Goal: Task Accomplishment & Management: Manage account settings

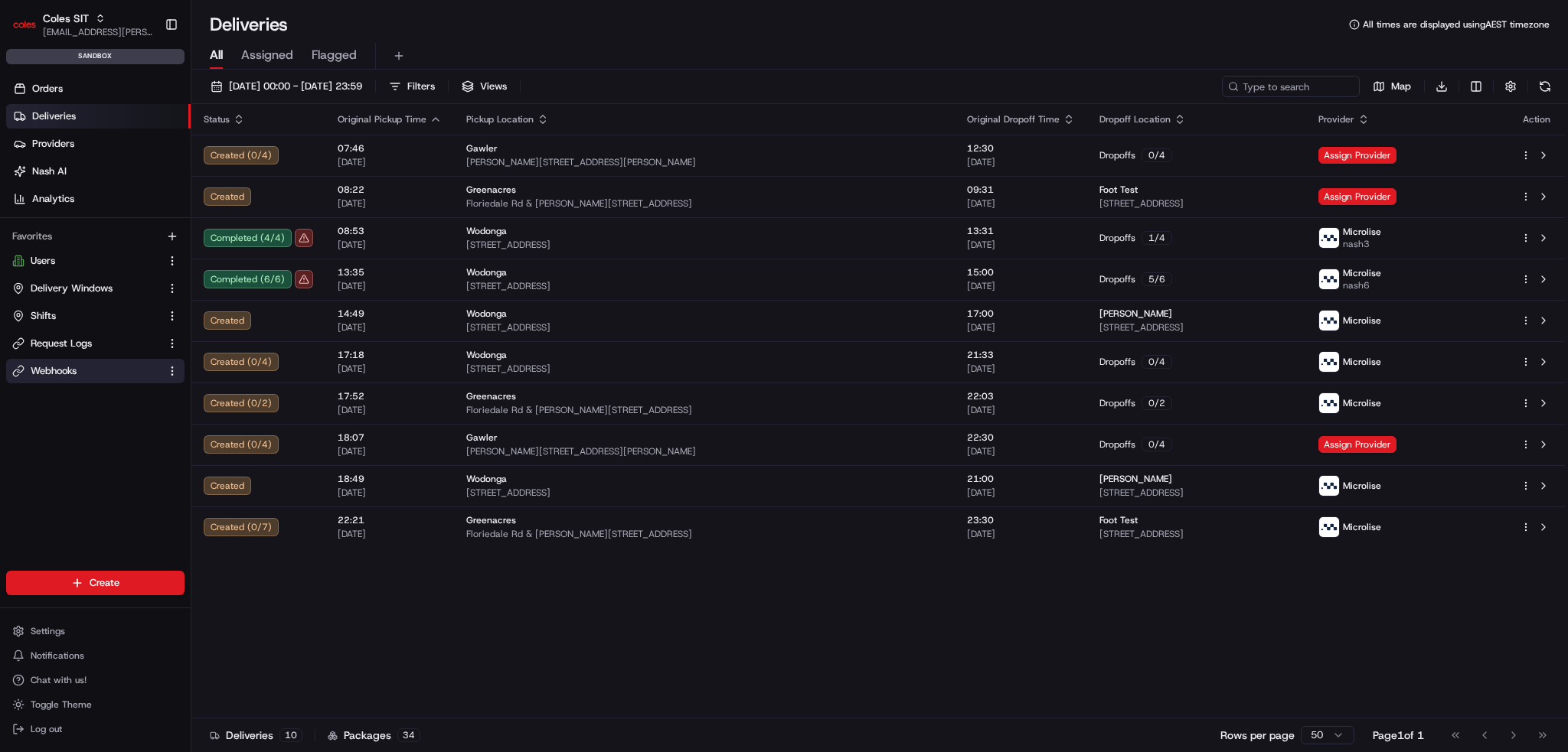
click at [55, 373] on span "Webhooks" at bounding box center [53, 370] width 46 height 14
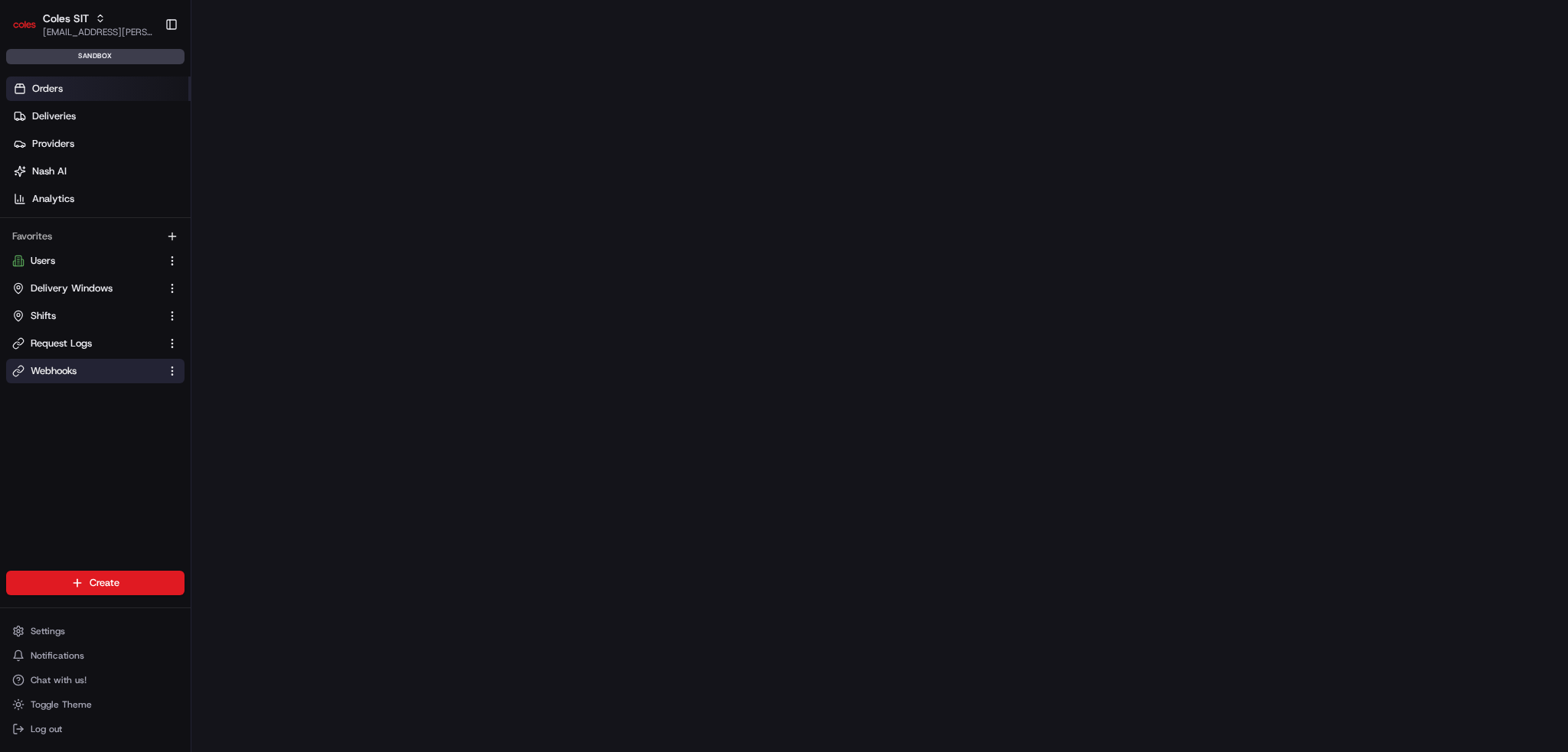
click at [72, 90] on link "Orders" at bounding box center [99, 88] width 184 height 25
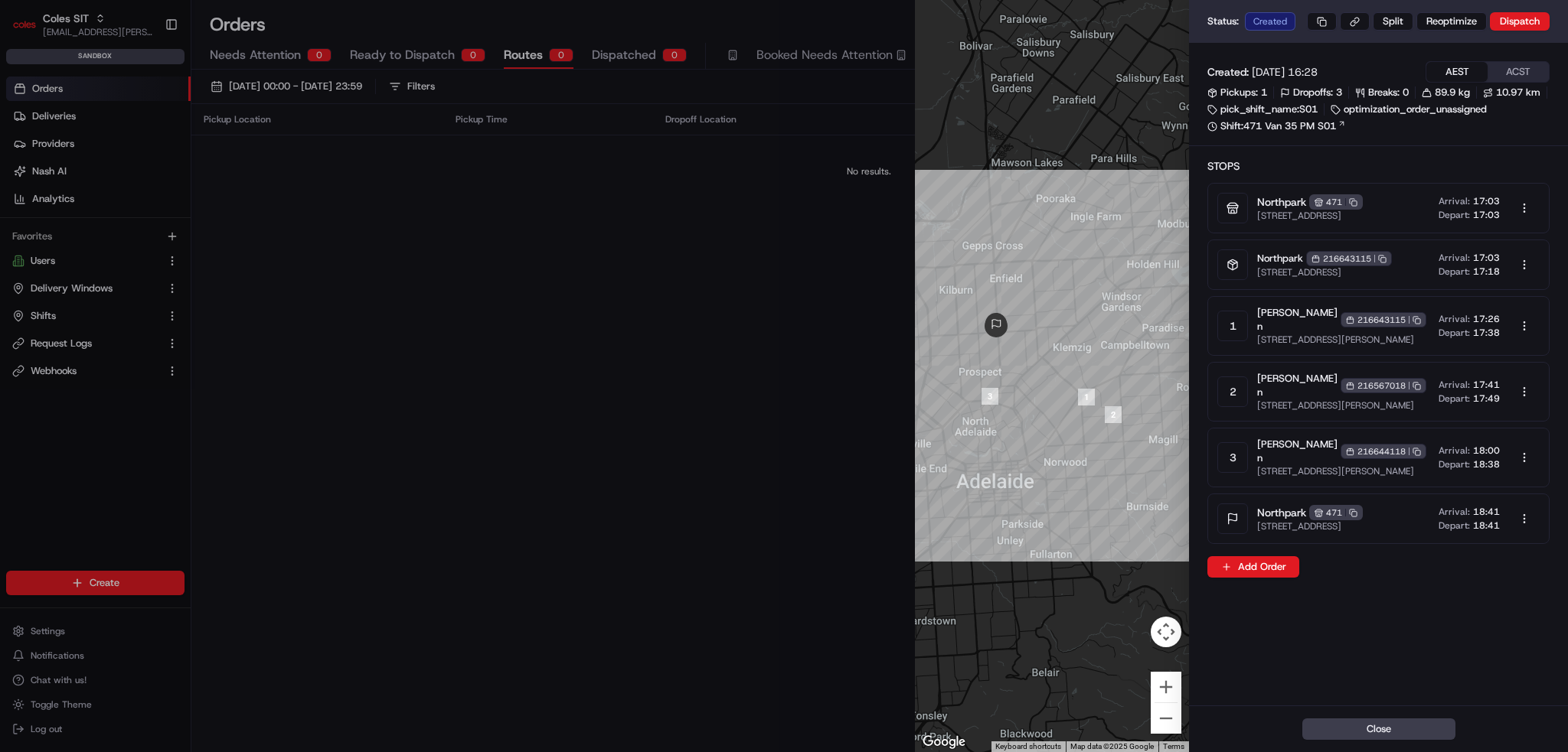
click at [642, 265] on div at bounding box center [784, 376] width 1568 height 752
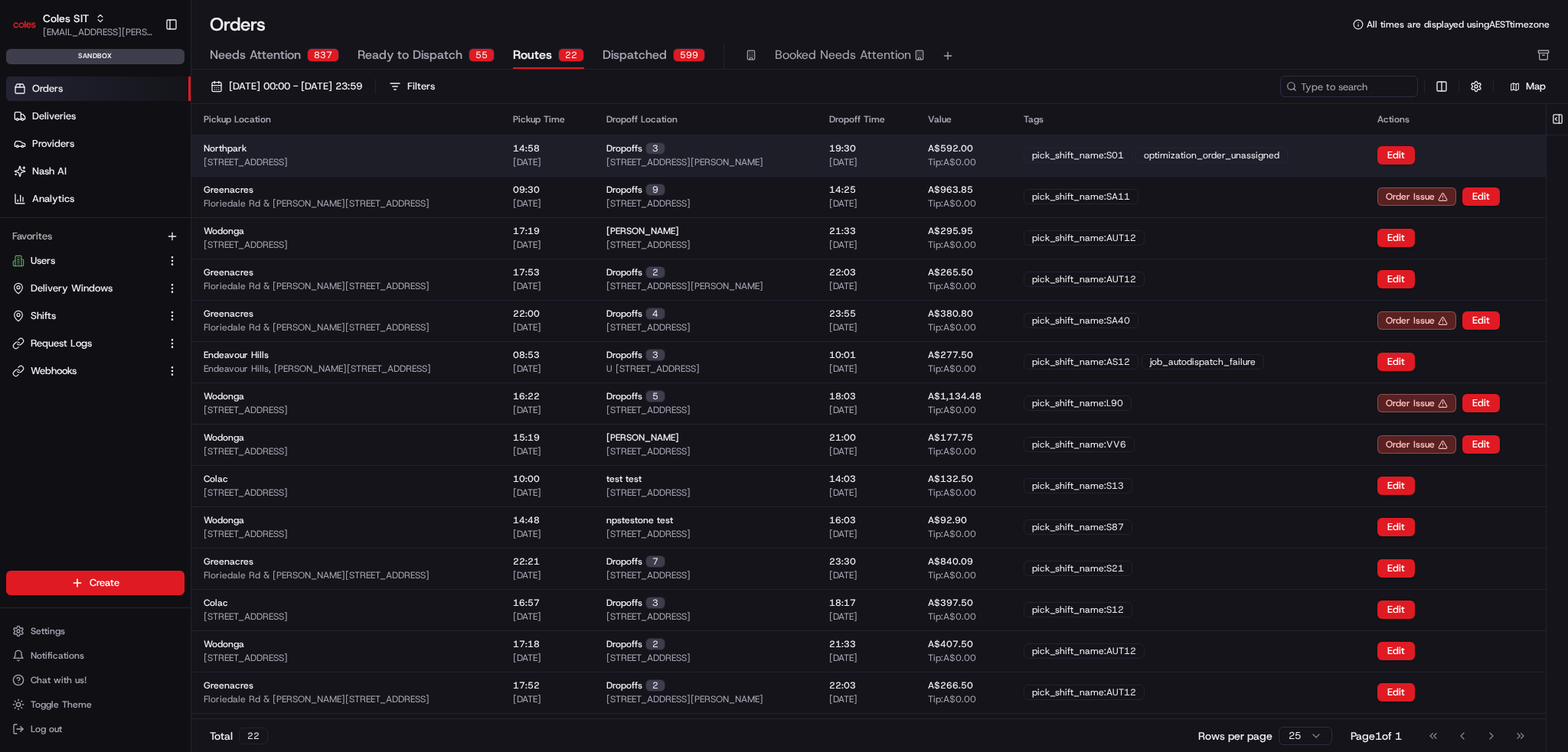
click at [653, 158] on td "Dropoffs 3 10 Main North Rd, THORNGATE, SA 5082, AU" at bounding box center [706, 156] width 223 height 42
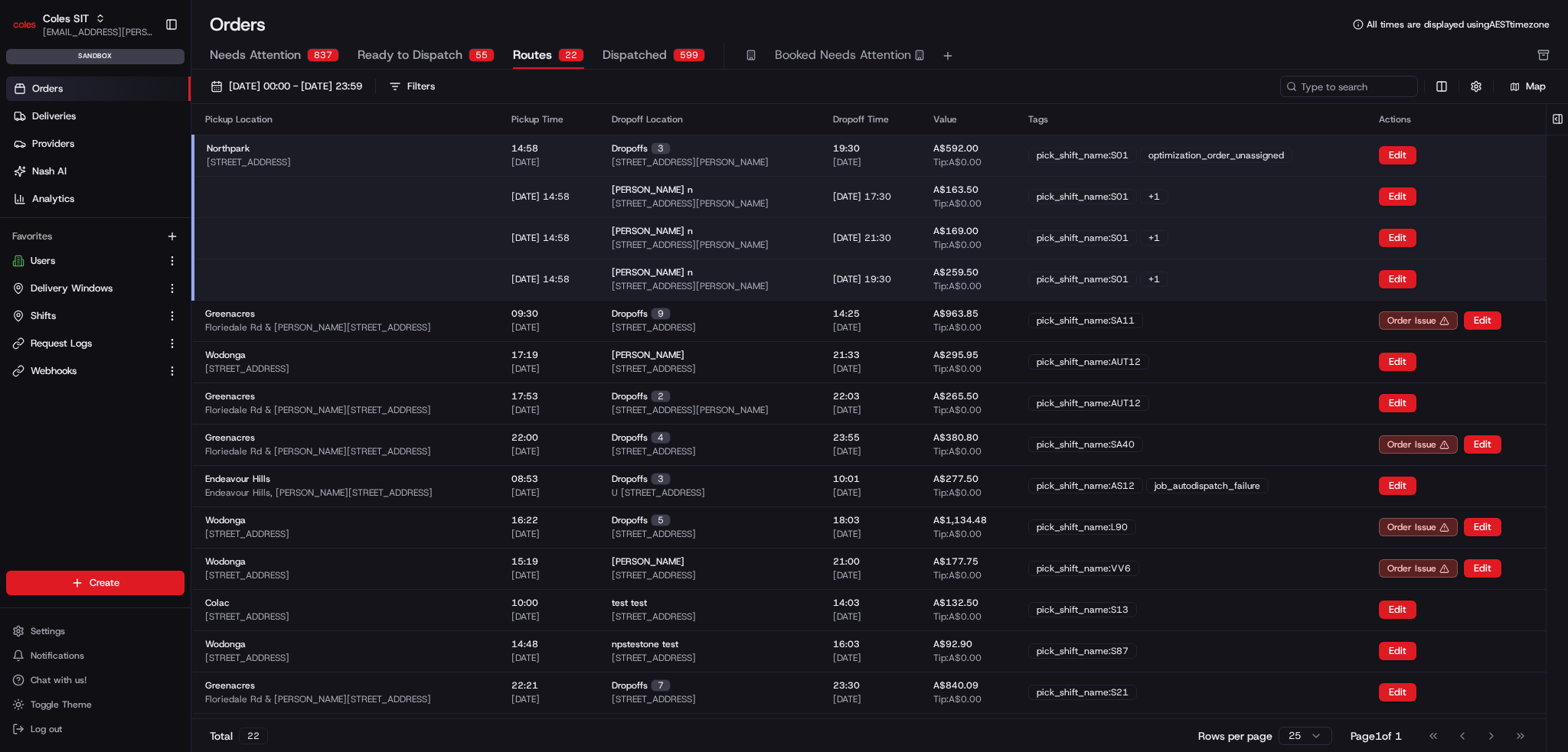
click at [1169, 194] on div "+ 1" at bounding box center [1154, 196] width 28 height 15
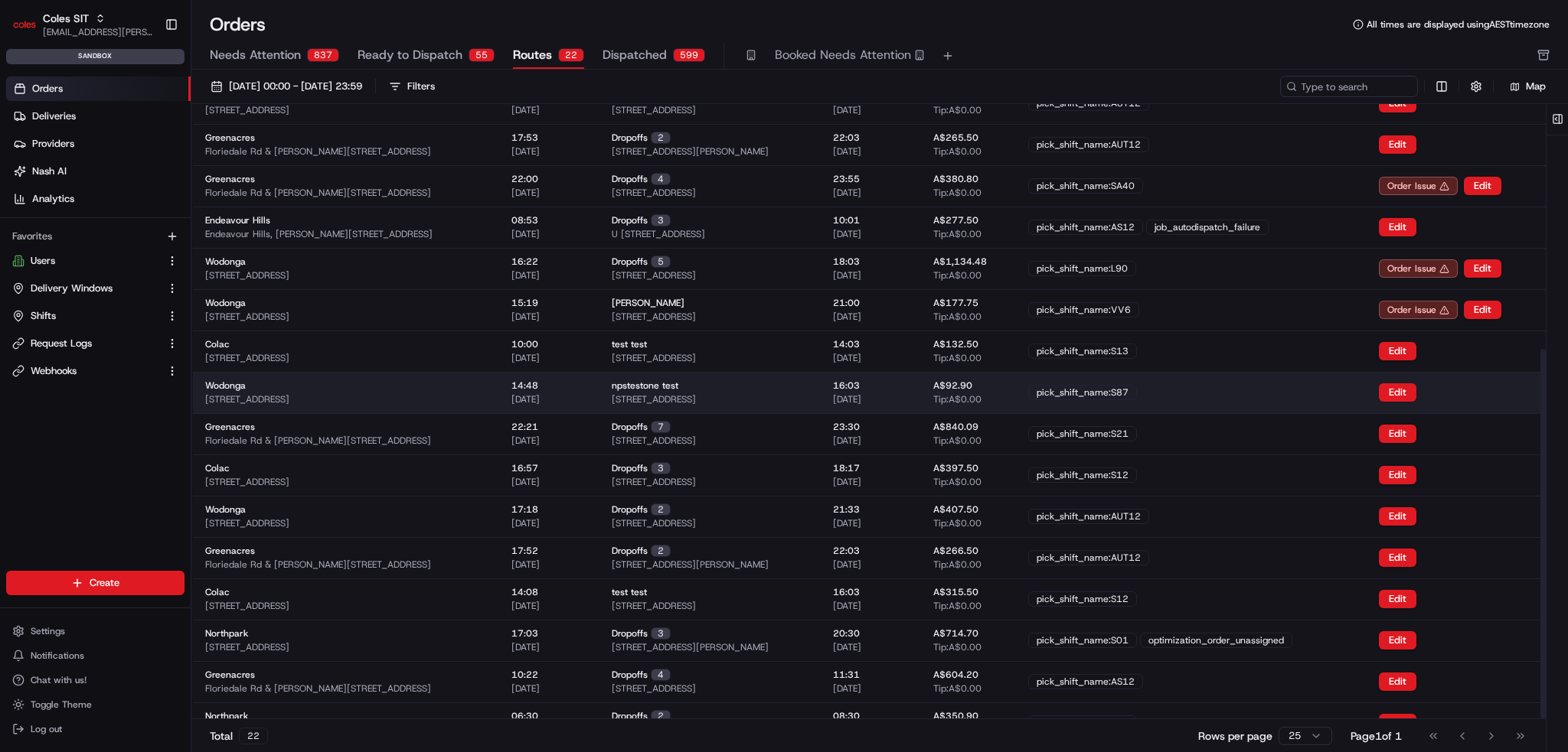
scroll to position [407, 0]
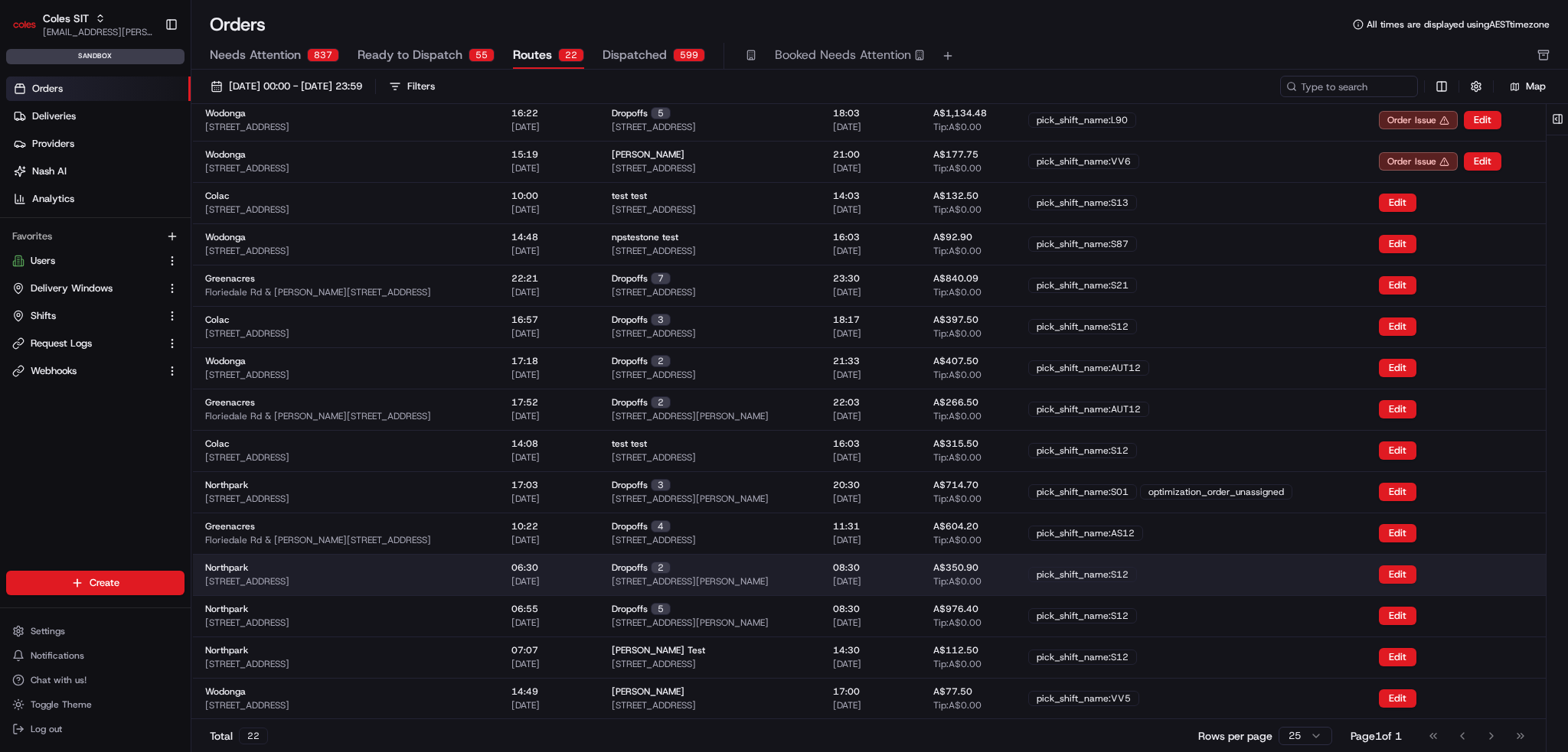
click at [487, 576] on div "Northpark [STREET_ADDRESS]" at bounding box center [346, 575] width 282 height 26
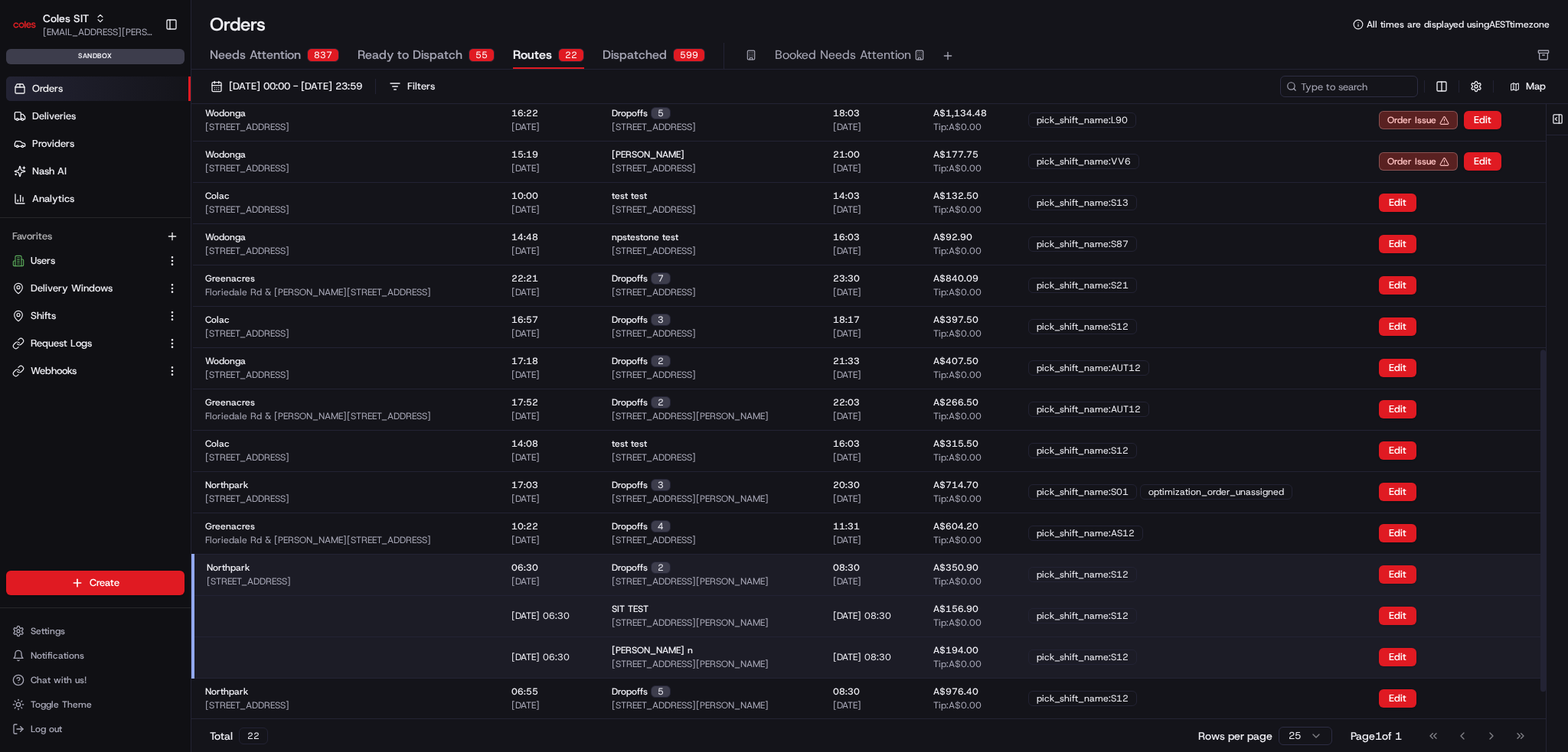
scroll to position [490, 0]
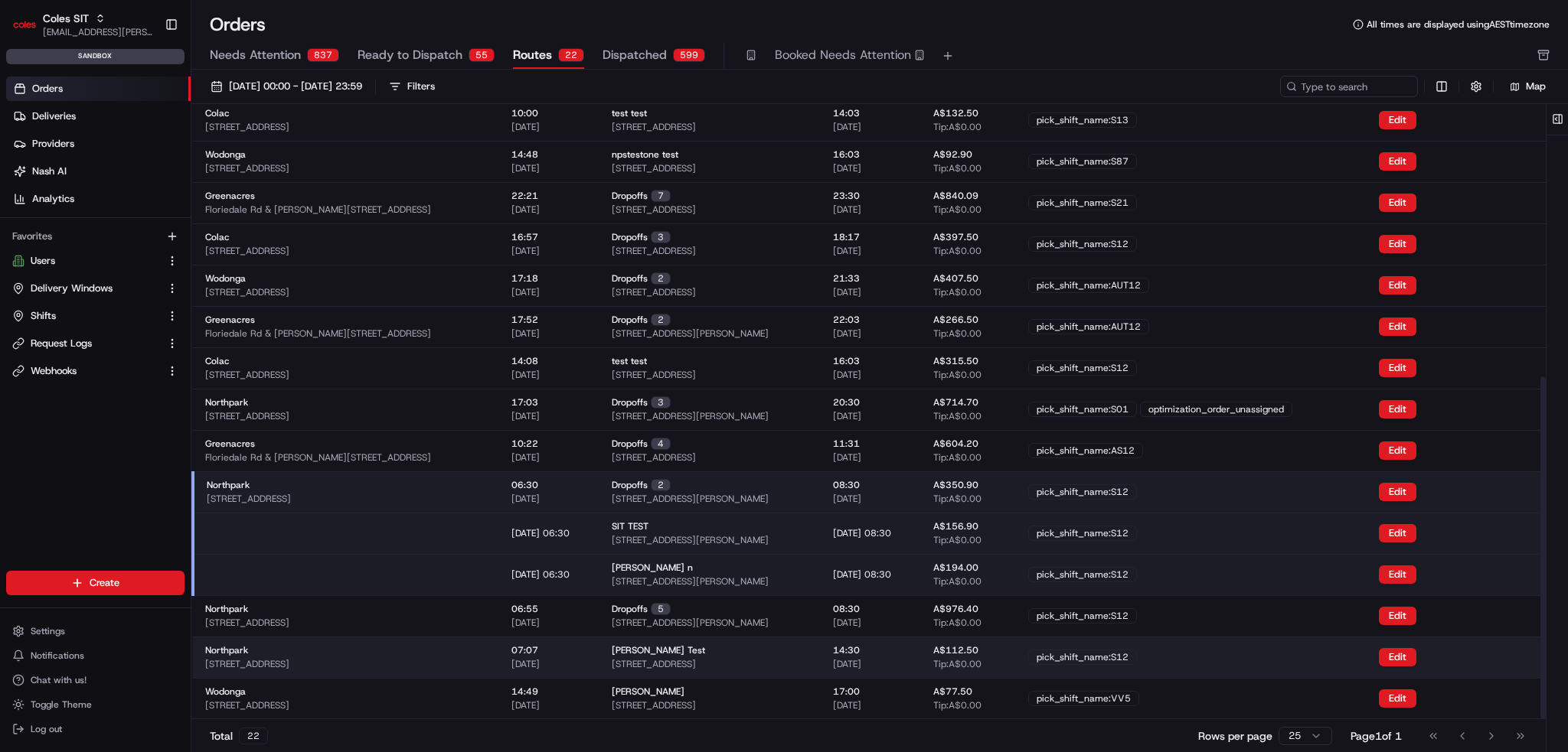
click at [487, 649] on div "Northpark [STREET_ADDRESS]" at bounding box center [346, 657] width 282 height 26
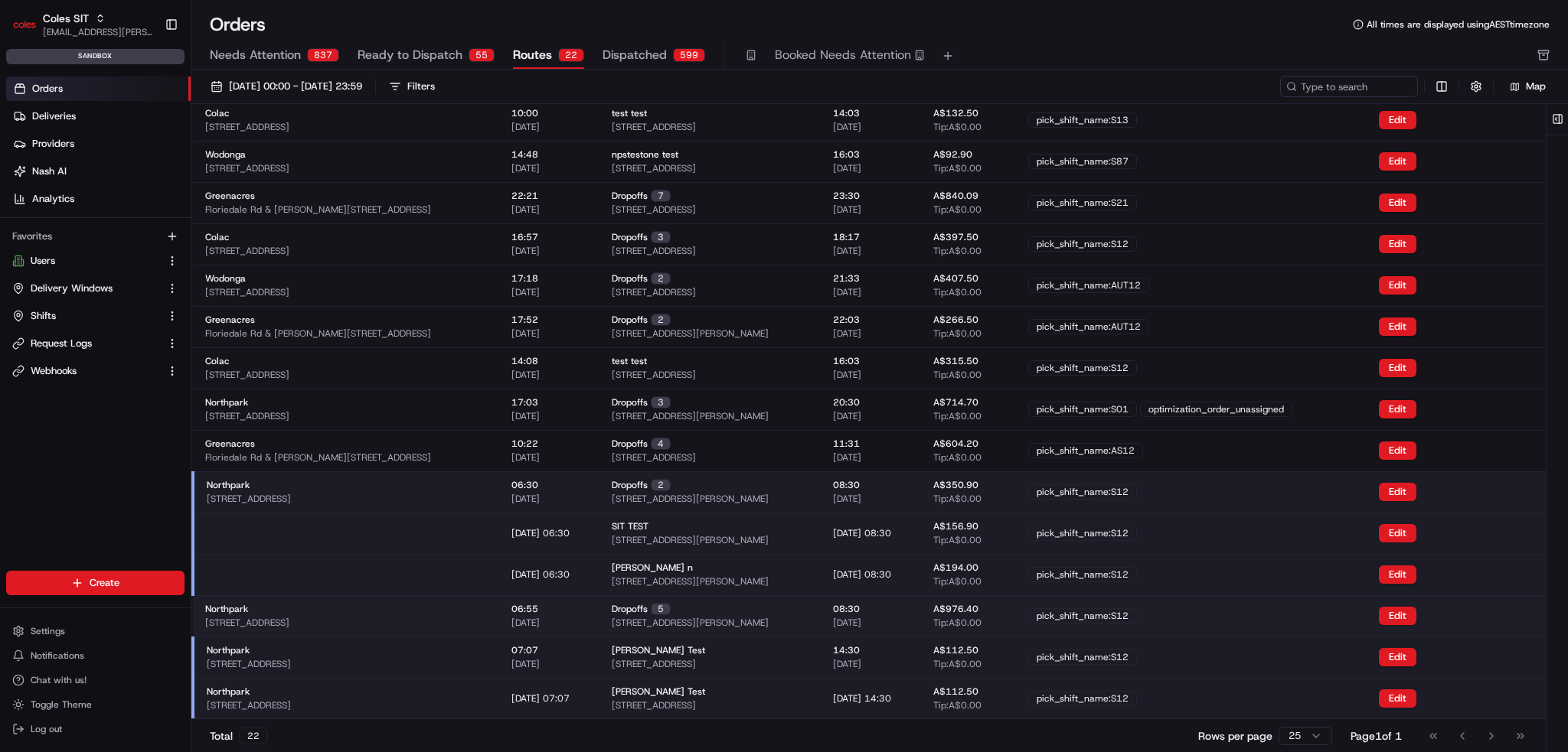
click at [487, 619] on div "Northpark [STREET_ADDRESS]" at bounding box center [346, 616] width 282 height 26
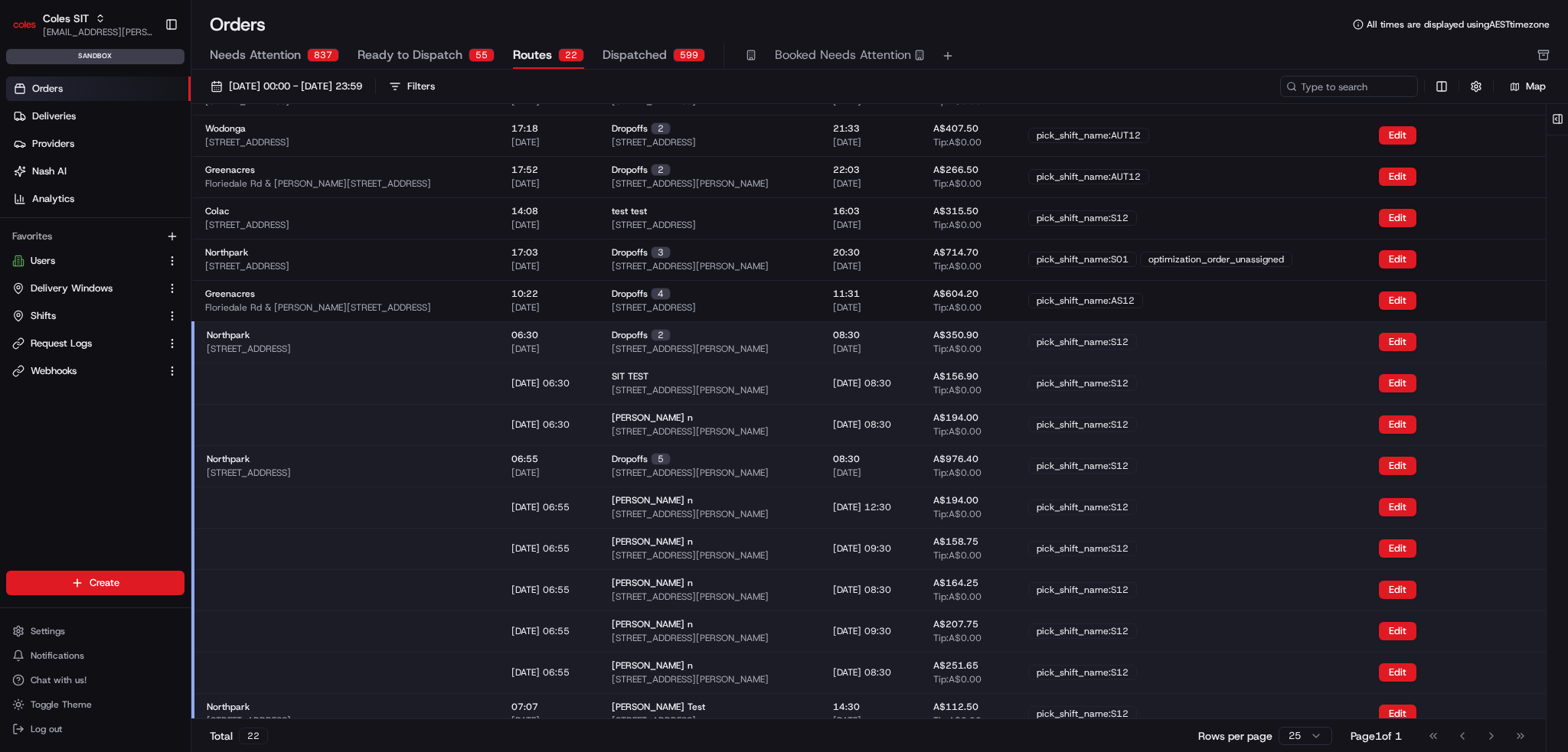
scroll to position [738, 0]
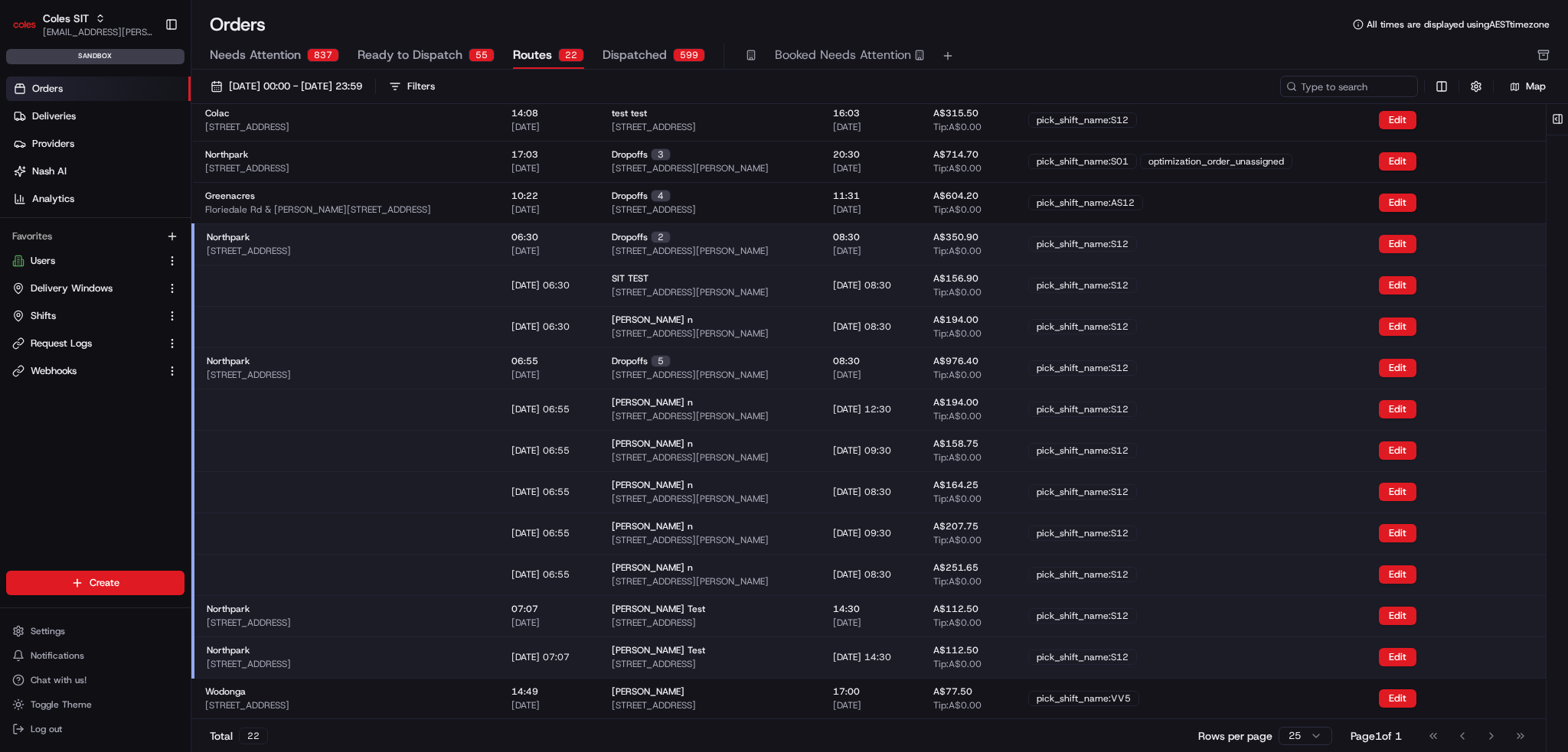
click at [499, 462] on td at bounding box center [346, 451] width 306 height 42
click at [487, 375] on div "Northpark 264 Main N Rd, Prospect SA 5082, Australia" at bounding box center [346, 368] width 280 height 26
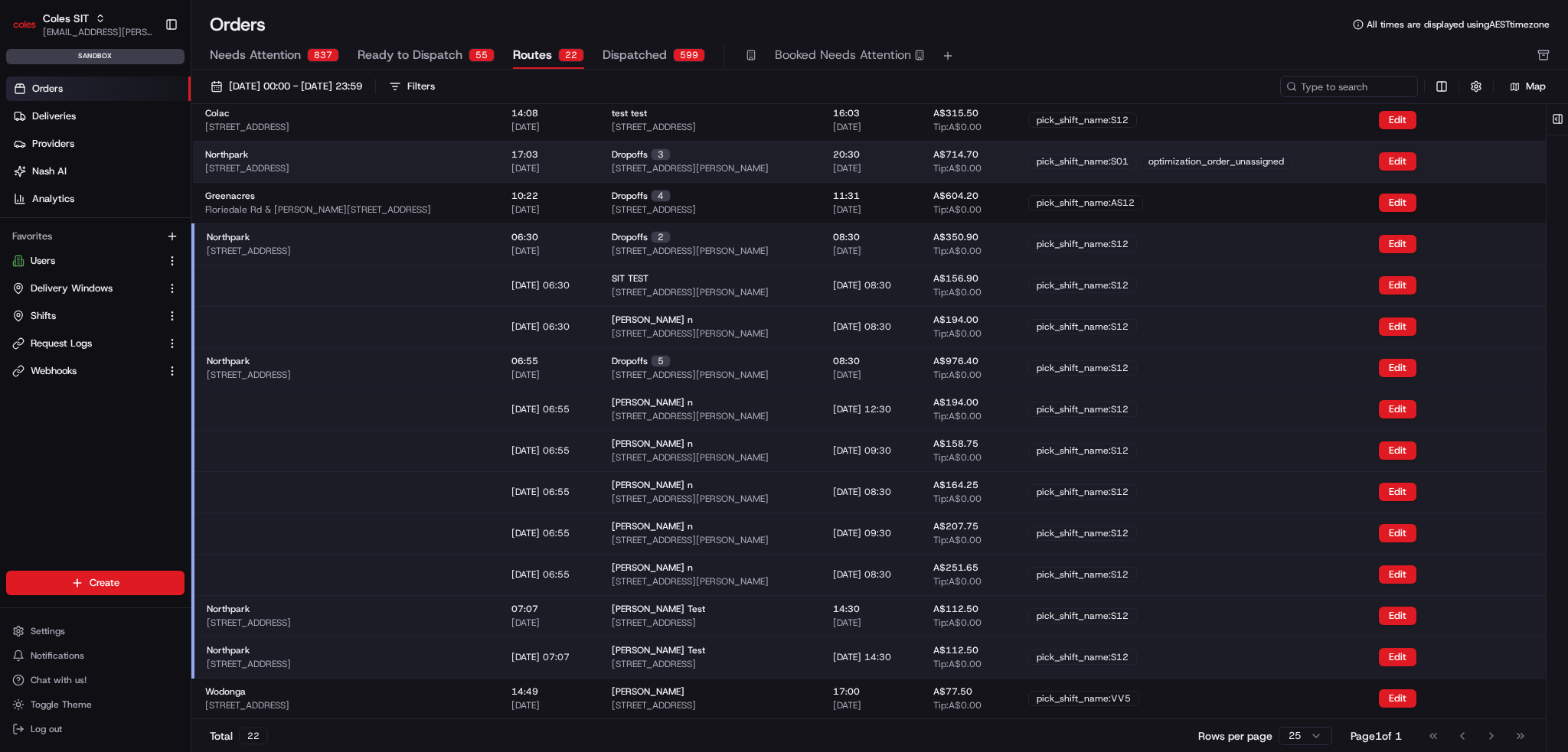
scroll to position [532, 0]
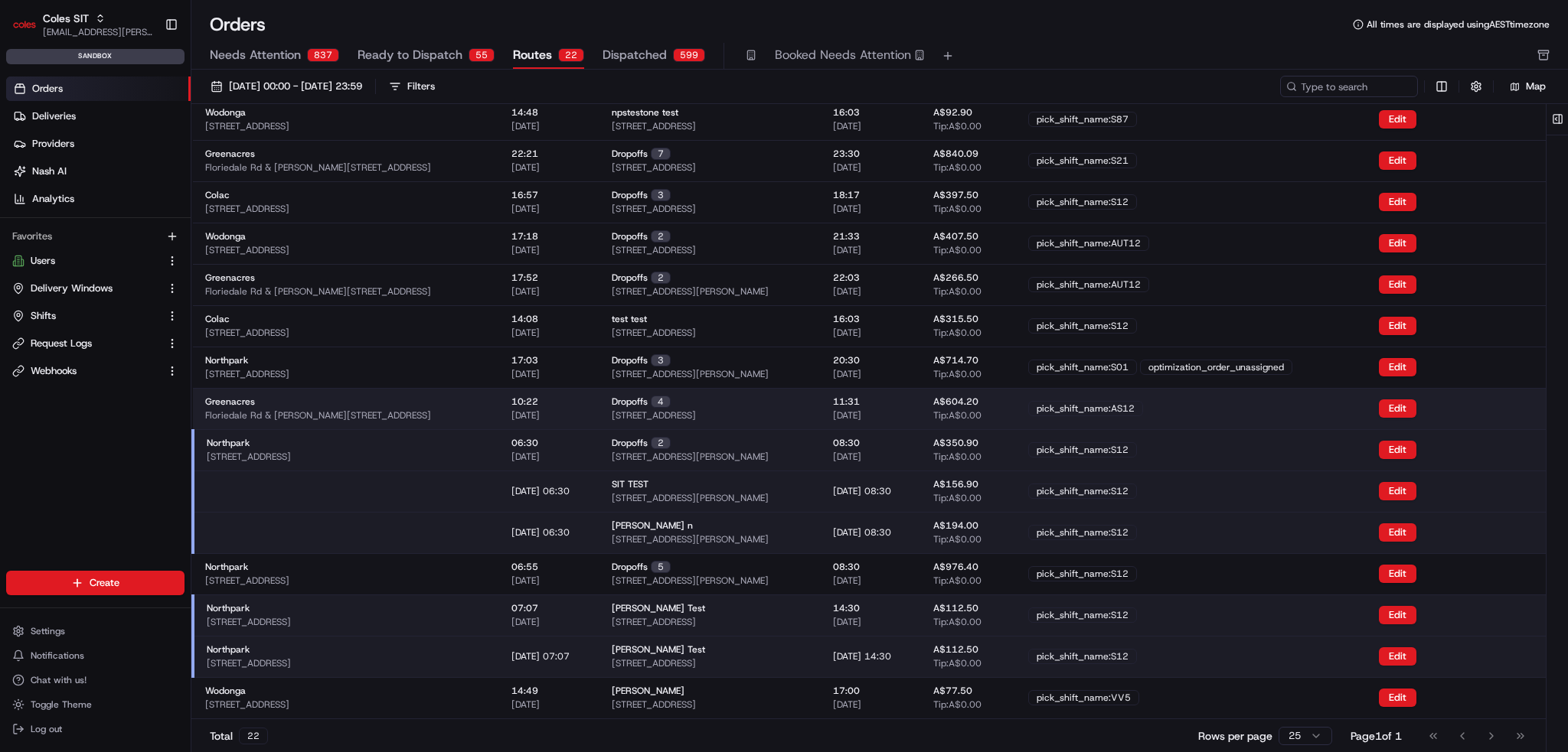
click at [487, 403] on div "Greenacres Floriedale Rd & Muller Rd, Greenacres SA 5086, Australia" at bounding box center [346, 409] width 282 height 26
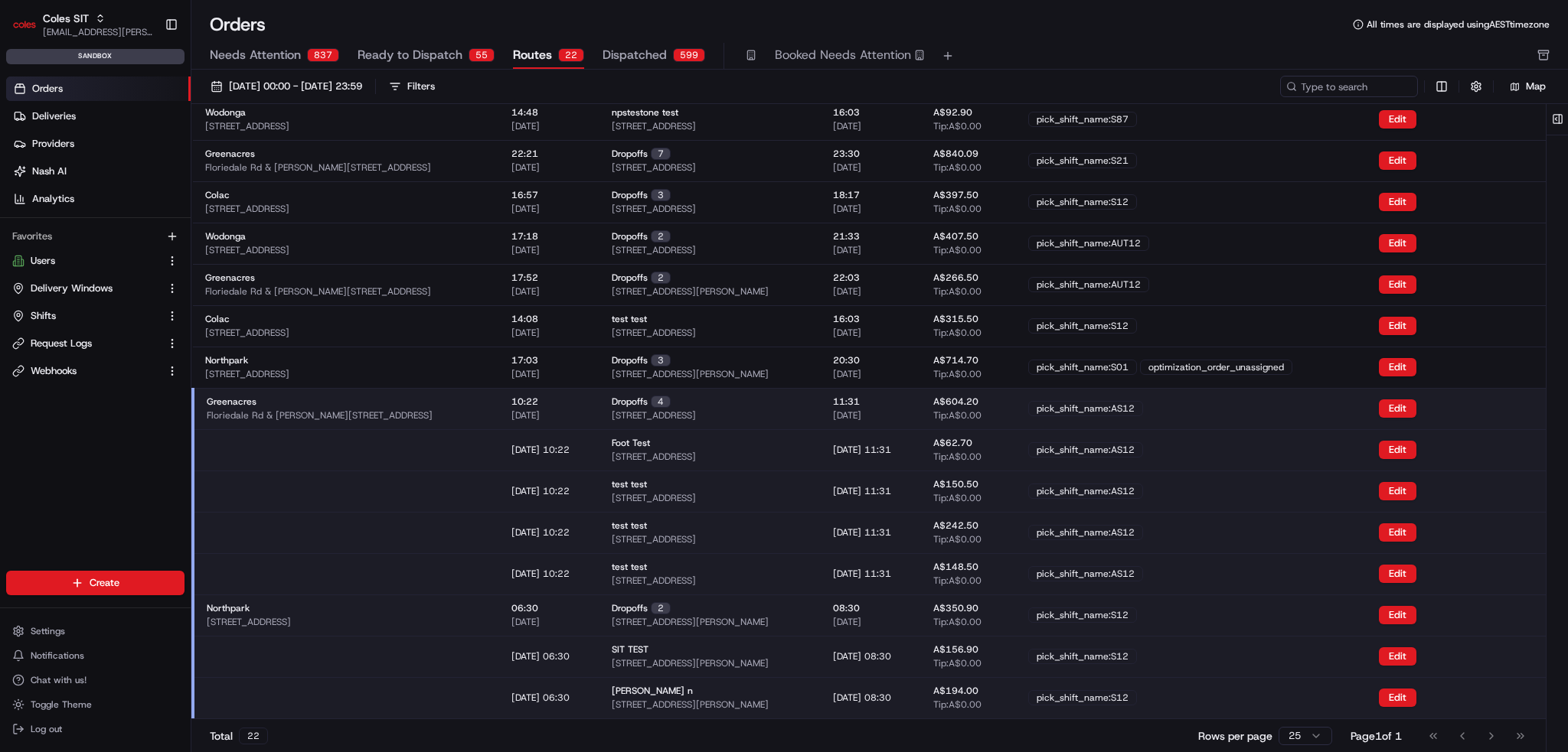
click at [499, 422] on td "Greenacres Floriedale Rd & Muller Rd, Greenacres SA 5086, Australia" at bounding box center [346, 409] width 306 height 42
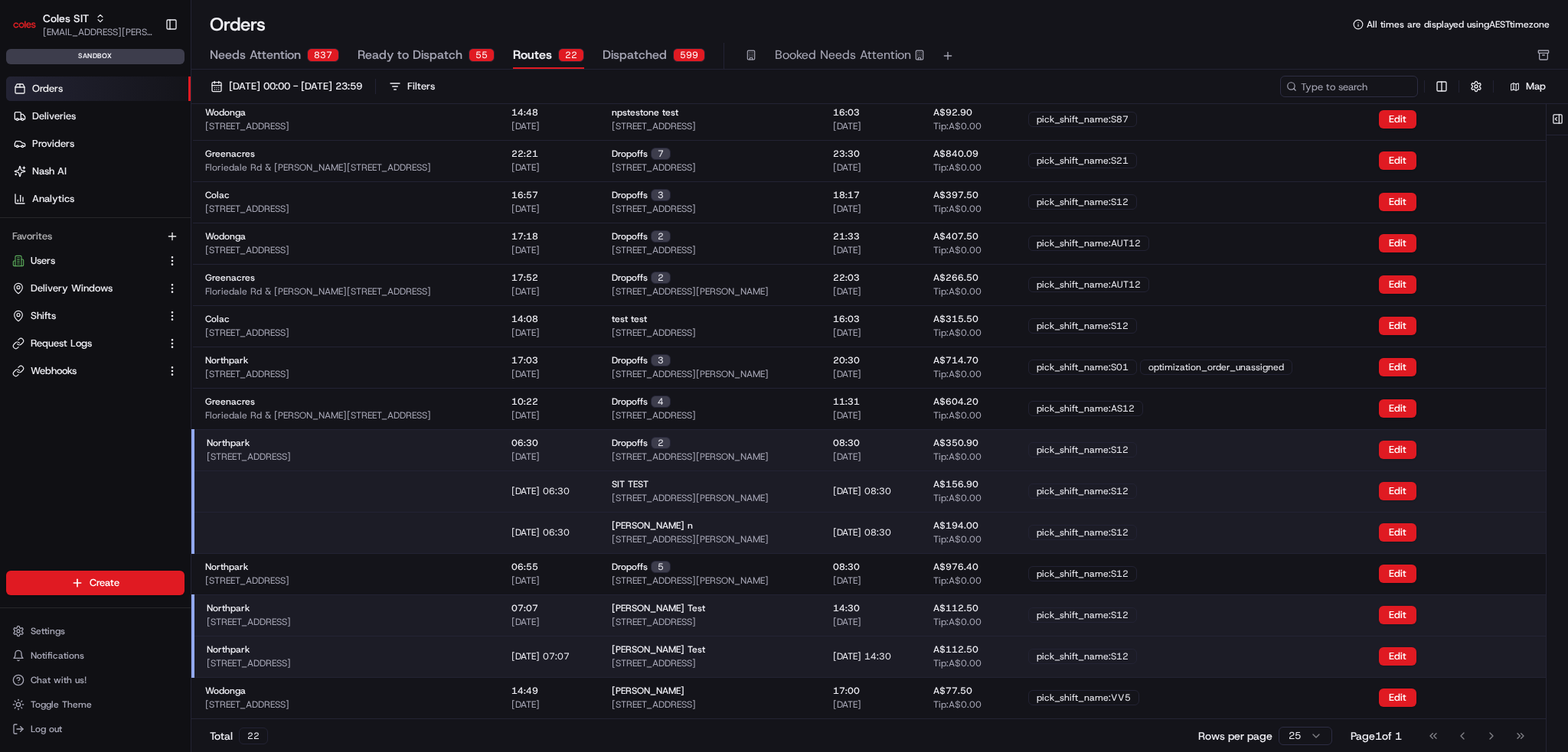
click at [487, 455] on div "Northpark [STREET_ADDRESS]" at bounding box center [346, 450] width 280 height 26
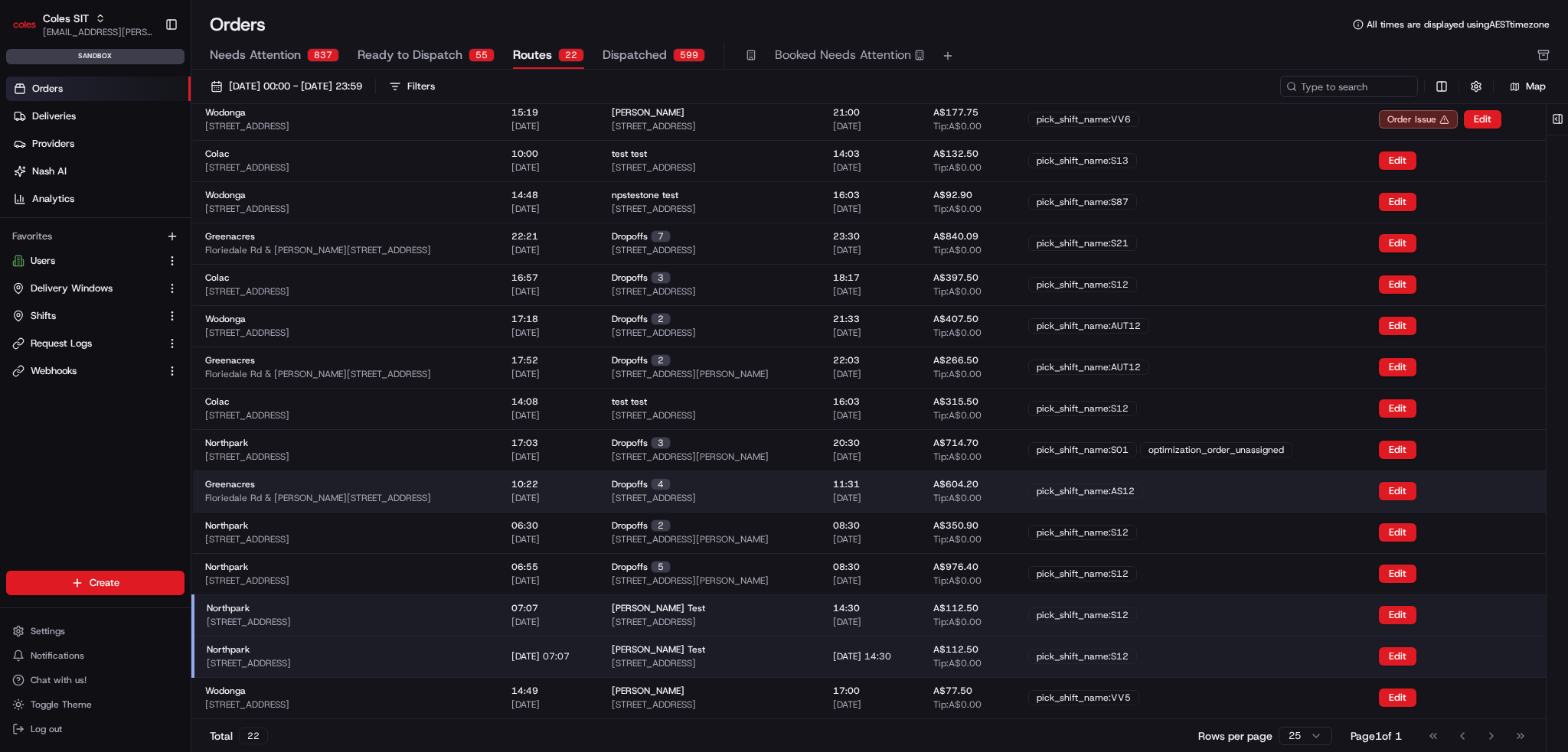
scroll to position [449, 0]
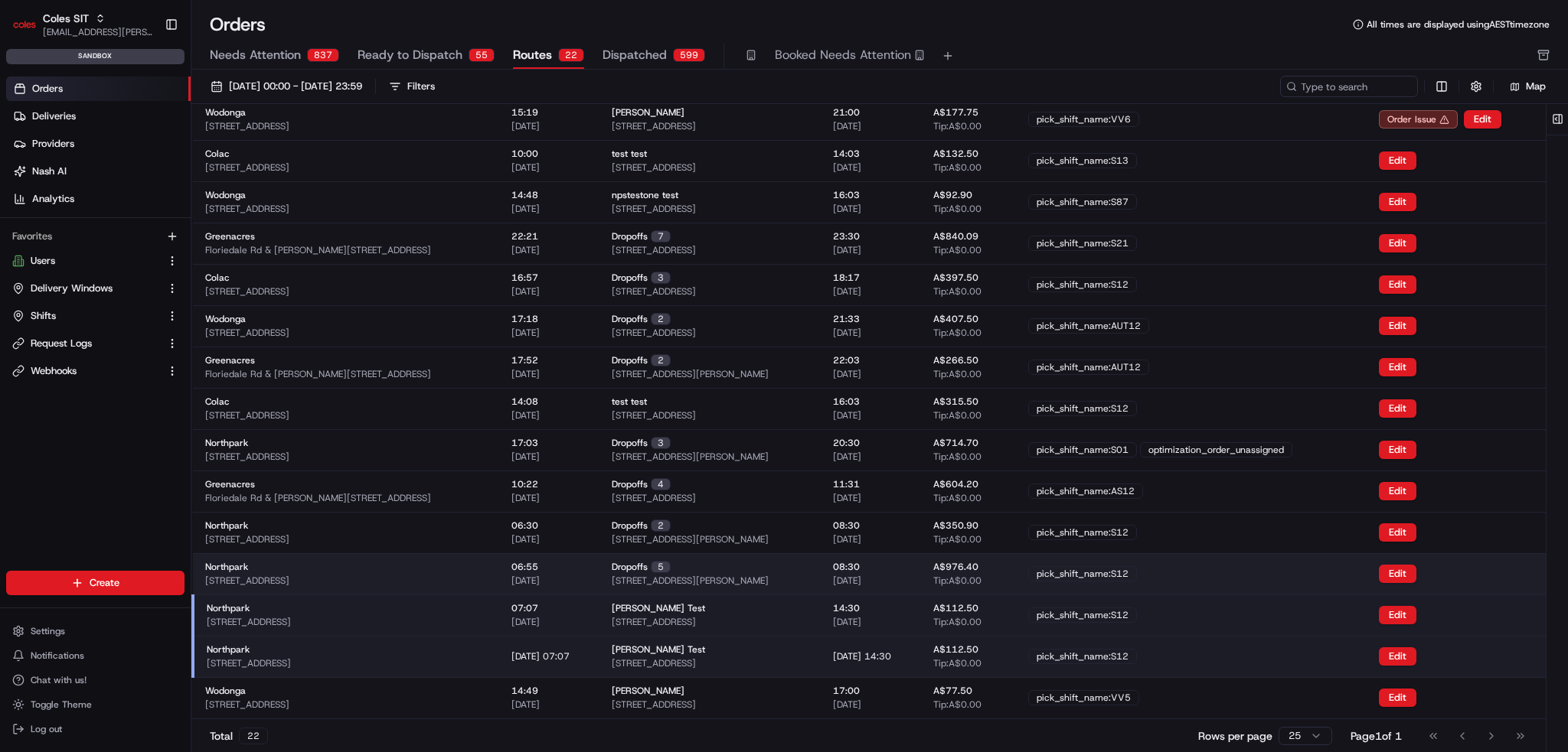
click at [487, 580] on div "Northpark [STREET_ADDRESS]" at bounding box center [346, 574] width 282 height 26
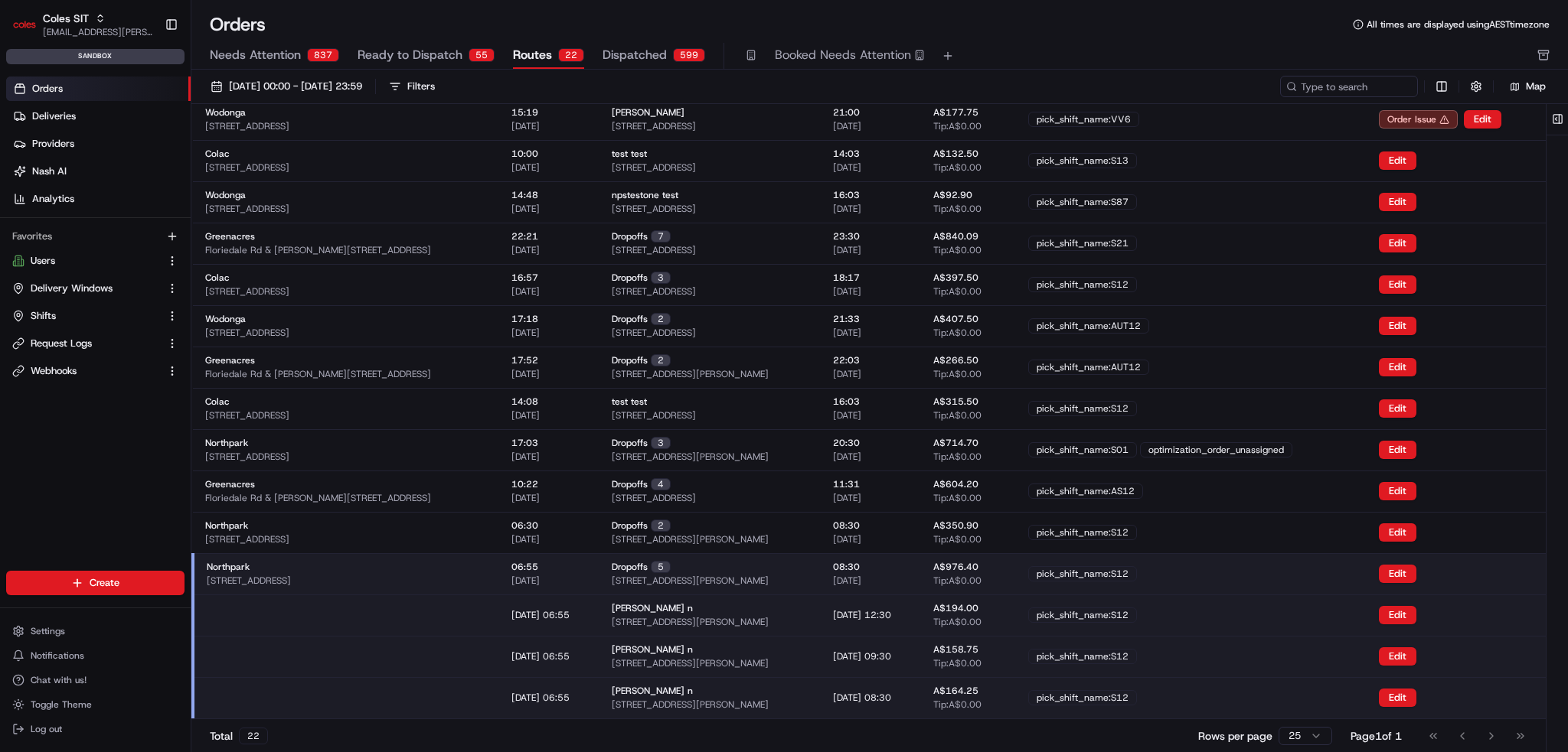
click at [487, 577] on div "Northpark [STREET_ADDRESS]" at bounding box center [346, 574] width 280 height 26
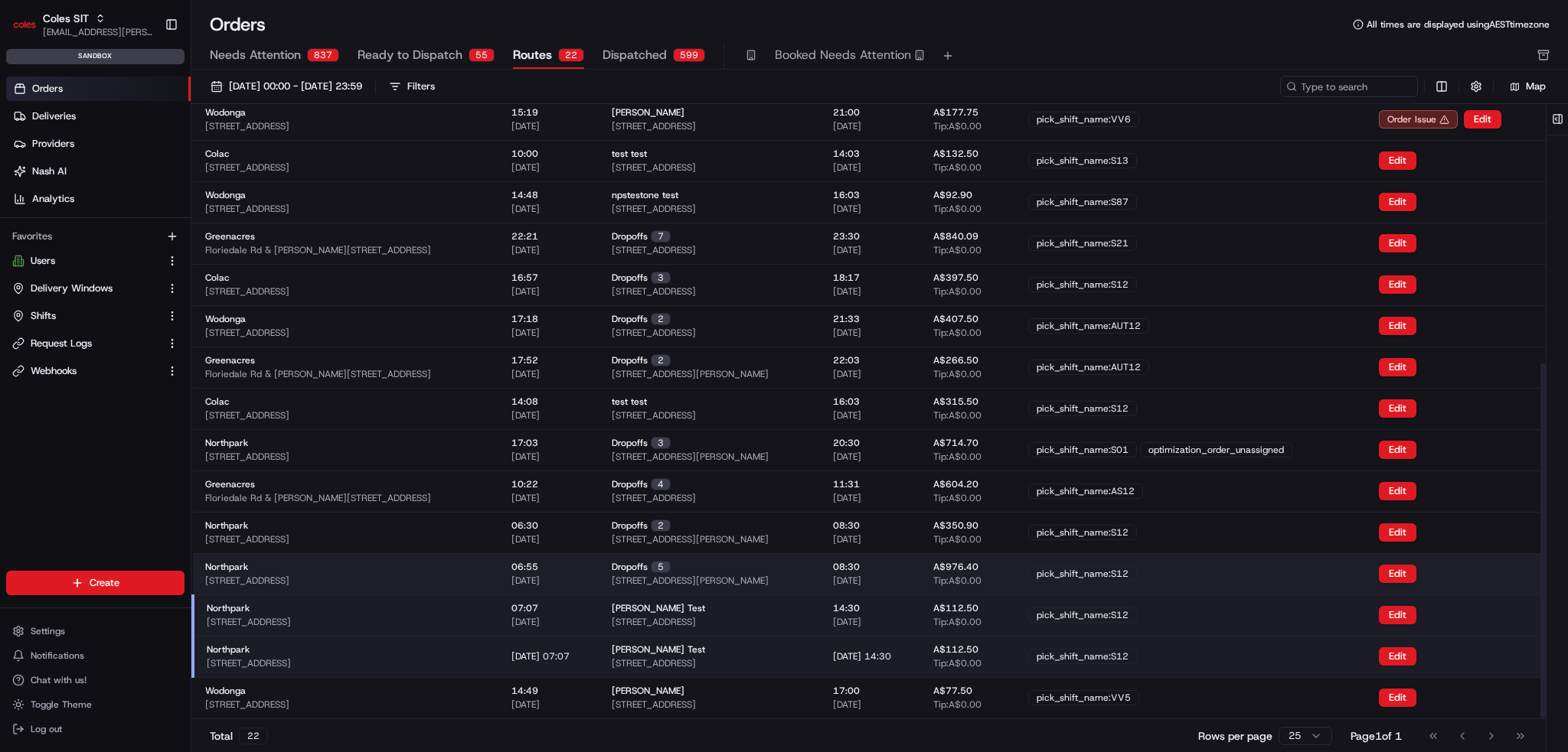
scroll to position [448, 0]
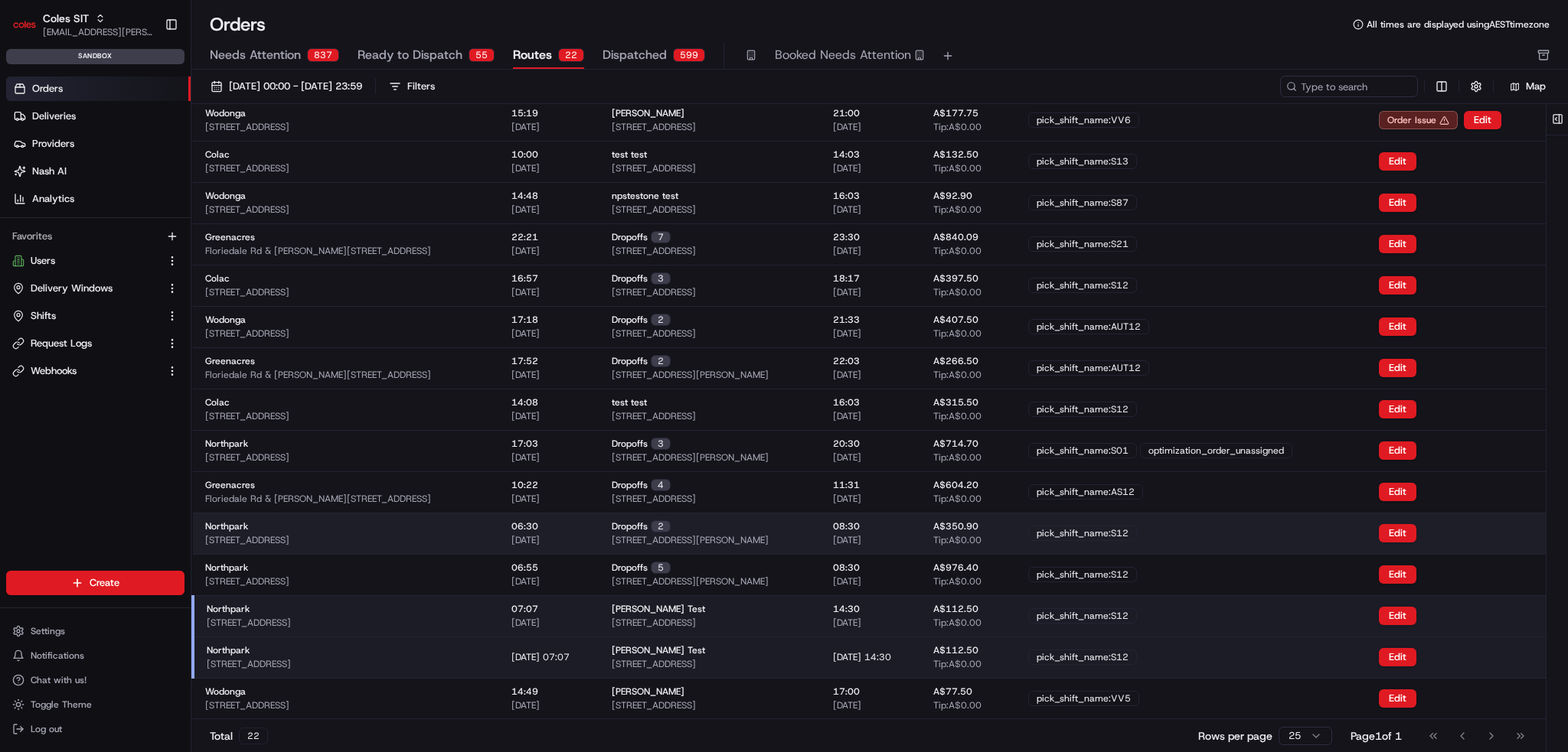
click at [499, 516] on td "Northpark 264 Main N Rd, Prospect SA 5082, Australia" at bounding box center [346, 534] width 306 height 42
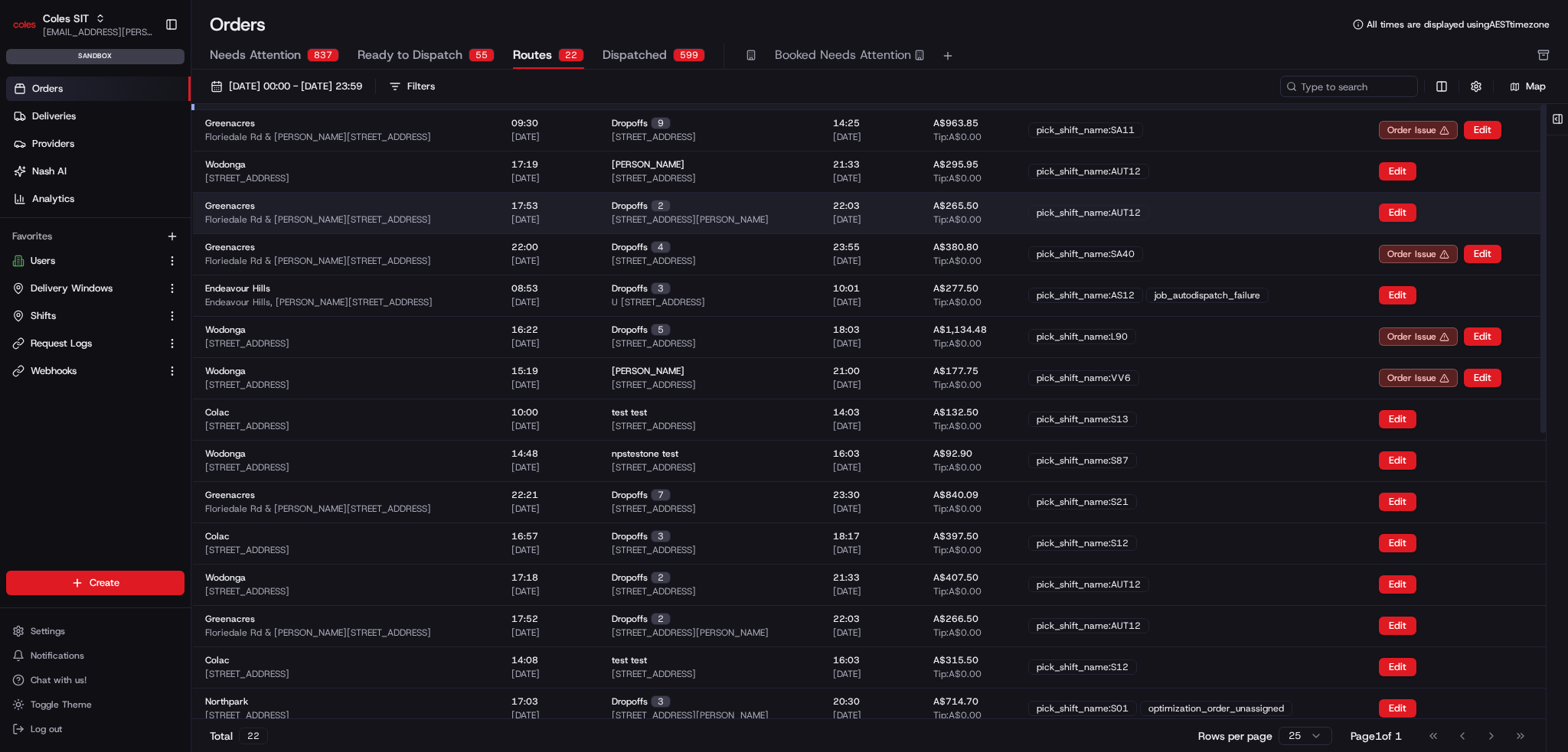
scroll to position [0, 0]
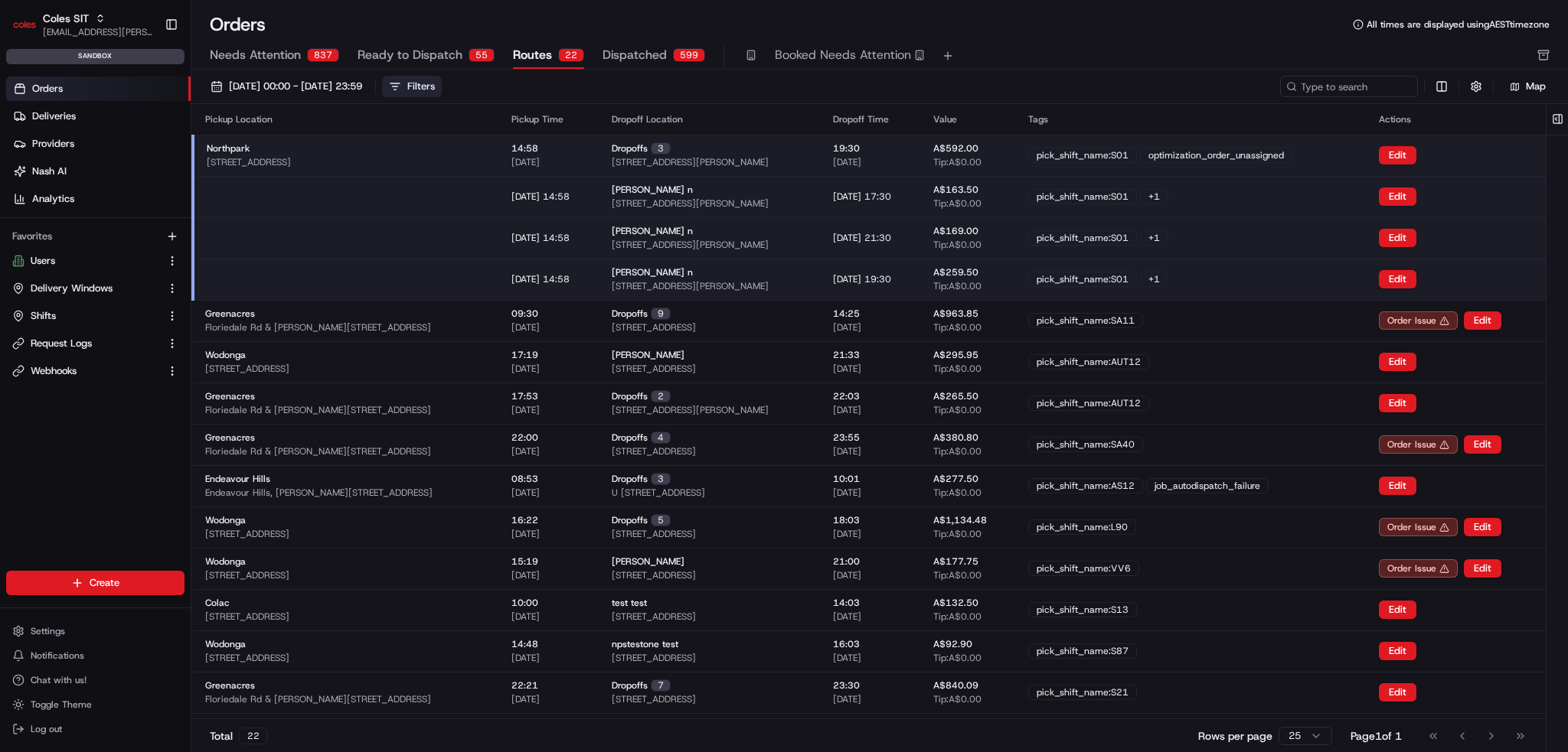
click at [442, 79] on button "Filters" at bounding box center [411, 87] width 59 height 22
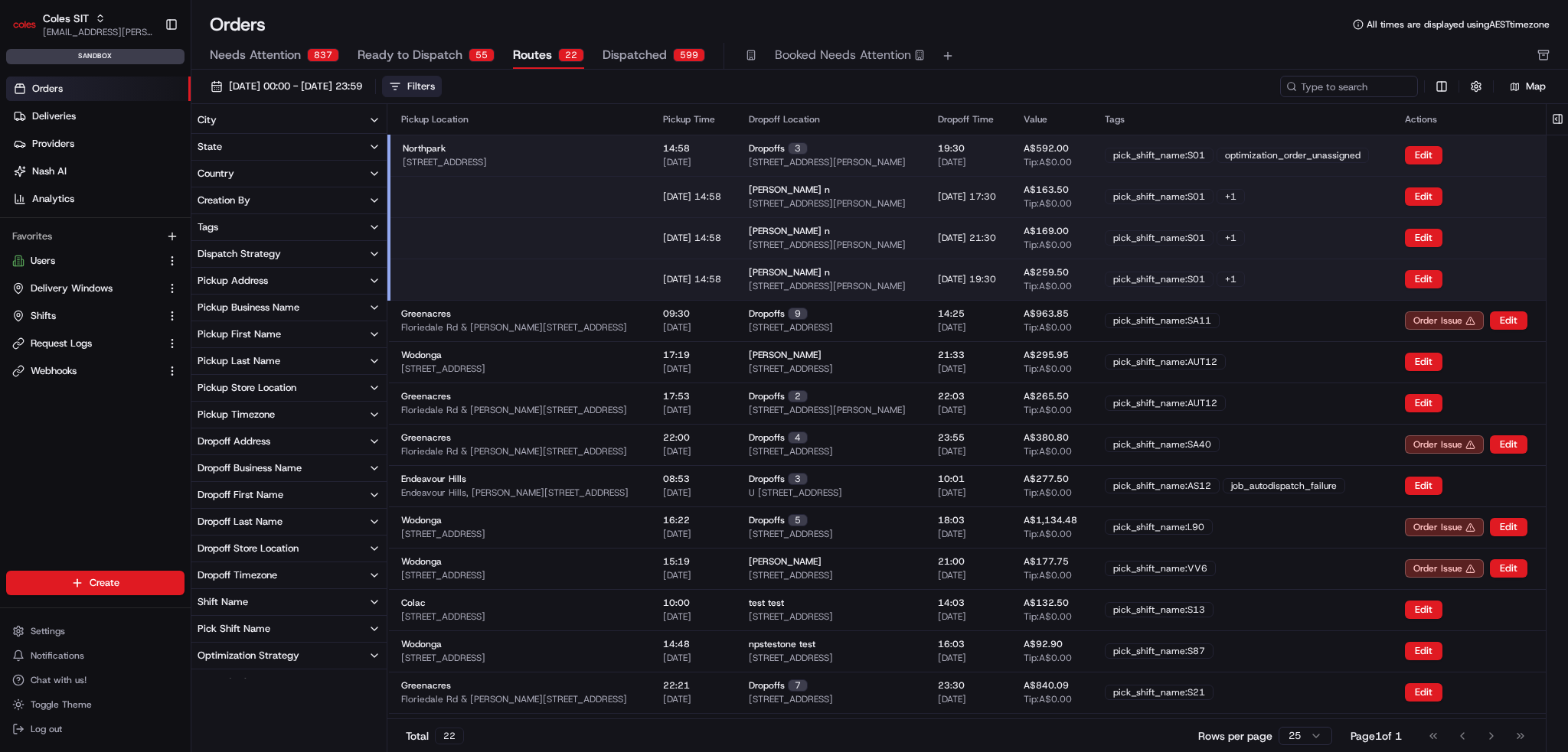
click at [287, 386] on div "Pickup Store Location" at bounding box center [246, 387] width 99 height 14
click at [197, 460] on button "Northpark" at bounding box center [200, 457] width 12 height 12
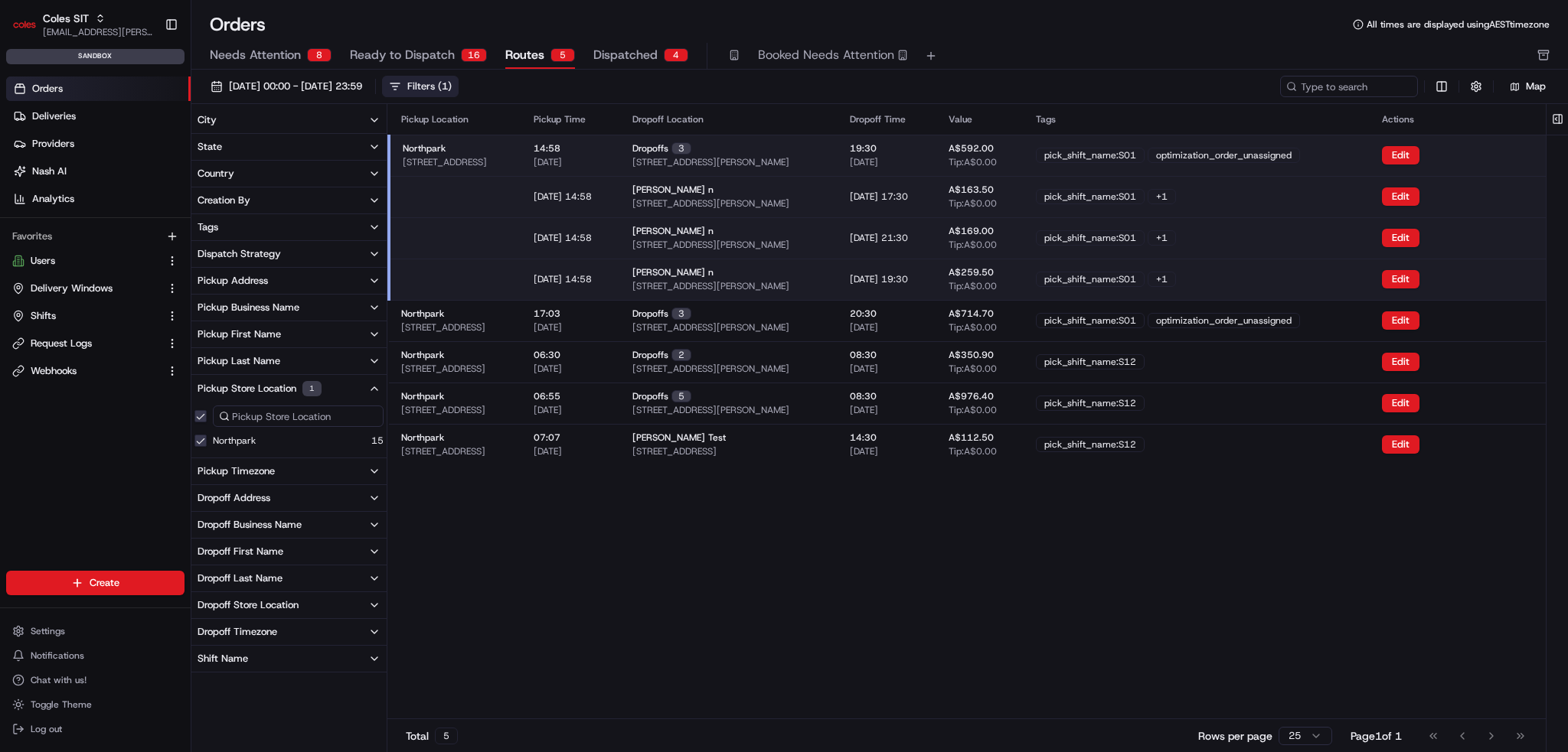
click at [66, 474] on div "Orders Deliveries Providers Nash AI Analytics Favorites Users Delivery Windows …" at bounding box center [95, 336] width 191 height 532
drag, startPoint x: 637, startPoint y: 604, endPoint x: 566, endPoint y: 498, distance: 127.6
click at [637, 604] on div "Pickup Location Pickup Time Dropoff Location Dropoff Time Value Tags Actions No…" at bounding box center [966, 411] width 1158 height 615
click at [459, 82] on button "Filters ( 1 )" at bounding box center [419, 87] width 76 height 22
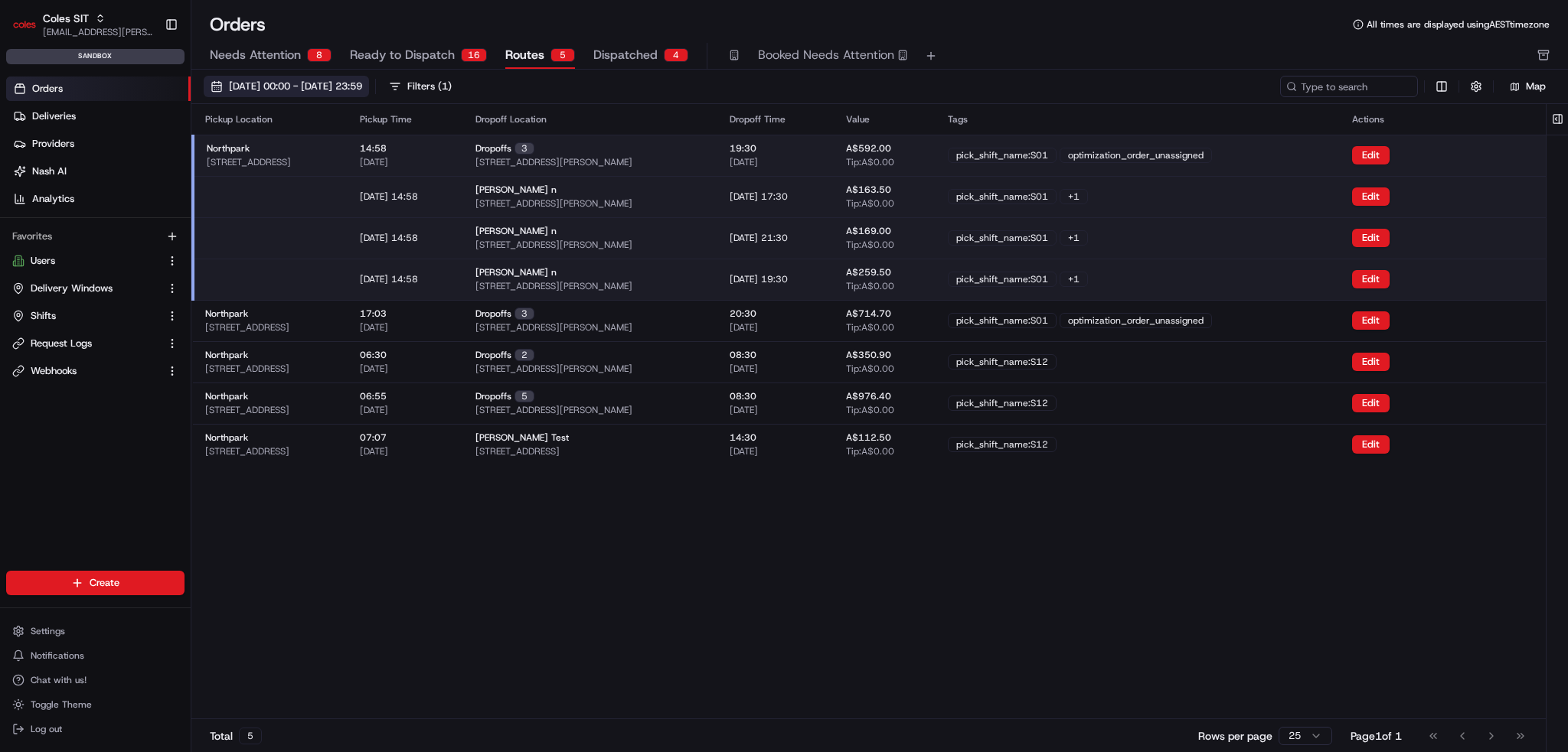
click at [363, 88] on span "01/08/2025 00:00 - 31/08/2025 23:59" at bounding box center [295, 86] width 133 height 14
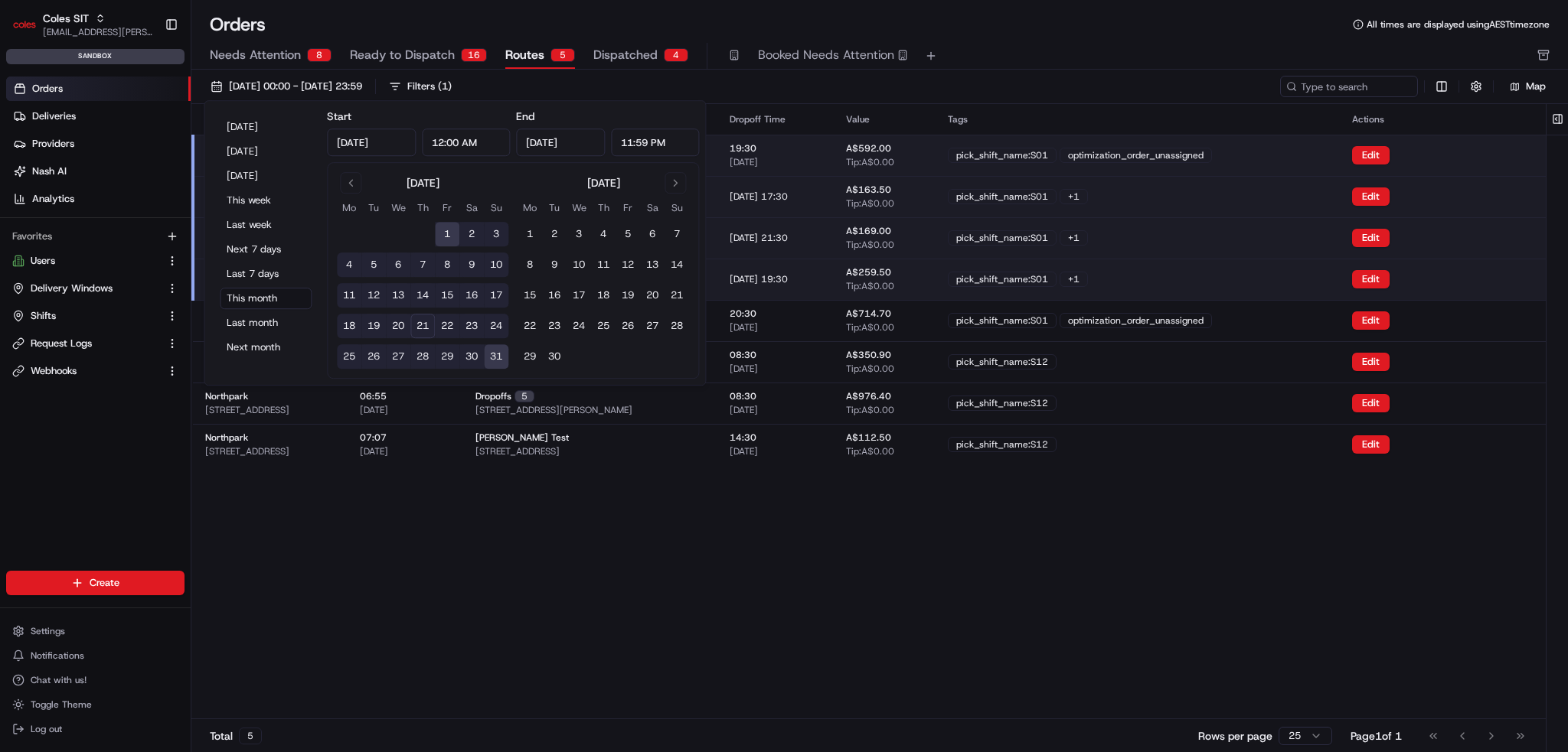
drag, startPoint x: 444, startPoint y: 325, endPoint x: 440, endPoint y: 344, distance: 19.4
click at [444, 325] on button "22" at bounding box center [447, 325] width 25 height 25
type input "Aug 22, 2025"
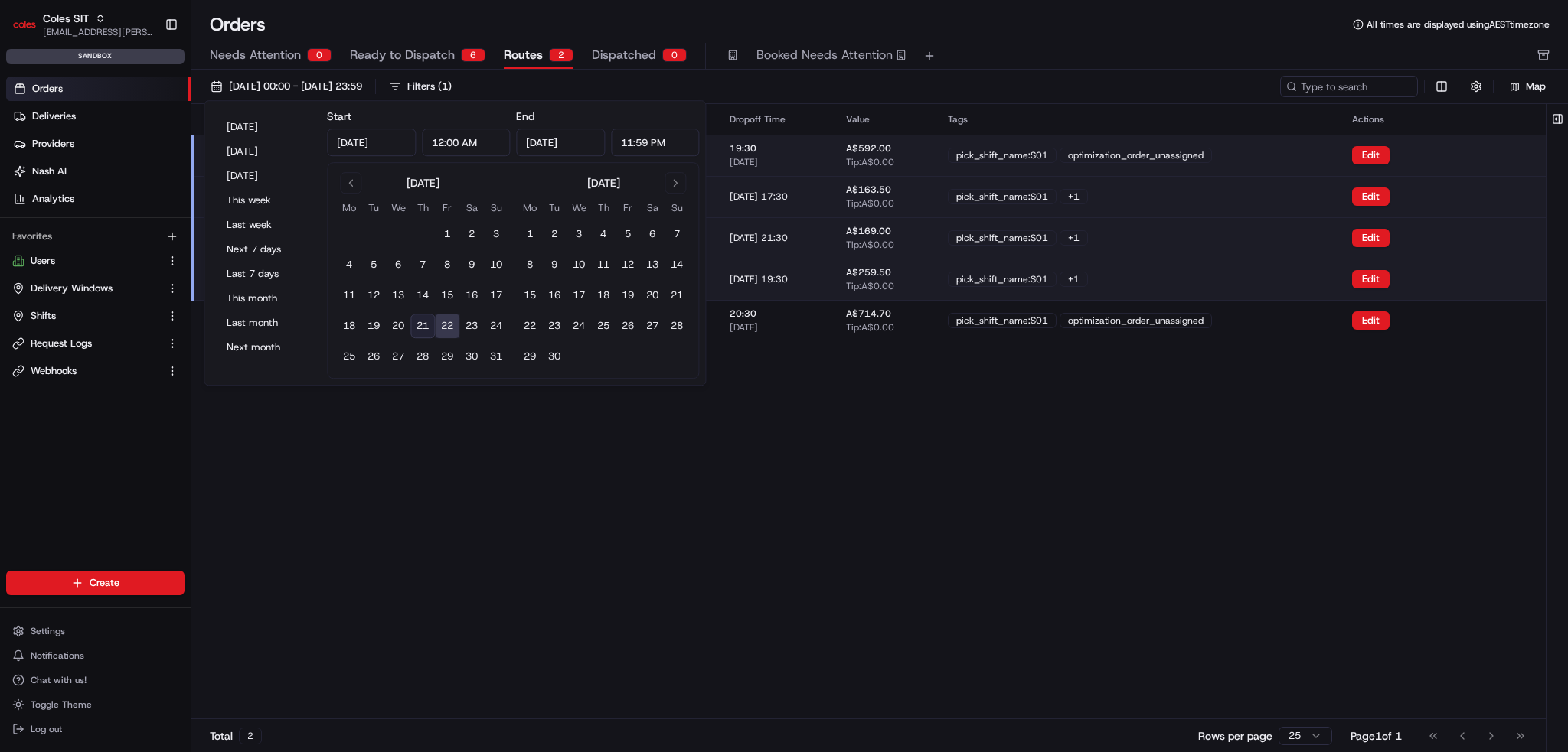
click at [479, 529] on div "Pickup Location Pickup Time Dropoff Location Dropoff Time Value Tags Actions No…" at bounding box center [869, 411] width 1355 height 615
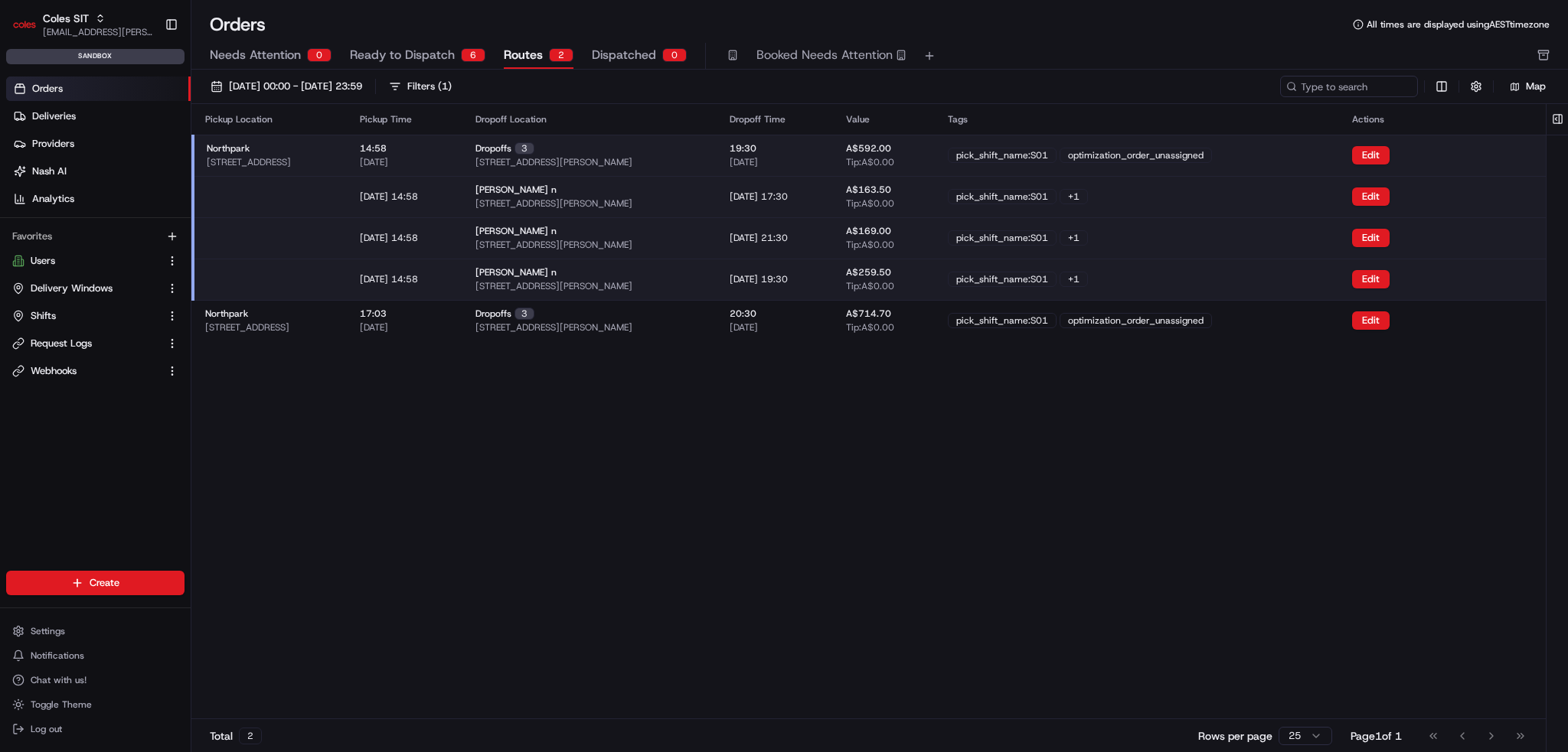
click at [504, 480] on div "Pickup Location Pickup Time Dropoff Location Dropoff Time Value Tags Actions No…" at bounding box center [869, 411] width 1355 height 615
click at [335, 149] on div "Northpark 264 Main N Rd, Prospect SA 5082, Australia" at bounding box center [271, 156] width 128 height 26
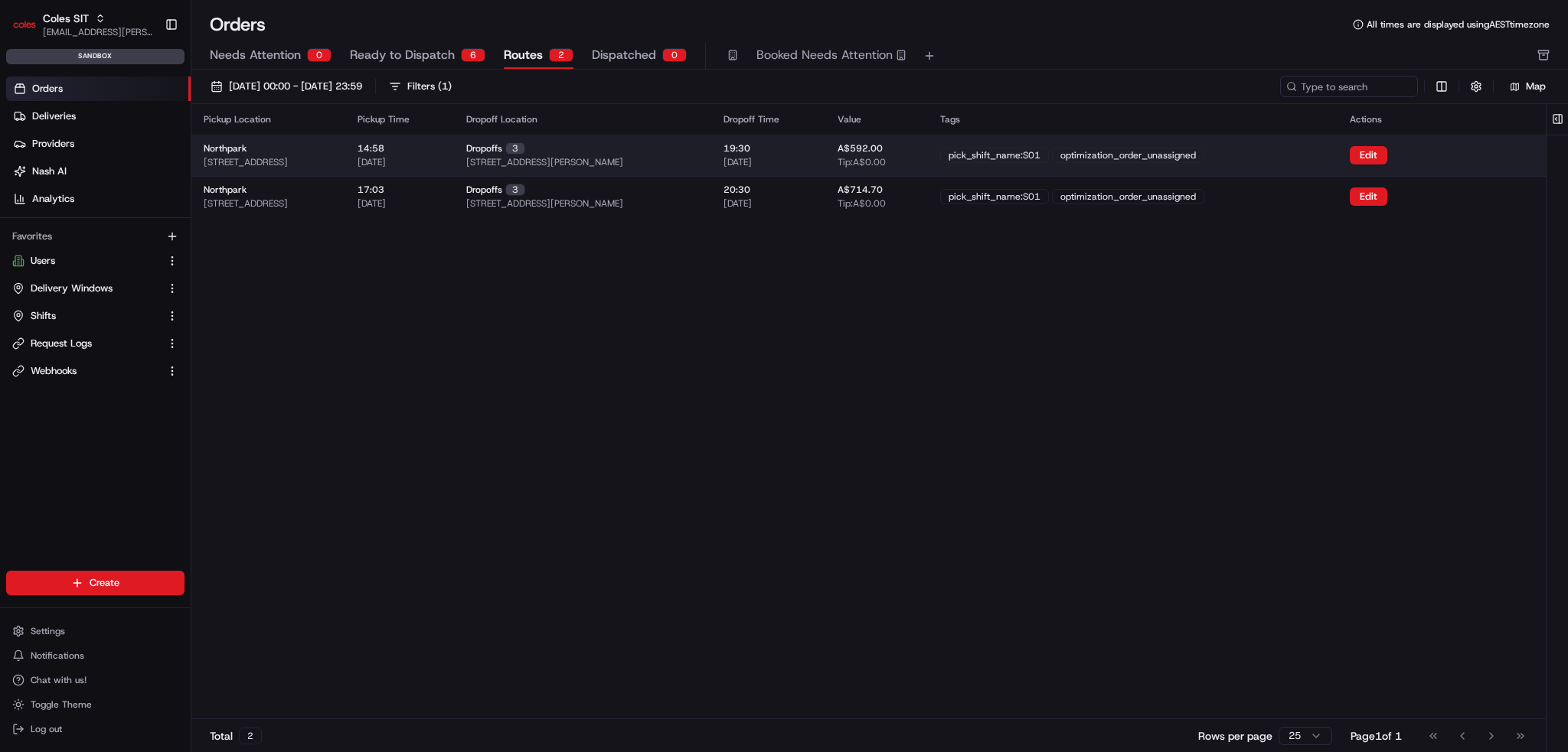
click at [333, 149] on div "Northpark 264 Main N Rd, Prospect SA 5082, Australia" at bounding box center [268, 156] width 129 height 26
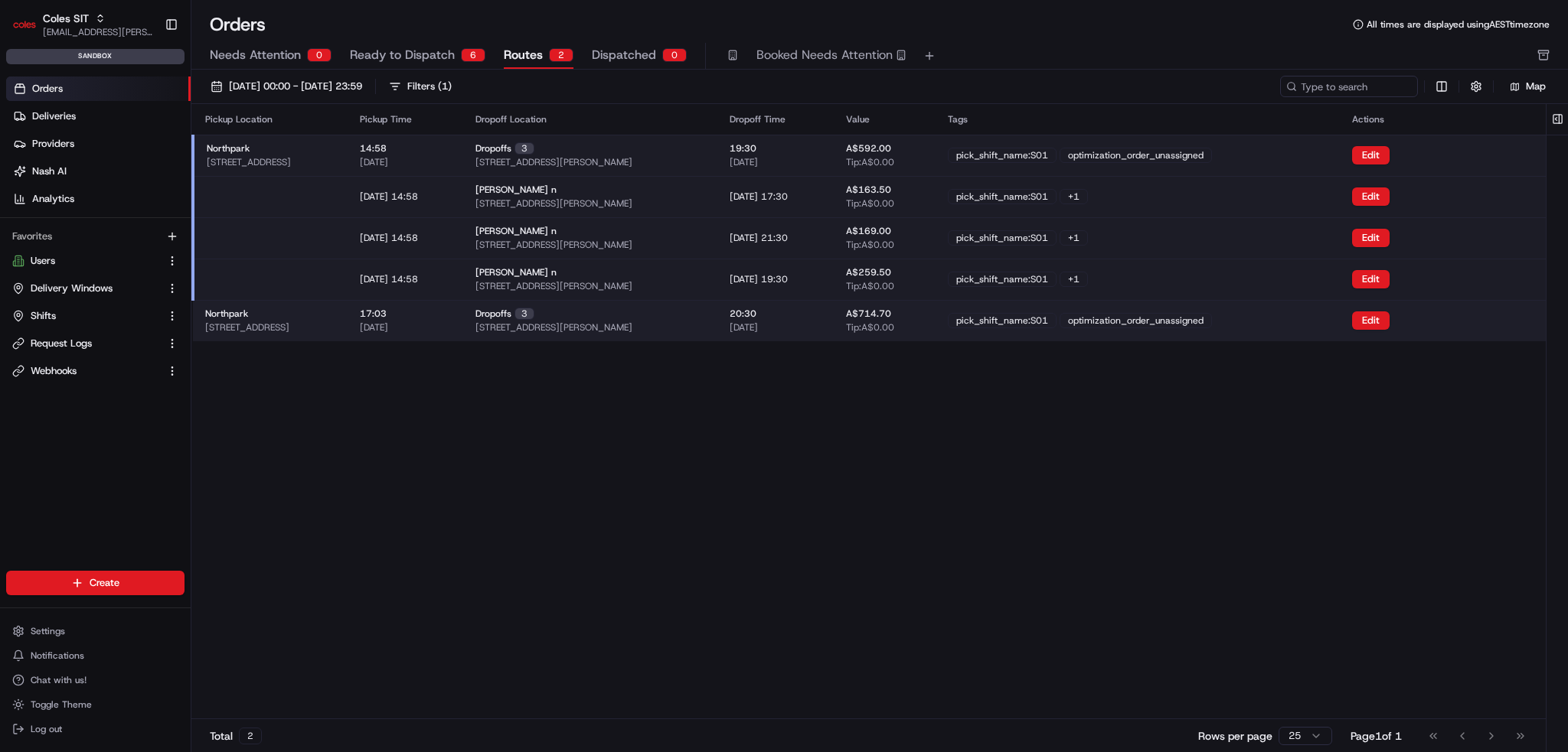
click at [347, 325] on td "Northpark 264 Main N Rd, Prospect SA 5082, Australia" at bounding box center [270, 321] width 155 height 42
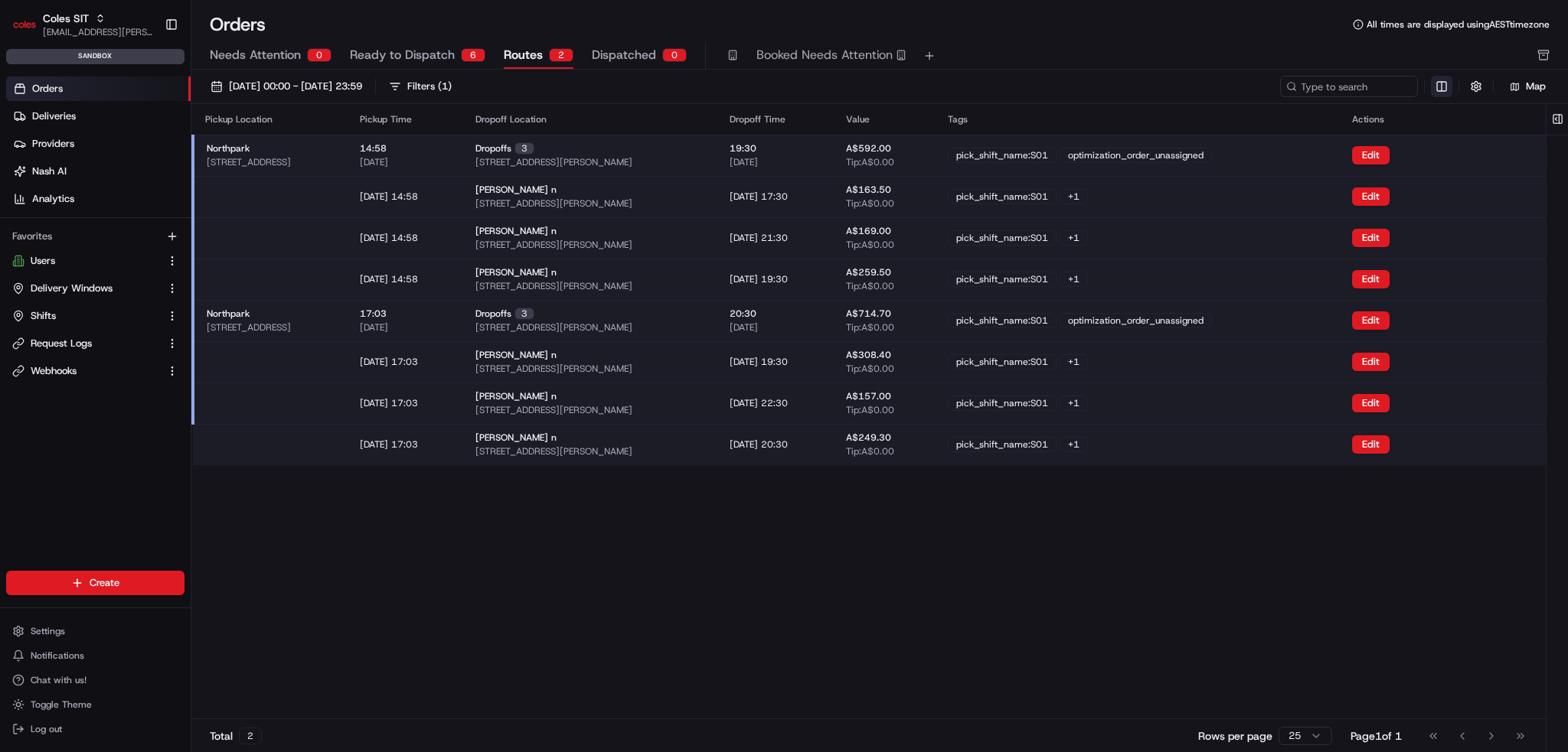
click at [1440, 89] on html "Coles SIT ben.ellis@coles.com.au Toggle Sidebar sandbox Orders Deliveries Provi…" at bounding box center [784, 376] width 1568 height 752
click at [1440, 259] on div "Route Details" at bounding box center [1438, 250] width 122 height 23
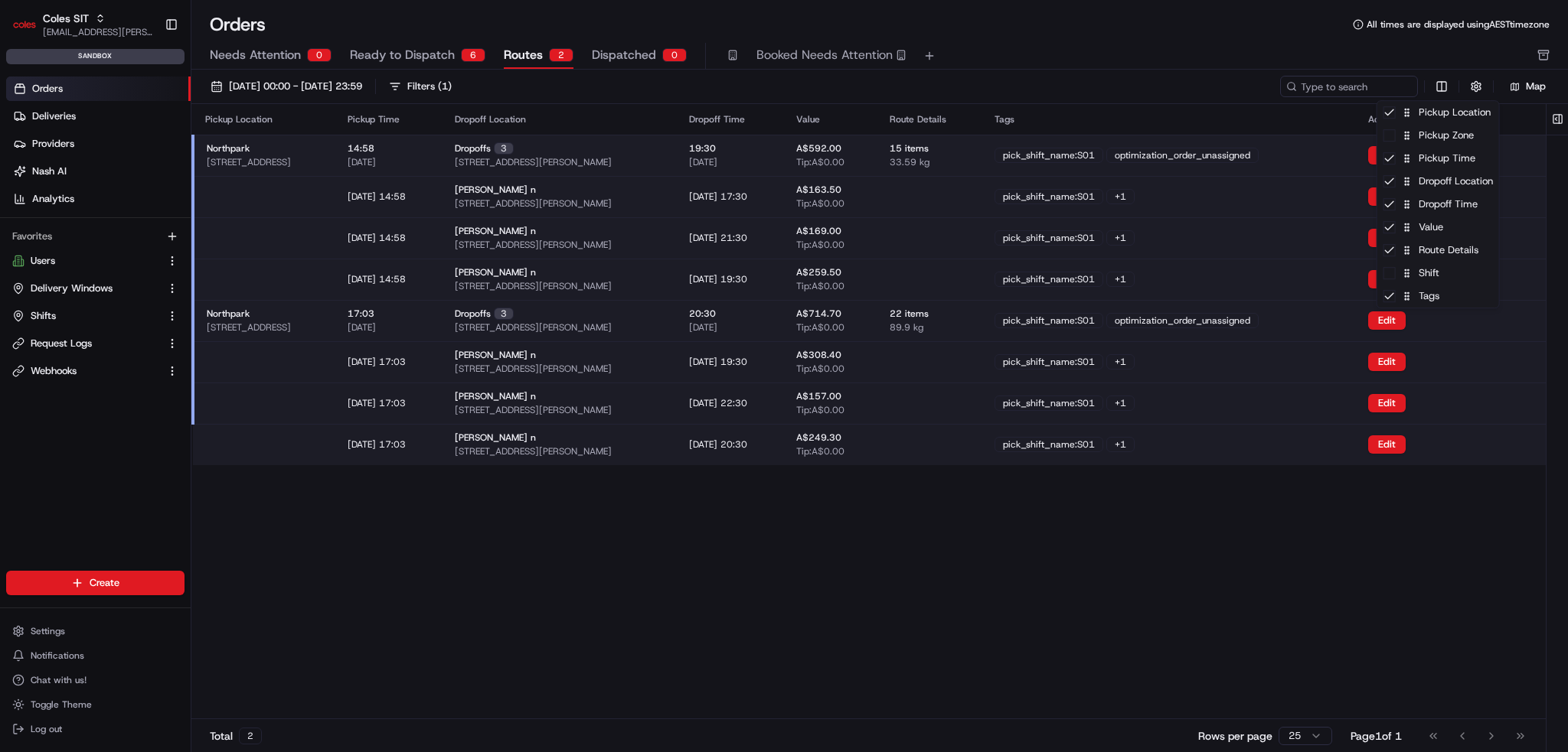
click at [1174, 517] on html "Coles SIT ben.ellis@coles.com.au Toggle Sidebar sandbox Orders Deliveries Provi…" at bounding box center [784, 376] width 1568 height 752
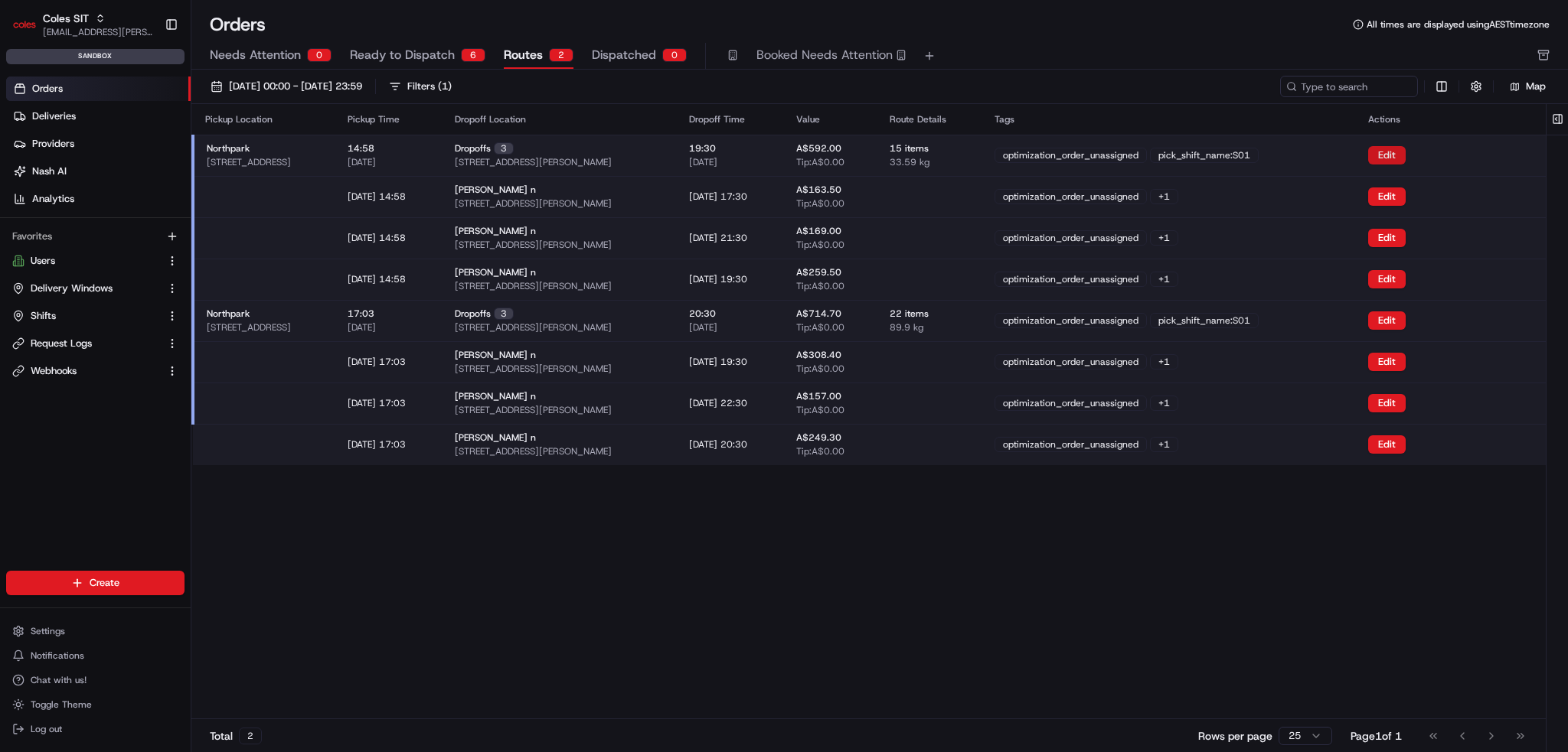
click at [1406, 151] on button "Edit" at bounding box center [1387, 155] width 38 height 18
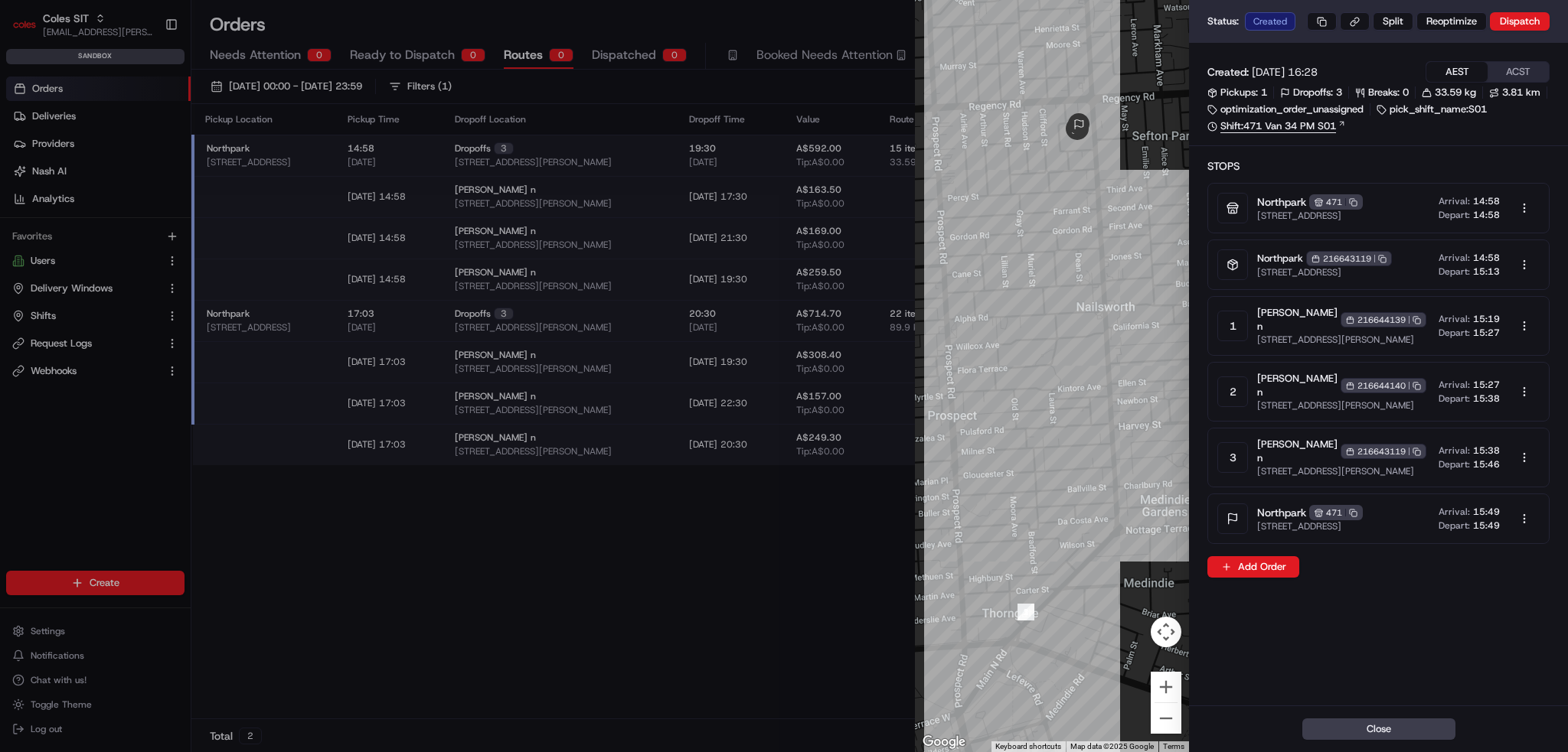
click at [1334, 133] on link "Shift: 471 Van 34 PM S01" at bounding box center [1379, 126] width 342 height 14
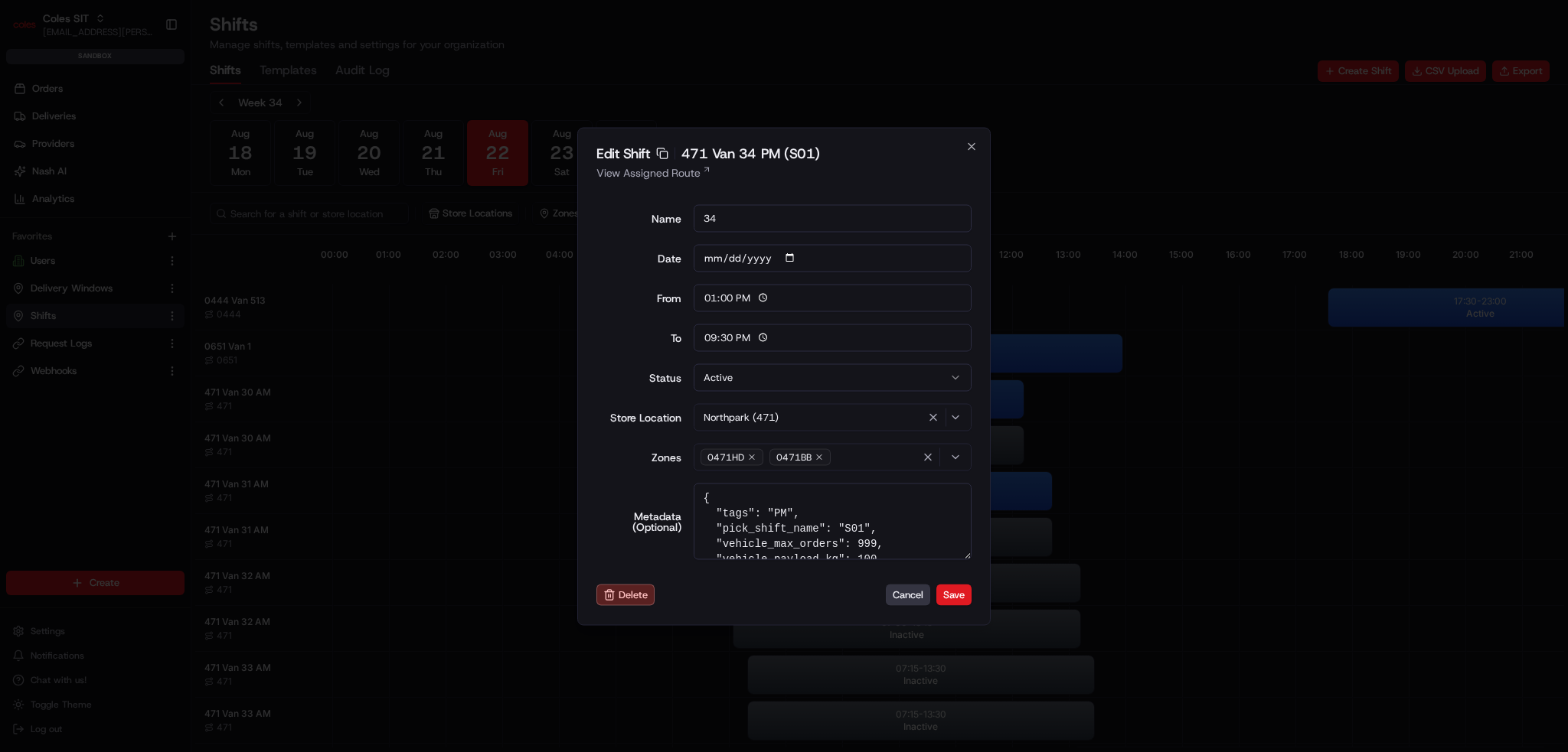
click at [901, 596] on button "Cancel" at bounding box center [908, 595] width 44 height 22
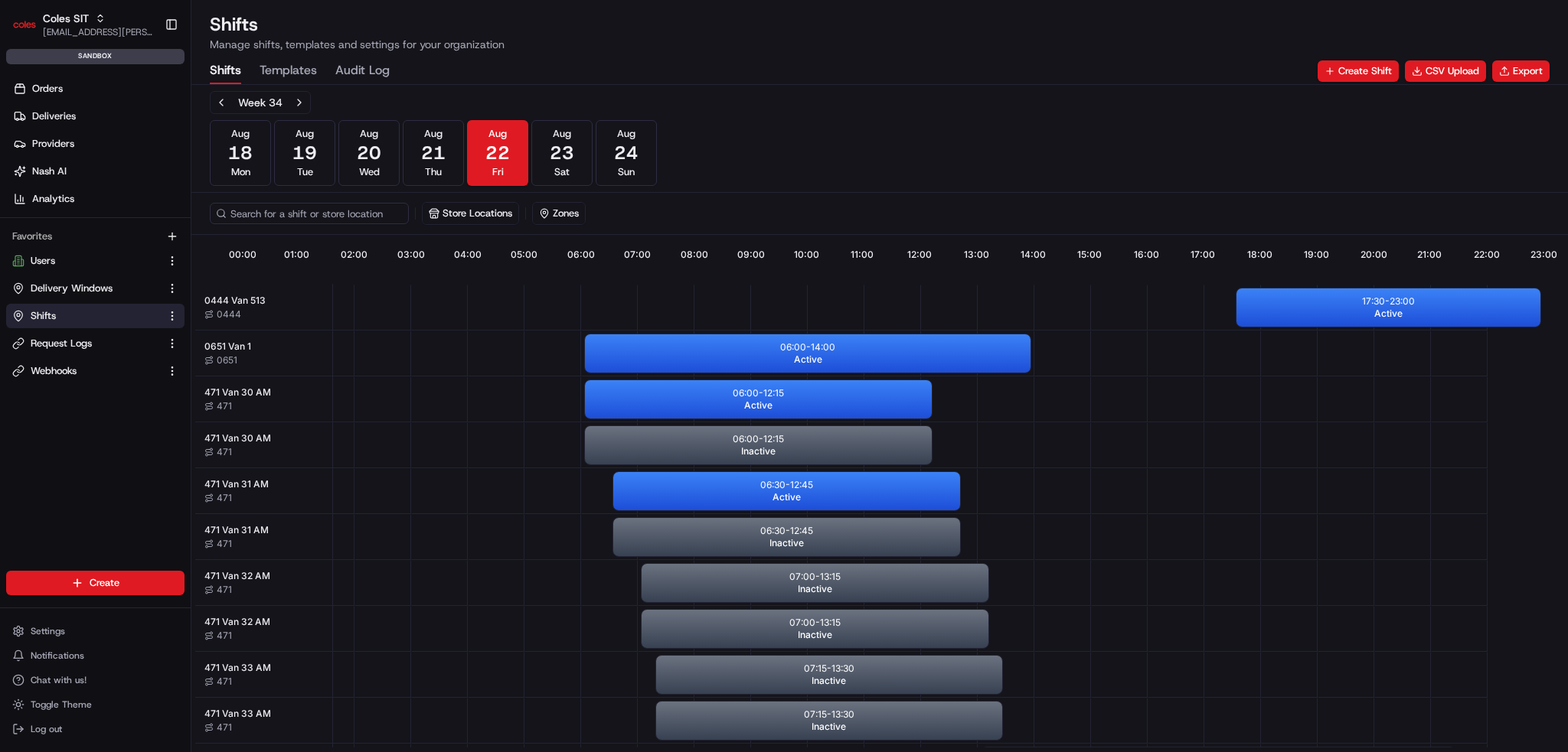
scroll to position [0, 136]
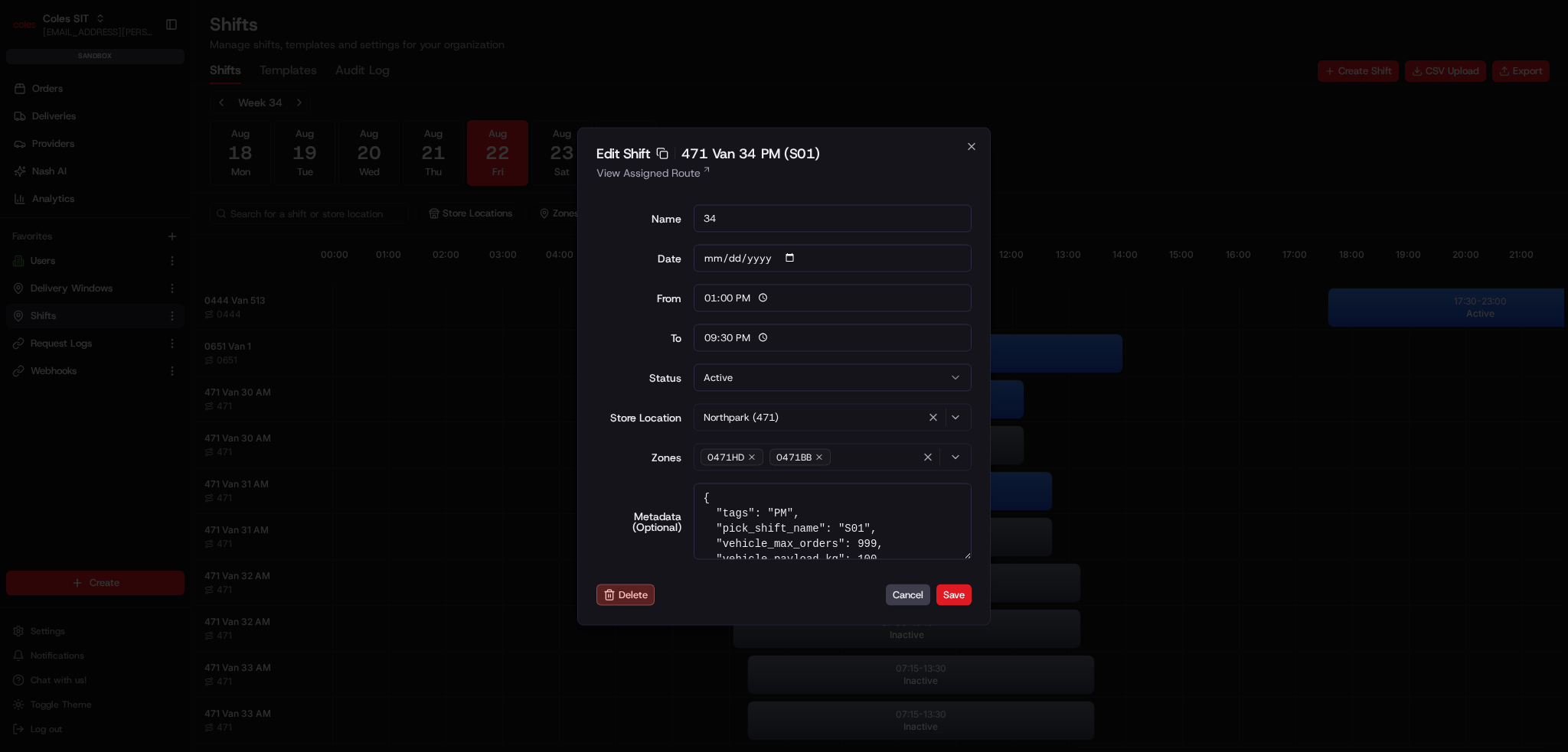
scroll to position [0, 136]
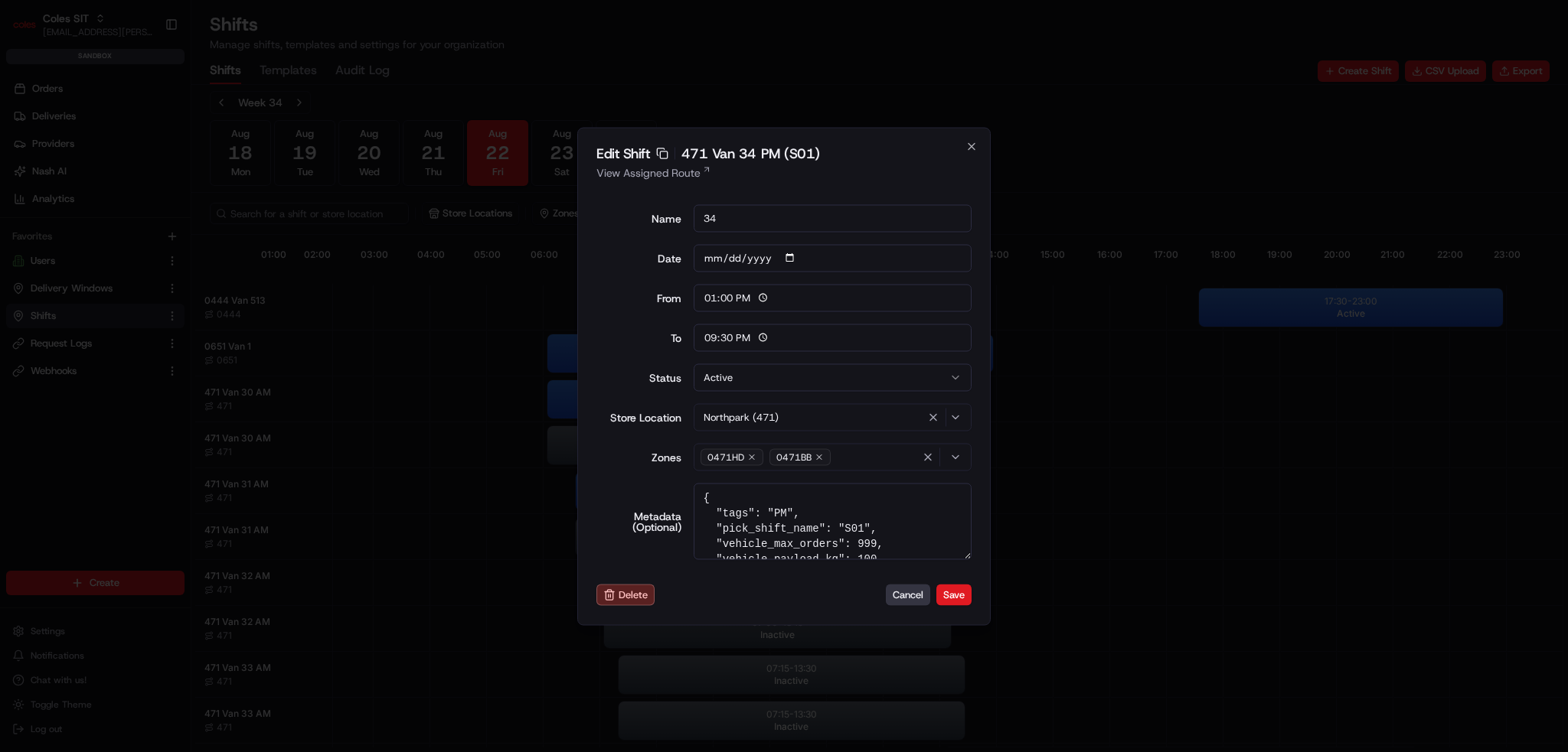
click at [903, 588] on button "Cancel" at bounding box center [908, 595] width 44 height 22
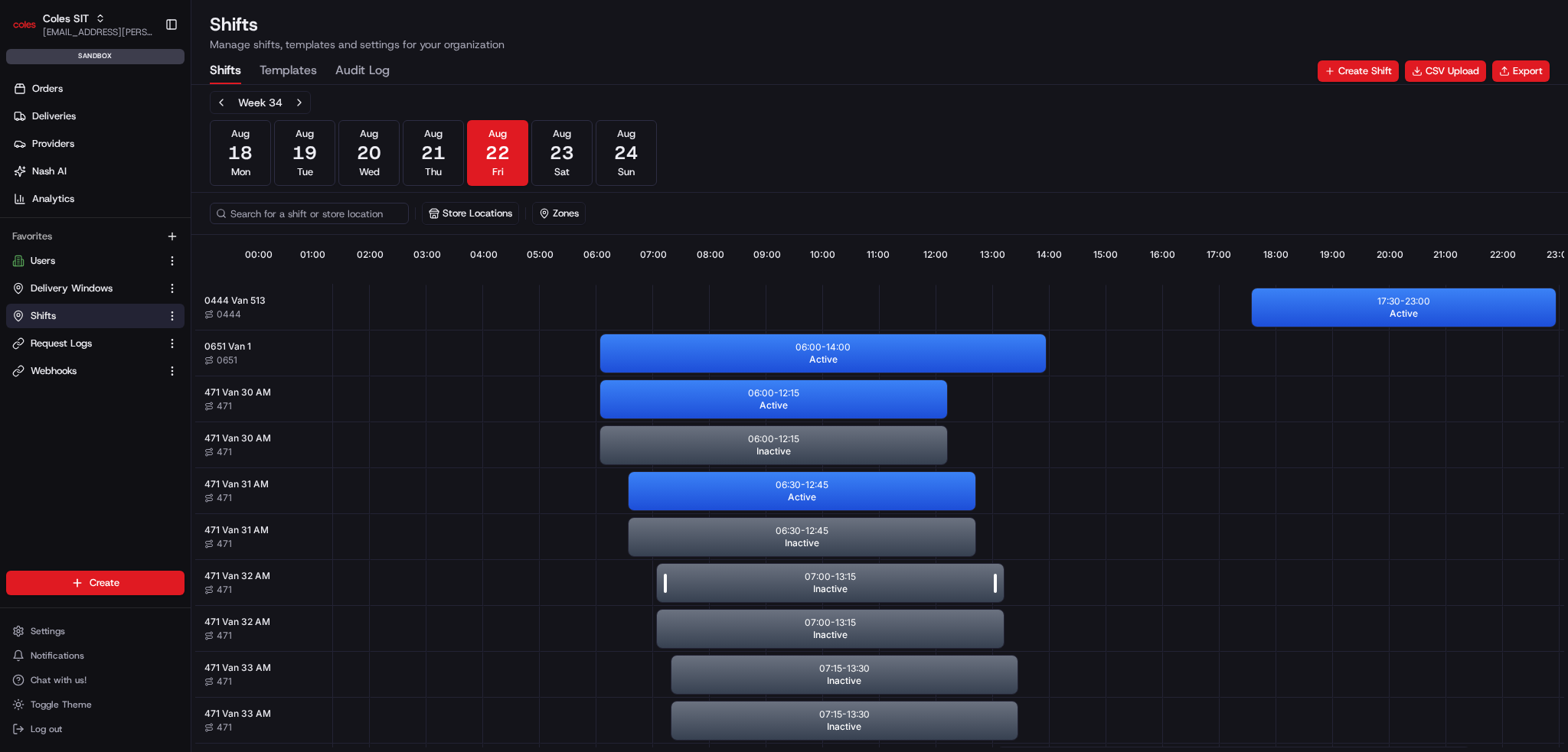
scroll to position [0, 136]
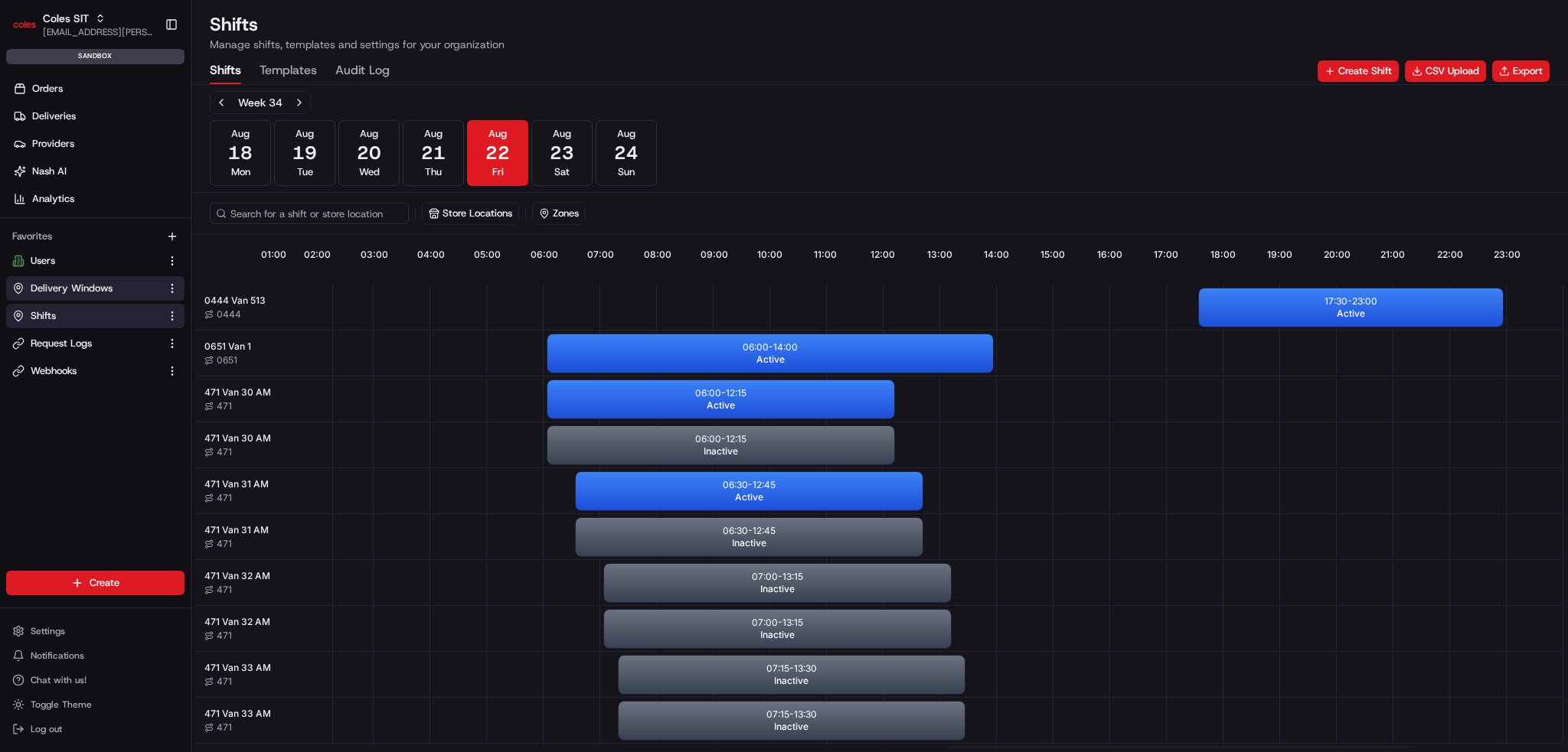
click at [79, 287] on span "Delivery Windows" at bounding box center [71, 288] width 82 height 14
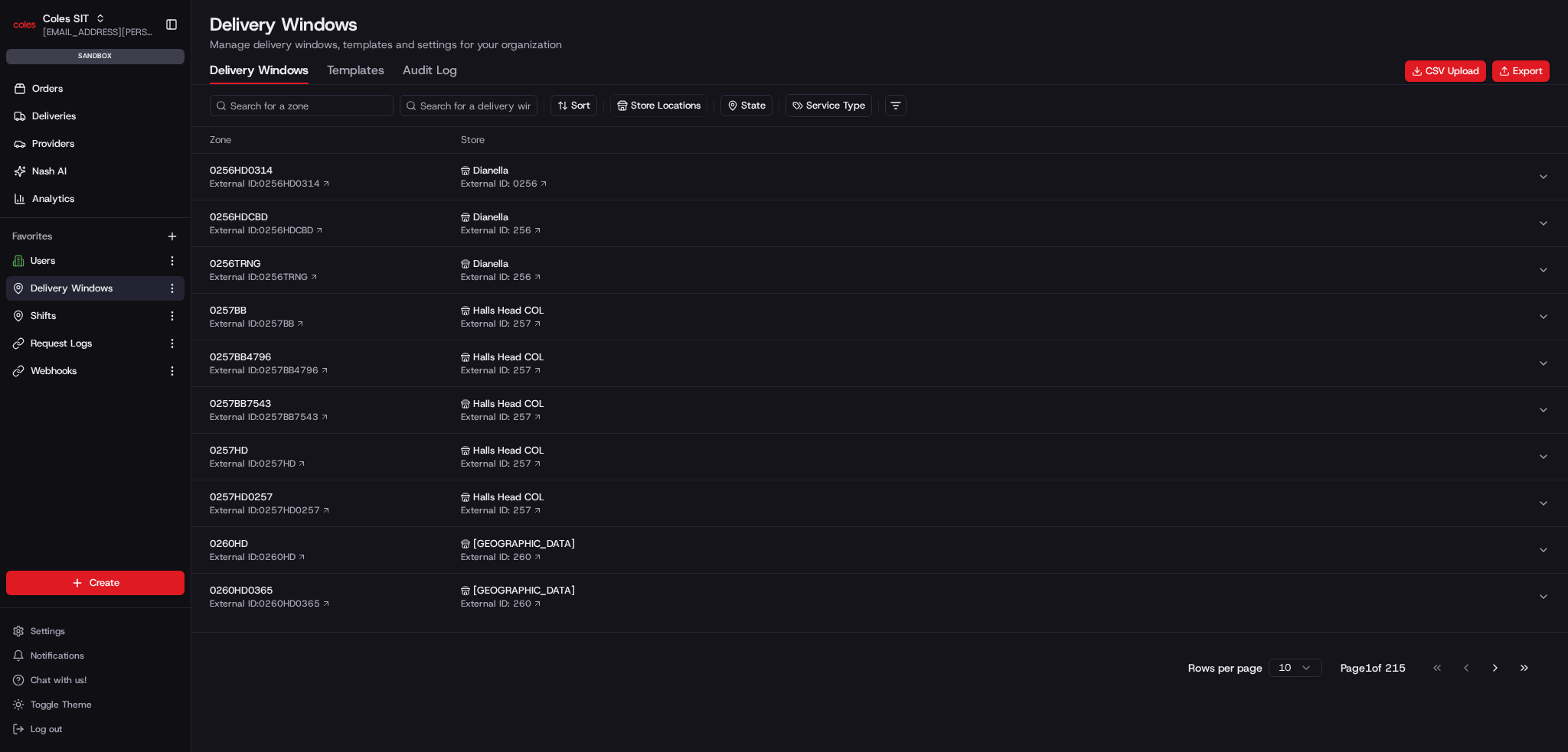
click at [270, 108] on input at bounding box center [302, 105] width 184 height 22
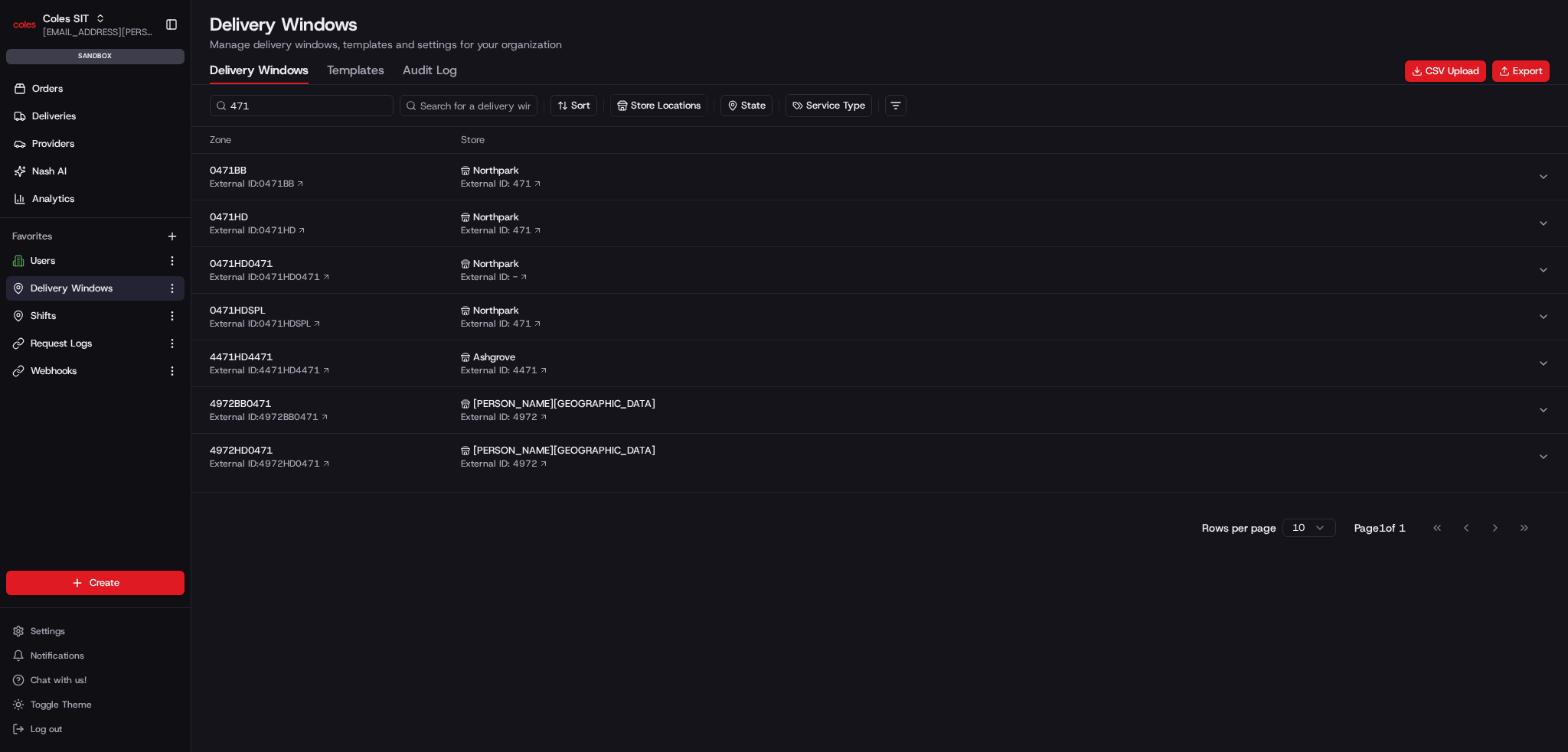
type input "471"
click at [325, 219] on span "0471HD" at bounding box center [332, 217] width 245 height 14
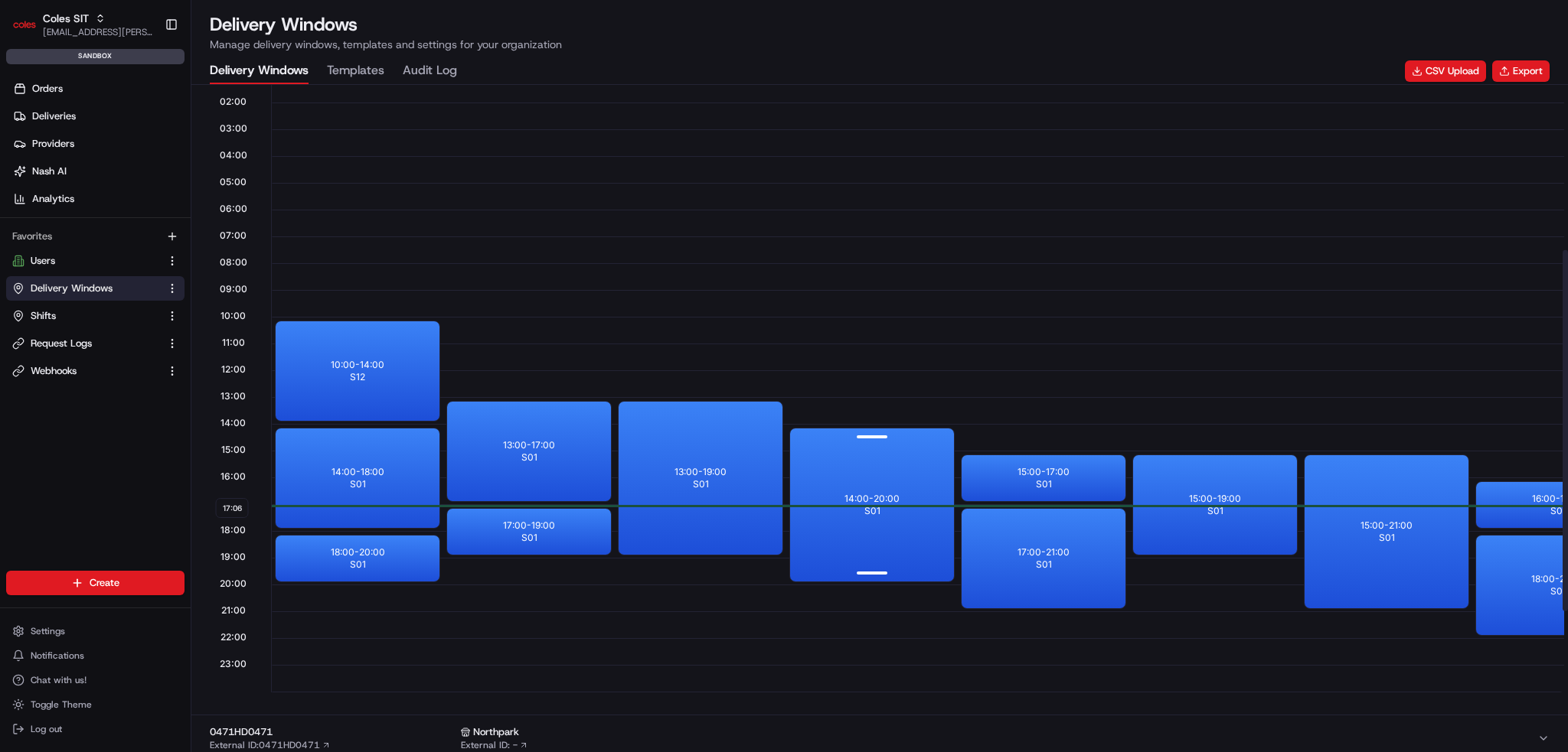
scroll to position [306, 0]
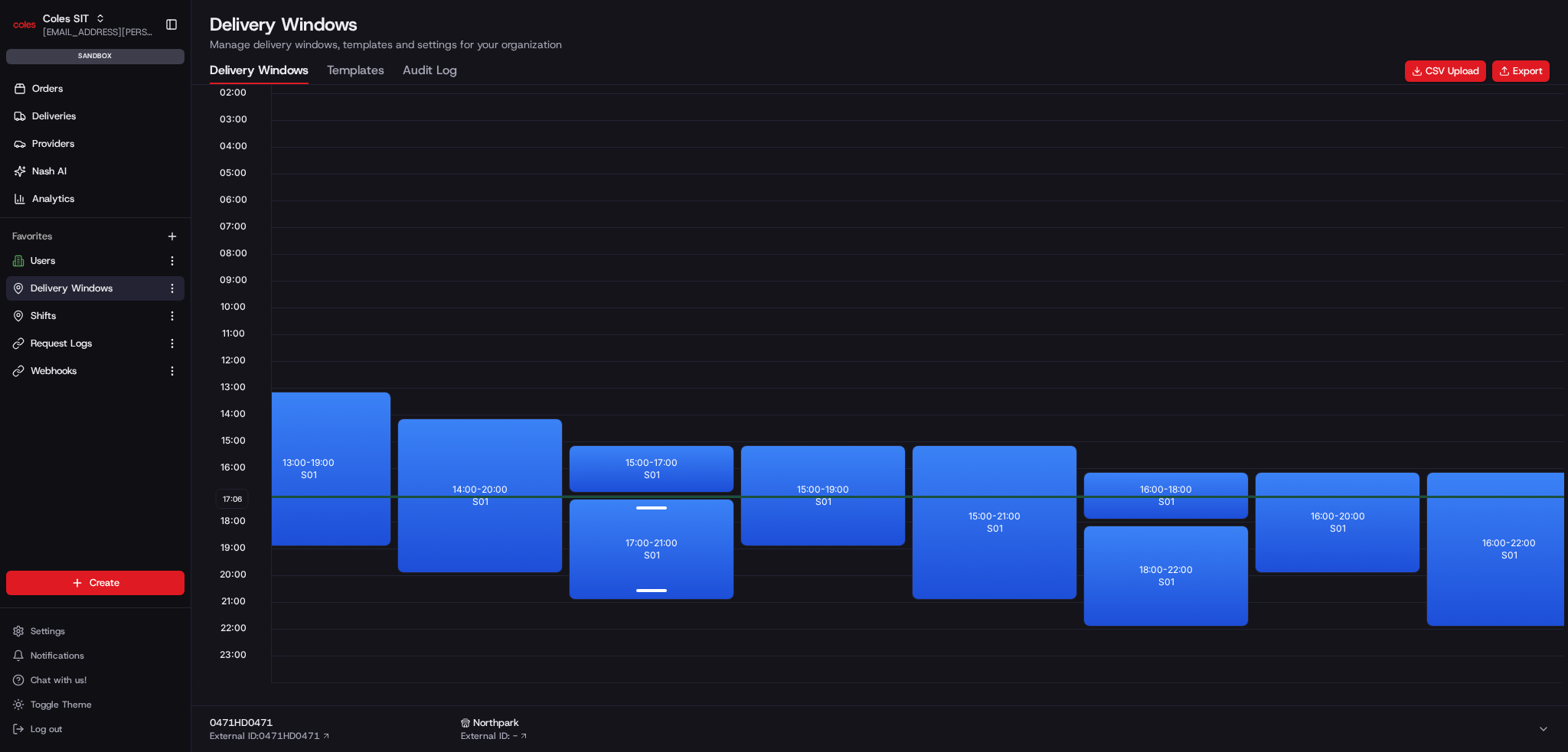
drag, startPoint x: 945, startPoint y: 515, endPoint x: 995, endPoint y: 515, distance: 50.0
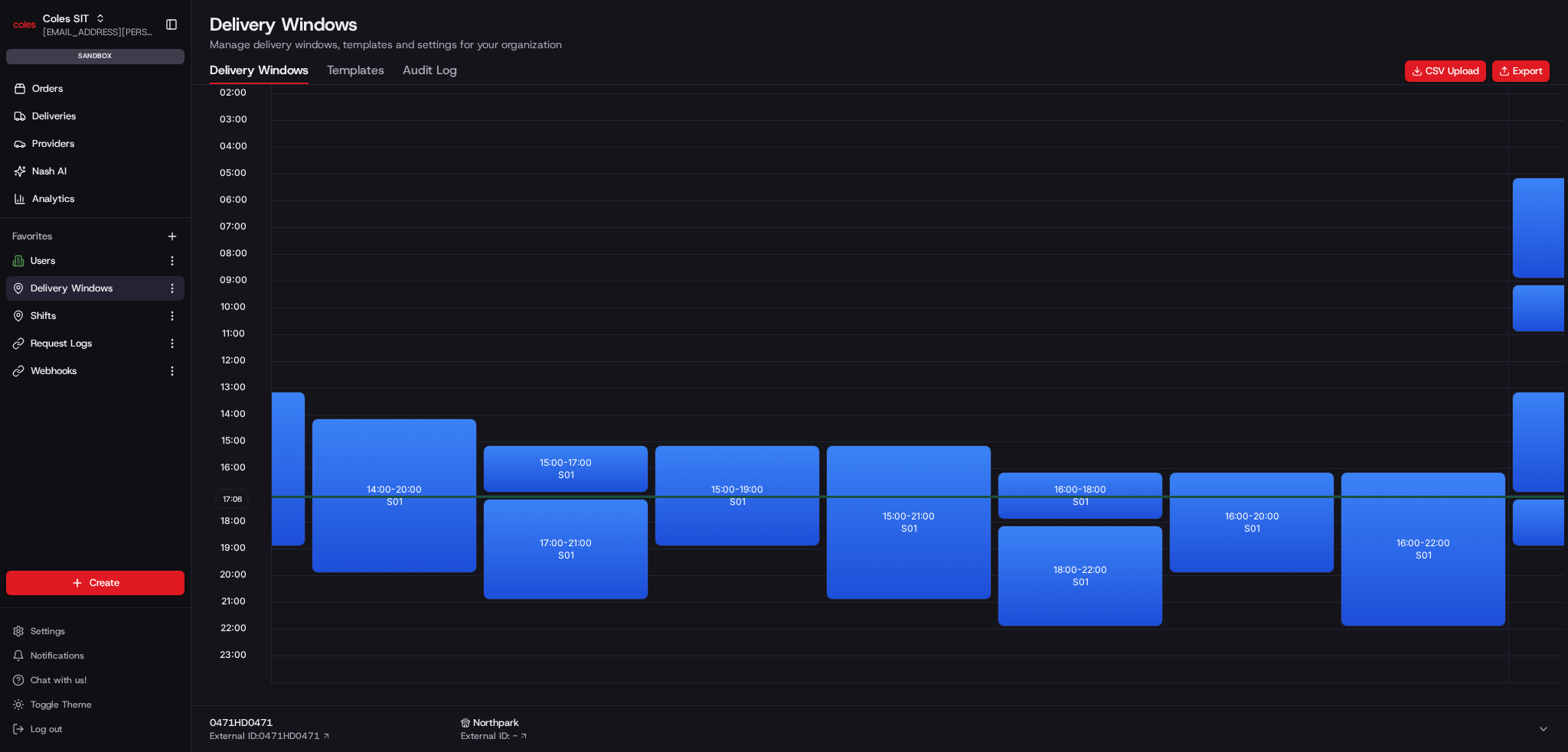
scroll to position [0, 415]
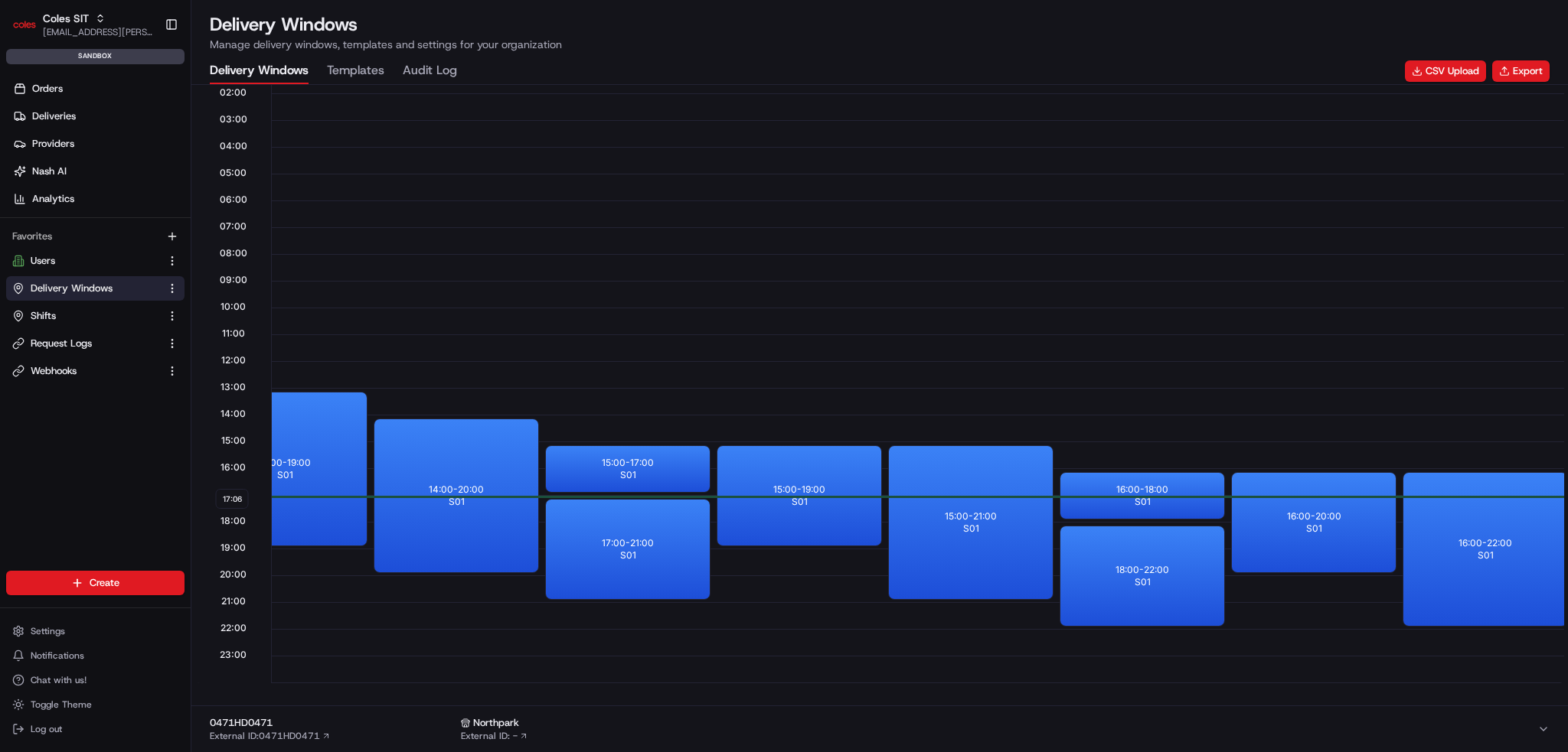
drag, startPoint x: 738, startPoint y: 428, endPoint x: 496, endPoint y: 428, distance: 242.0
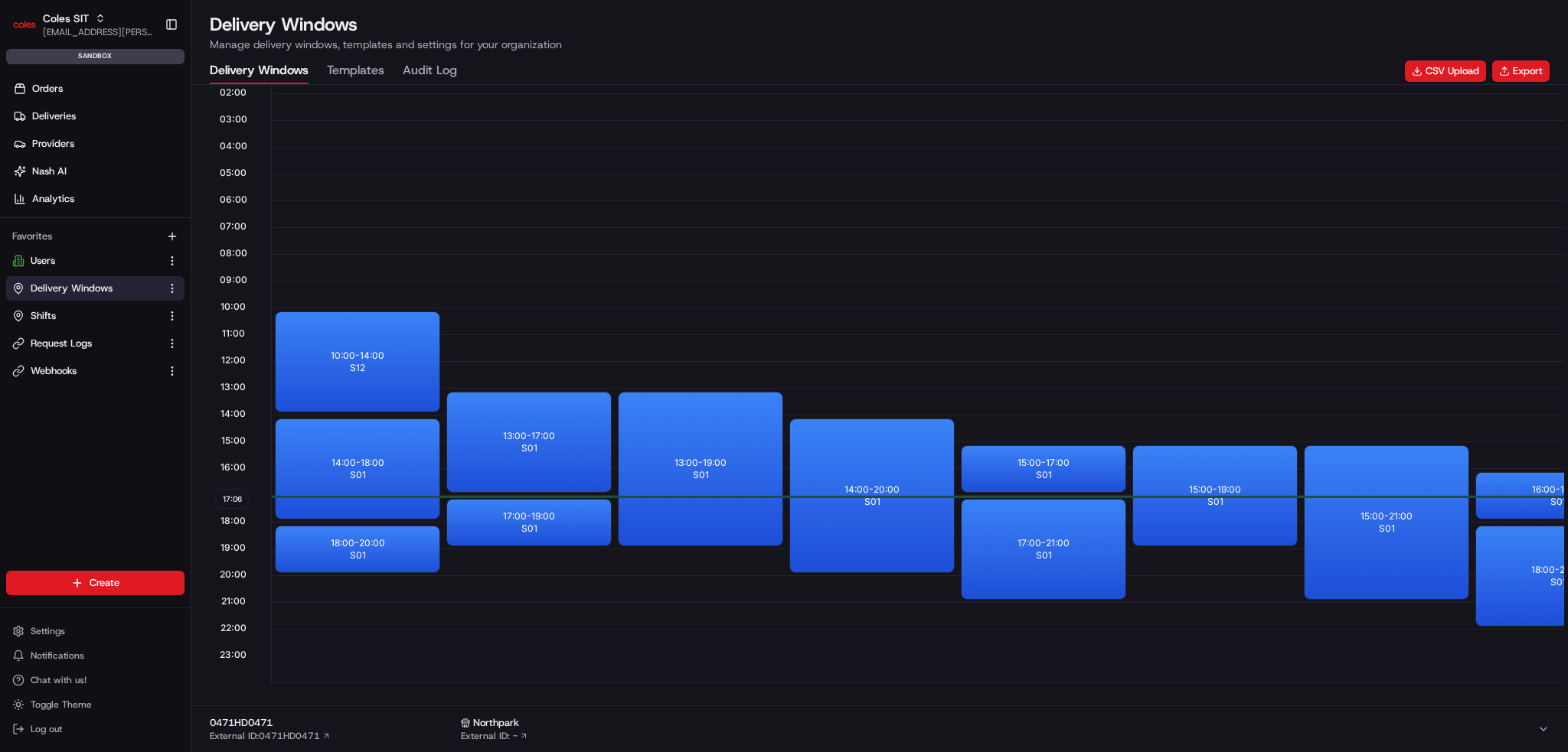
scroll to position [0, 0]
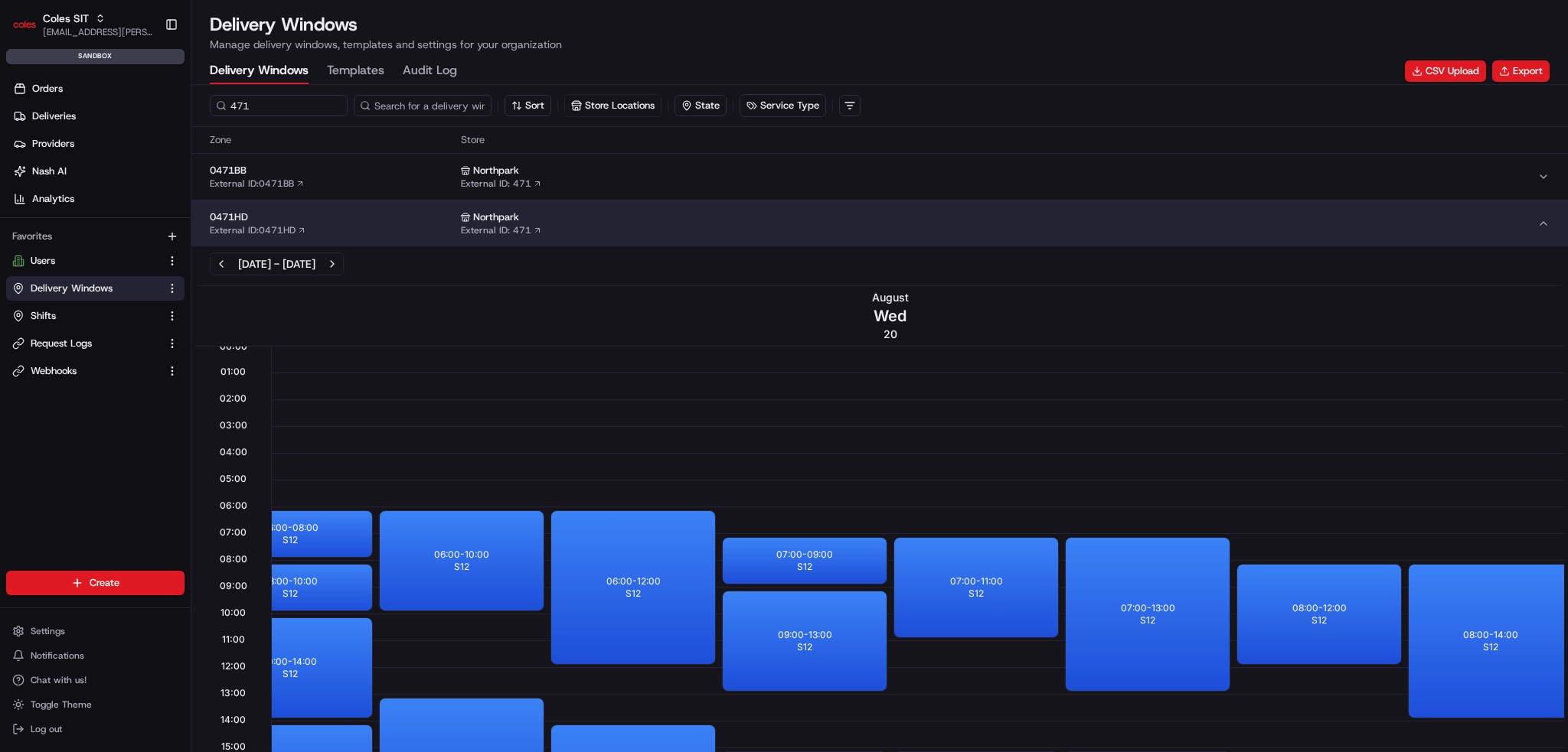
drag, startPoint x: 904, startPoint y: 309, endPoint x: 1056, endPoint y: 304, distance: 152.1
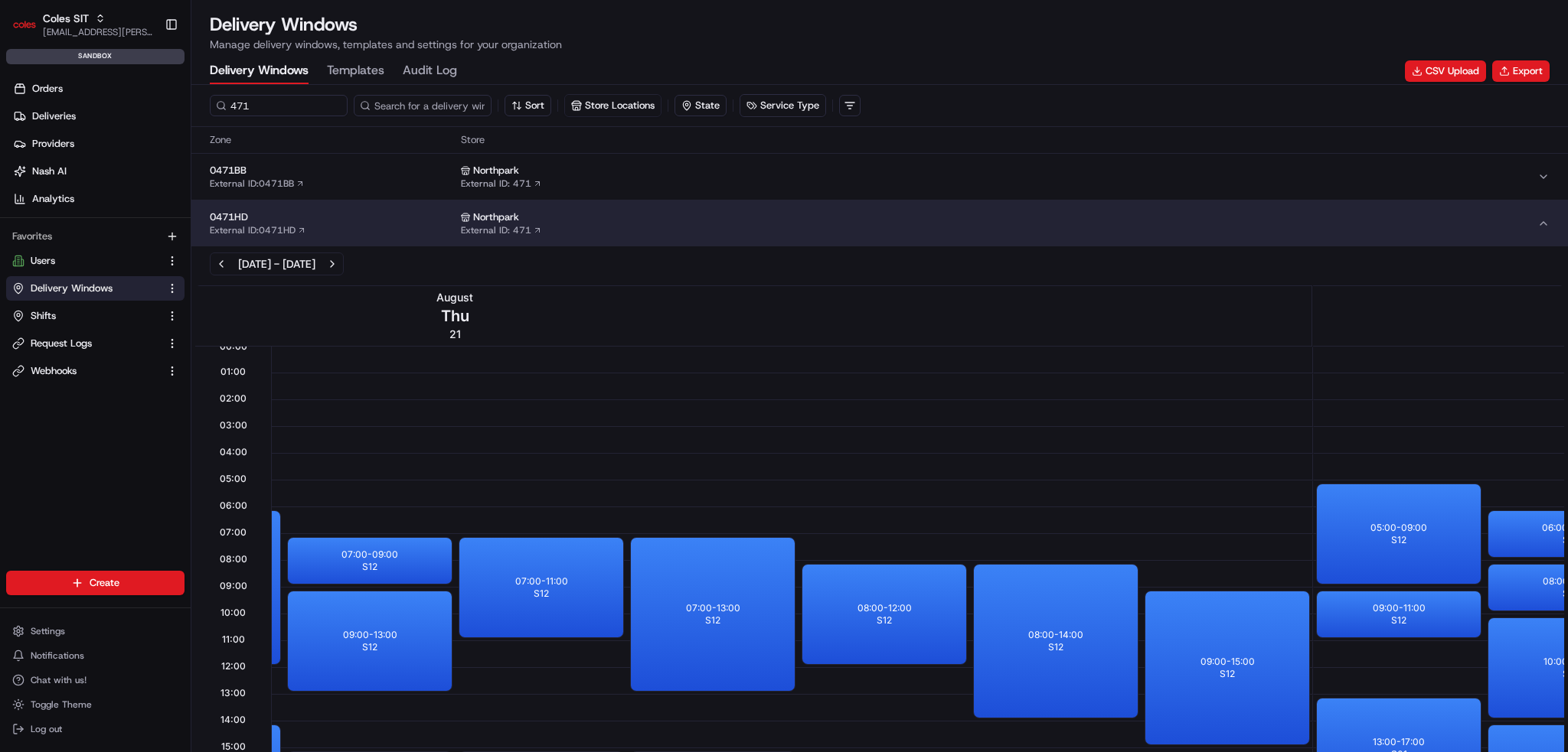
drag, startPoint x: 1056, startPoint y: 304, endPoint x: 1202, endPoint y: 319, distance: 146.8
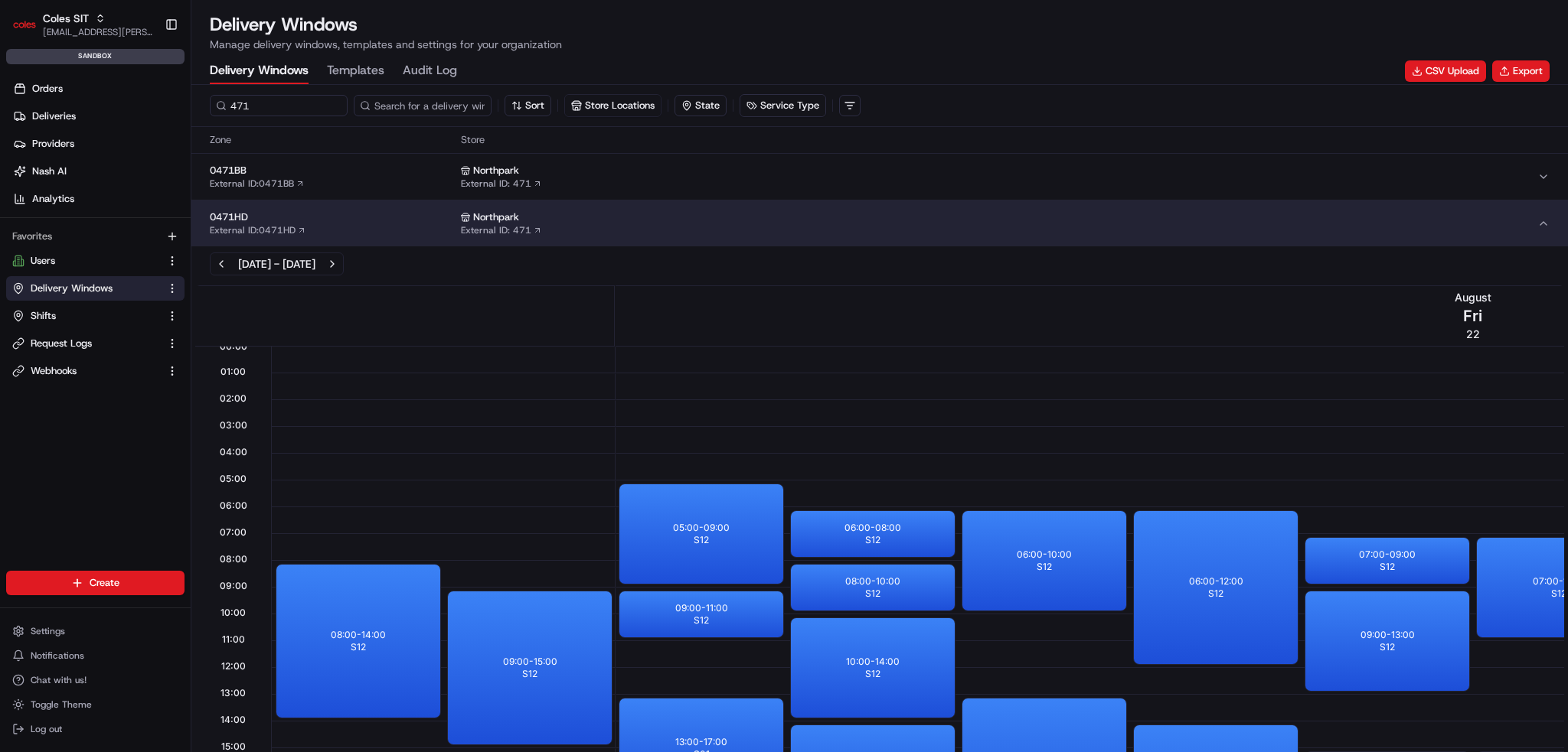
drag, startPoint x: 1202, startPoint y: 319, endPoint x: 1344, endPoint y: 333, distance: 142.7
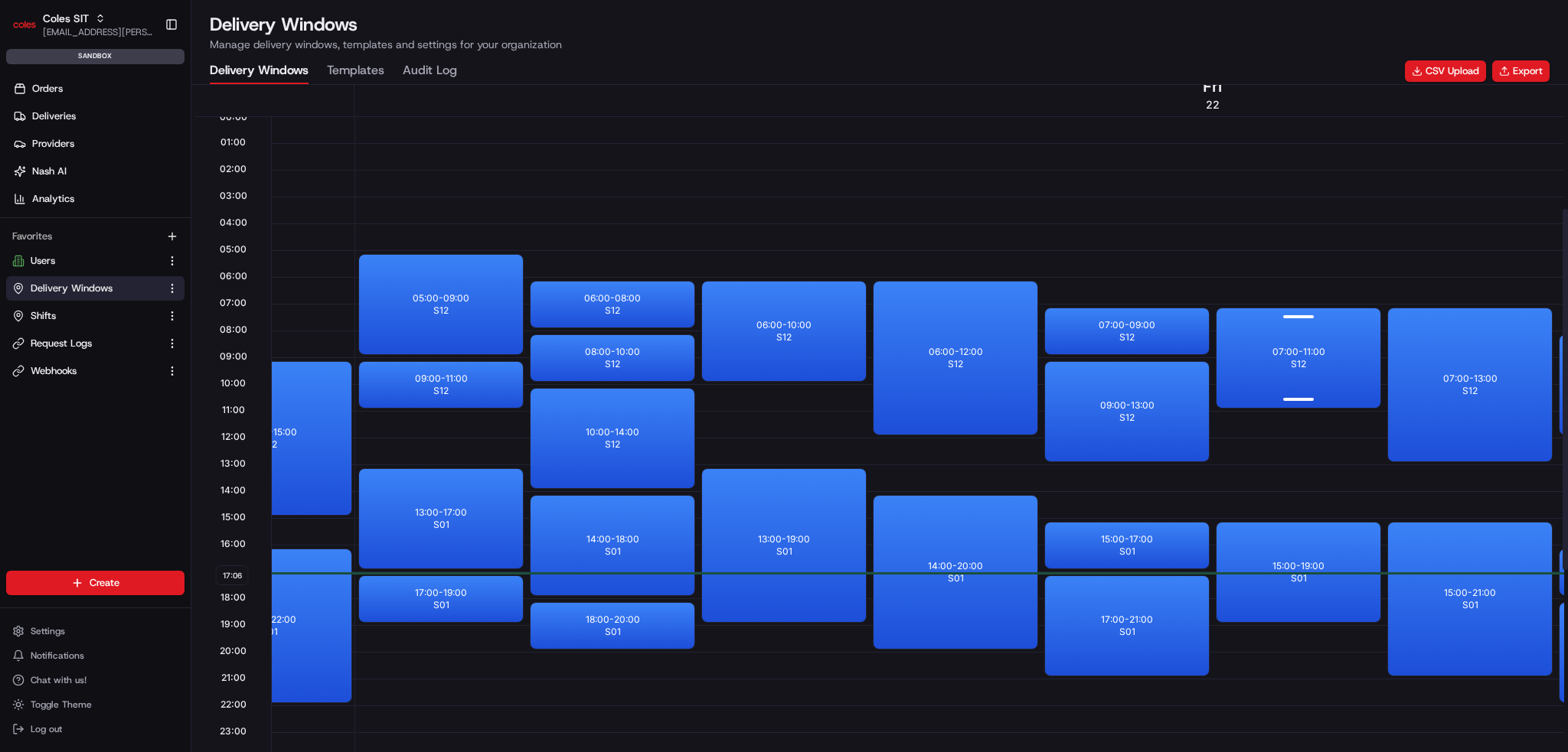
scroll to position [0, 6800]
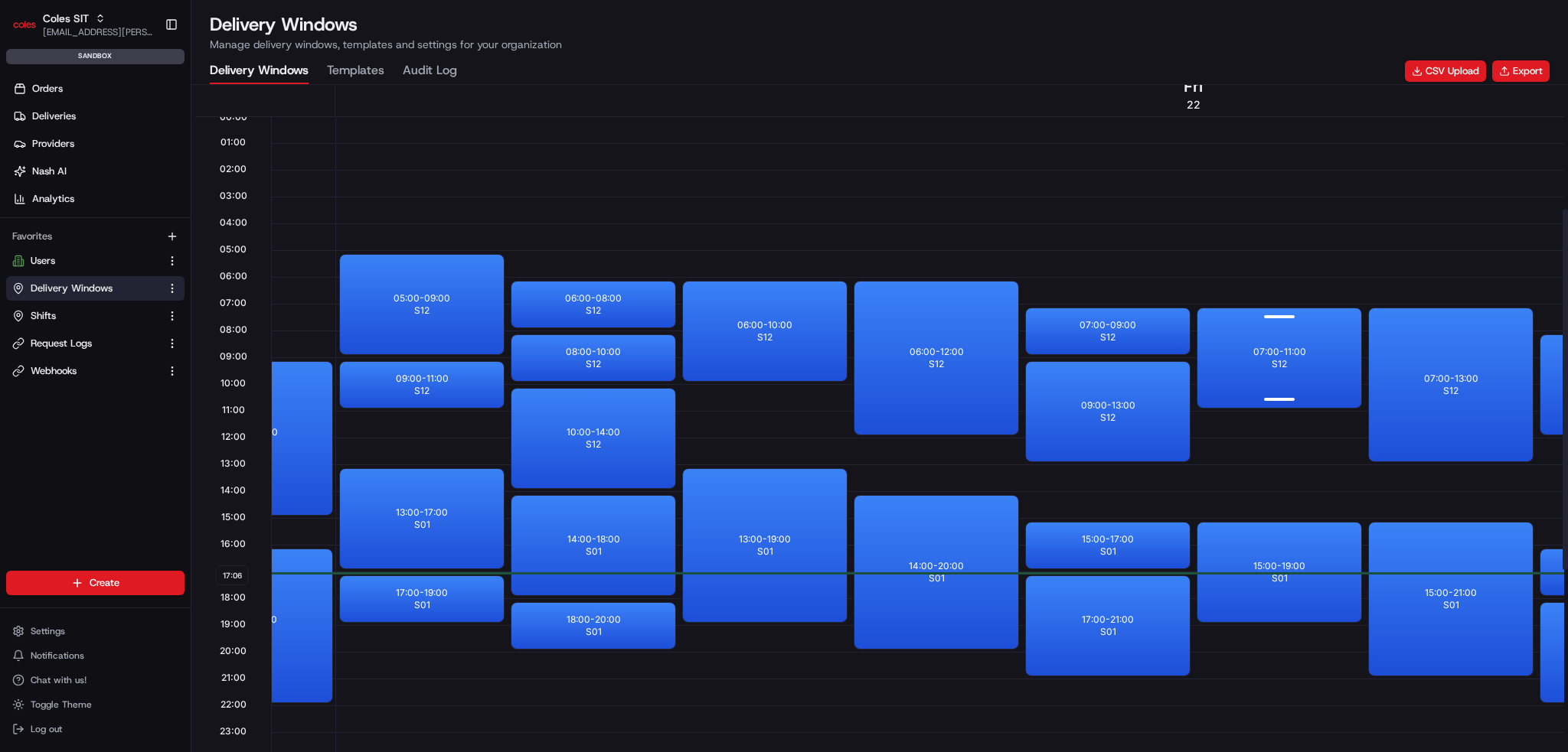
drag, startPoint x: 1344, startPoint y: 333, endPoint x: 1399, endPoint y: 342, distance: 55.7
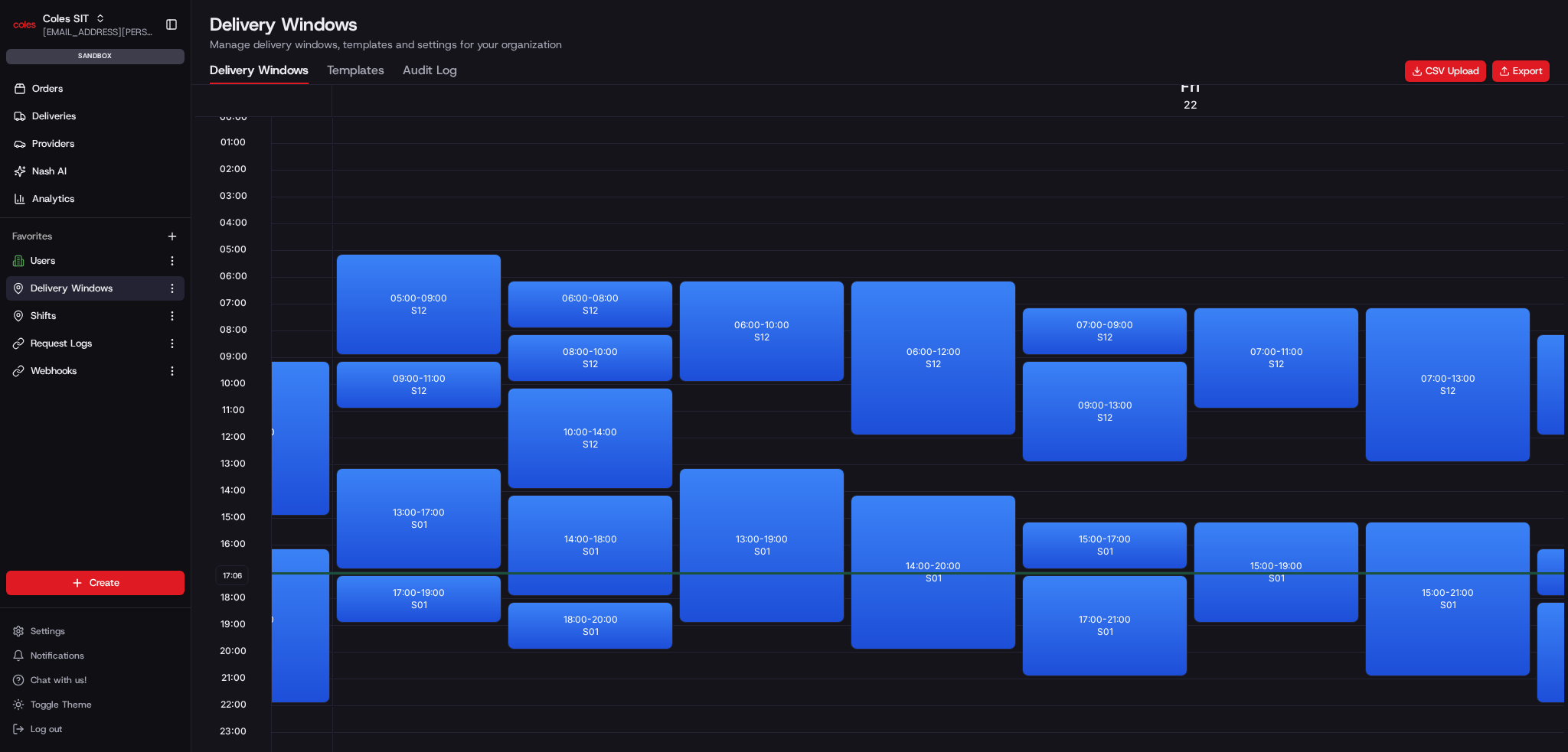
scroll to position [306, 0]
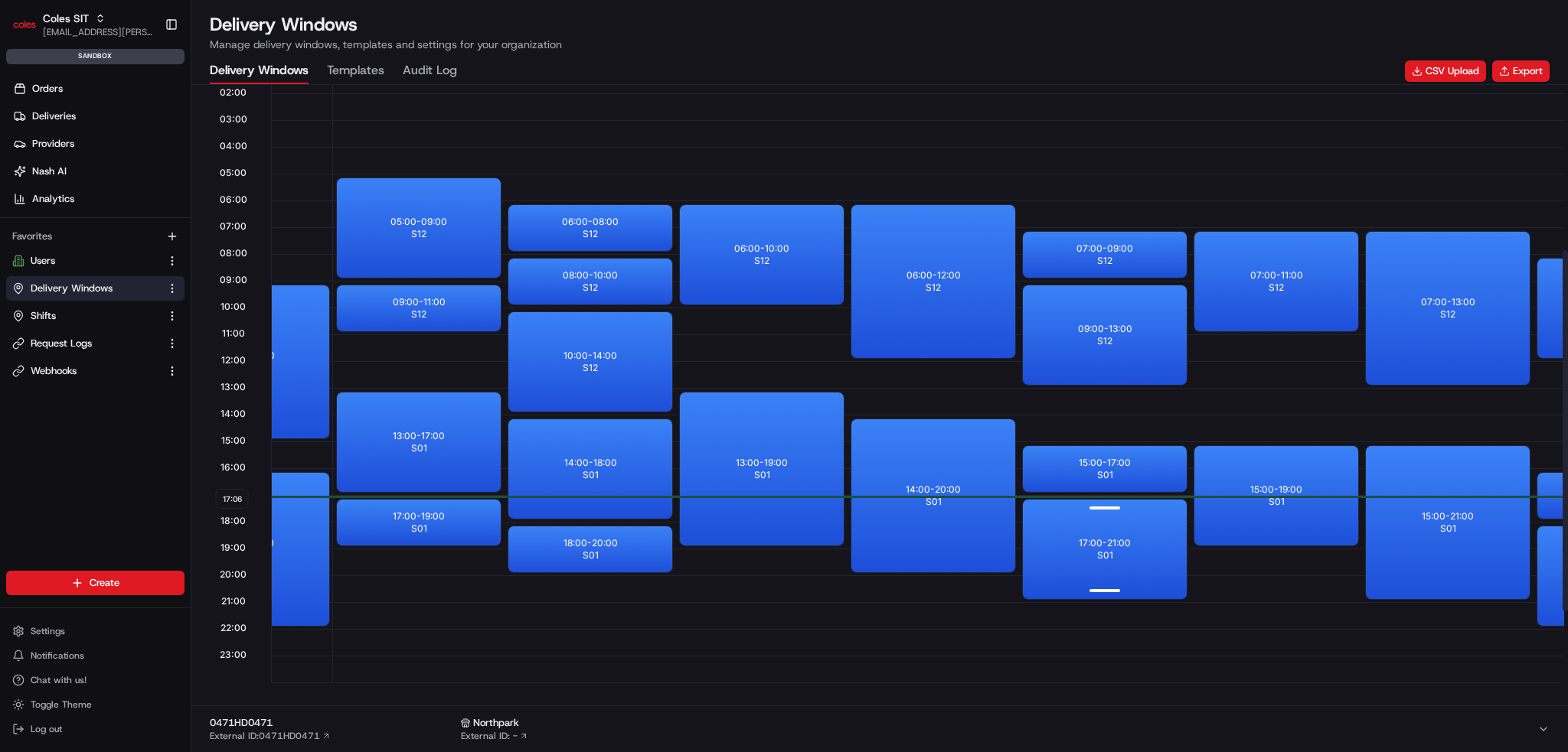
click at [1089, 540] on p "17:00 - 21:00" at bounding box center [1104, 543] width 52 height 12
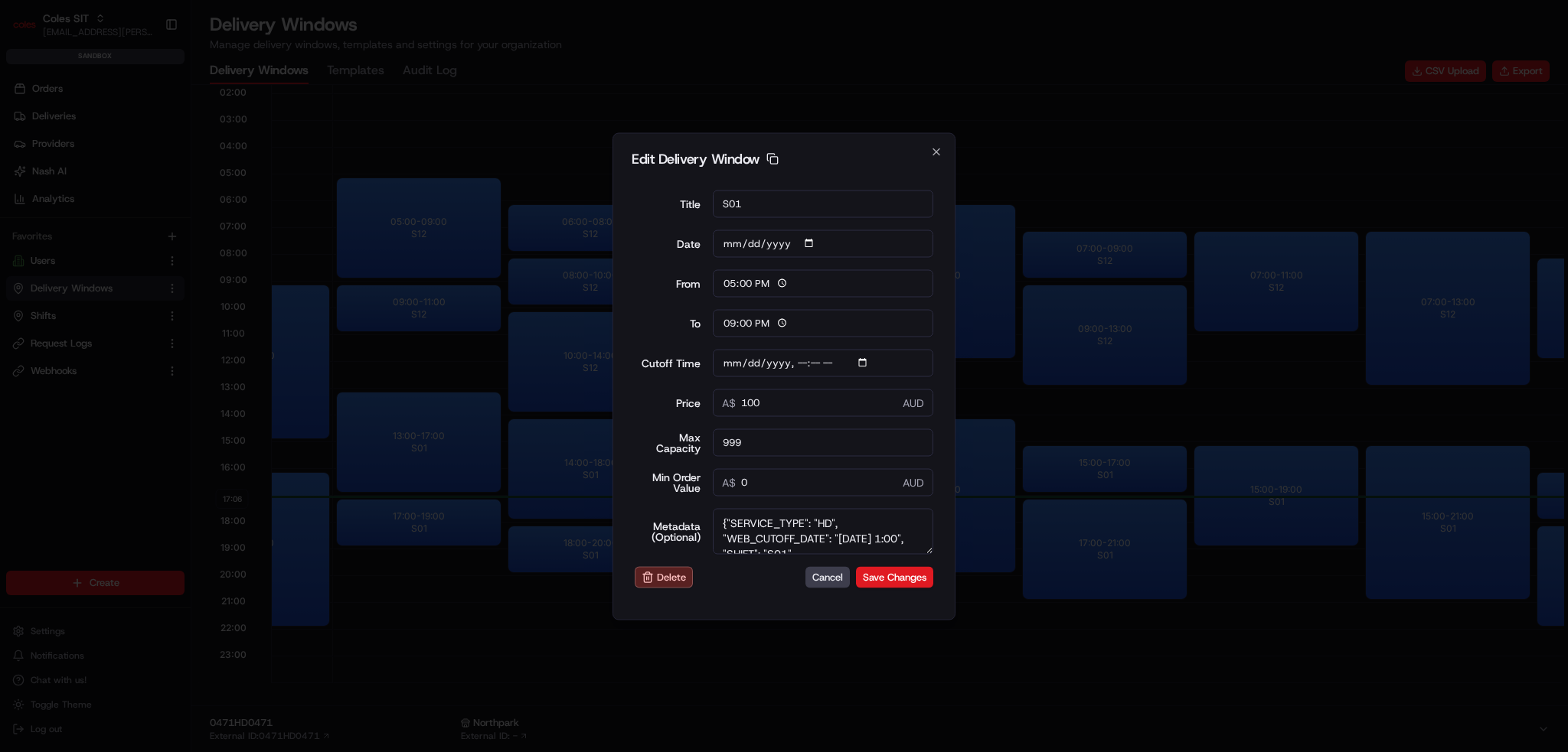
scroll to position [30, 0]
type input "2025-08-22T01:10"
click at [837, 579] on button "Cancel" at bounding box center [827, 577] width 44 height 22
type input "2025-08-21"
type input "17:06"
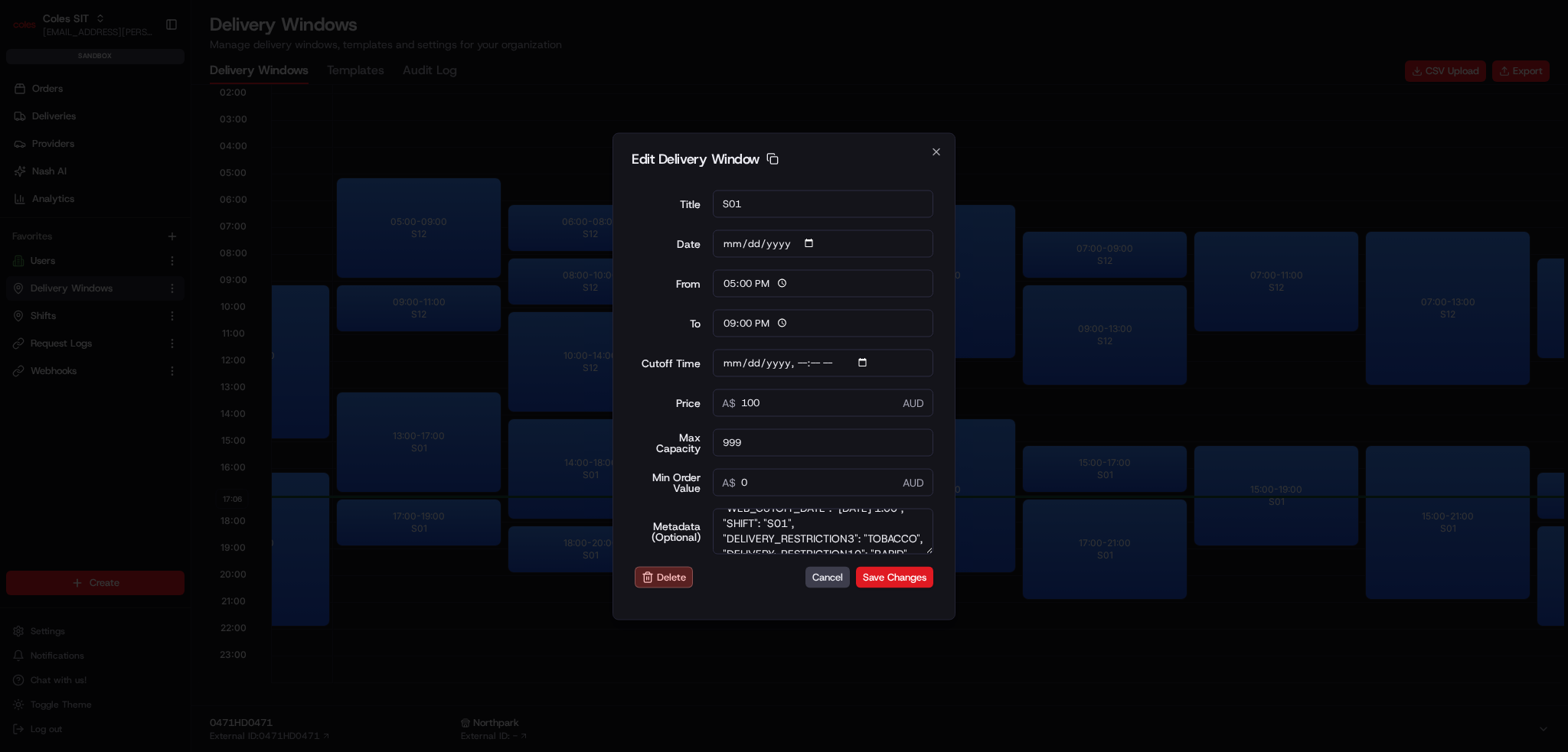
type input "18:06"
type input "2025-08-22T01:10"
type input "0"
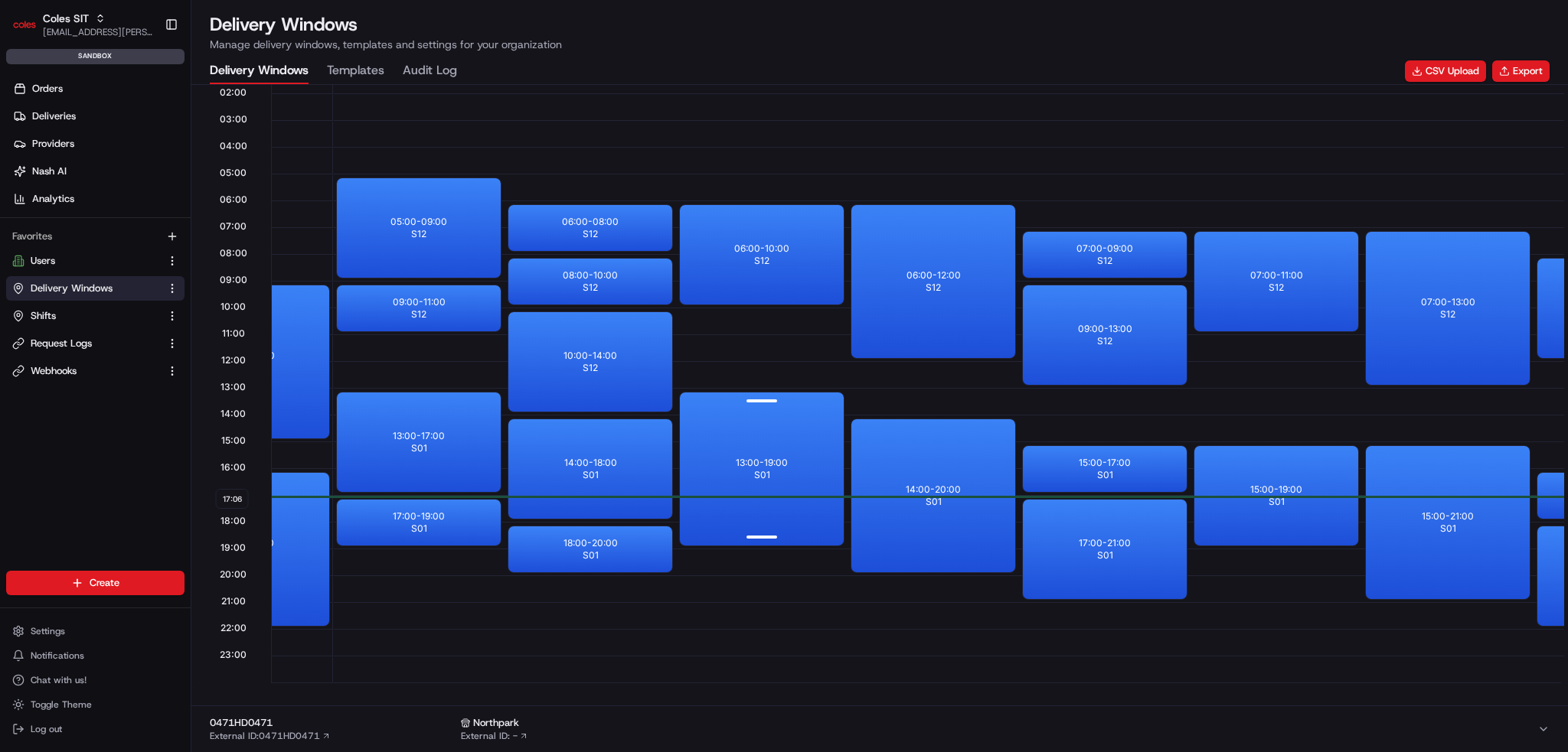
click at [730, 456] on div "13:00 - 19:00 S01" at bounding box center [762, 469] width 164 height 153
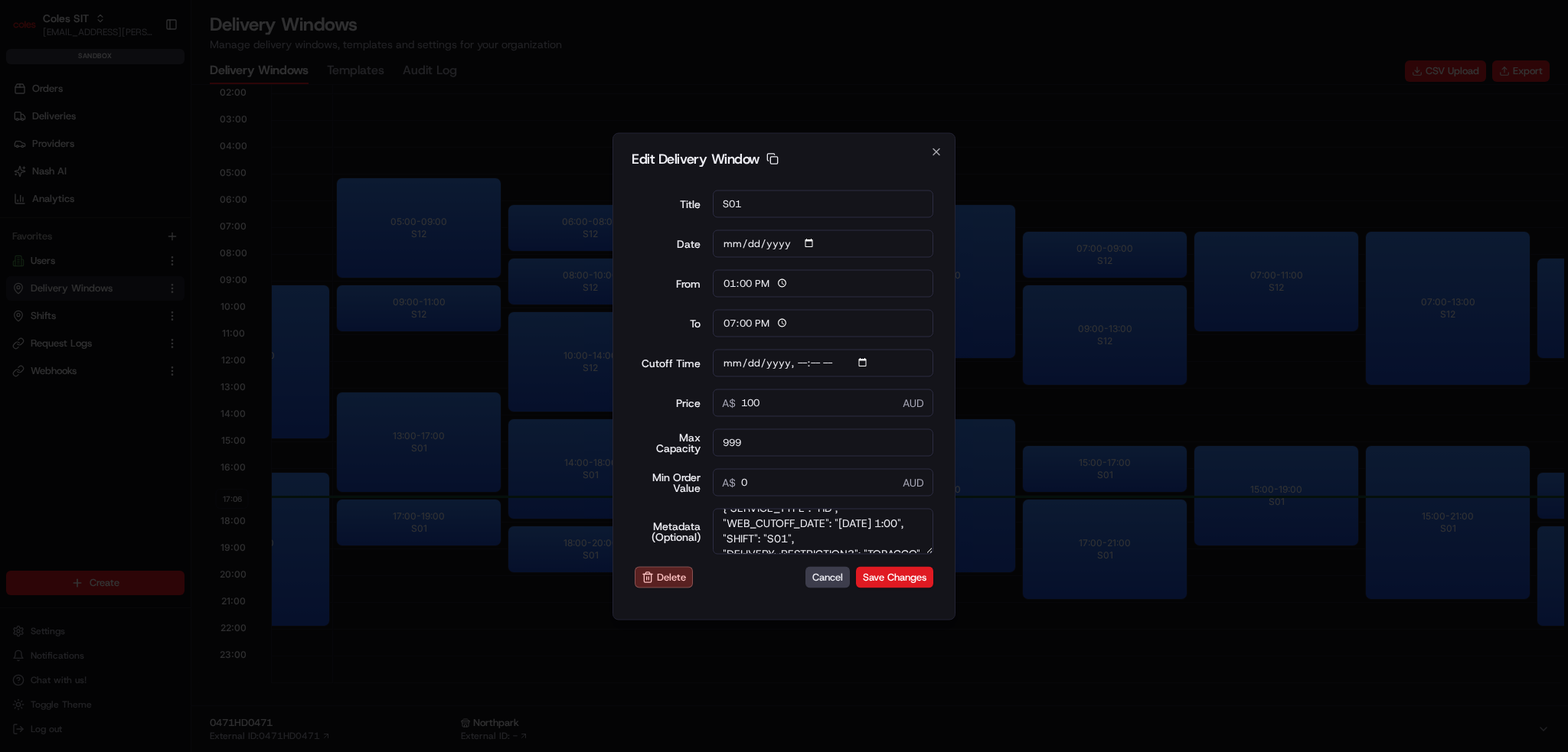
scroll to position [30, 0]
type input "2025-08-22T01:10"
click at [832, 576] on button "Cancel" at bounding box center [827, 577] width 44 height 22
type input "2025-08-21"
type input "17:07"
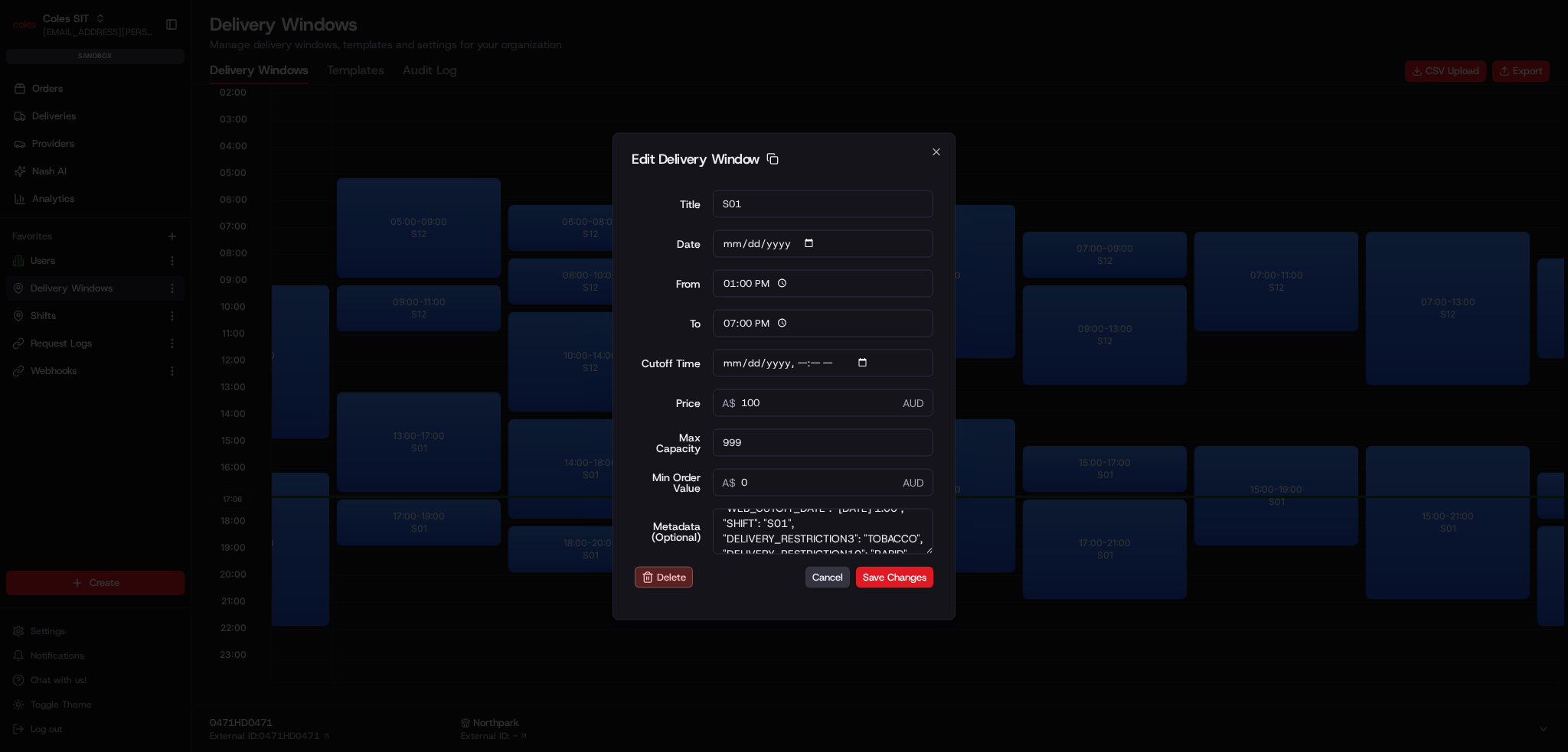
type input "18:07"
type input "2025-08-22T01:10"
type input "0"
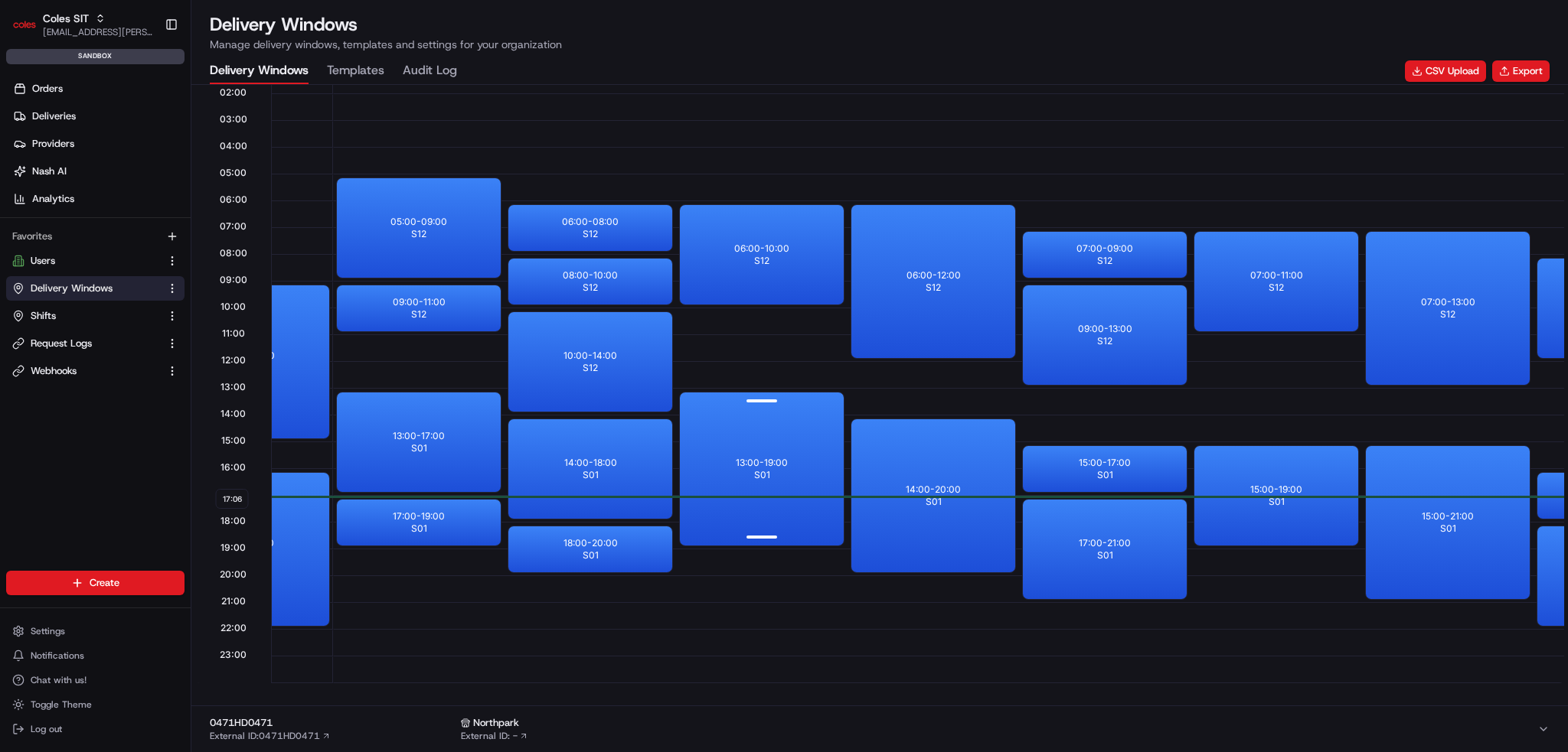
click at [764, 485] on div "13:00 - 19:00 S01" at bounding box center [762, 469] width 164 height 153
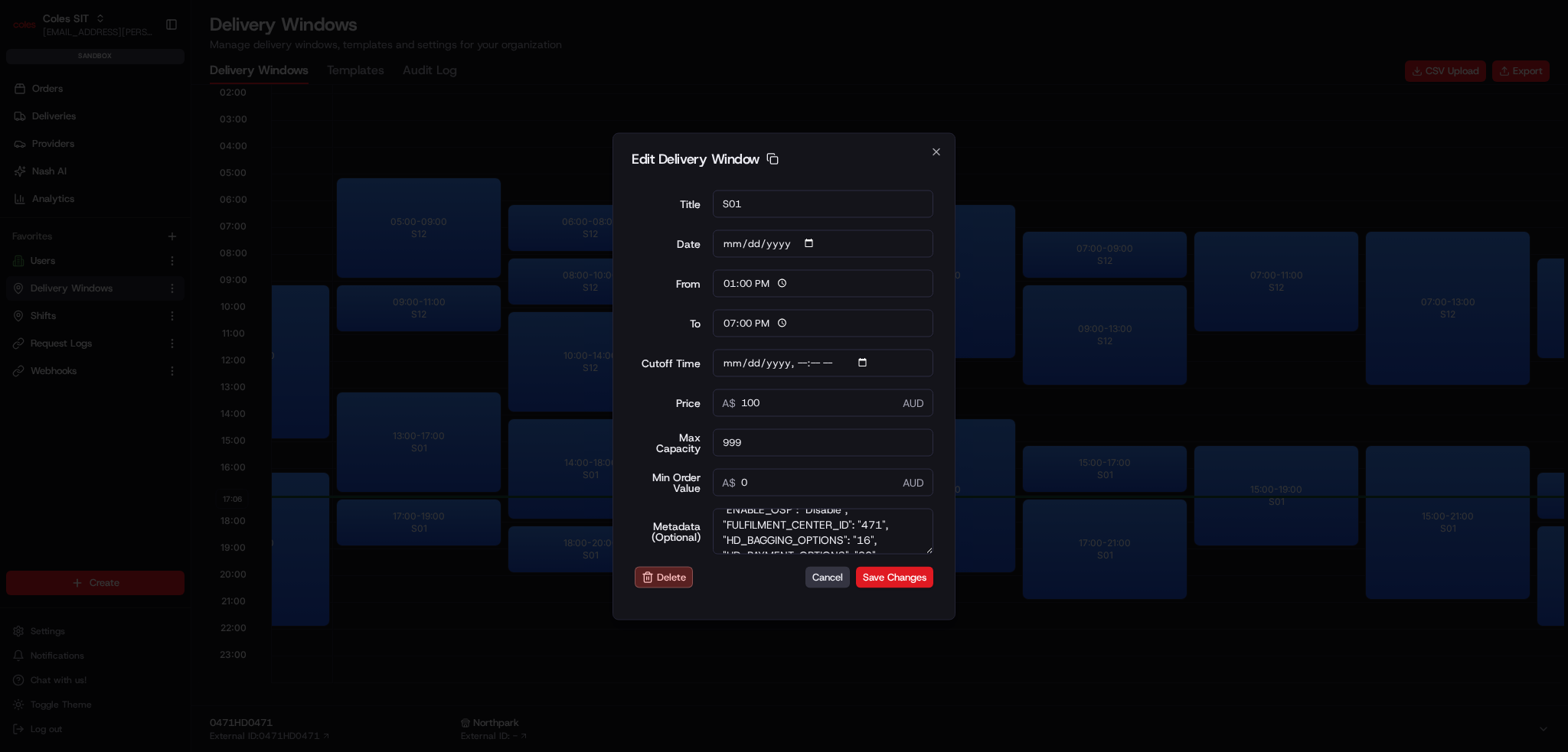
scroll to position [229, 0]
click at [832, 590] on form "Title S01 Date 2025-08-22 From 13:00 To 19:00 Cutoff Time Price 100 A$ AUD Max …" at bounding box center [784, 389] width 305 height 423
click at [830, 586] on button "Cancel" at bounding box center [827, 577] width 44 height 22
type input "2025-08-21"
type input "17:07"
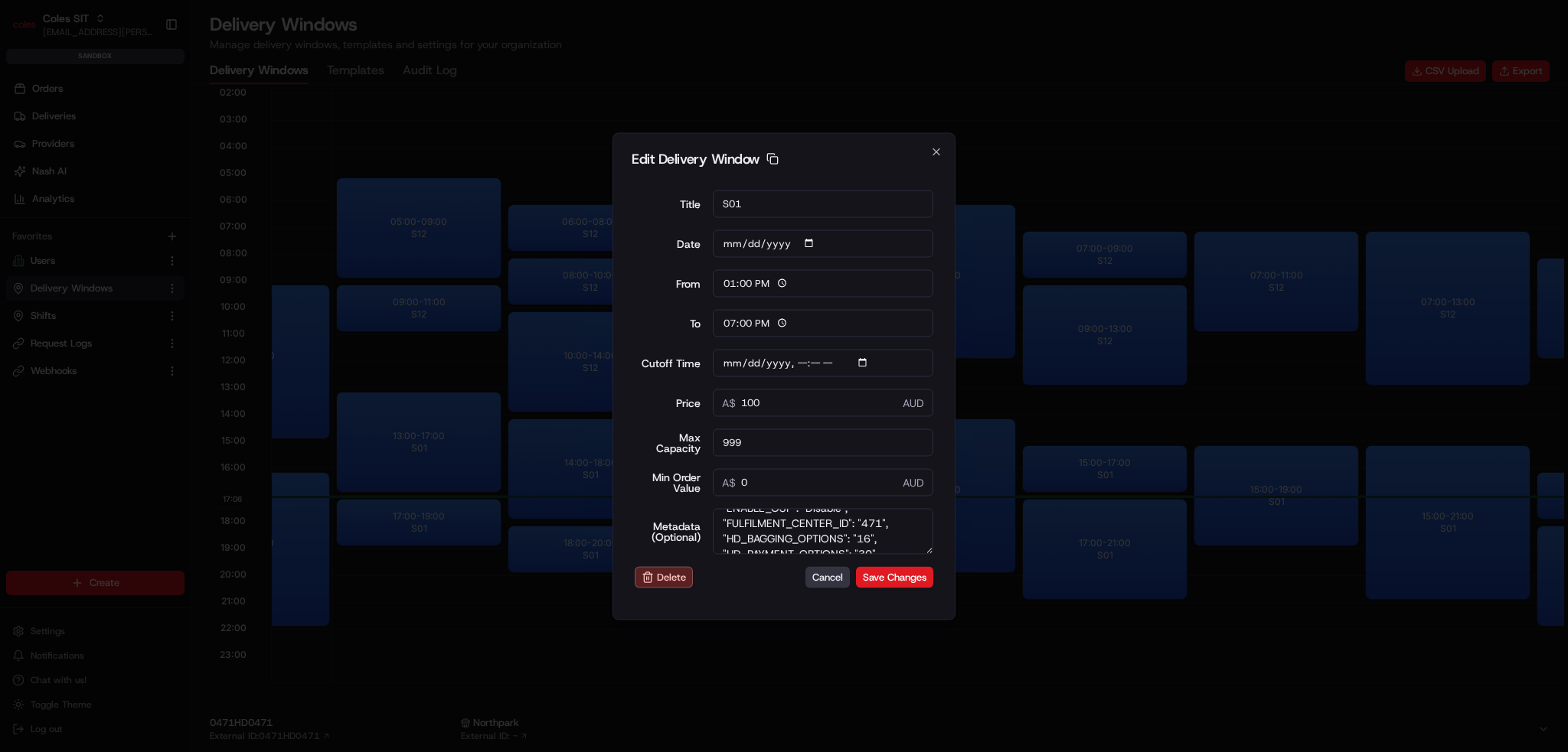
type input "18:07"
type input "2025-08-22T01:10"
type input "0"
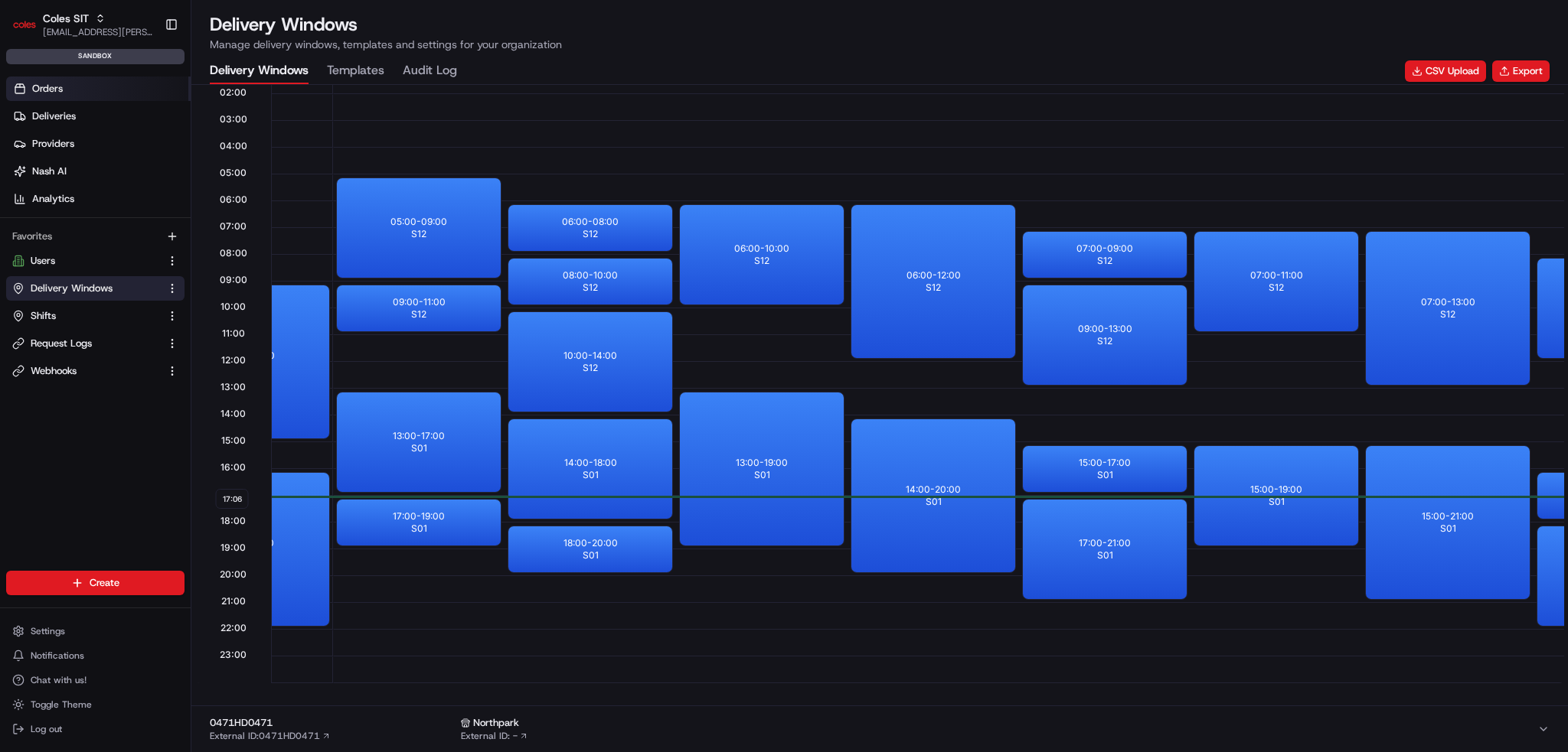
click at [49, 88] on span "Orders" at bounding box center [47, 88] width 30 height 14
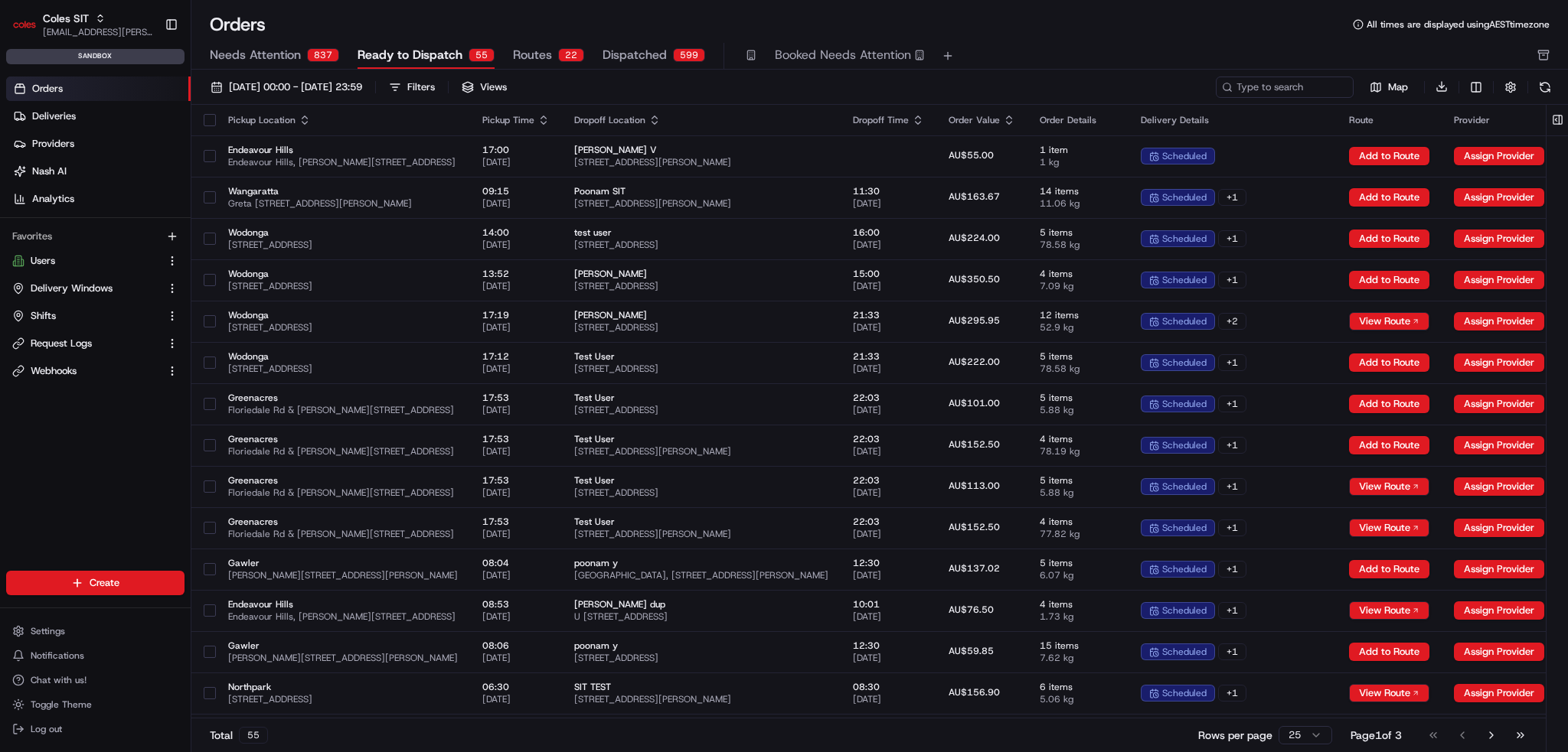
drag, startPoint x: 1333, startPoint y: 67, endPoint x: 1366, endPoint y: 15, distance: 61.6
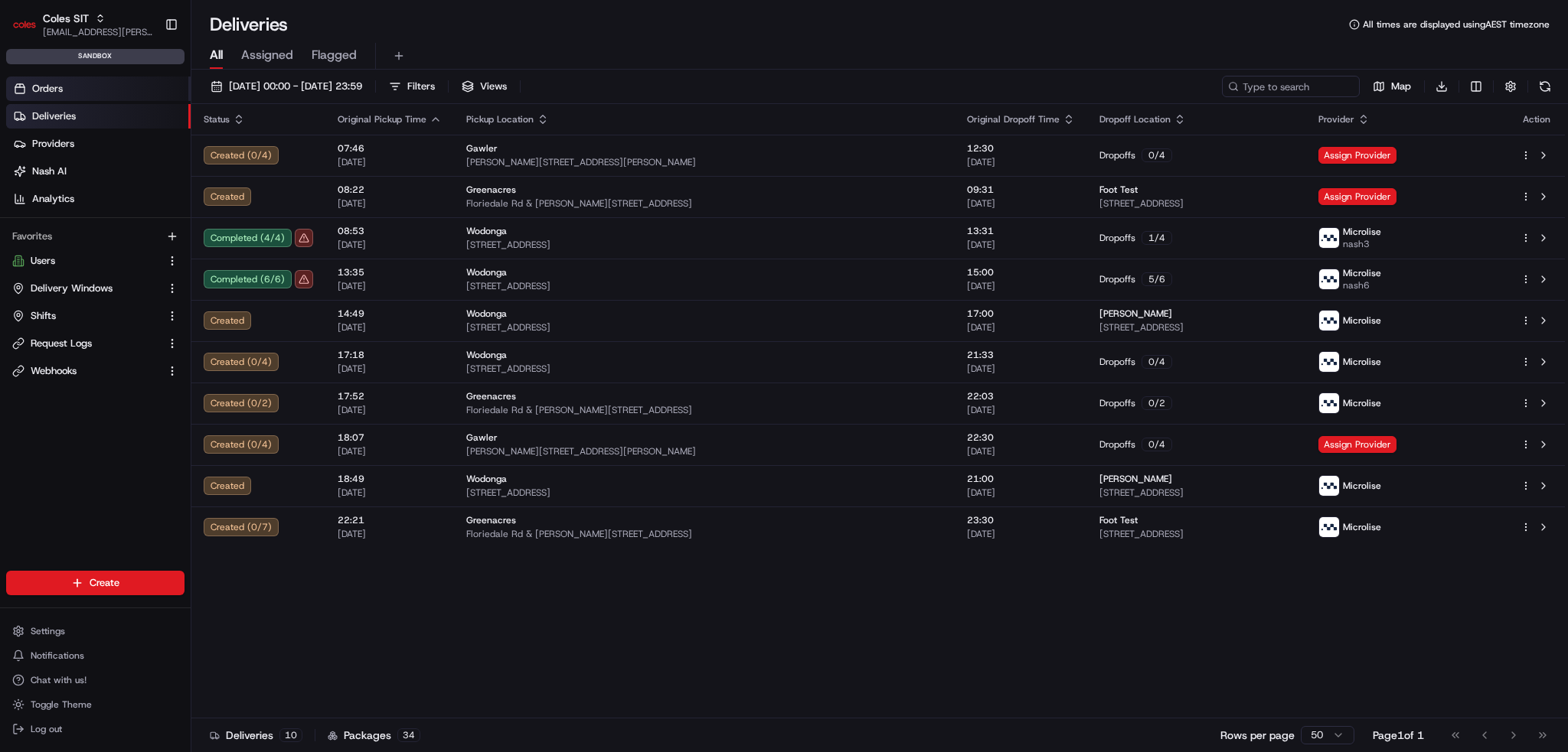
click at [89, 83] on link "Orders" at bounding box center [99, 88] width 184 height 25
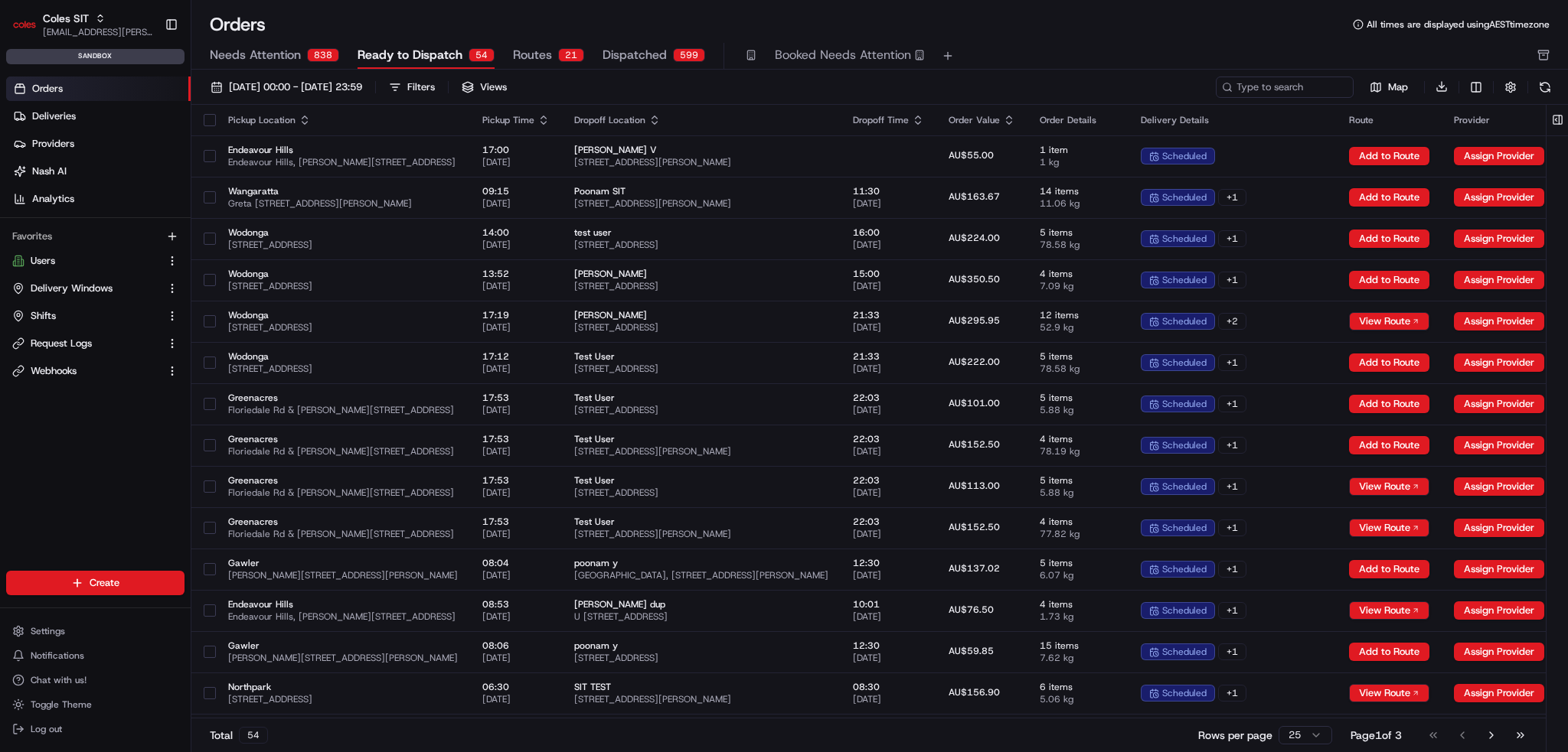
click at [513, 53] on span "Routes" at bounding box center [533, 55] width 39 height 18
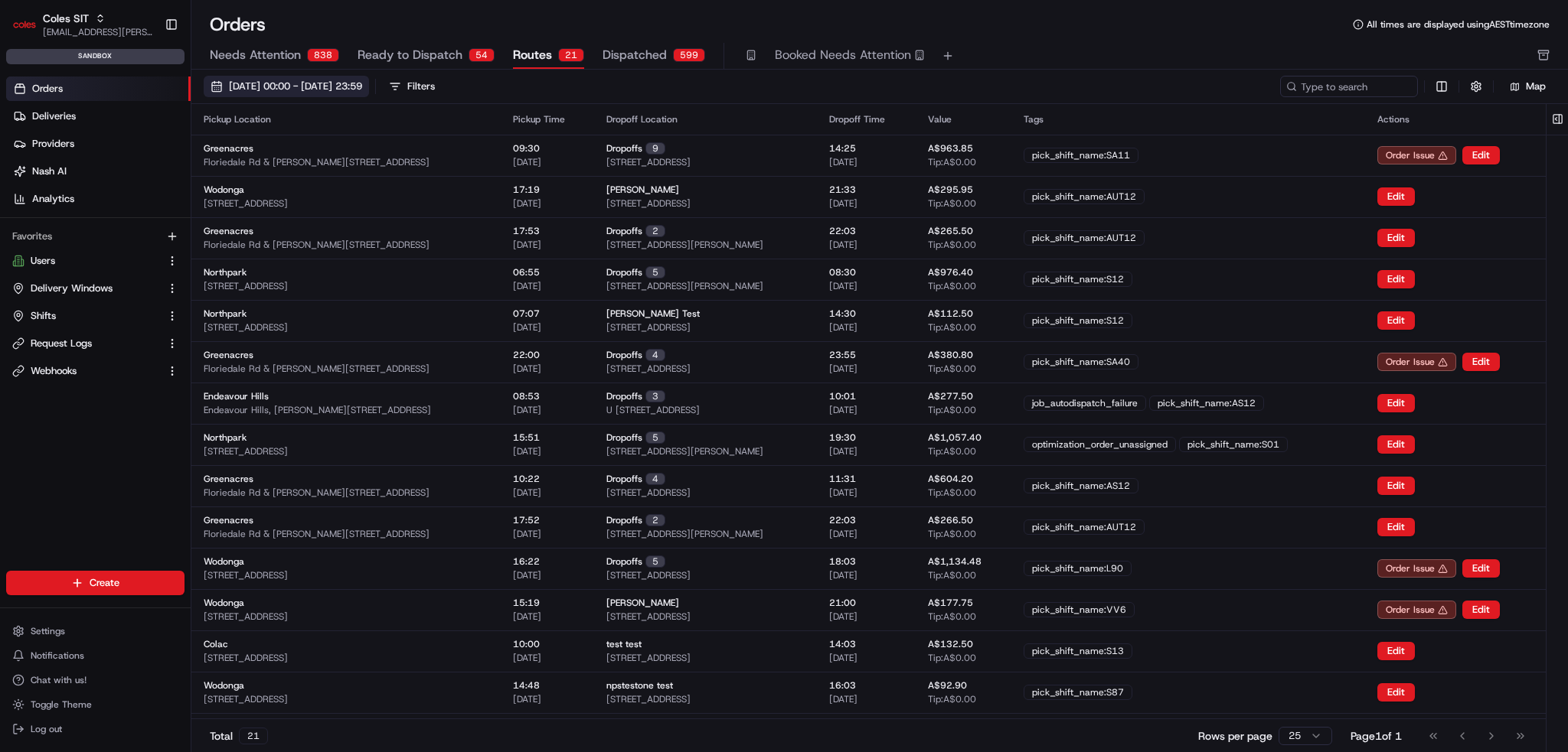
click at [363, 79] on span "01/08/2025 00:00 - 31/08/2025 23:59" at bounding box center [295, 86] width 133 height 14
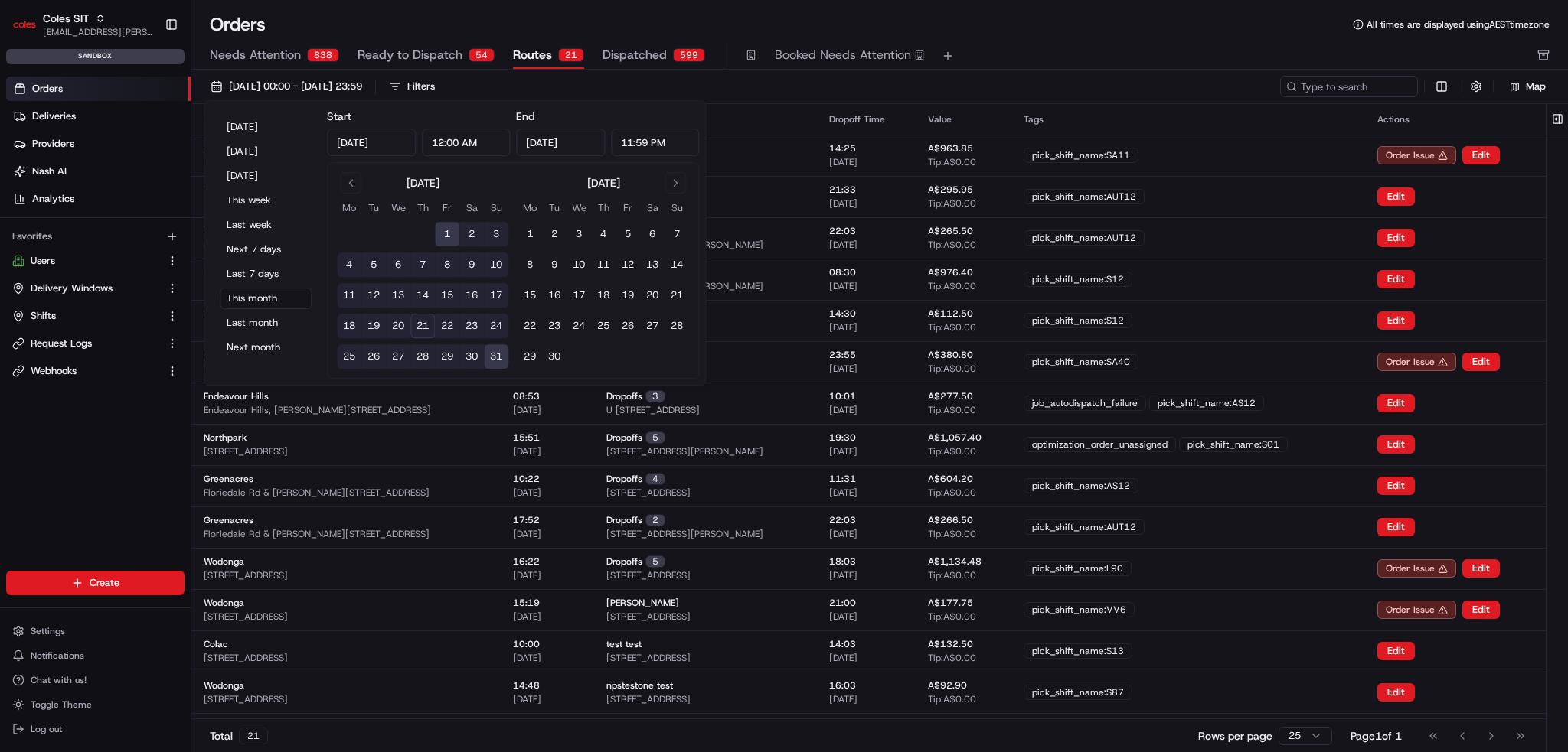
click at [444, 327] on button "22" at bounding box center [447, 325] width 25 height 25
type input "Aug 22, 2025"
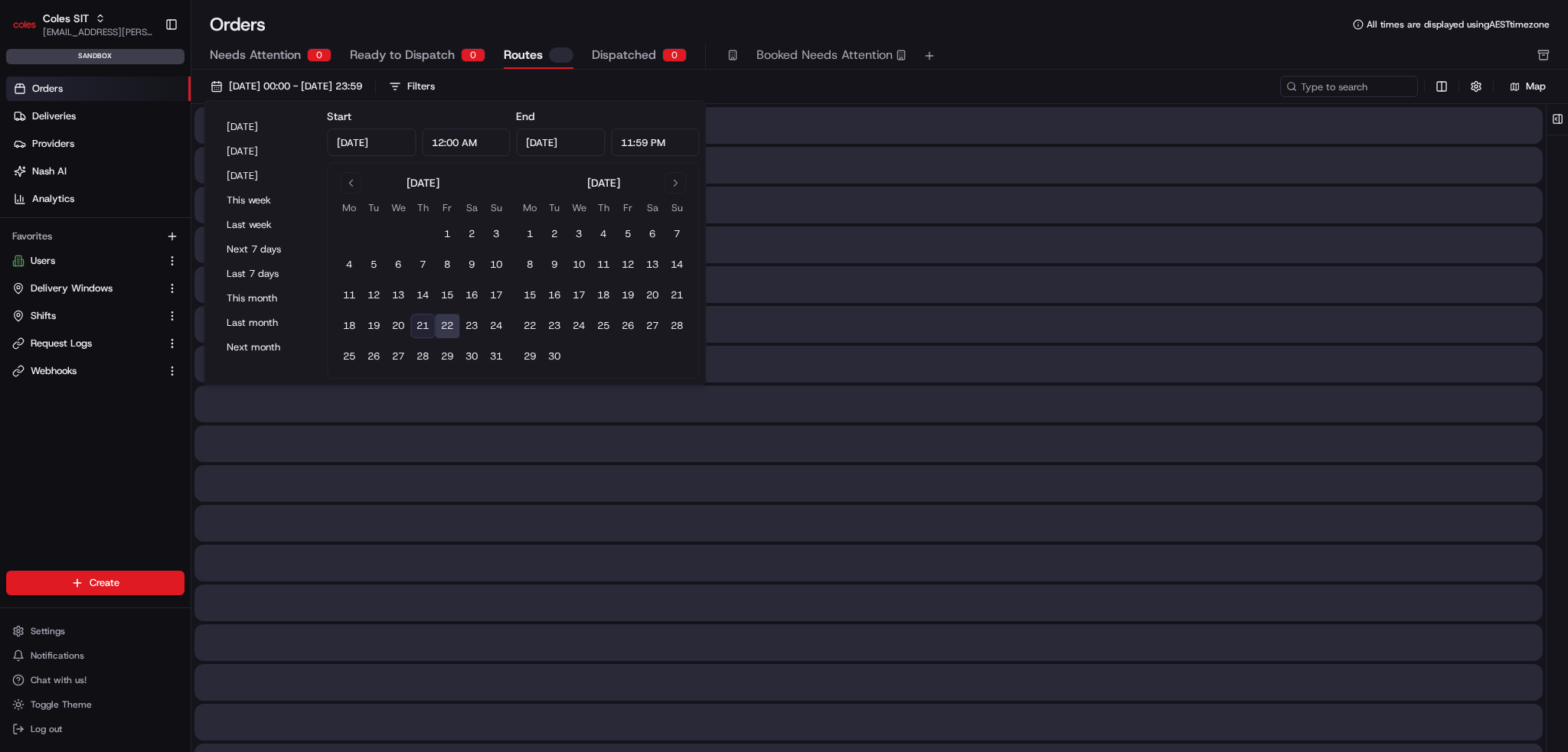
click at [444, 327] on button "22" at bounding box center [447, 325] width 25 height 25
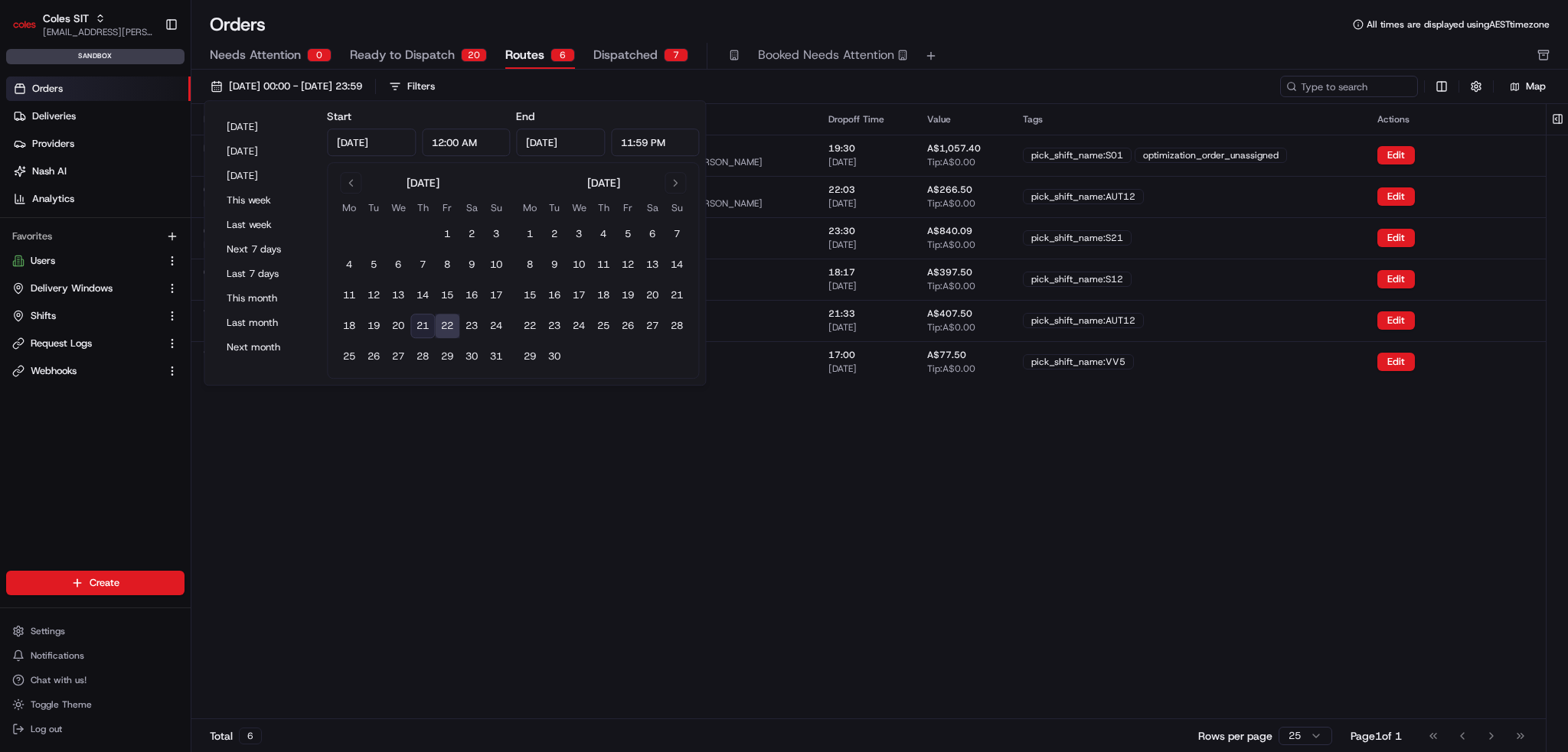
click at [527, 569] on div "Pickup Location Pickup Time Dropoff Location Dropoff Time Value Tags Actions No…" at bounding box center [869, 411] width 1355 height 615
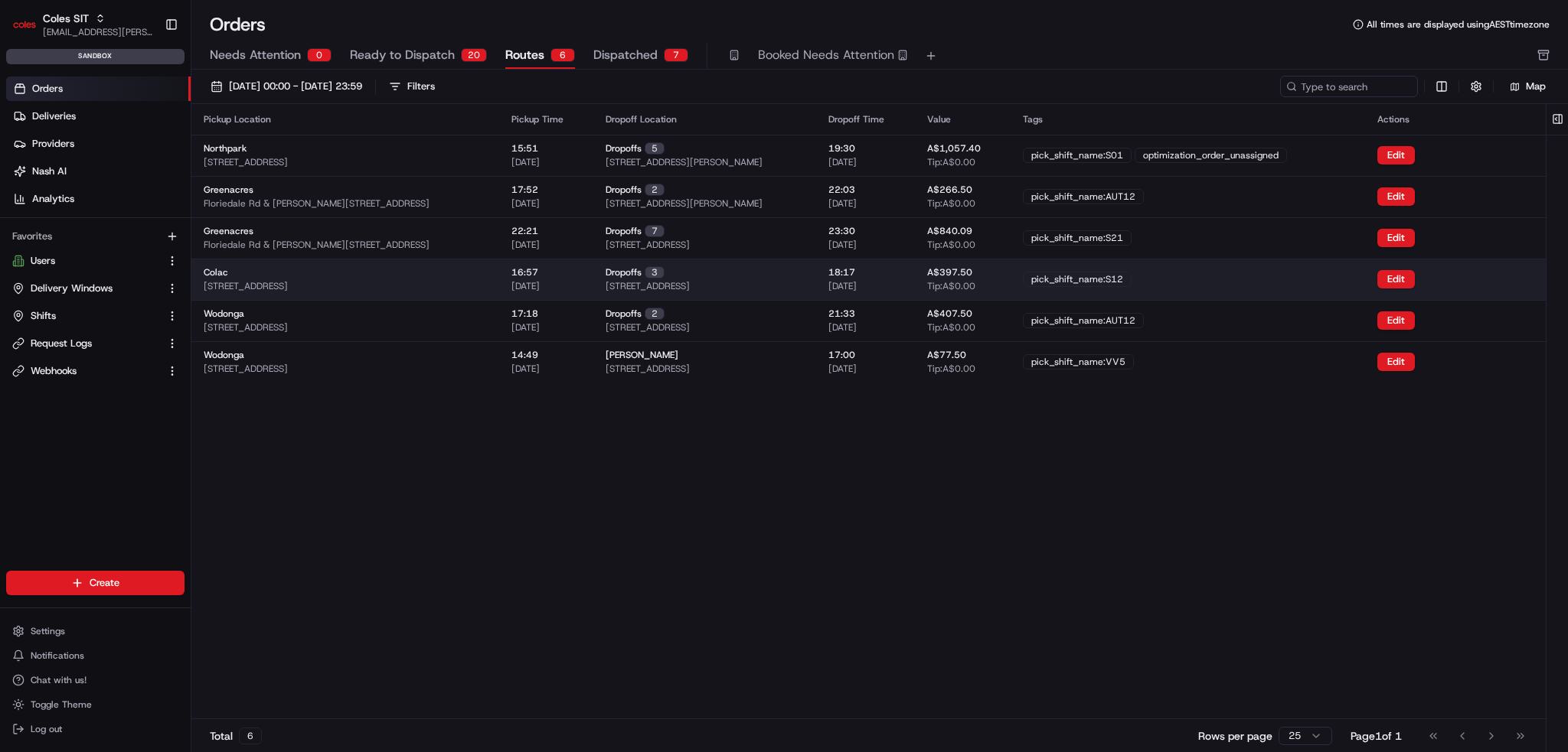
click at [441, 279] on div "Colac 140-144 Bromfield St, Colac VIC 3250, Australia" at bounding box center [345, 279] width 283 height 26
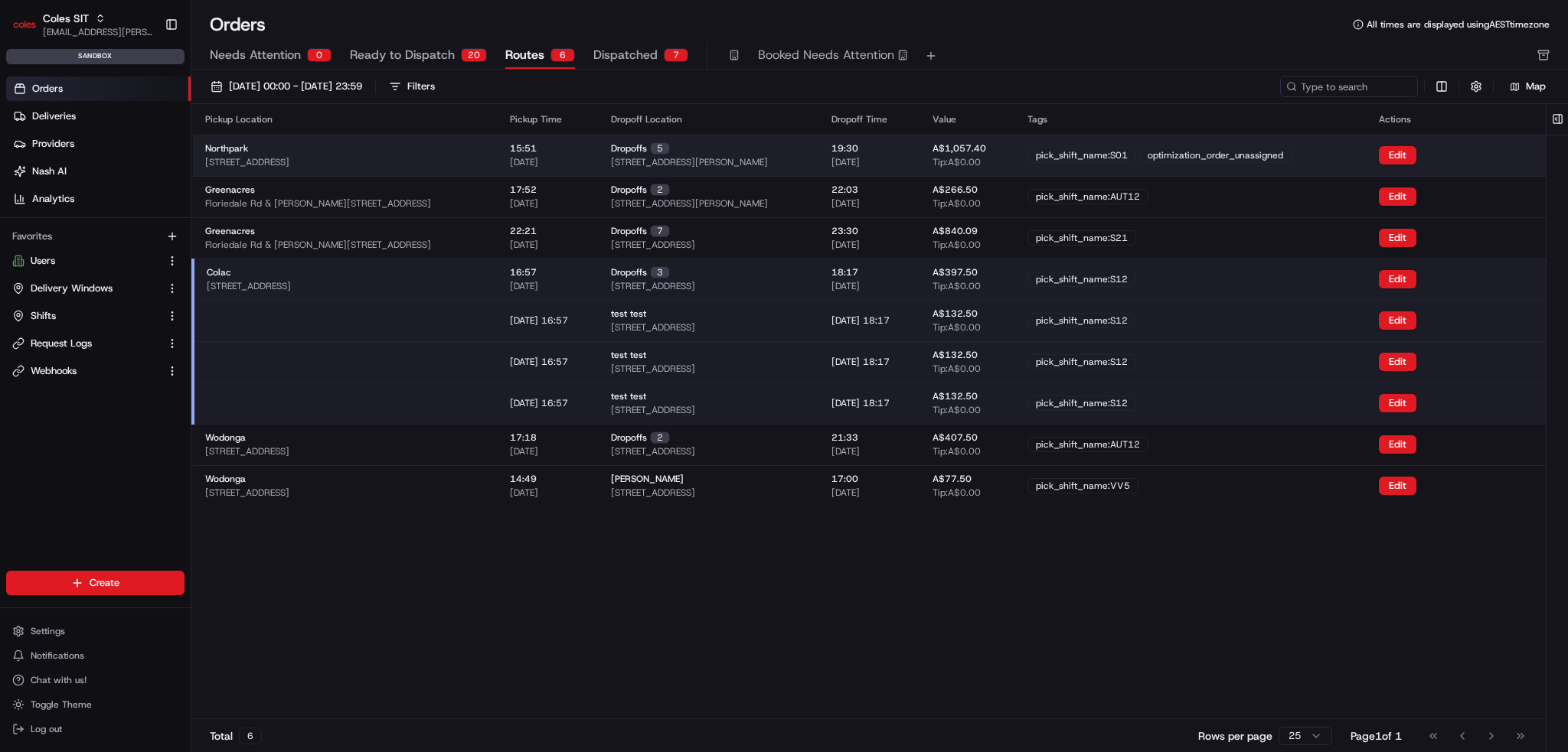
click at [450, 156] on div "Northpark 264 Main N Rd, Prospect SA 5082, Australia" at bounding box center [345, 156] width 280 height 26
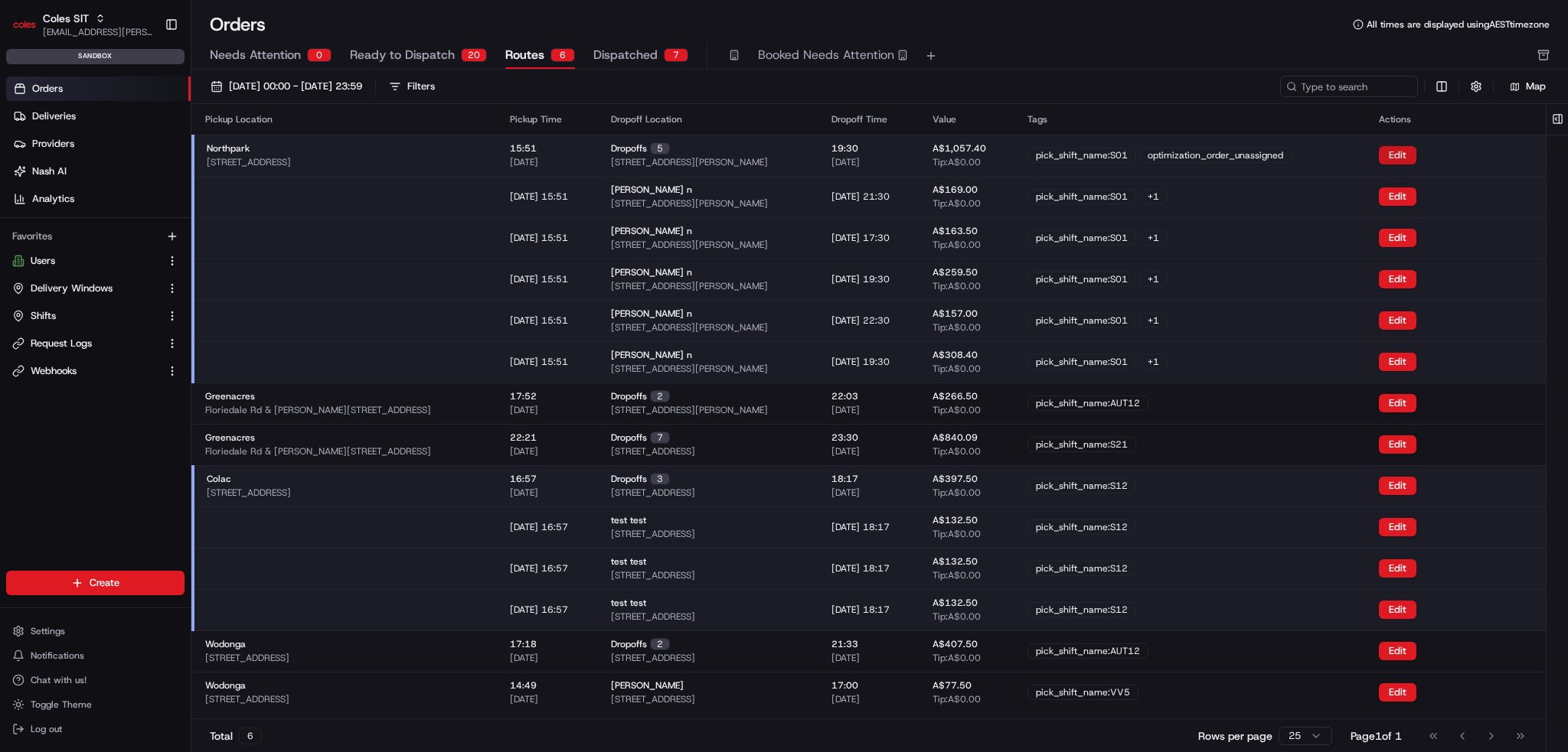
click at [1412, 148] on button "Edit" at bounding box center [1397, 155] width 38 height 18
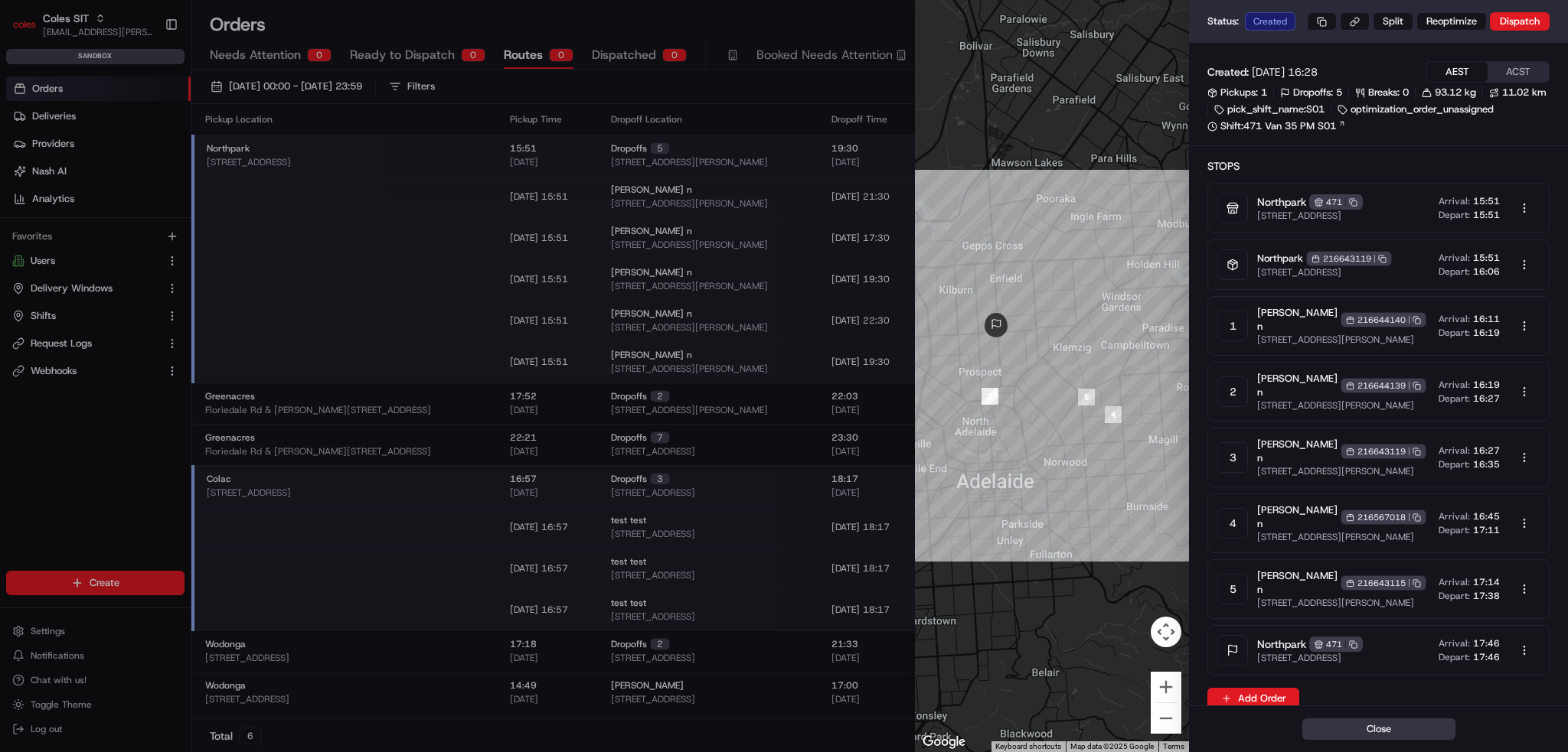
click at [1379, 733] on button "Close" at bounding box center [1379, 729] width 153 height 22
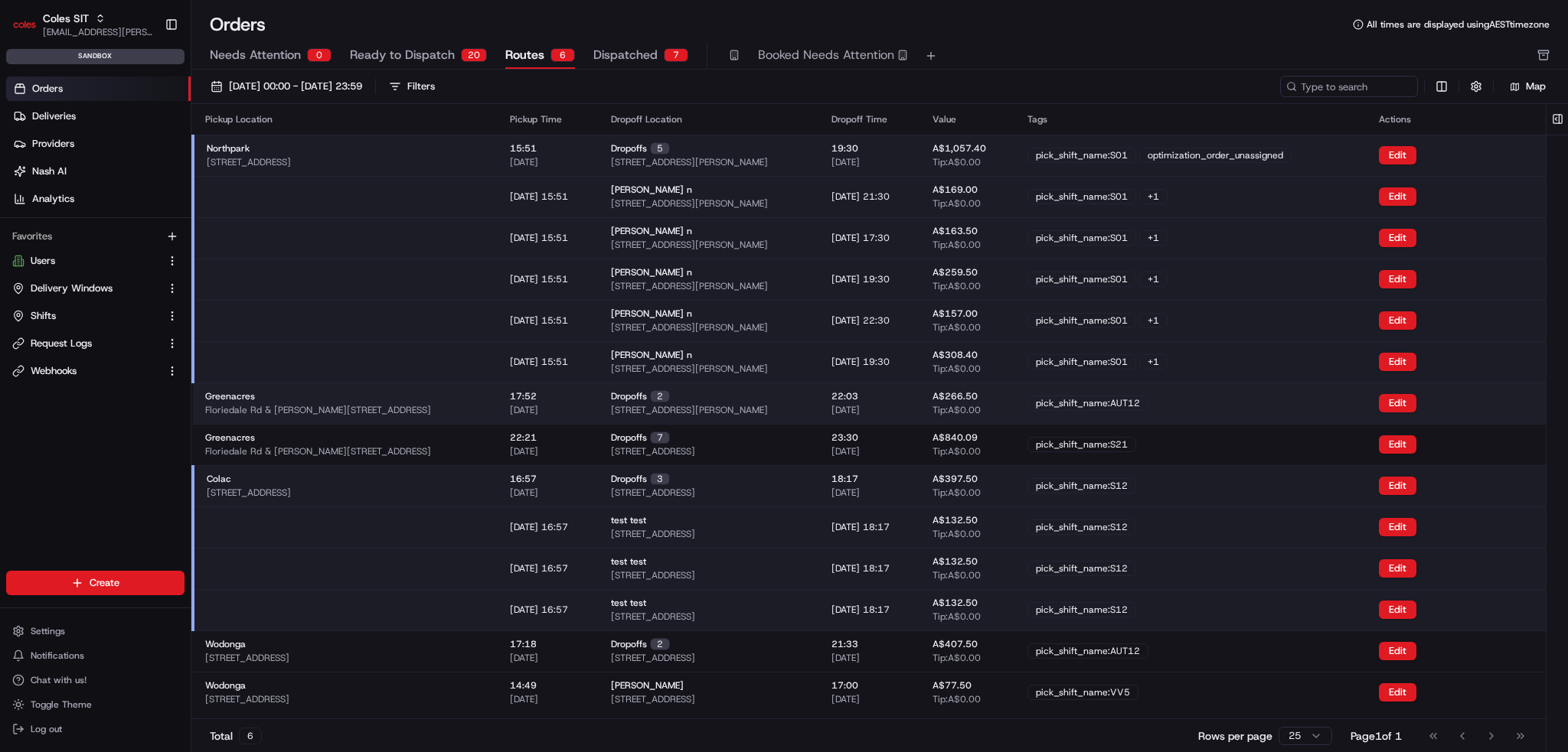
click at [573, 401] on div "17:52 22/08/2025" at bounding box center [548, 403] width 76 height 26
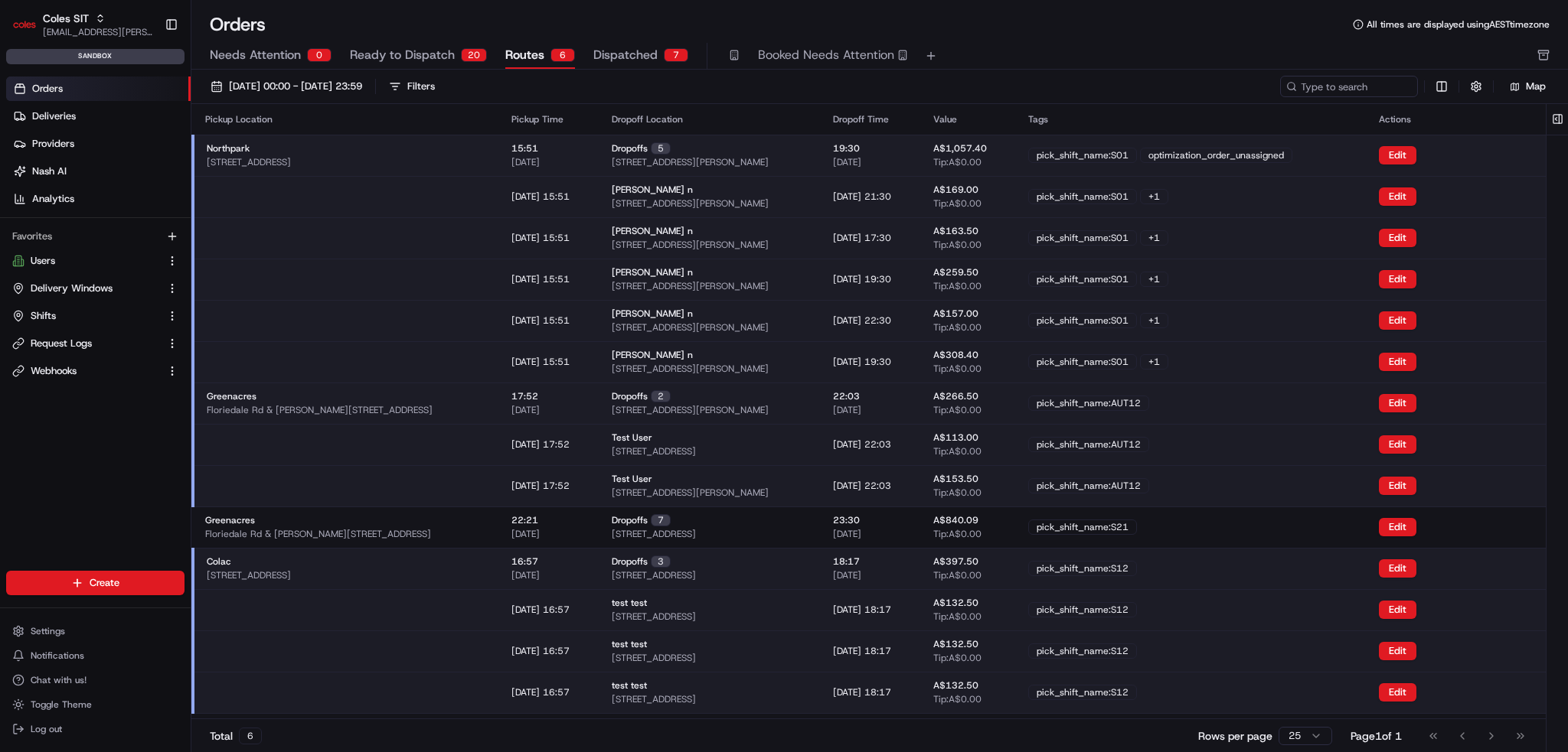
click at [573, 401] on div "17:52 22/08/2025" at bounding box center [549, 403] width 76 height 26
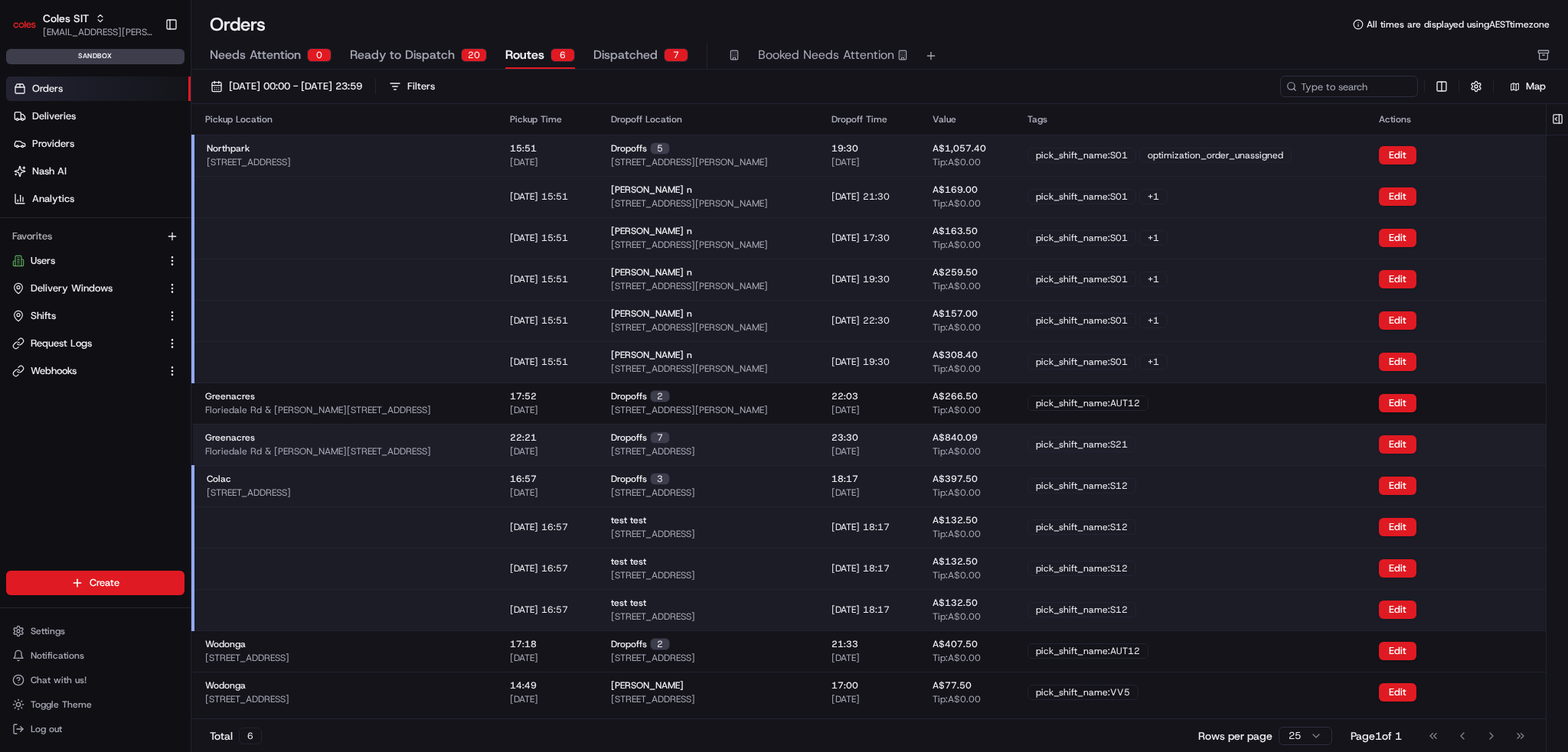
click at [580, 434] on div "22:21 22/08/2025" at bounding box center [548, 444] width 76 height 26
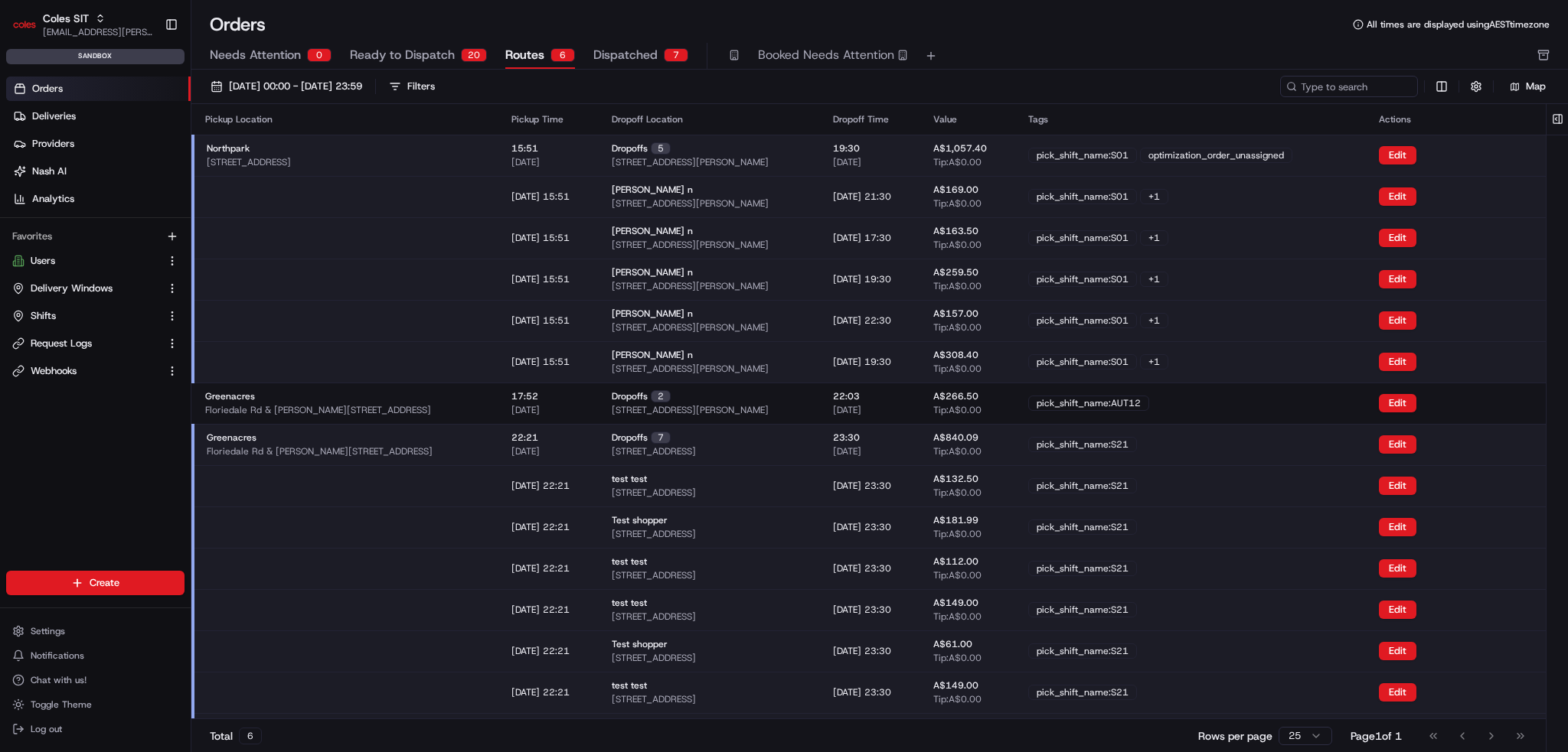
click at [580, 434] on div "22:21 22/08/2025" at bounding box center [549, 444] width 76 height 26
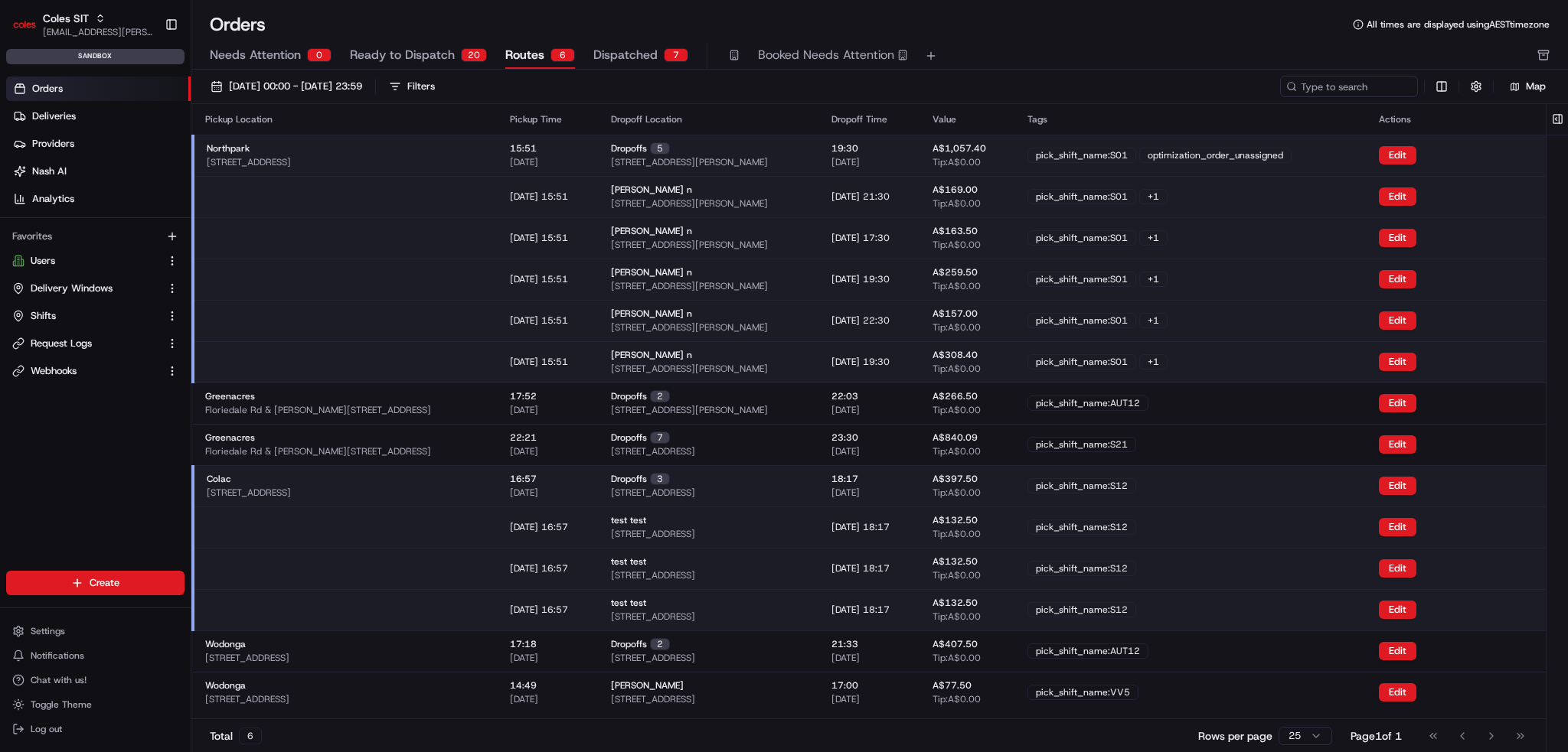
click at [453, 156] on div "Northpark 264 Main N Rd, Prospect SA 5082, Australia" at bounding box center [346, 156] width 279 height 26
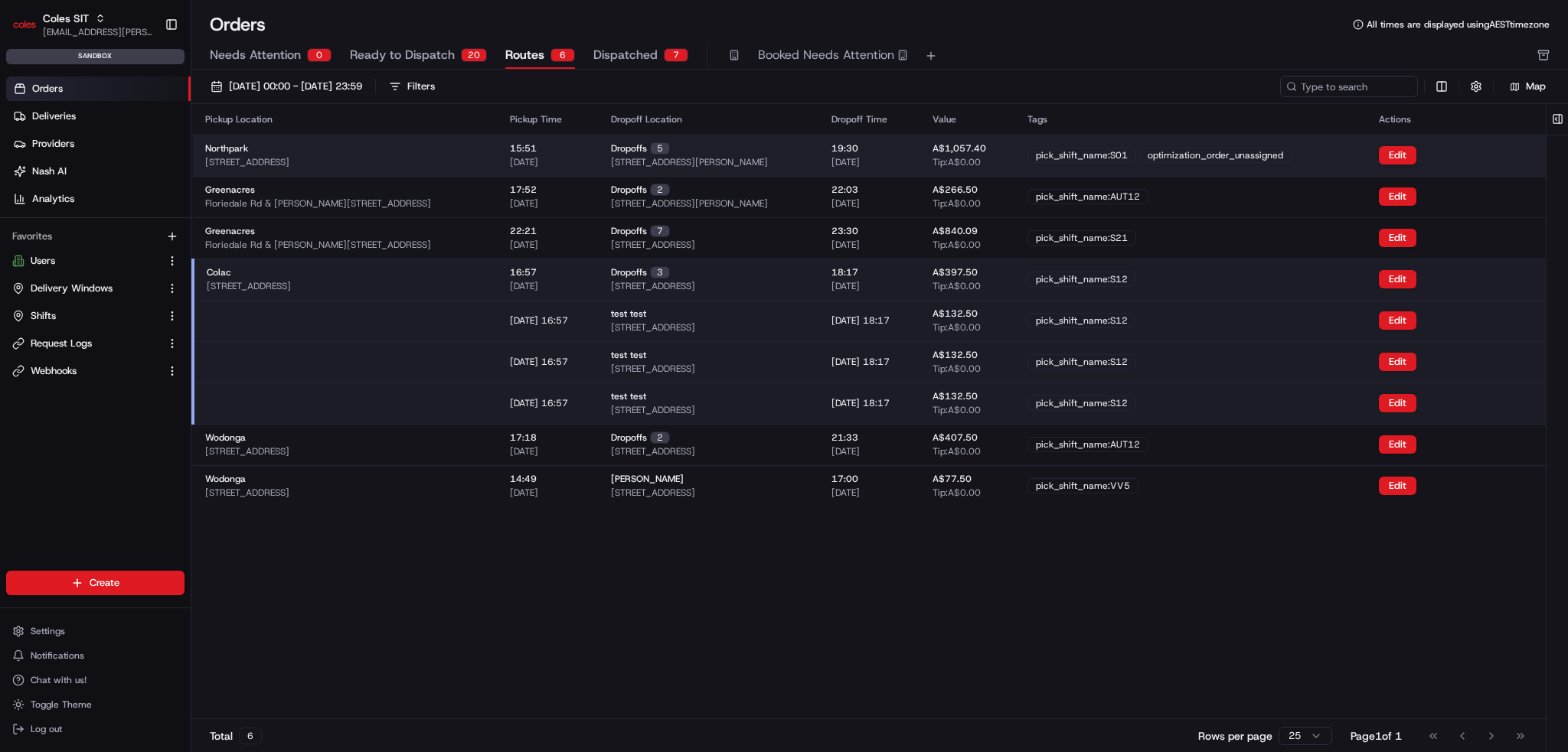
click at [453, 156] on div "Northpark 264 Main N Rd, Prospect SA 5082, Australia" at bounding box center [345, 156] width 280 height 26
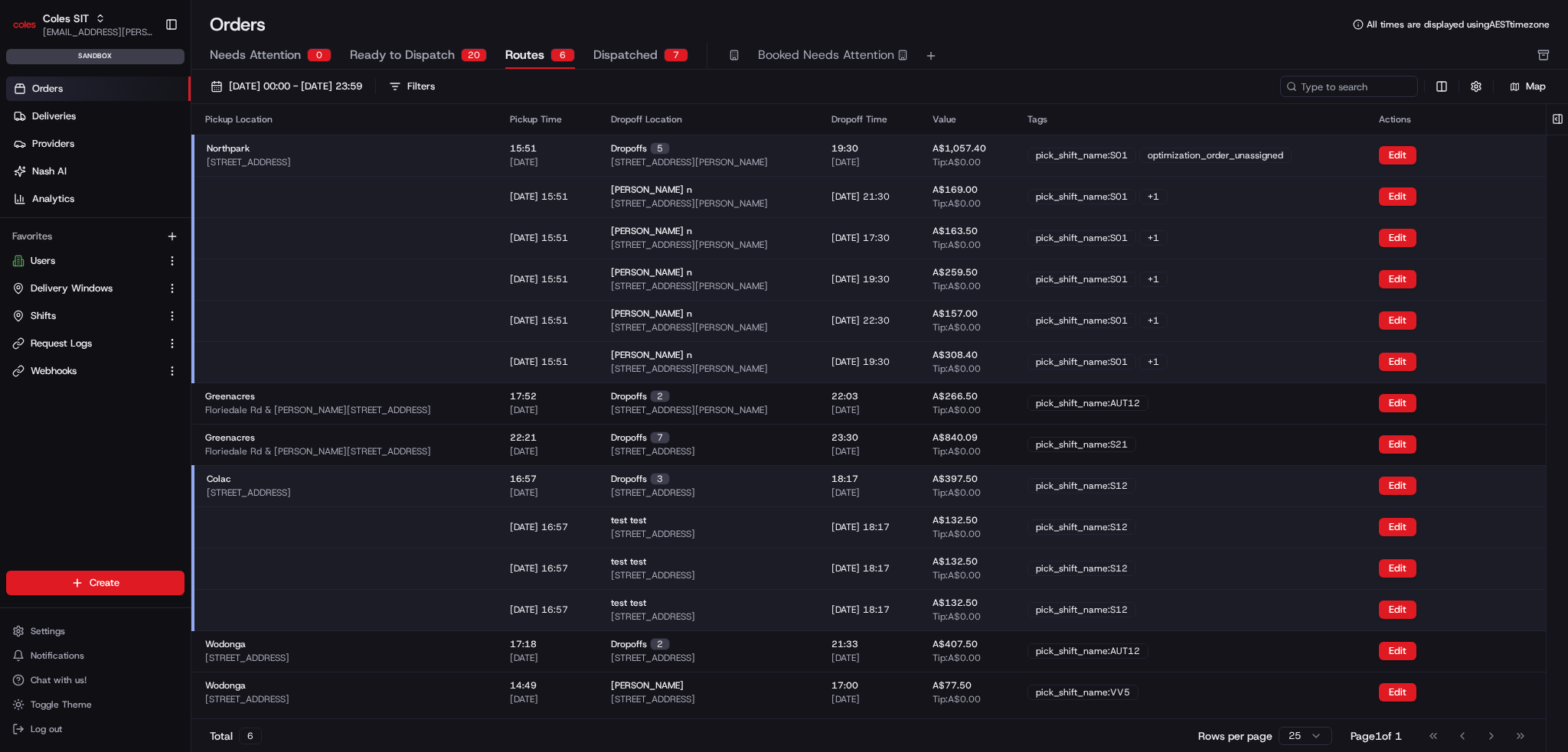
click at [762, 207] on span "10 Main North Rd, THORNGATE, SA 5082, AU" at bounding box center [690, 203] width 157 height 12
click at [1405, 148] on button "Edit" at bounding box center [1397, 155] width 38 height 18
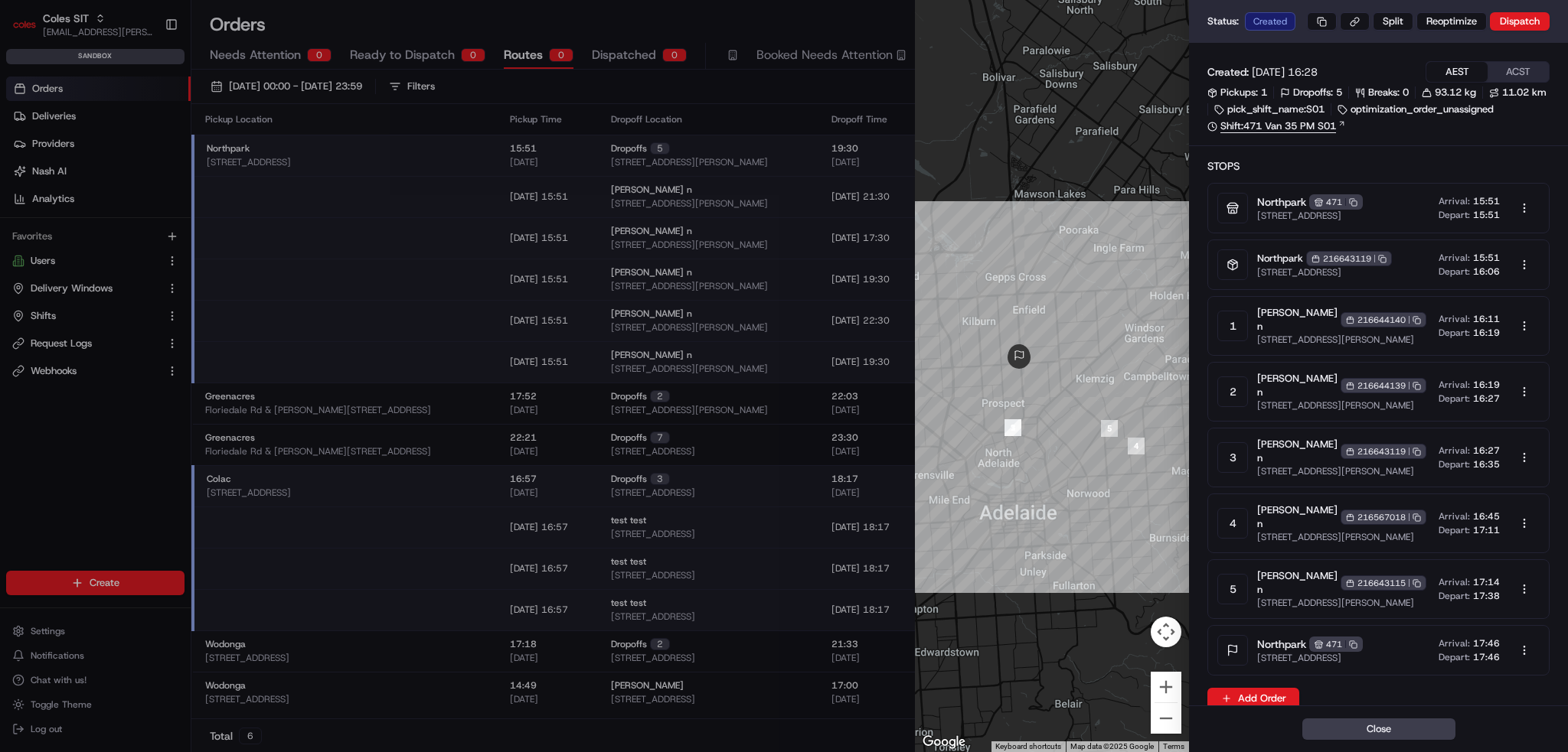
click at [1323, 133] on link "Shift: 471 Van 35 PM S01" at bounding box center [1379, 126] width 342 height 14
click at [1355, 734] on button "Close" at bounding box center [1379, 729] width 153 height 22
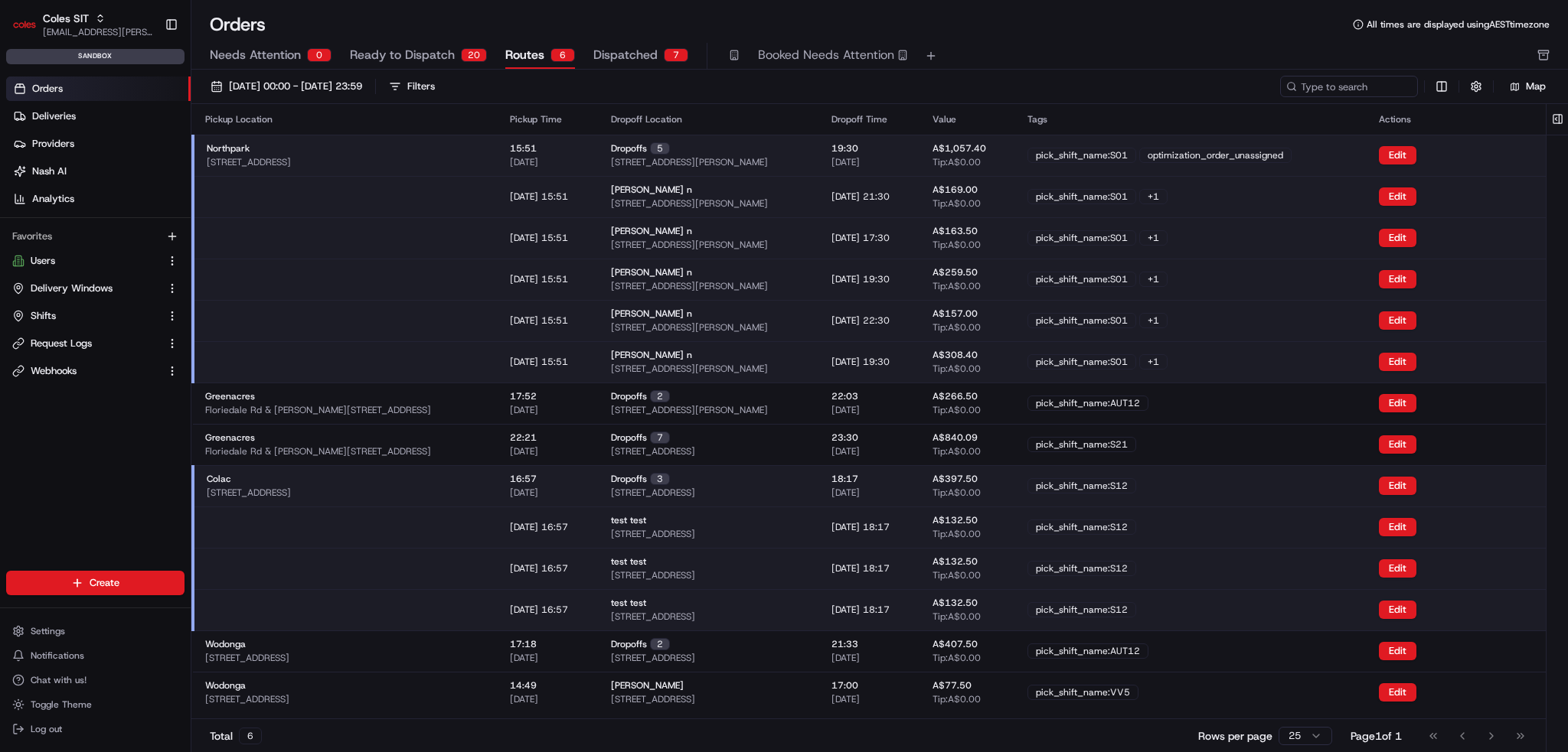
click at [417, 479] on div "Colac 140-144 Bromfield St, Colac VIC 3250, Australia" at bounding box center [346, 486] width 279 height 26
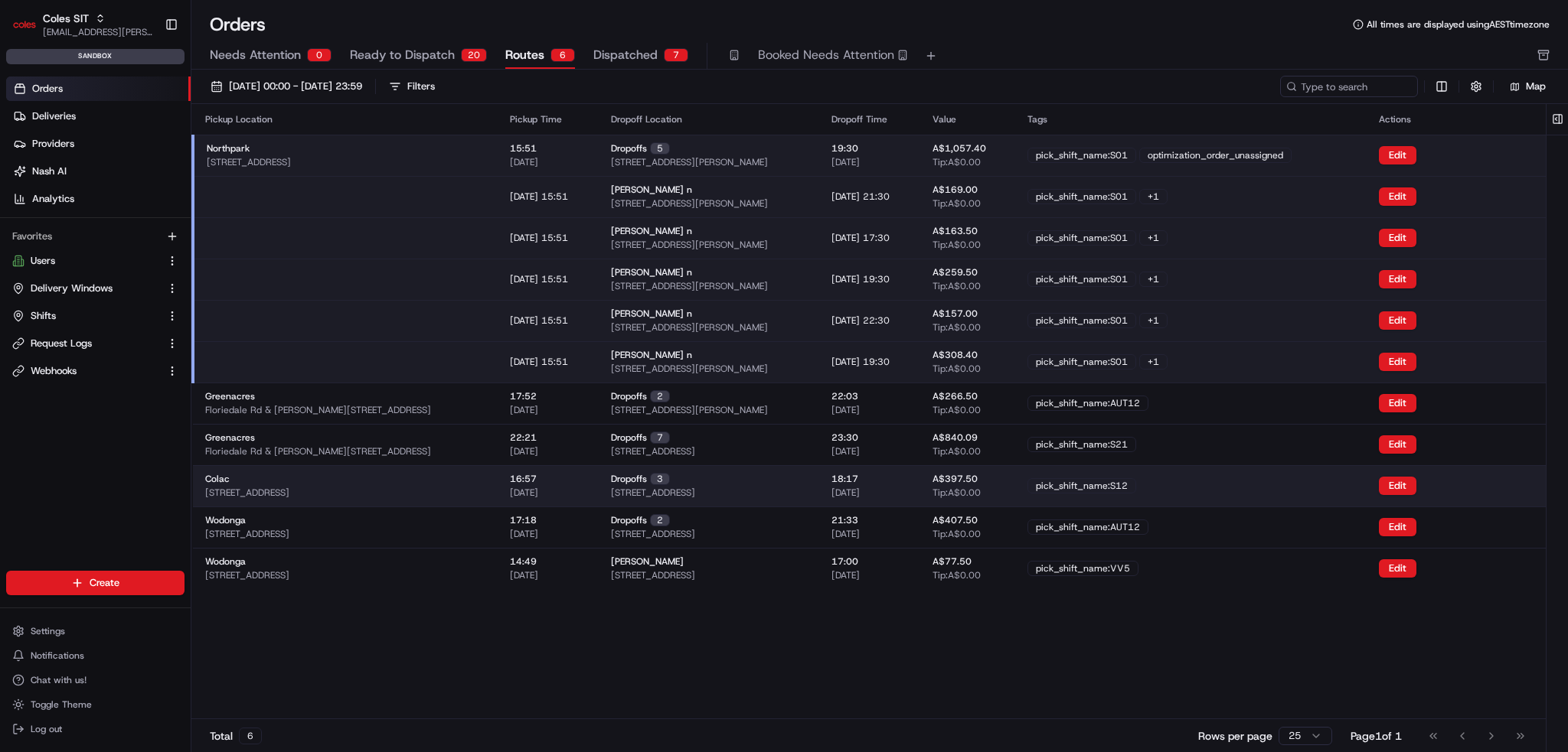
click at [417, 479] on div "Colac 140-144 Bromfield St, Colac VIC 3250, Australia" at bounding box center [345, 486] width 280 height 26
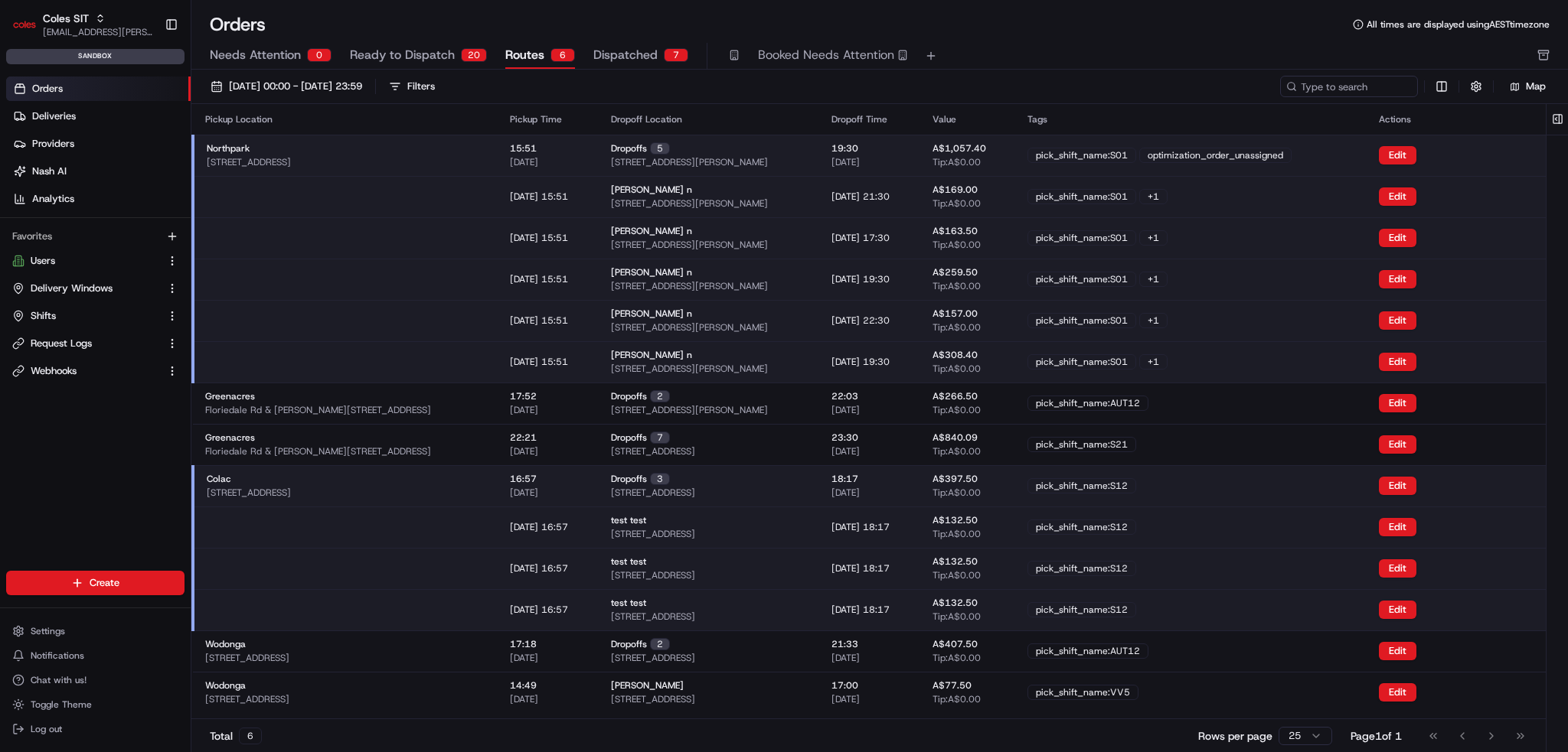
click at [1091, 483] on div "pick_shift_name:S12" at bounding box center [1082, 486] width 109 height 15
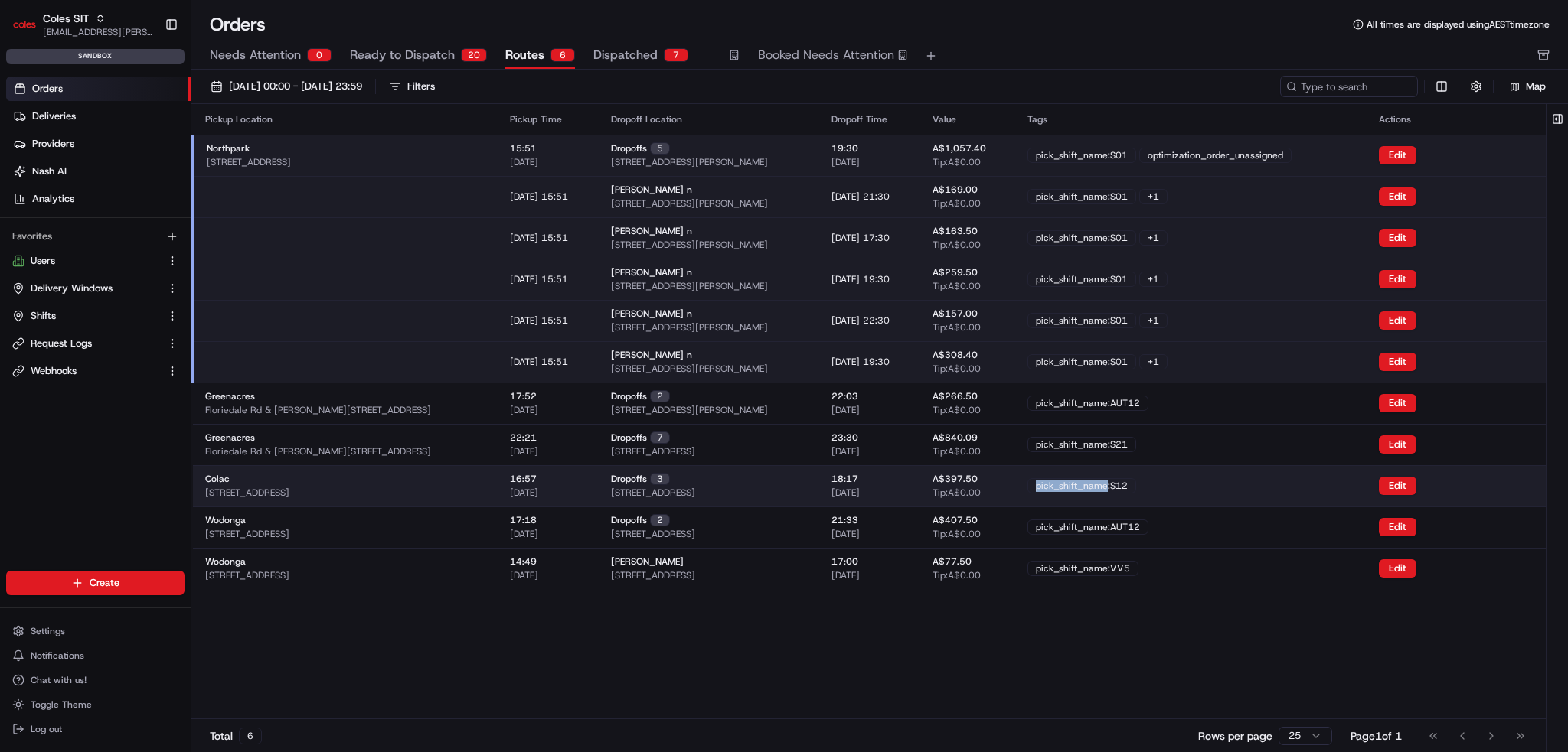
click at [1091, 483] on div "pick_shift_name:S12" at bounding box center [1082, 486] width 109 height 15
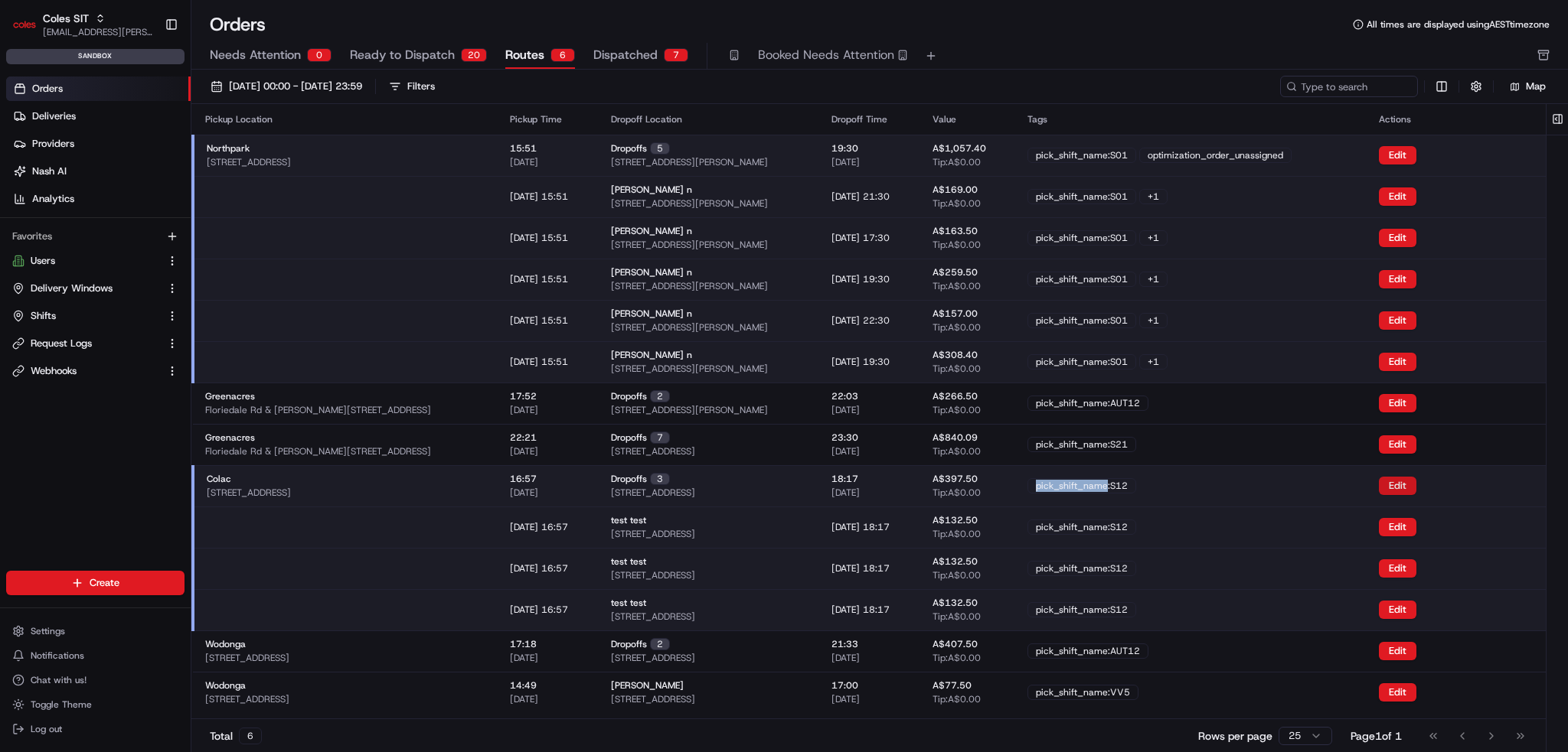
click at [1413, 488] on button "Edit" at bounding box center [1397, 486] width 38 height 18
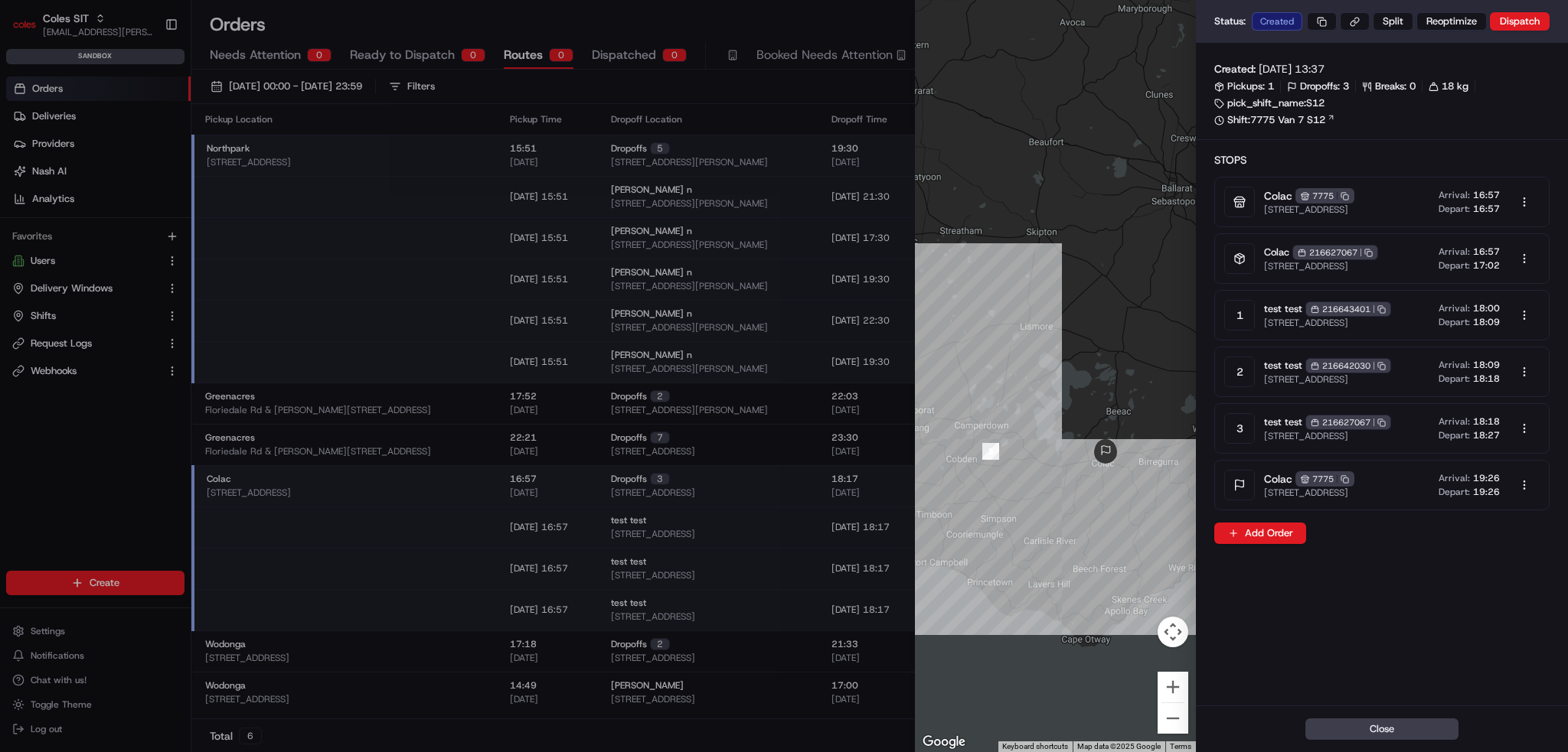
drag, startPoint x: 1128, startPoint y: 406, endPoint x: 1119, endPoint y: 489, distance: 83.5
click at [1119, 489] on div at bounding box center [1055, 376] width 281 height 752
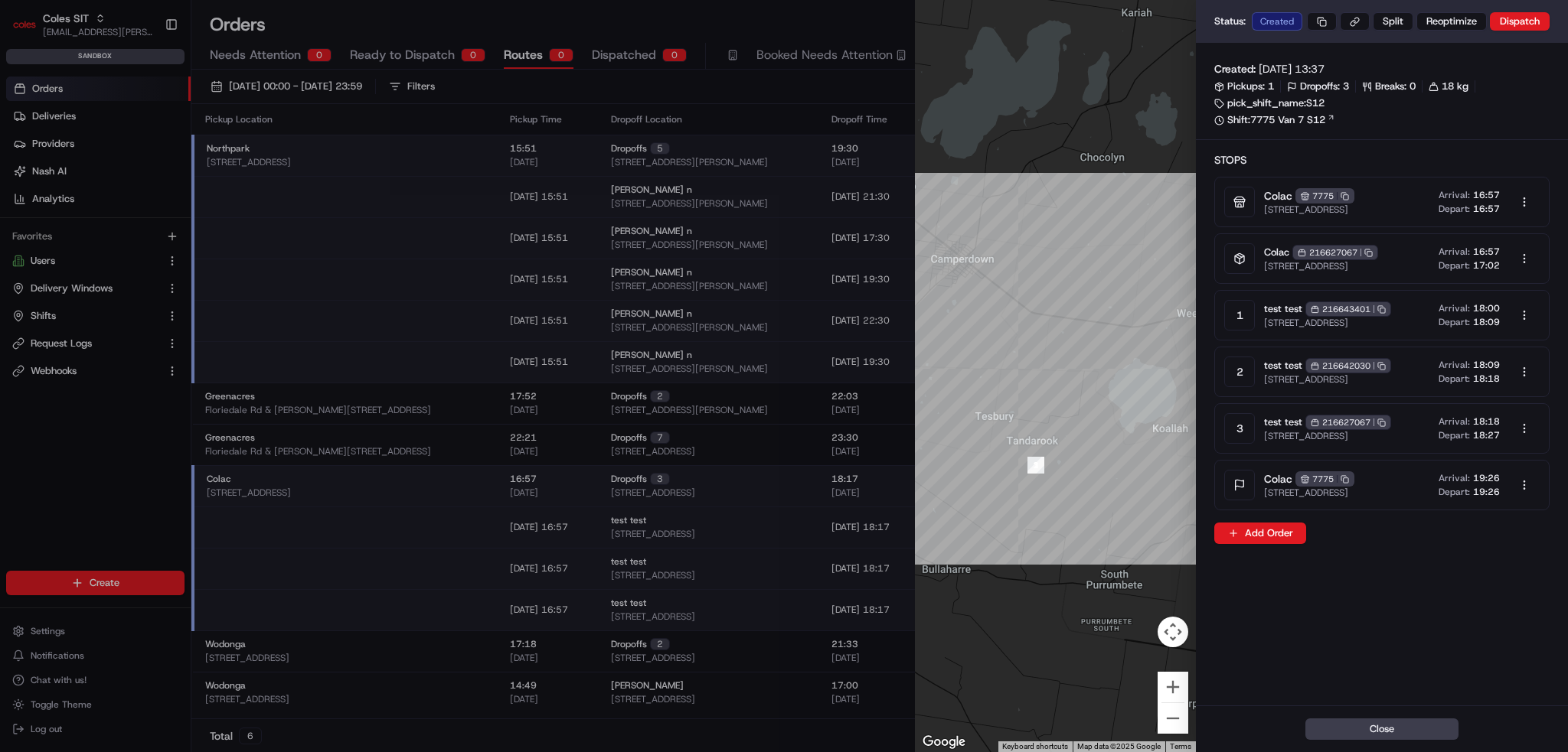
drag, startPoint x: 1051, startPoint y: 521, endPoint x: 1042, endPoint y: 520, distance: 9.1
click at [1042, 520] on div at bounding box center [1055, 376] width 281 height 752
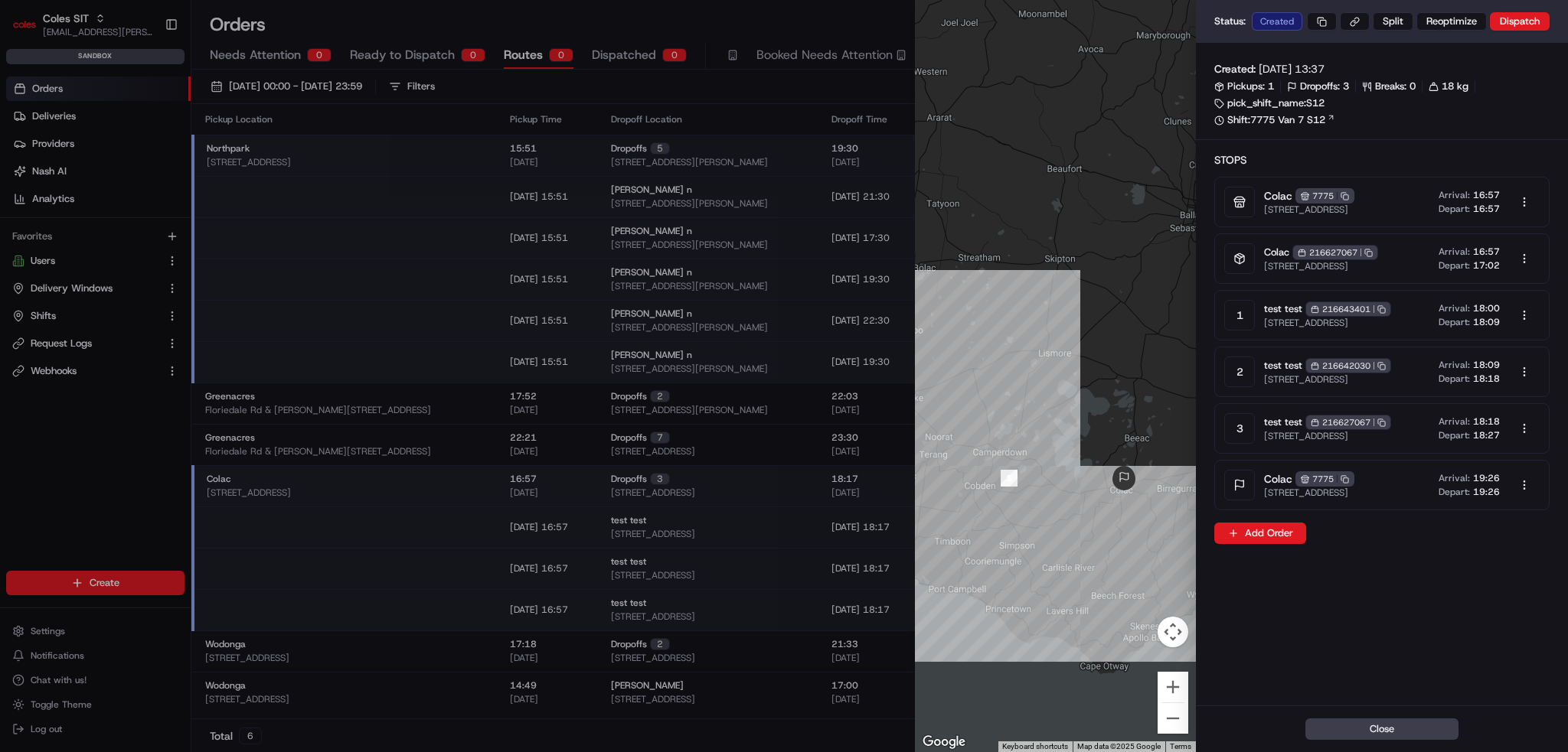
drag, startPoint x: 1152, startPoint y: 560, endPoint x: 1062, endPoint y: 517, distance: 99.7
click at [1062, 517] on div at bounding box center [1055, 376] width 281 height 752
click at [1379, 735] on button "Close" at bounding box center [1382, 729] width 153 height 22
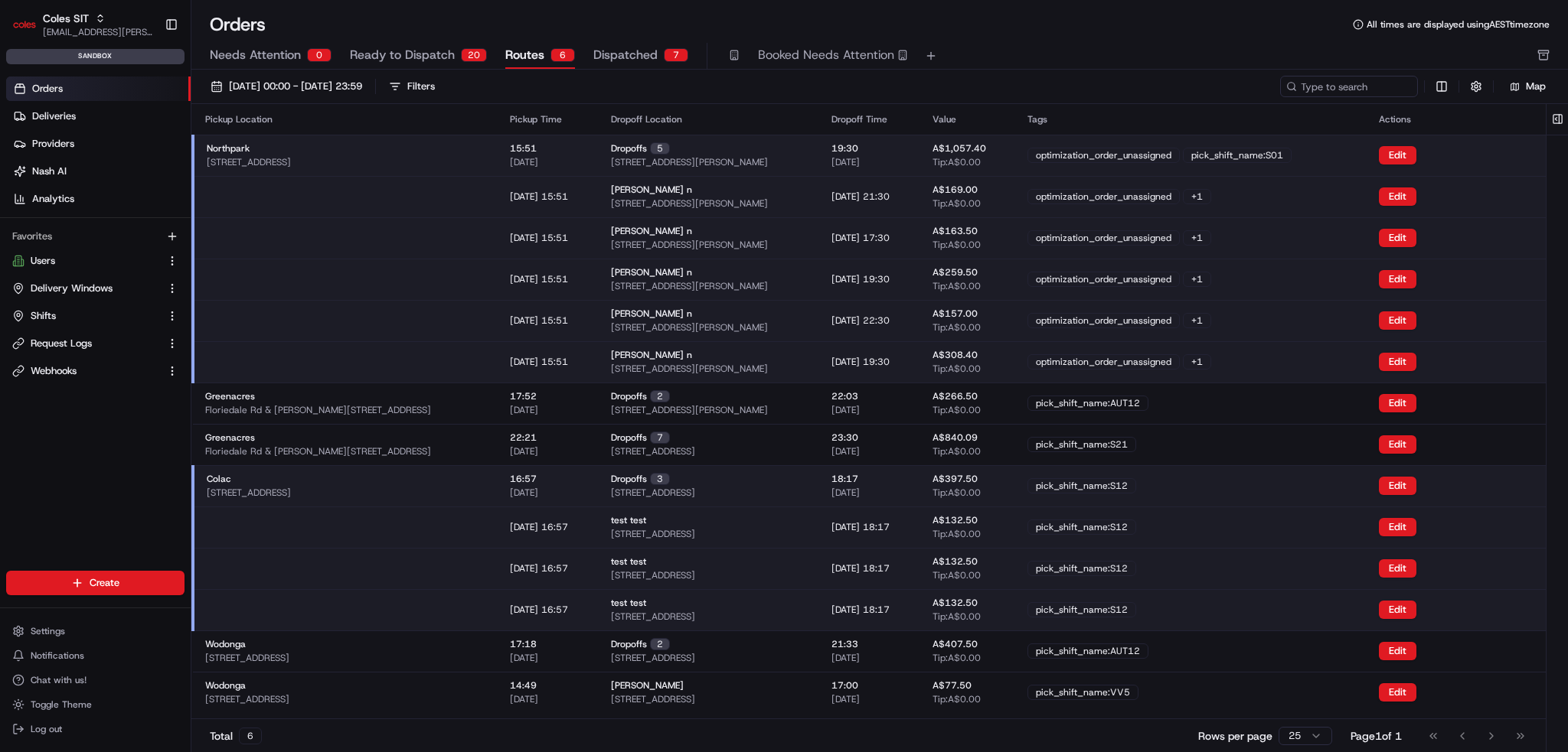
click at [1234, 557] on td "pick_shift_name:S12" at bounding box center [1191, 569] width 351 height 42
click at [101, 316] on link "Shifts" at bounding box center [86, 316] width 148 height 14
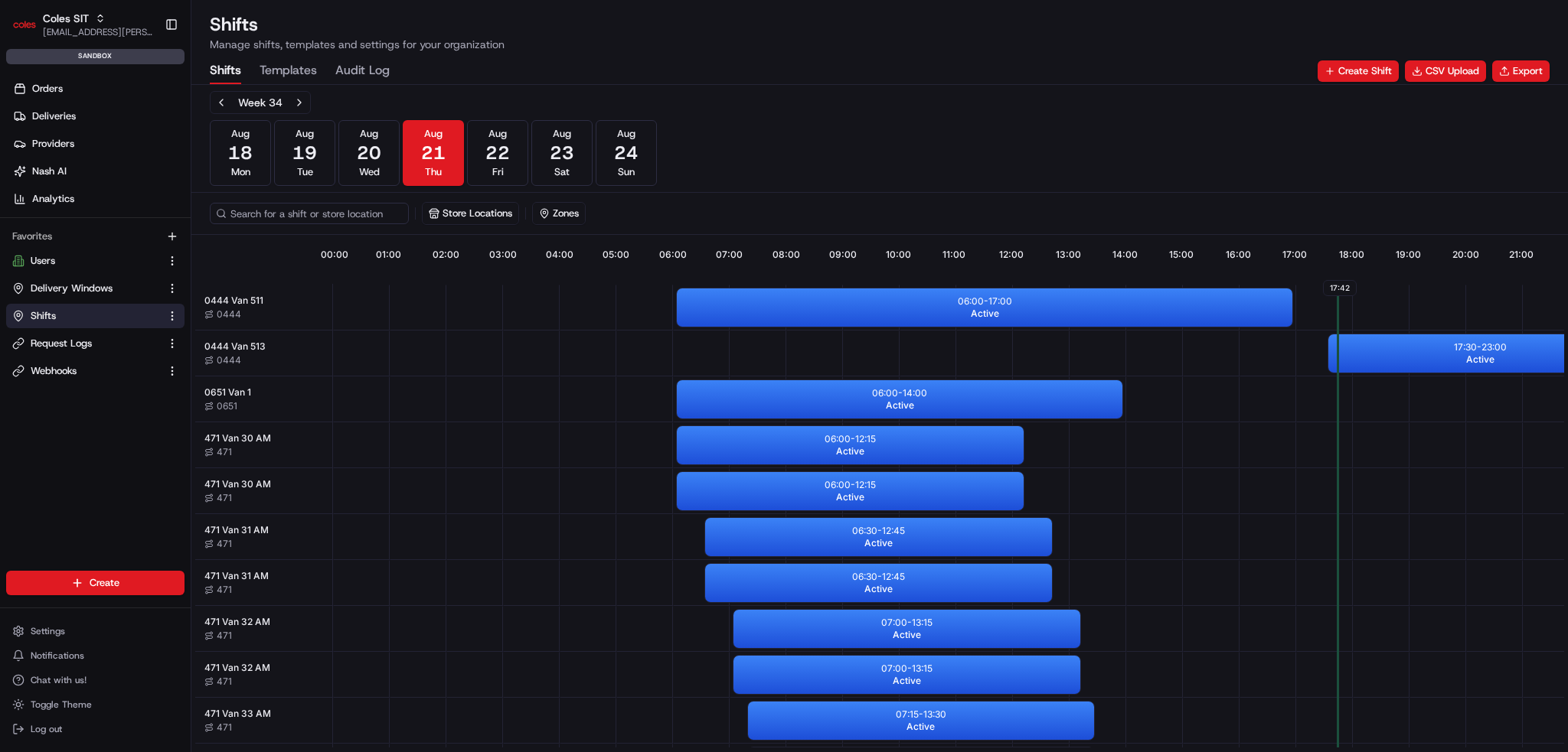
click at [355, 67] on Log "Audit Log" at bounding box center [363, 71] width 55 height 26
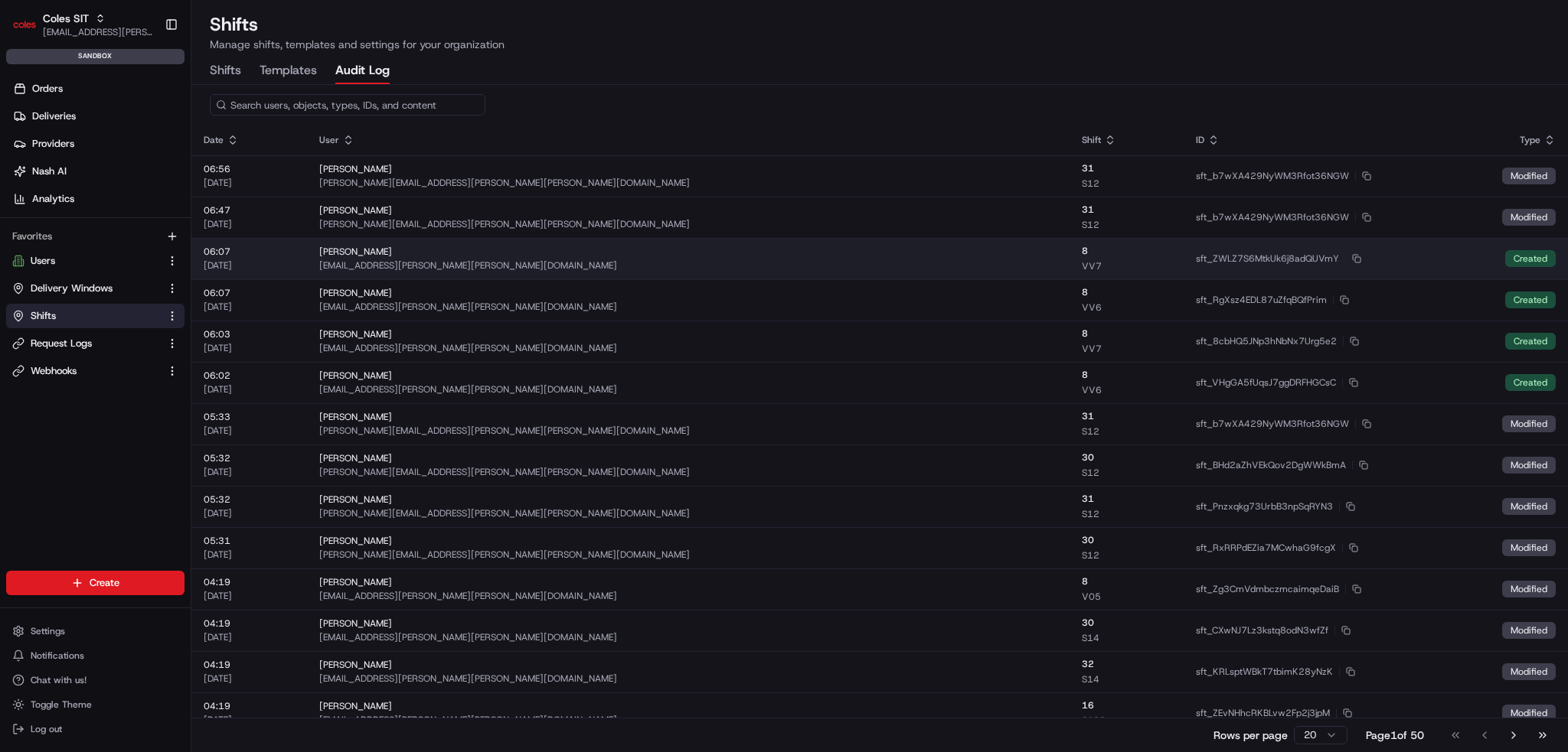
click at [573, 257] on div "[PERSON_NAME]" at bounding box center [688, 251] width 739 height 12
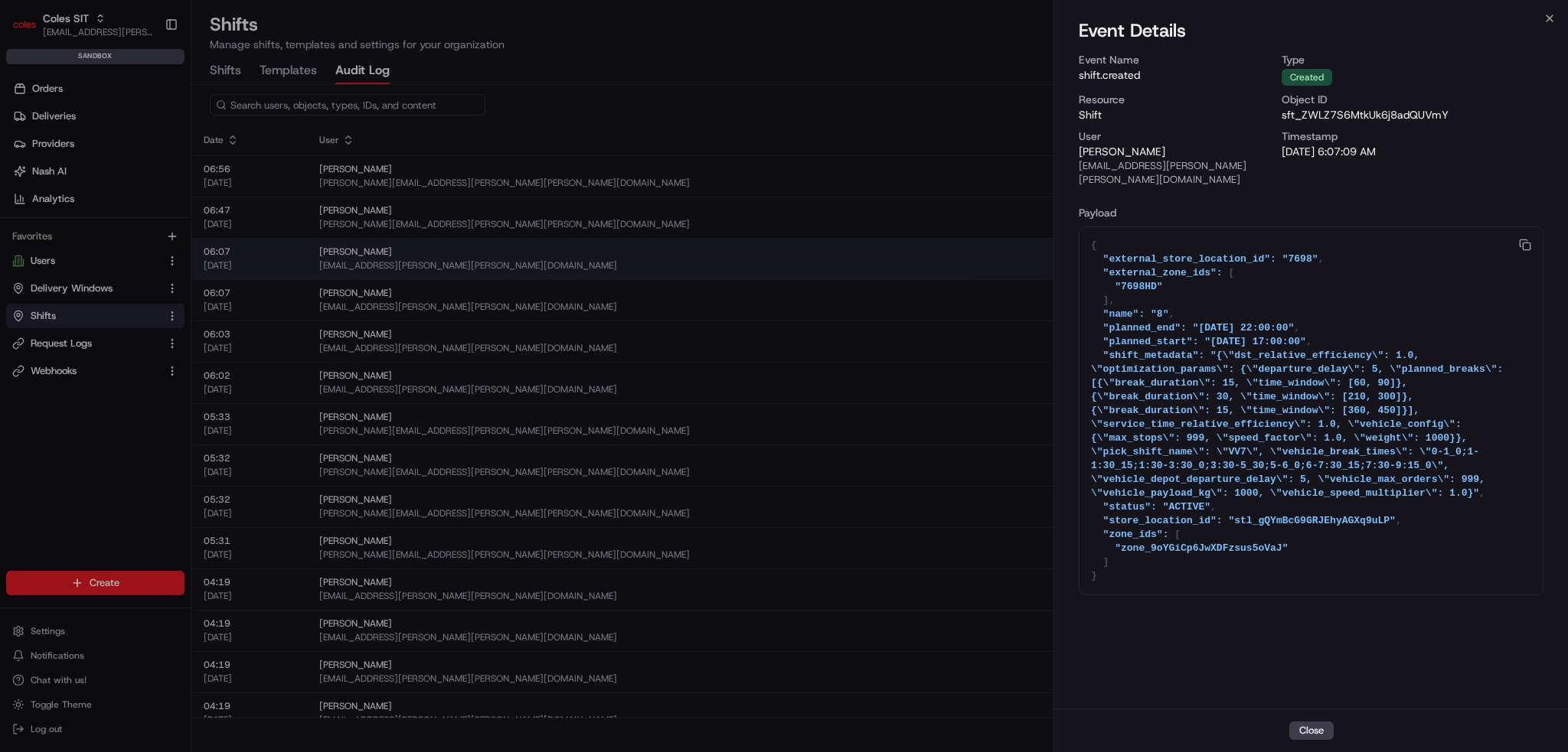
click at [573, 257] on div at bounding box center [784, 376] width 1568 height 752
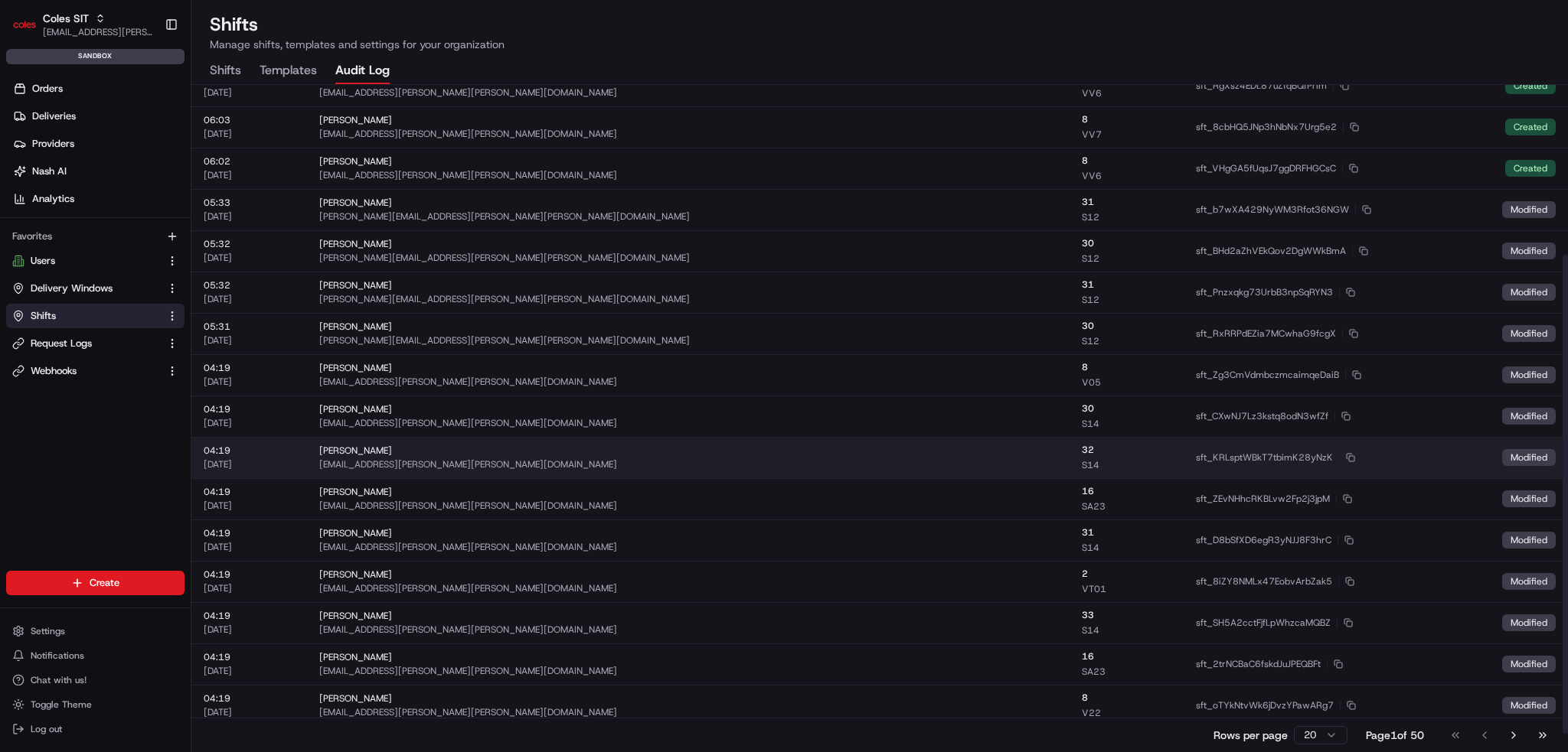
scroll to position [263, 0]
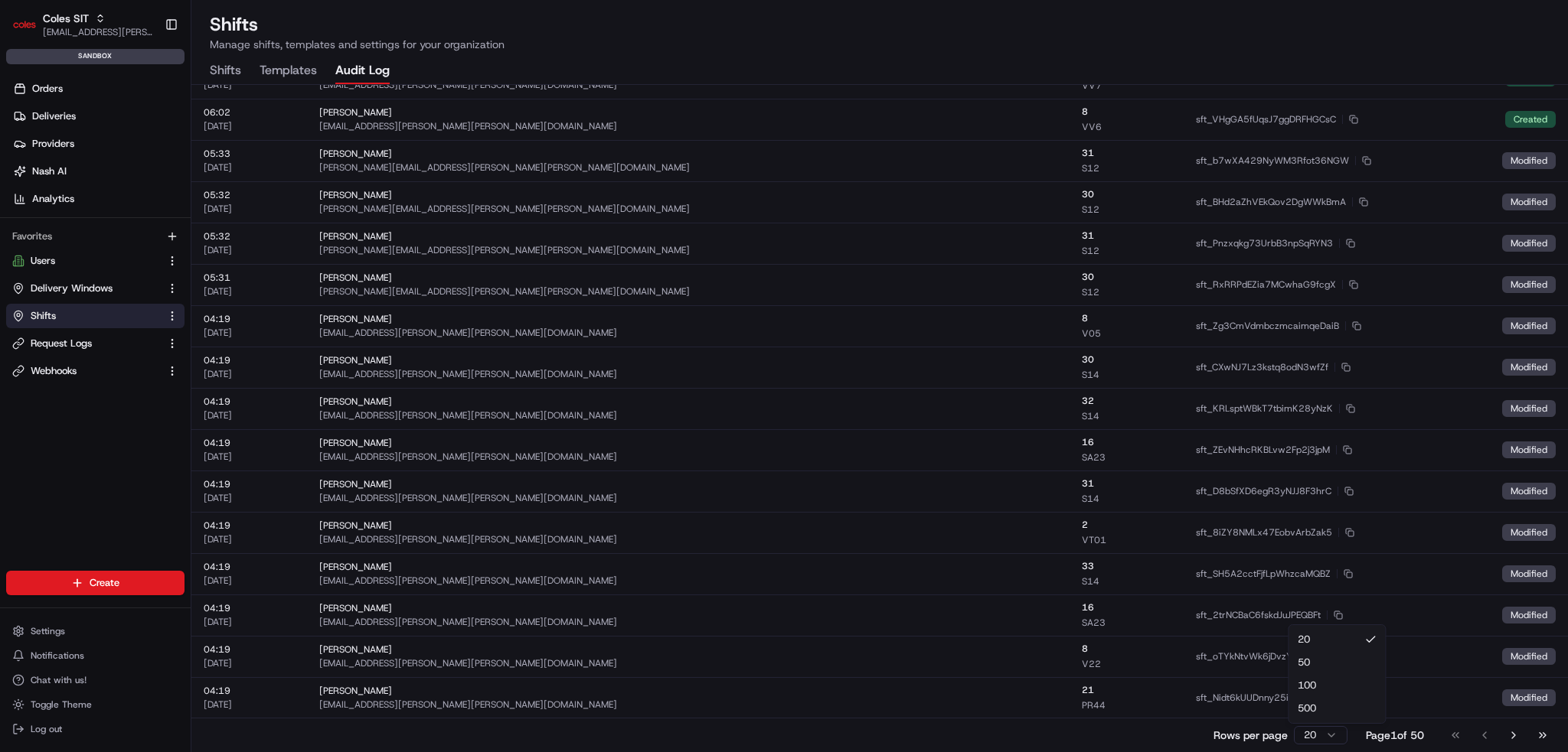
click at [1329, 740] on html "Coles SIT ben.ellis@coles.com.au Toggle Sidebar sandbox Orders Deliveries Provi…" at bounding box center [784, 376] width 1568 height 752
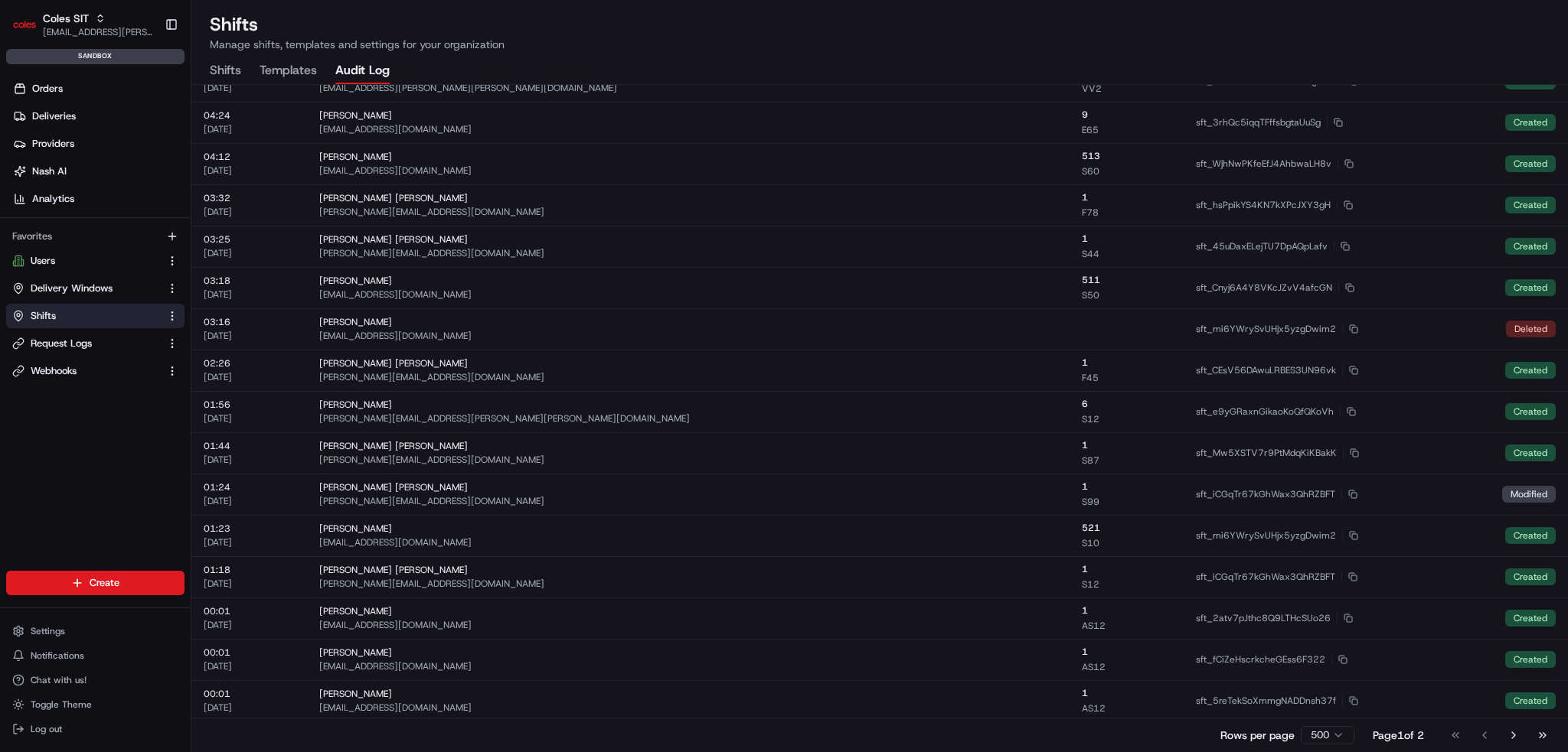
scroll to position [16131, 0]
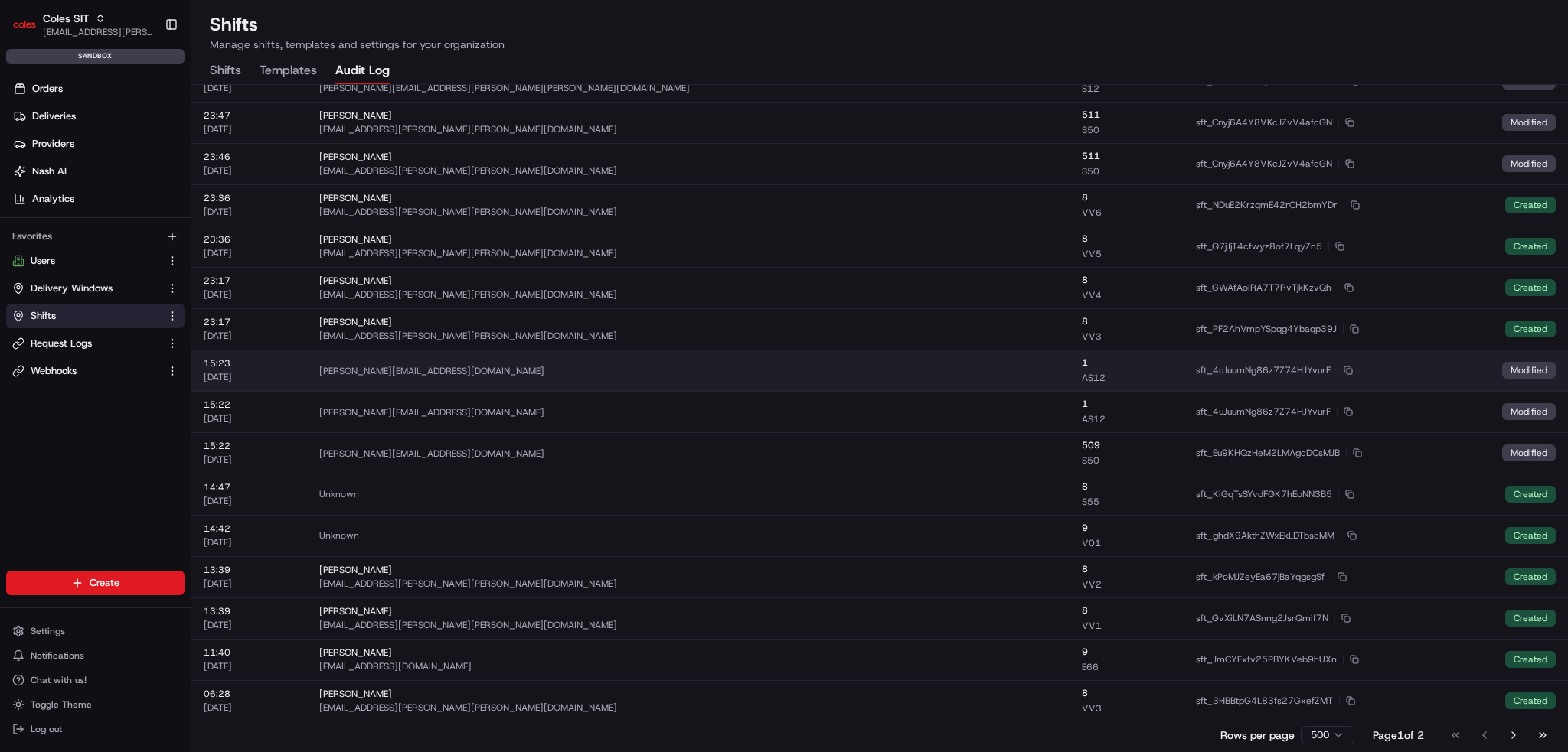
click at [920, 352] on td "majeed@usenash.com" at bounding box center [689, 370] width 764 height 42
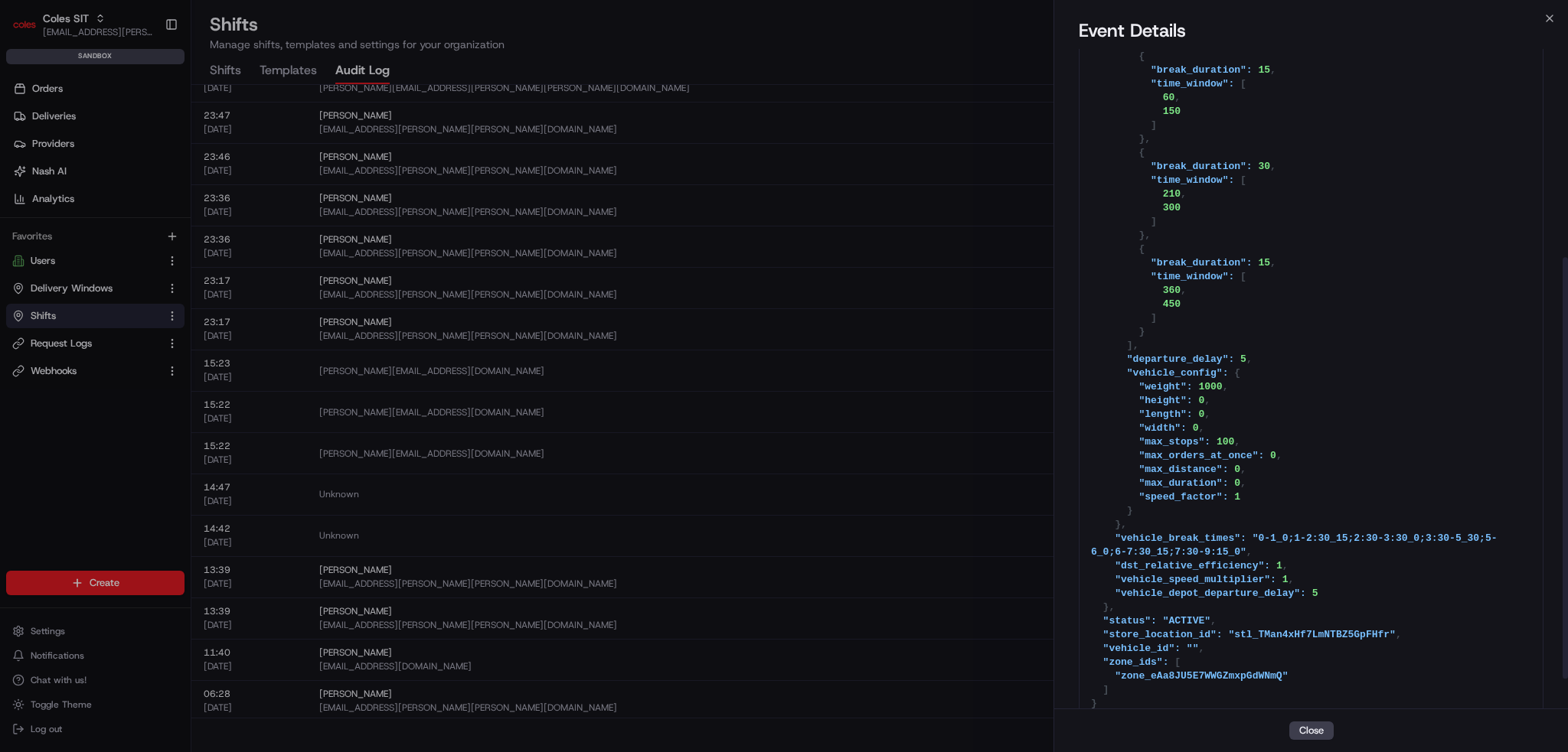
scroll to position [371, 0]
drag, startPoint x: 1316, startPoint y: 734, endPoint x: 1291, endPoint y: 711, distance: 34.0
click at [1316, 734] on button "Close" at bounding box center [1311, 730] width 44 height 18
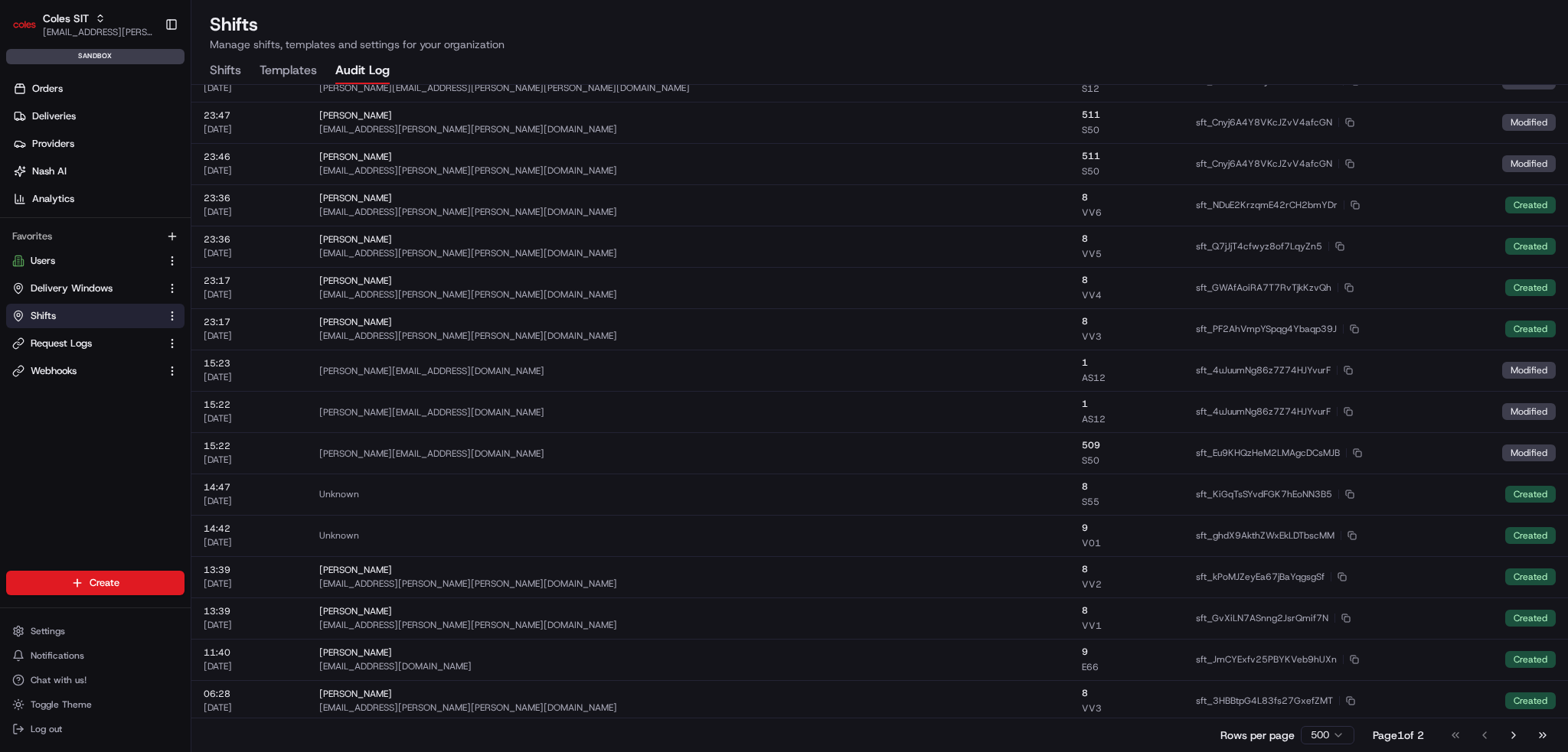
scroll to position [16793, 0]
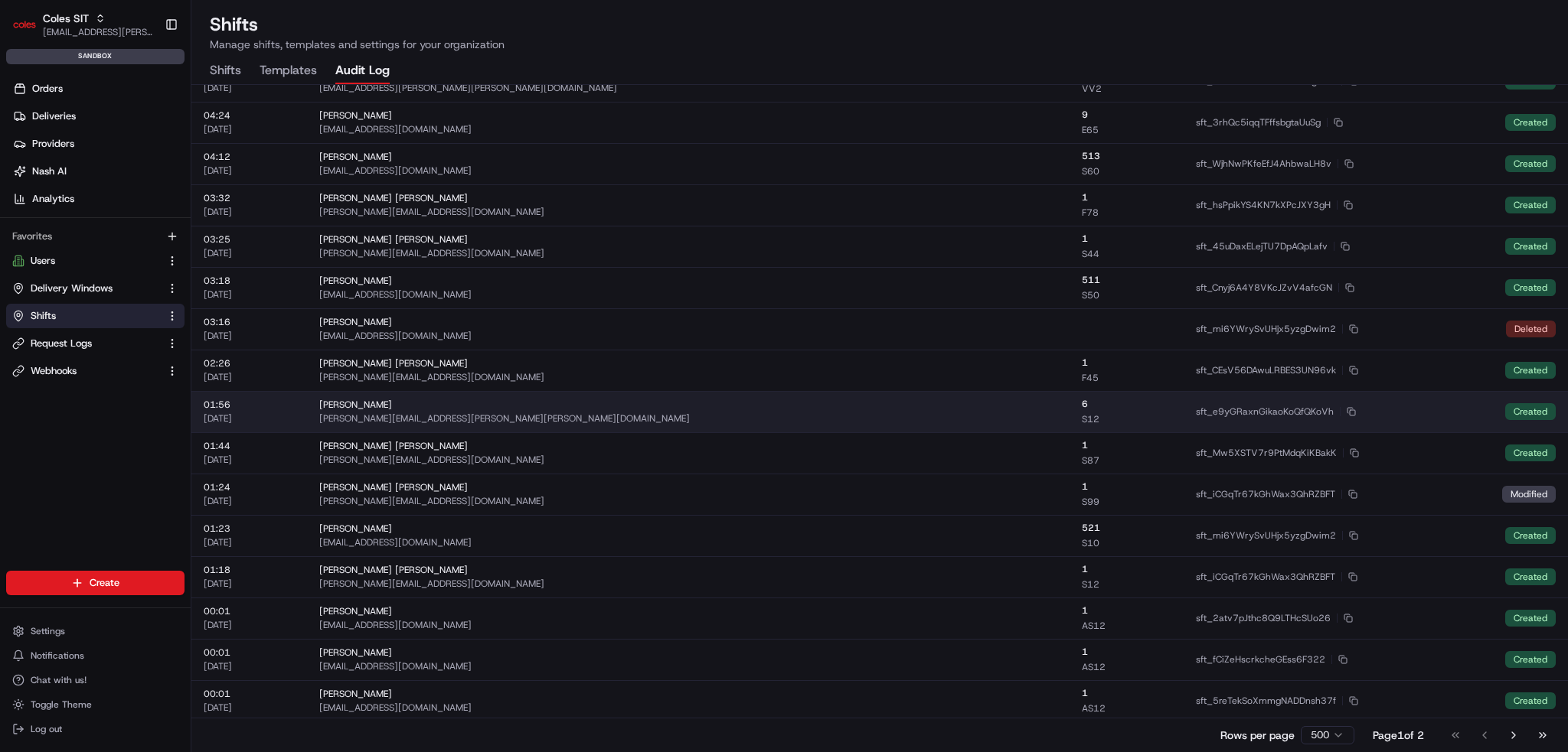
click at [883, 422] on div "vaibhav.tomar@coles.com.au" at bounding box center [688, 418] width 739 height 12
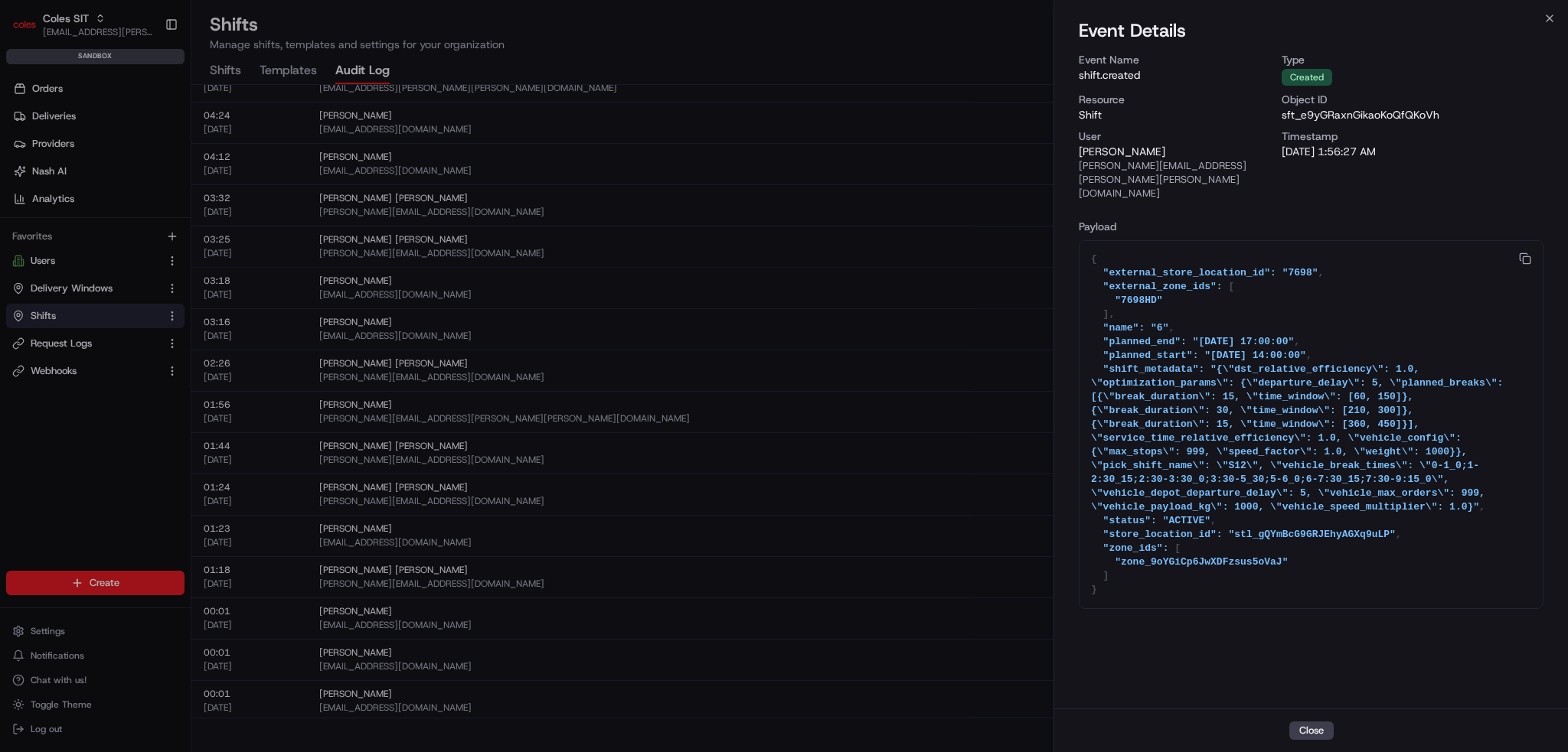
click at [1293, 715] on div "Close" at bounding box center [1311, 730] width 514 height 43
click at [1307, 727] on button "Close" at bounding box center [1311, 730] width 44 height 18
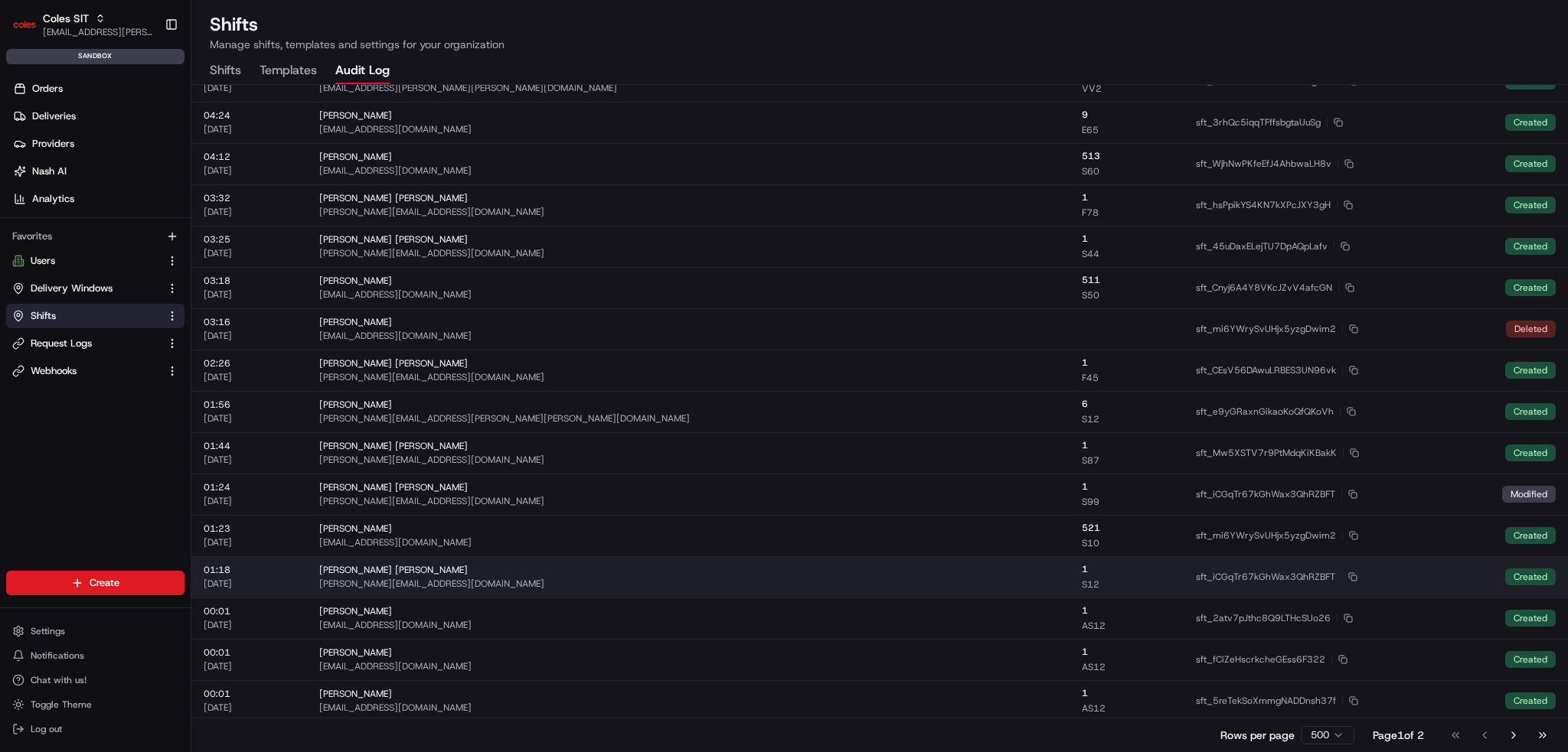
click at [881, 563] on td "Nirbhay Pal Singh nirbhay.palsingh@coles.com.au" at bounding box center [689, 577] width 764 height 42
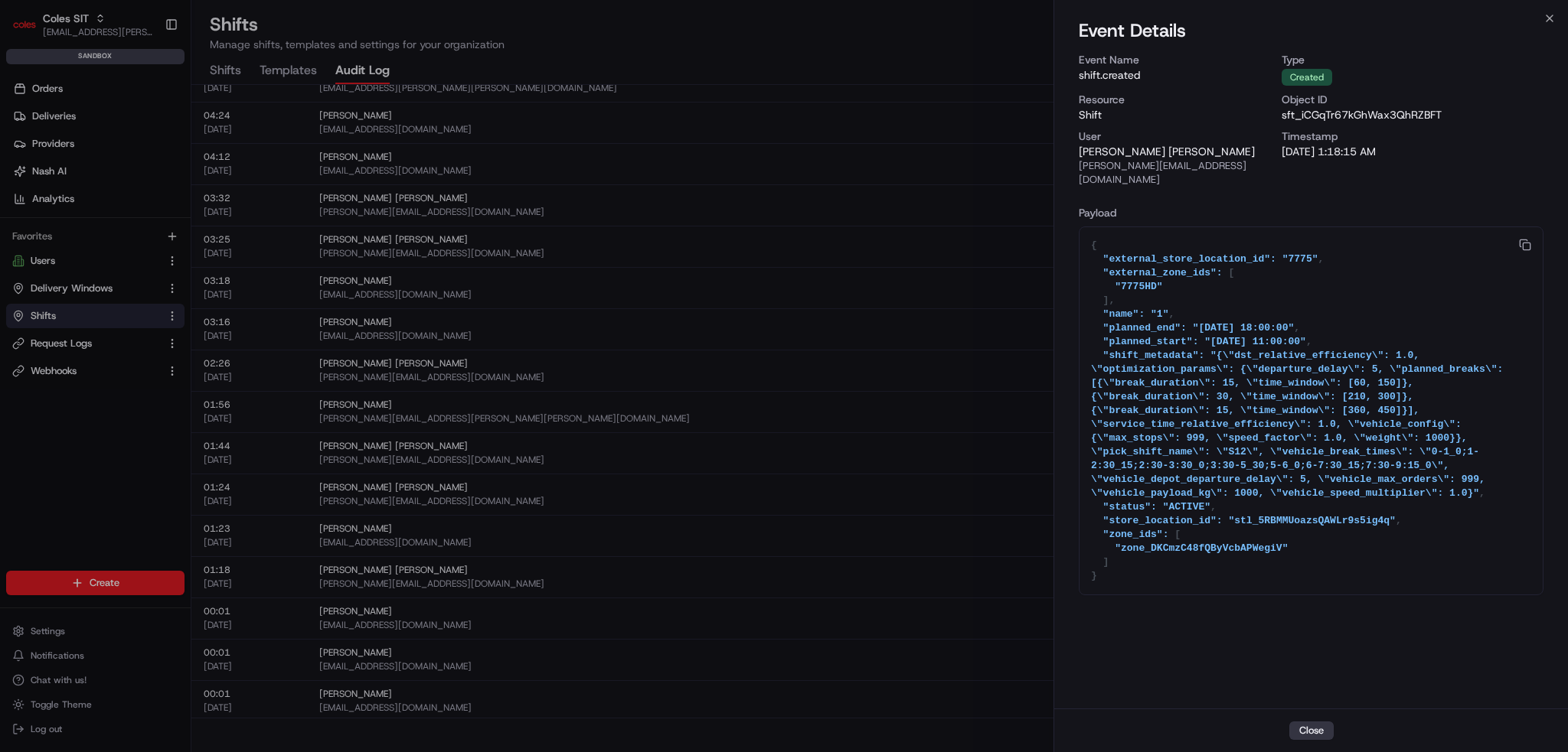
click at [1301, 733] on button "Close" at bounding box center [1311, 730] width 44 height 18
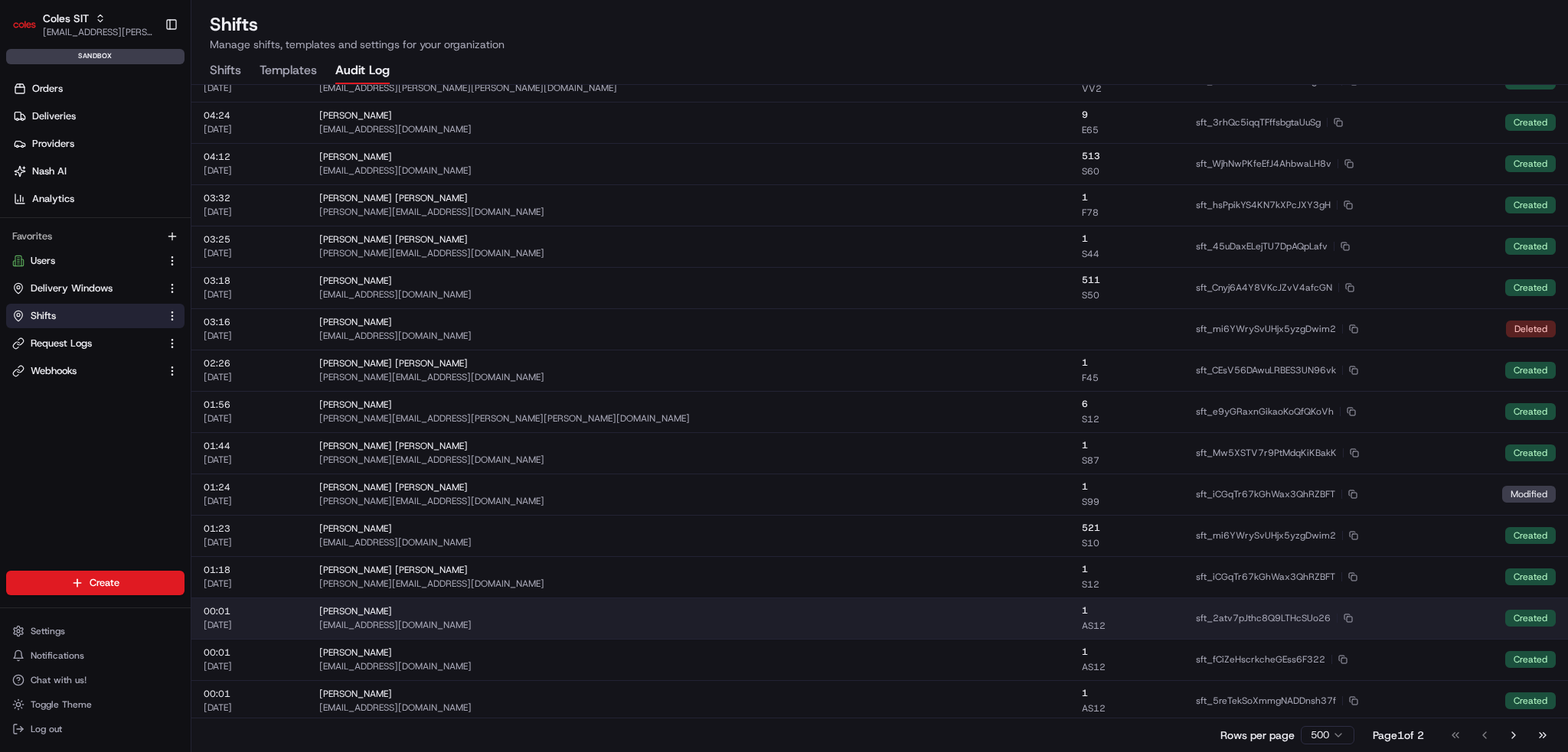
click at [916, 608] on div "Ashutosh Singh" at bounding box center [688, 611] width 739 height 12
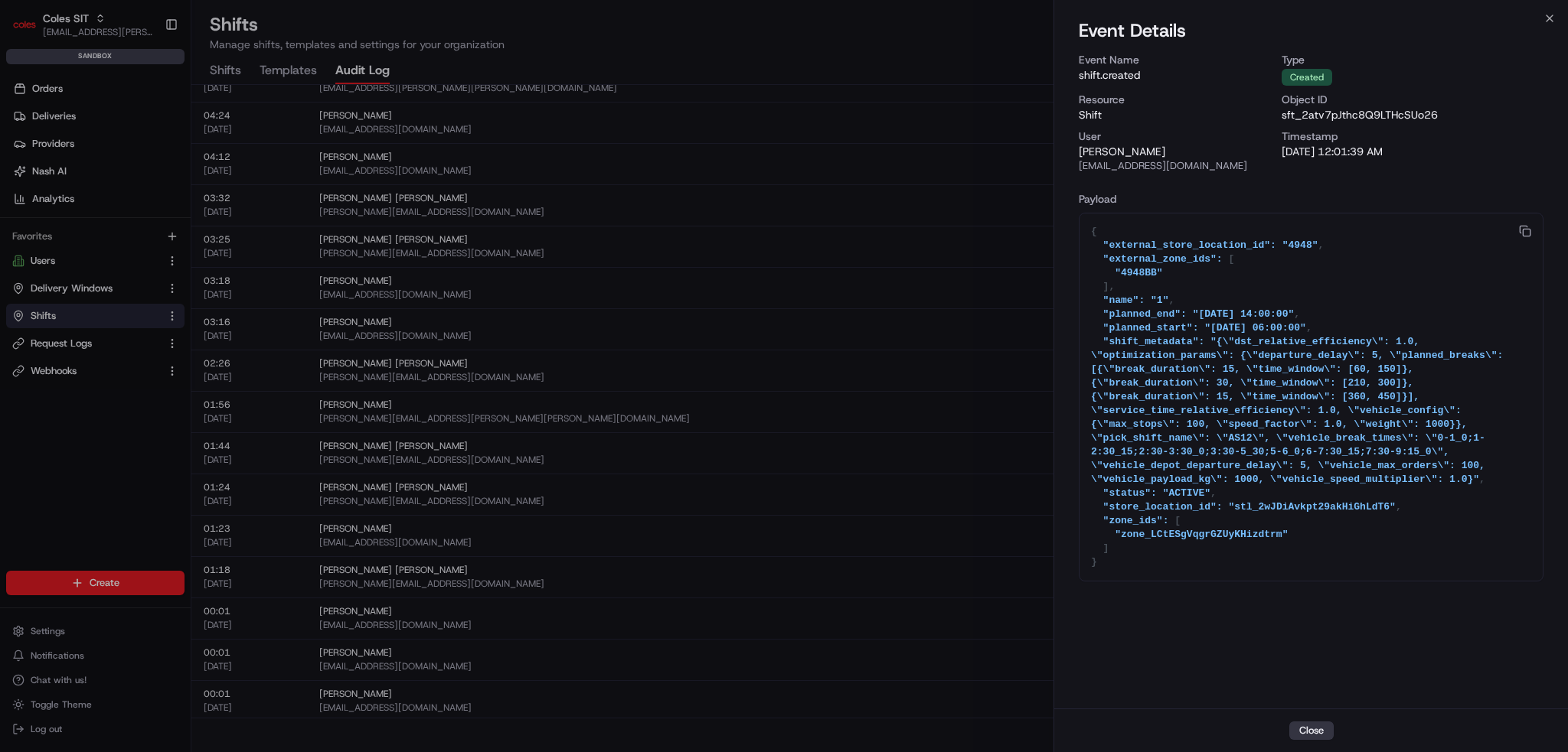
click at [1304, 726] on button "Close" at bounding box center [1311, 730] width 44 height 18
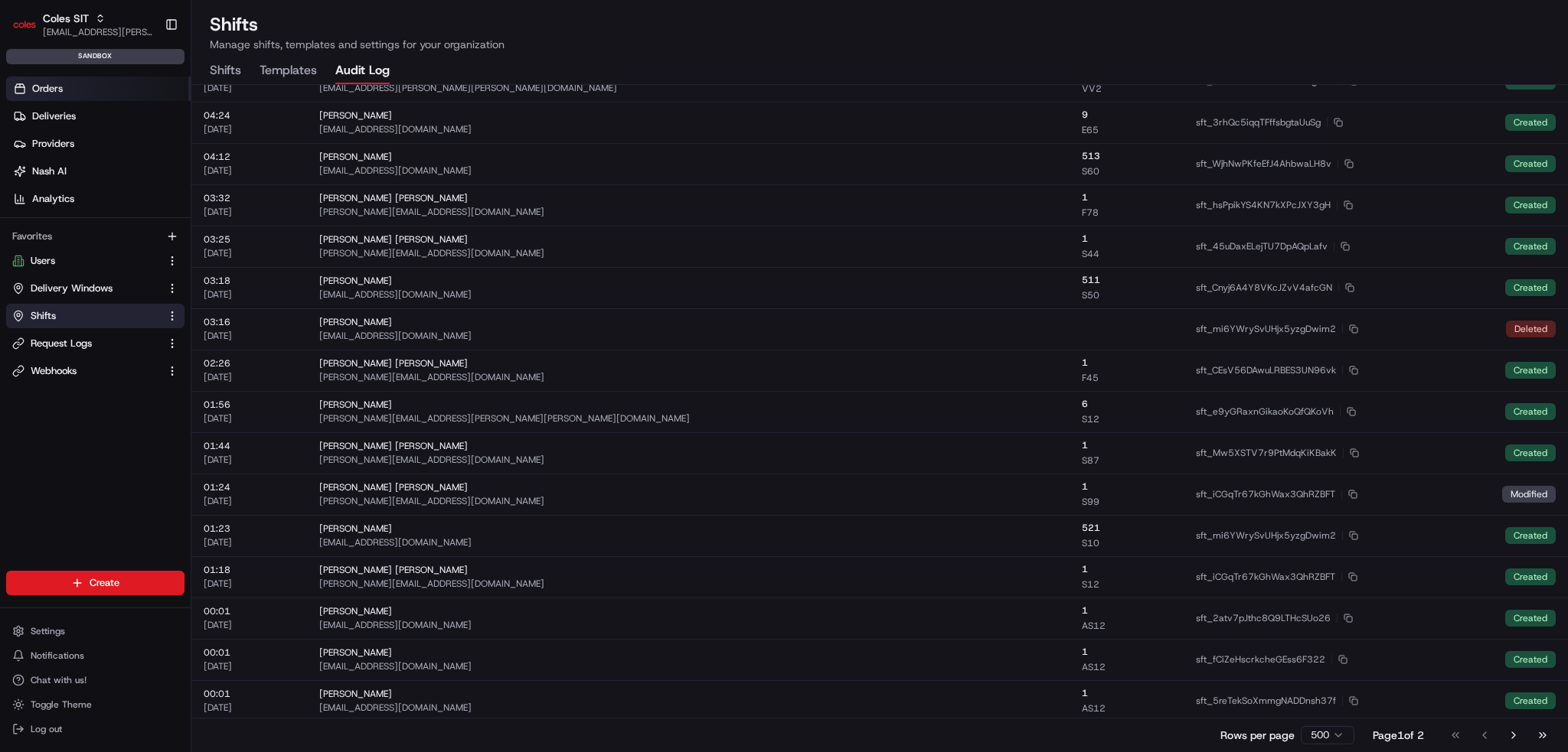
click at [40, 83] on span "Orders" at bounding box center [47, 88] width 30 height 14
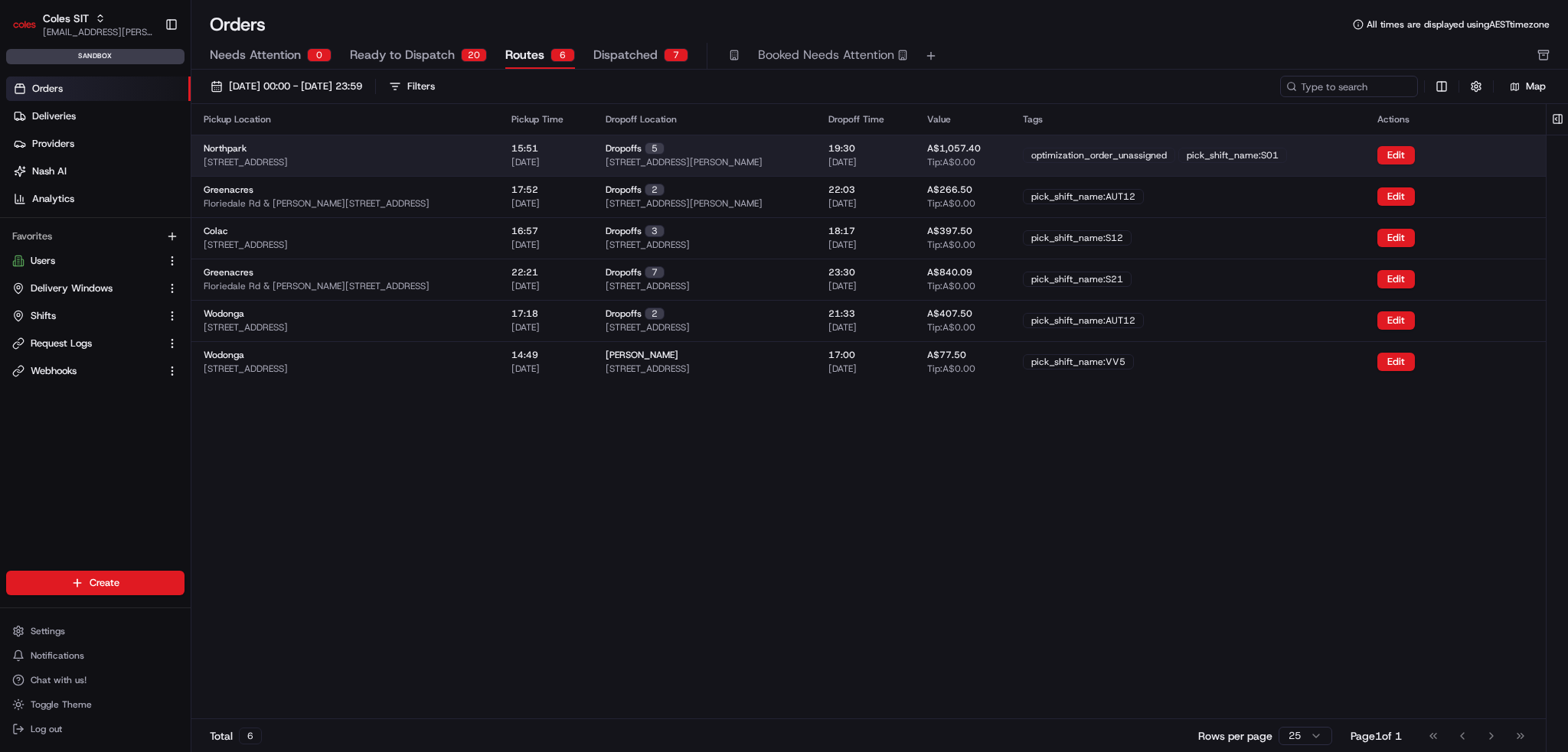
click at [414, 152] on div "Northpark 264 Main N Rd, Prospect SA 5082, Australia" at bounding box center [345, 156] width 283 height 26
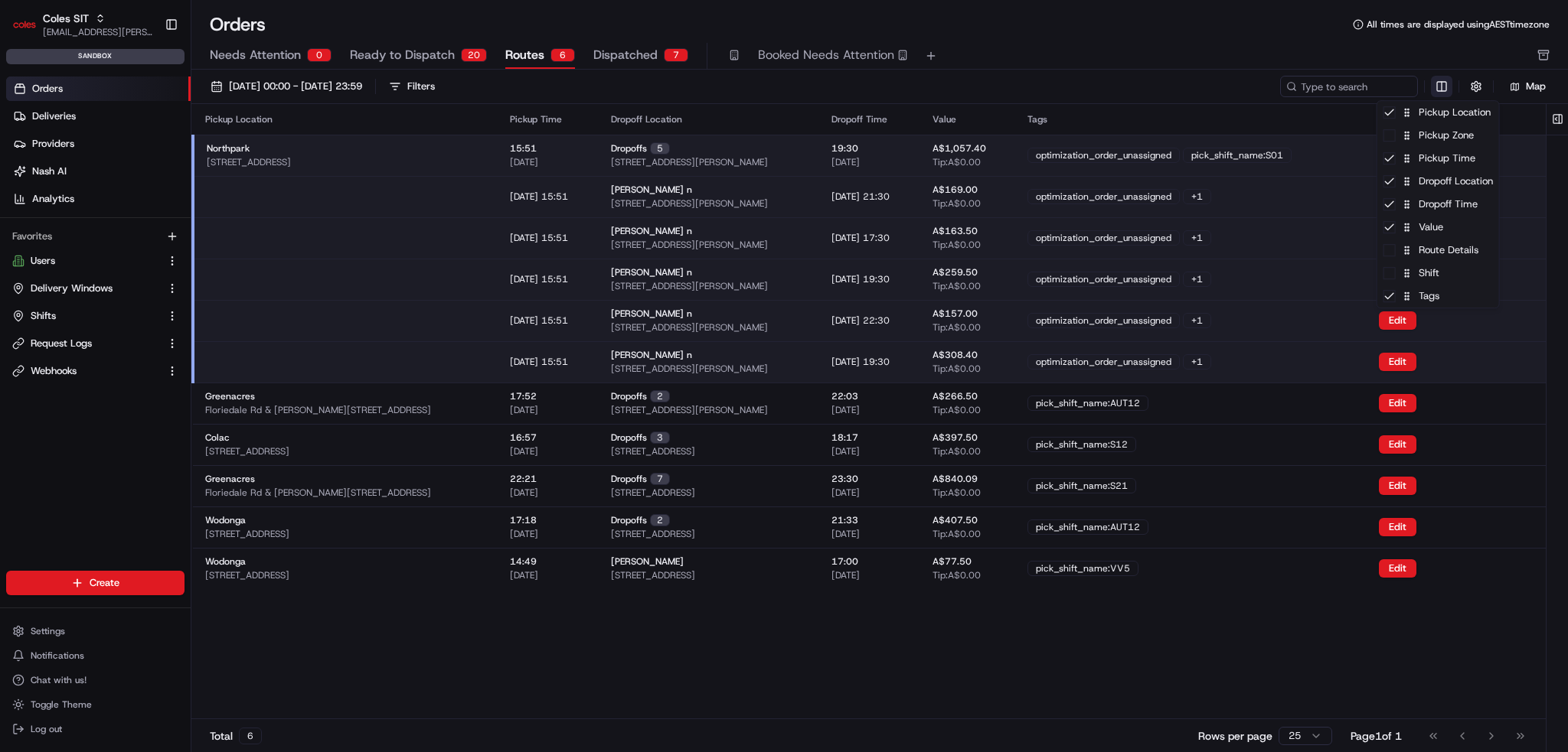
click at [1447, 90] on html "Coles SIT ben.ellis@coles.com.au Toggle Sidebar sandbox Orders Deliveries Provi…" at bounding box center [784, 376] width 1568 height 752
click at [1443, 257] on div "Route Details" at bounding box center [1438, 250] width 122 height 23
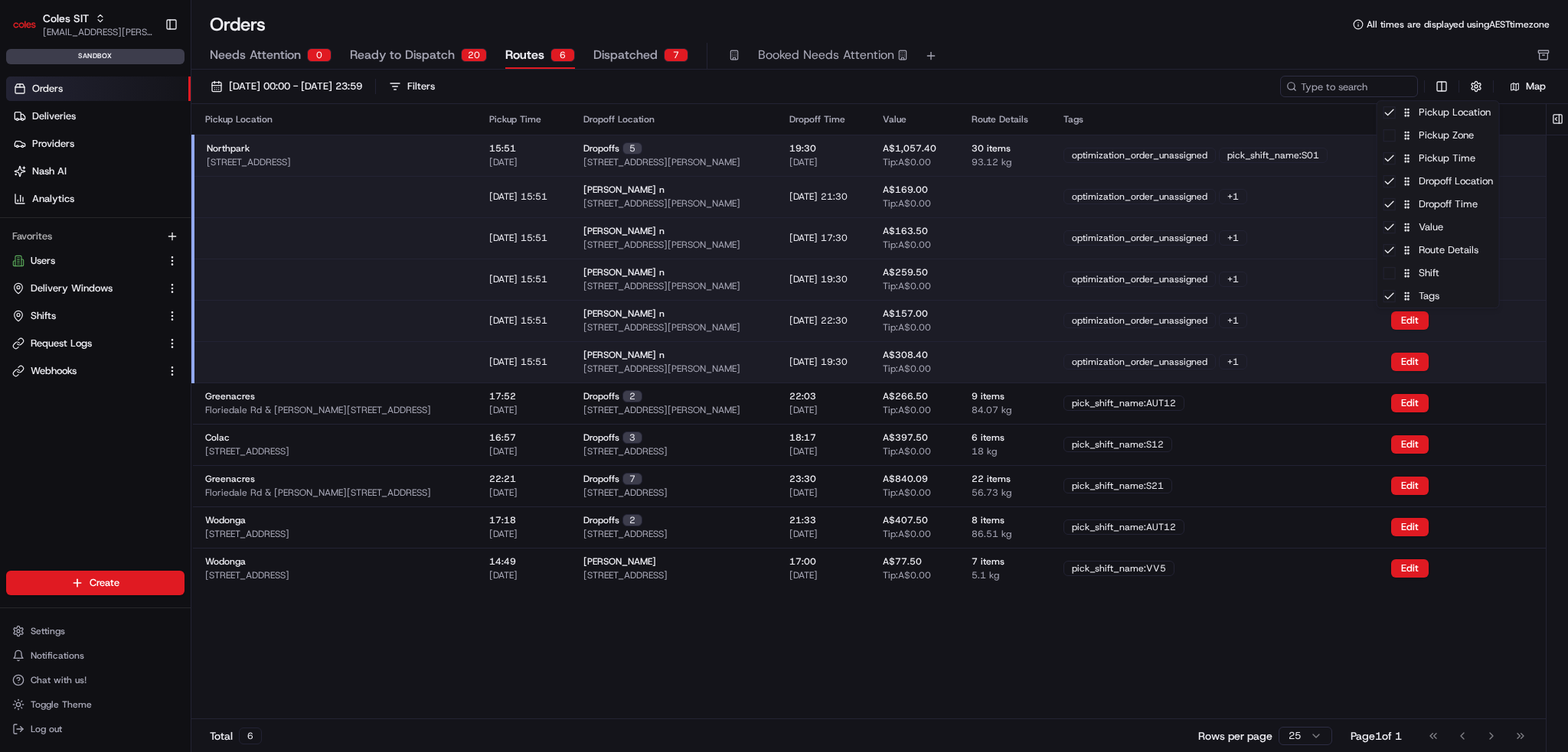
click at [1035, 645] on html "Coles SIT ben.ellis@coles.com.au Toggle Sidebar sandbox Orders Deliveries Provi…" at bounding box center [784, 376] width 1568 height 752
click at [1029, 218] on td at bounding box center [1005, 238] width 92 height 42
click at [1032, 197] on td at bounding box center [1005, 197] width 92 height 42
click at [1042, 265] on td at bounding box center [1005, 280] width 92 height 42
click at [1428, 152] on button "Edit" at bounding box center [1410, 155] width 38 height 18
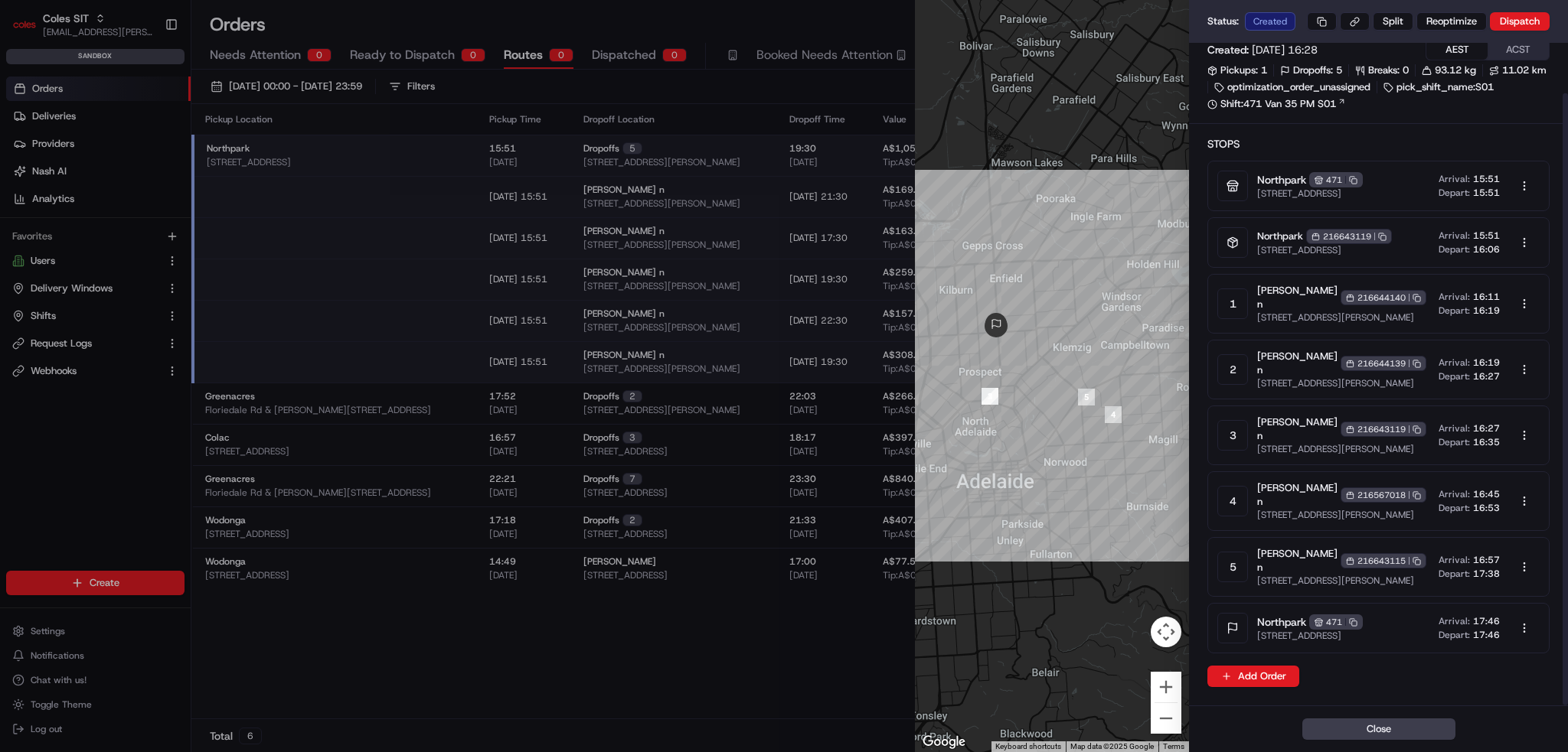
scroll to position [55, 0]
click at [1519, 560] on body "Coles SIT ben.ellis@coles.com.au Toggle Sidebar sandbox Orders Deliveries Provi…" at bounding box center [784, 376] width 1568 height 752
click at [1481, 562] on body "Coles SIT ben.ellis@coles.com.au Toggle Sidebar sandbox Orders Deliveries Provi…" at bounding box center [784, 376] width 1568 height 752
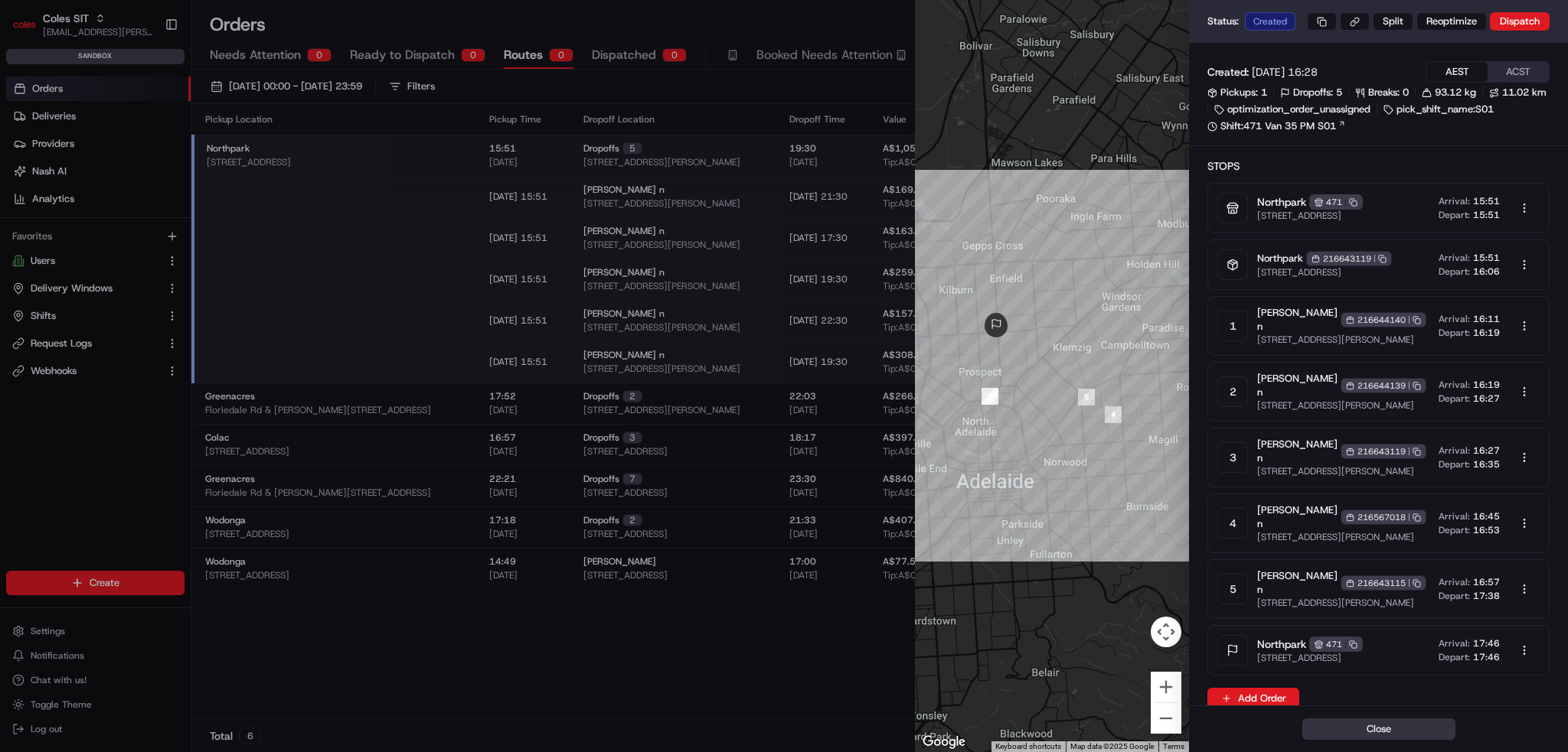
click at [1385, 722] on button "Close" at bounding box center [1379, 729] width 153 height 22
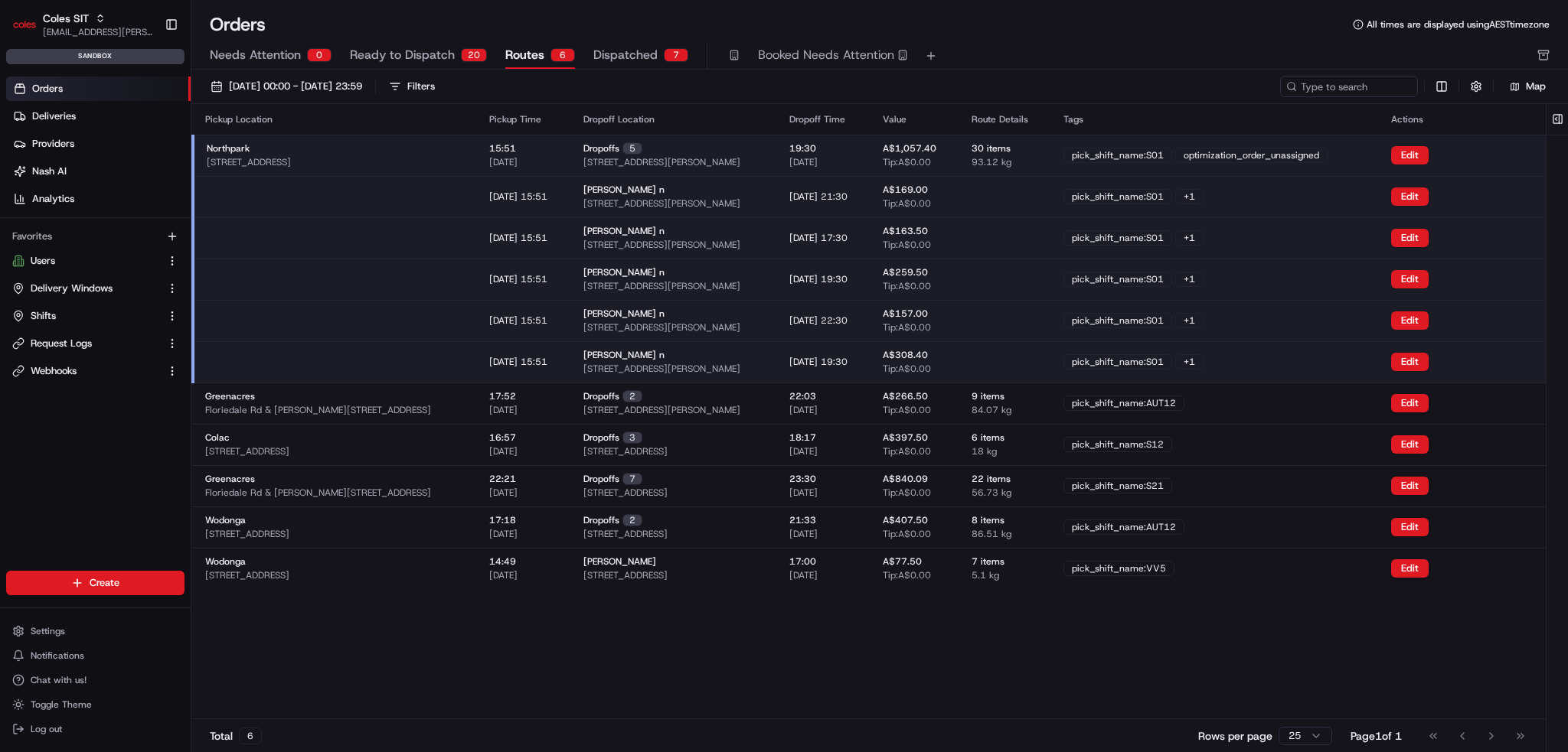
click at [1147, 148] on div "pick_shift_name:S01" at bounding box center [1118, 155] width 109 height 15
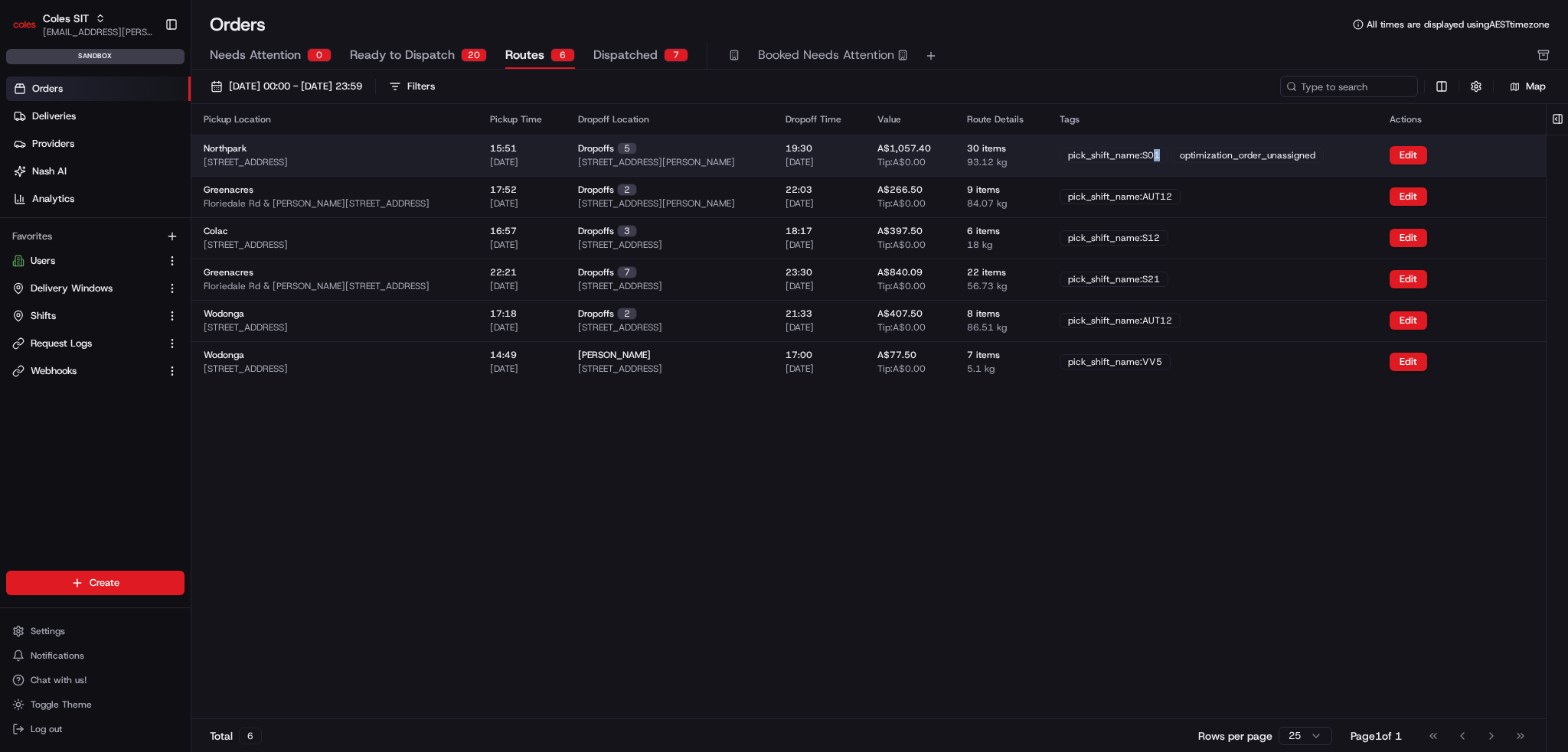
click at [1169, 149] on div "pick_shift_name:S01" at bounding box center [1114, 155] width 109 height 15
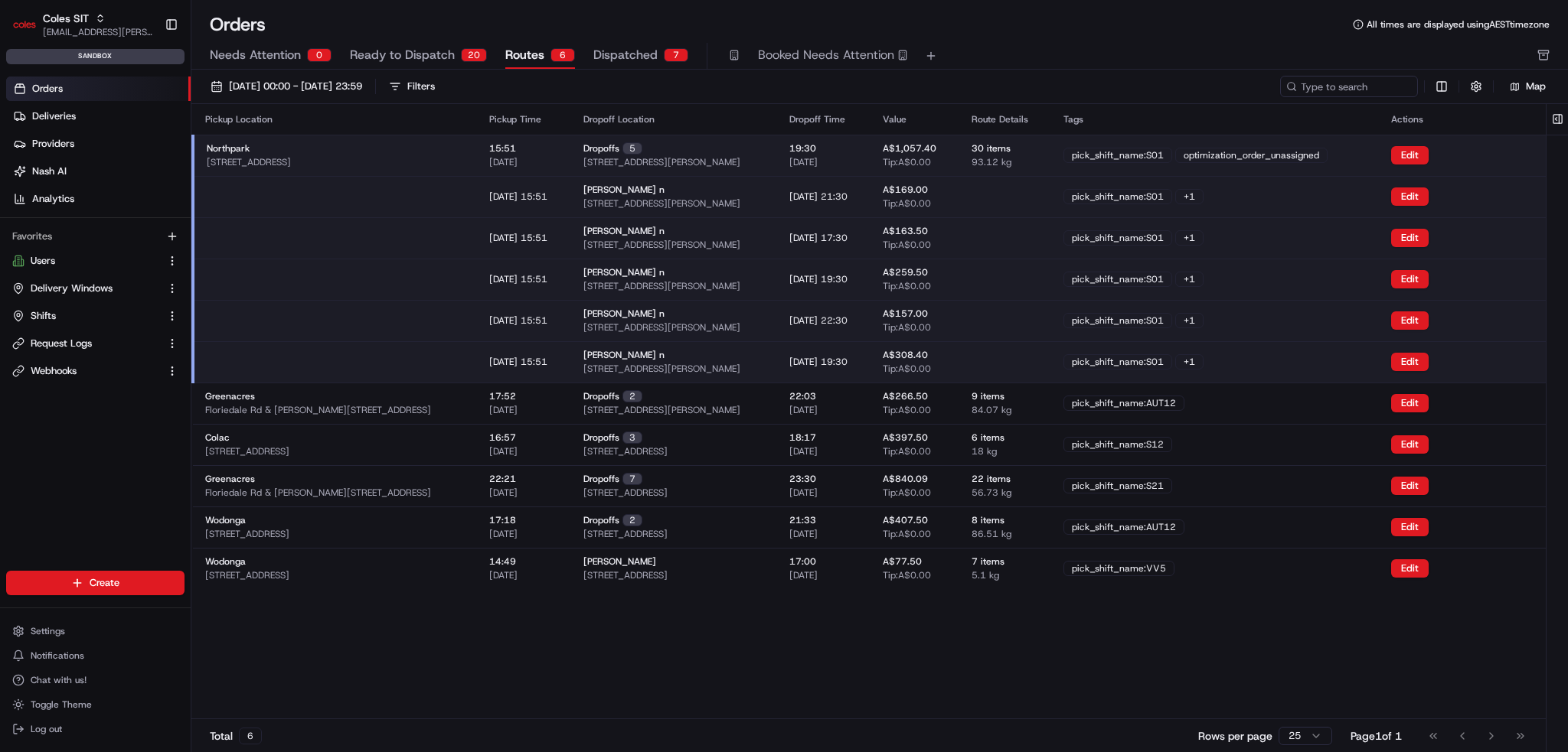
click at [1294, 154] on div "optimization_order_unassigned" at bounding box center [1251, 155] width 152 height 15
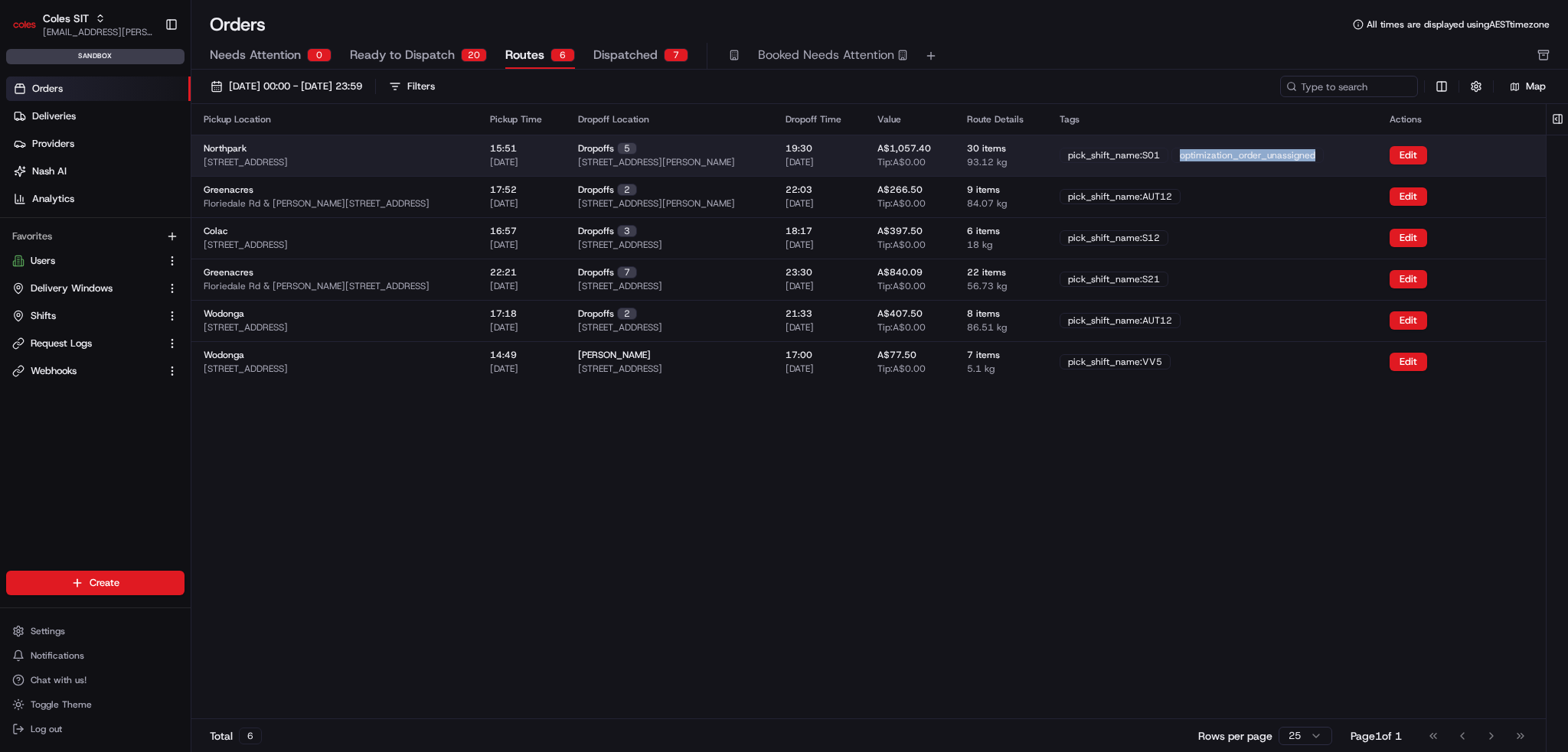
click at [1294, 154] on div "optimization_order_unassigned" at bounding box center [1248, 155] width 152 height 15
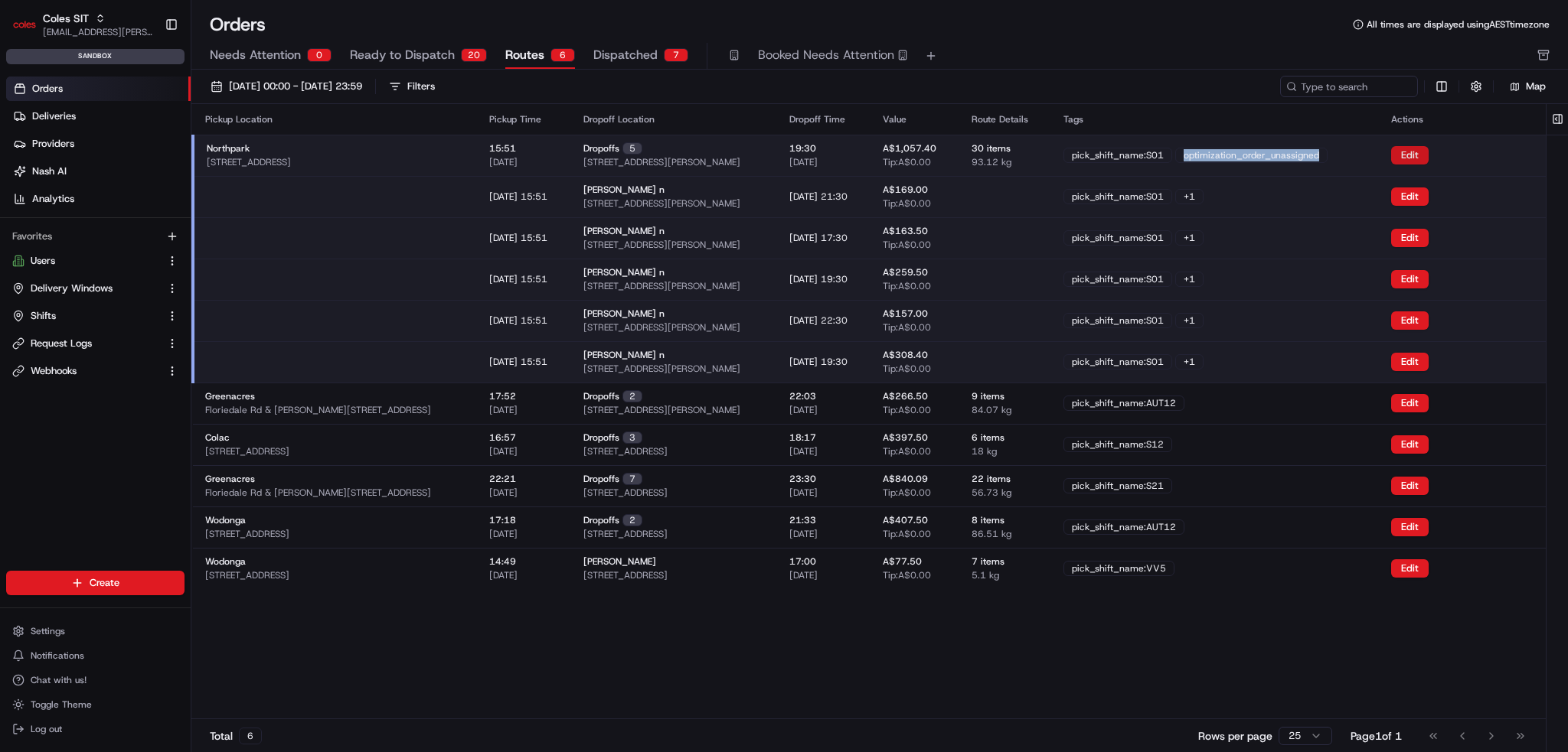
click at [1421, 156] on button "Edit" at bounding box center [1410, 155] width 38 height 18
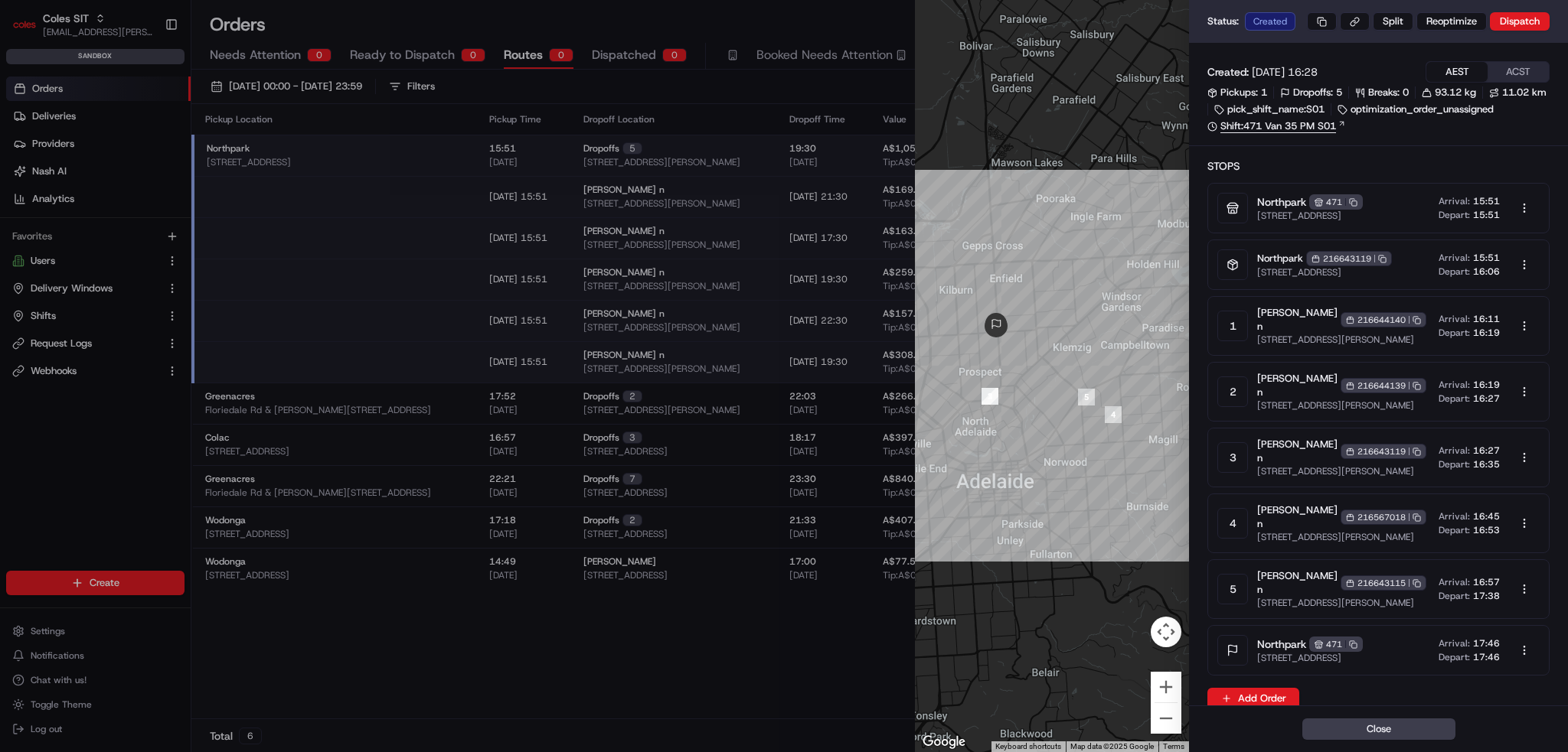
click at [1315, 133] on link "Shift: 471 Van 35 PM S01" at bounding box center [1379, 126] width 342 height 14
click at [449, 279] on div at bounding box center [784, 376] width 1568 height 752
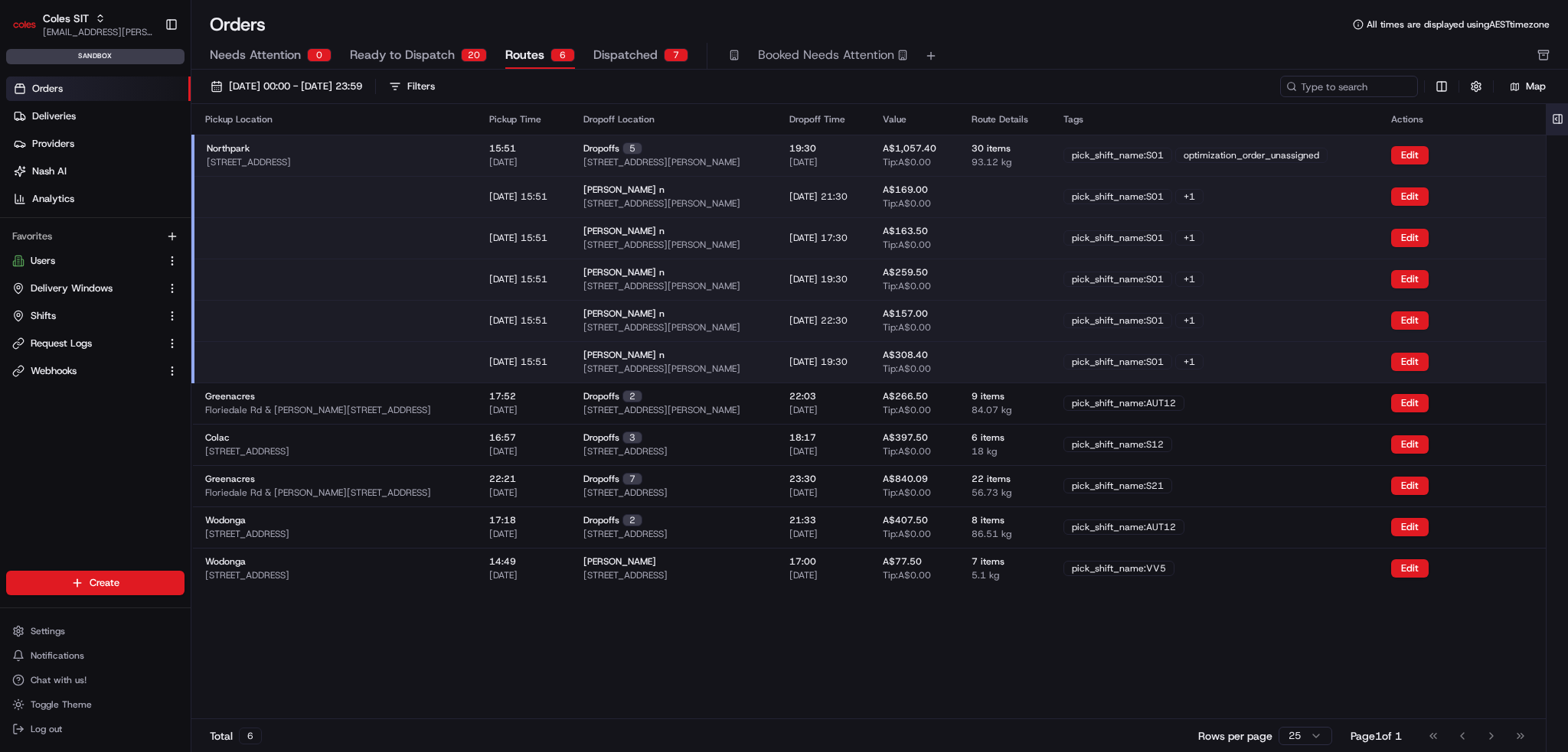
click at [1558, 123] on button at bounding box center [1558, 119] width 26 height 30
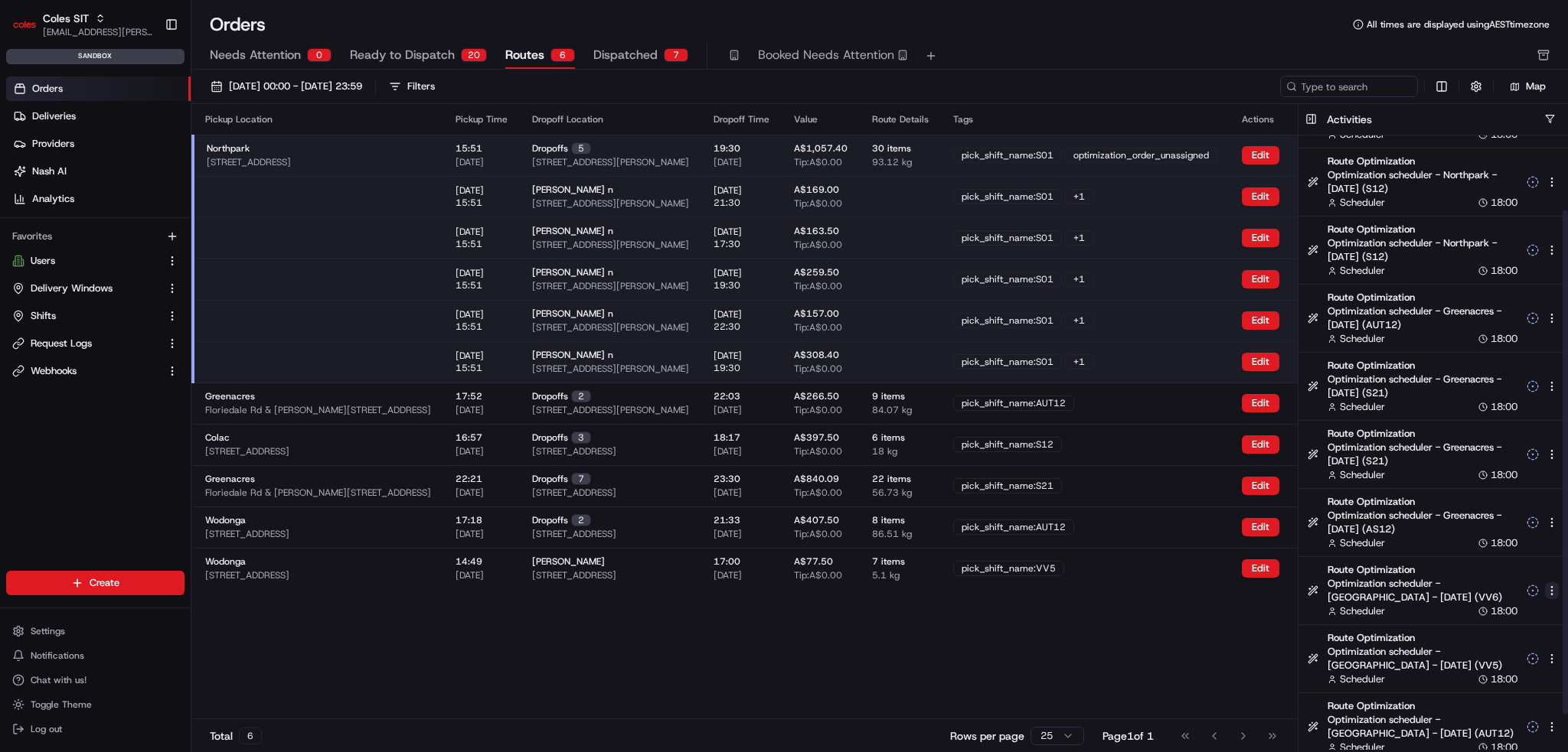
scroll to position [134, 0]
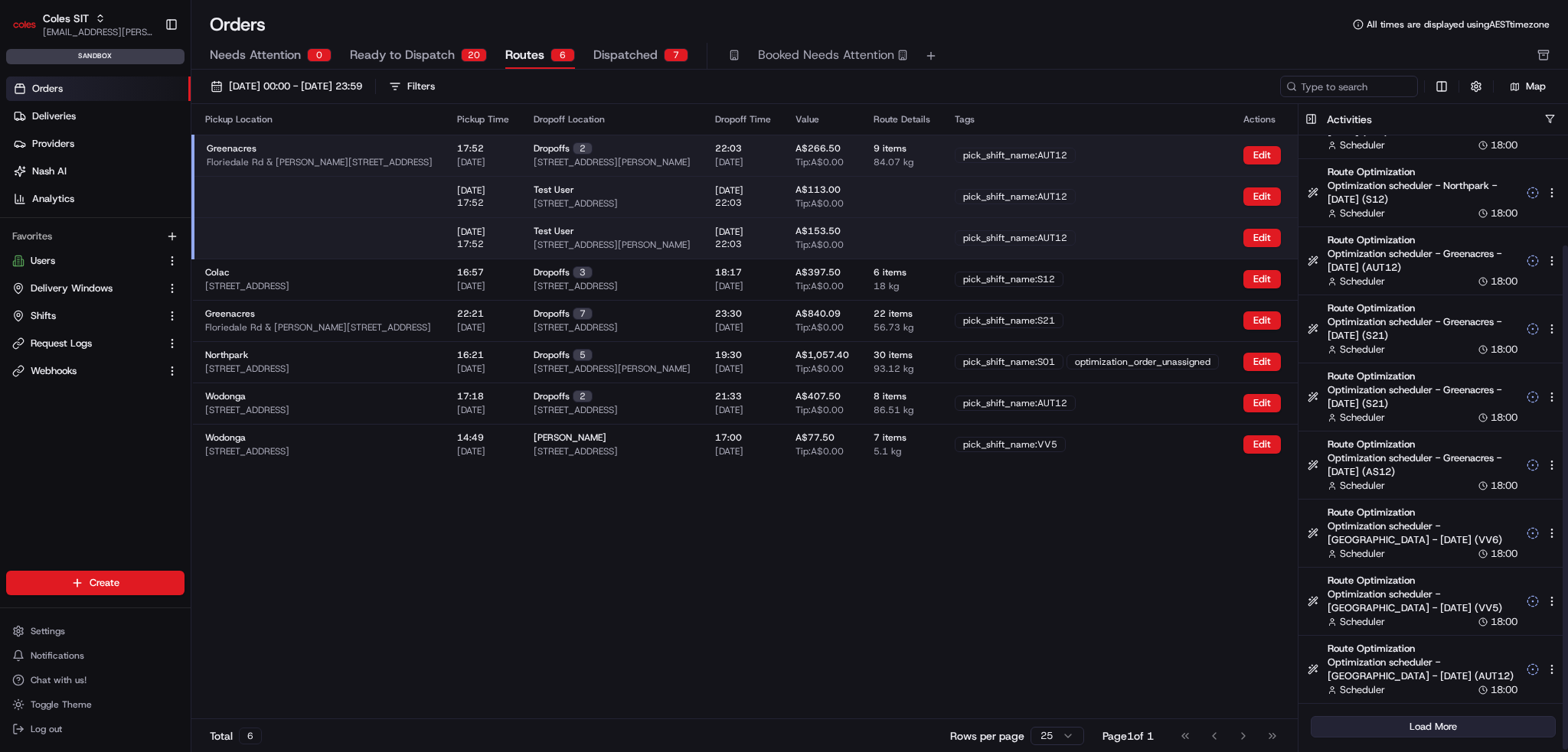
click at [1432, 731] on button "Load More" at bounding box center [1432, 727] width 245 height 22
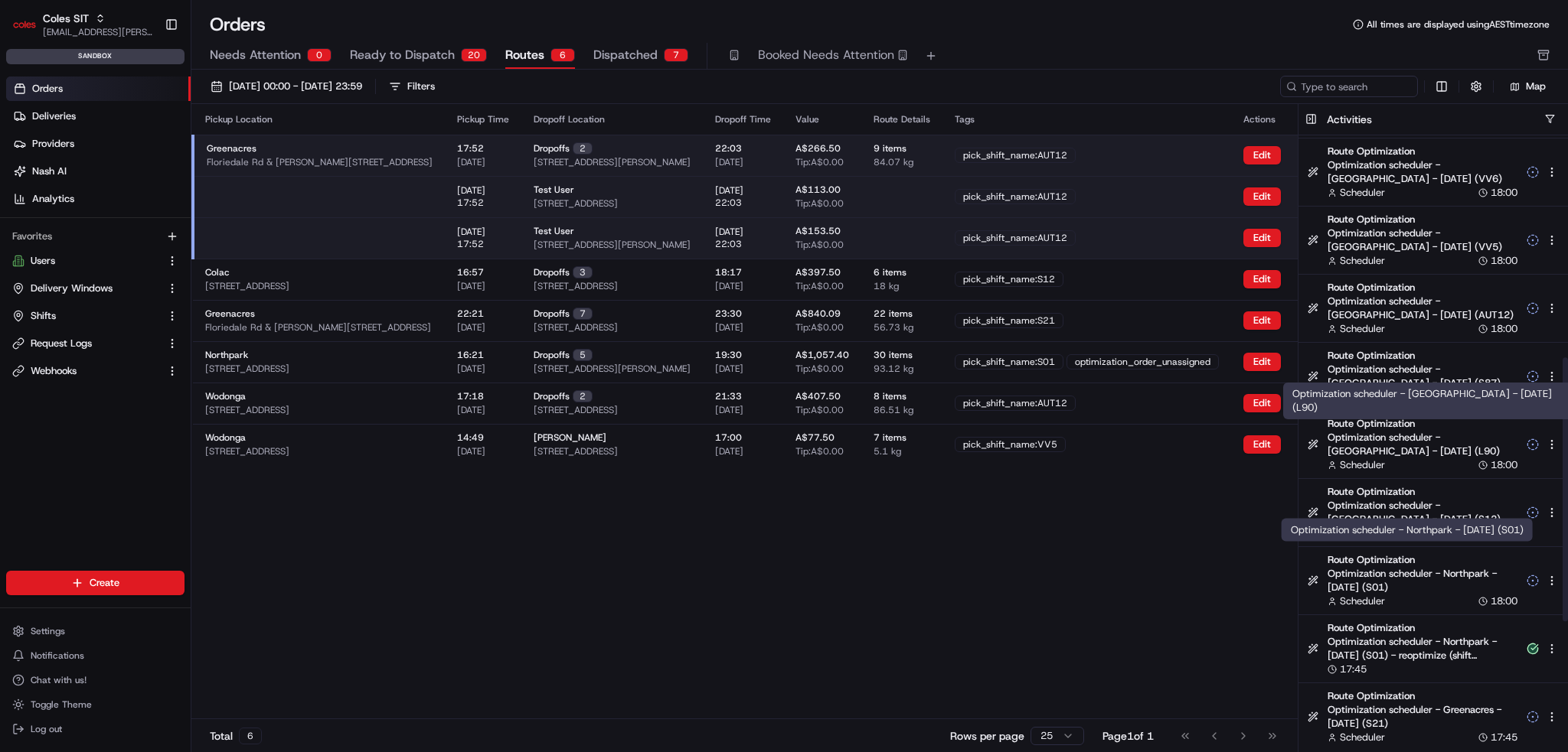
scroll to position [516, 0]
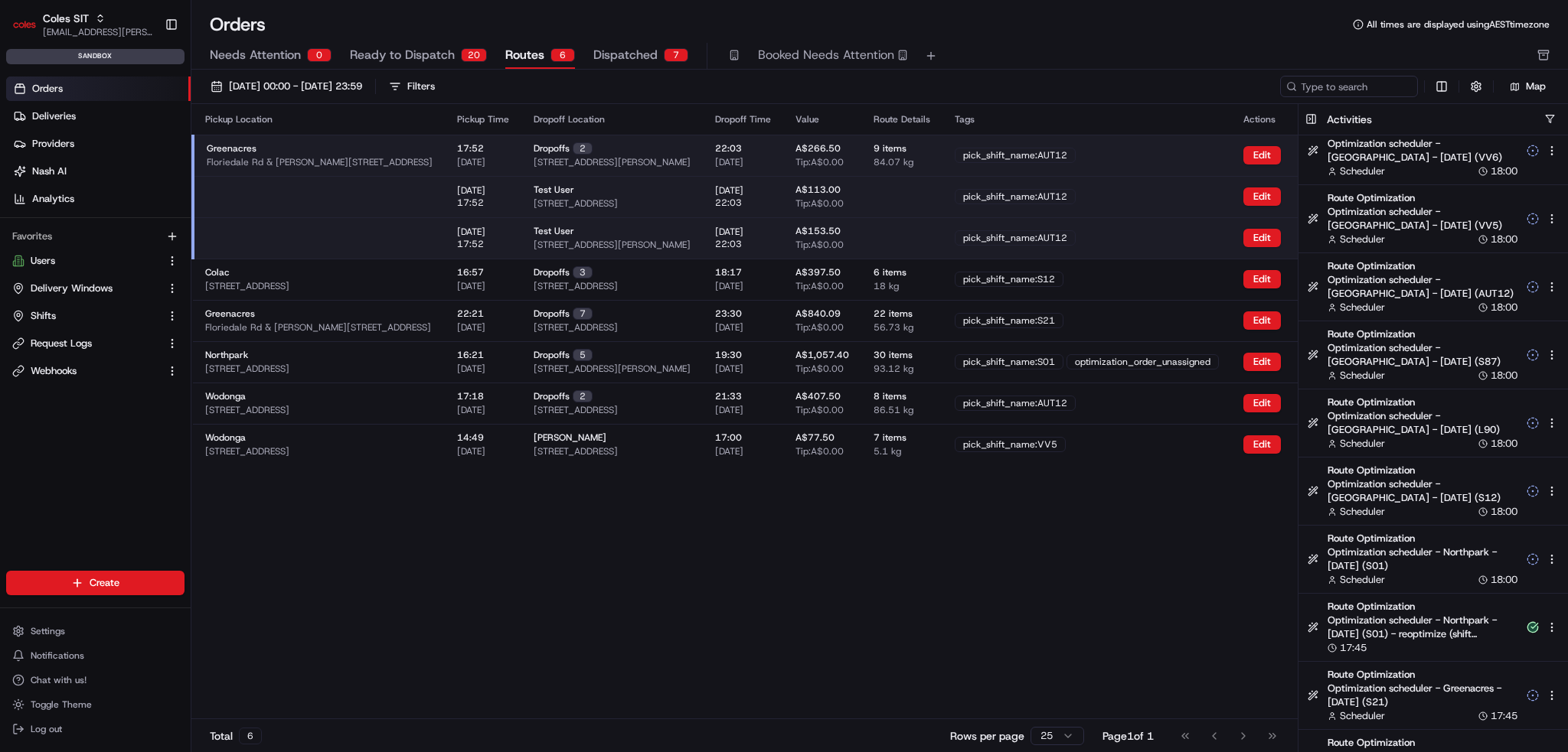
drag, startPoint x: 1106, startPoint y: 578, endPoint x: 1115, endPoint y: 576, distance: 9.2
click at [1106, 583] on div "Pickup Location Pickup Time Dropoff Location Dropoff Time Value Route Details T…" at bounding box center [785, 411] width 1187 height 615
click at [938, 645] on div "Pickup Location Pickup Time Dropoff Location Dropoff Time Value Route Details T…" at bounding box center [785, 411] width 1187 height 615
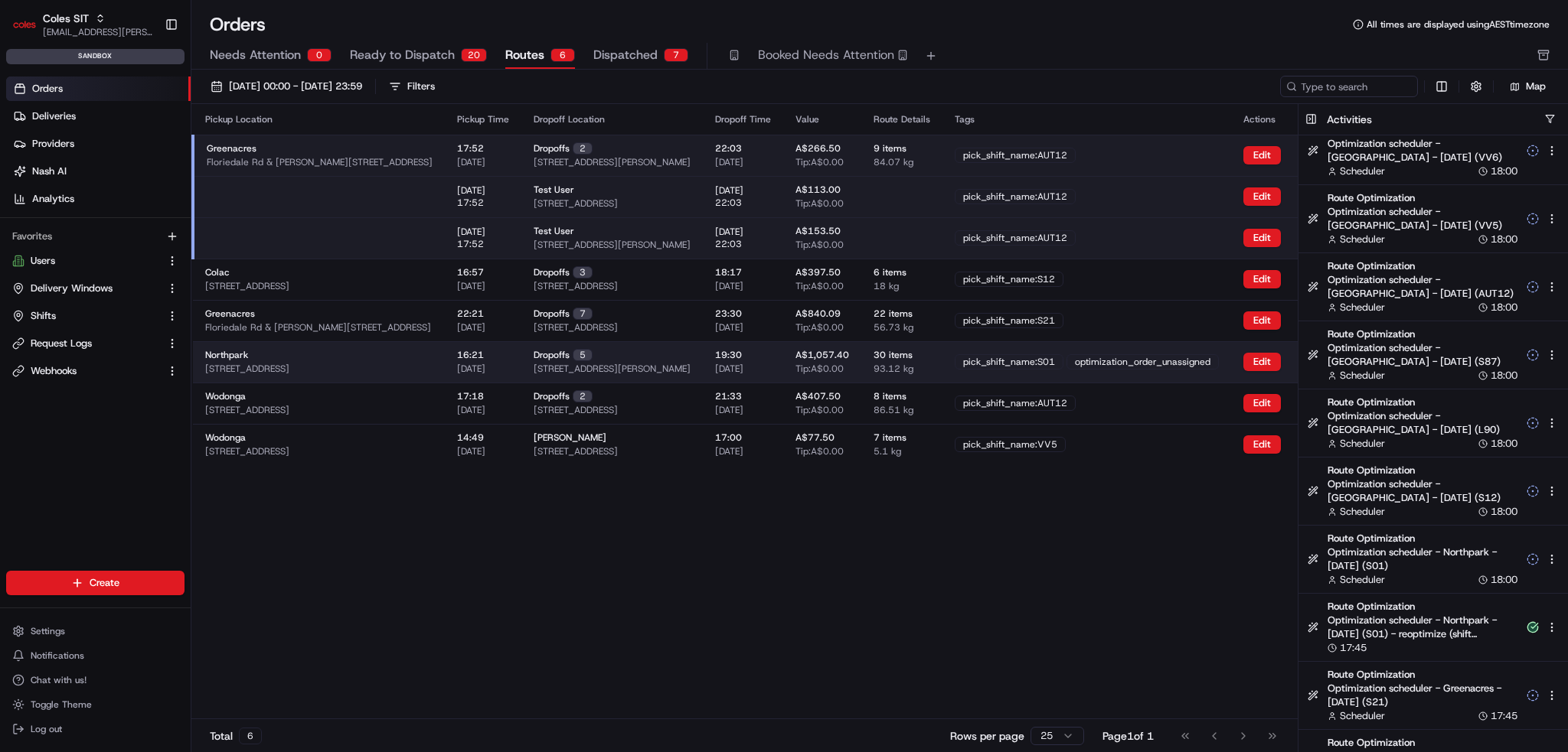
click at [338, 355] on div "Northpark 264 Main N Rd, Prospect SA 5082, Australia" at bounding box center [319, 362] width 228 height 26
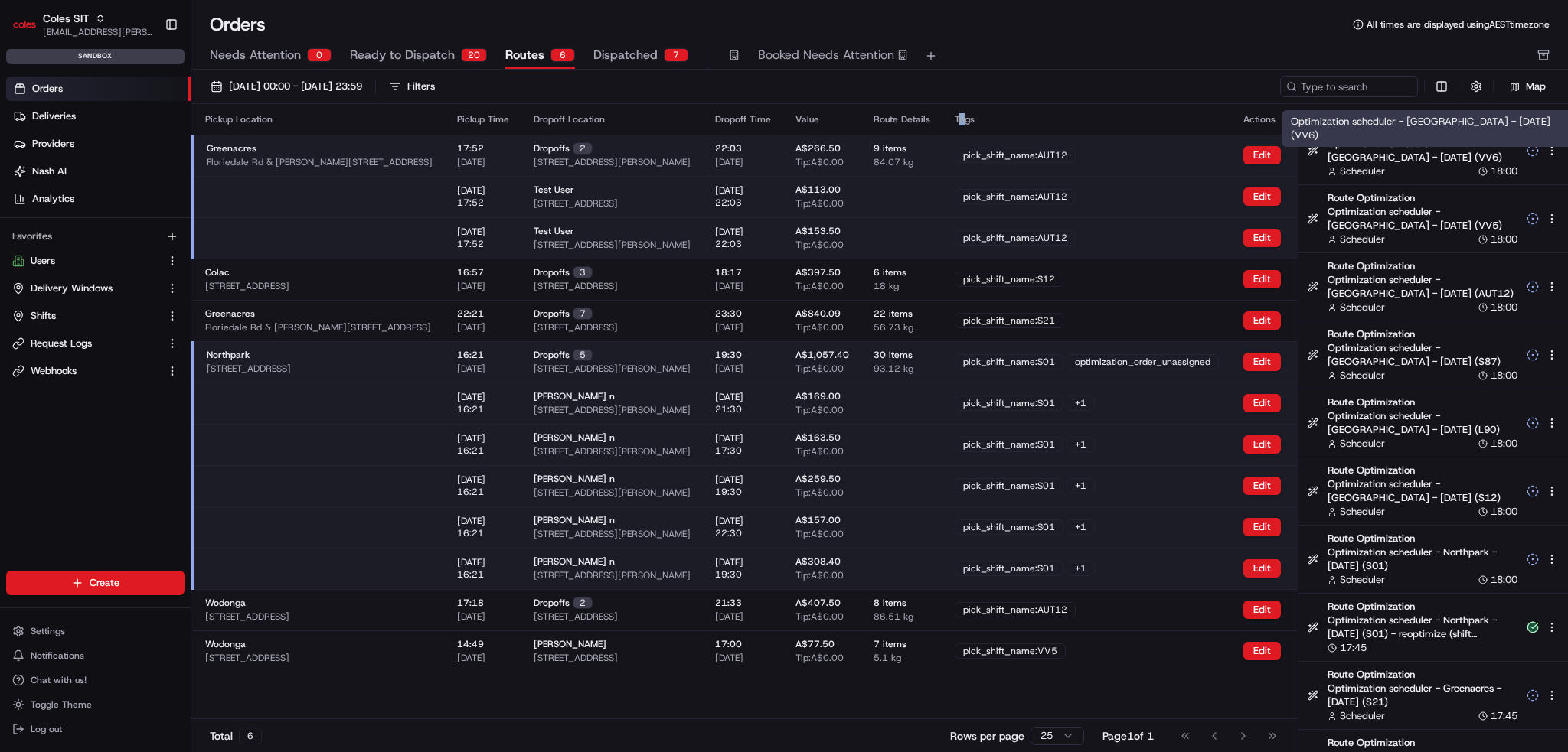
drag, startPoint x: 1017, startPoint y: 131, endPoint x: 1032, endPoint y: 134, distance: 15.3
click at [1019, 132] on th "Tags" at bounding box center [1087, 119] width 289 height 30
click at [1317, 119] on button at bounding box center [1311, 119] width 26 height 30
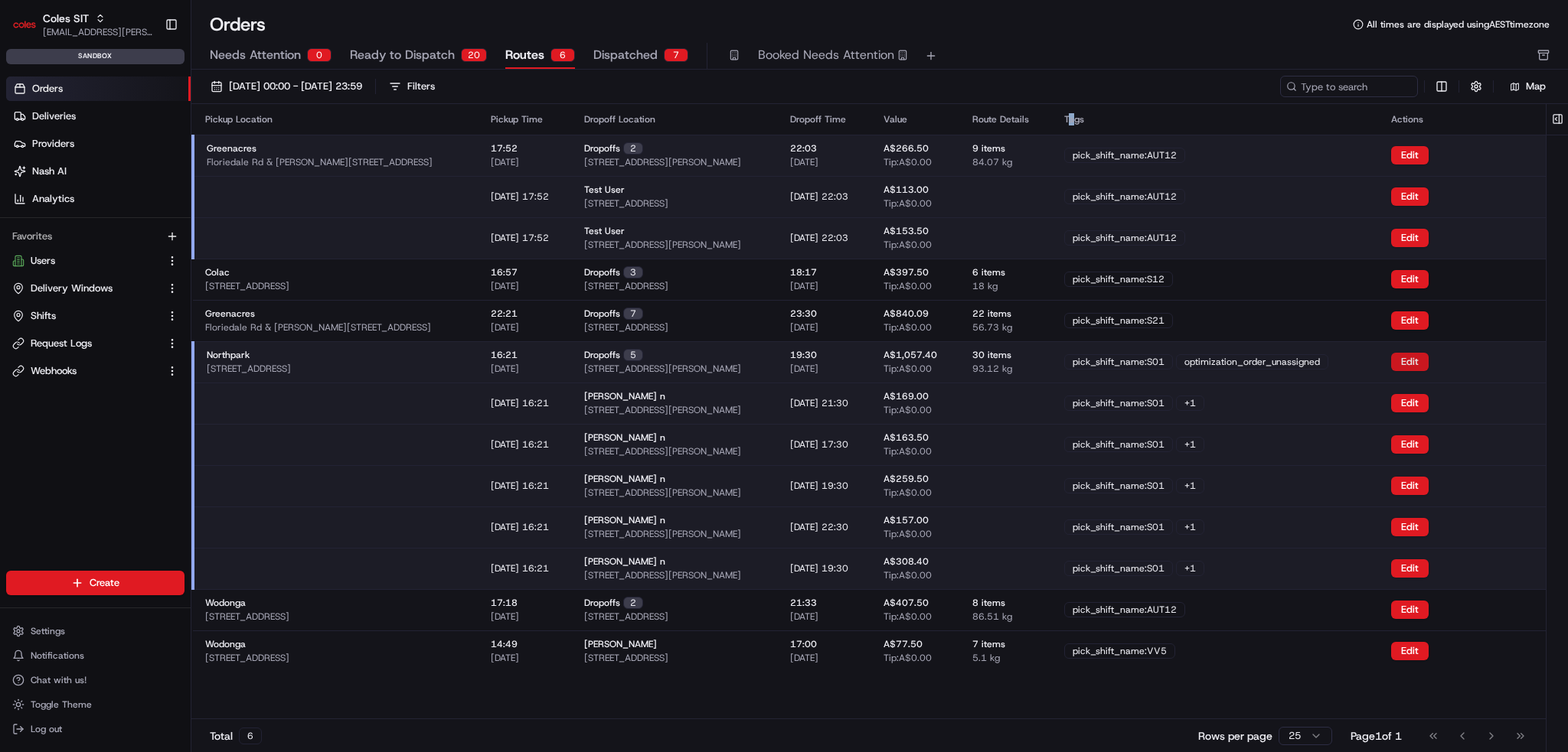
click at [1424, 363] on button "Edit" at bounding box center [1410, 362] width 38 height 18
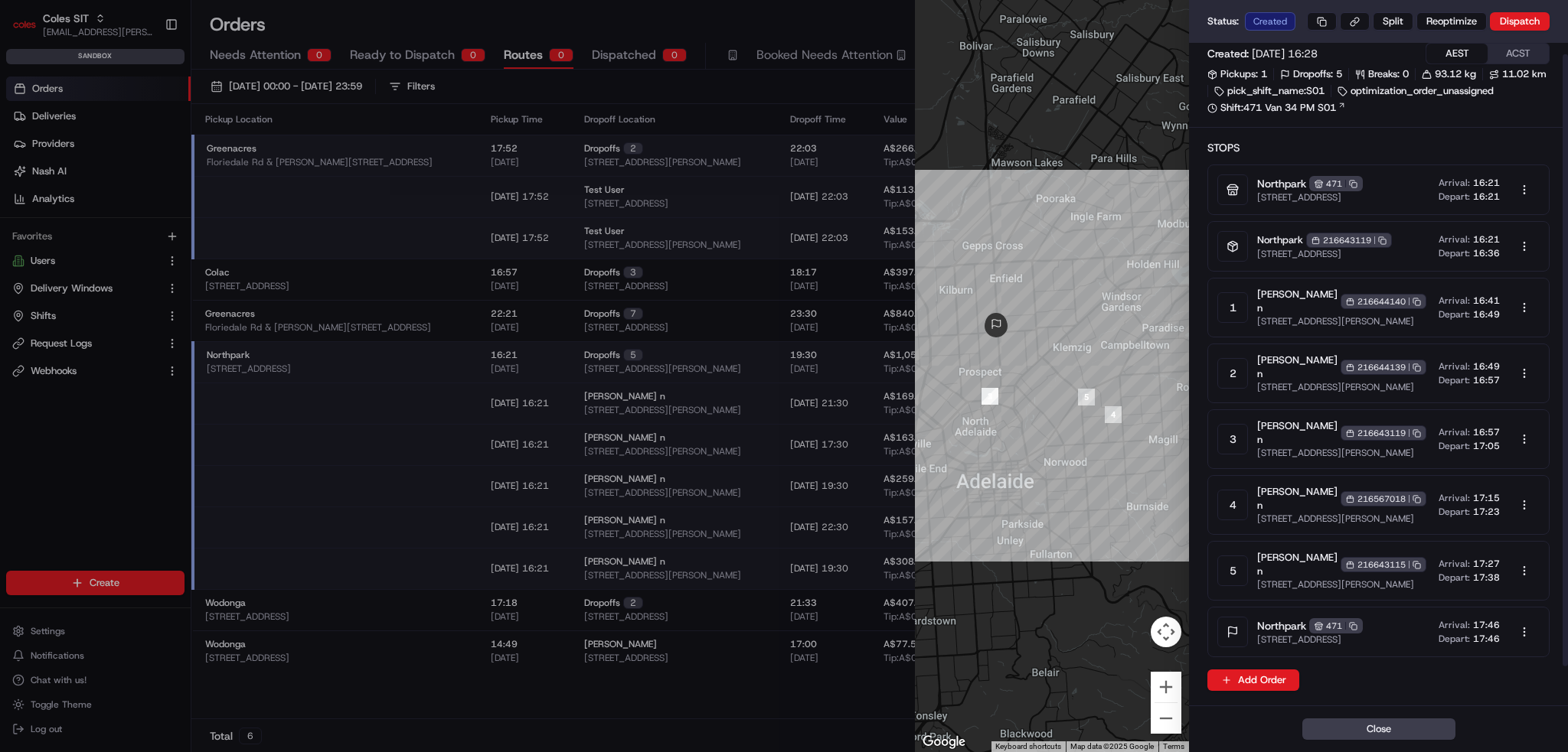
scroll to position [0, 0]
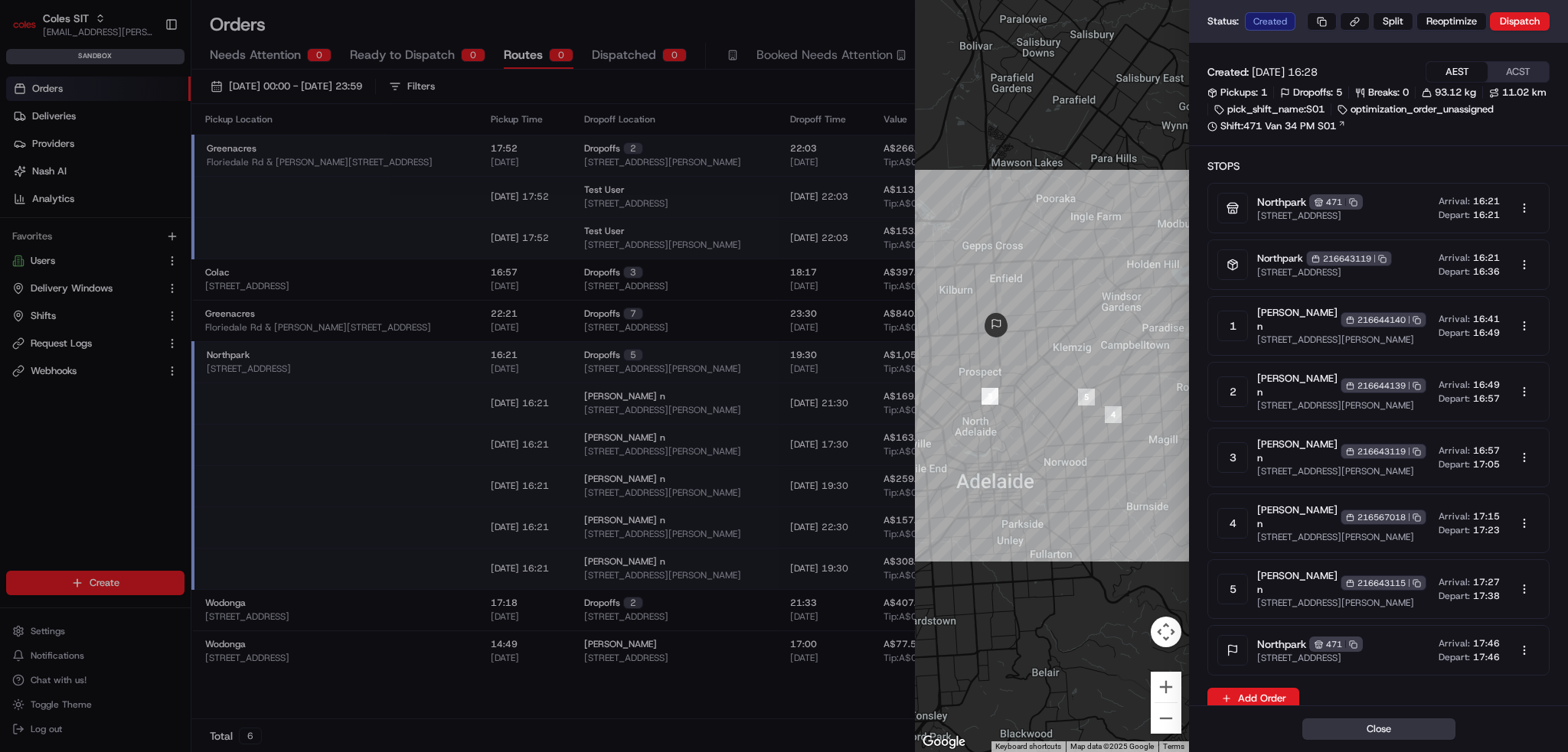
drag, startPoint x: 1377, startPoint y: 737, endPoint x: 1368, endPoint y: 731, distance: 10.8
click at [1377, 737] on button "Close" at bounding box center [1379, 729] width 153 height 22
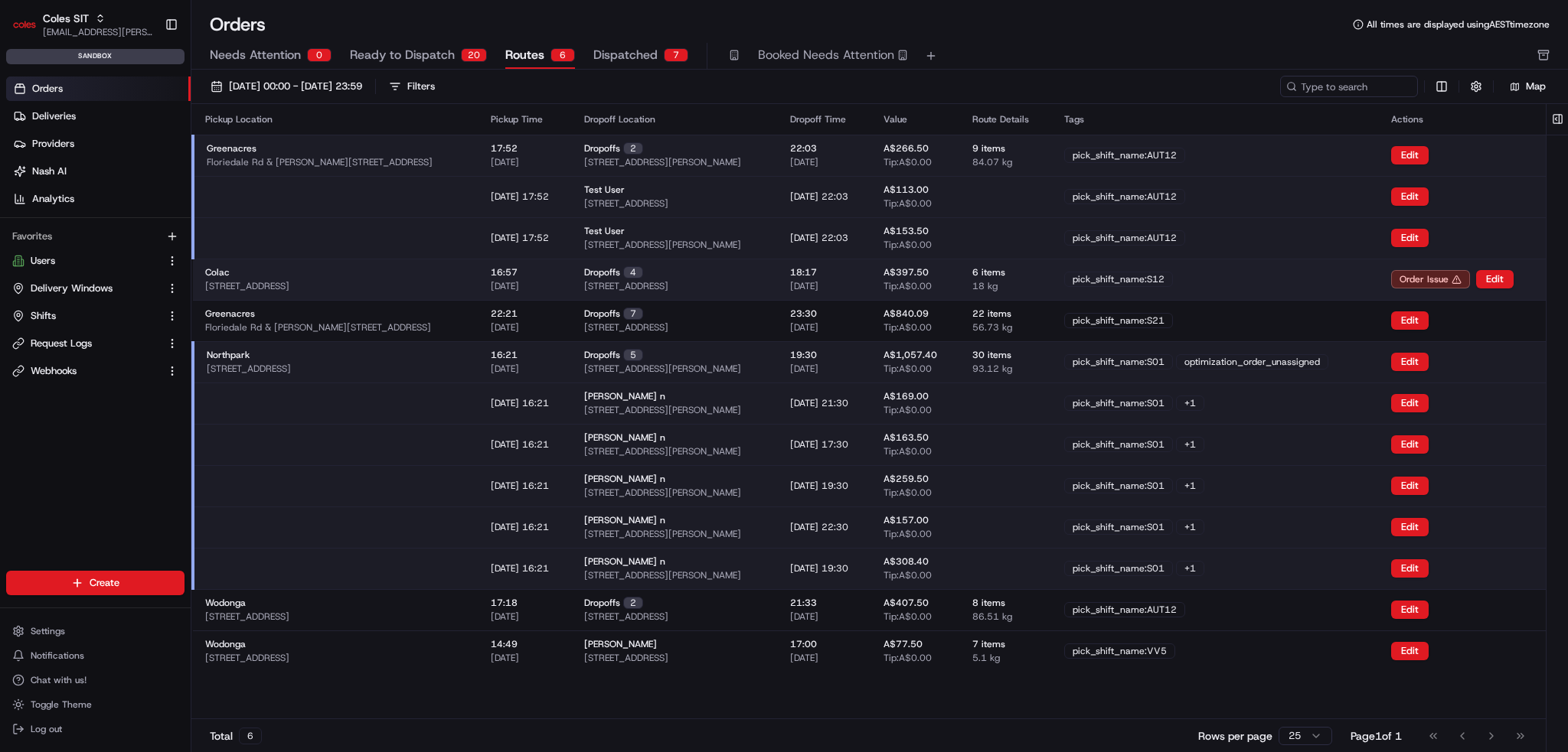
click at [1286, 279] on div "pick_shift_name:S12" at bounding box center [1215, 279] width 302 height 15
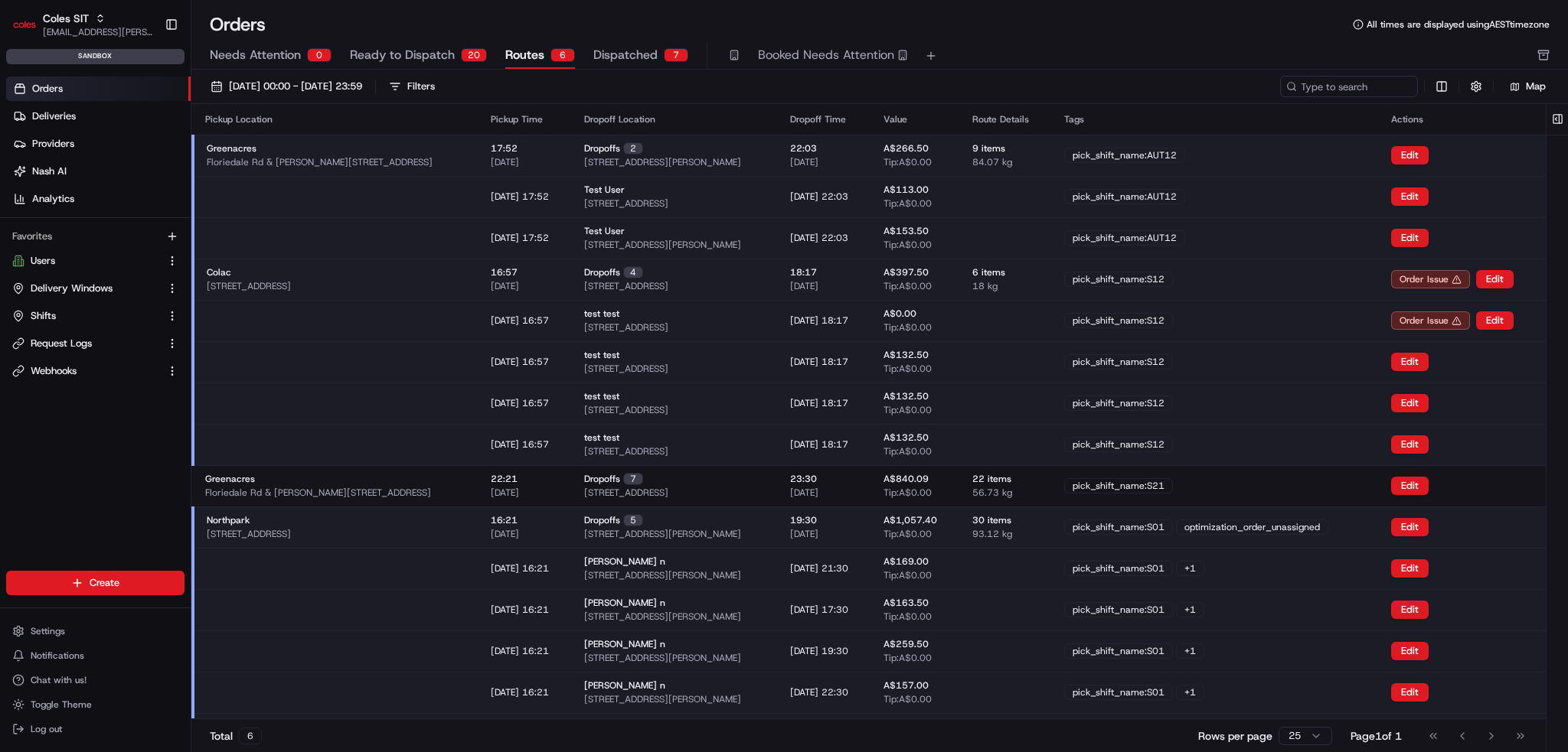
click at [1286, 279] on div "pick_shift_name:S12" at bounding box center [1215, 279] width 302 height 15
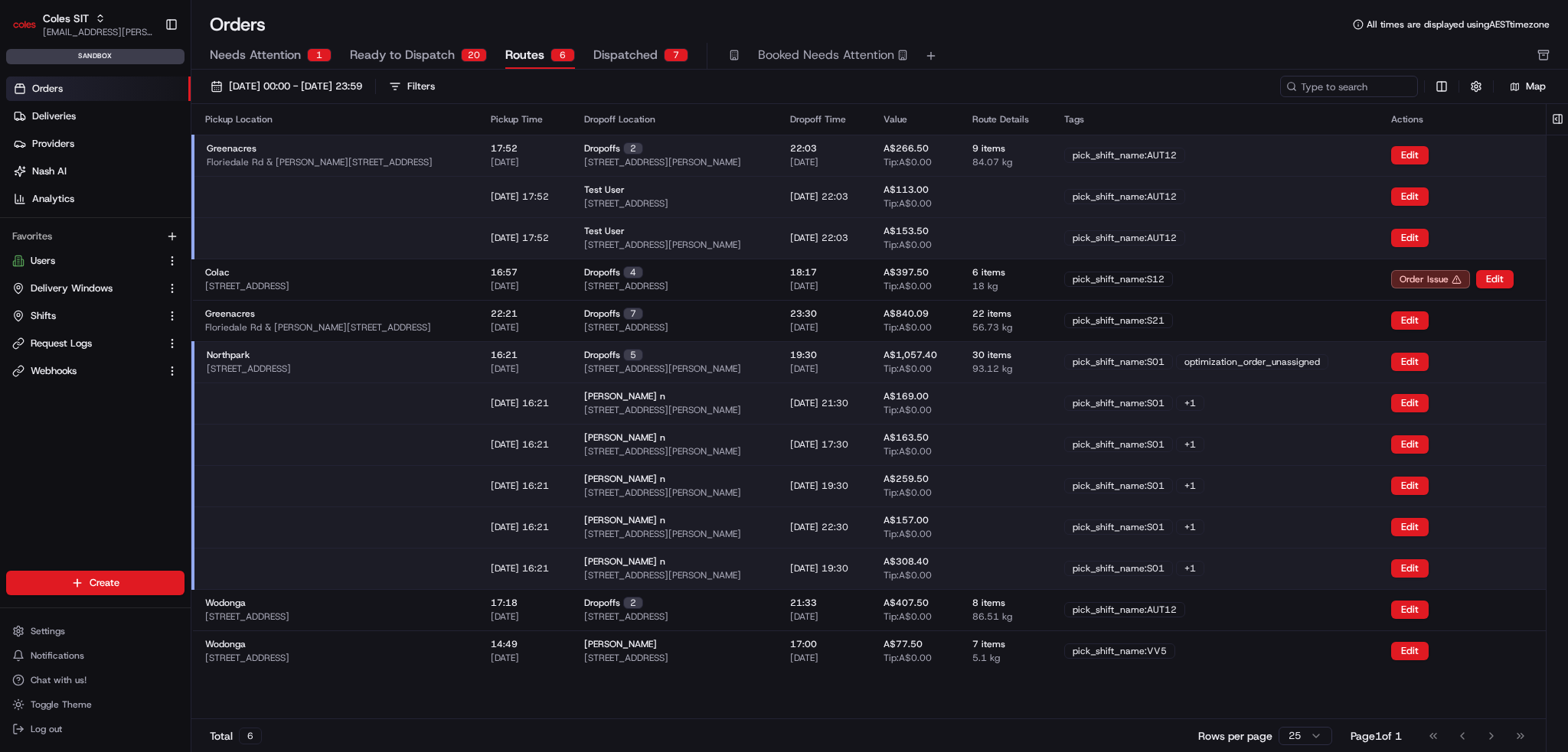
click at [1052, 363] on td "30 items 93.12 kg" at bounding box center [1006, 362] width 92 height 42
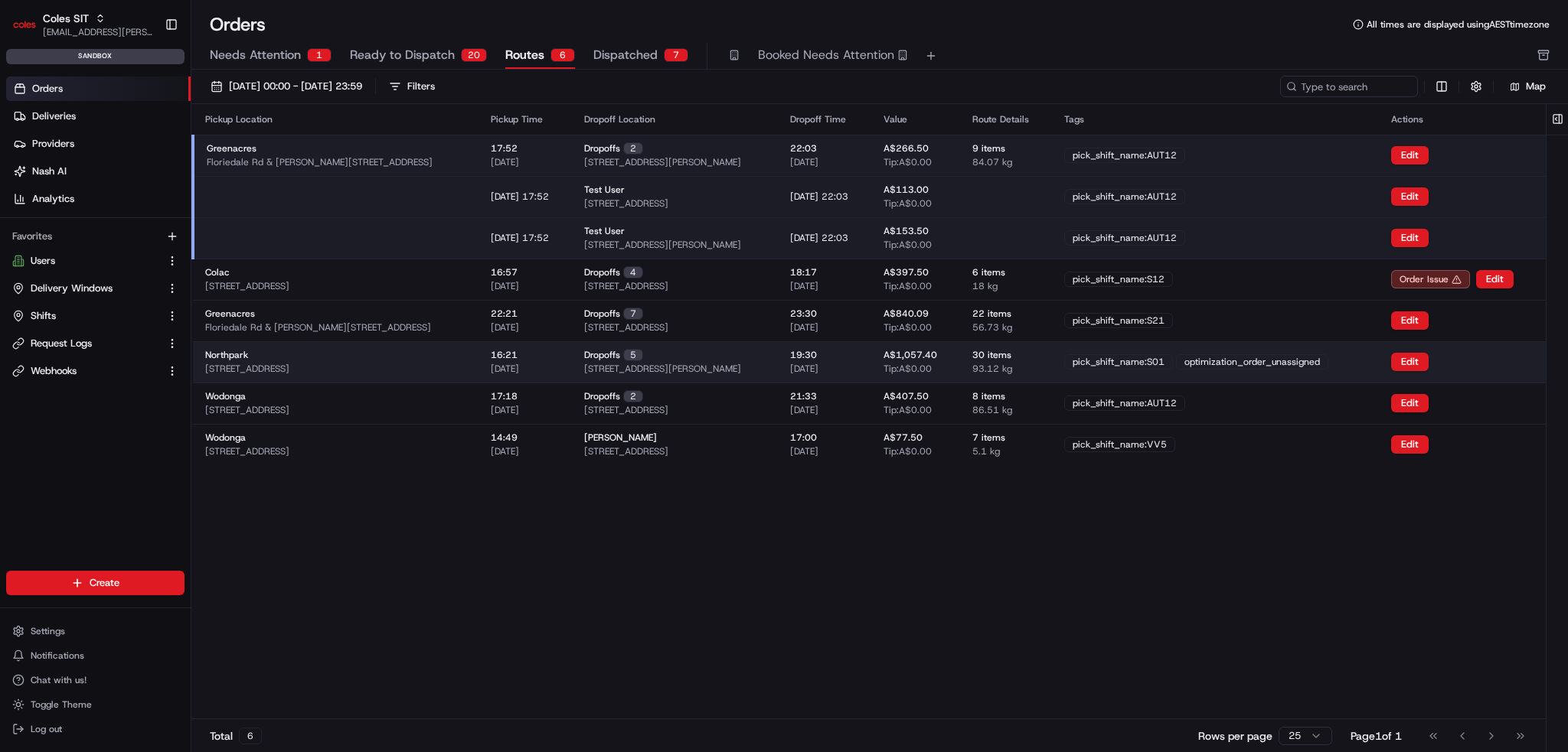
click at [1052, 363] on td "30 items 93.12 kg" at bounding box center [1006, 362] width 92 height 42
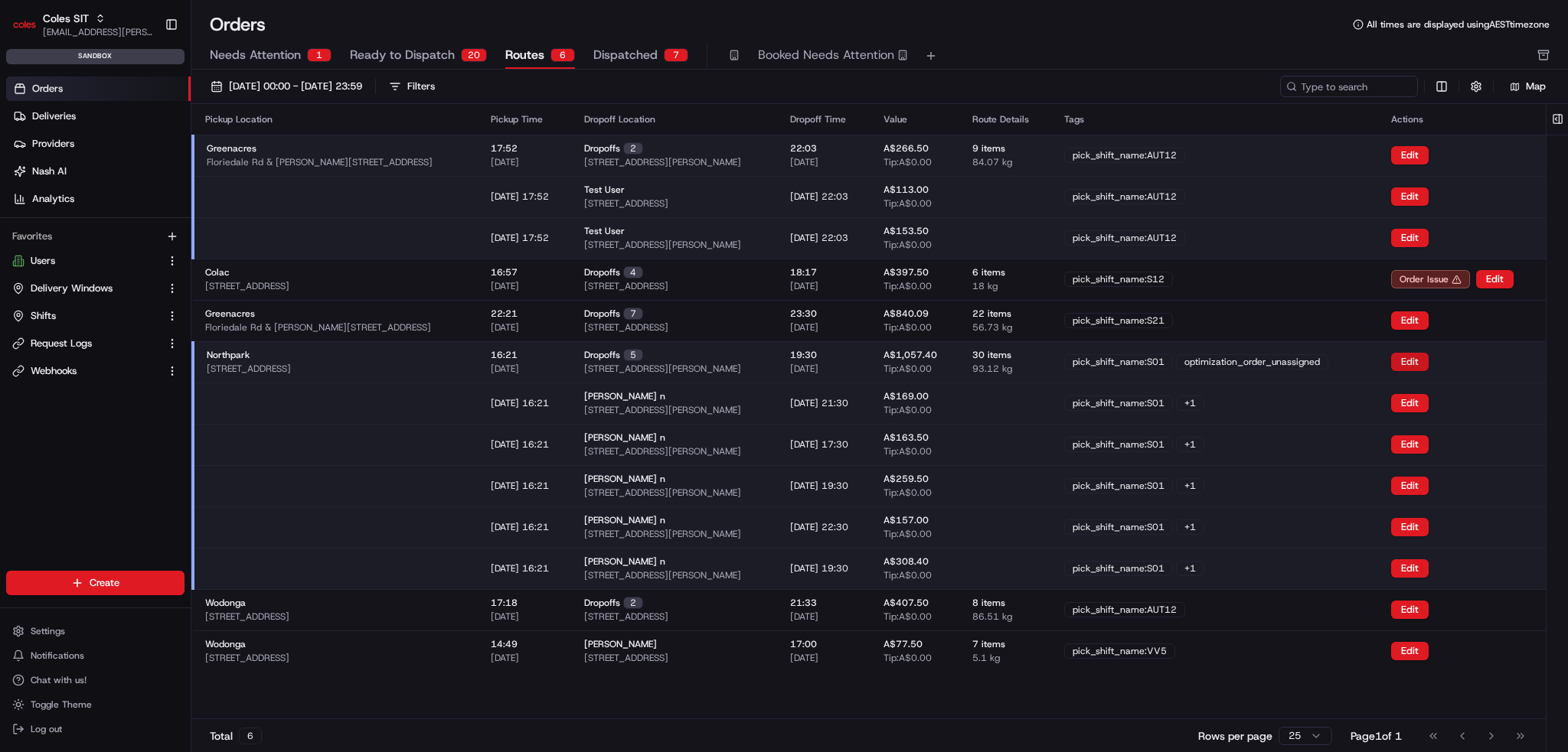
click at [1415, 363] on button "Edit" at bounding box center [1410, 362] width 38 height 18
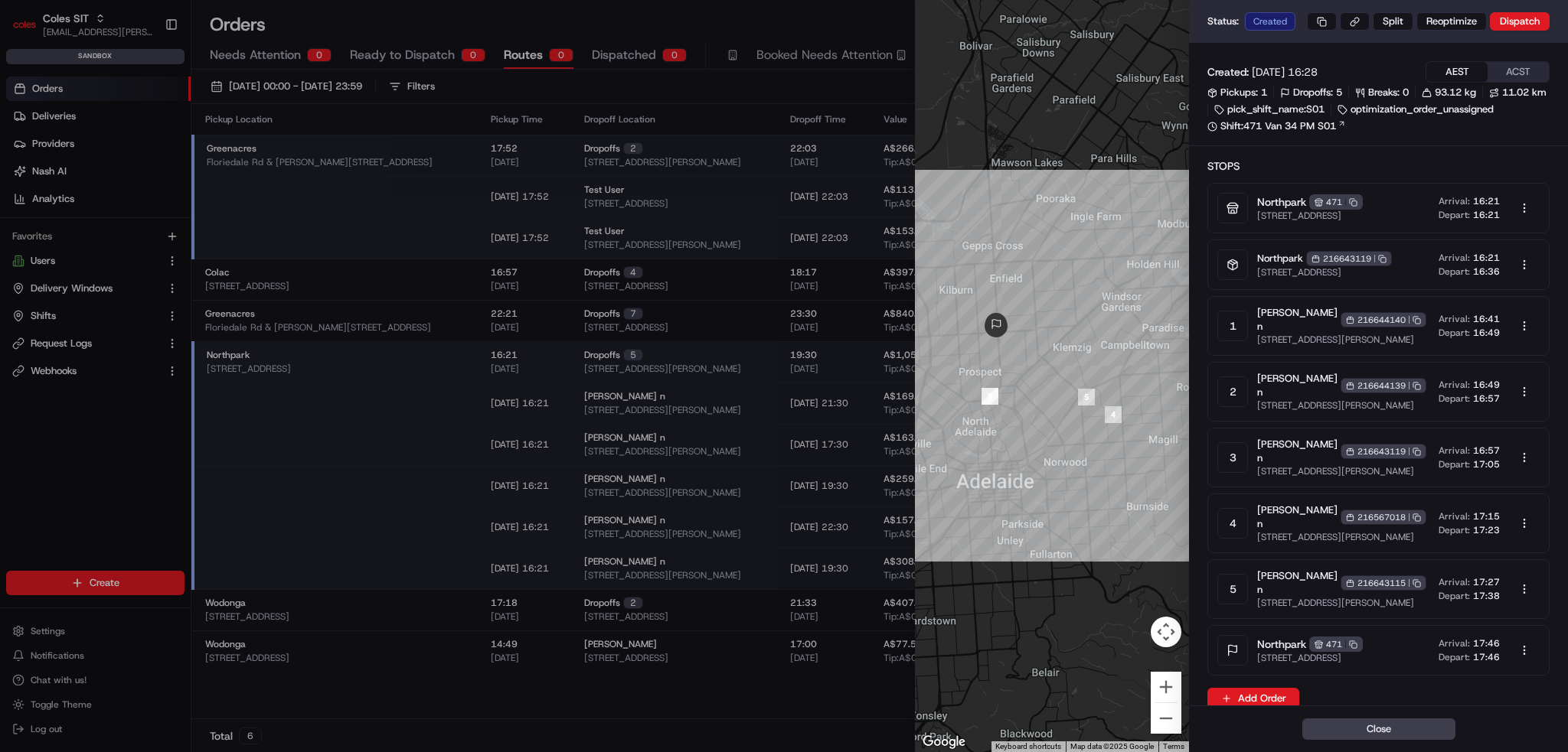
click at [1403, 737] on button "Close" at bounding box center [1379, 729] width 153 height 22
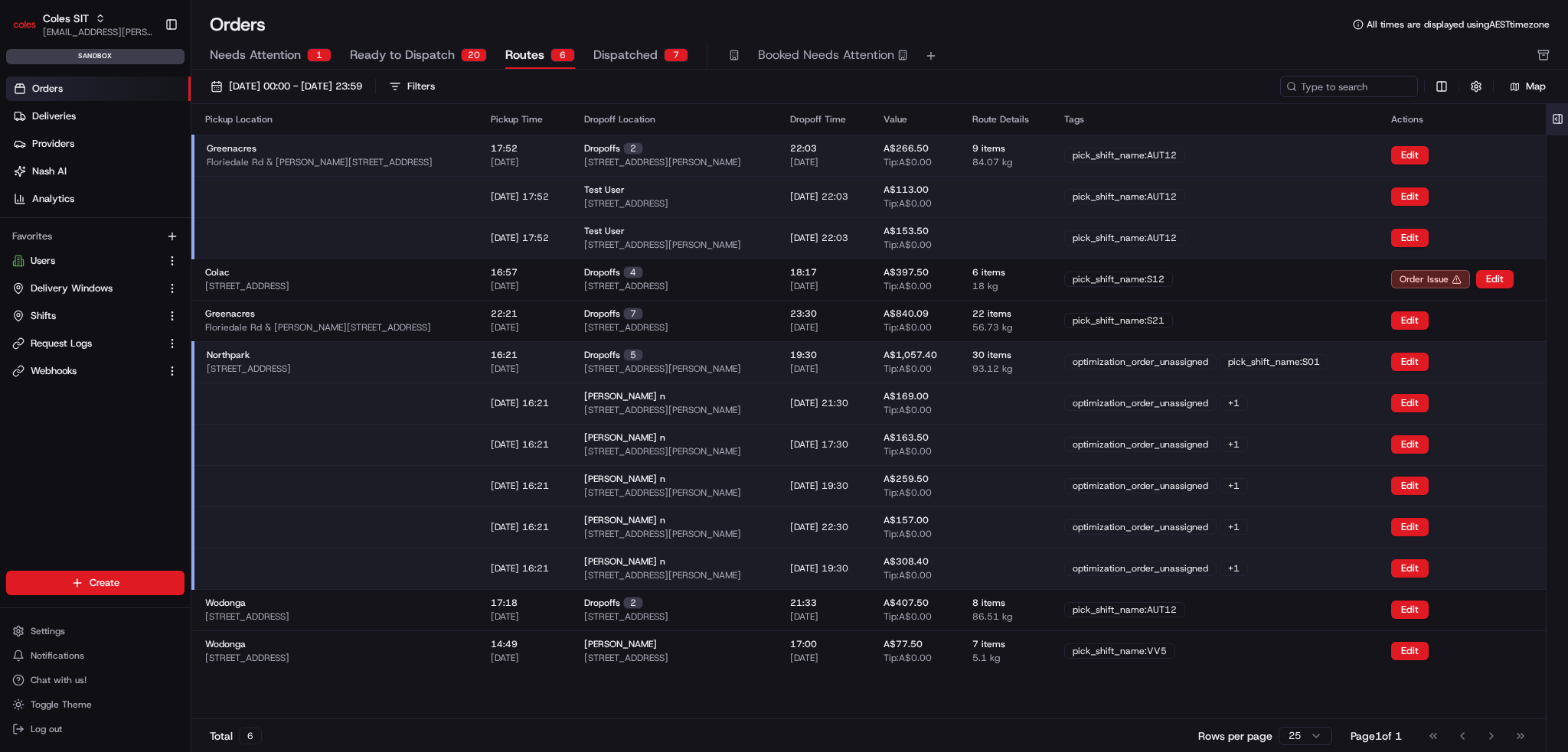
click at [1559, 115] on button at bounding box center [1558, 119] width 26 height 30
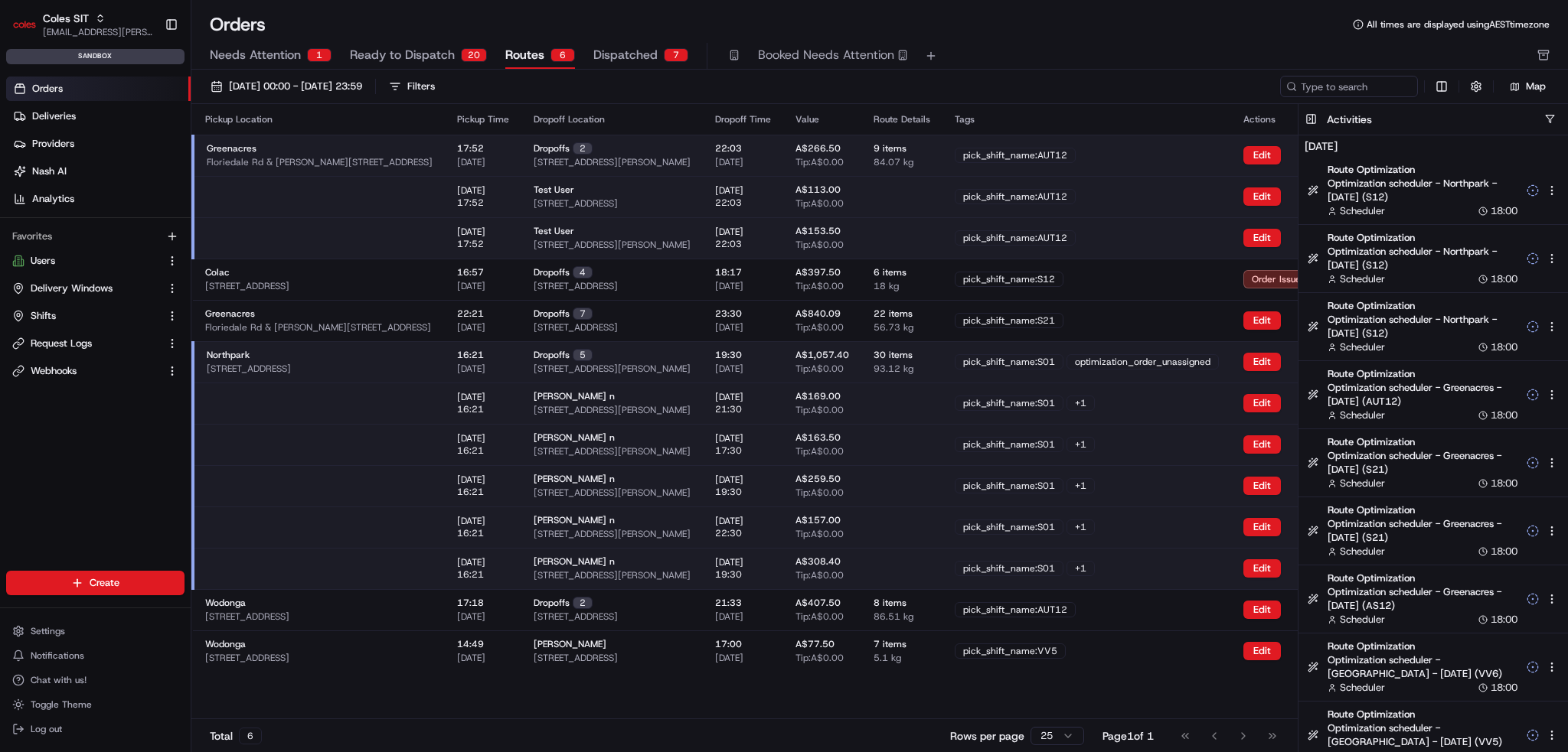
click at [1225, 459] on td "pick_shift_name:S01 + 1" at bounding box center [1087, 445] width 289 height 42
click at [1193, 382] on td "pick_shift_name:S01 + 1" at bounding box center [1087, 403] width 289 height 42
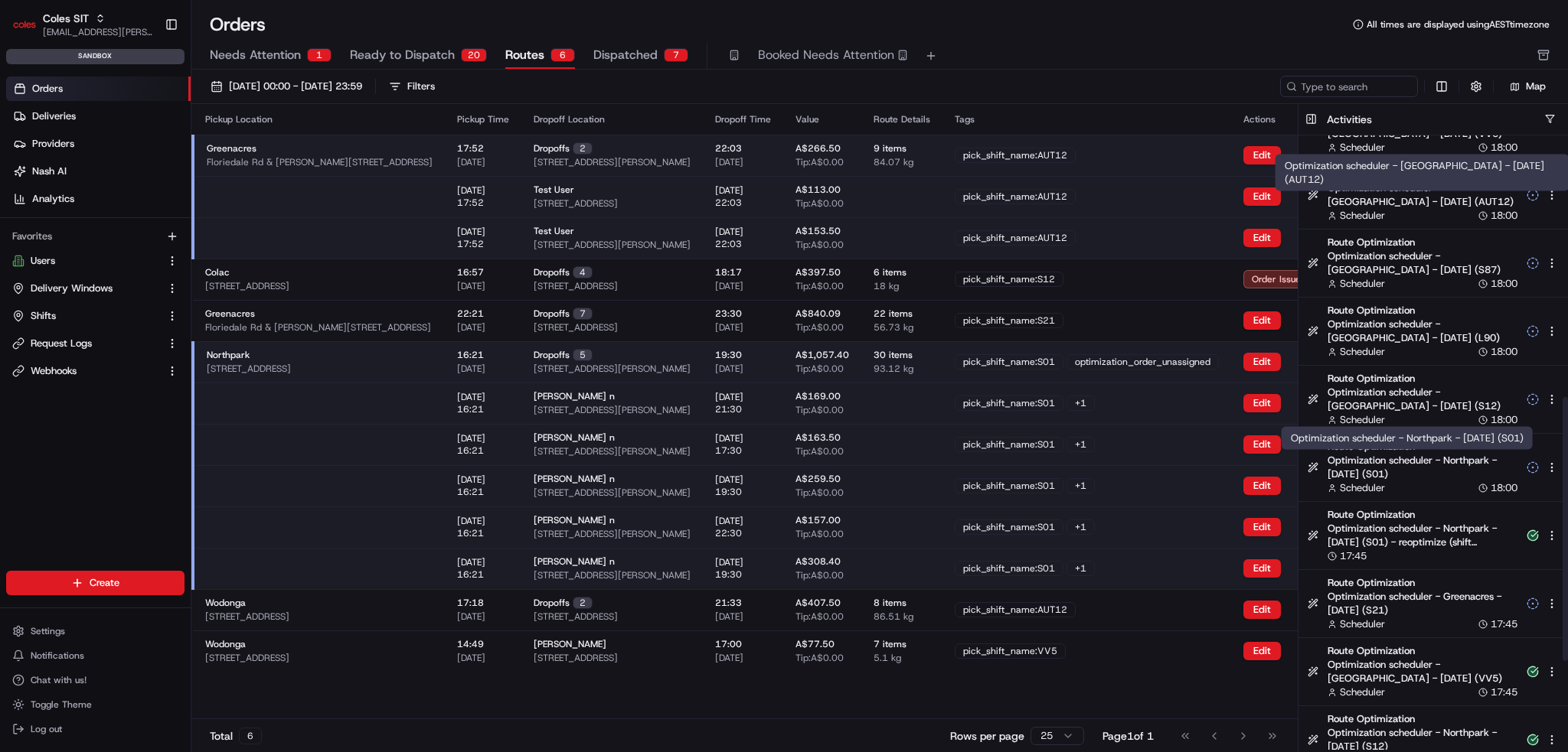
scroll to position [613, 0]
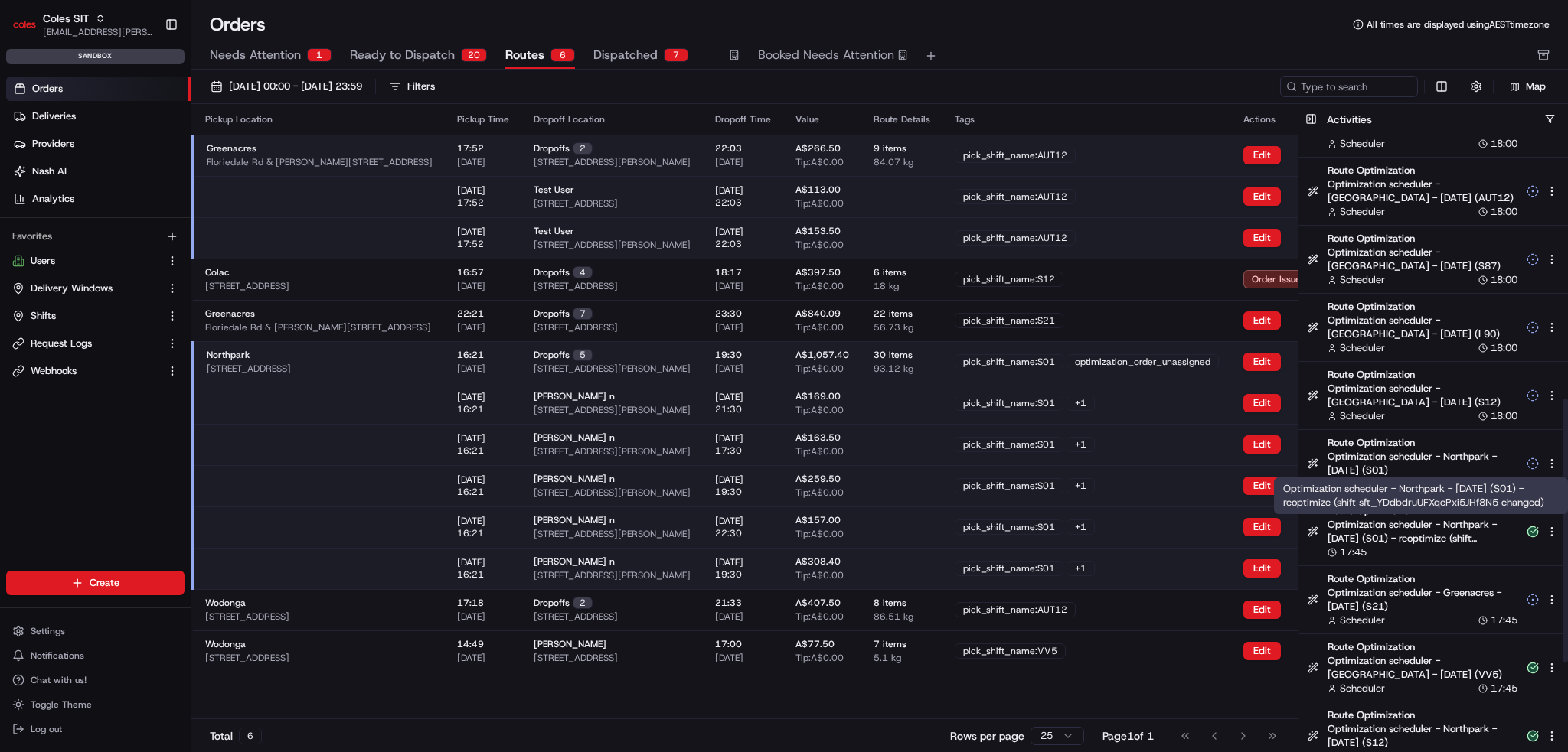
click at [1430, 539] on span "Optimization scheduler - Northpark - 2025-08-22 (S01) - reoptimize (shift sft_Y…" at bounding box center [1422, 532] width 190 height 27
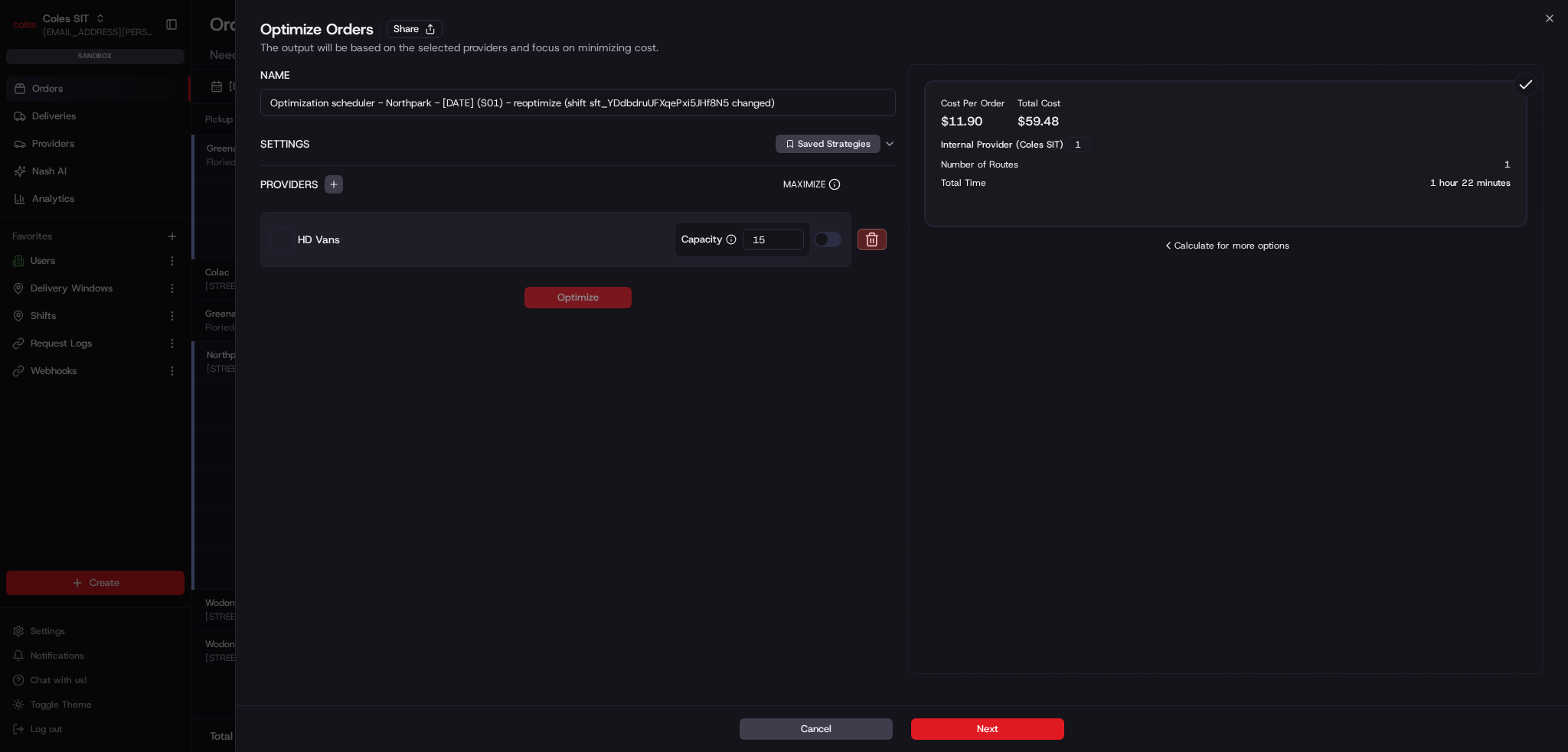
click at [1209, 247] on div "Calculate for more options" at bounding box center [1226, 245] width 603 height 12
click at [1168, 246] on icon at bounding box center [1168, 245] width 12 height 12
click at [1170, 246] on icon at bounding box center [1168, 245] width 12 height 12
drag, startPoint x: 1205, startPoint y: 245, endPoint x: 1328, endPoint y: 211, distance: 127.6
click at [1206, 245] on div "Calculate for more options" at bounding box center [1226, 245] width 603 height 12
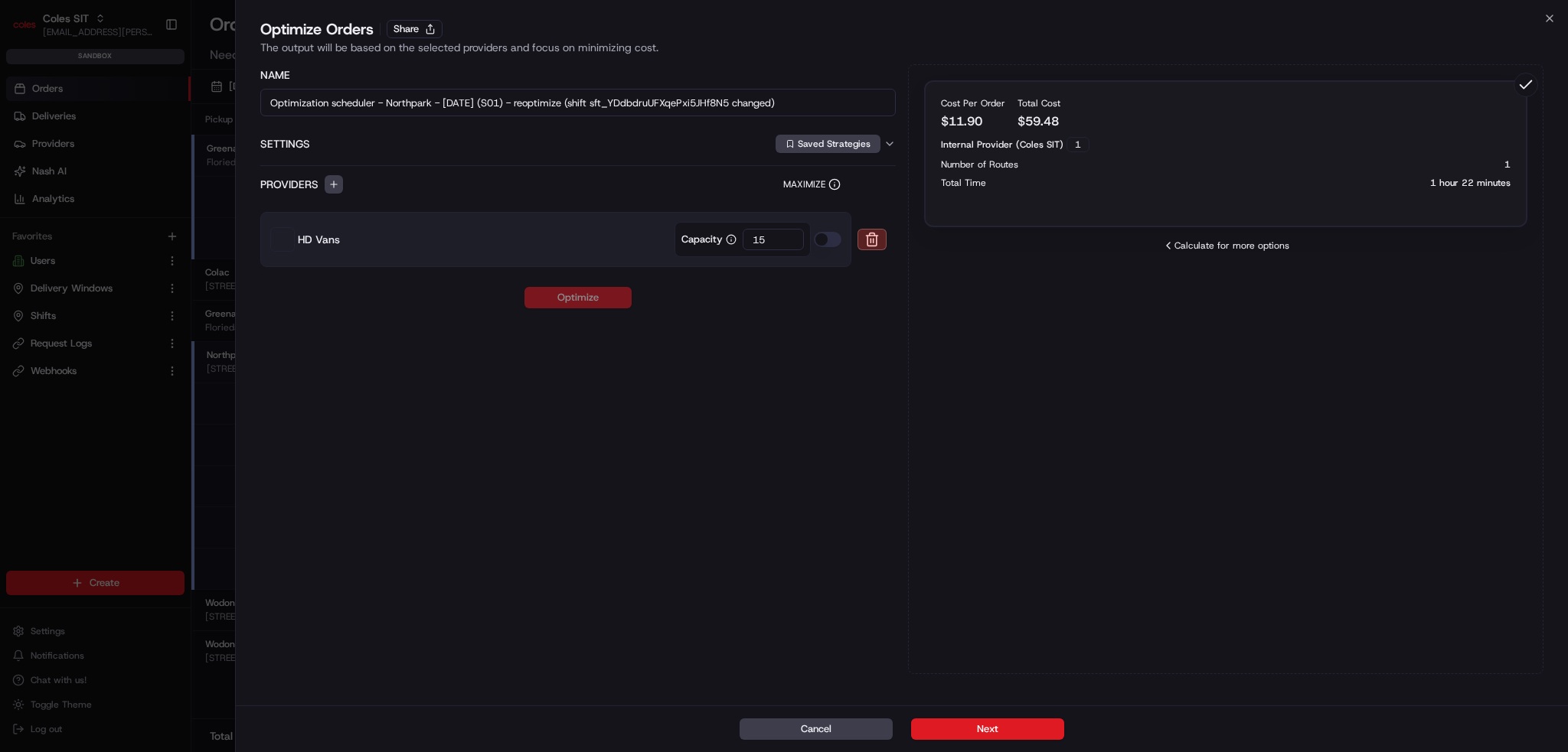
click at [1467, 179] on p "1 hour 22 minutes" at bounding box center [1470, 183] width 80 height 12
click at [1226, 194] on div "Cost Per Order $ 11.90 Total Cost $ 59.48 Internal Provider (Coles SIT) 1 Numbe…" at bounding box center [1226, 153] width 603 height 147
click at [727, 149] on label "Settings" at bounding box center [517, 144] width 513 height 15
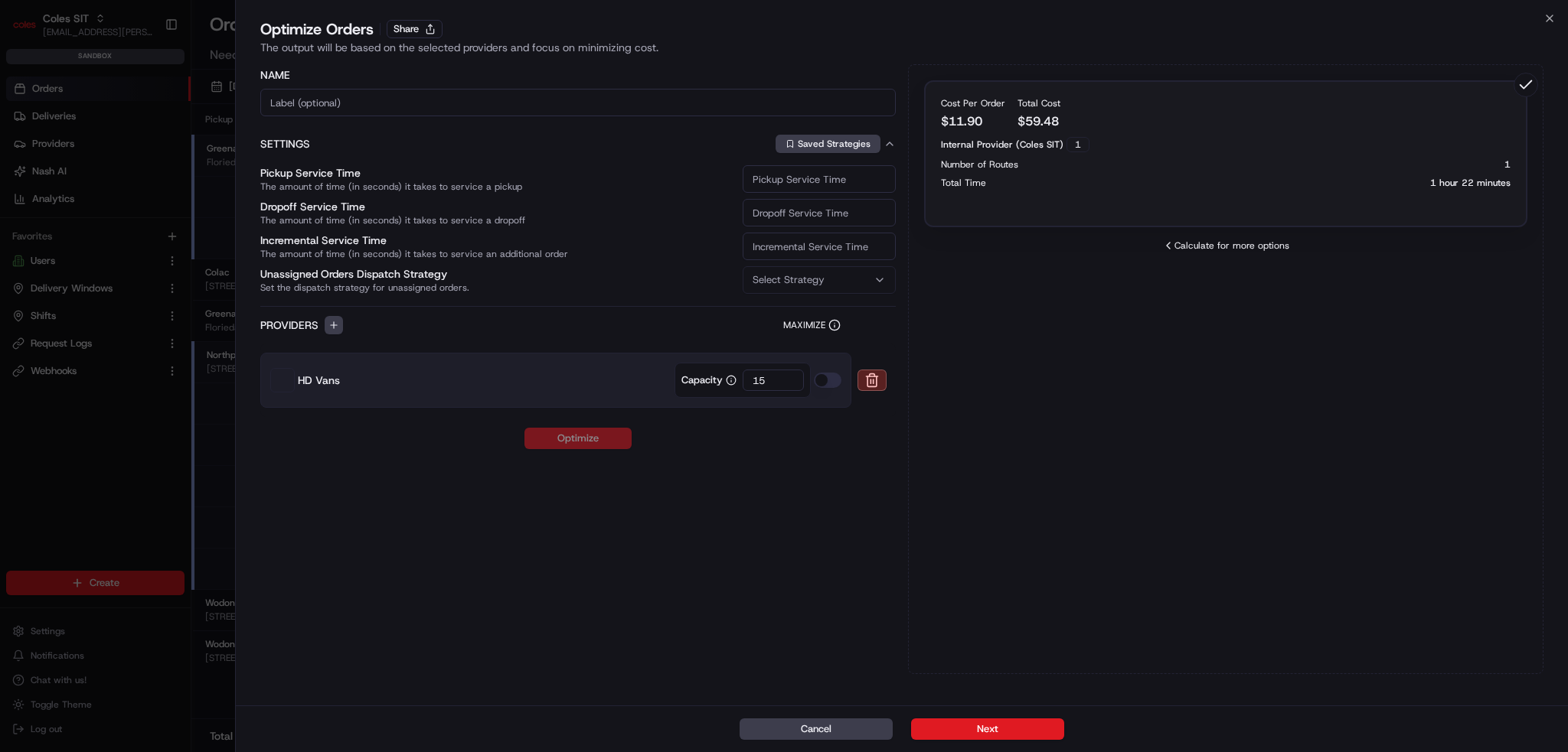
click at [680, 328] on div "Providers Maximize" at bounding box center [578, 325] width 635 height 18
click at [833, 728] on button "Cancel" at bounding box center [816, 729] width 153 height 22
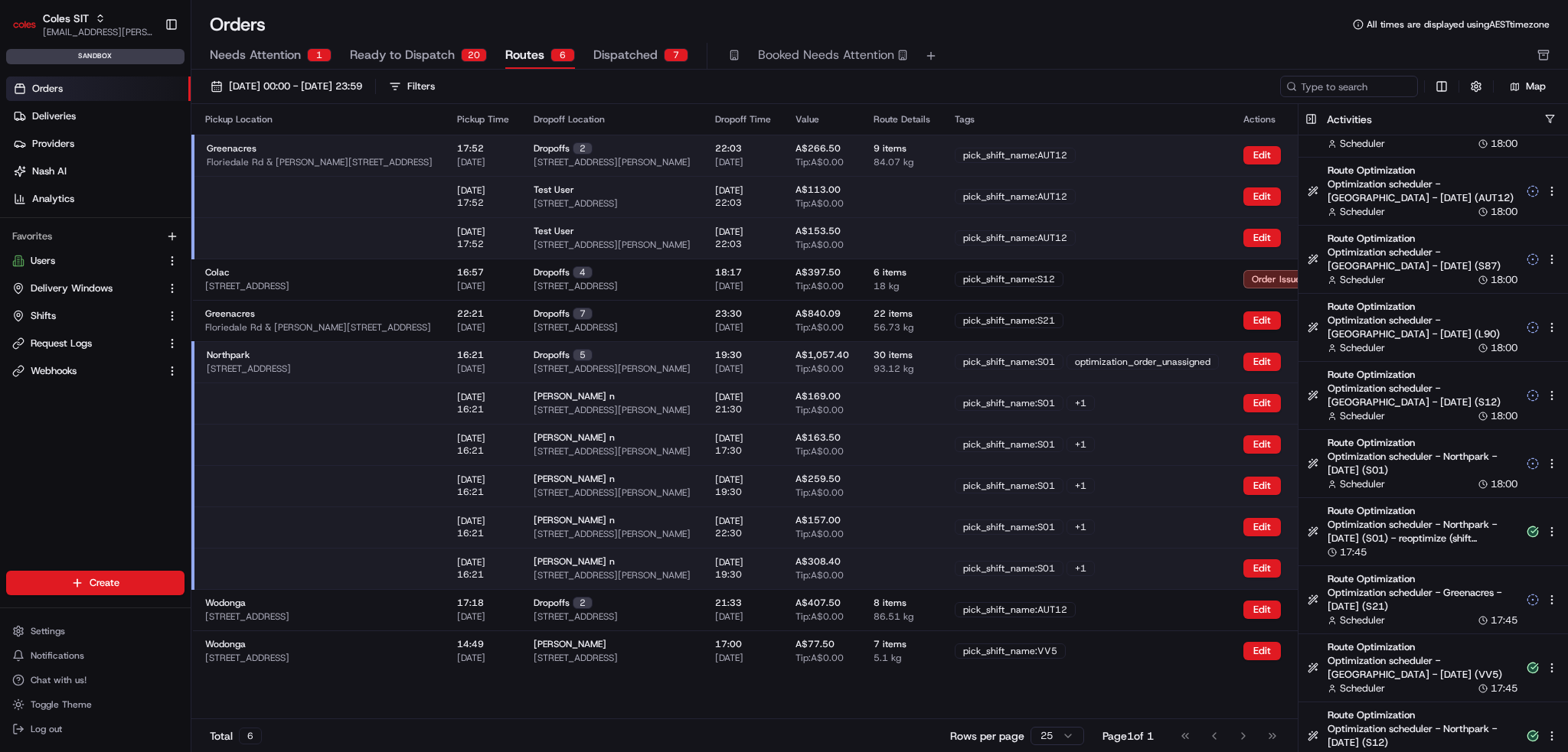
click at [1141, 346] on td "pick_shift_name:S01 optimization_order_unassigned" at bounding box center [1087, 362] width 289 height 42
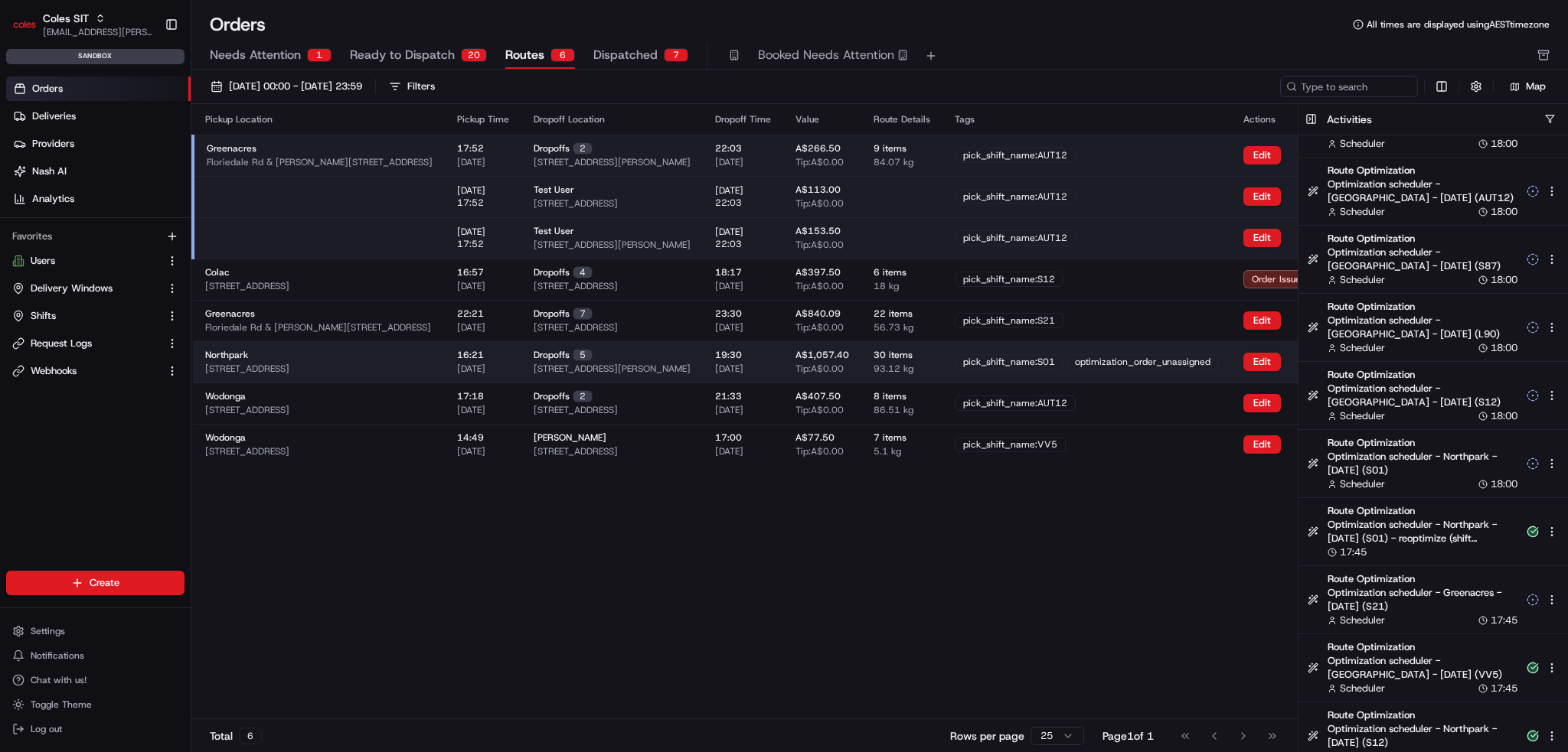
click at [1141, 346] on td "pick_shift_name:S01 optimization_order_unassigned" at bounding box center [1087, 362] width 289 height 42
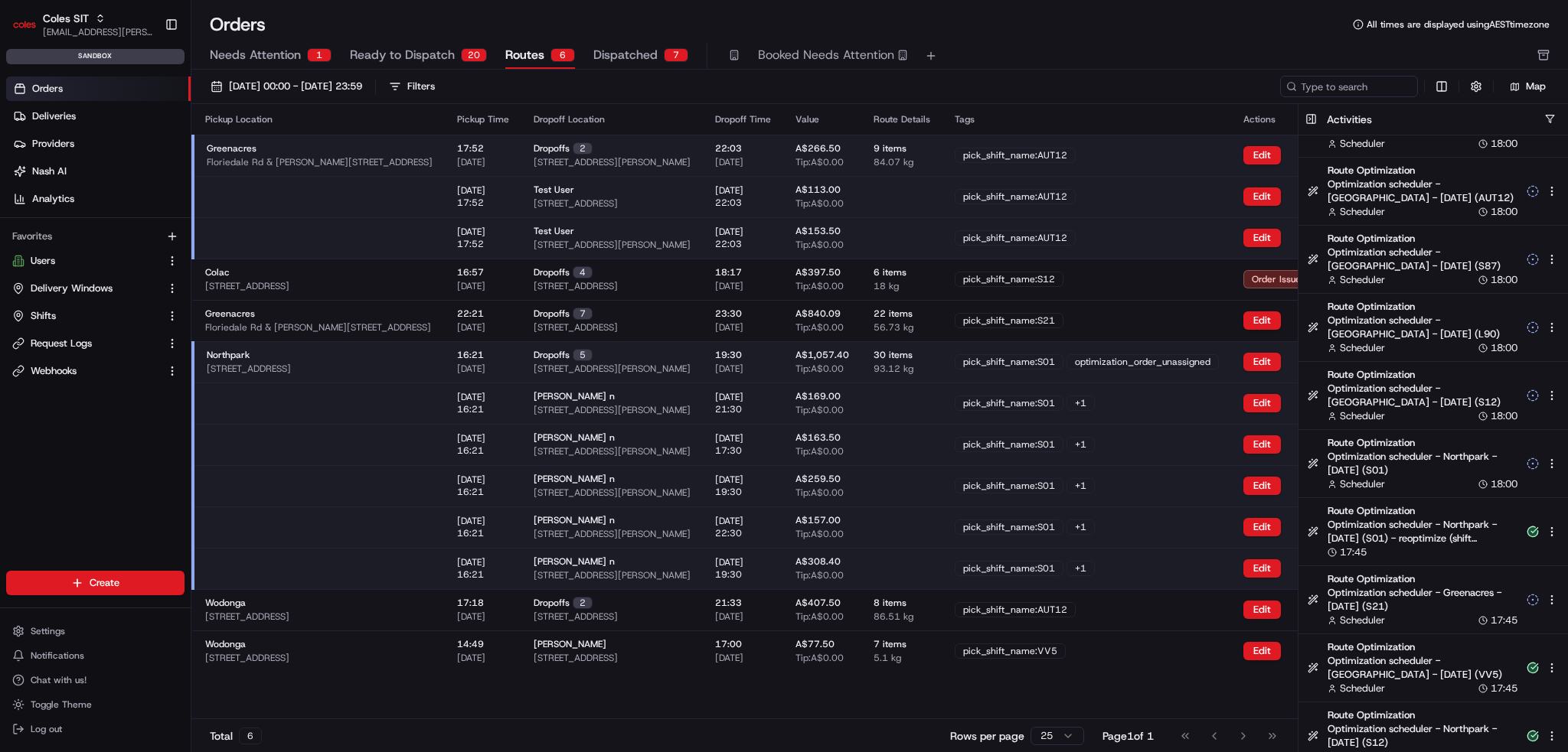
click at [1307, 121] on button at bounding box center [1311, 119] width 26 height 30
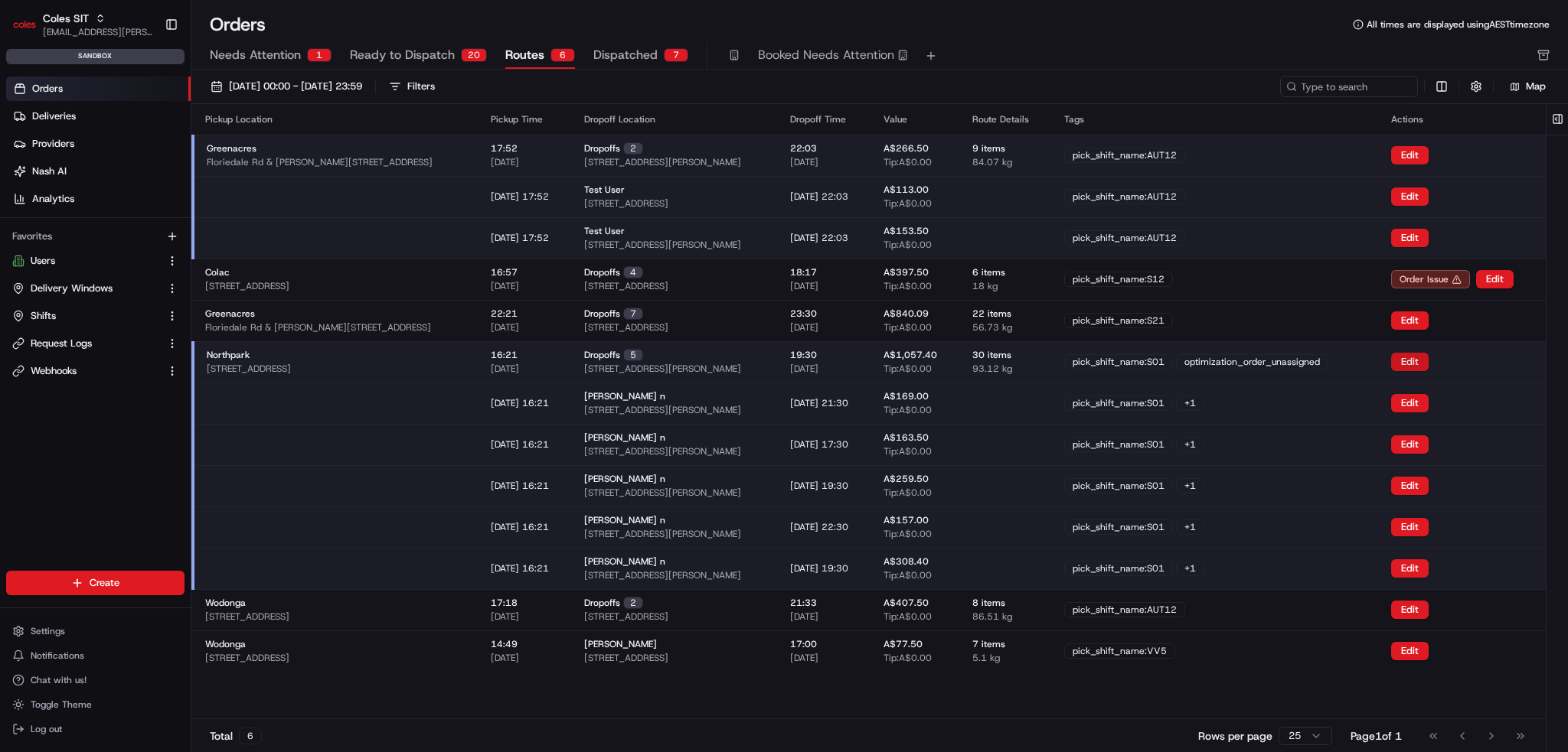
click at [1428, 366] on button "Edit" at bounding box center [1410, 362] width 38 height 18
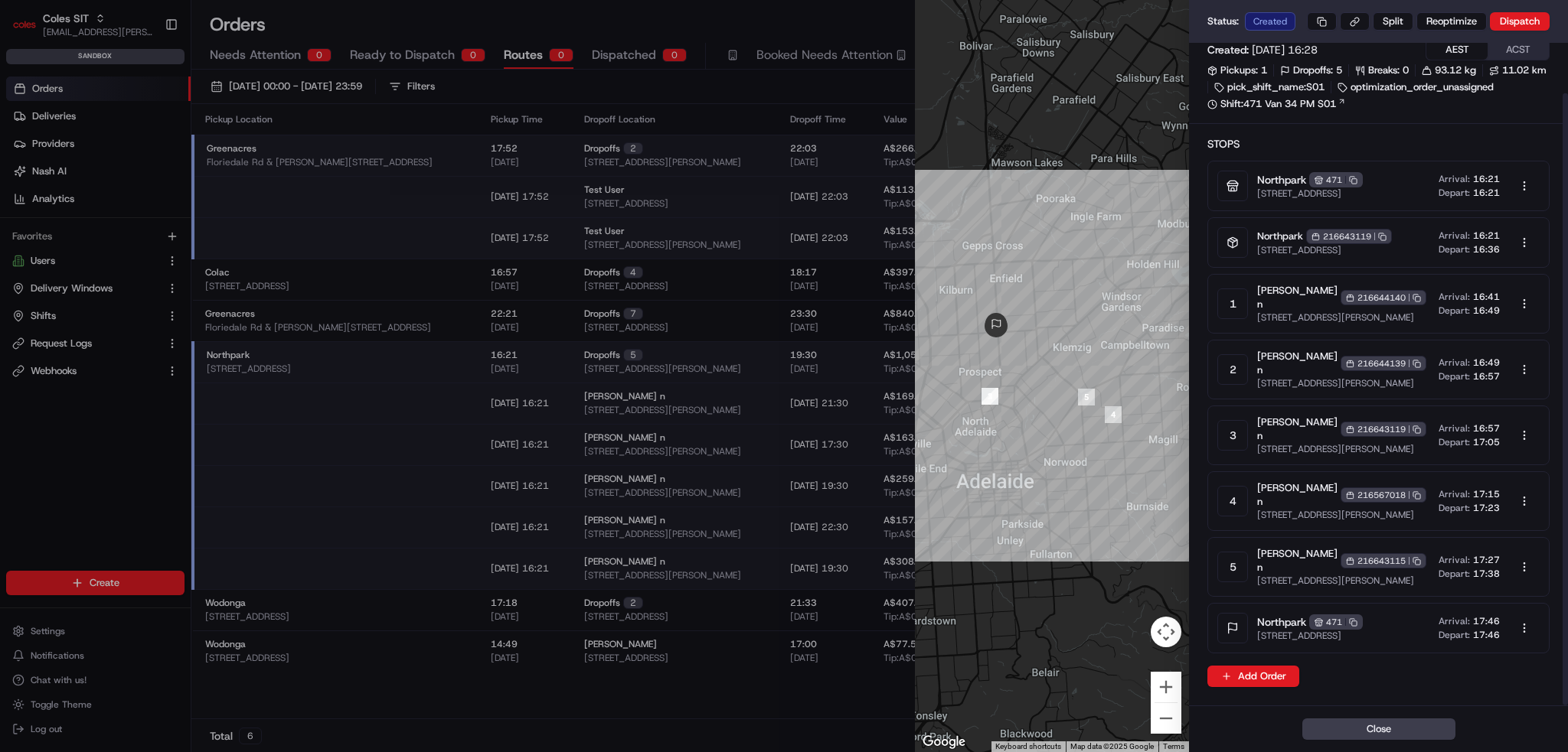
scroll to position [55, 0]
click at [1360, 737] on button "Close" at bounding box center [1379, 729] width 153 height 22
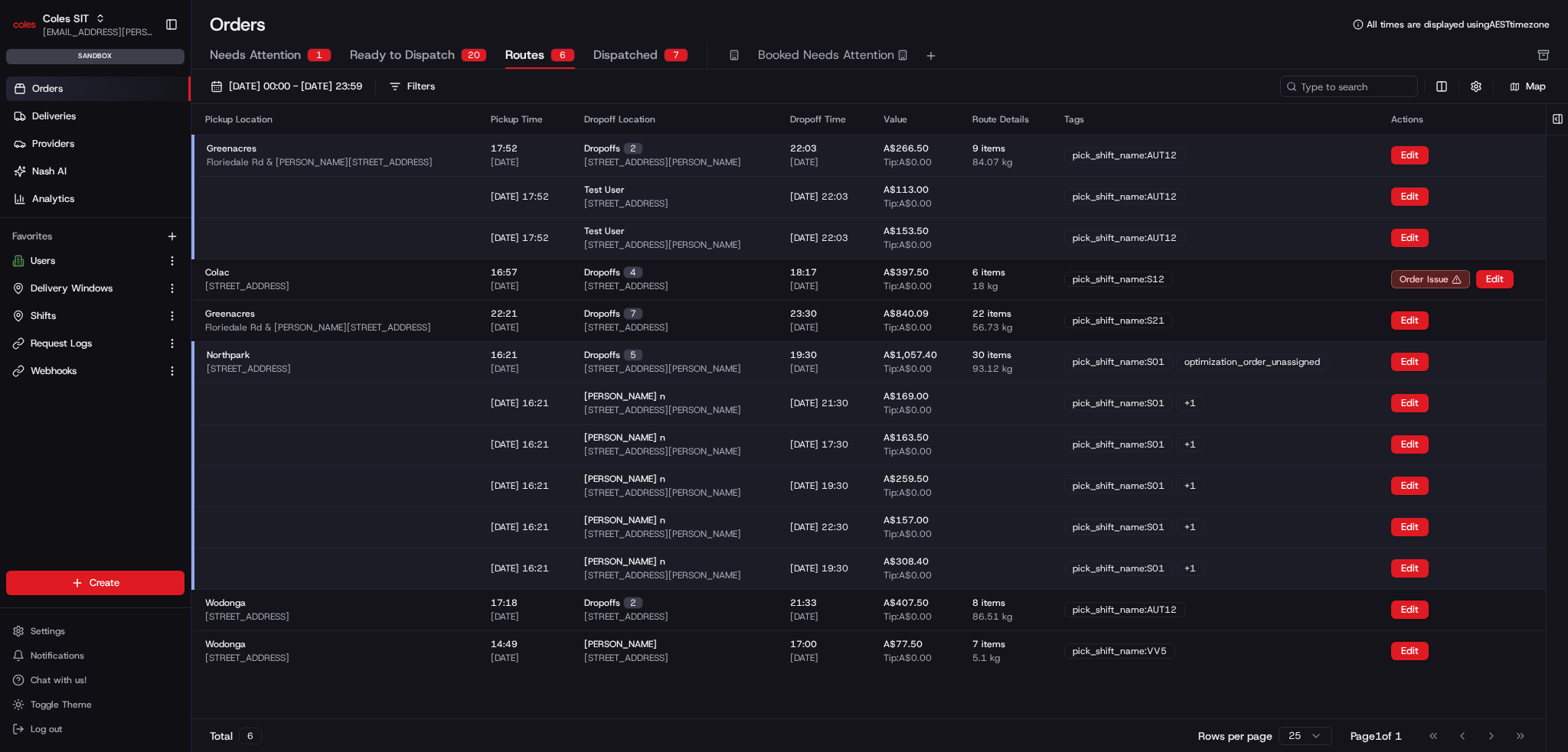
click at [291, 367] on span "[STREET_ADDRESS]" at bounding box center [249, 369] width 84 height 12
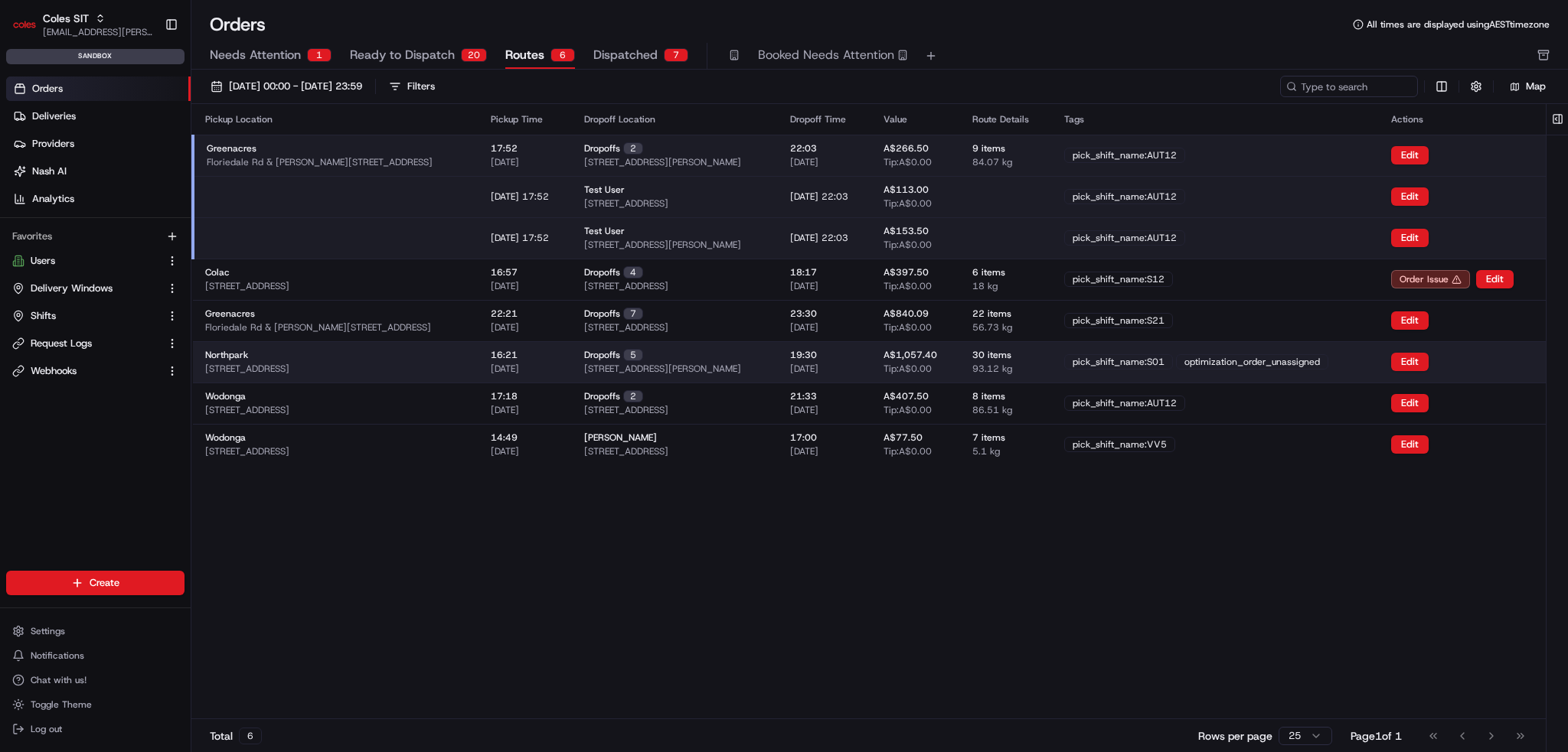
click at [315, 360] on div "Northpark 264 Main N Rd, Prospect SA 5082, Australia" at bounding box center [336, 362] width 261 height 26
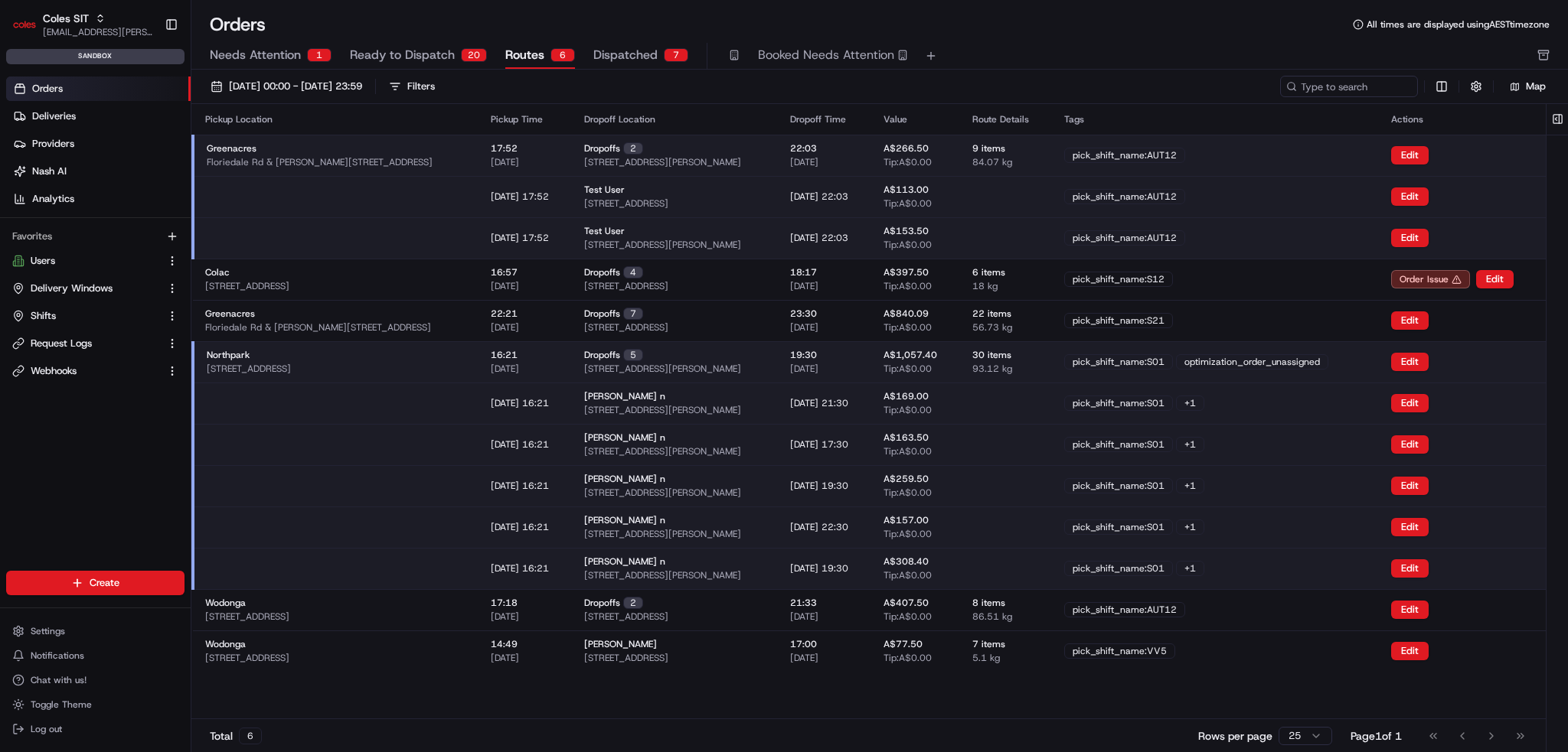
click at [1295, 374] on td "pick_shift_name:S01 optimization_order_unassigned" at bounding box center [1216, 362] width 327 height 42
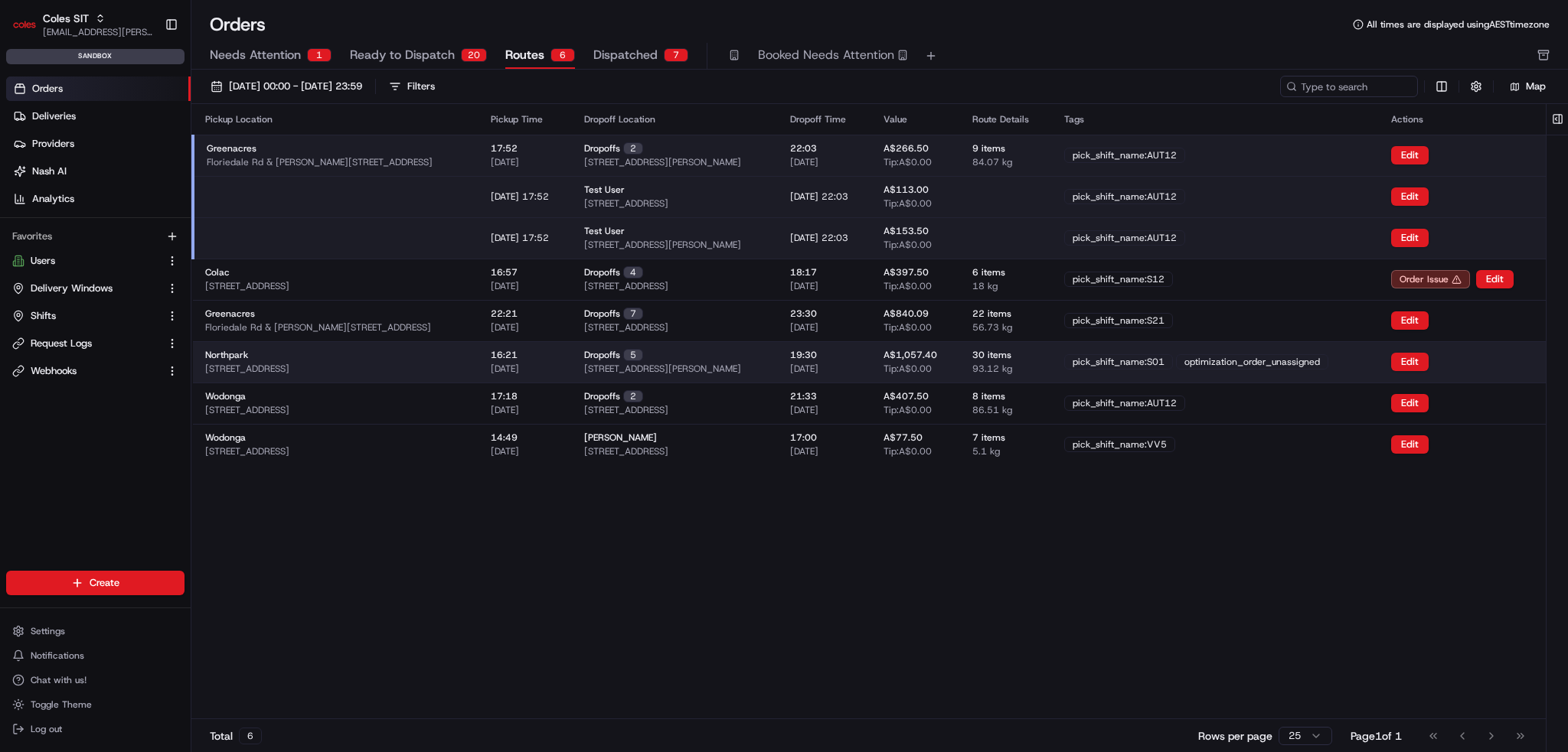
click at [1295, 374] on td "pick_shift_name:S01 optimization_order_unassigned" at bounding box center [1216, 362] width 327 height 42
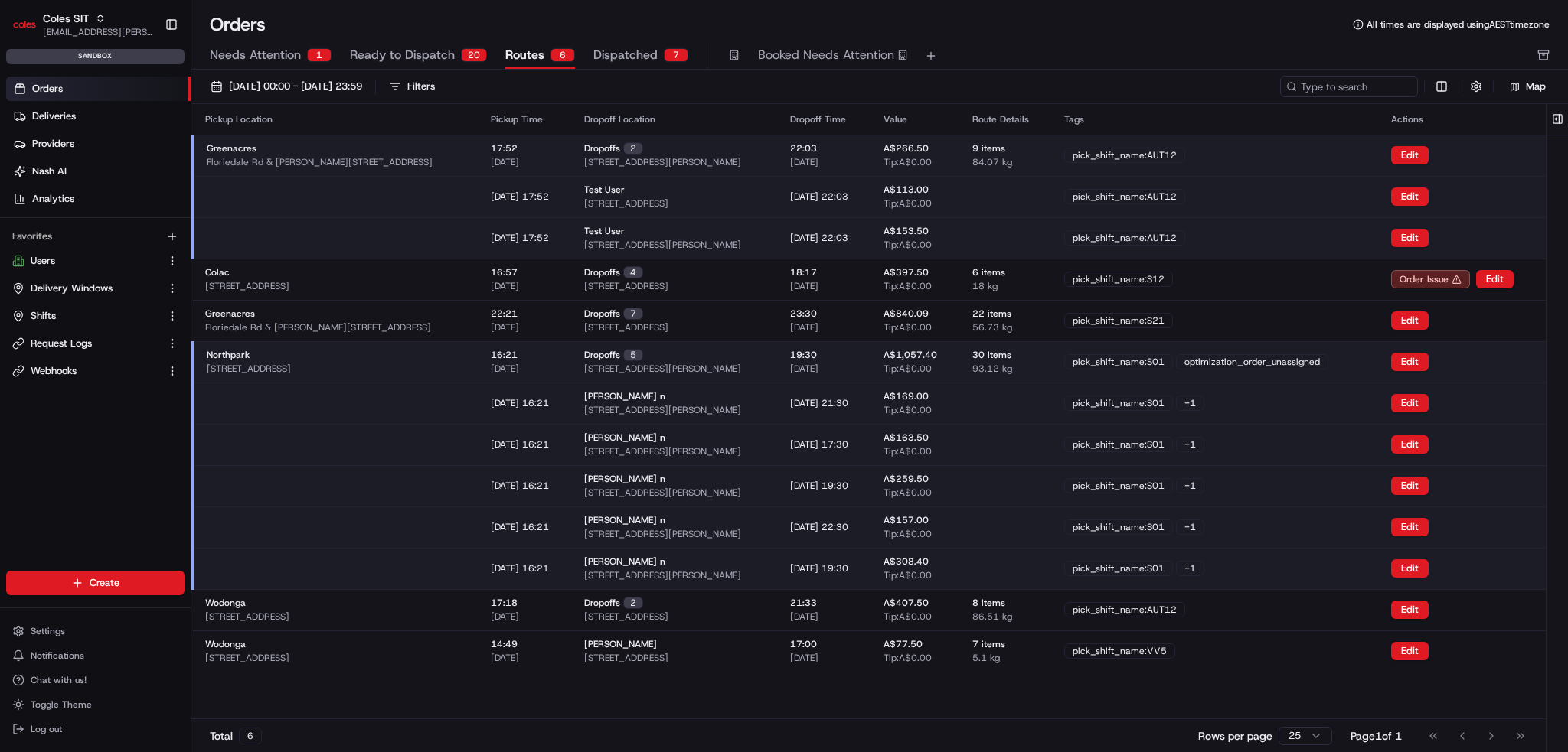
click at [1205, 406] on div "+ 1" at bounding box center [1189, 403] width 28 height 15
click at [1415, 366] on button "Edit" at bounding box center [1410, 362] width 38 height 18
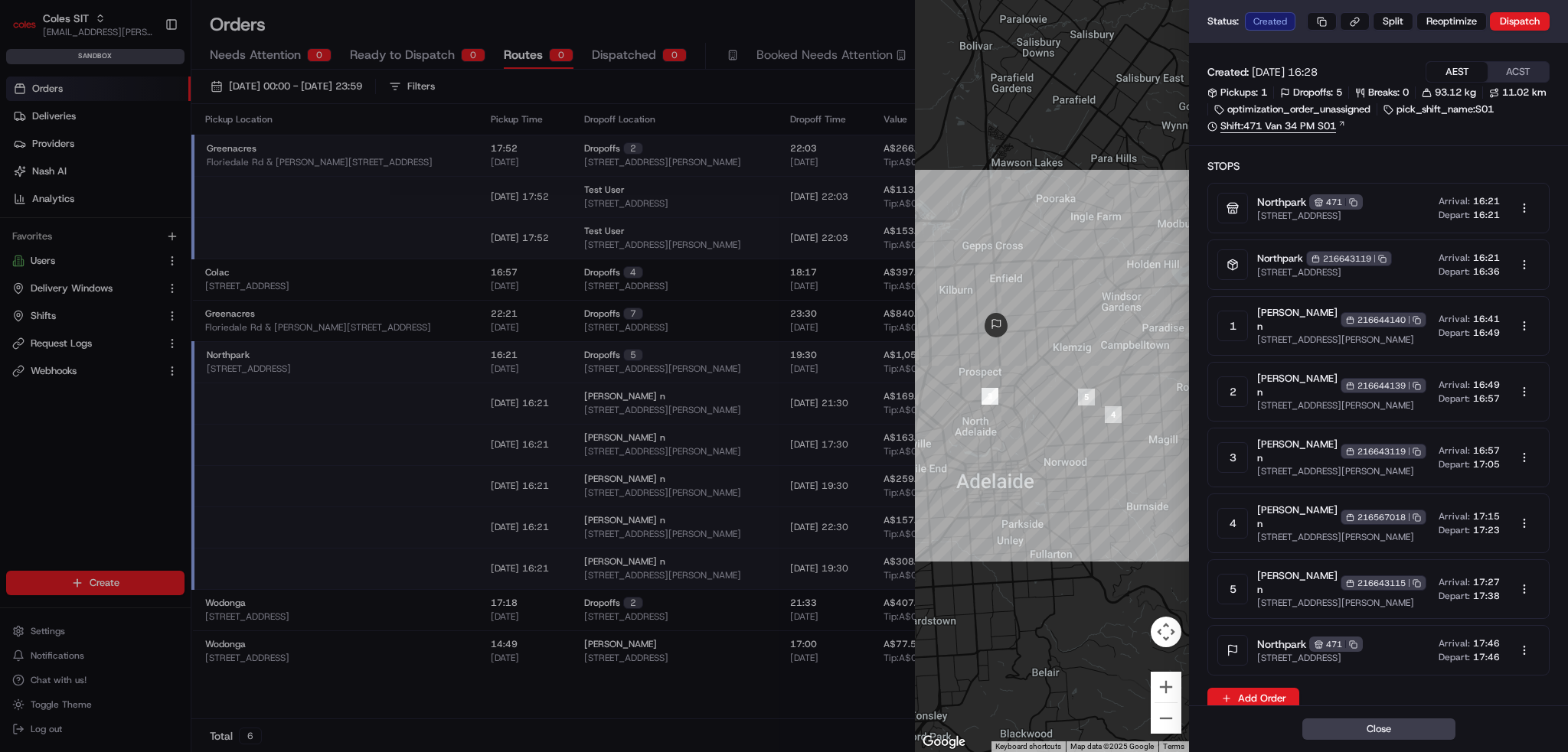
click at [1312, 133] on link "Shift: 471 Van 34 PM S01" at bounding box center [1379, 126] width 342 height 14
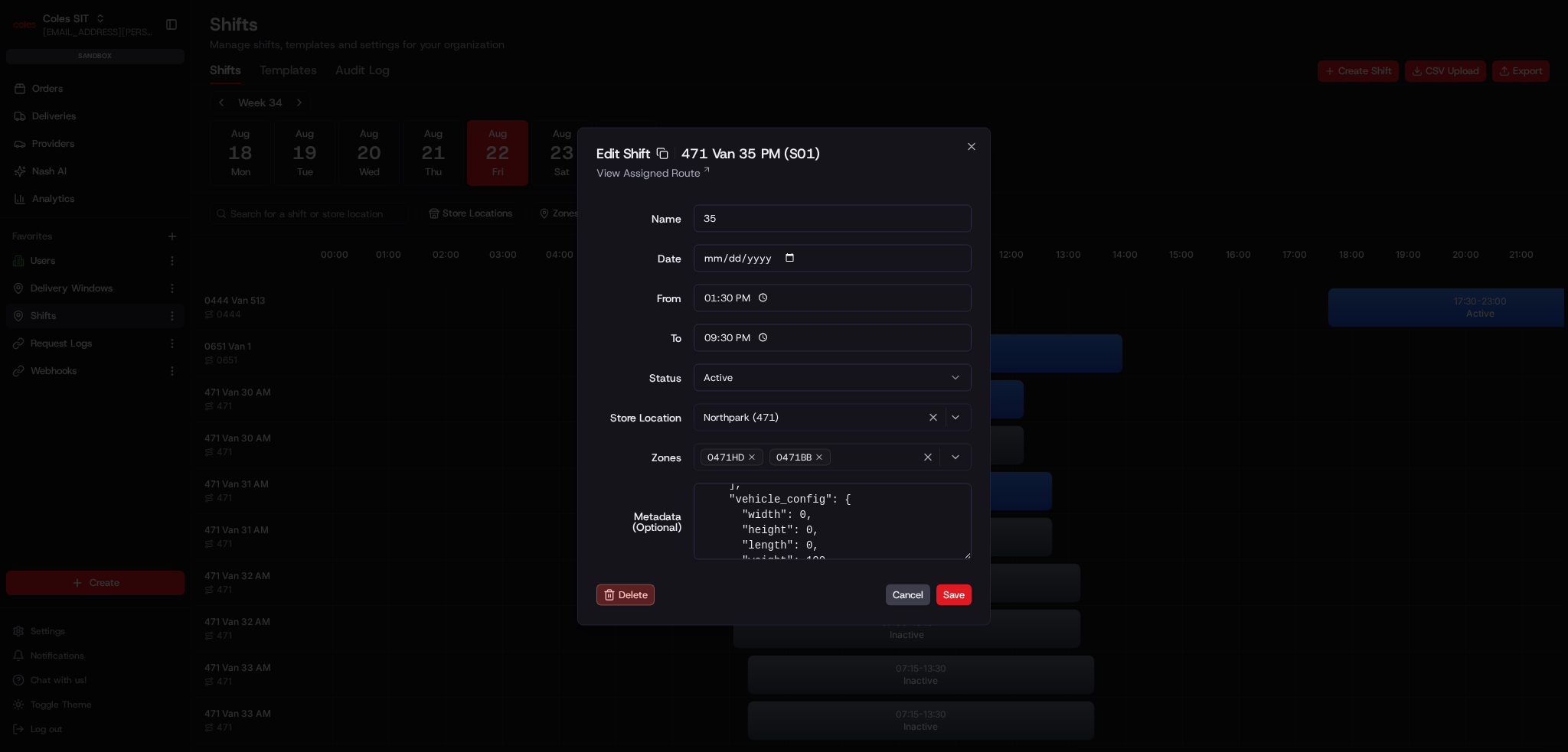
scroll to position [457, 0]
click at [907, 598] on button "Cancel" at bounding box center [908, 595] width 44 height 22
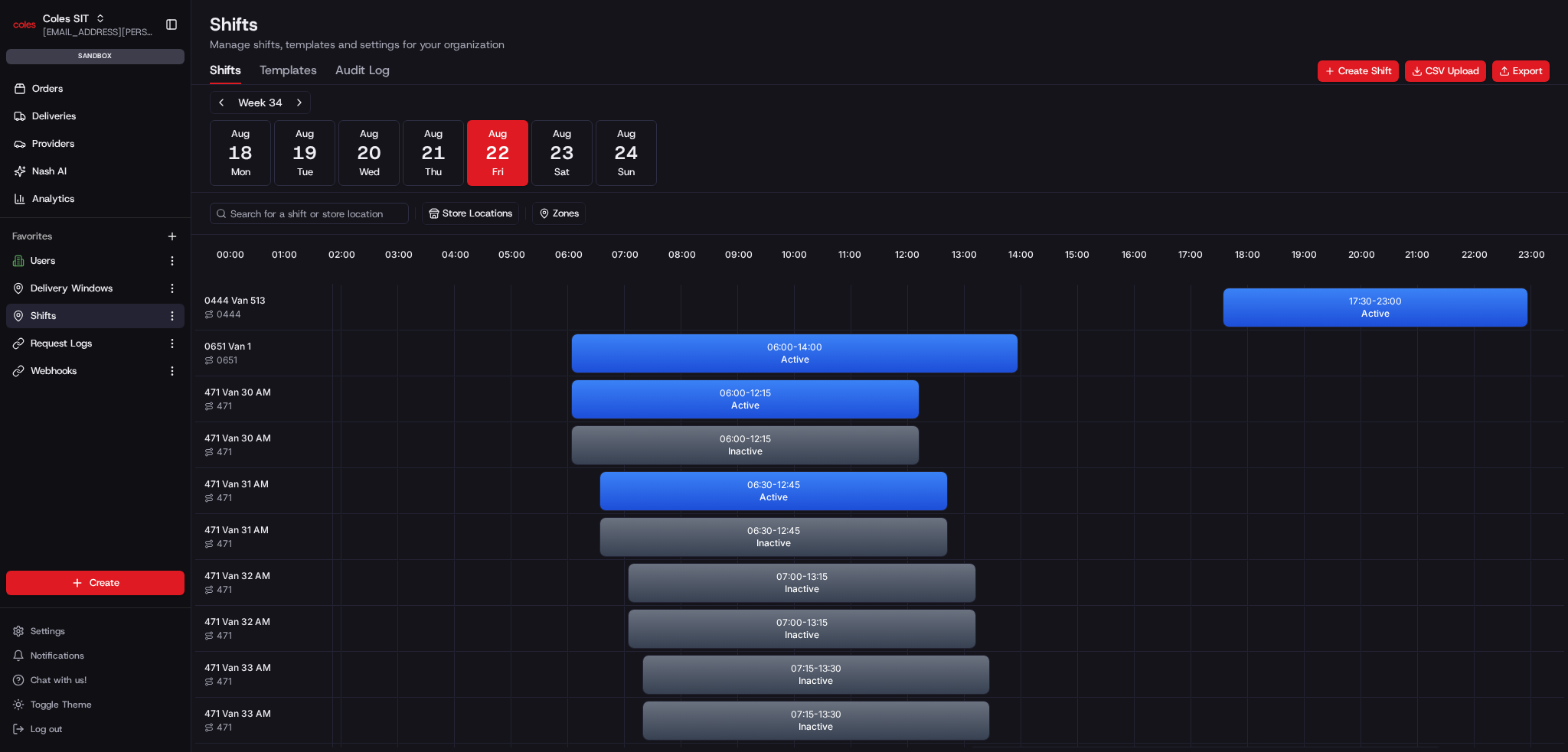
scroll to position [0, 136]
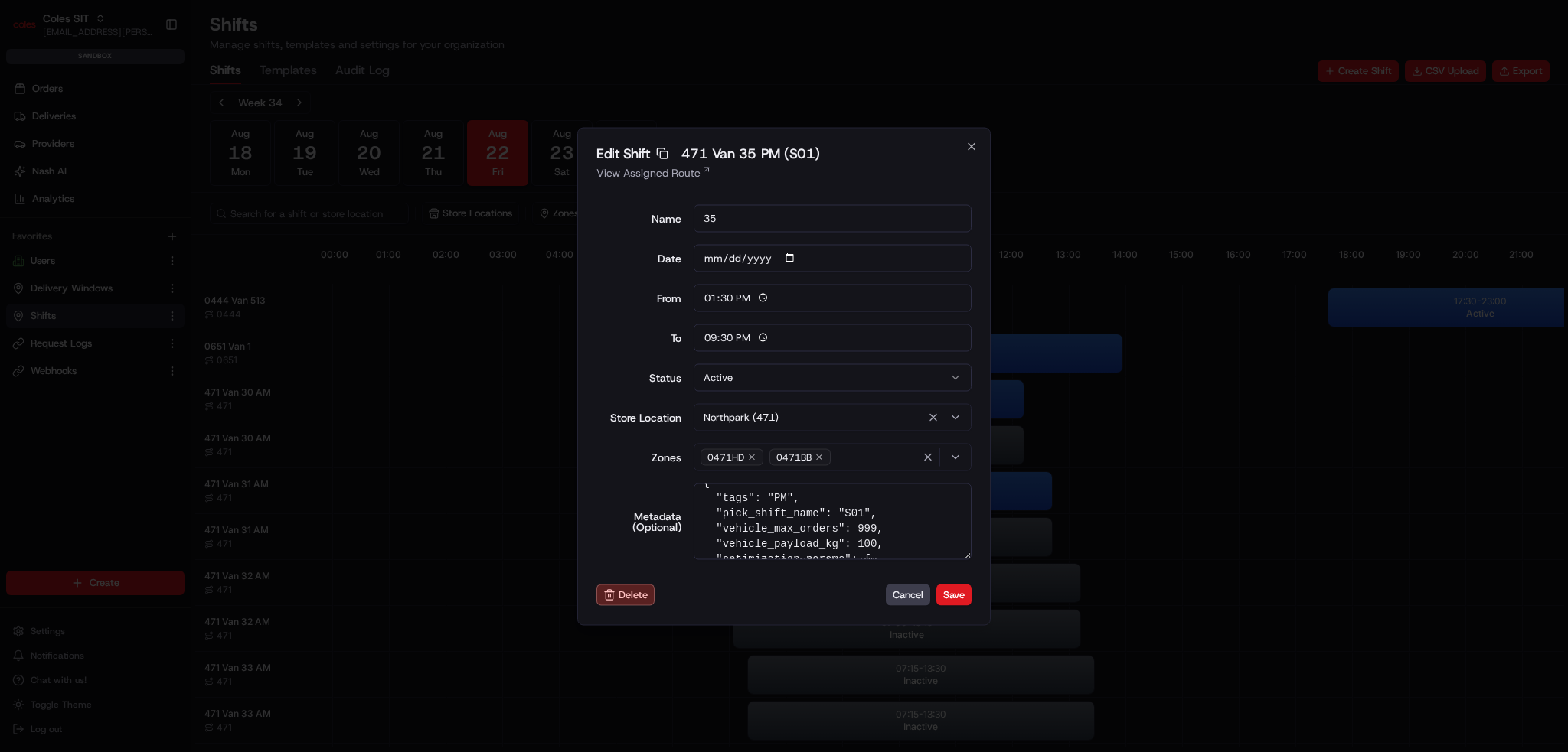
scroll to position [30, 0]
click at [850, 529] on textarea "{ "tags": "PM", "pick_shift_name": "S01", "vehicle_max_orders": 999, "vehicle_p…" at bounding box center [833, 520] width 279 height 76
click at [812, 508] on textarea "{ "tags": "PM", "pick_shift_name": "S01", "vehicle_max_orders": 999, "vehicle_p…" at bounding box center [833, 520] width 279 height 76
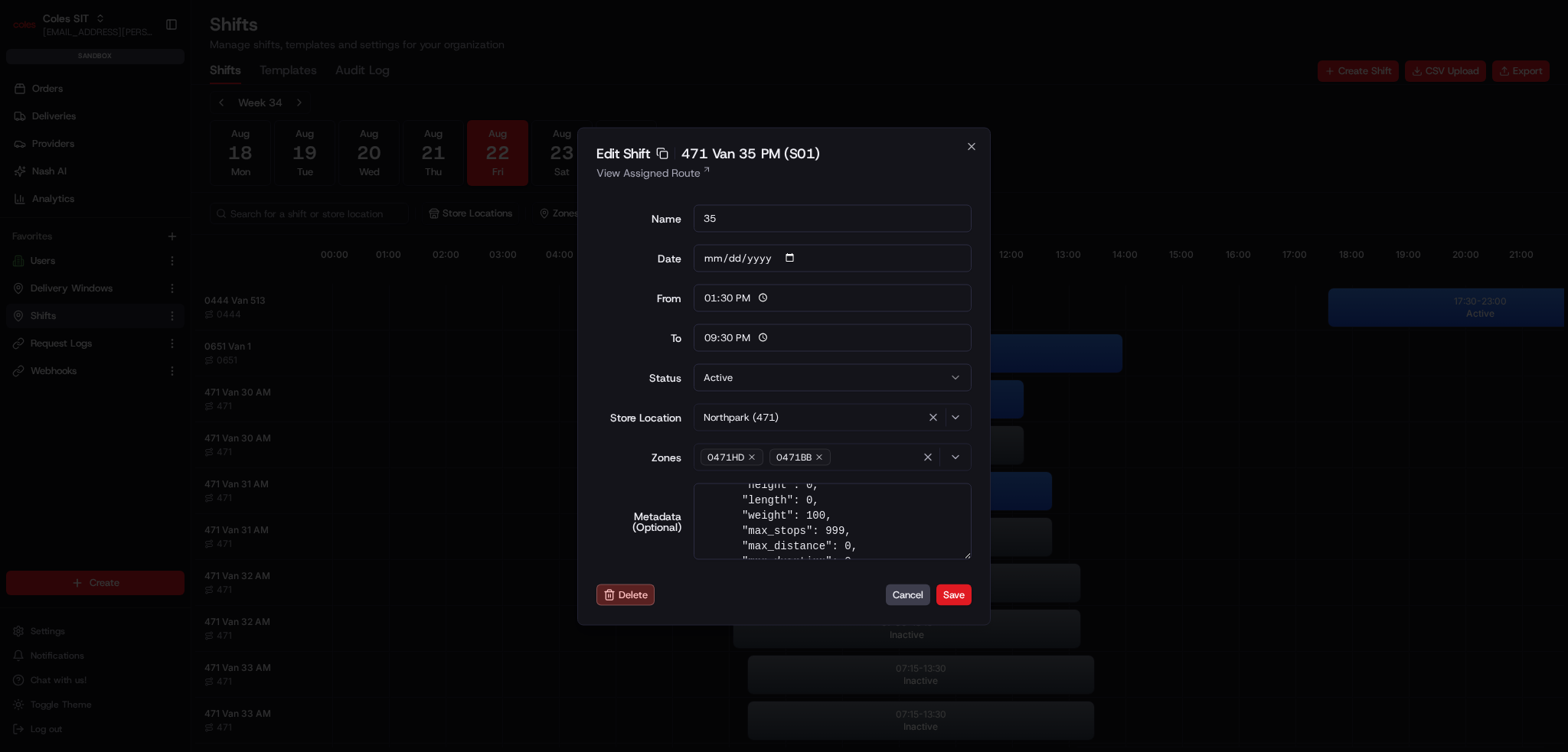
click at [807, 511] on textarea "{ "tags": "PM", "pick_shift_name": "S01", "vehicle_max_orders": 999, "vehicle_p…" at bounding box center [833, 520] width 279 height 76
type textarea "{ "tags": "PM", "pick_shift_name": "S01", "vehicle_max_orders": 999, "vehicle_p…"
click at [943, 596] on button "Save" at bounding box center [954, 595] width 35 height 22
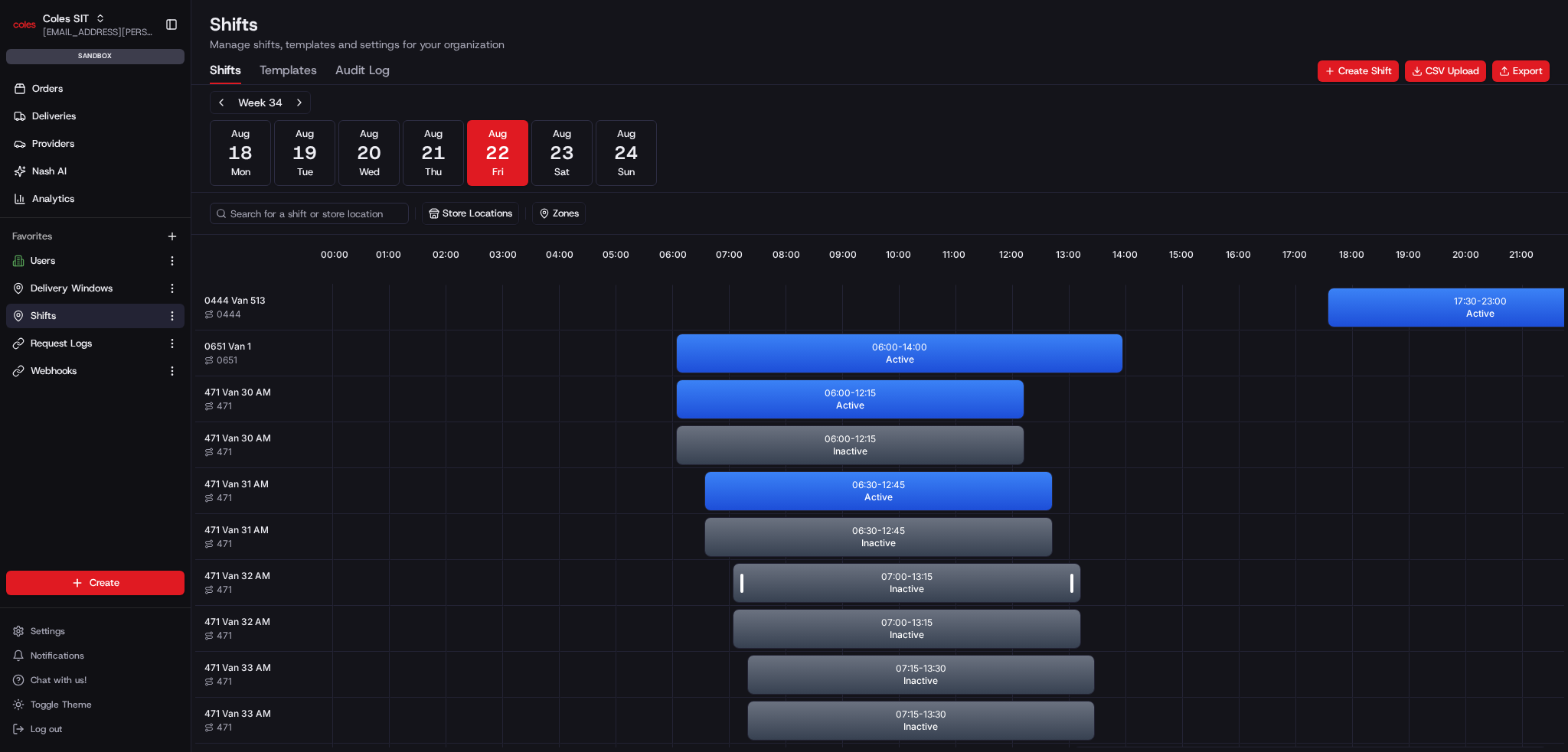
scroll to position [0, 136]
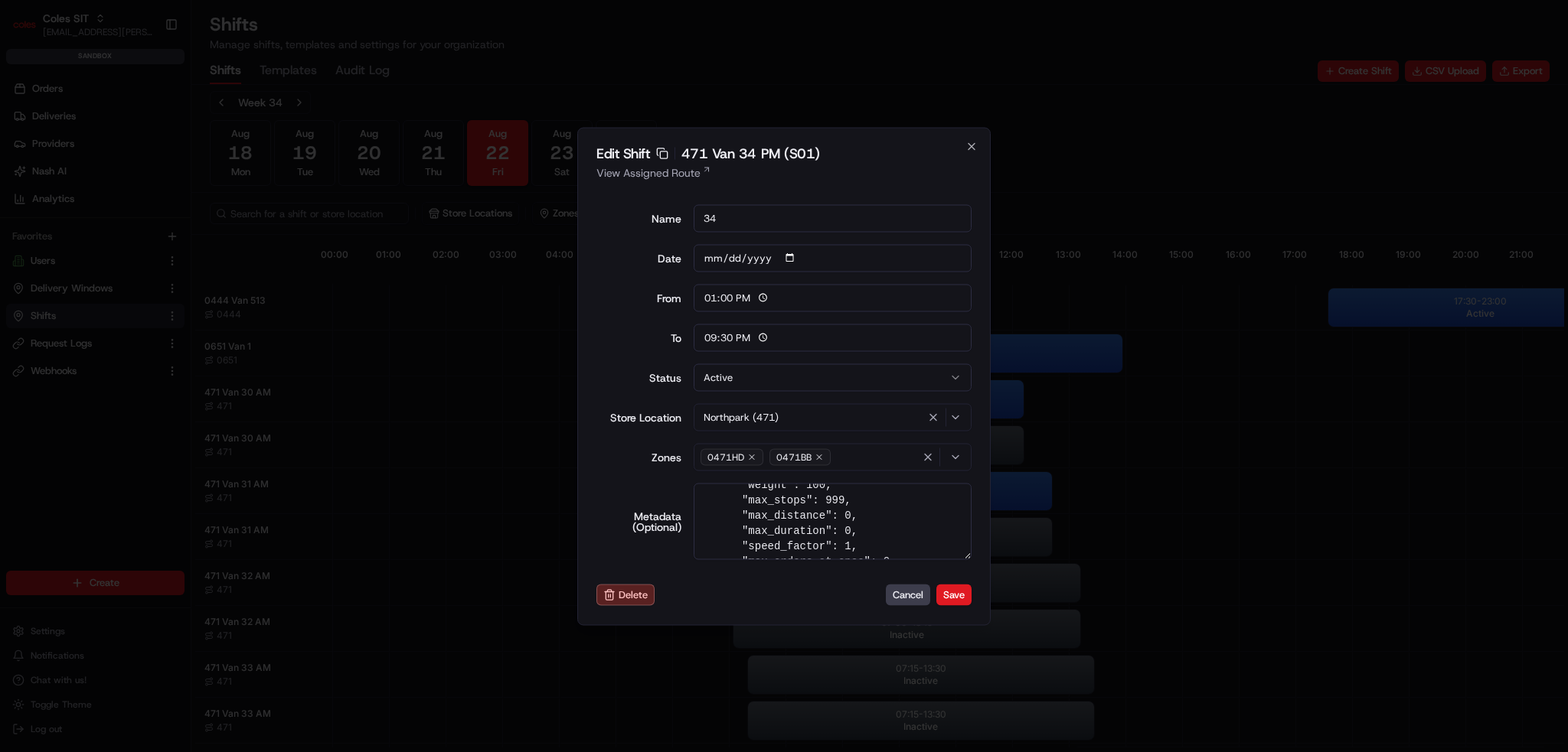
scroll to position [487, 0]
click at [804, 516] on textarea "{ "tags": "PM", "pick_shift_name": "S01", "vehicle_max_orders": 999, "vehicle_p…" at bounding box center [833, 520] width 279 height 76
click at [857, 527] on textarea "{ "tags": "PM", "pick_shift_name": "S01", "vehicle_max_orders": 999, "vehicle_p…" at bounding box center [833, 520] width 279 height 76
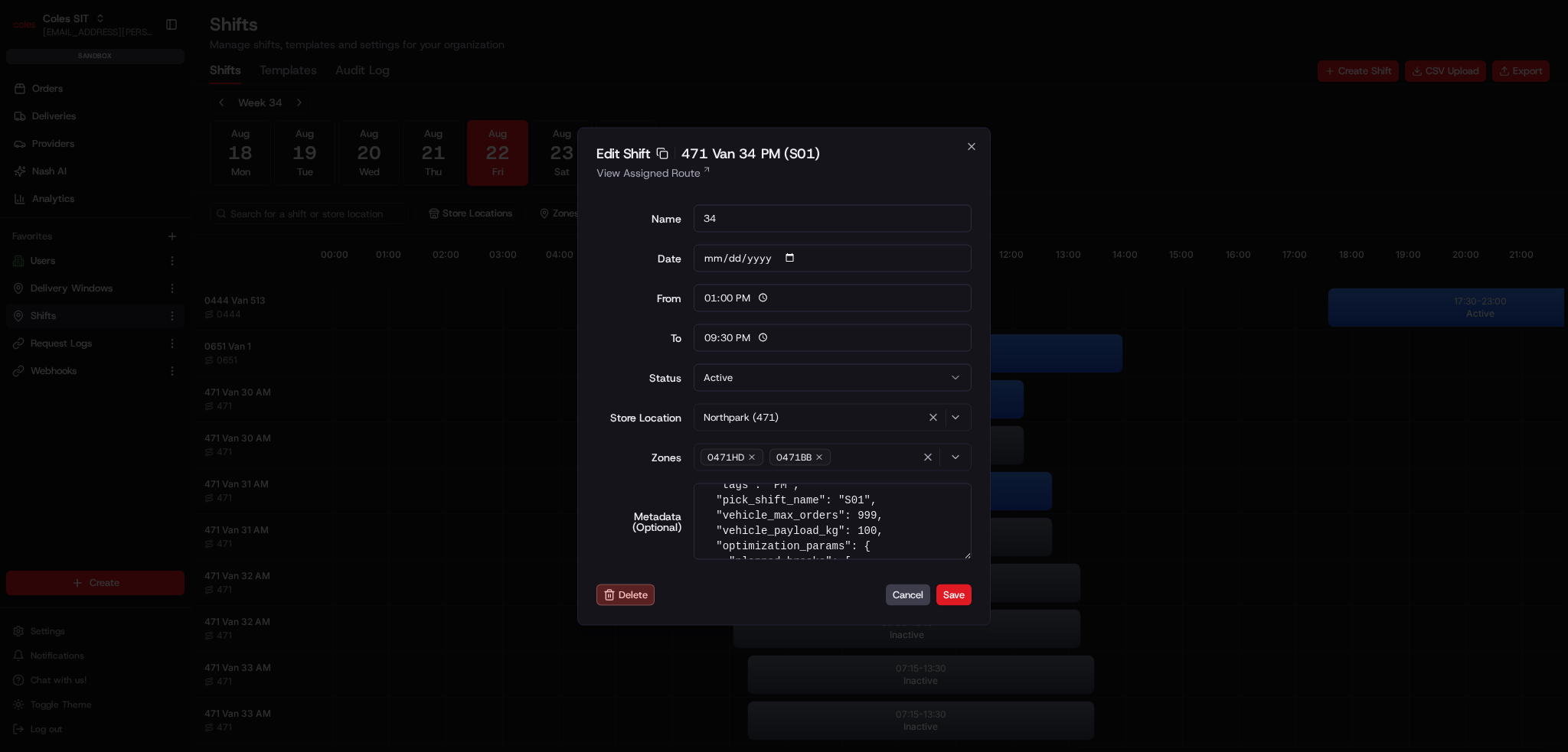
click at [857, 527] on textarea "{ "tags": "PM", "pick_shift_name": "S01", "vehicle_max_orders": 999, "vehicle_p…" at bounding box center [833, 520] width 279 height 76
type textarea "{ "tags": "PM", "pick_shift_name": "S01", "vehicle_max_orders": 999, "vehicle_p…"
click at [953, 596] on button "Save" at bounding box center [954, 595] width 35 height 22
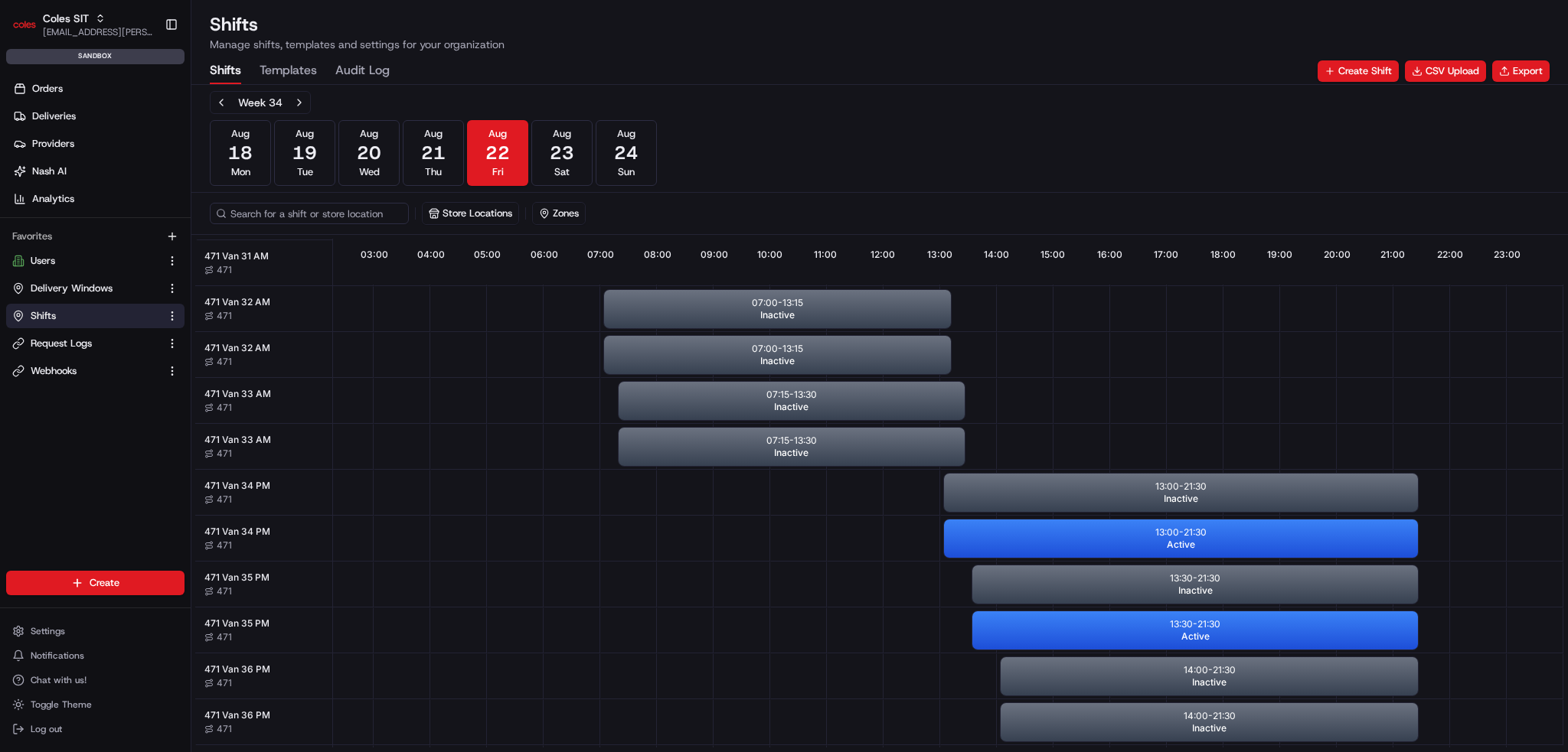
scroll to position [0, 136]
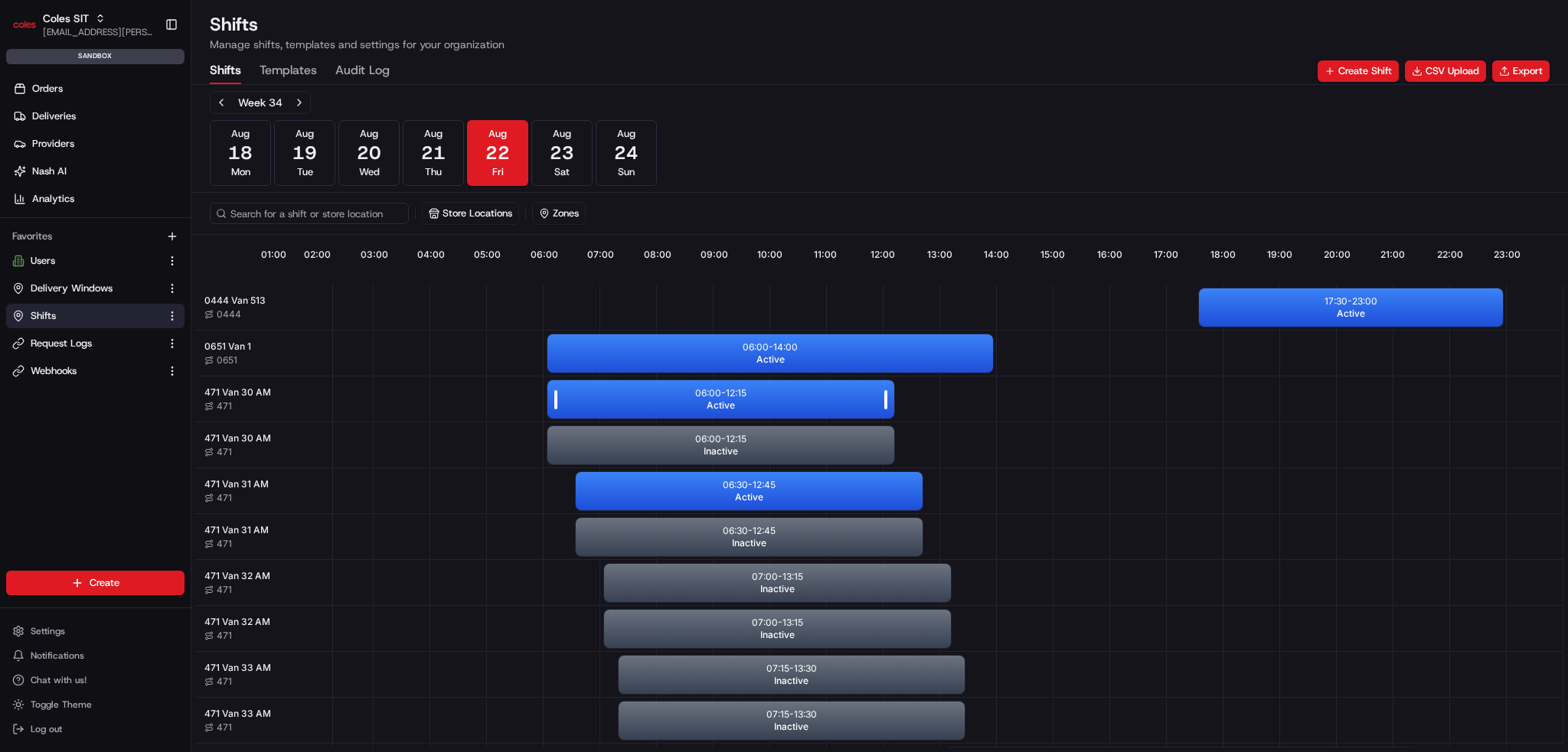
click at [680, 397] on div "06:00 - 12:15 Active" at bounding box center [721, 399] width 346 height 38
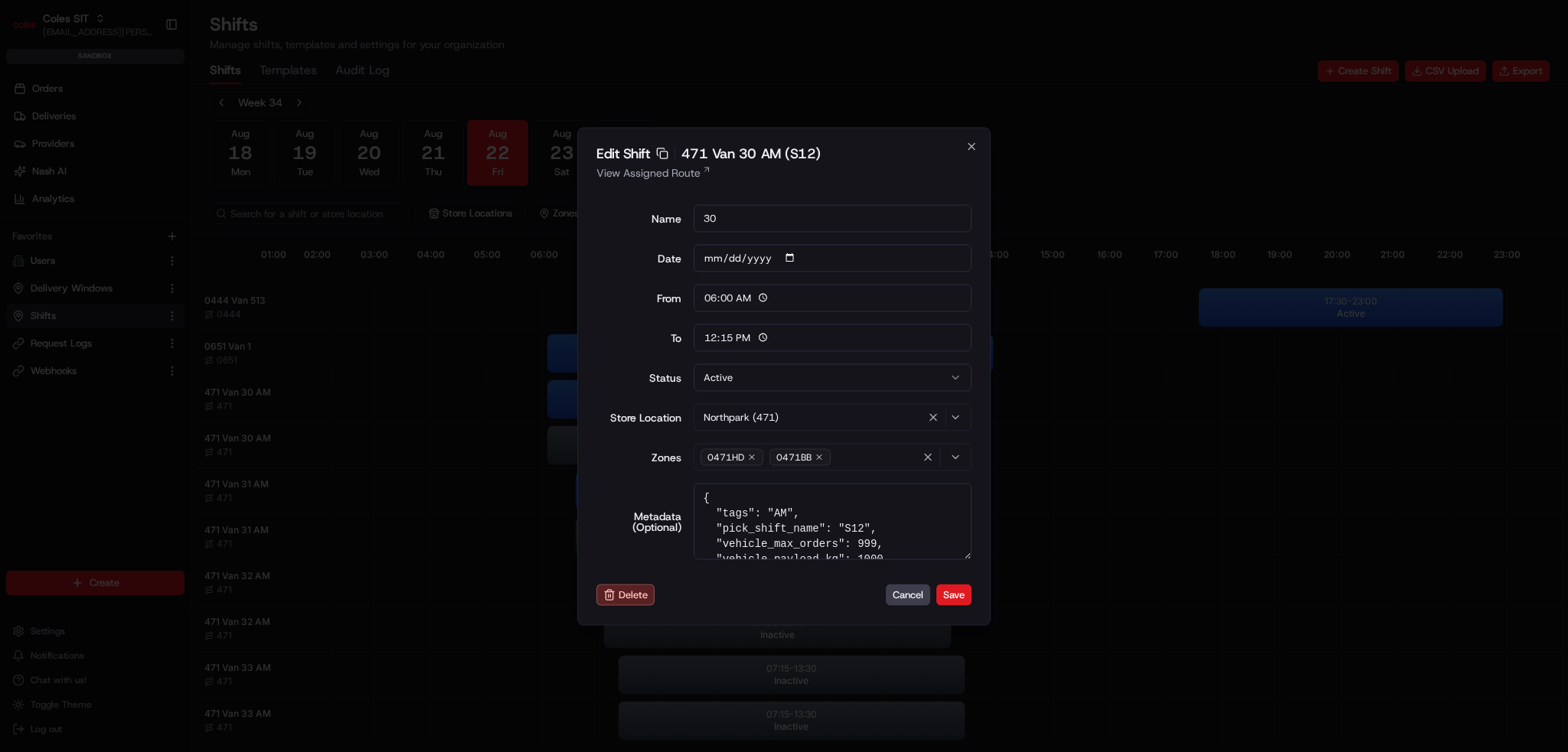
scroll to position [30, 0]
click at [915, 596] on button "Cancel" at bounding box center [908, 595] width 44 height 22
type input "14:00"
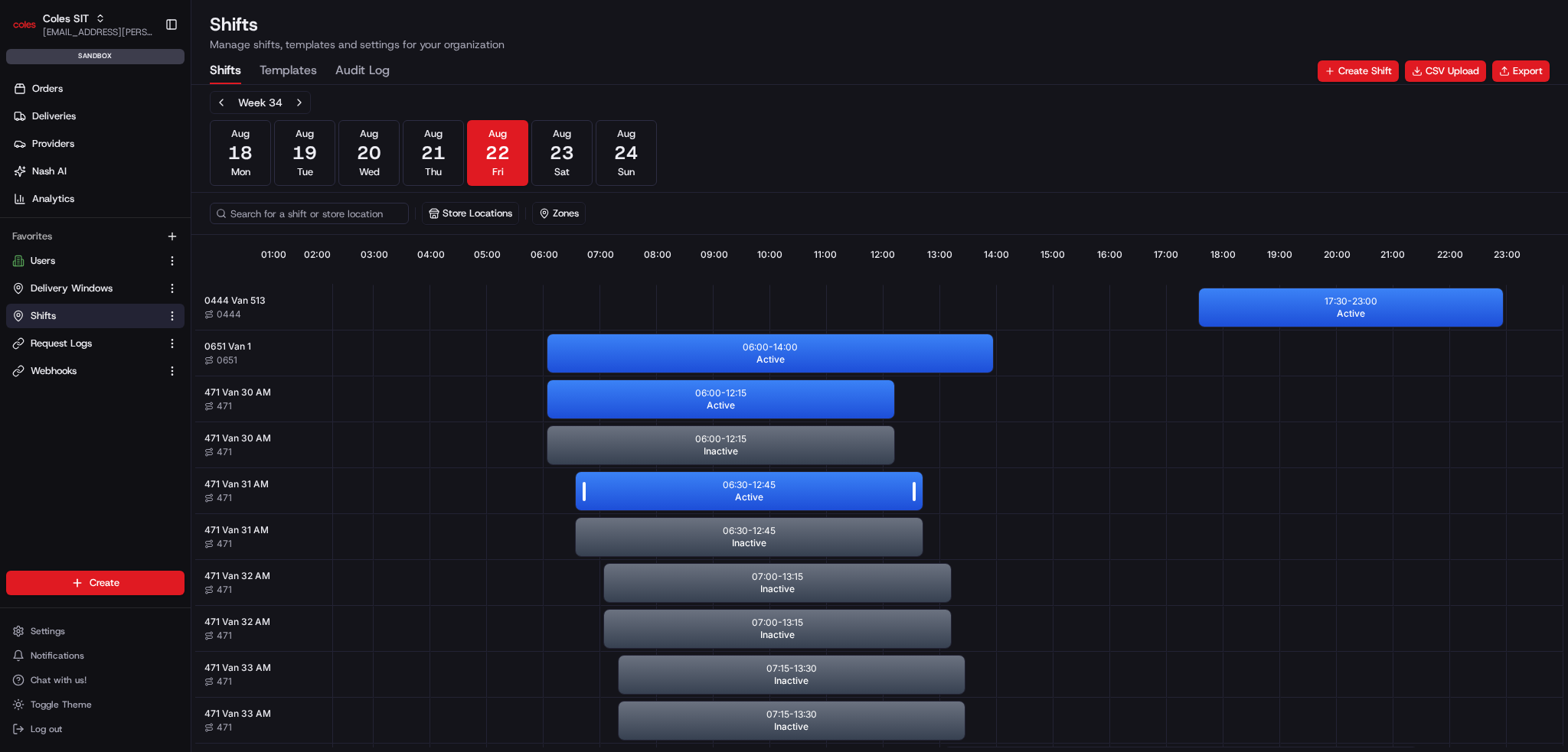
click at [810, 483] on div "06:30 - 12:45 Active" at bounding box center [749, 491] width 346 height 38
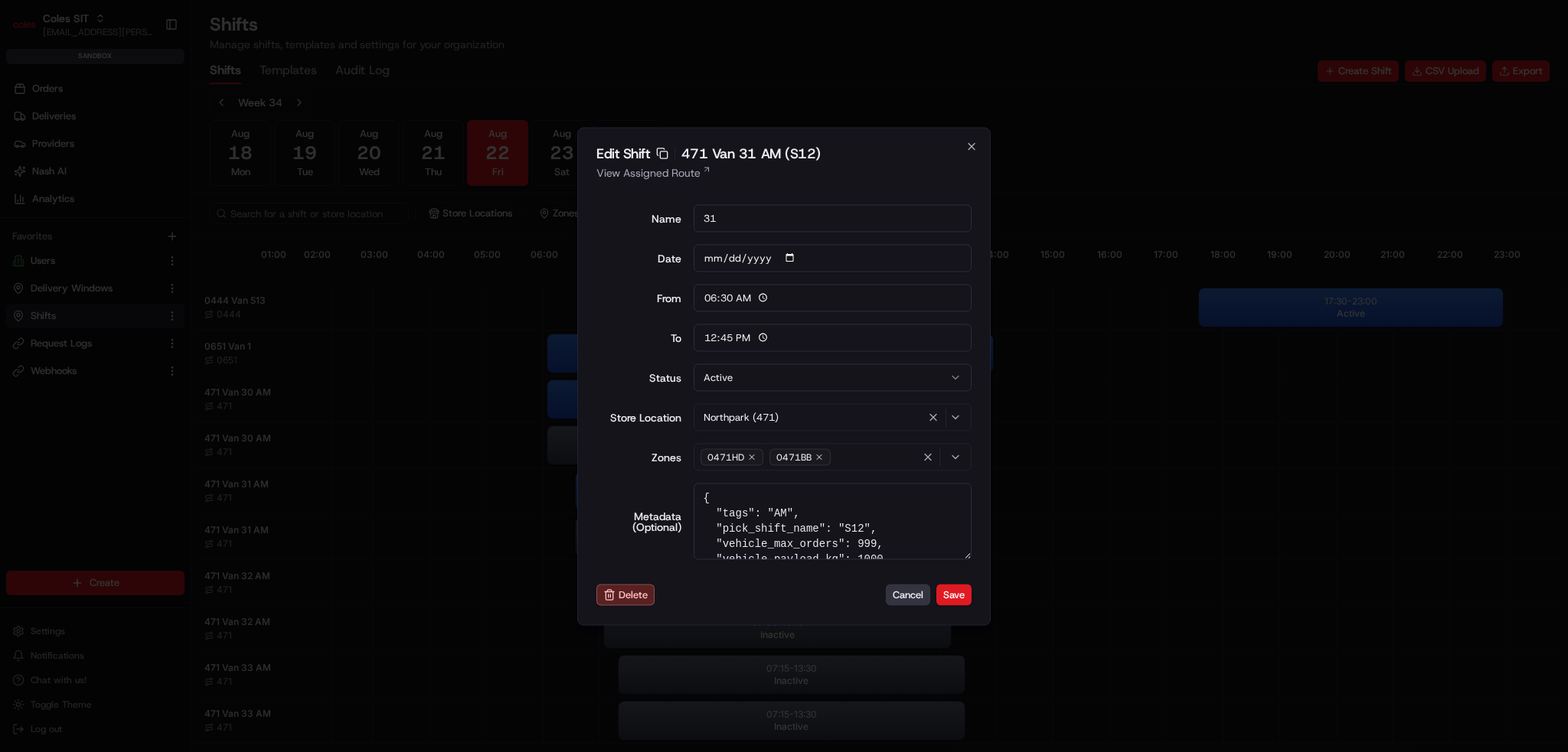
click at [904, 599] on button "Cancel" at bounding box center [908, 595] width 44 height 22
type input "06:00"
type input "14:00"
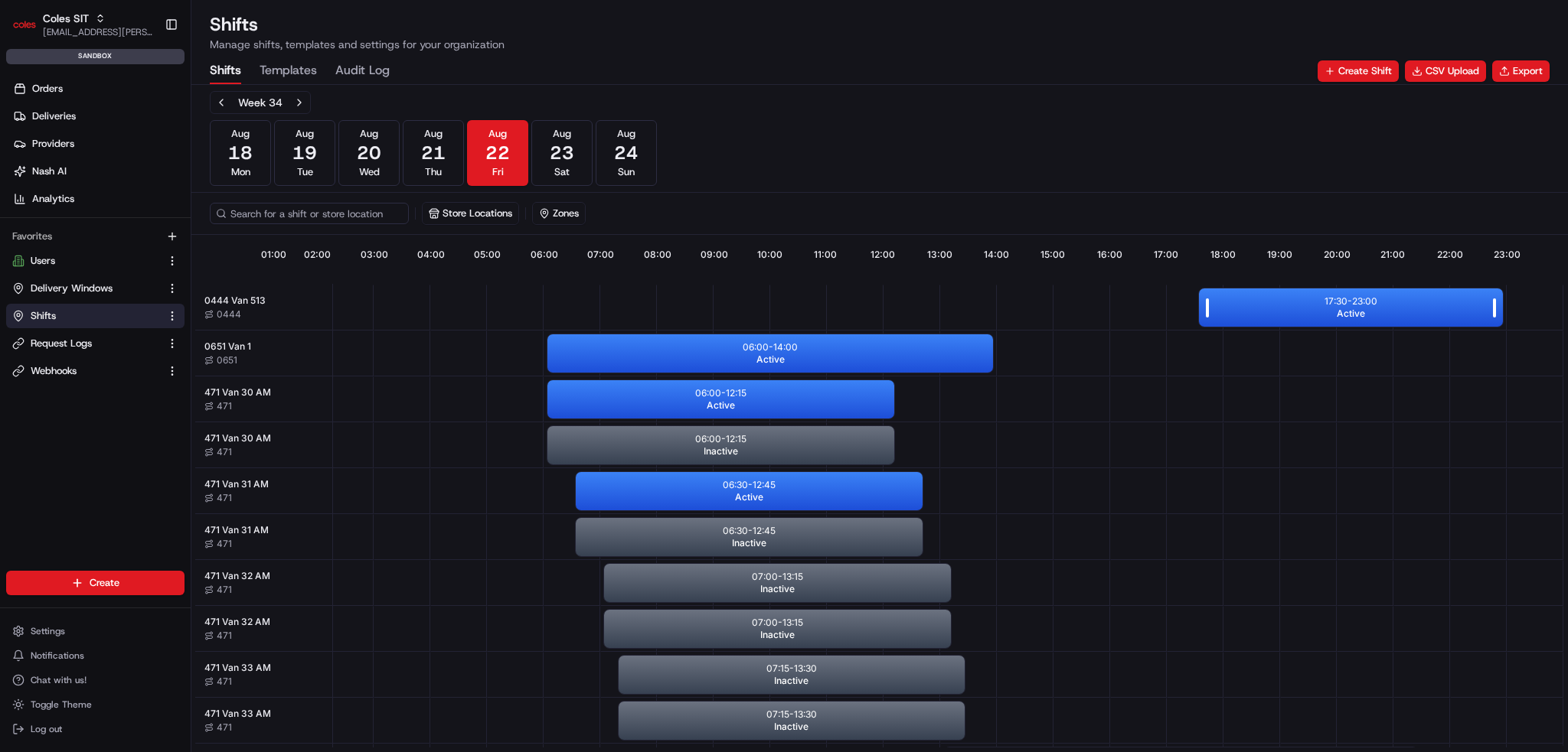
click at [1283, 313] on div "17:30 - 23:00 Active" at bounding box center [1351, 308] width 304 height 38
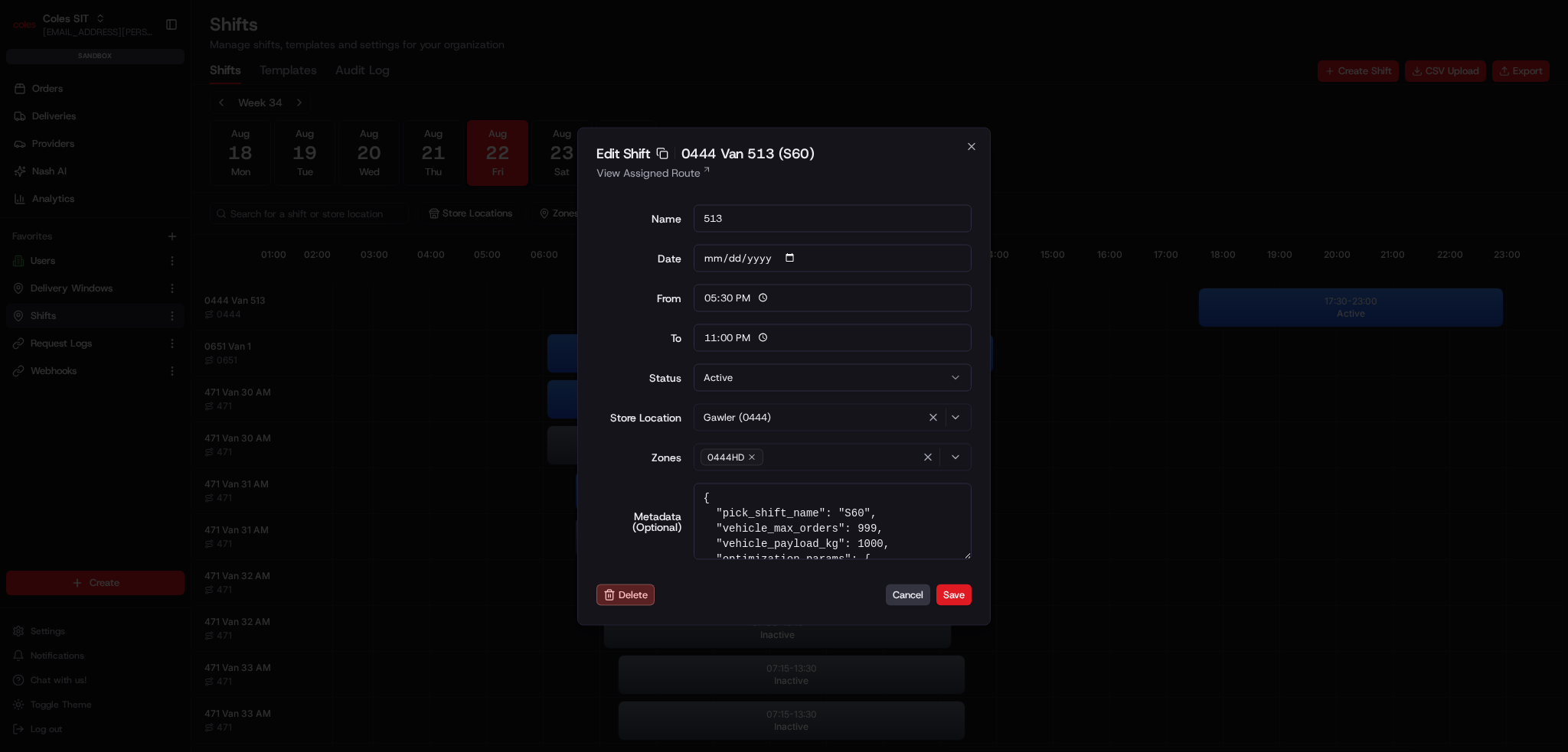
click at [909, 591] on button "Cancel" at bounding box center [908, 595] width 44 height 22
type input "06:00"
type input "14:00"
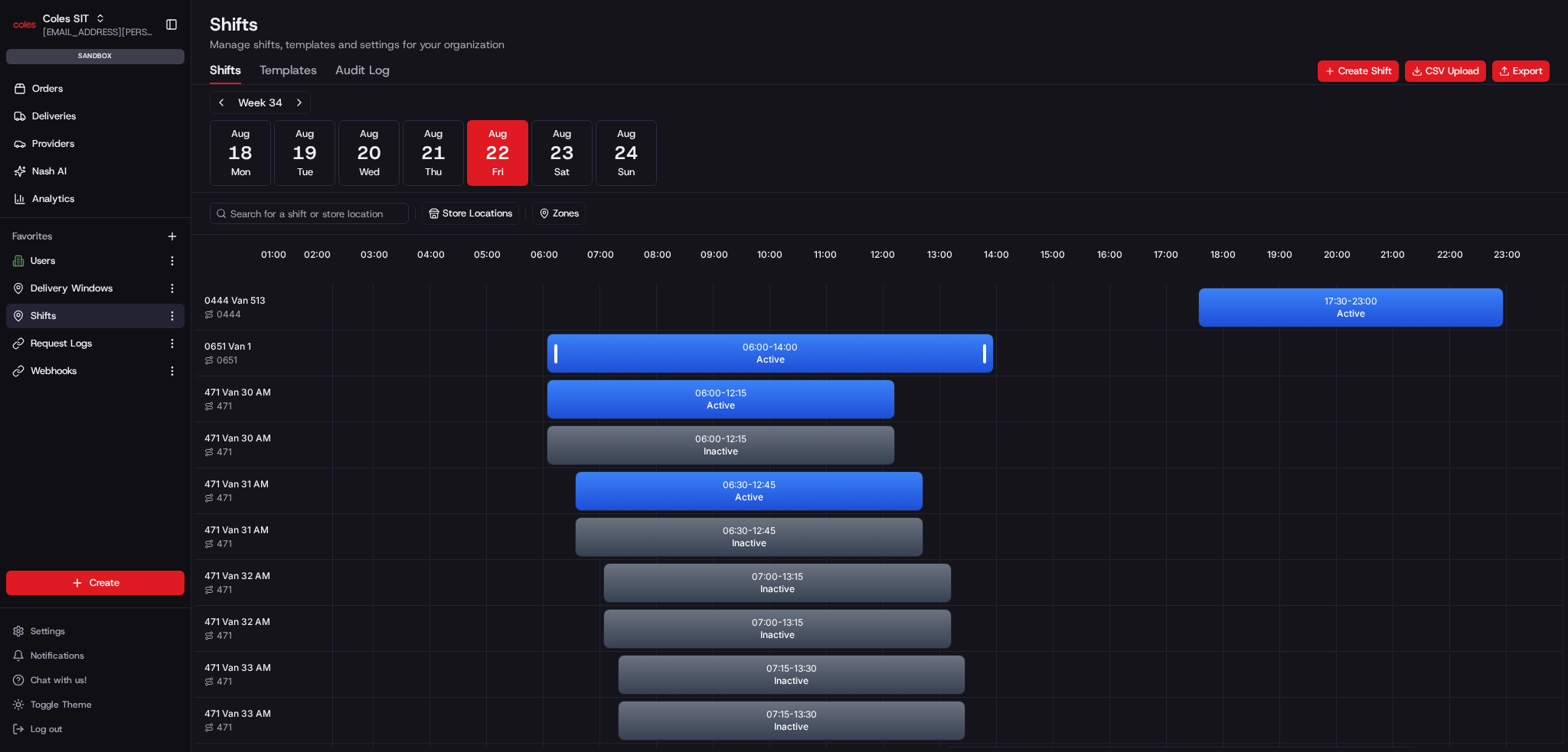
click at [791, 358] on div "06:00 - 14:00 Active" at bounding box center [771, 354] width 446 height 38
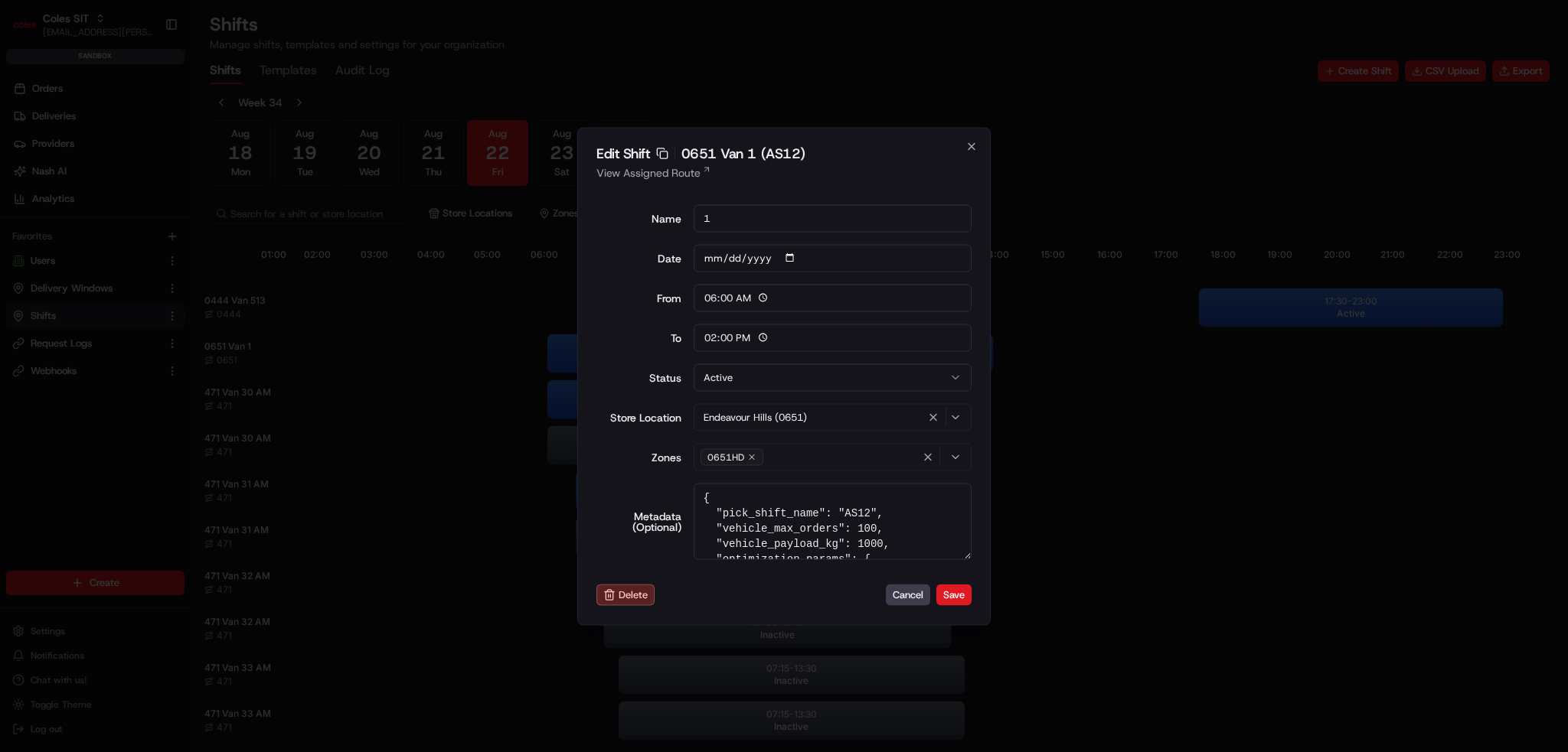
scroll to position [76, 0]
drag, startPoint x: 904, startPoint y: 593, endPoint x: 897, endPoint y: 583, distance: 12.2
click at [905, 593] on button "Cancel" at bounding box center [908, 595] width 44 height 22
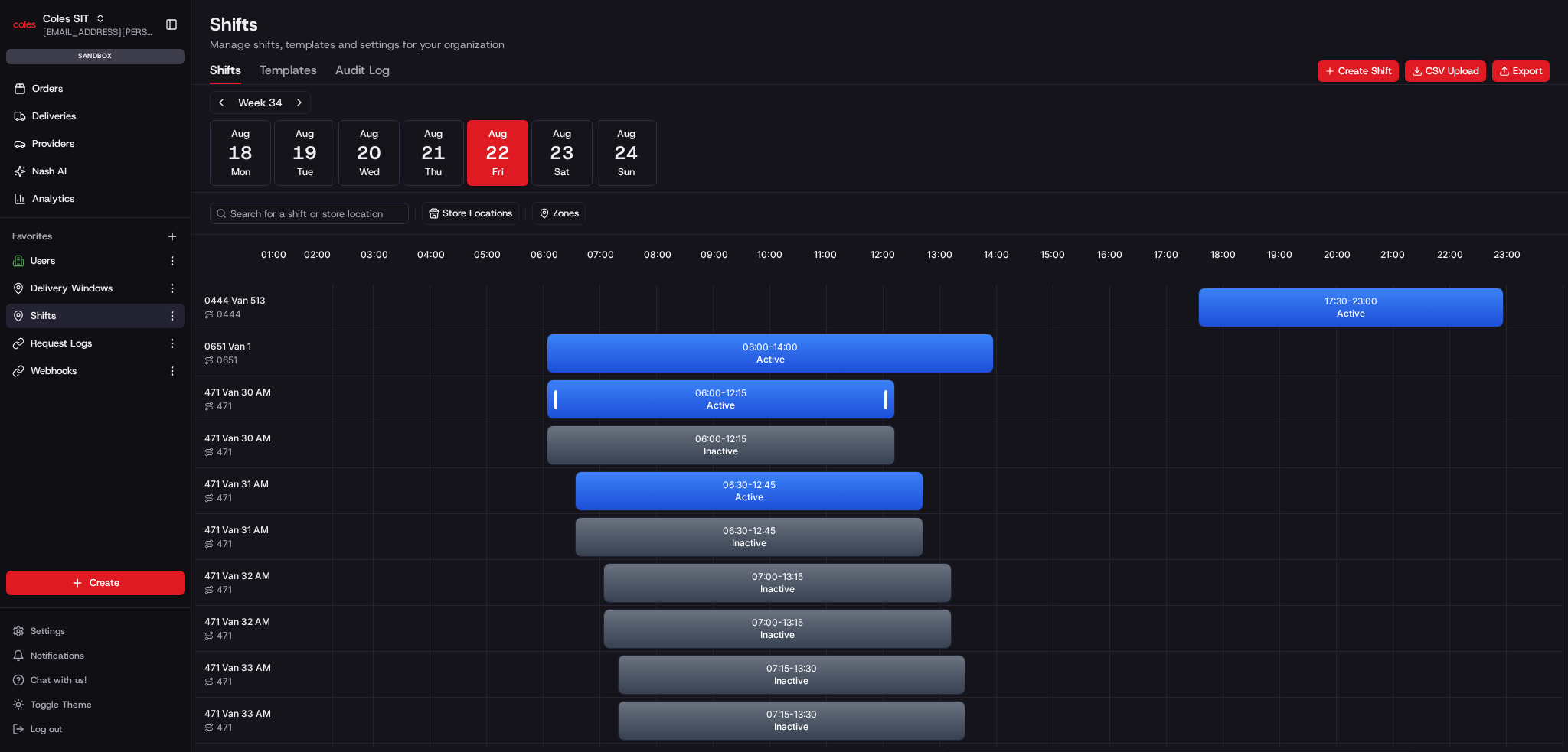
click at [773, 414] on div "06:00 - 12:15 Active" at bounding box center [721, 399] width 346 height 38
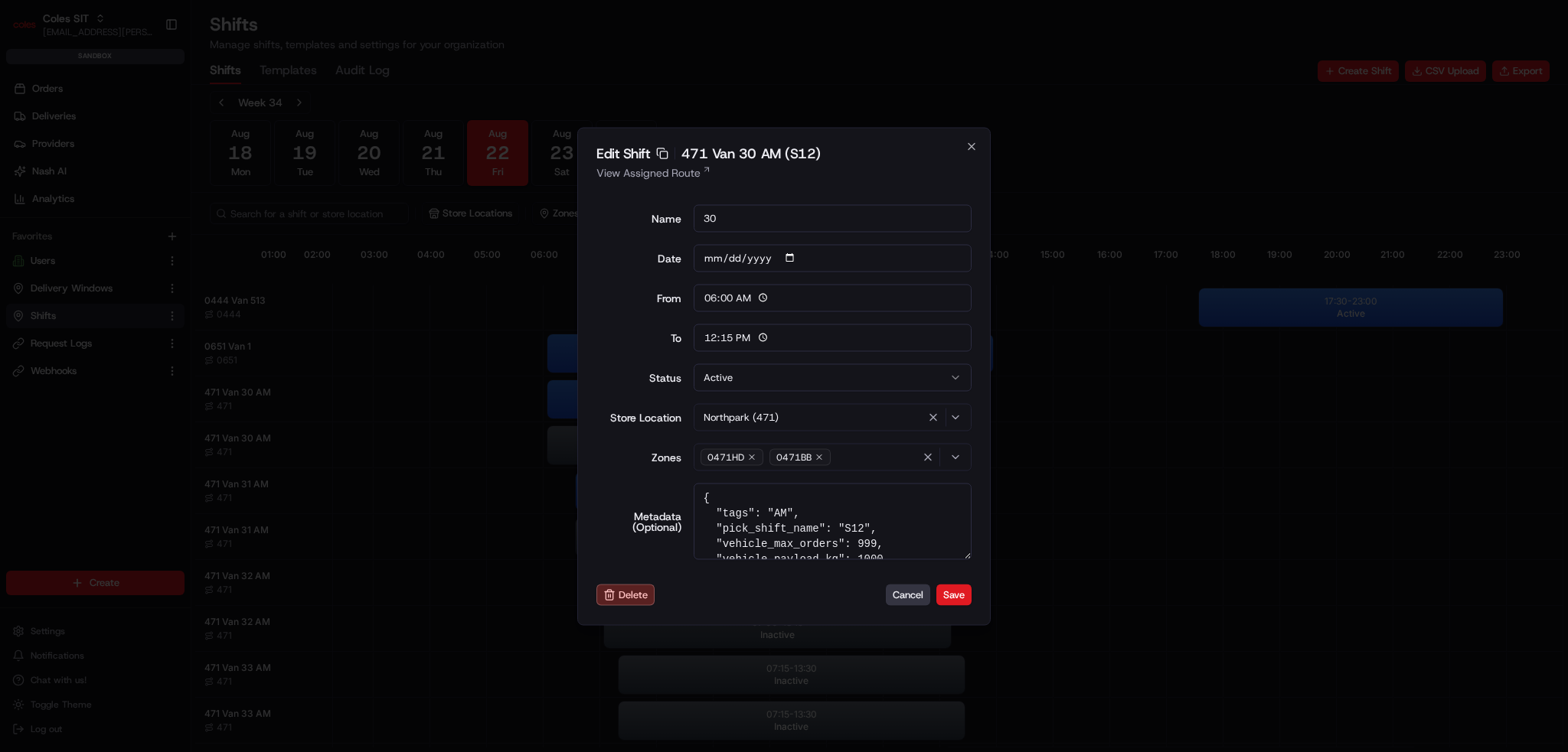
click at [895, 593] on button "Cancel" at bounding box center [908, 595] width 44 height 22
type input "14:00"
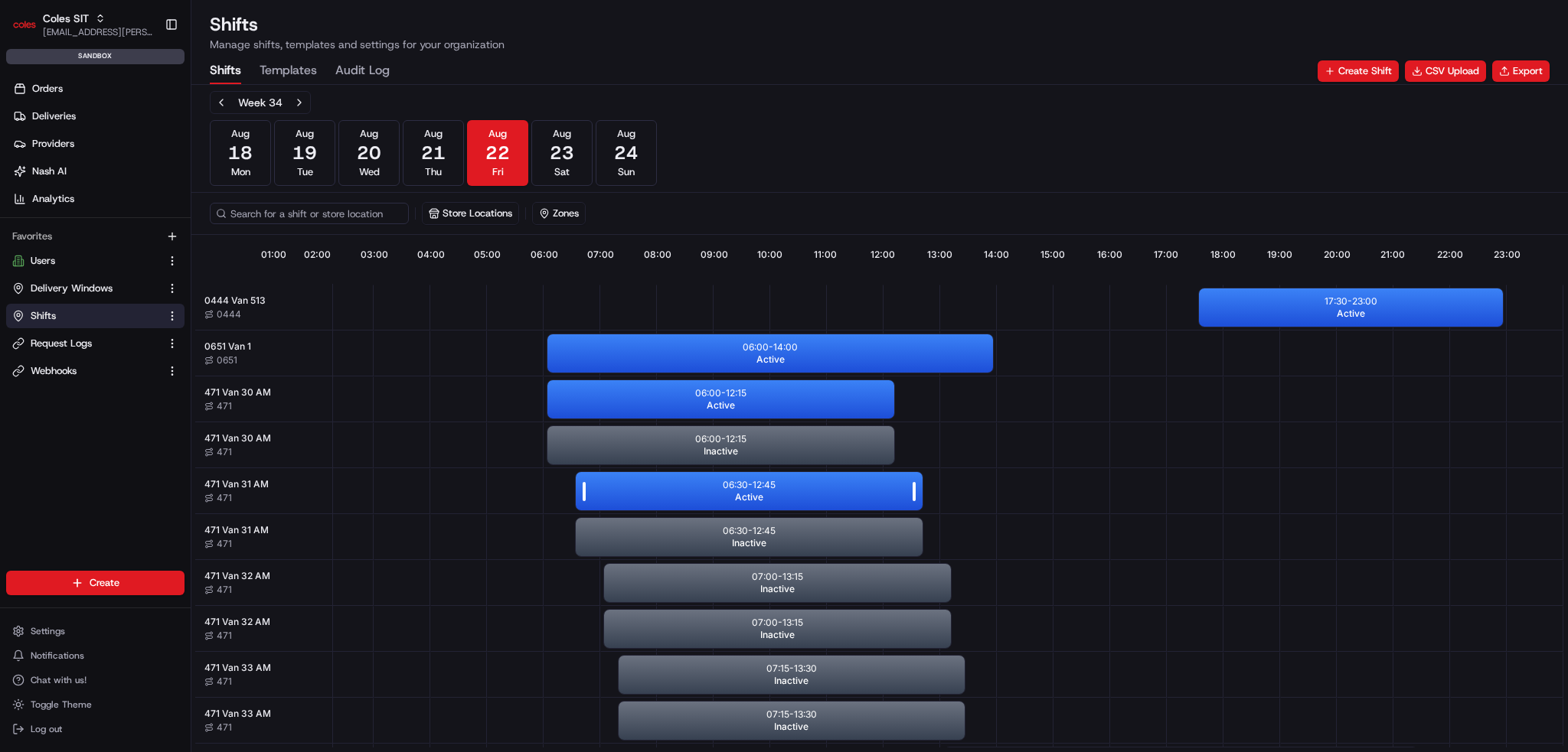
click at [808, 495] on div "06:30 - 12:45 Active" at bounding box center [749, 491] width 346 height 38
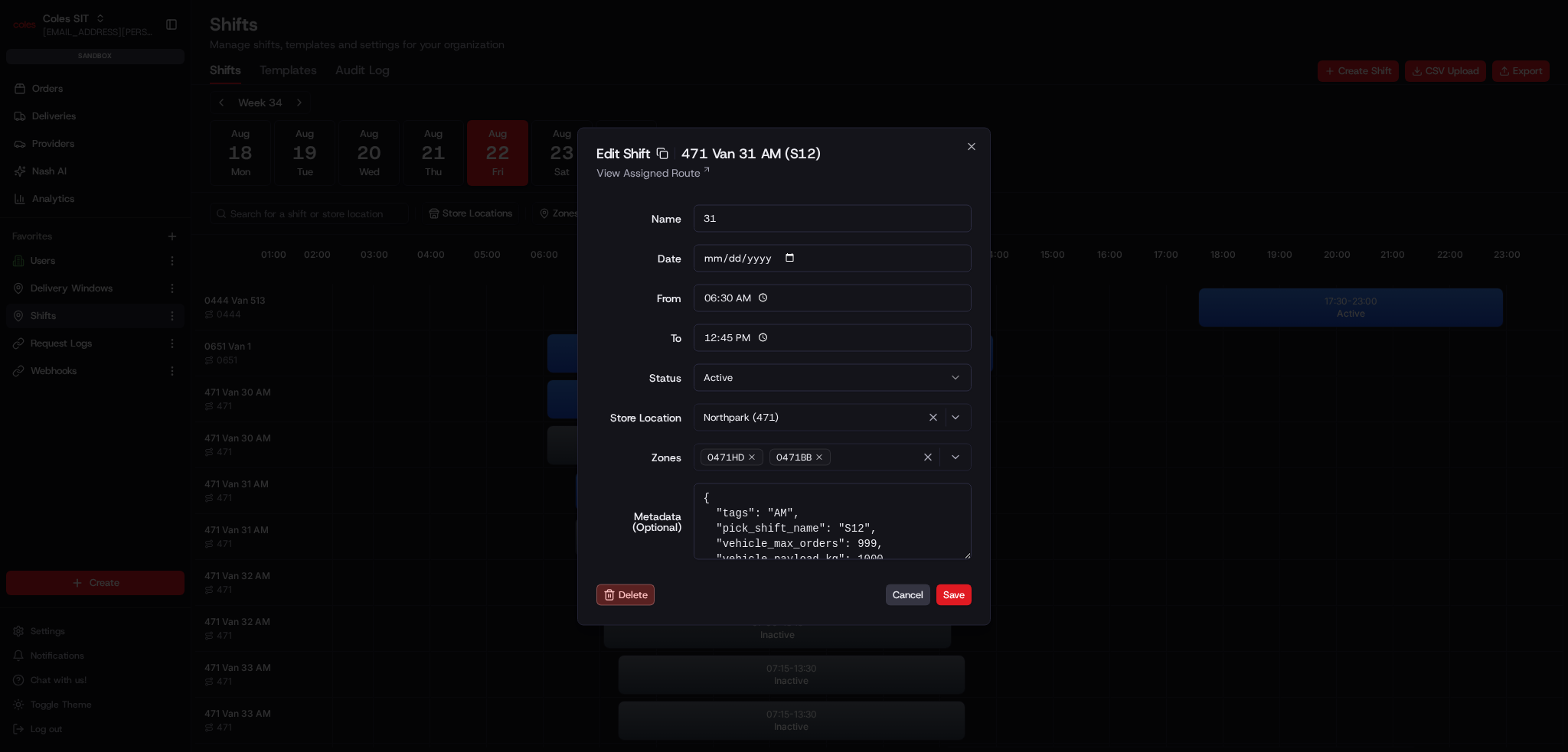
click at [912, 605] on div "Edit Shift Copy sft_KGhNWShj46vNqdVy8ASN8V 471 Van 31 AM (S12) View Assigned Ro…" at bounding box center [784, 375] width 414 height 498
click at [910, 588] on button "Cancel" at bounding box center [908, 595] width 44 height 22
type input "06:00"
type input "14:00"
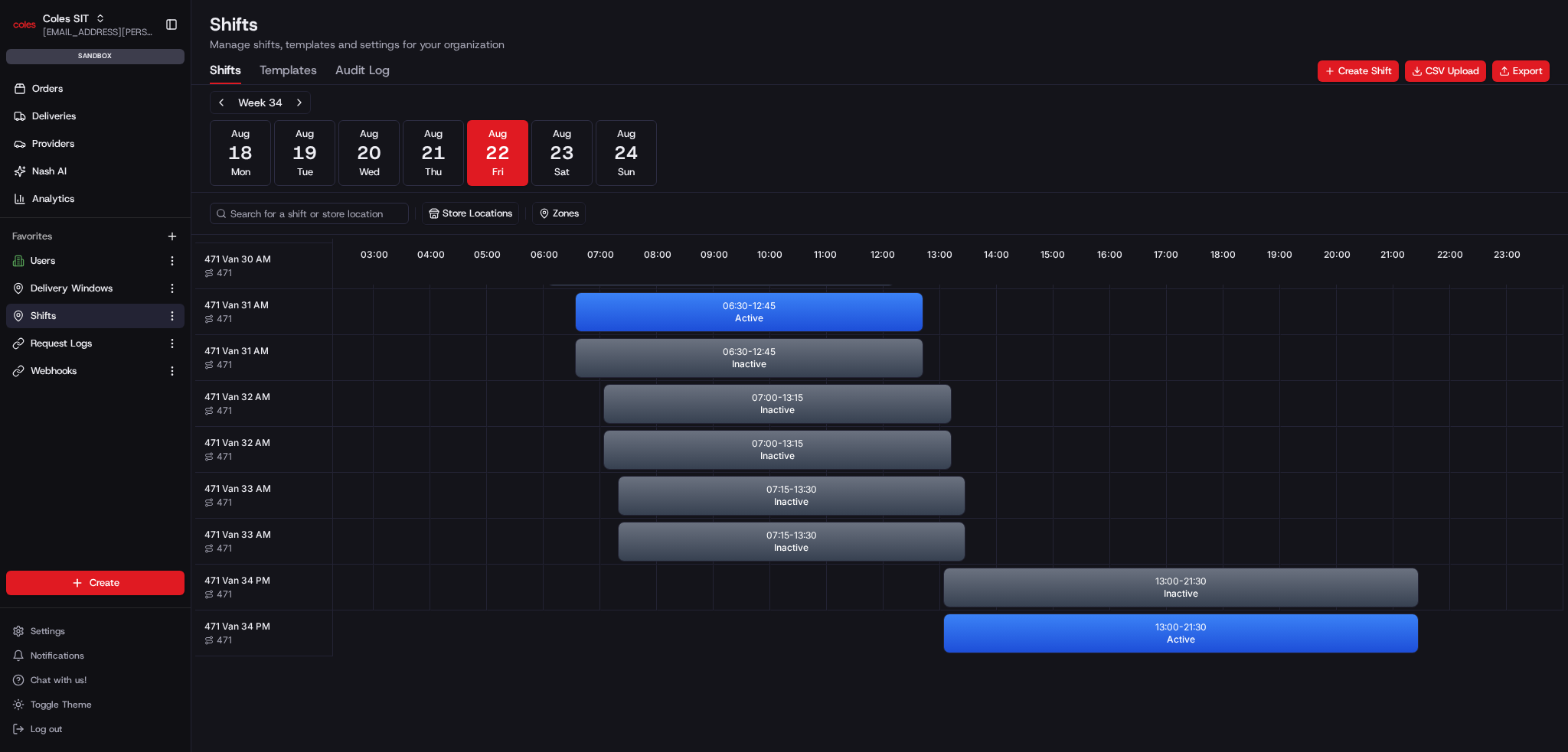
scroll to position [382, 136]
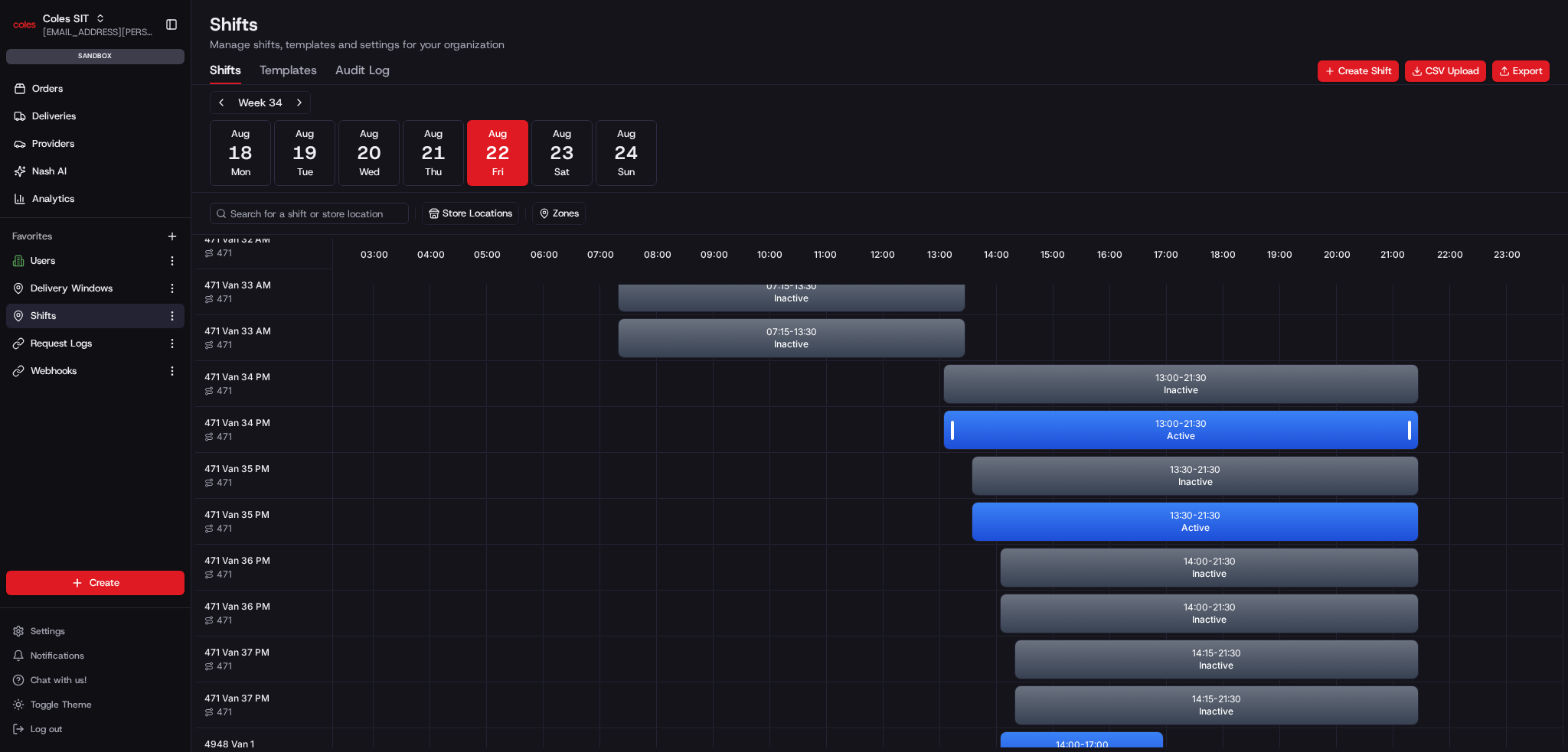
click at [995, 439] on div "13:00 - 21:30 Active" at bounding box center [1181, 431] width 474 height 38
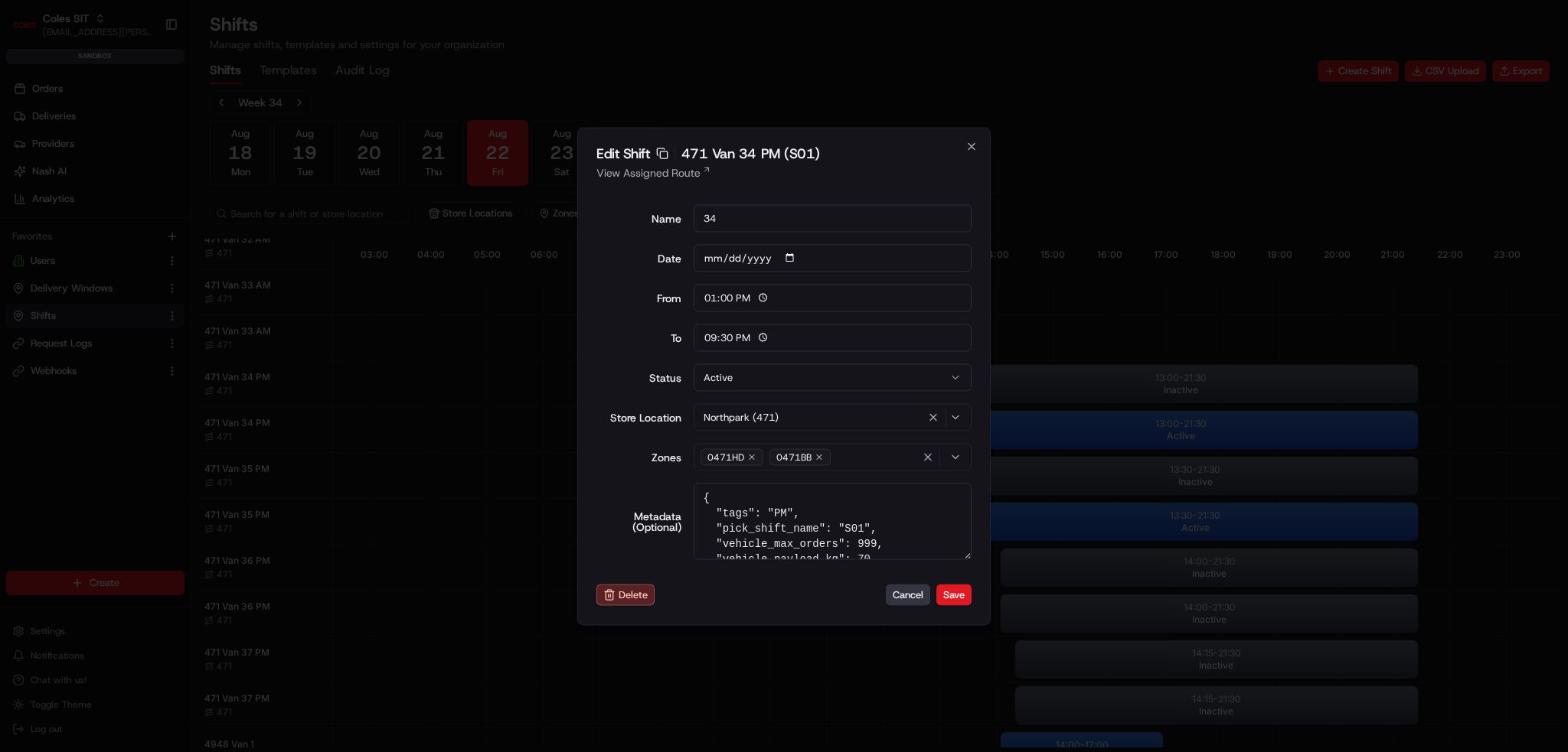
click at [906, 587] on button "Cancel" at bounding box center [908, 595] width 44 height 22
type input "06:00"
type input "14:00"
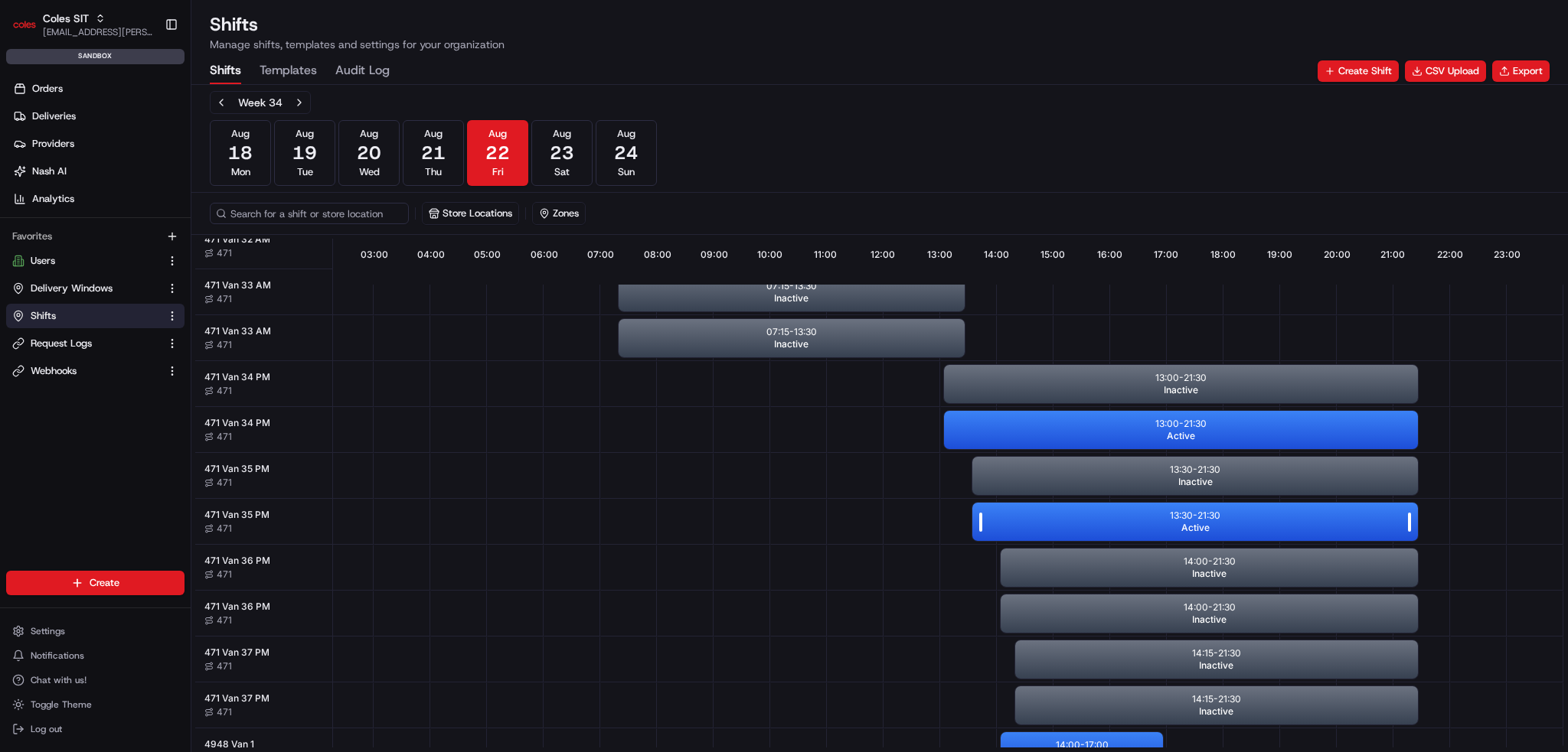
click at [1019, 517] on div "13:30 - 21:30 Active" at bounding box center [1195, 522] width 446 height 38
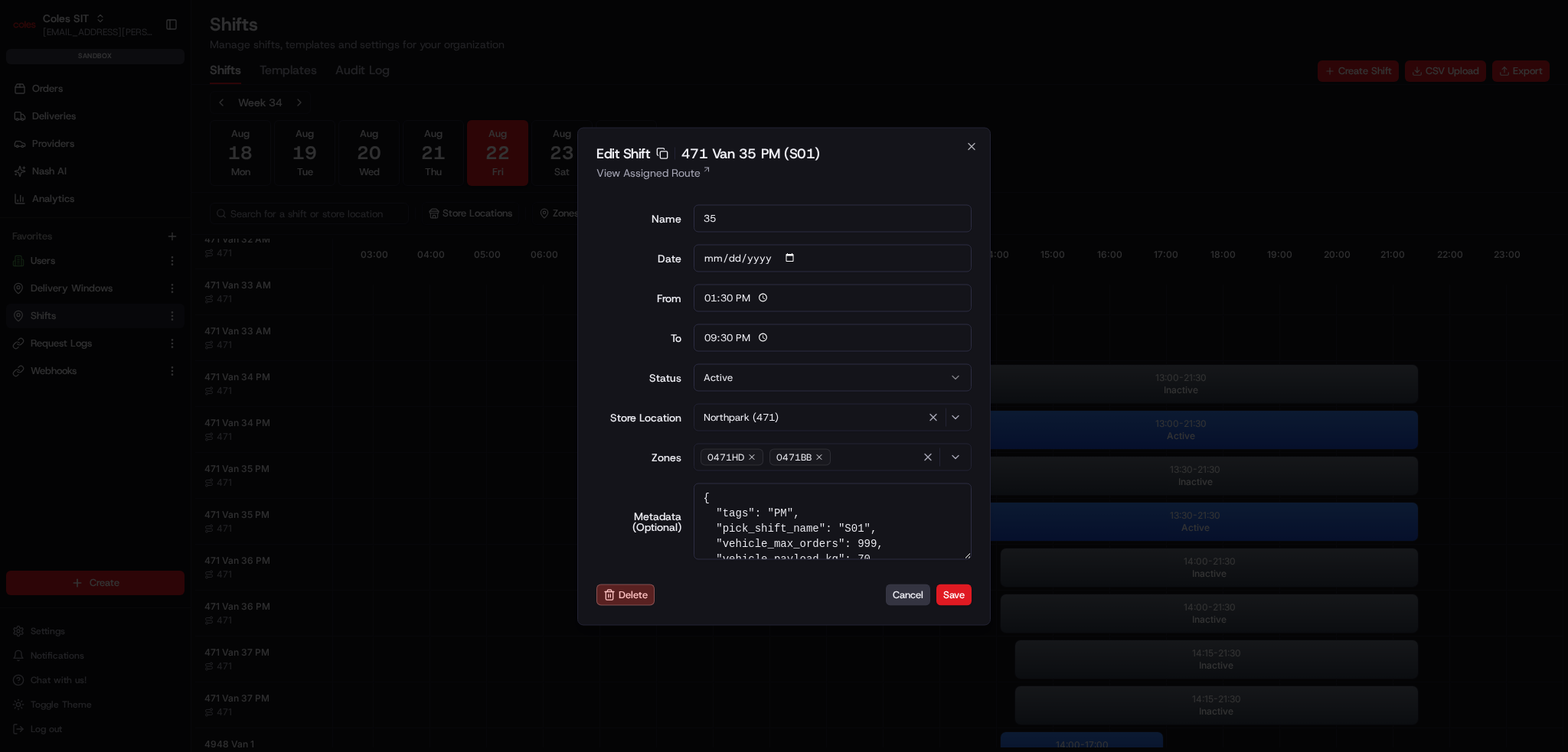
click at [915, 596] on button "Cancel" at bounding box center [908, 595] width 44 height 22
type input "06:00"
type input "14:00"
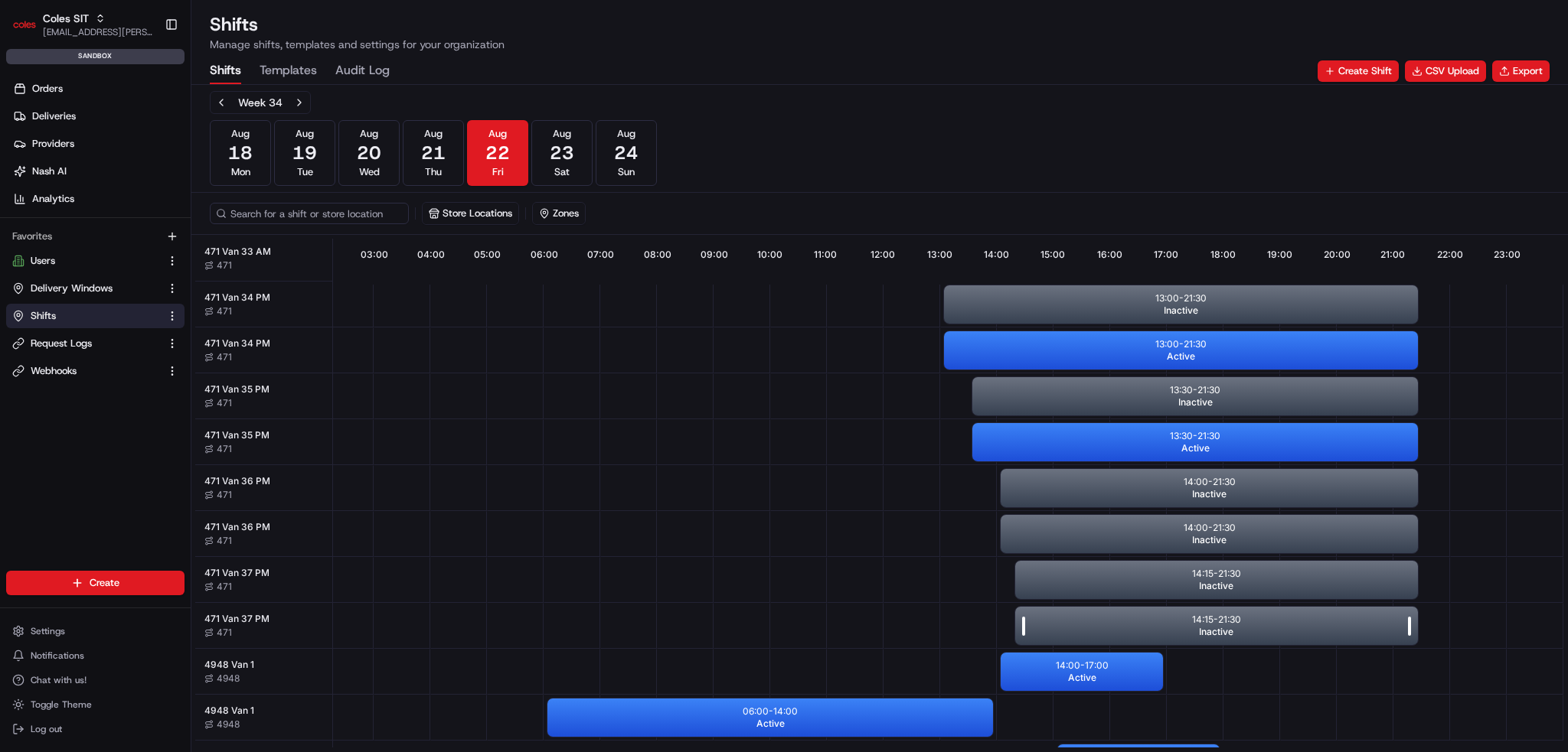
scroll to position [536, 136]
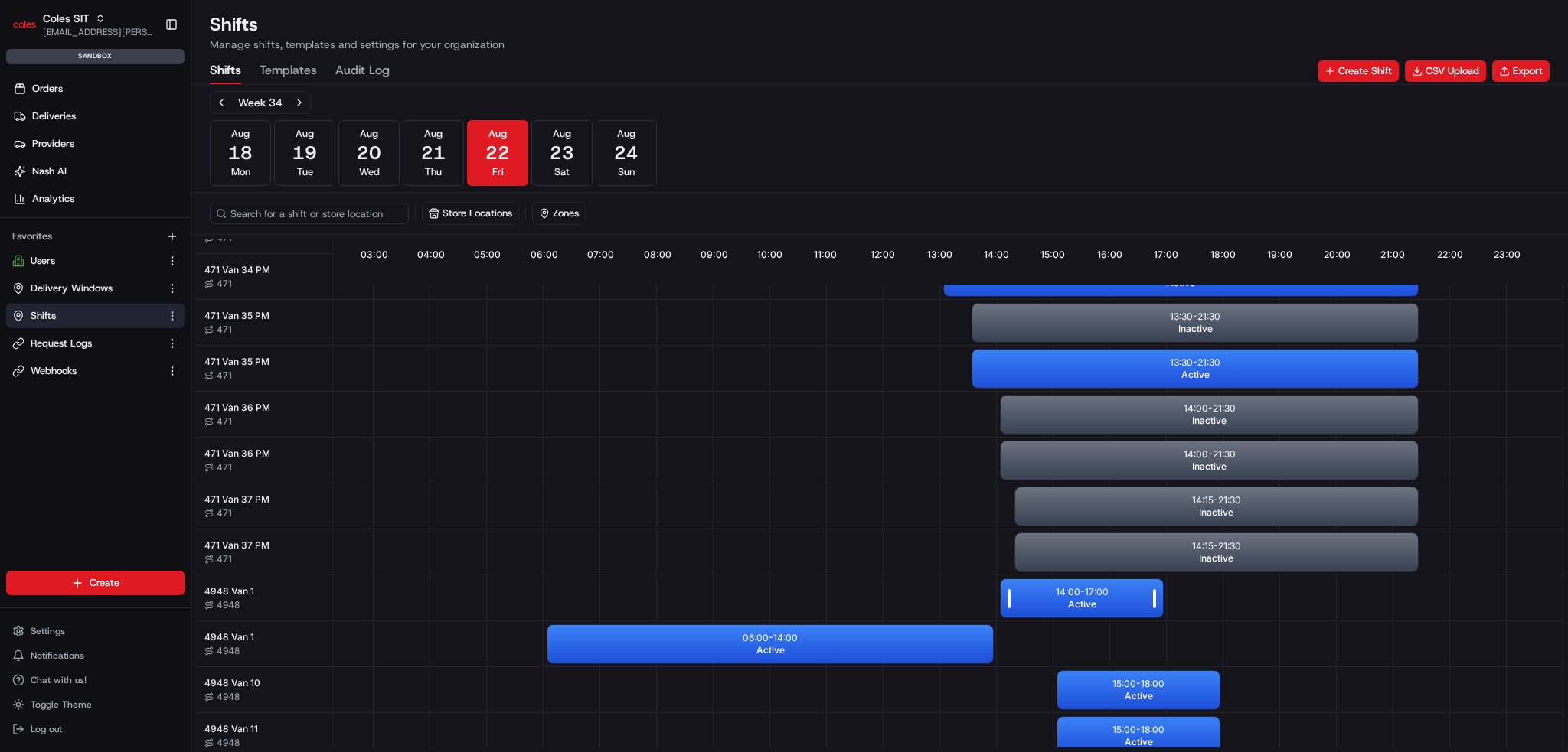
click at [1035, 584] on div "14:00 - 17:00 Active" at bounding box center [1082, 599] width 162 height 38
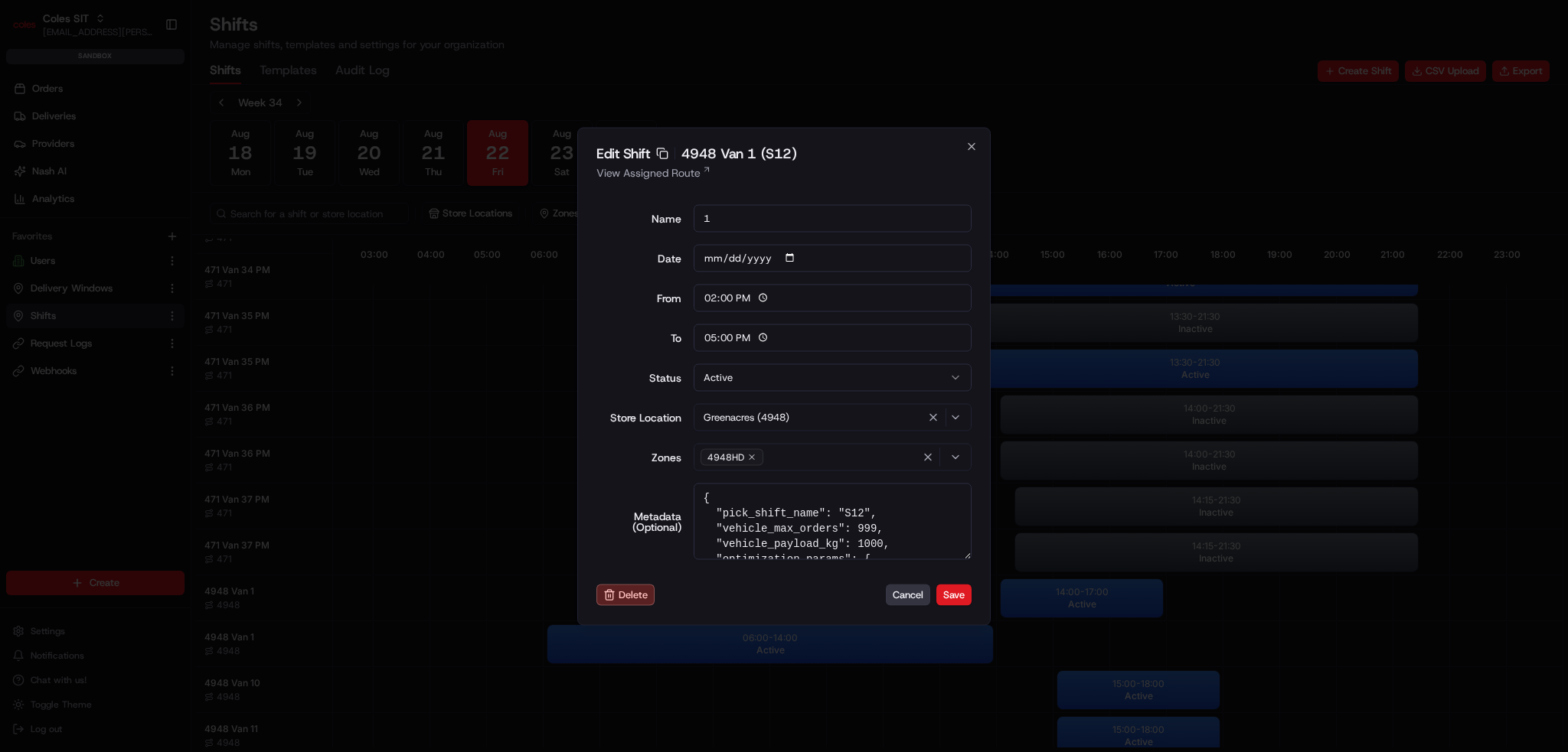
click at [906, 590] on button "Cancel" at bounding box center [908, 595] width 44 height 22
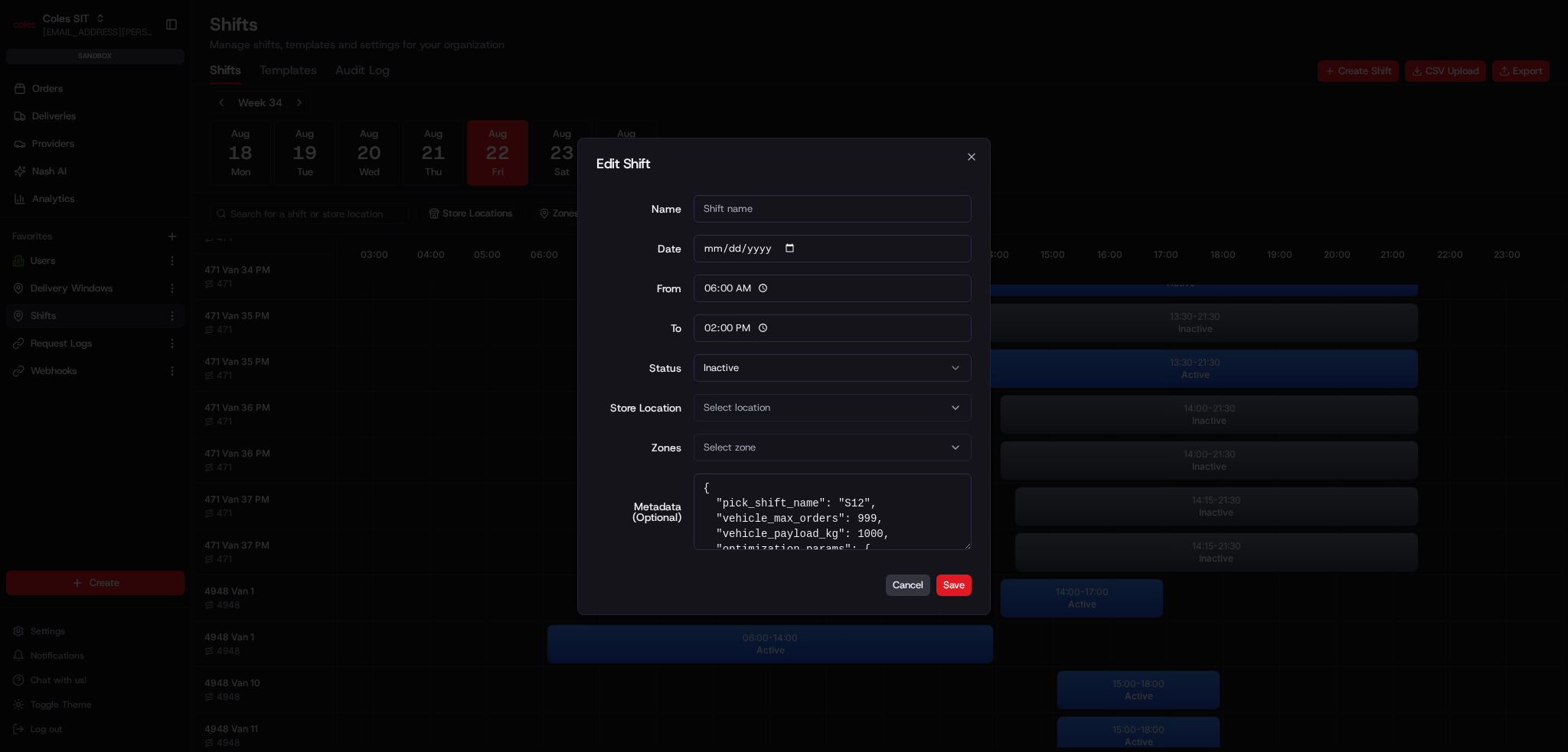
type input "06:00"
type input "14:00"
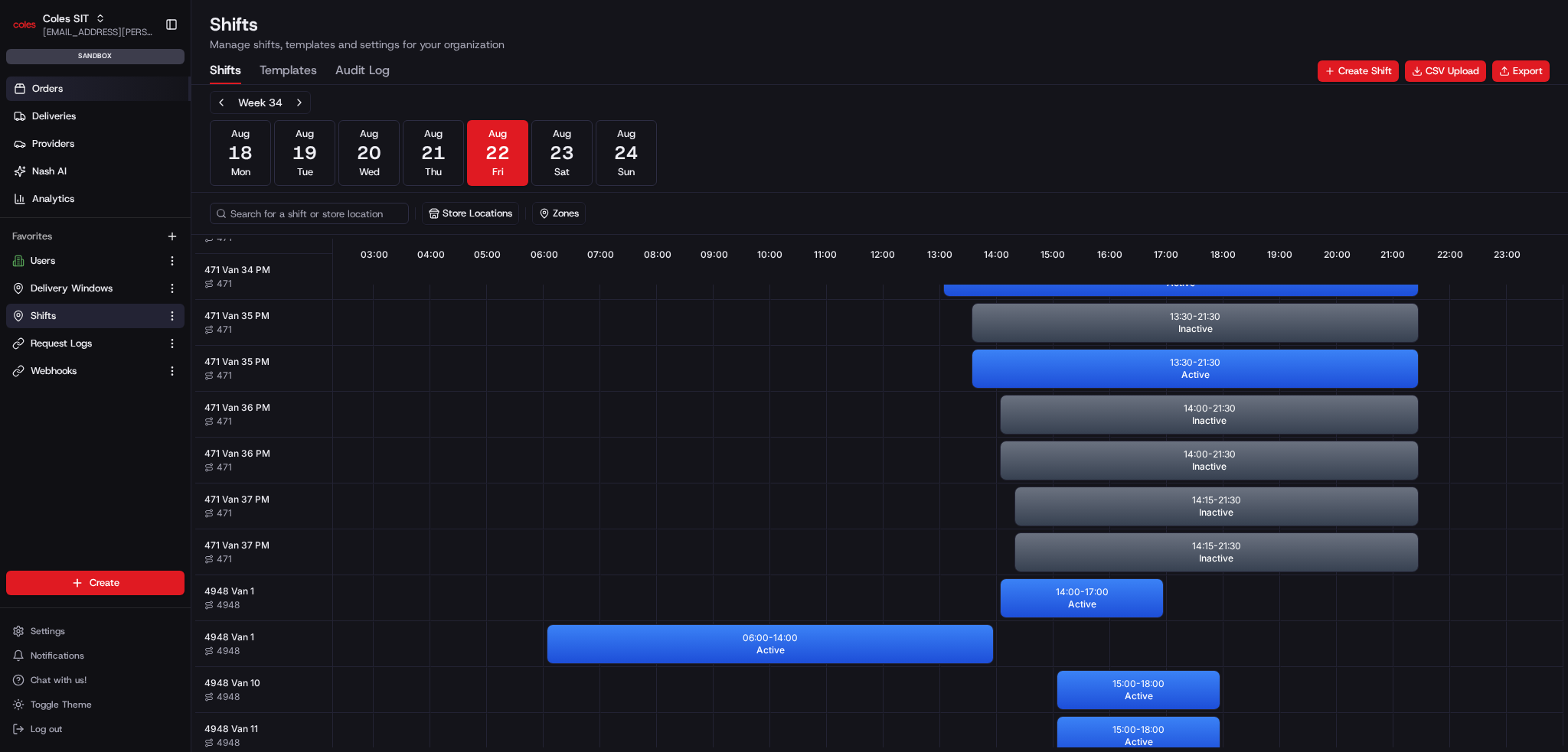
click at [50, 82] on span "Orders" at bounding box center [47, 88] width 30 height 14
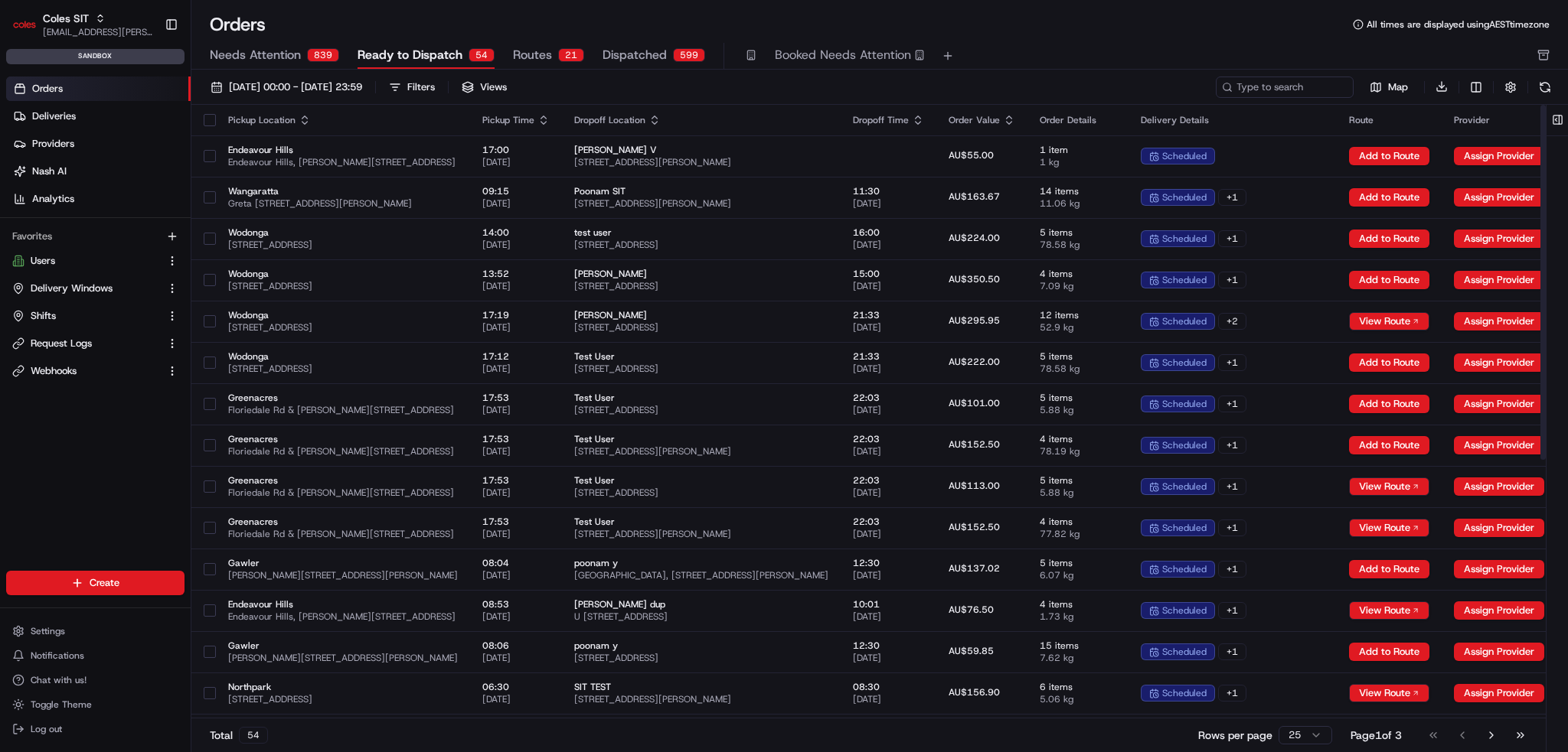
click at [513, 52] on span "Routes" at bounding box center [533, 55] width 39 height 18
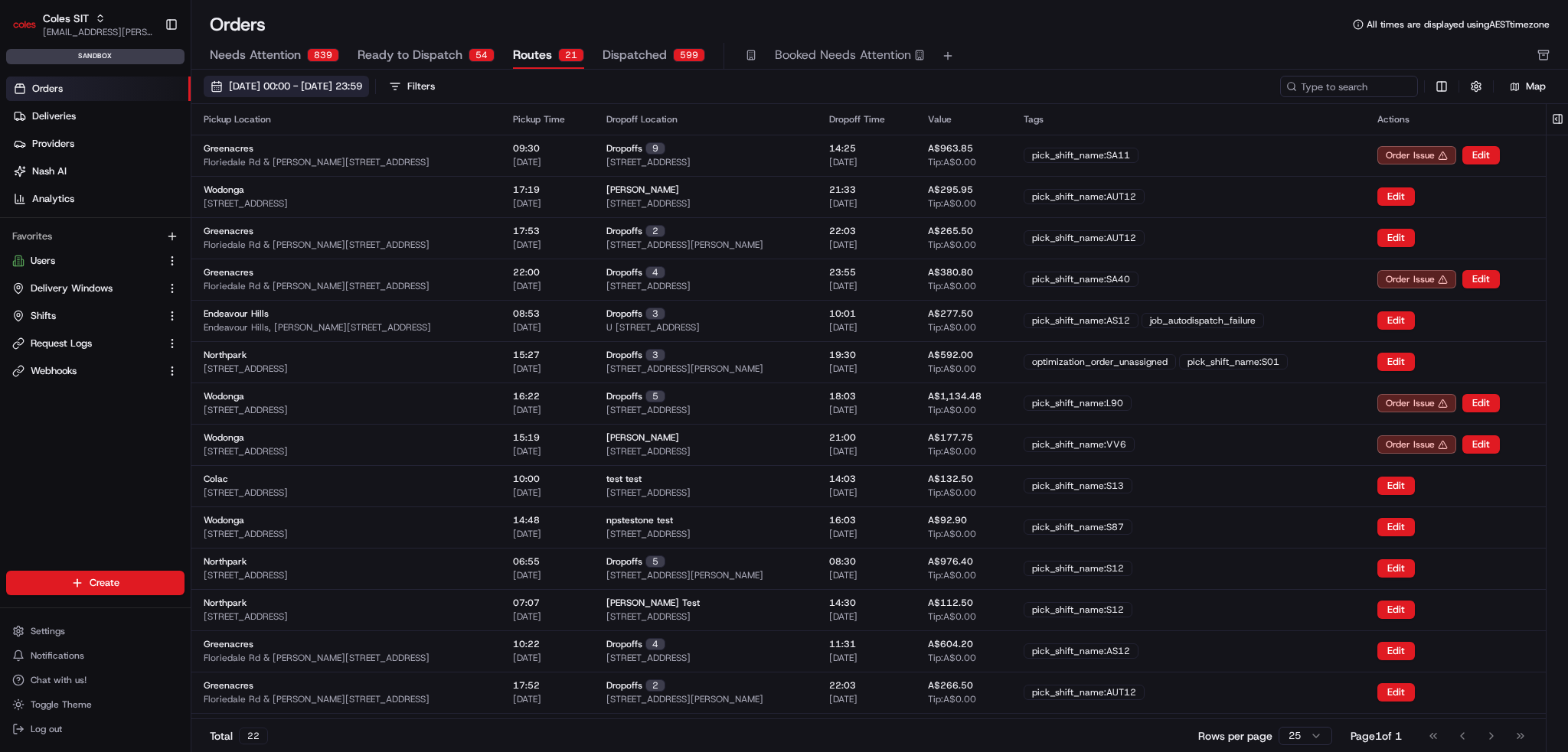
click at [363, 85] on span "01/08/2025 00:00 - 31/08/2025 23:59" at bounding box center [295, 86] width 133 height 14
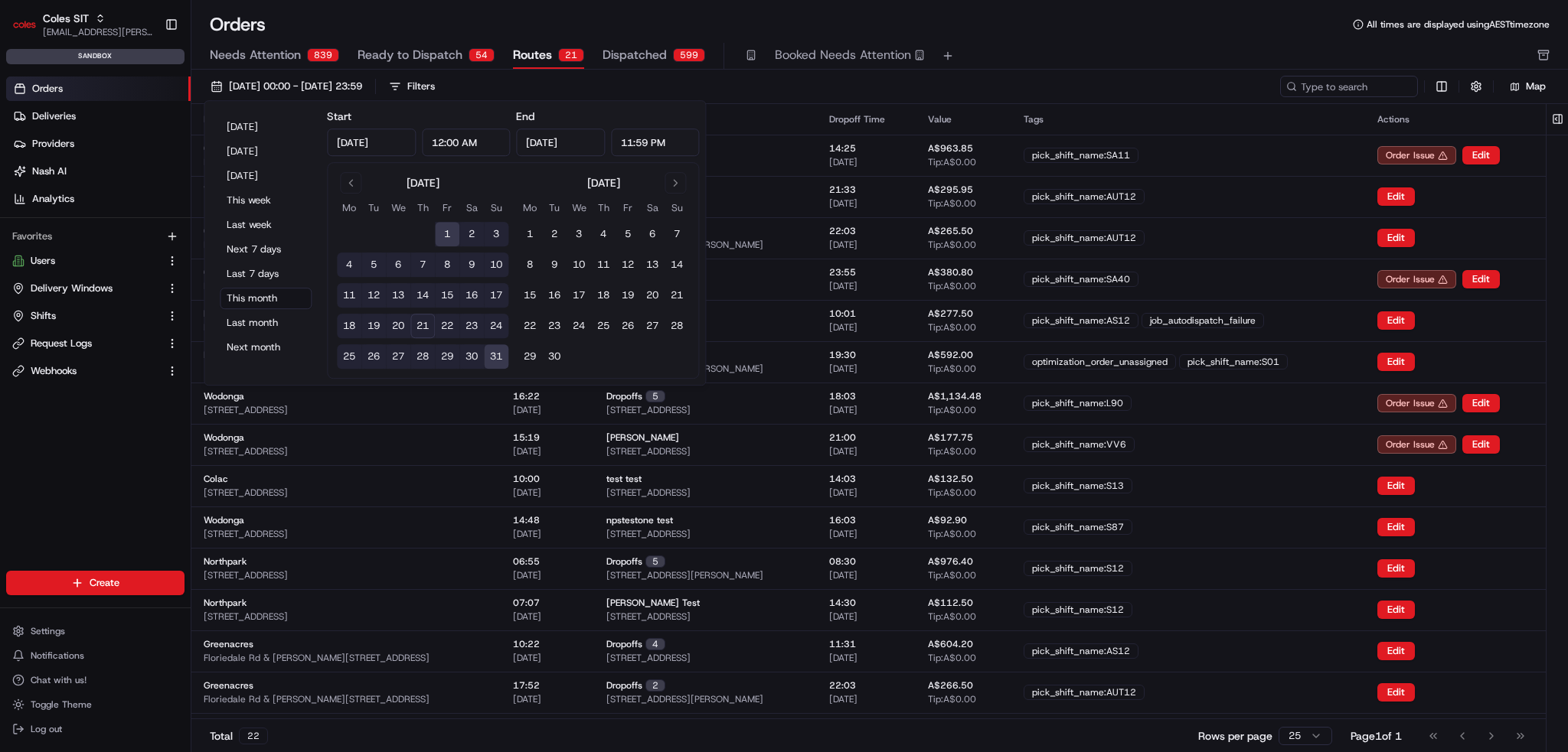
click at [445, 325] on button "22" at bounding box center [447, 325] width 25 height 25
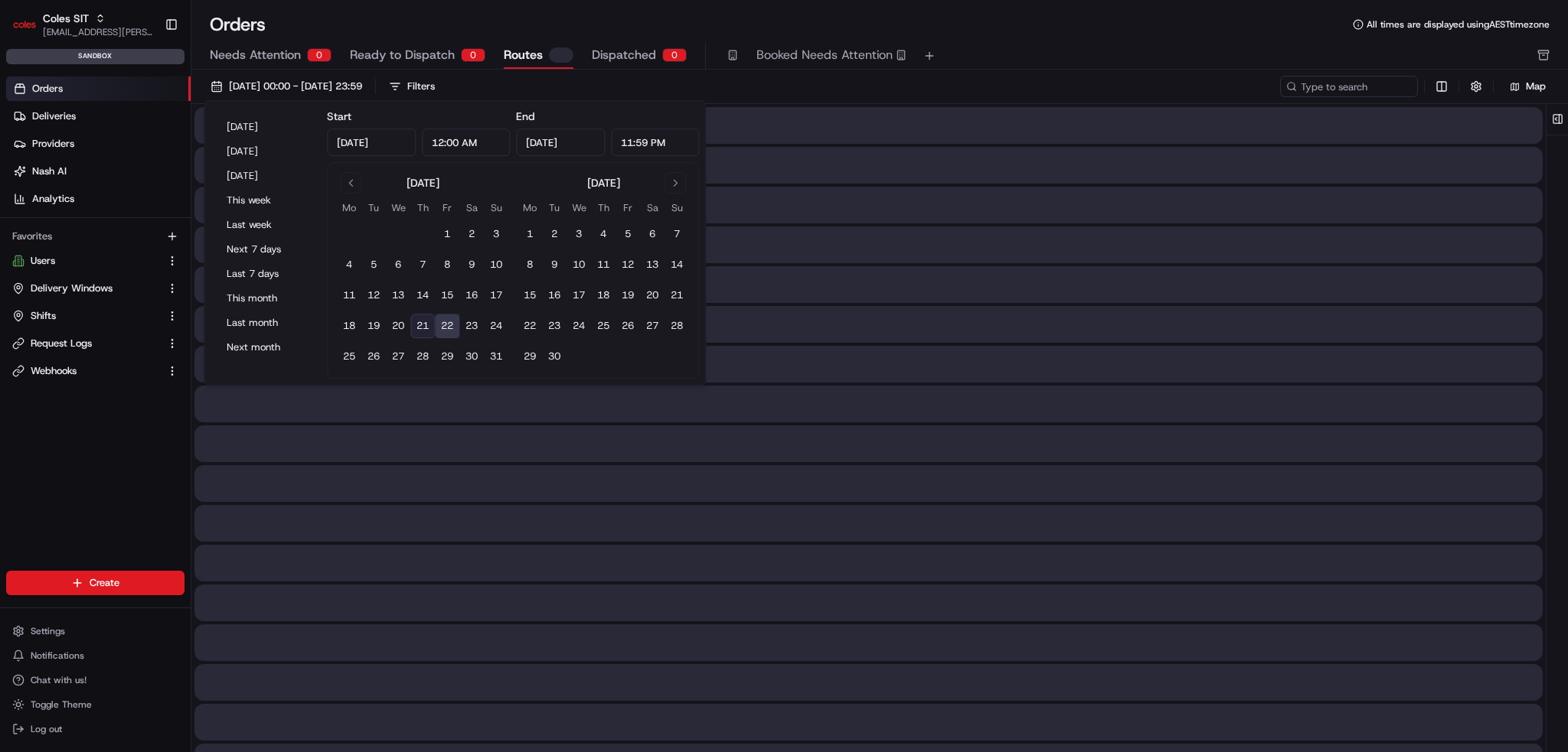
type input "Aug 22, 2025"
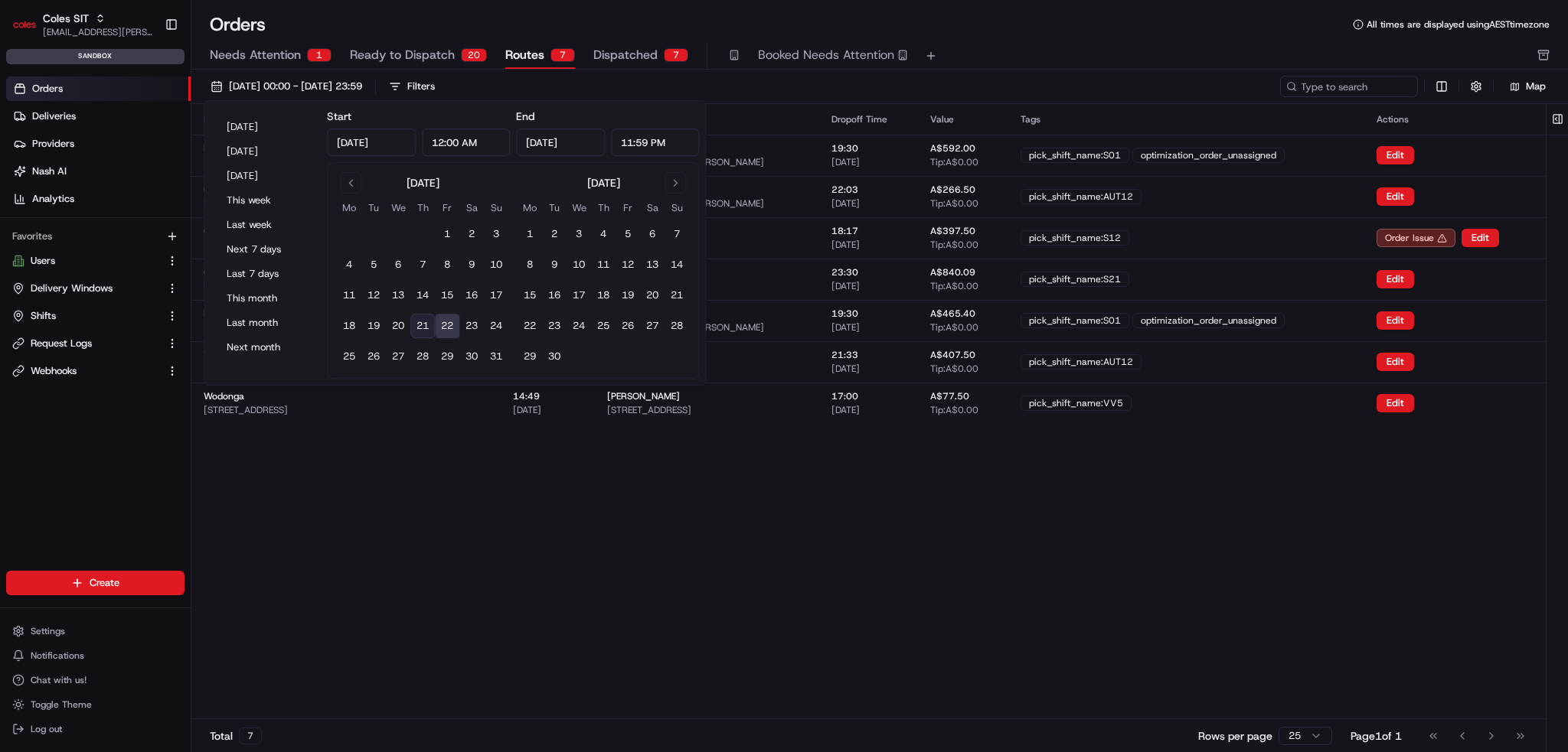
click at [1072, 5] on div "Orders All times are displayed using AEST timezone Needs Attention 1 Ready to D…" at bounding box center [880, 376] width 1377 height 752
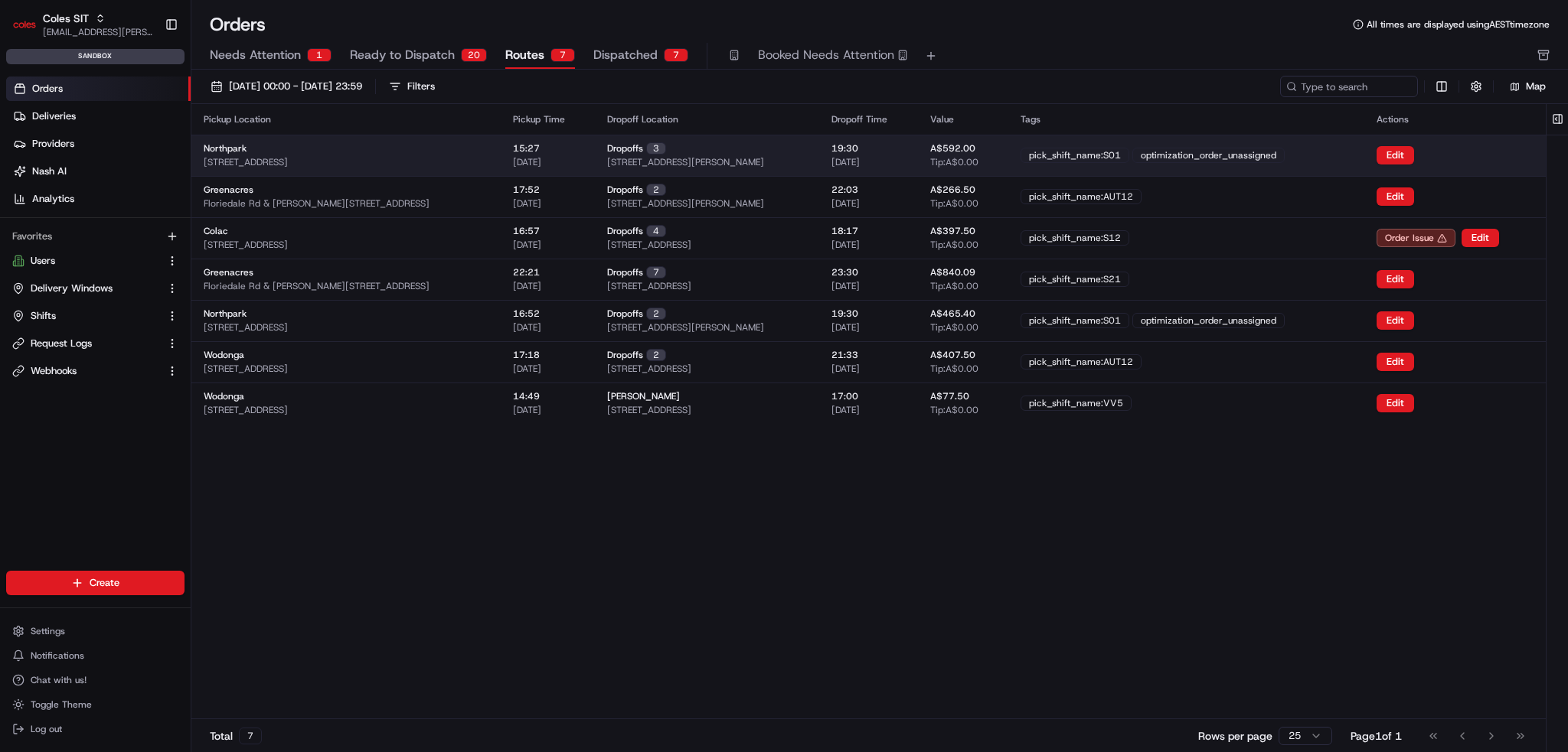
click at [414, 154] on div "Northpark 264 Main N Rd, Prospect SA 5082, Australia" at bounding box center [346, 156] width 285 height 26
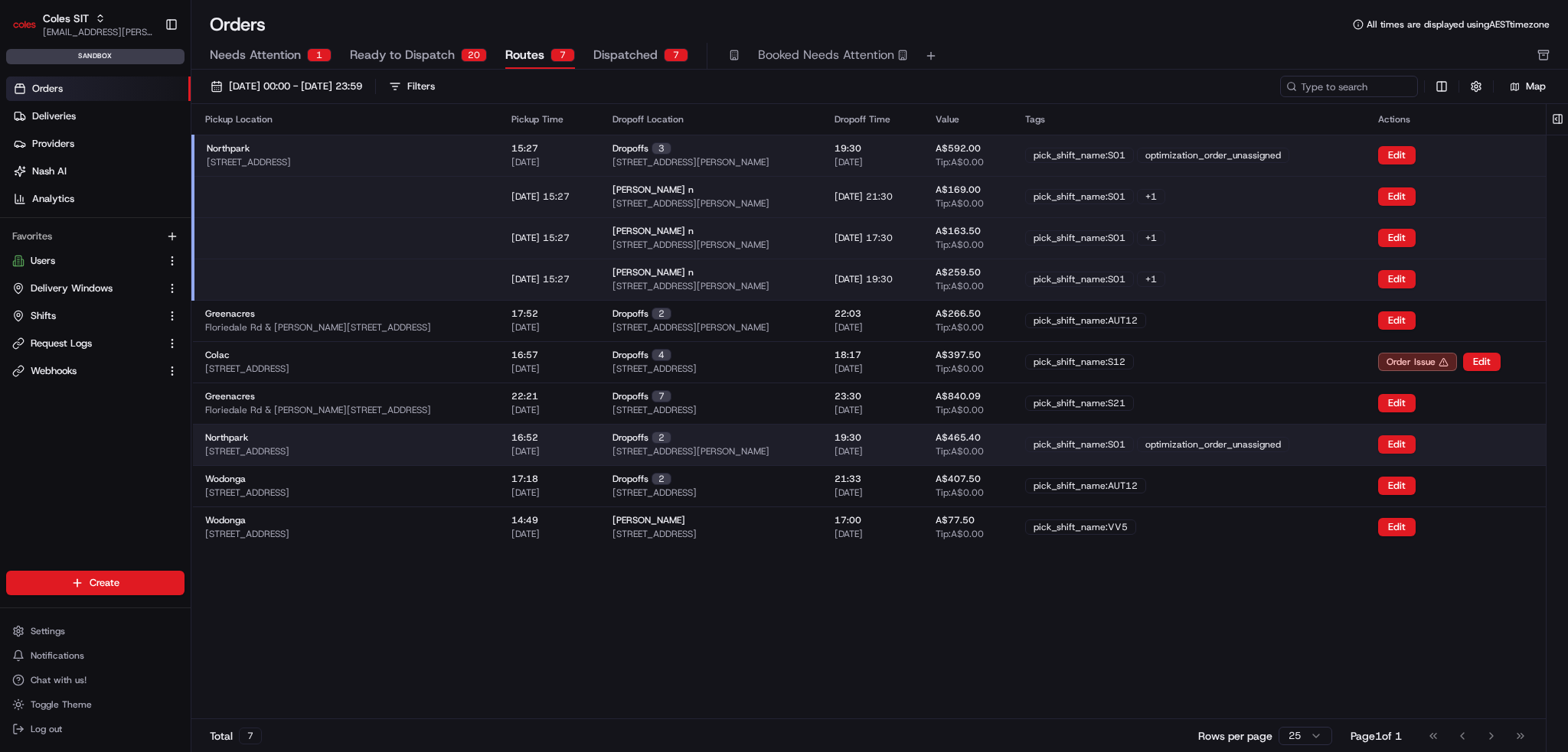
click at [427, 434] on div "Northpark 264 Main N Rd, Prospect SA 5082, Australia" at bounding box center [346, 444] width 282 height 26
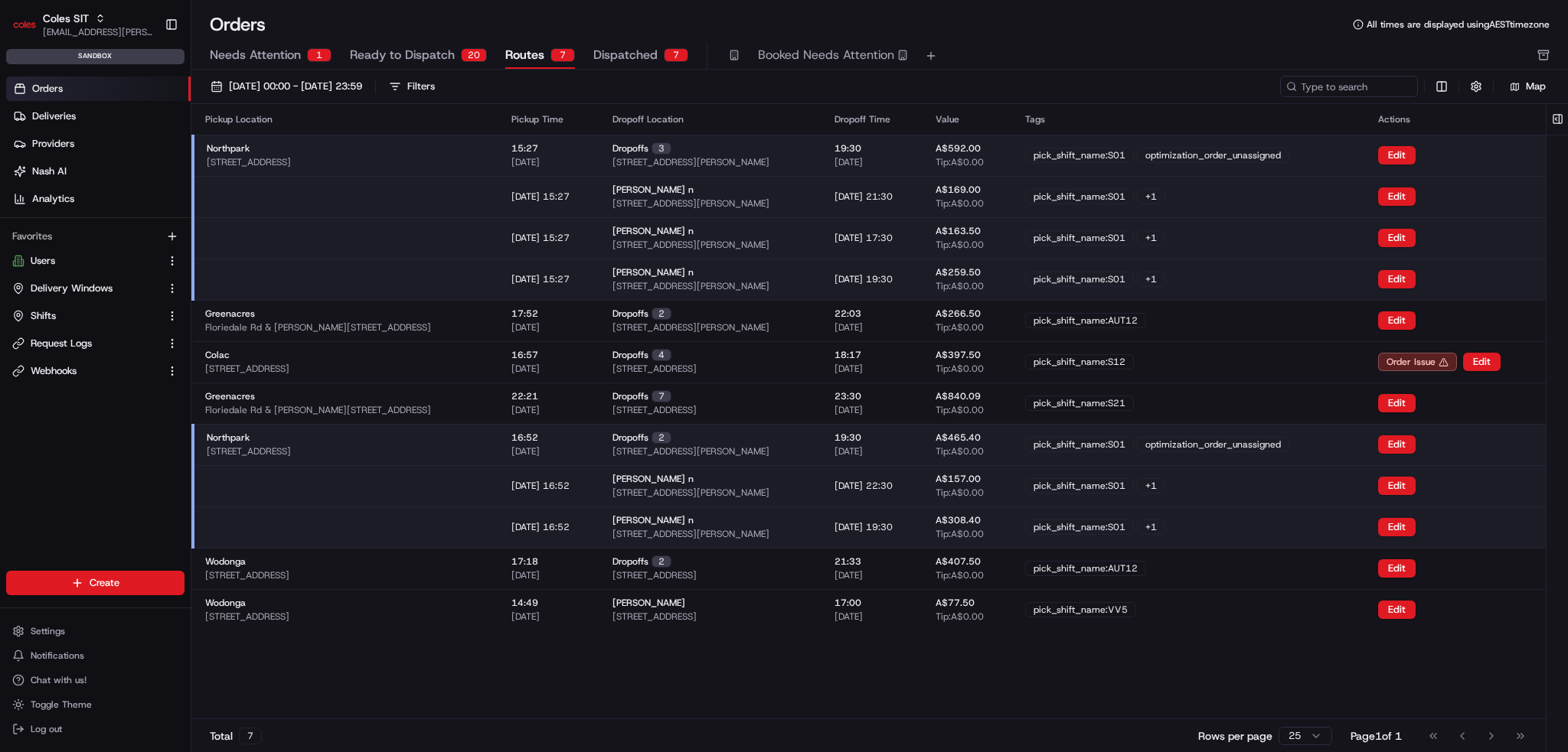
click at [443, 444] on div "Northpark 264 Main N Rd, Prospect SA 5082, Australia" at bounding box center [346, 444] width 280 height 26
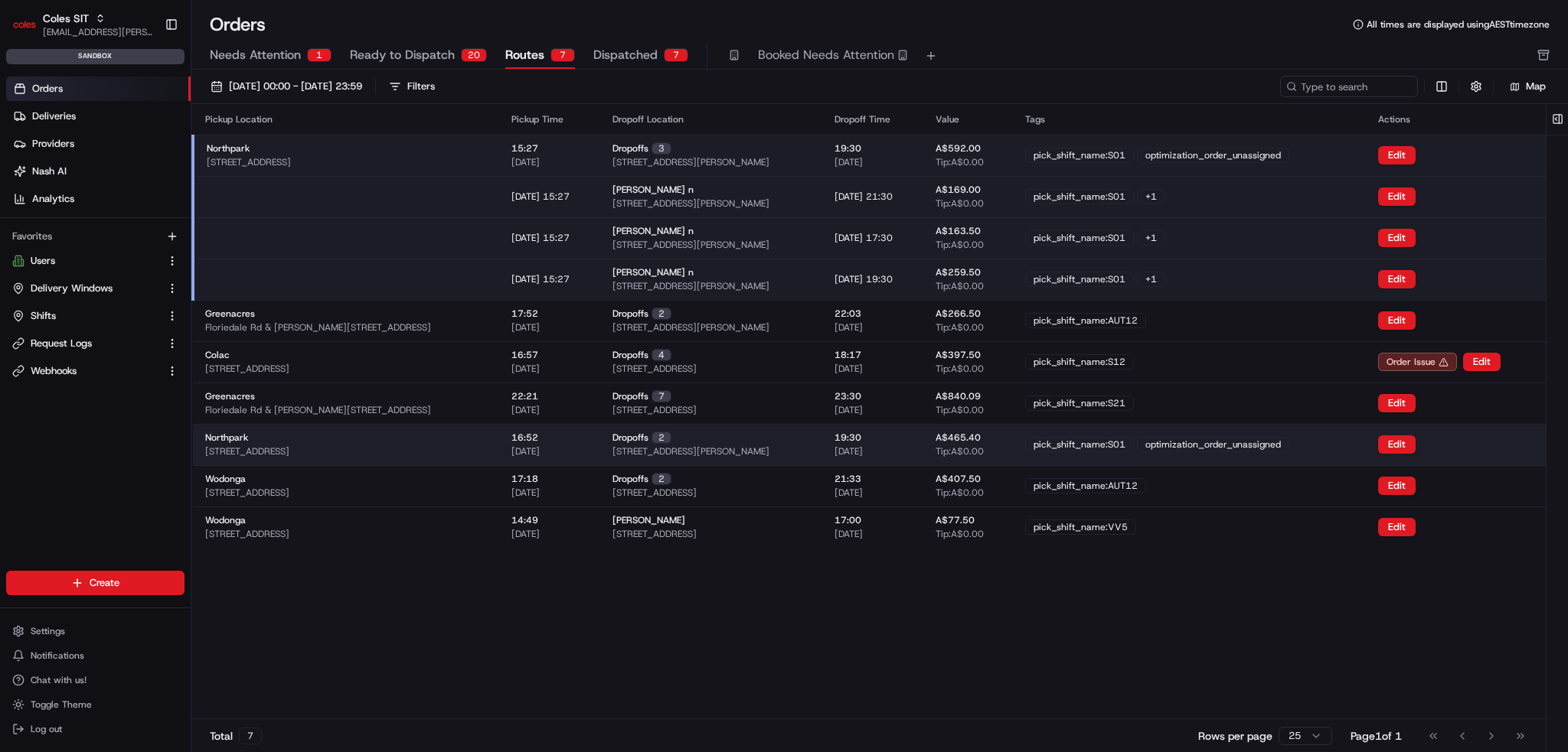
click at [443, 444] on div "Northpark 264 Main N Rd, Prospect SA 5082, Australia" at bounding box center [346, 444] width 282 height 26
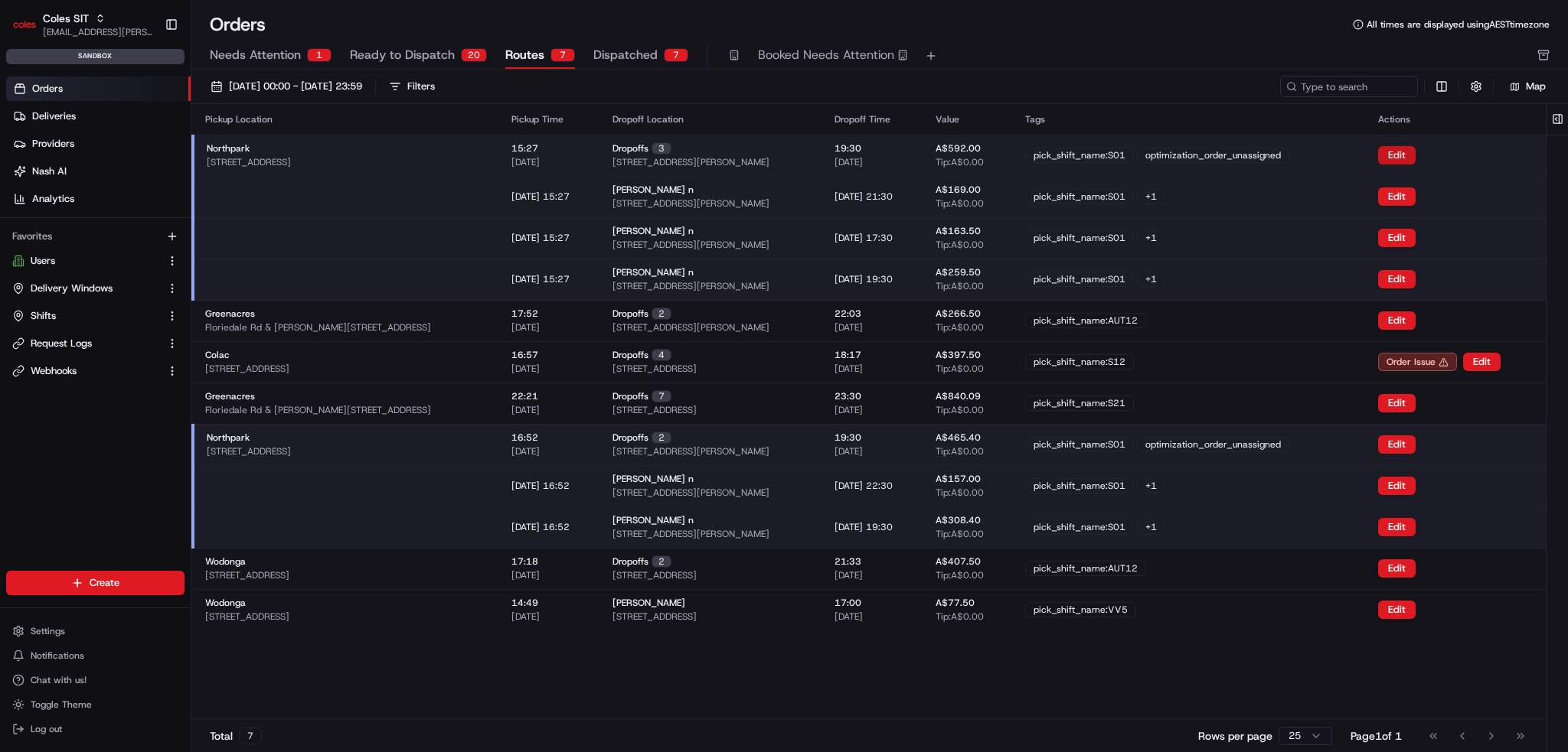
click at [1416, 152] on button "Edit" at bounding box center [1396, 155] width 38 height 18
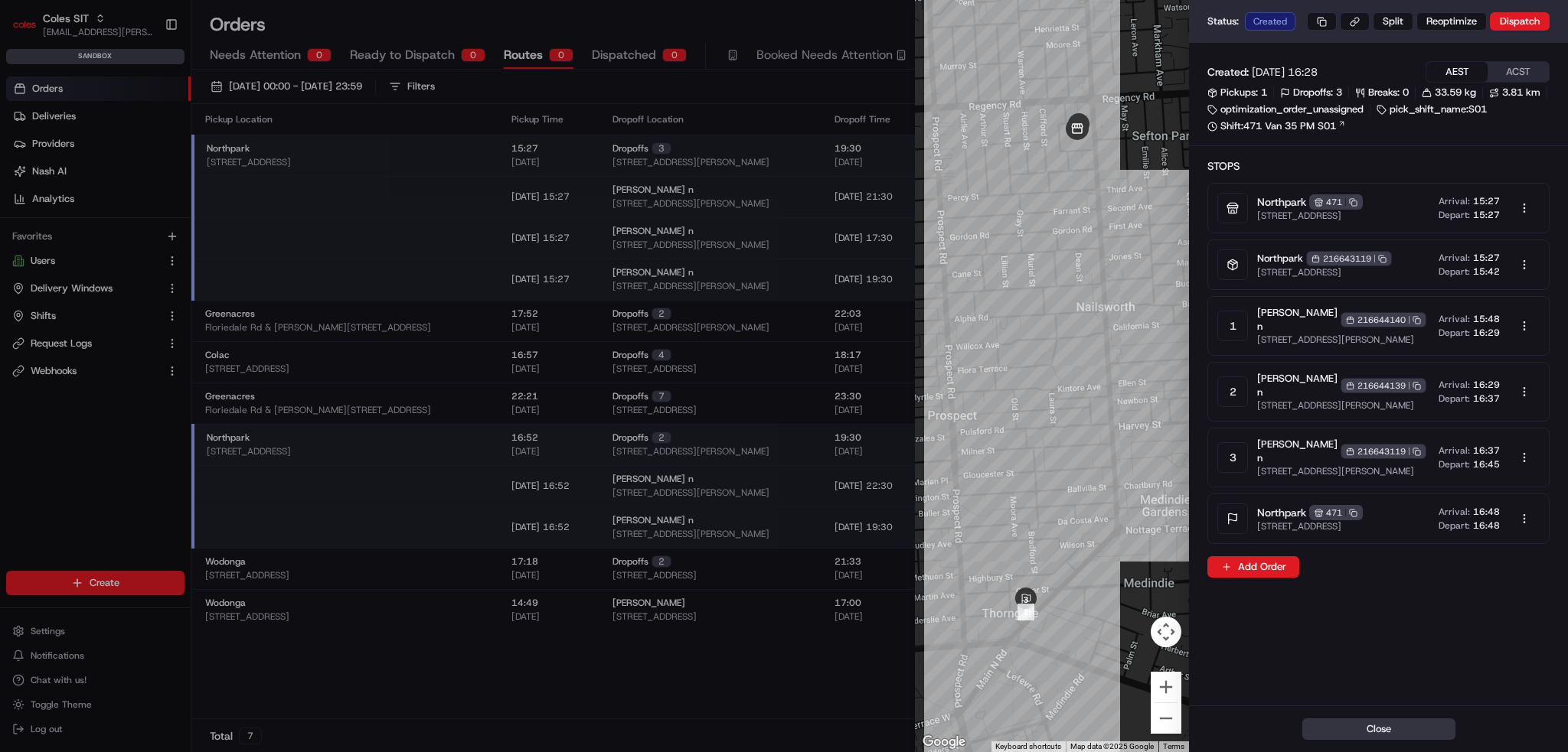
click at [1377, 736] on button "Close" at bounding box center [1379, 729] width 153 height 22
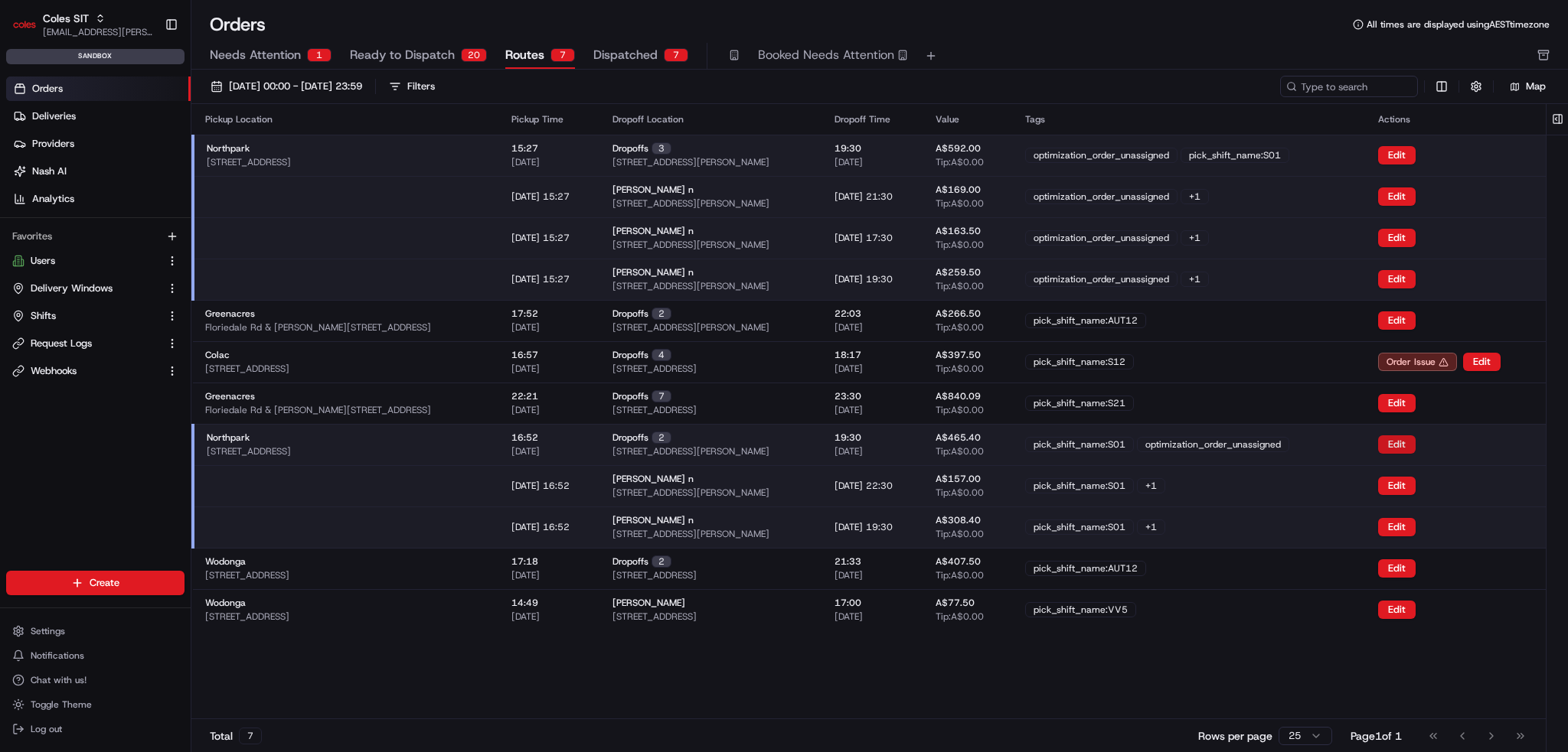
click at [1410, 439] on button "Edit" at bounding box center [1396, 444] width 38 height 18
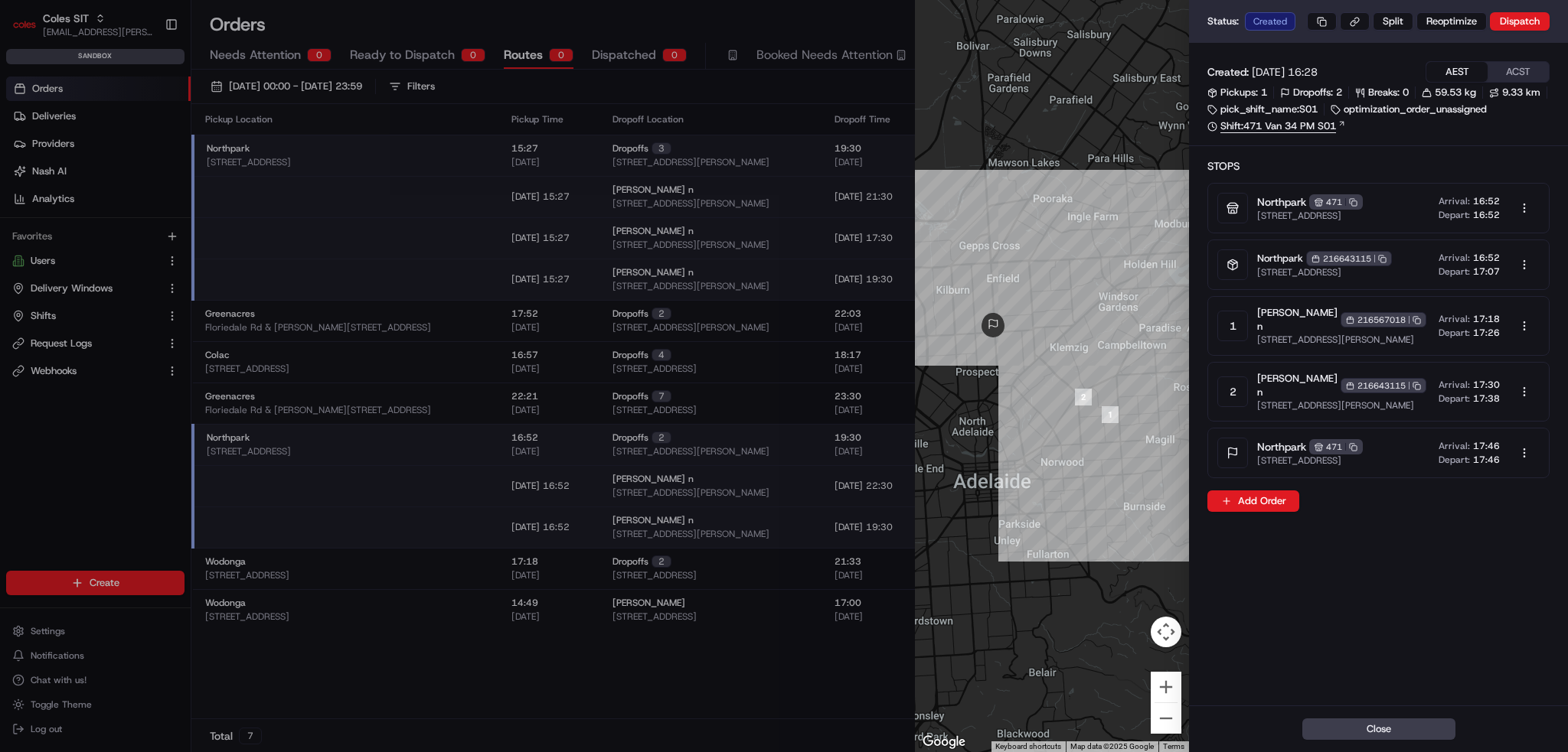
click at [1293, 133] on link "Shift: 471 Van 34 PM S01" at bounding box center [1379, 126] width 342 height 14
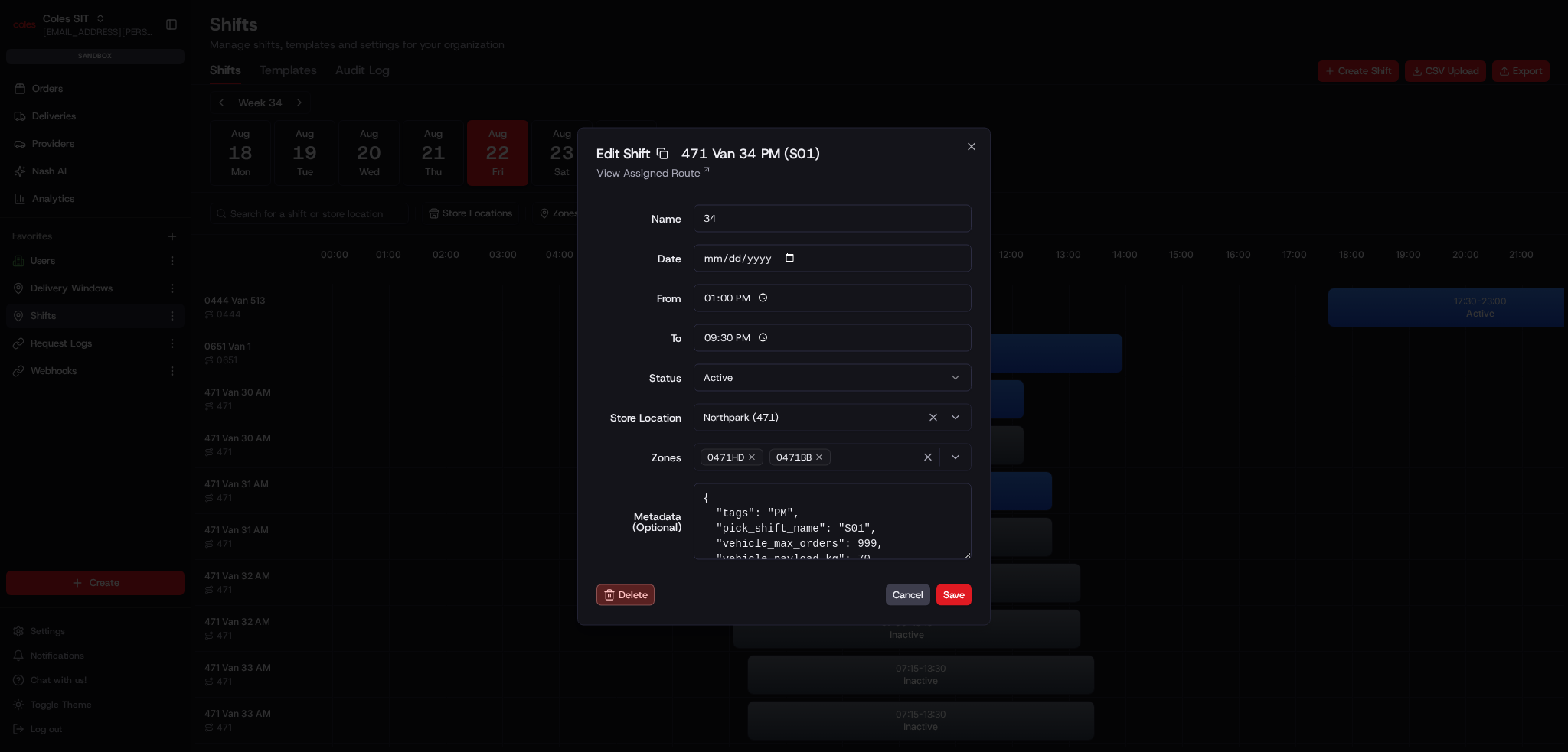
click at [831, 373] on button "Active" at bounding box center [833, 377] width 279 height 27
click at [952, 593] on button "Save" at bounding box center [954, 595] width 35 height 22
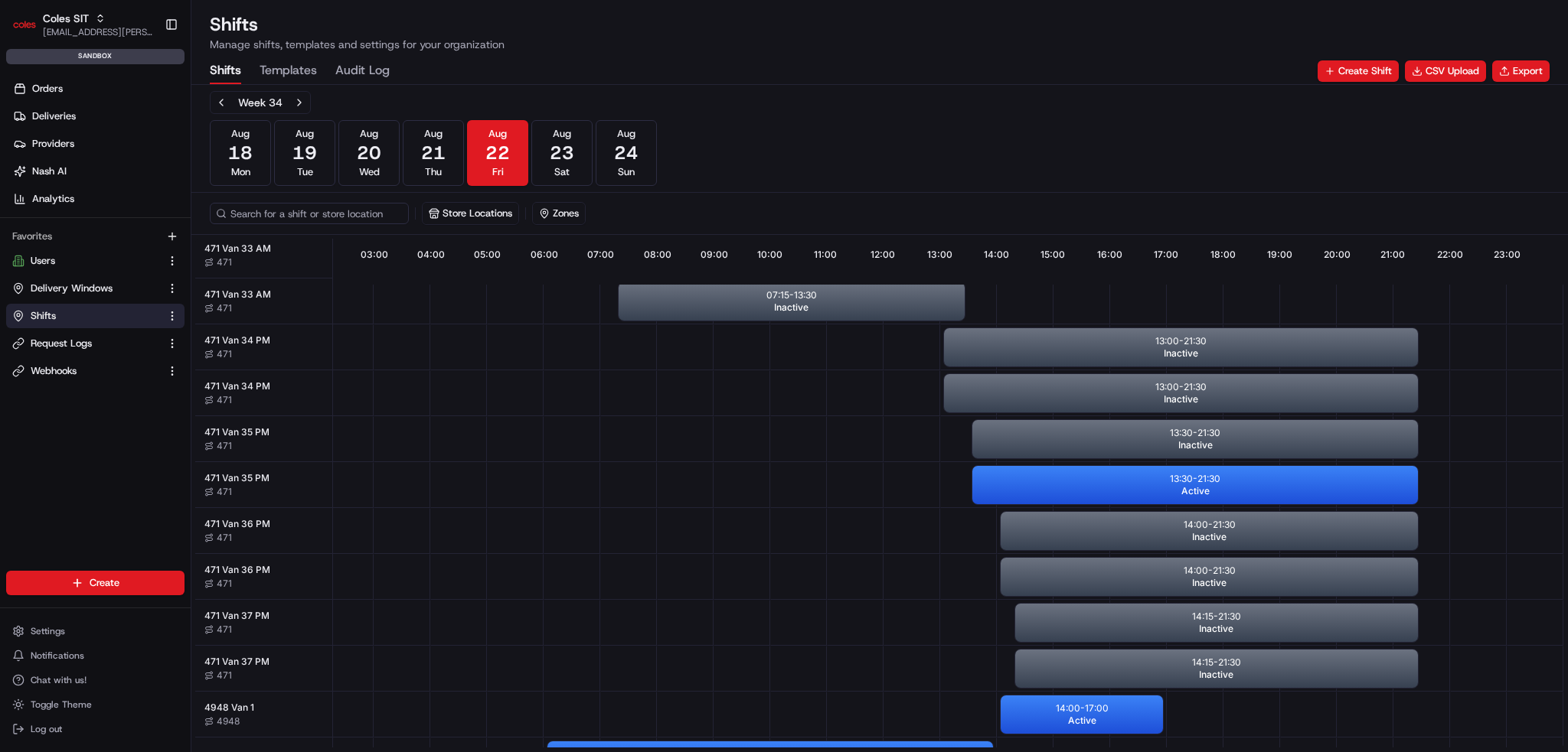
scroll to position [382, 136]
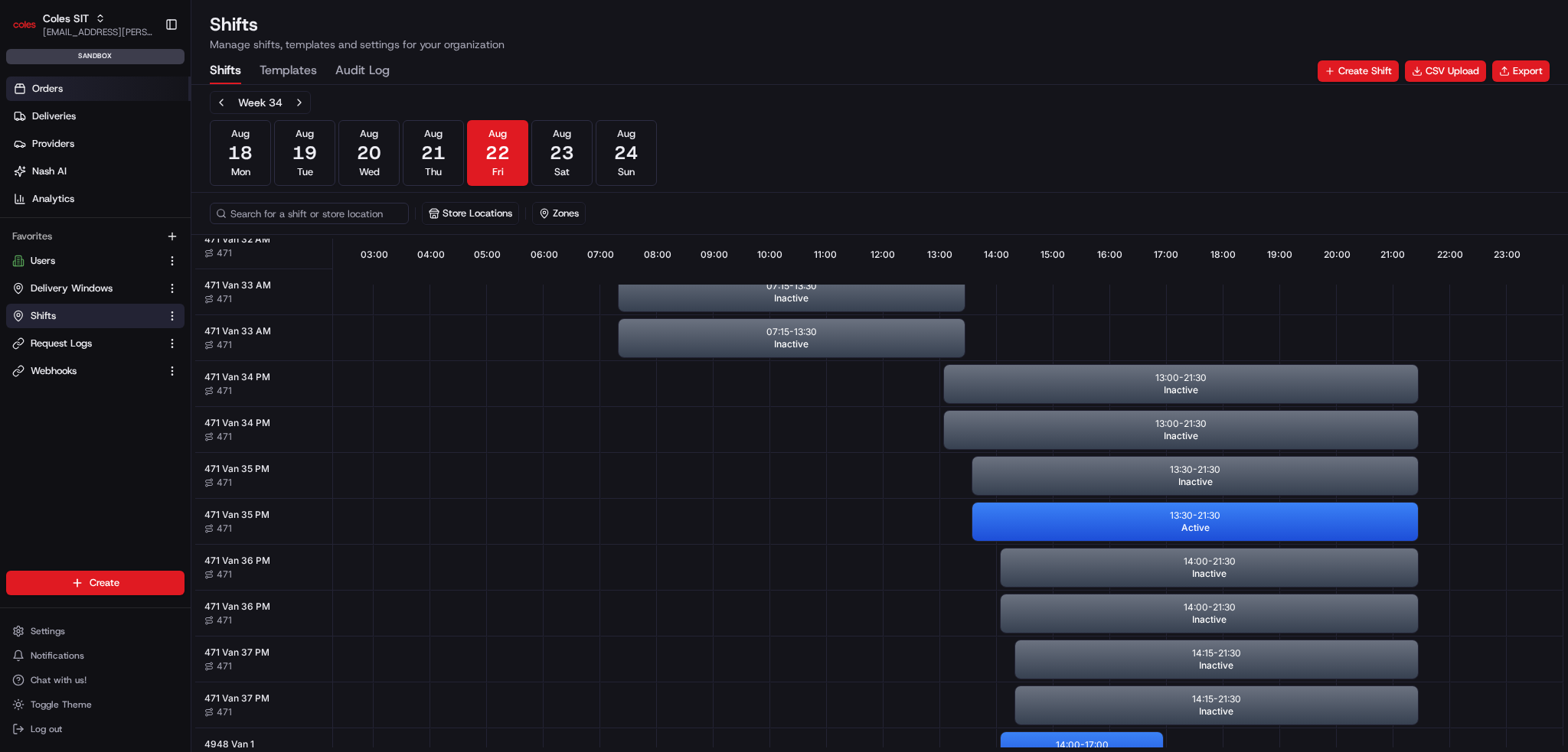
click at [38, 83] on span "Orders" at bounding box center [47, 88] width 30 height 14
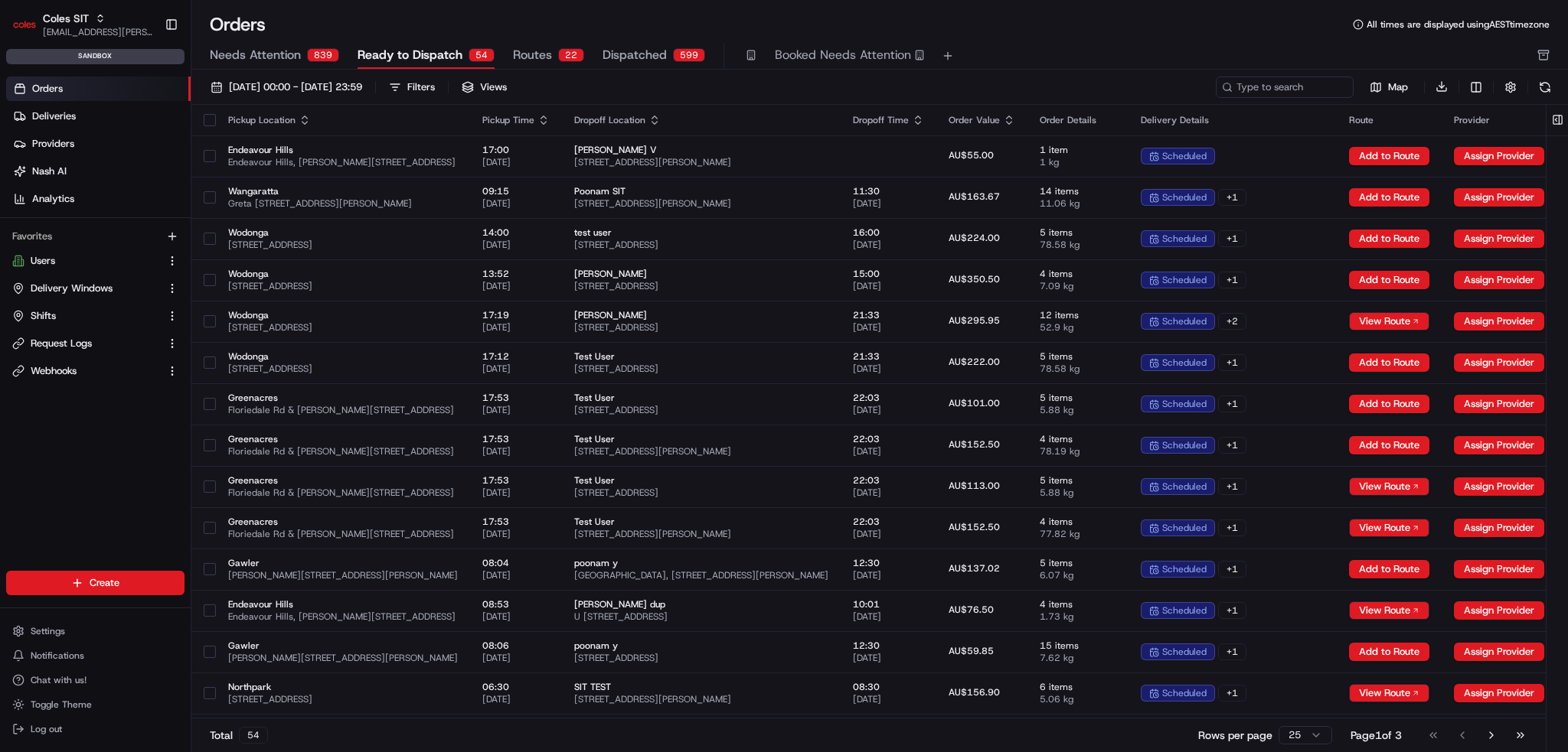
click at [533, 51] on span "Routes" at bounding box center [533, 55] width 39 height 18
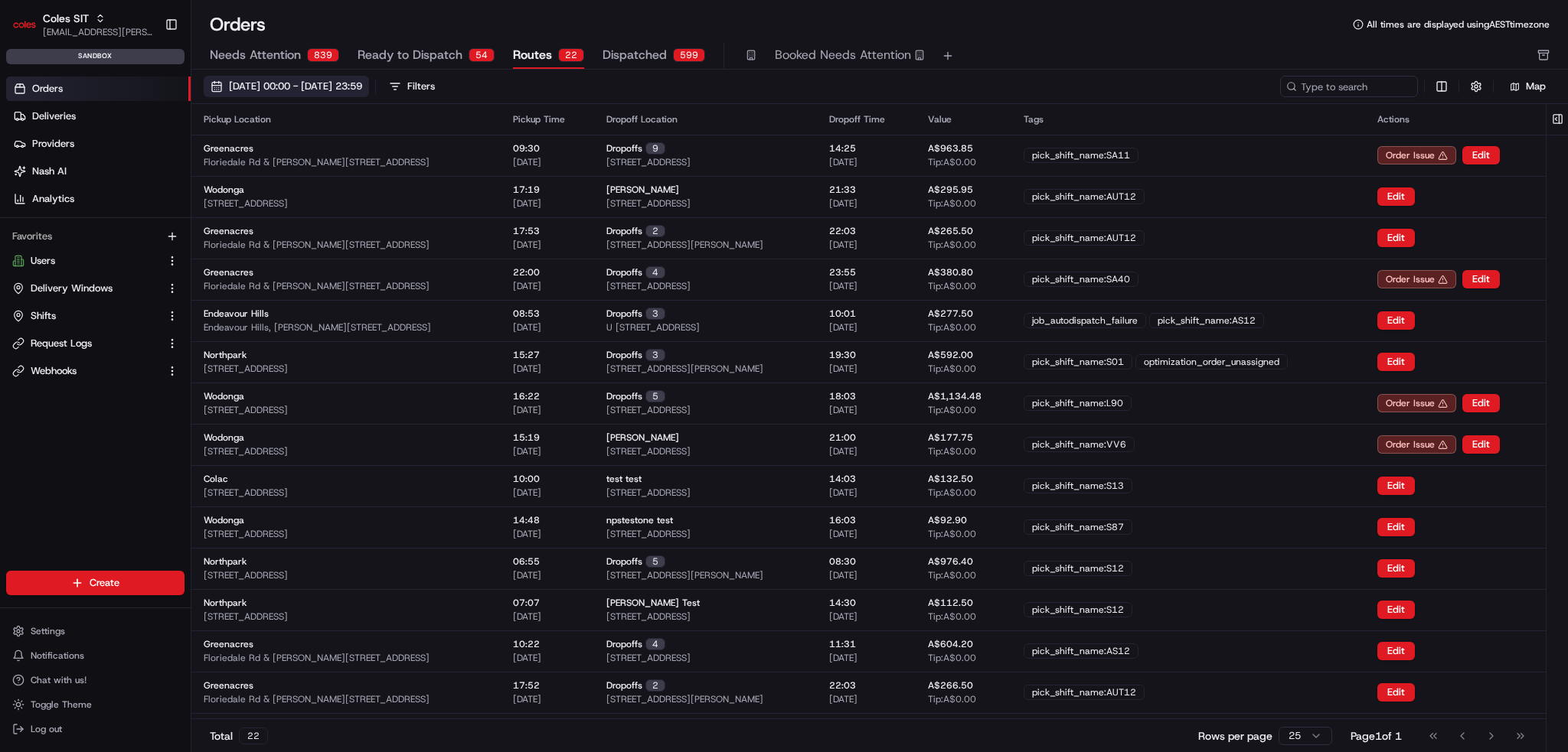
click at [356, 85] on span "[DATE] 00:00 - [DATE] 23:59" at bounding box center [295, 86] width 133 height 14
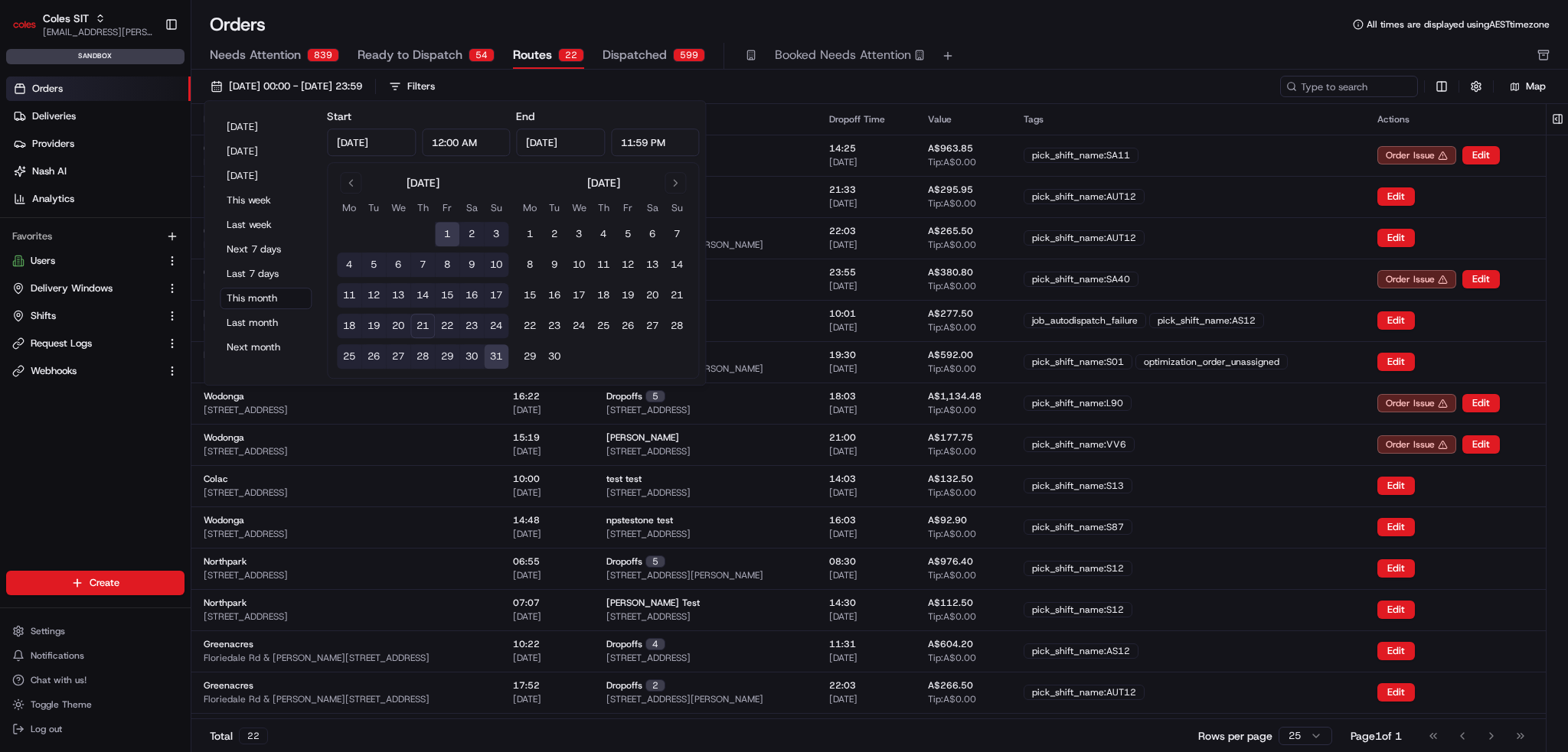
click at [441, 324] on button "22" at bounding box center [447, 325] width 25 height 25
type input "[DATE]"
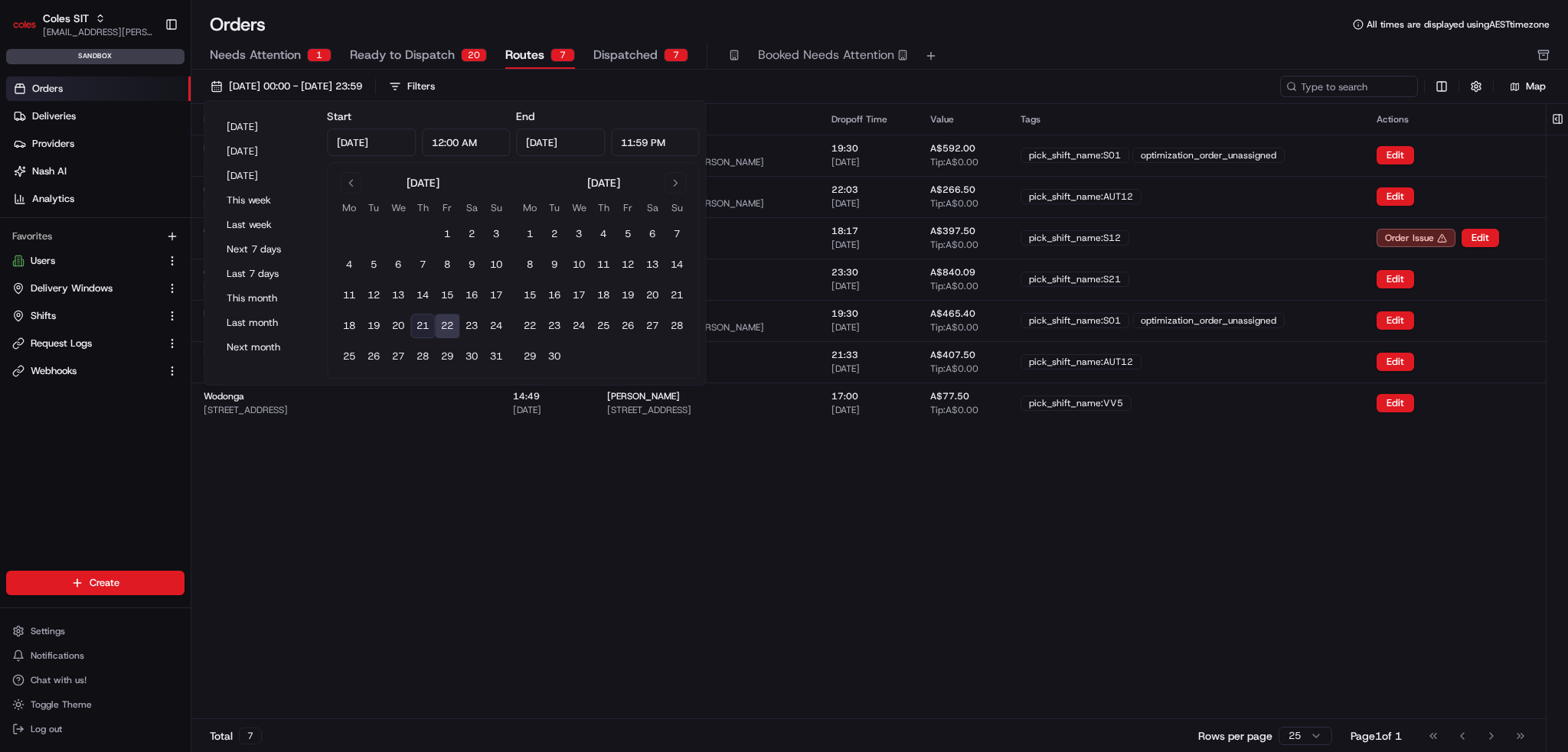
click at [1017, 38] on div "Orders All times are displayed using AEST timezone Needs Attention 1 Ready to D…" at bounding box center [880, 41] width 1377 height 58
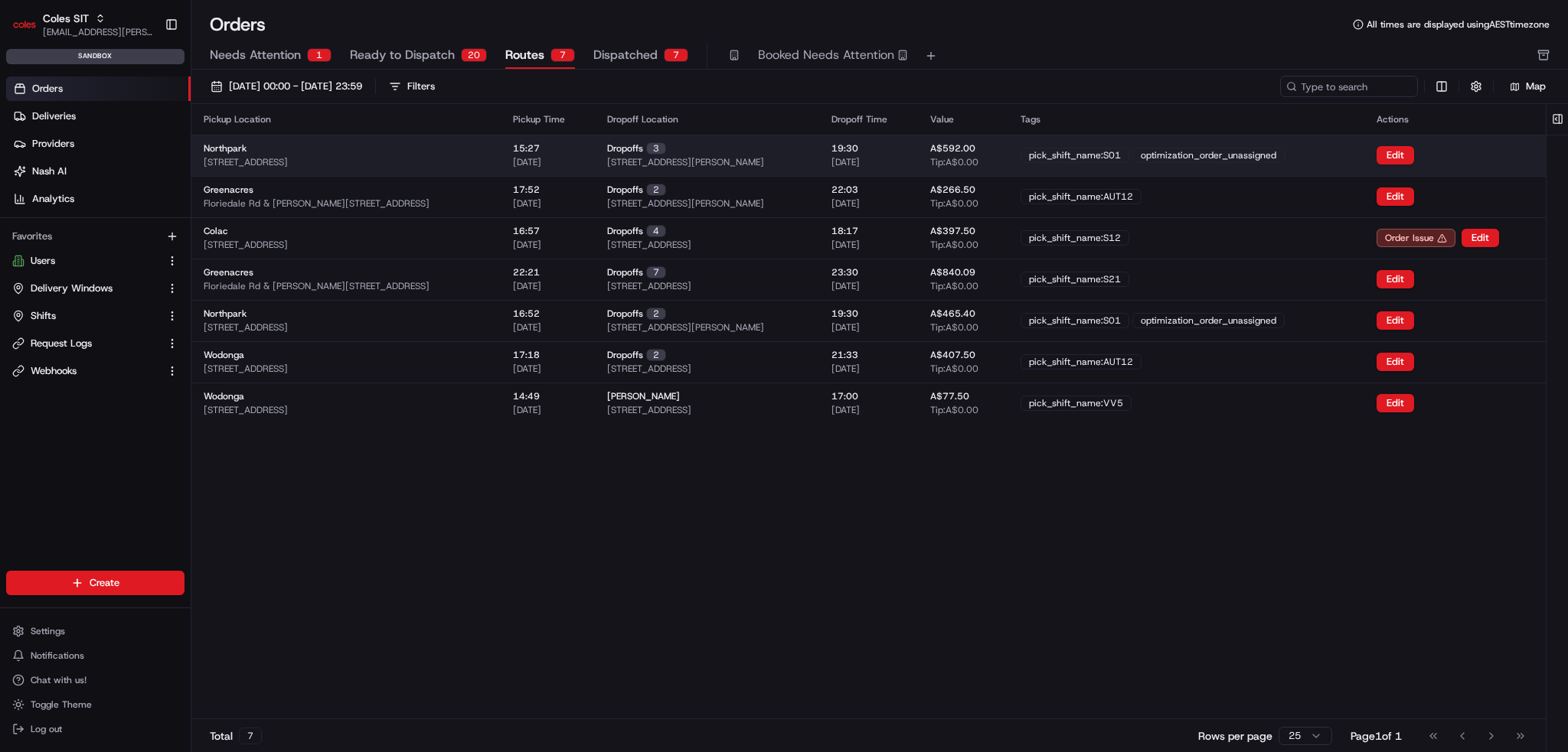
click at [463, 147] on div "Northpark [STREET_ADDRESS]" at bounding box center [346, 156] width 285 height 26
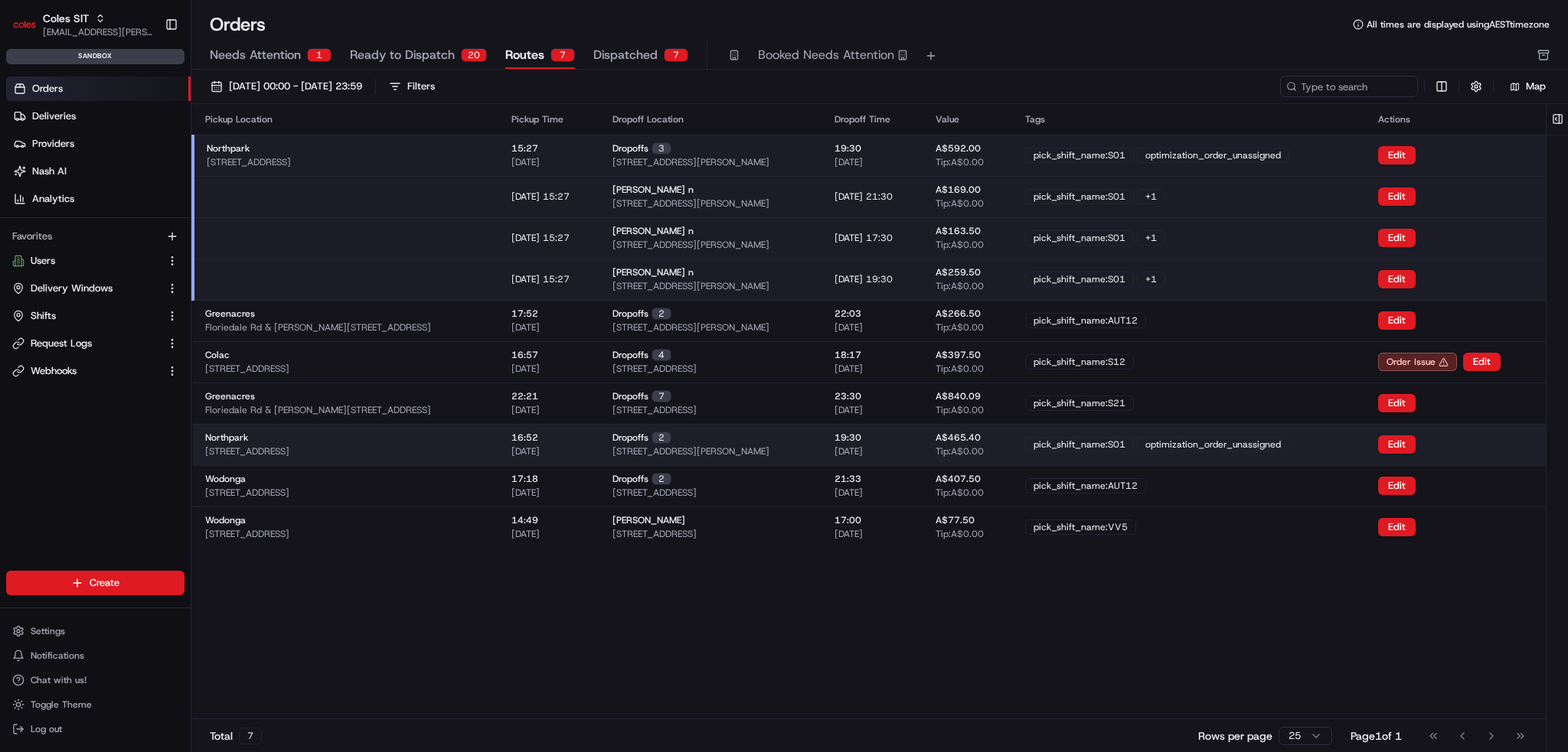
click at [484, 449] on td "Northpark [STREET_ADDRESS]" at bounding box center [346, 445] width 306 height 42
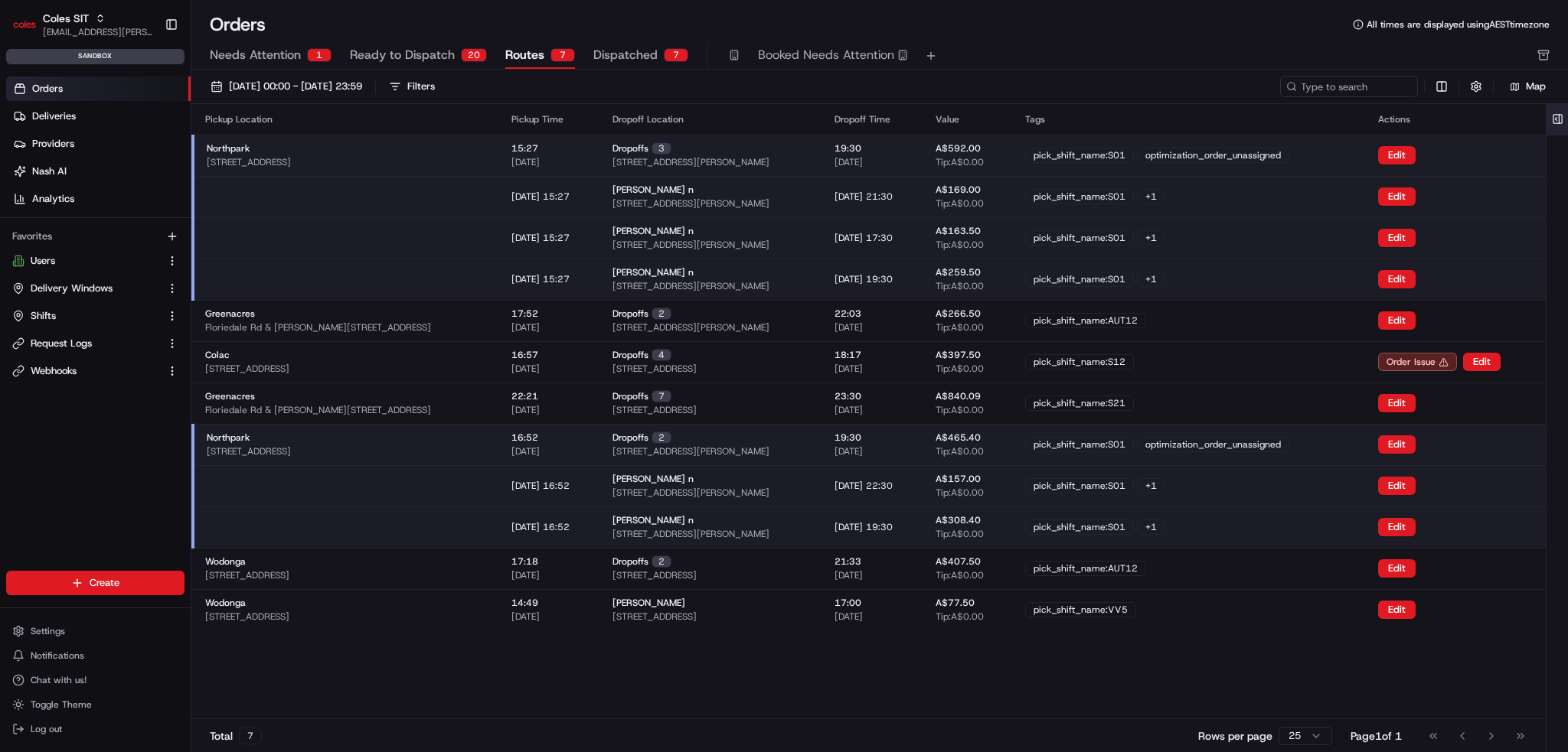
click at [1563, 117] on button at bounding box center [1558, 119] width 26 height 30
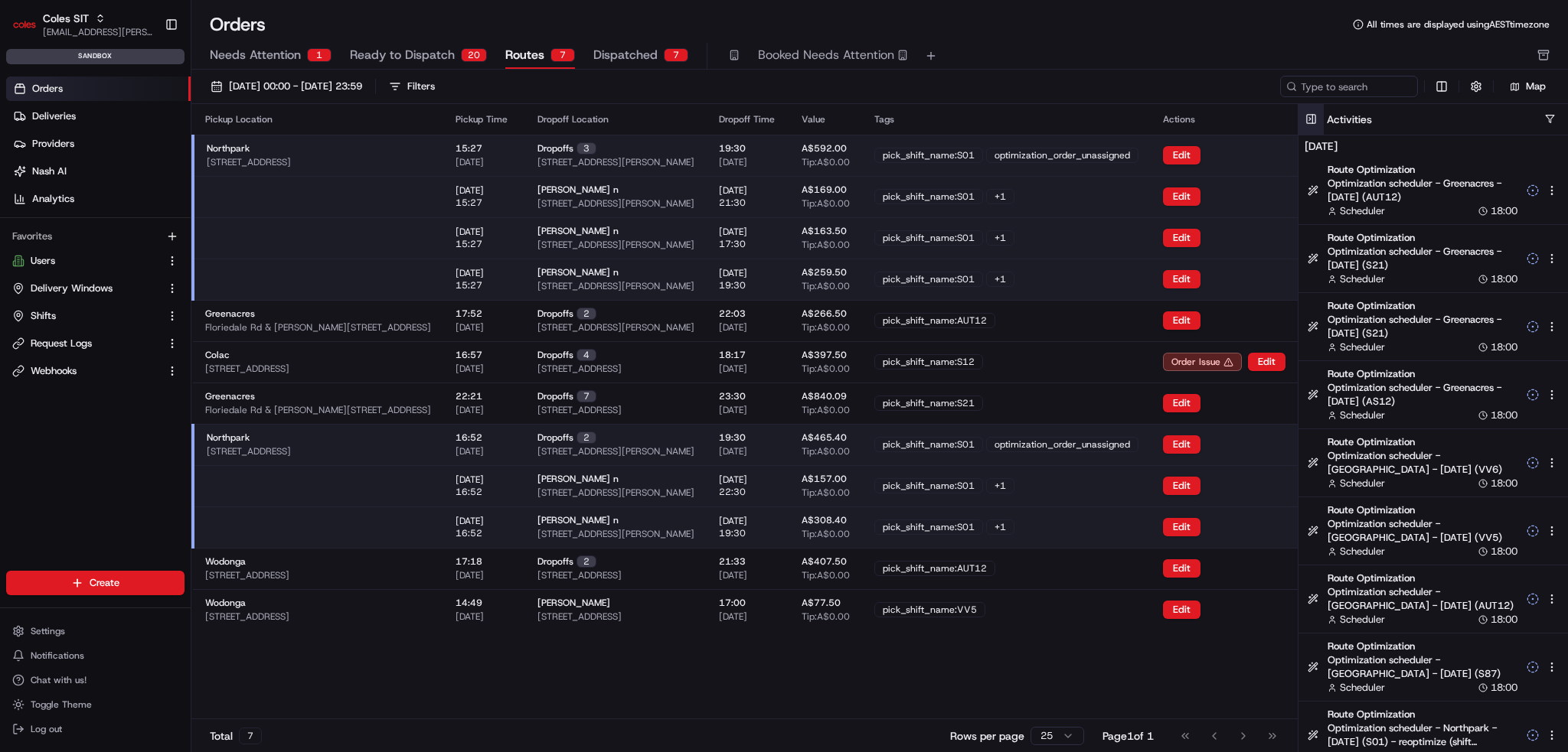
click at [1563, 117] on div "Activities" at bounding box center [1447, 119] width 241 height 15
click at [1139, 446] on div "optimization_order_unassigned" at bounding box center [1063, 444] width 152 height 15
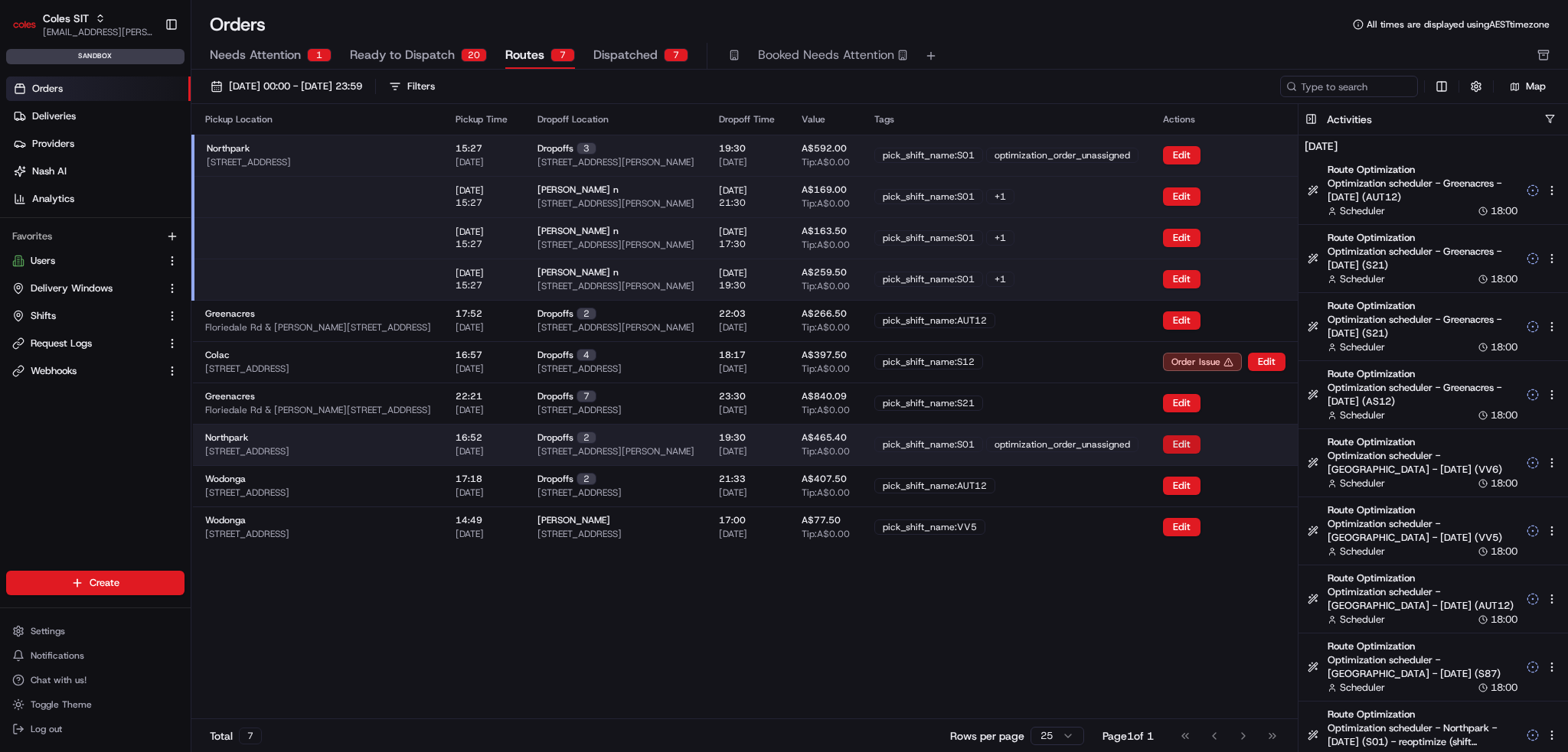
click at [1201, 440] on button "Edit" at bounding box center [1181, 444] width 38 height 18
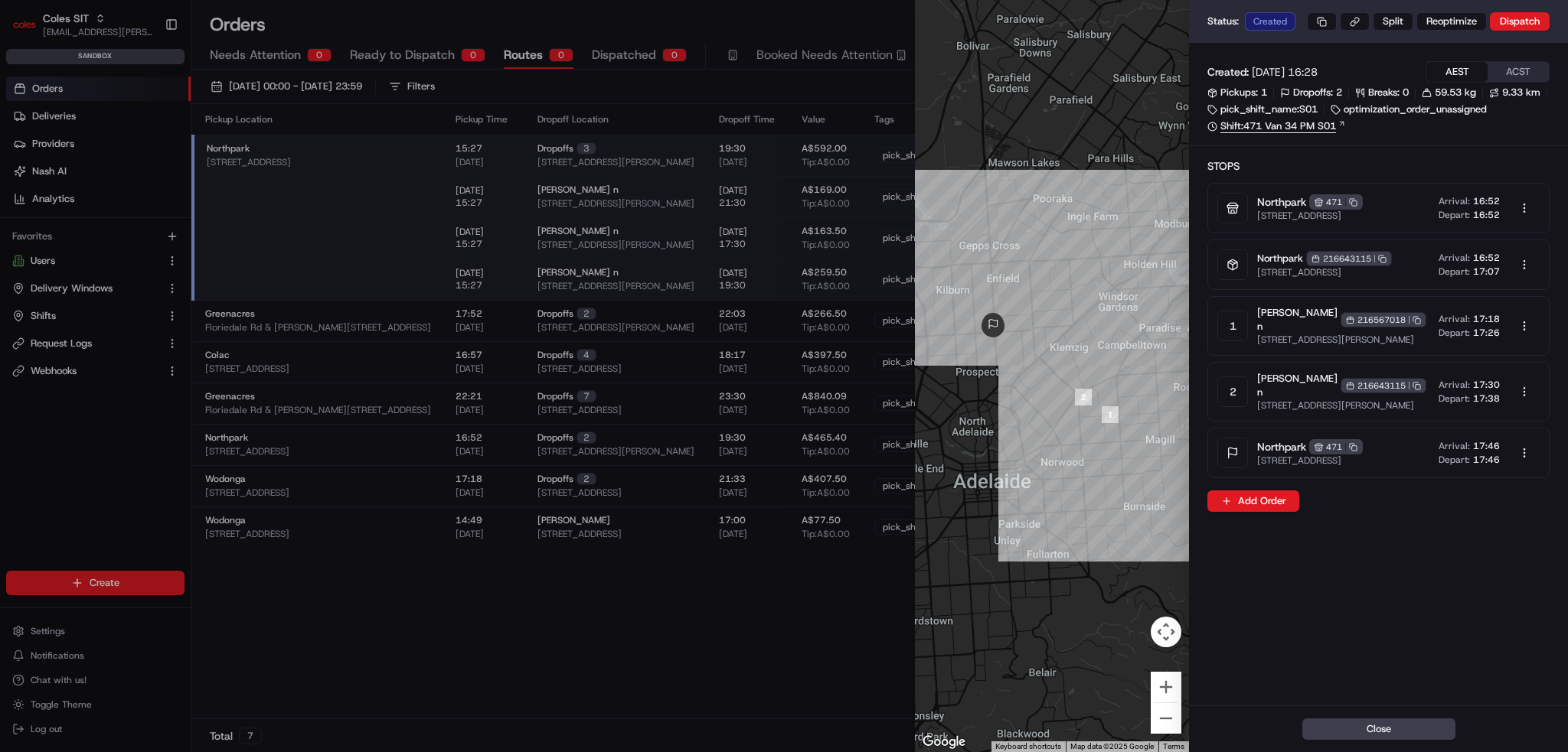
click at [1332, 133] on link "Shift: 471 Van 34 PM S01" at bounding box center [1379, 126] width 342 height 14
click at [1394, 730] on button "Close" at bounding box center [1379, 729] width 153 height 22
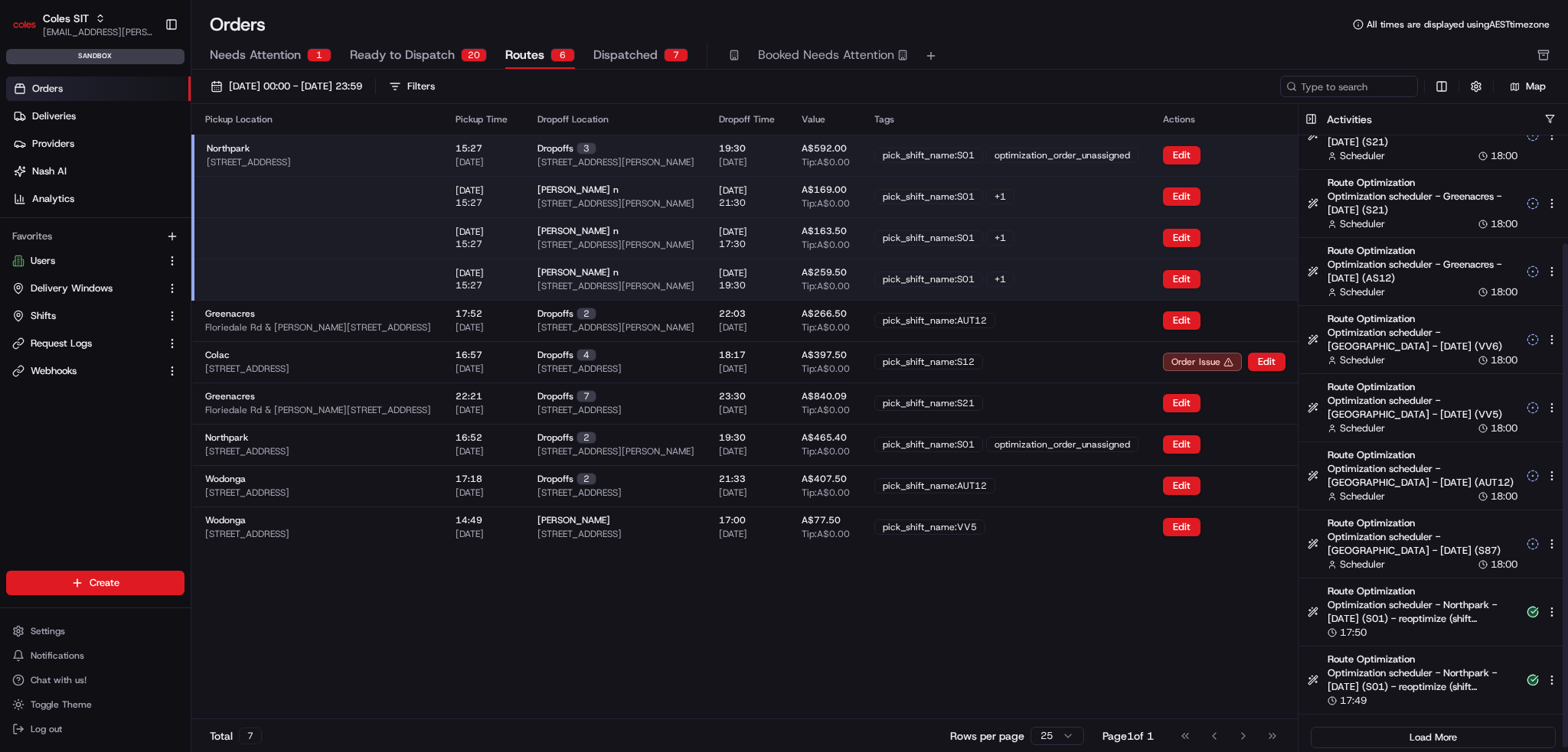
scroll to position [134, 0]
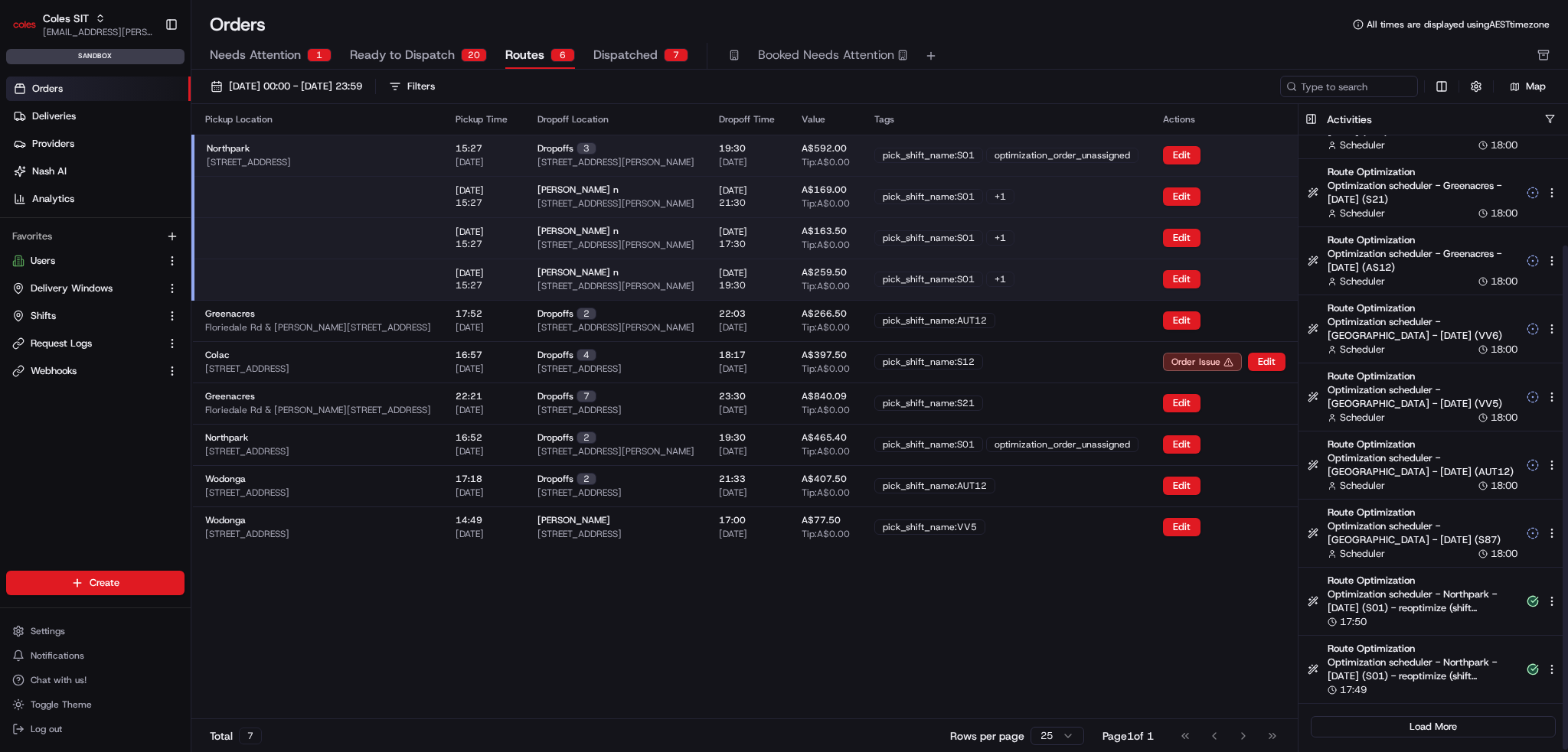
click at [1203, 645] on div "Pickup Location Pickup Time Dropoff Location Dropoff Time Value Tags Actions No…" at bounding box center [745, 411] width 1107 height 615
click at [291, 166] on span "[STREET_ADDRESS]" at bounding box center [249, 162] width 84 height 12
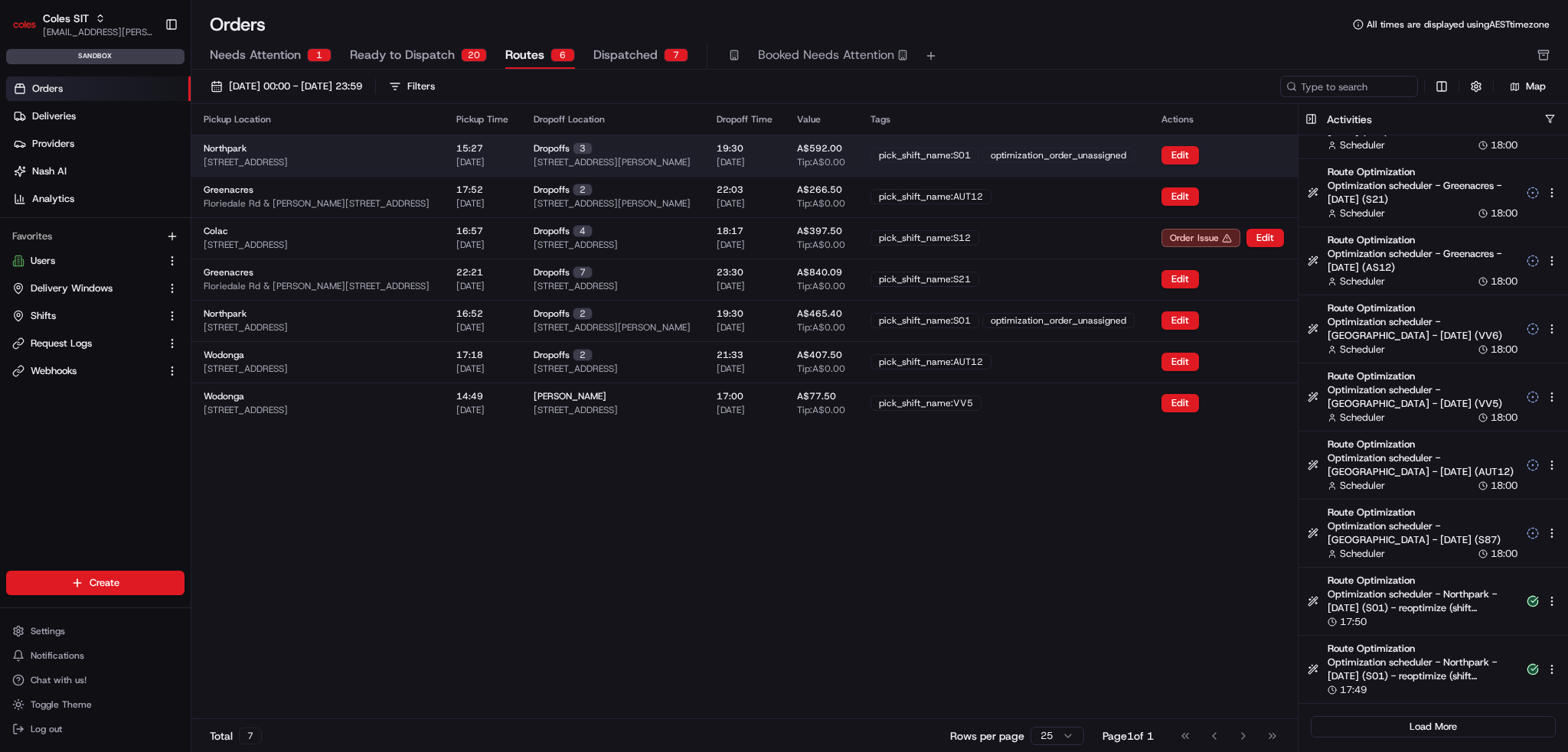
click at [288, 159] on span "[STREET_ADDRESS]" at bounding box center [245, 162] width 84 height 12
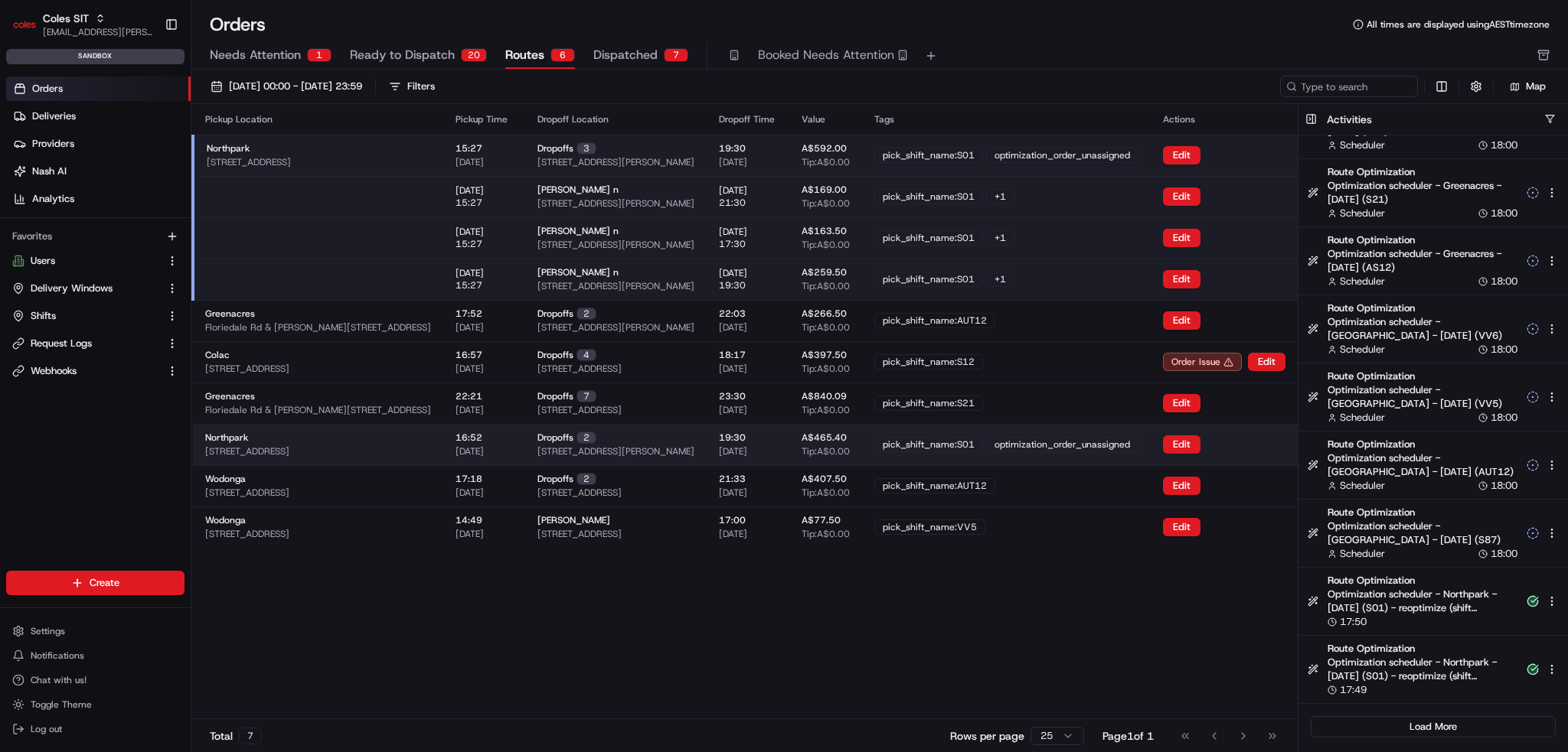
click at [290, 455] on span "[STREET_ADDRESS]" at bounding box center [247, 451] width 84 height 12
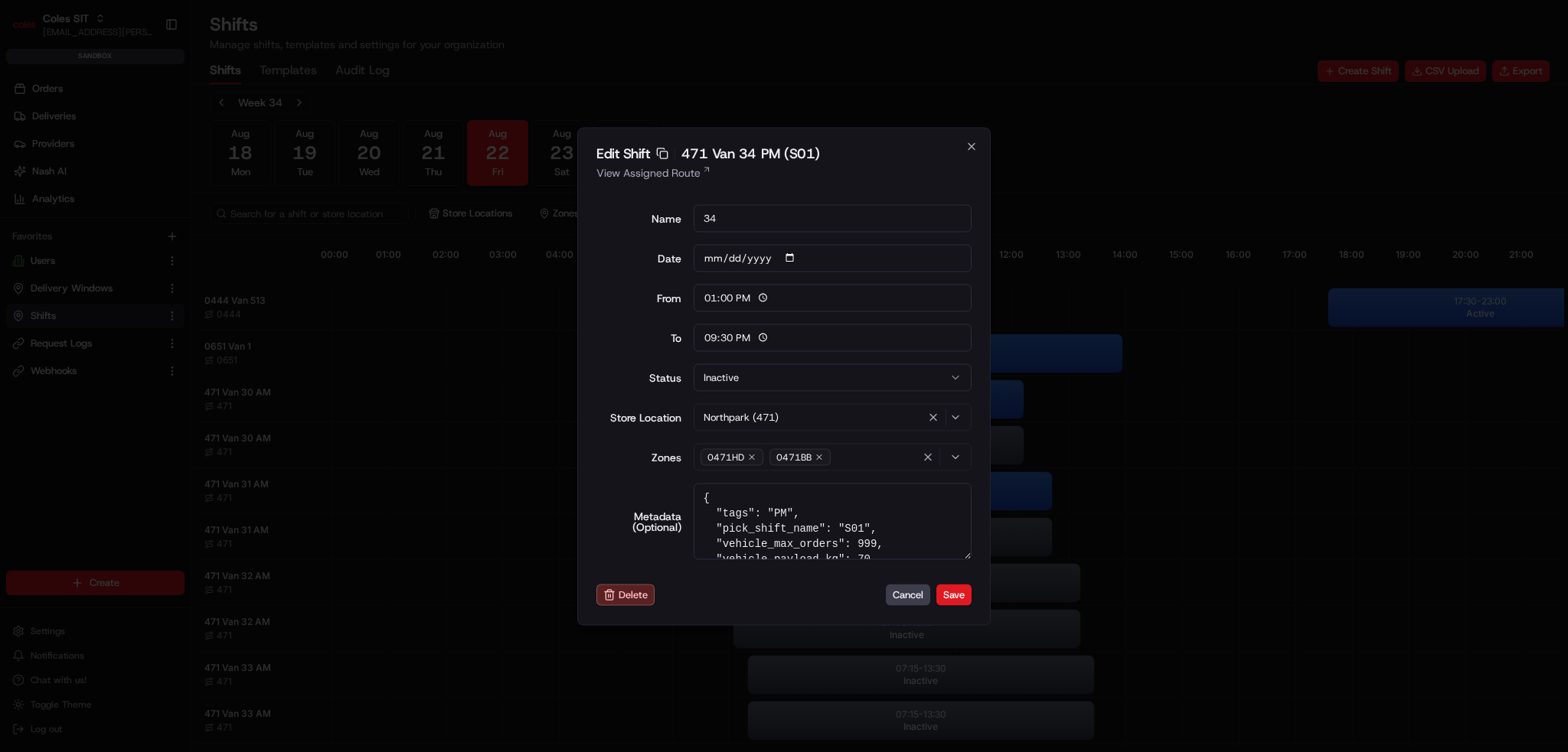
click at [807, 385] on button "Inactive" at bounding box center [833, 377] width 279 height 27
click at [849, 488] on textarea "{ "tags": "PM", "pick_shift_name": "S01", "vehicle_max_orders": 999, "vehicle_p…" at bounding box center [833, 520] width 279 height 76
click at [803, 541] on textarea "{ "tags": "PM", "pick_shift_name": "S01", "vehicle_max_orders": 999, "vehicle_p…" at bounding box center [833, 520] width 279 height 76
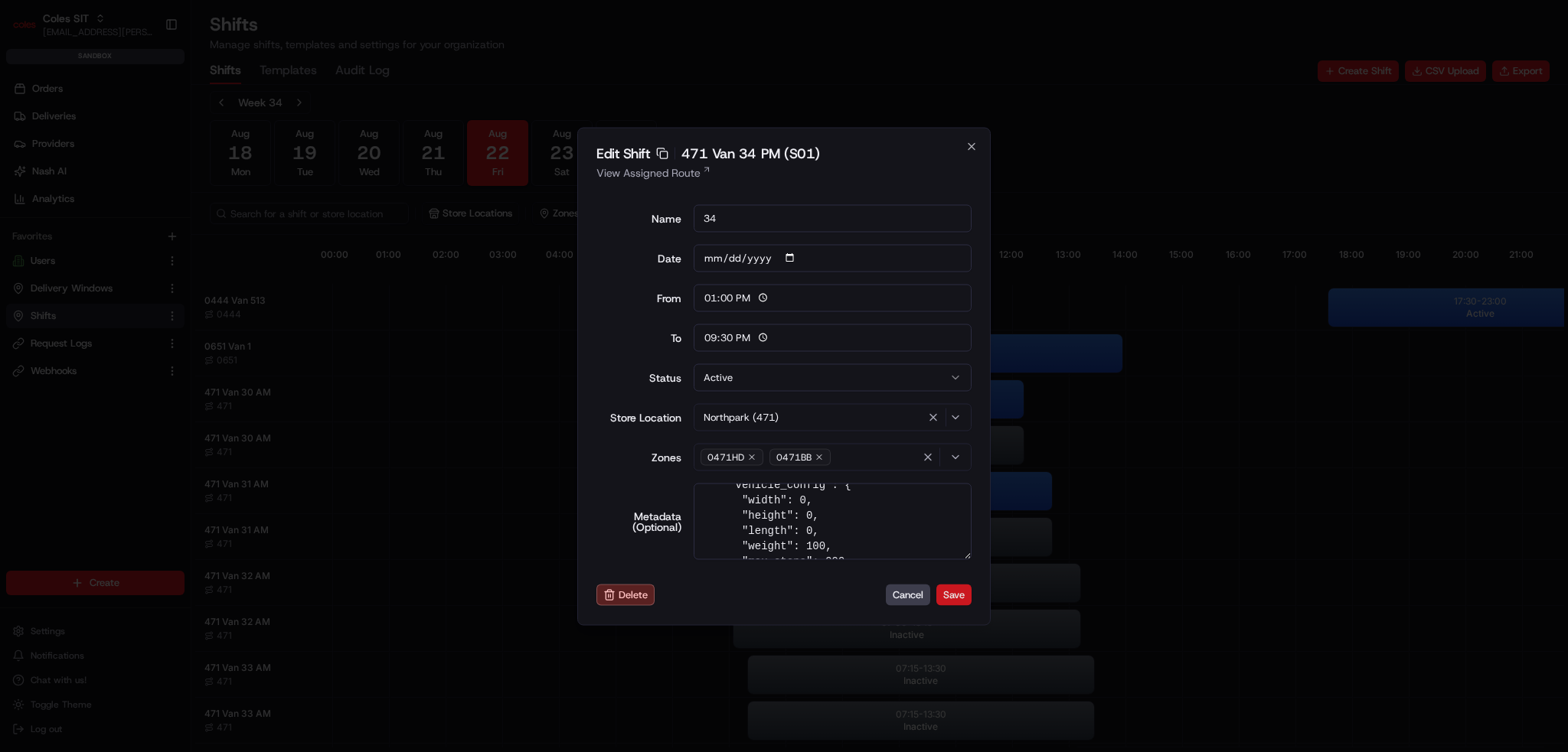
type textarea "{ "tags": "PM", "pick_shift_name": "S01", "vehicle_max_orders": 999, "vehicle_p…"
click at [962, 588] on button "Save" at bounding box center [954, 595] width 35 height 22
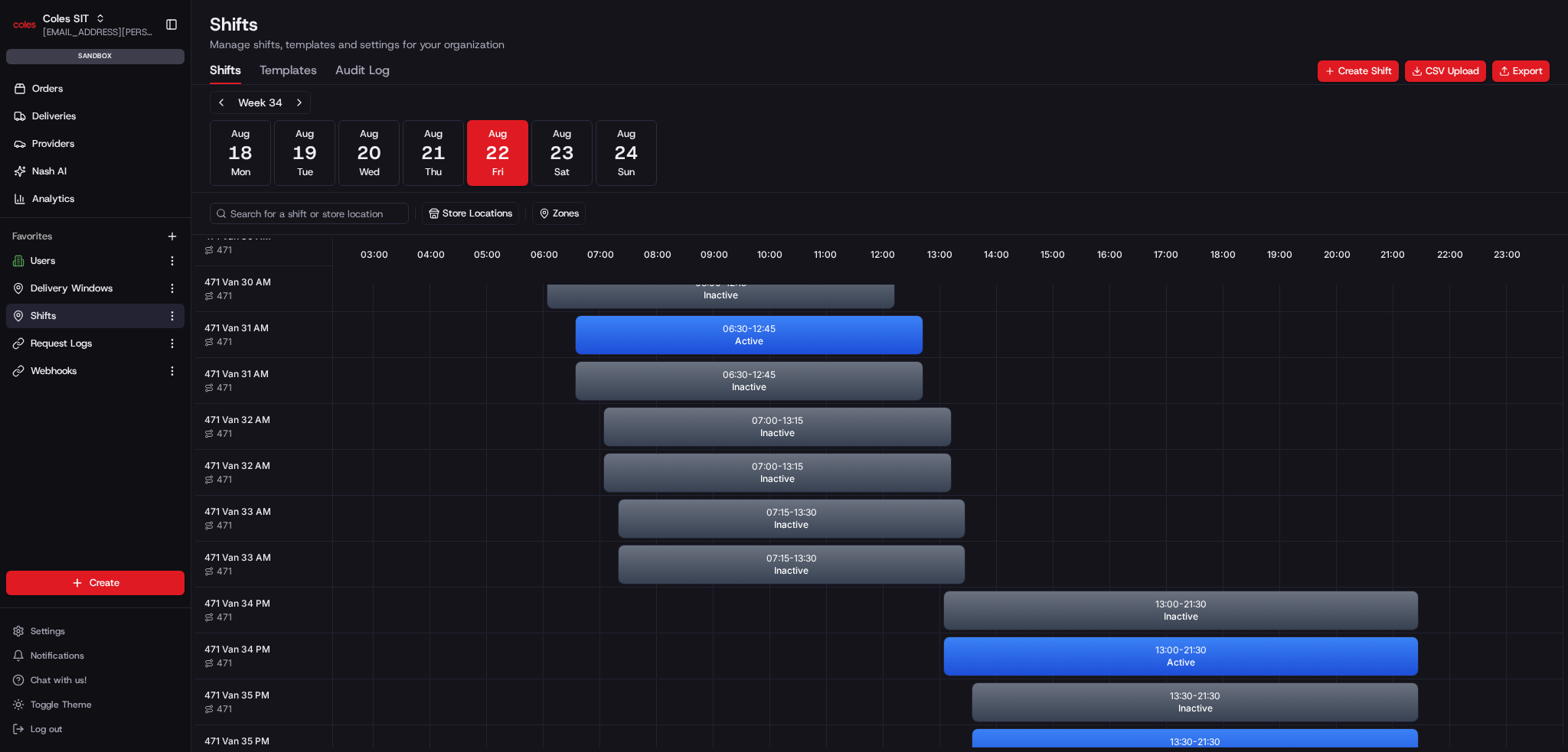
scroll to position [0, 136]
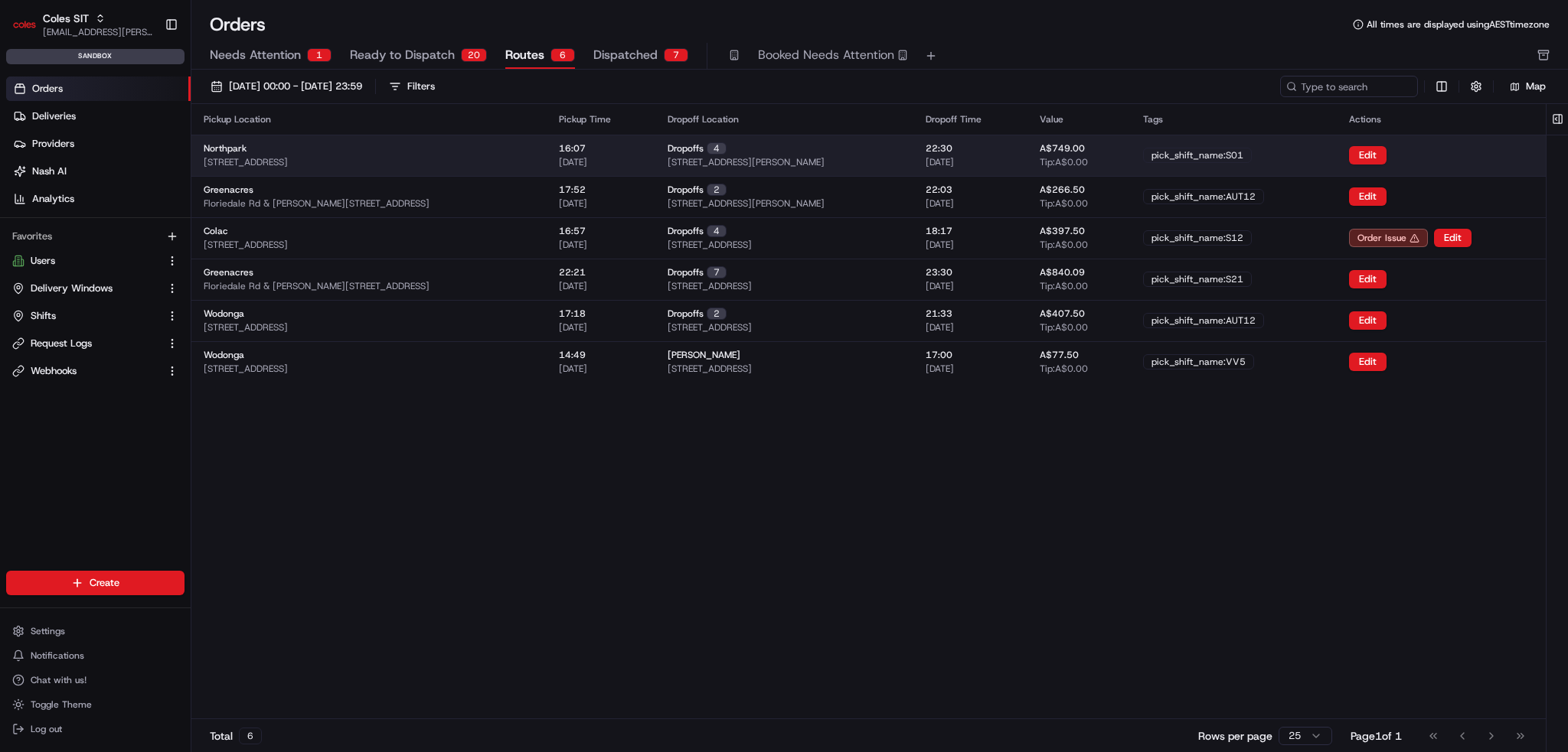
click at [366, 146] on div "Northpark [STREET_ADDRESS]" at bounding box center [369, 156] width 330 height 26
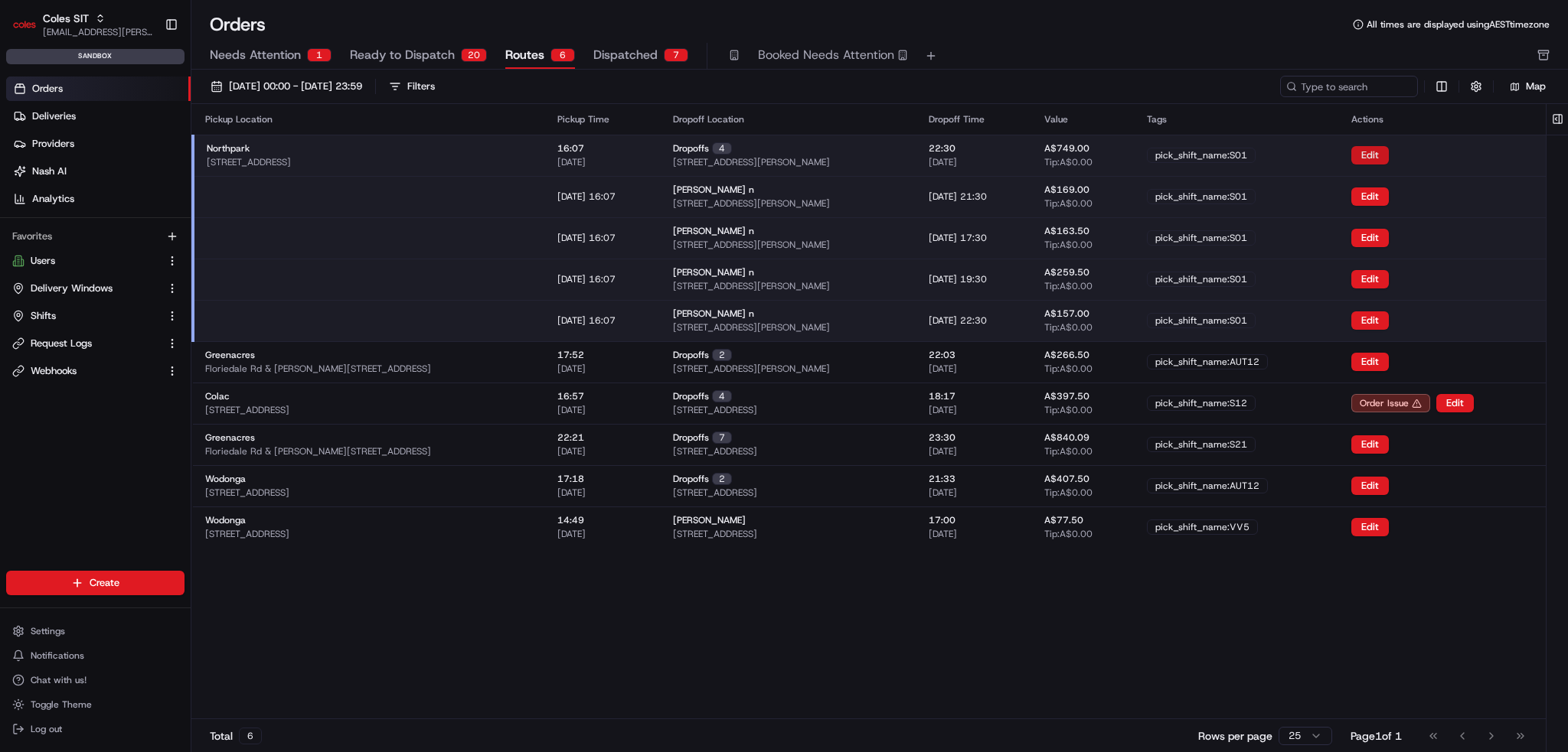
click at [1389, 152] on button "Edit" at bounding box center [1370, 155] width 38 height 18
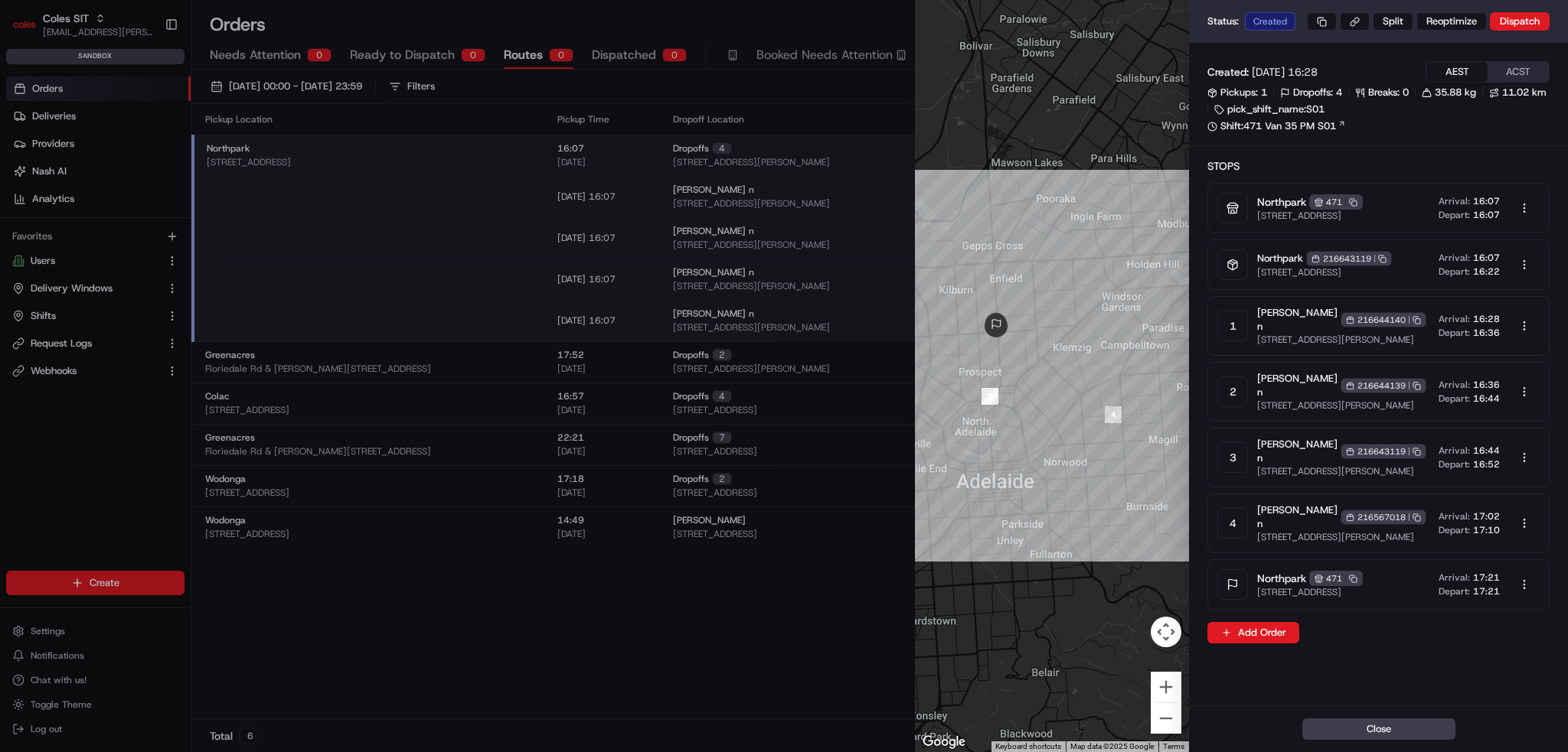
click at [1385, 734] on button "Close" at bounding box center [1379, 729] width 153 height 22
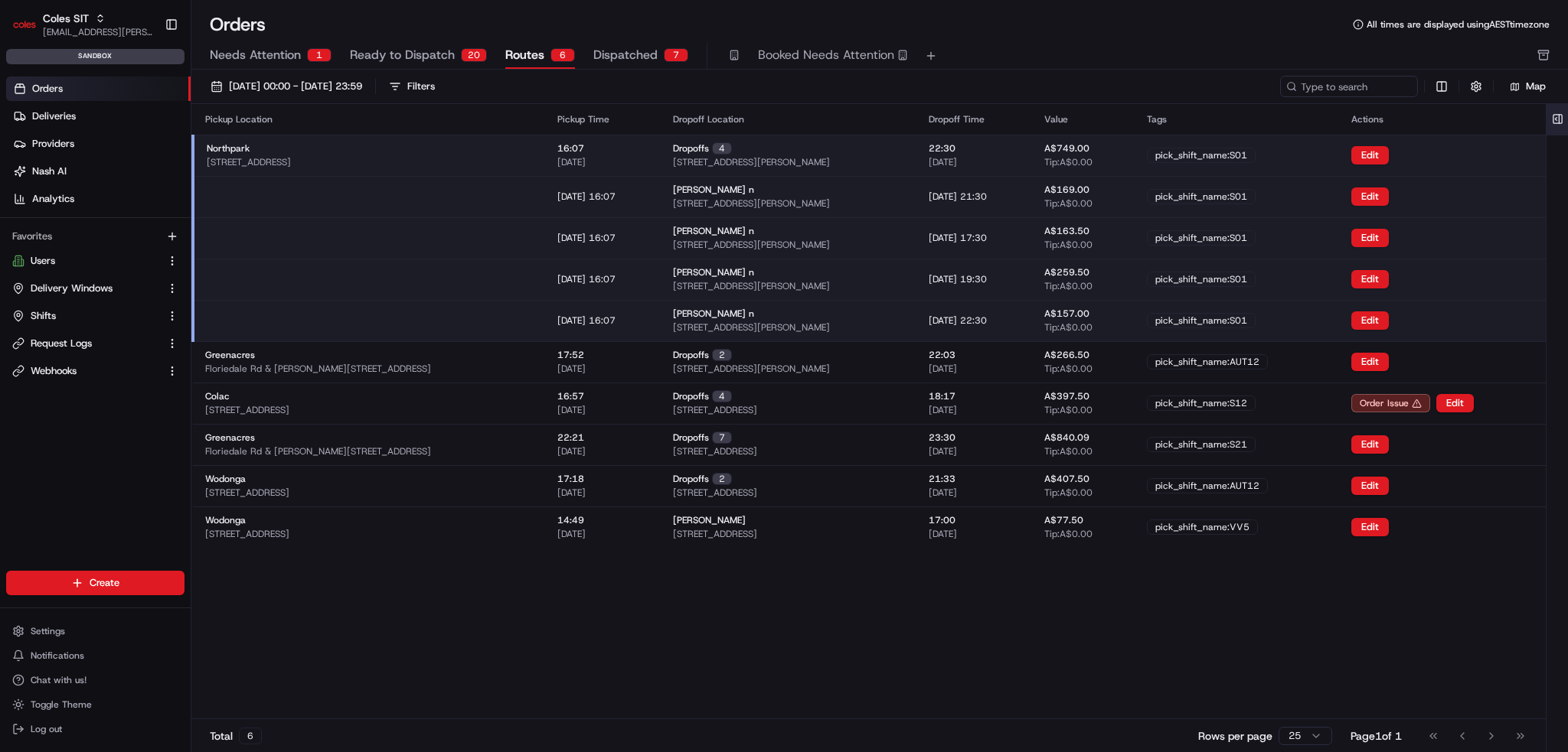
click at [1556, 117] on button at bounding box center [1558, 119] width 26 height 30
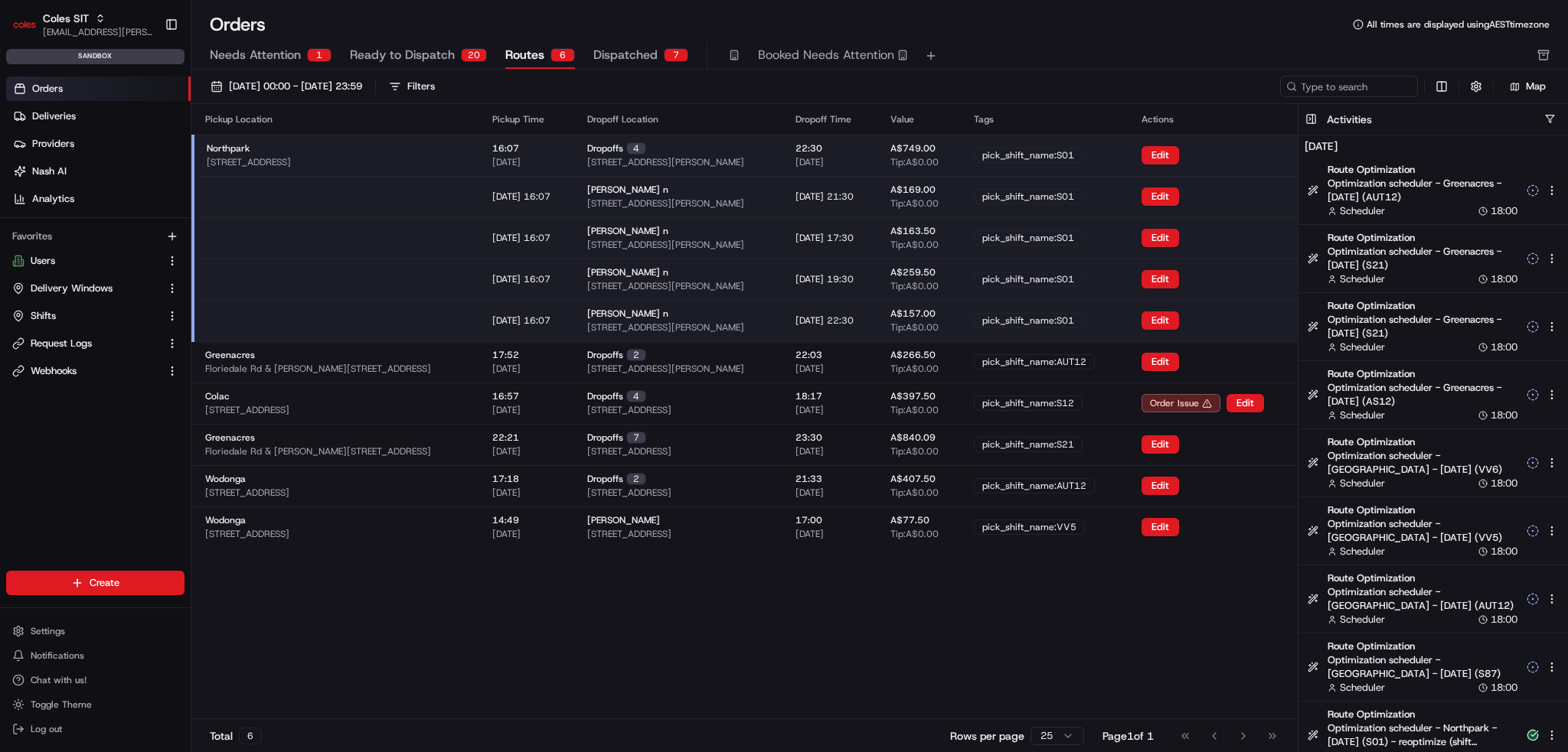
click at [613, 650] on div "Pickup Location Pickup Time Dropoff Location Dropoff Time Value Tags Actions No…" at bounding box center [745, 411] width 1107 height 615
click at [611, 60] on span "Dispatched" at bounding box center [626, 55] width 64 height 18
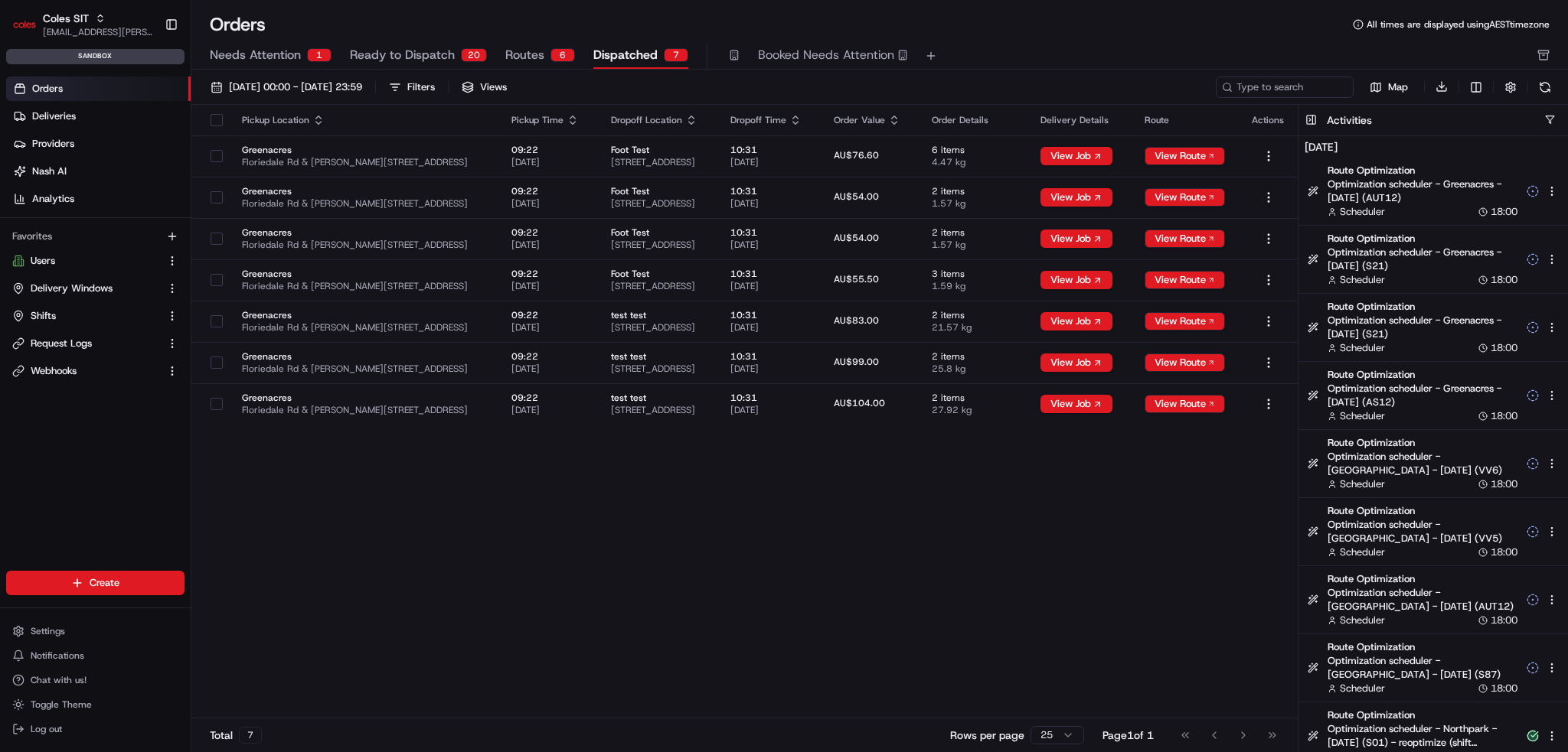
click at [550, 55] on div "6" at bounding box center [562, 55] width 25 height 14
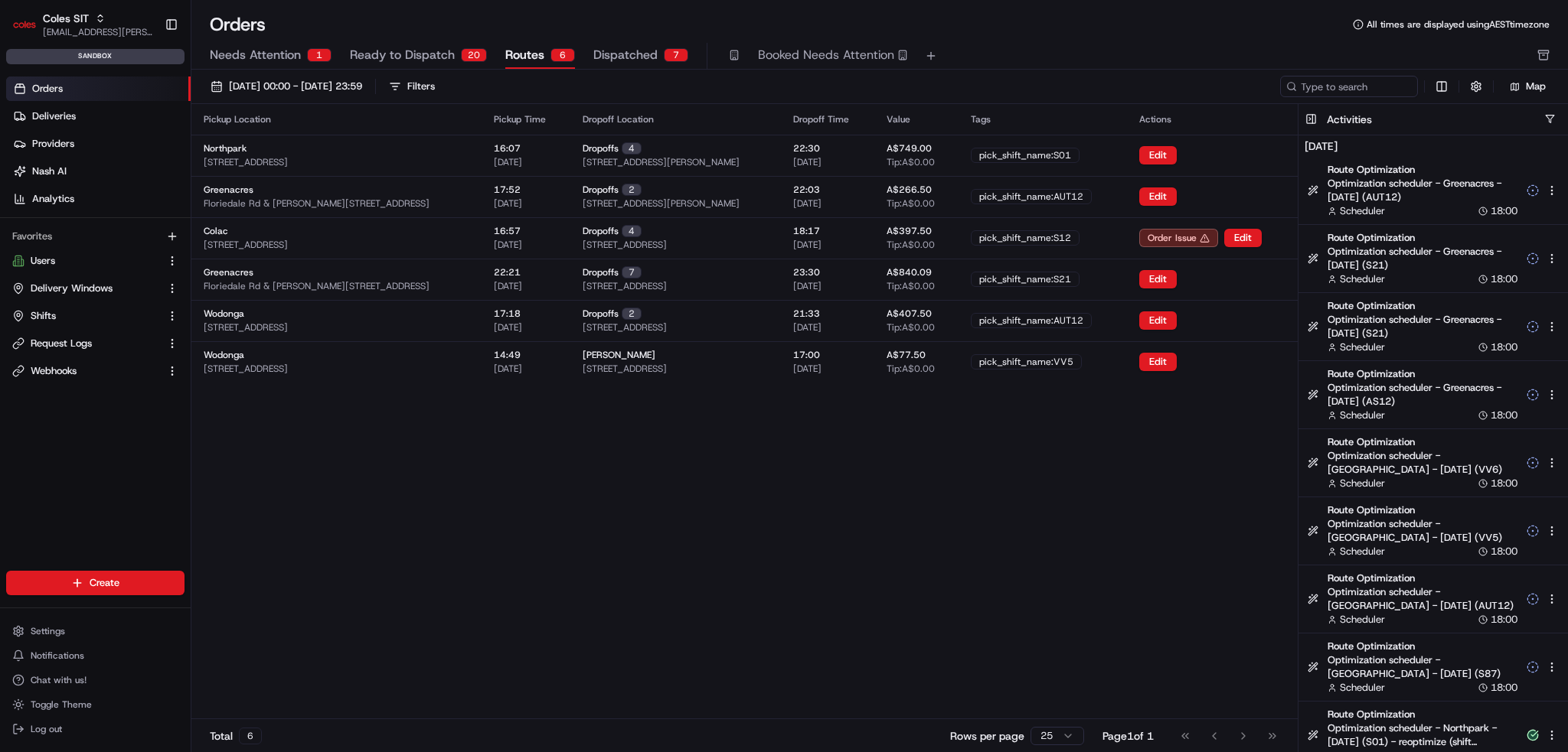
click at [437, 55] on span "Ready to Dispatch" at bounding box center [402, 55] width 105 height 18
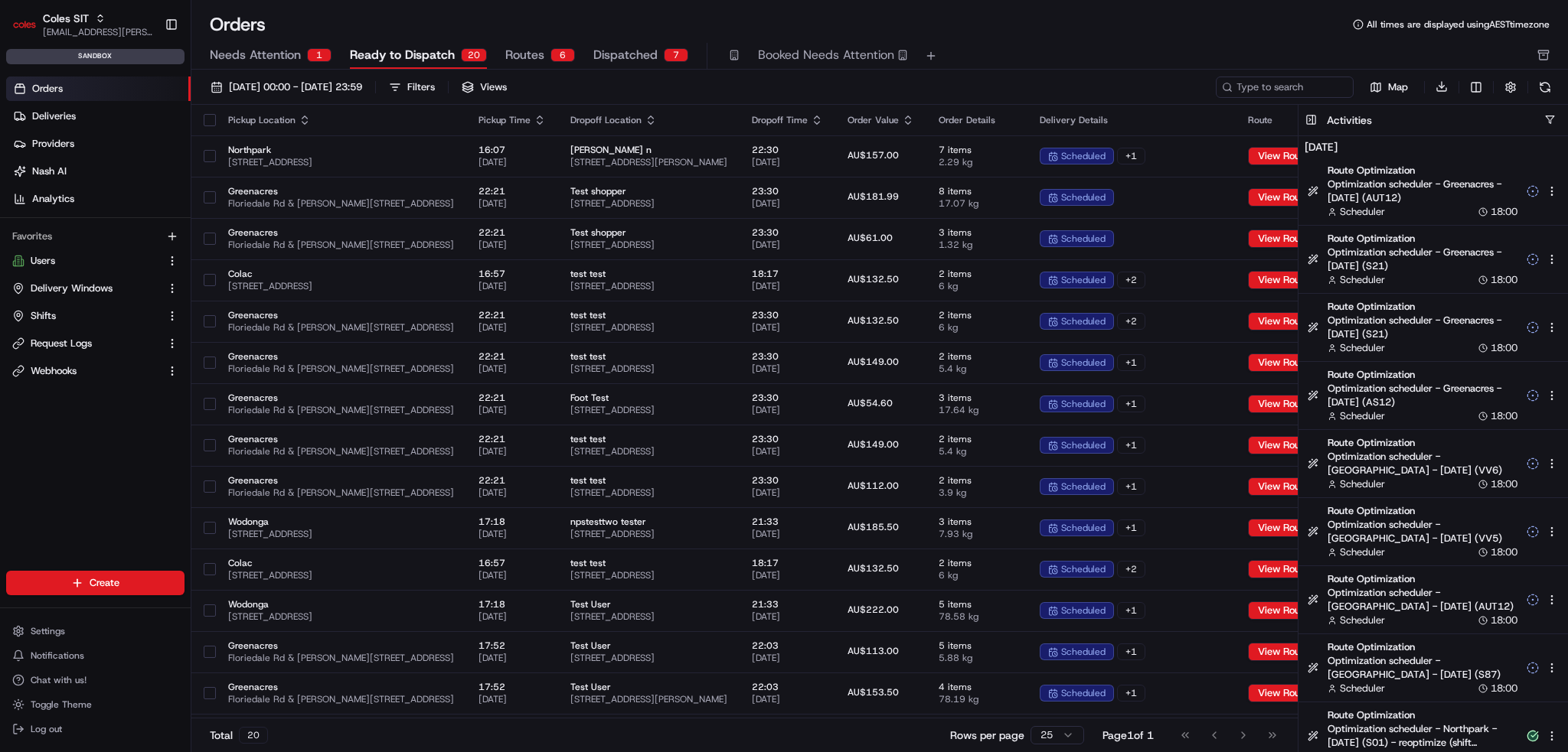
click at [311, 40] on div "Orders All times are displayed using AEST timezone Needs Attention 1 Ready to D…" at bounding box center [880, 41] width 1377 height 58
click at [262, 70] on div "[DATE] 00:00 - [DATE] 23:59 Filters Views Map Download Pickup Location Pickup T…" at bounding box center [880, 416] width 1377 height 693
click at [258, 61] on span "Needs Attention" at bounding box center [256, 55] width 91 height 18
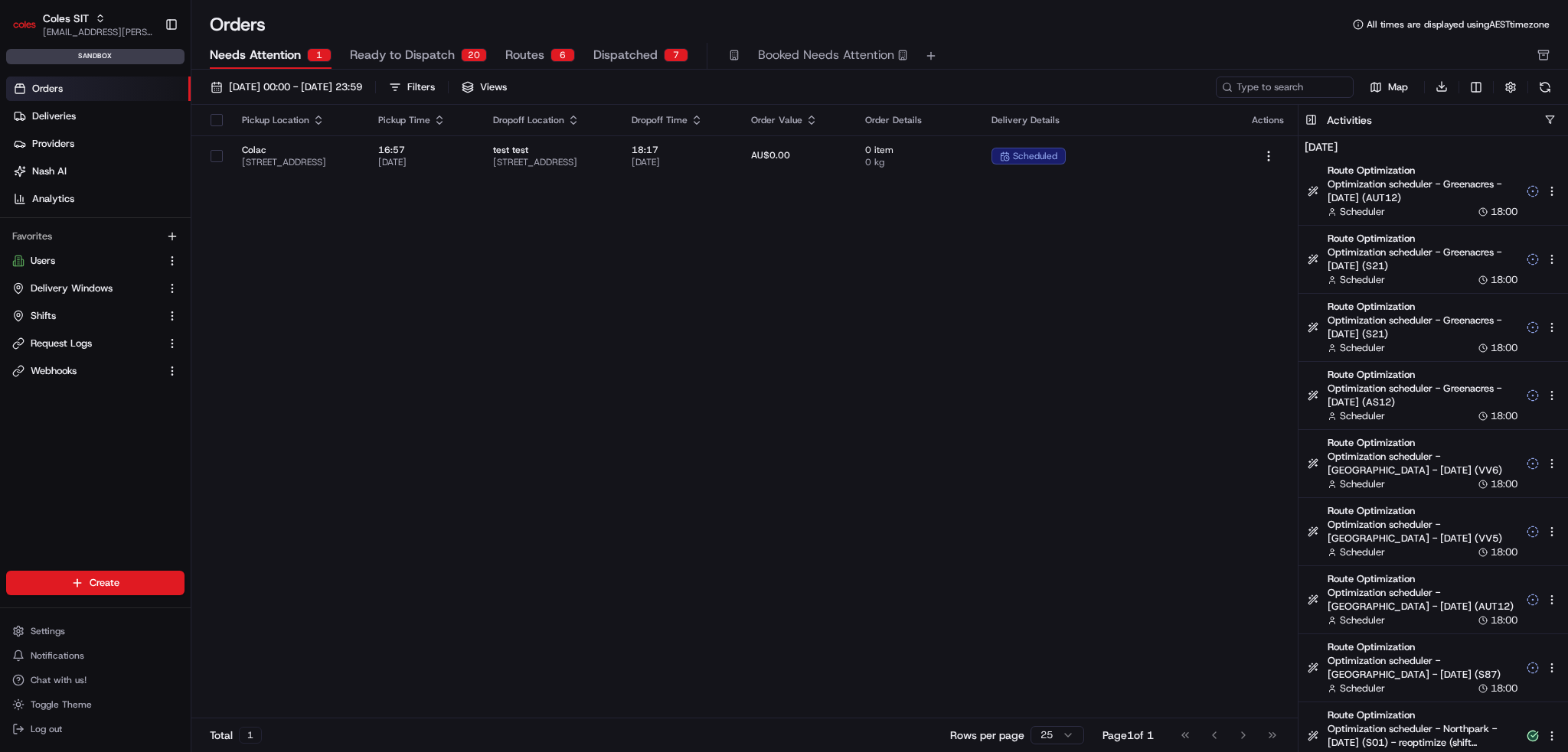
click at [417, 46] on span "Ready to Dispatch" at bounding box center [402, 55] width 105 height 18
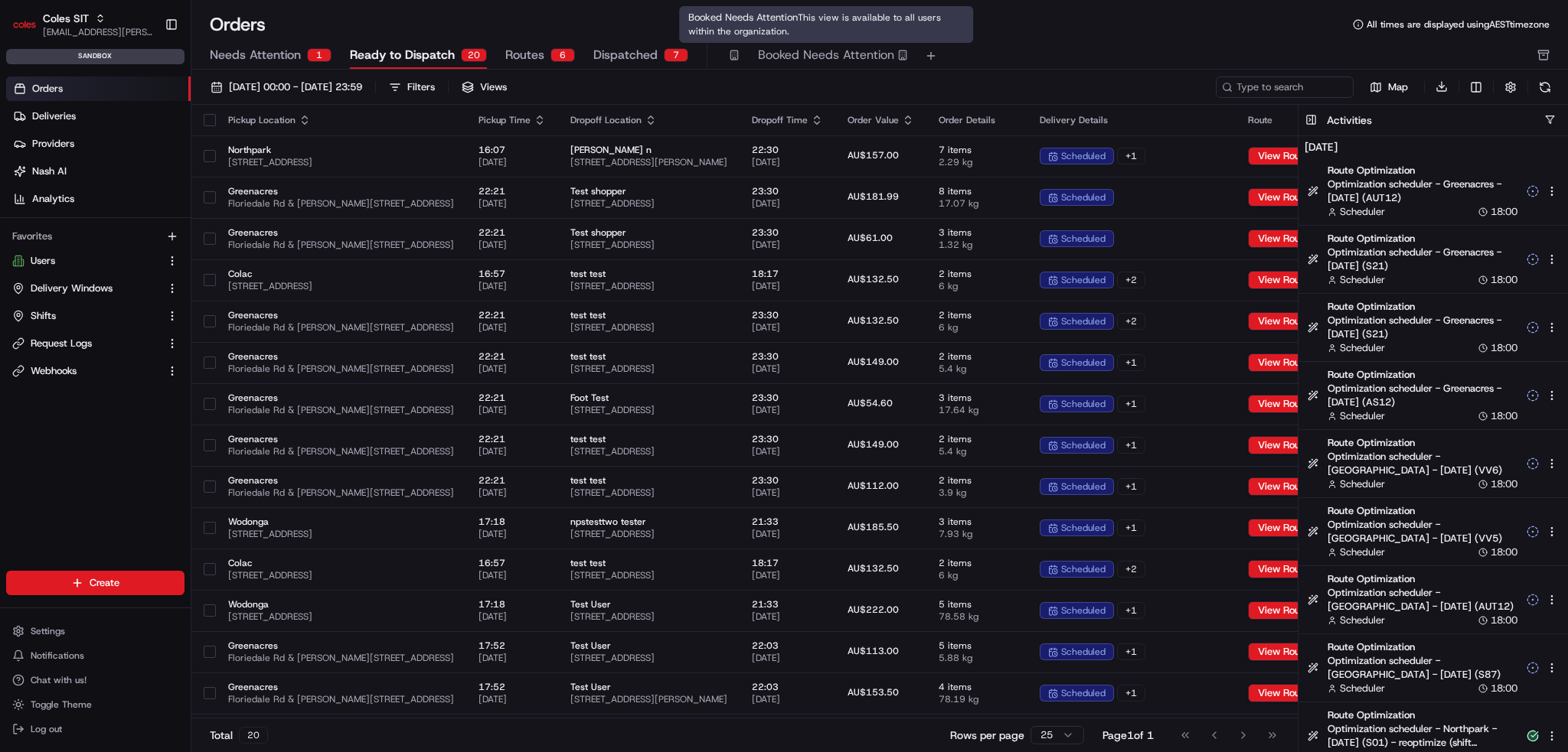
click at [799, 52] on span "Booked Needs Attention" at bounding box center [826, 55] width 136 height 18
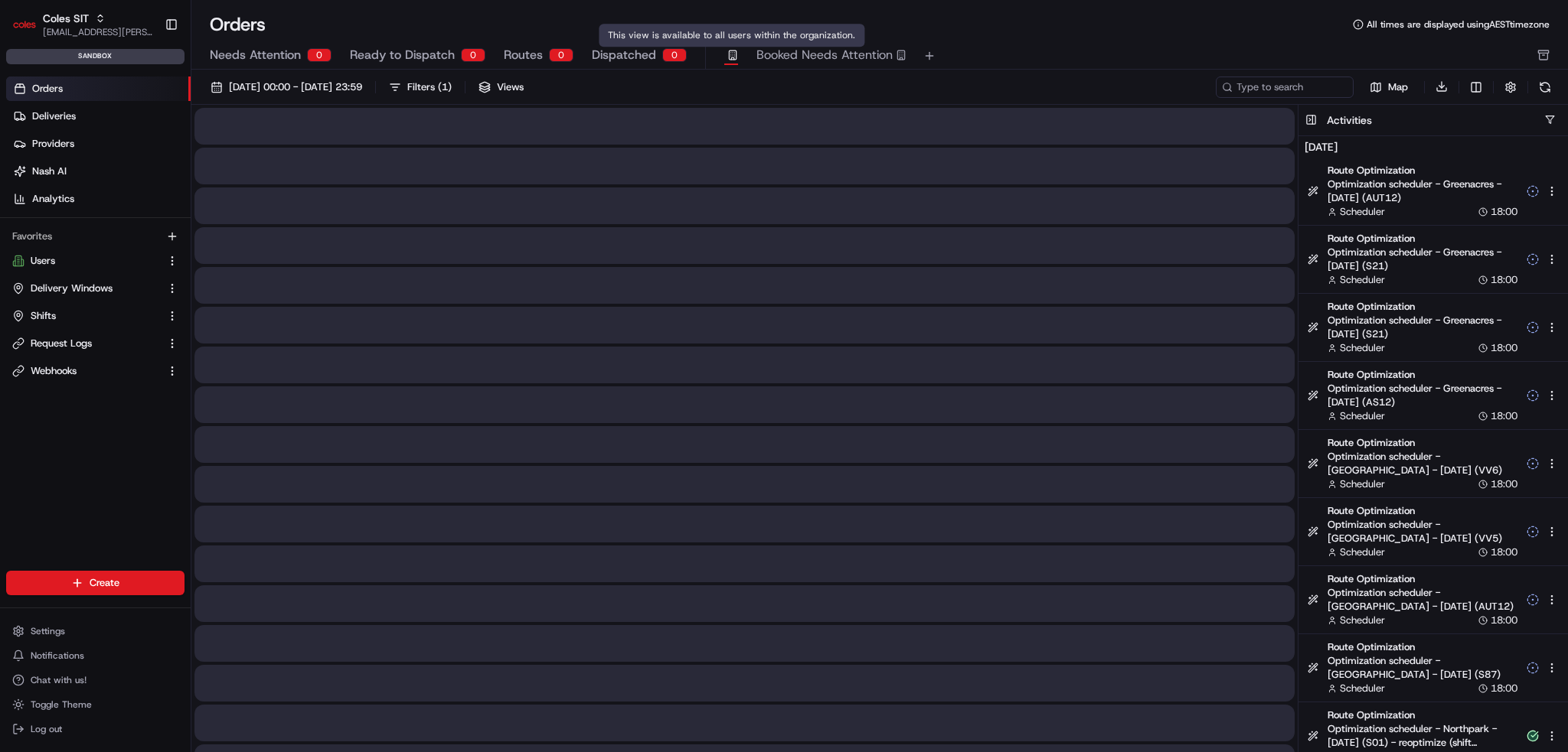
click at [732, 55] on div "Booked Needs Attention" at bounding box center [815, 55] width 182 height 26
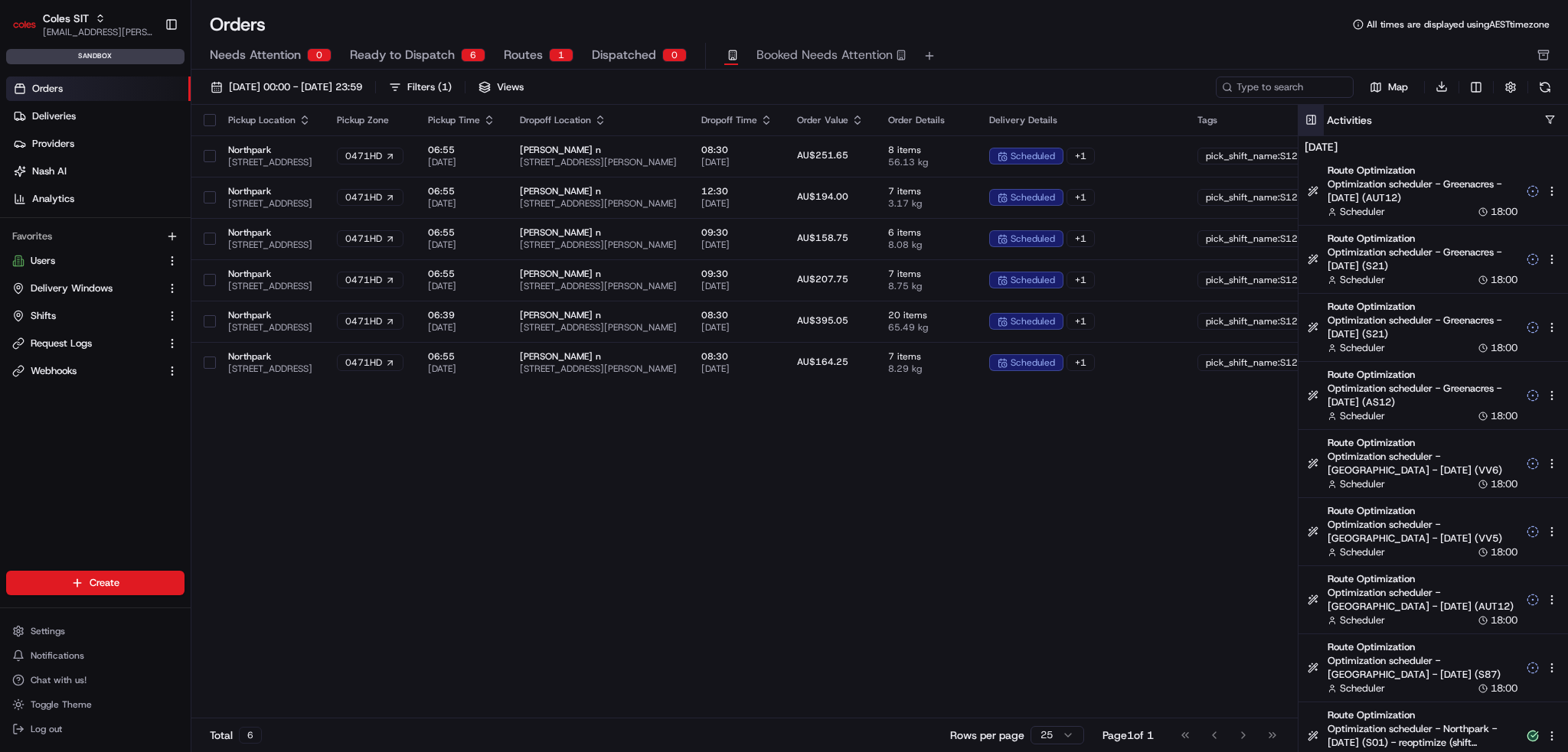
click at [1317, 112] on button at bounding box center [1311, 120] width 26 height 30
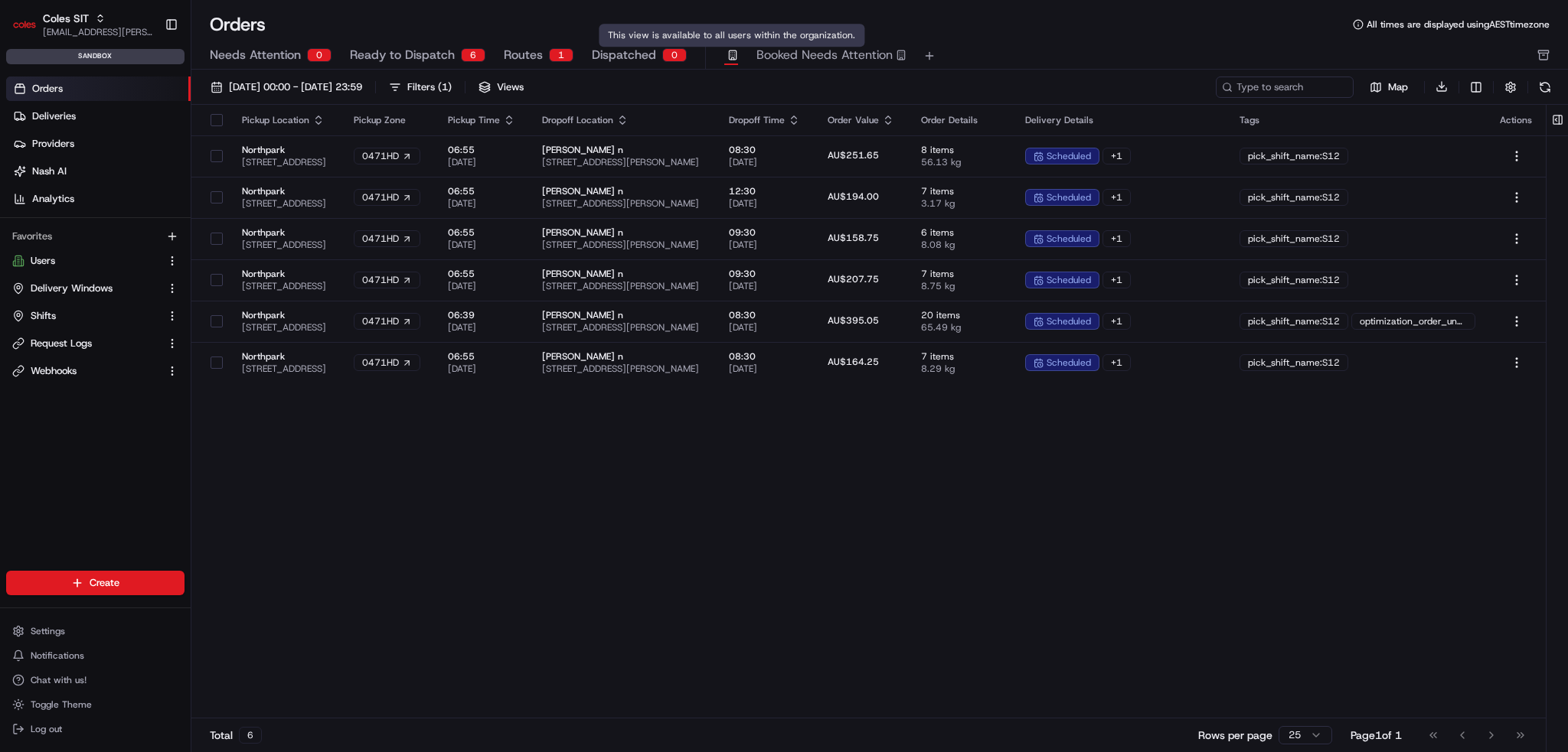
click at [714, 54] on div "Needs Attention 0 Ready to Dispatch 6 Routes 1 Dispatched 0 Booked Needs Attent…" at bounding box center [869, 55] width 1319 height 26
drag, startPoint x: 711, startPoint y: 54, endPoint x: 666, endPoint y: 55, distance: 45.0
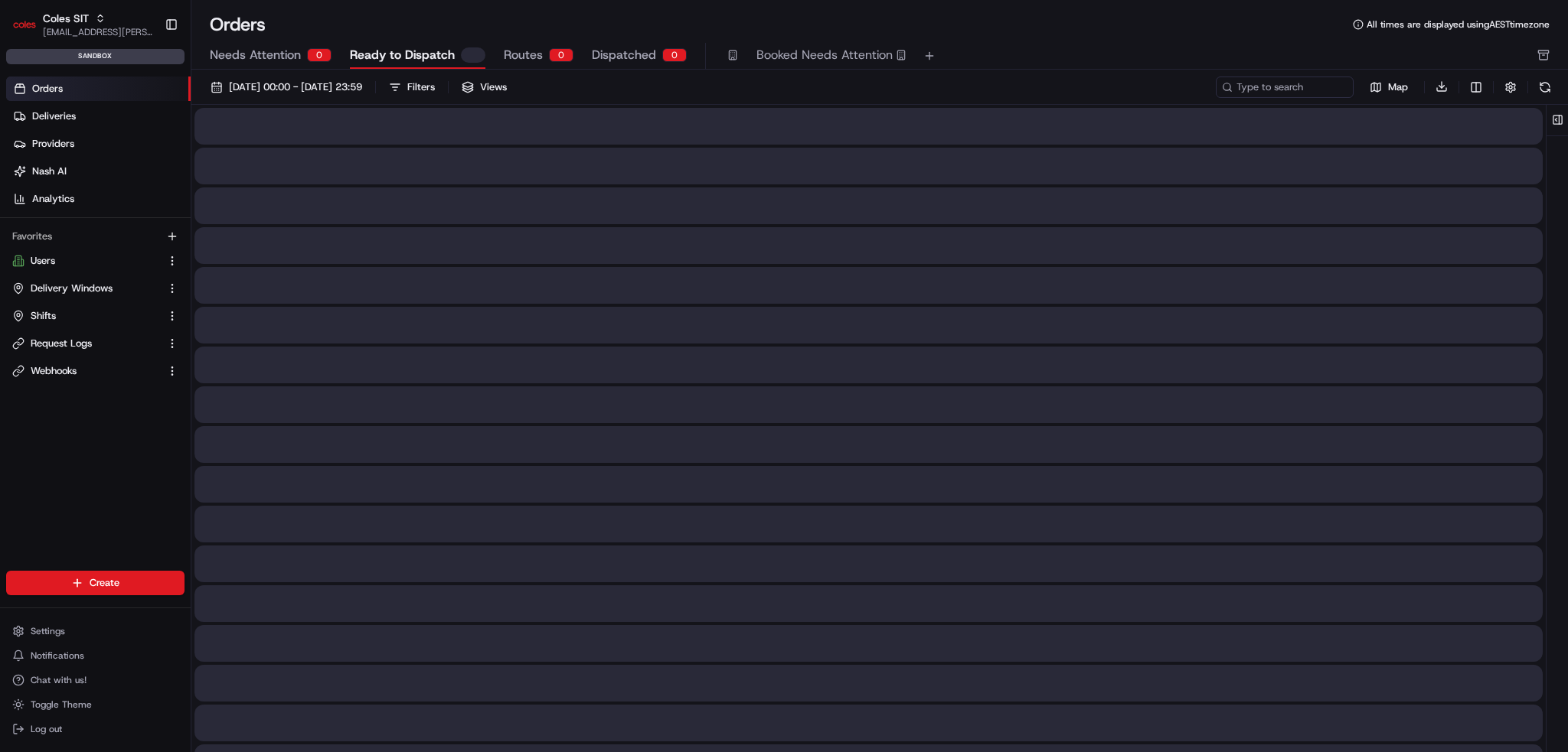
click at [364, 47] on span "Ready to Dispatch" at bounding box center [402, 55] width 105 height 18
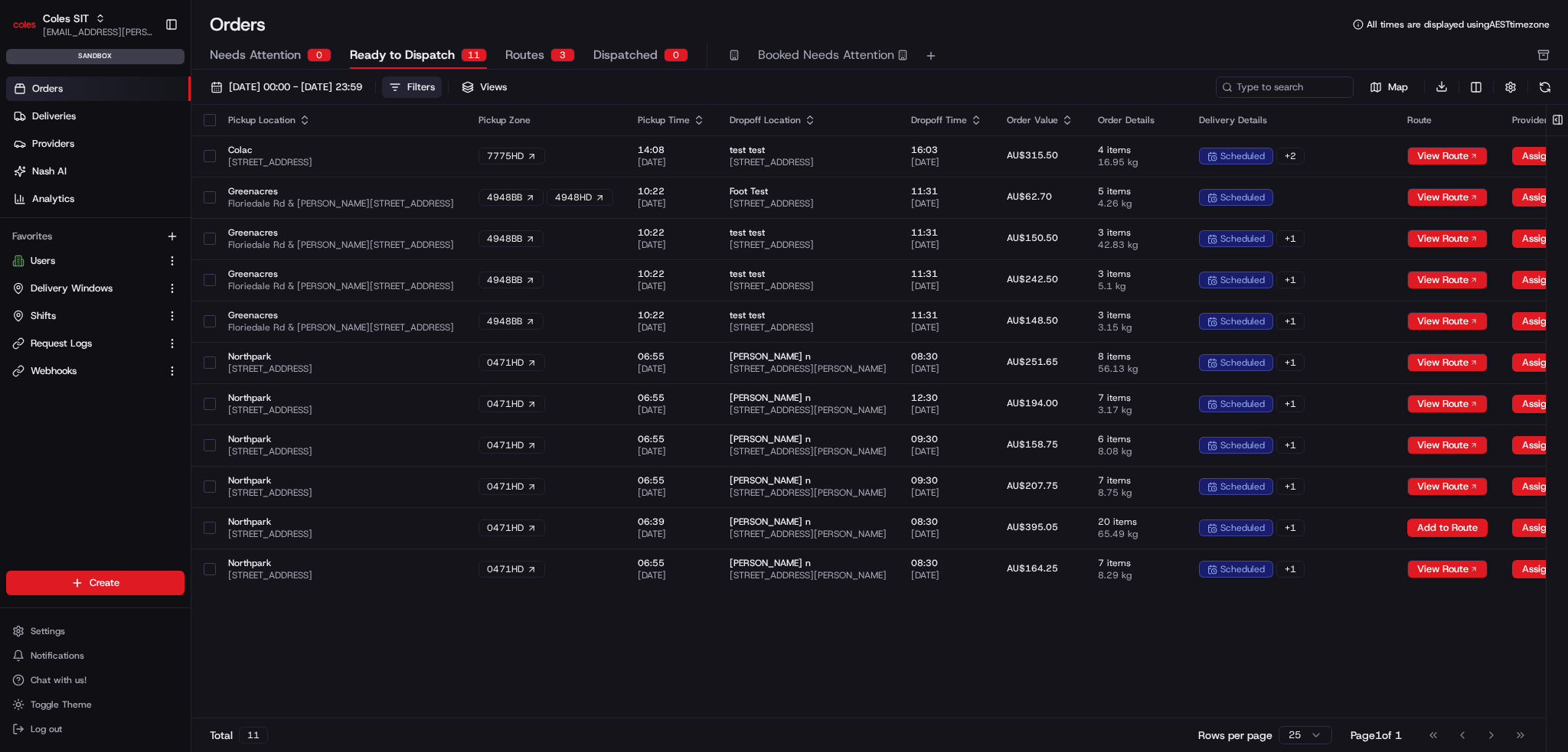
click at [435, 84] on div "Filters" at bounding box center [421, 87] width 27 height 14
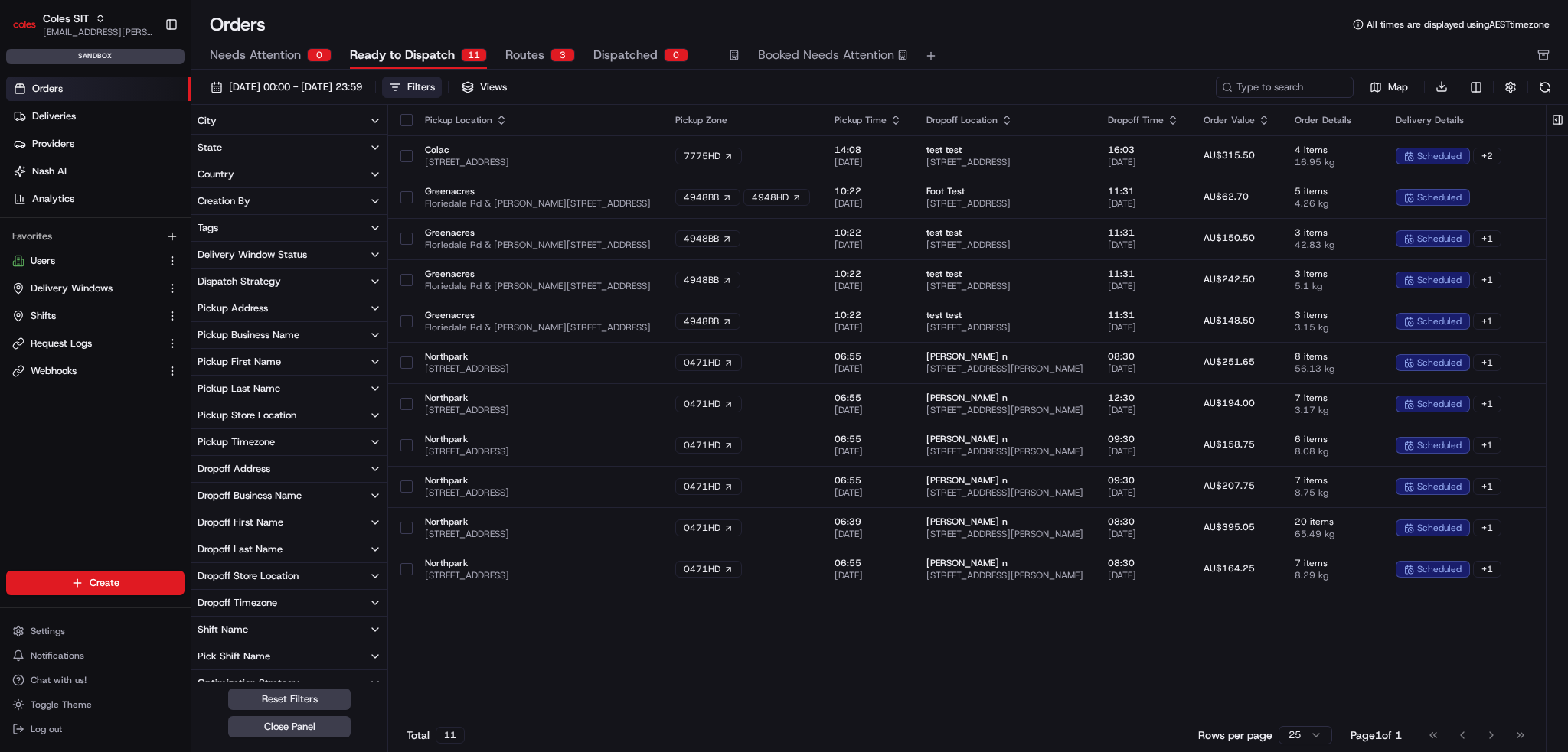
click at [291, 415] on div "Pickup Store Location" at bounding box center [246, 415] width 99 height 14
click at [200, 467] on button "Northpark" at bounding box center [200, 467] width 12 height 12
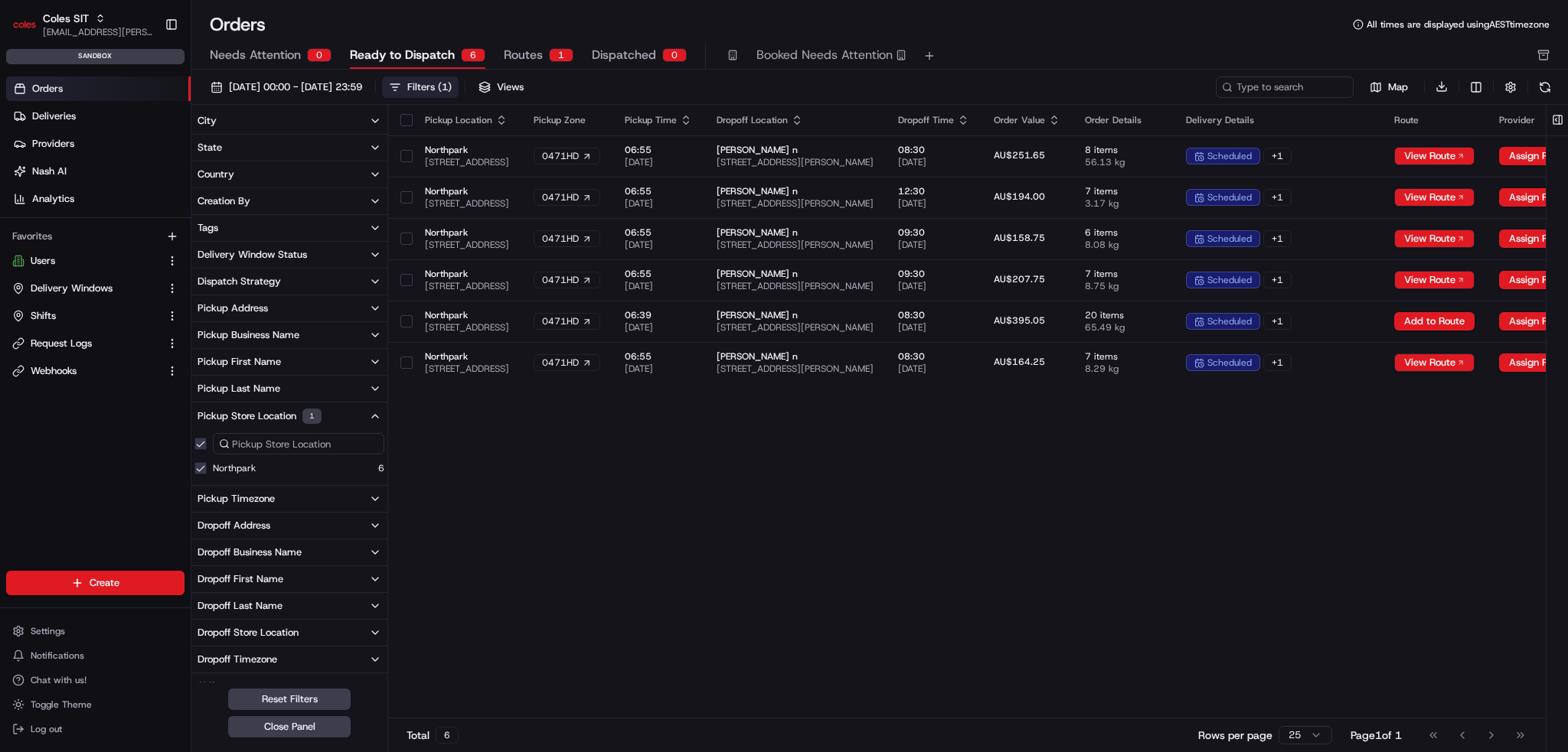
click at [1054, 36] on div "Orders All times are displayed using AEST timezone" at bounding box center [880, 24] width 1377 height 25
click at [419, 530] on div "Pickup Location Pickup Zone Pickup Time Dropoff Location Dropoff Time Order Val…" at bounding box center [1166, 412] width 1557 height 615
click at [505, 55] on span "Routes" at bounding box center [523, 55] width 39 height 18
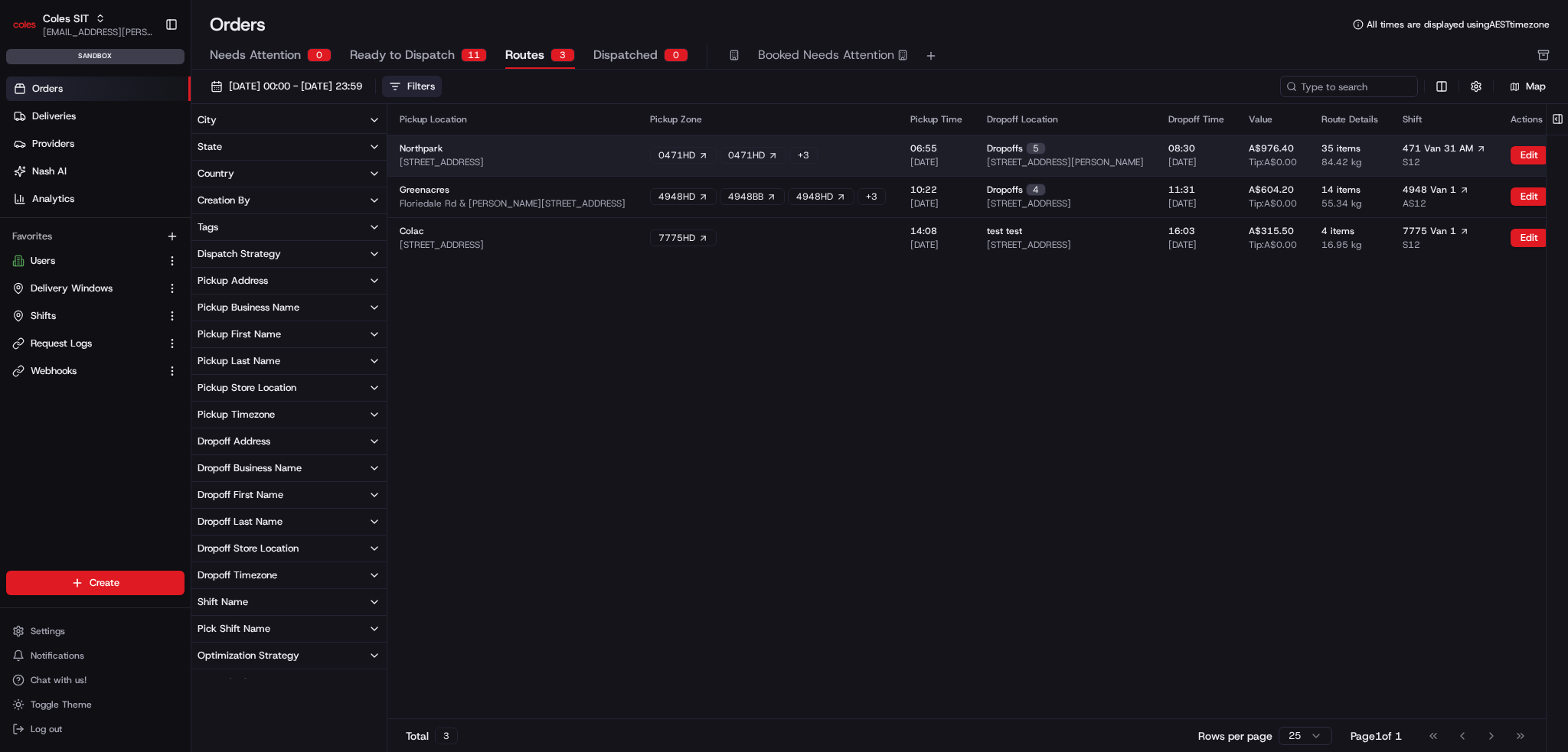
click at [478, 144] on div "Northpark [STREET_ADDRESS]" at bounding box center [513, 156] width 226 height 26
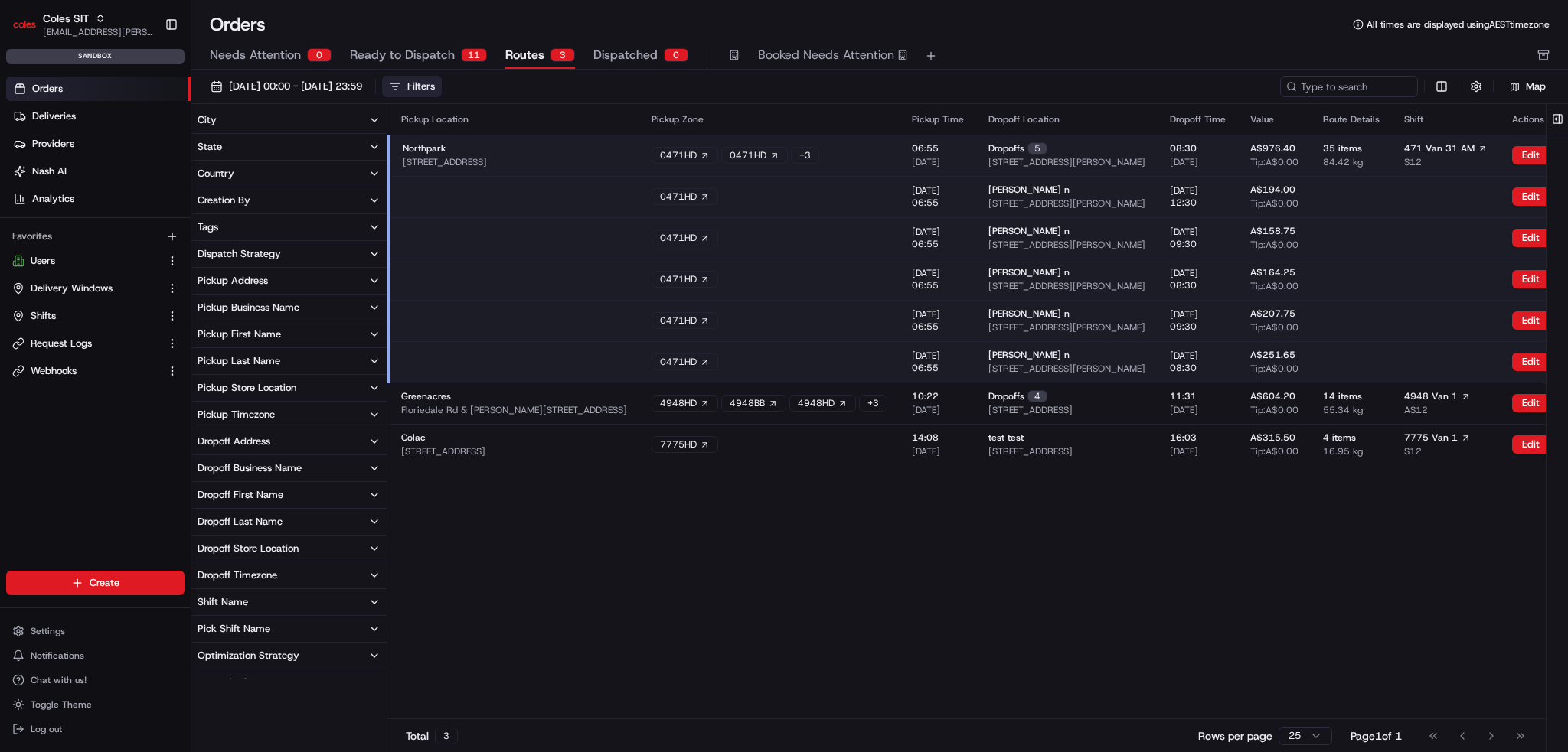
click at [429, 52] on span "Ready to Dispatch" at bounding box center [402, 55] width 105 height 18
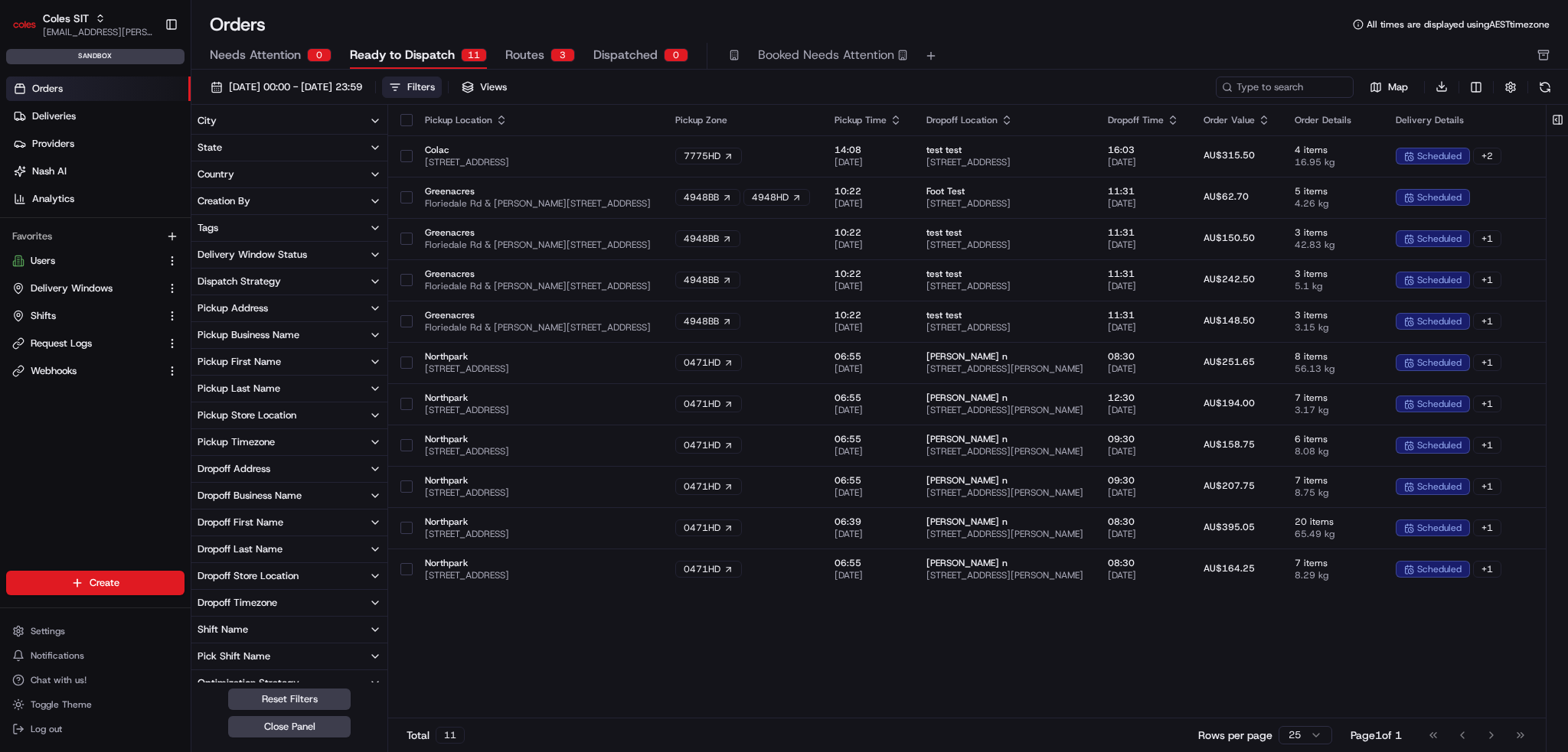
click at [435, 82] on div "Filters" at bounding box center [421, 87] width 27 height 14
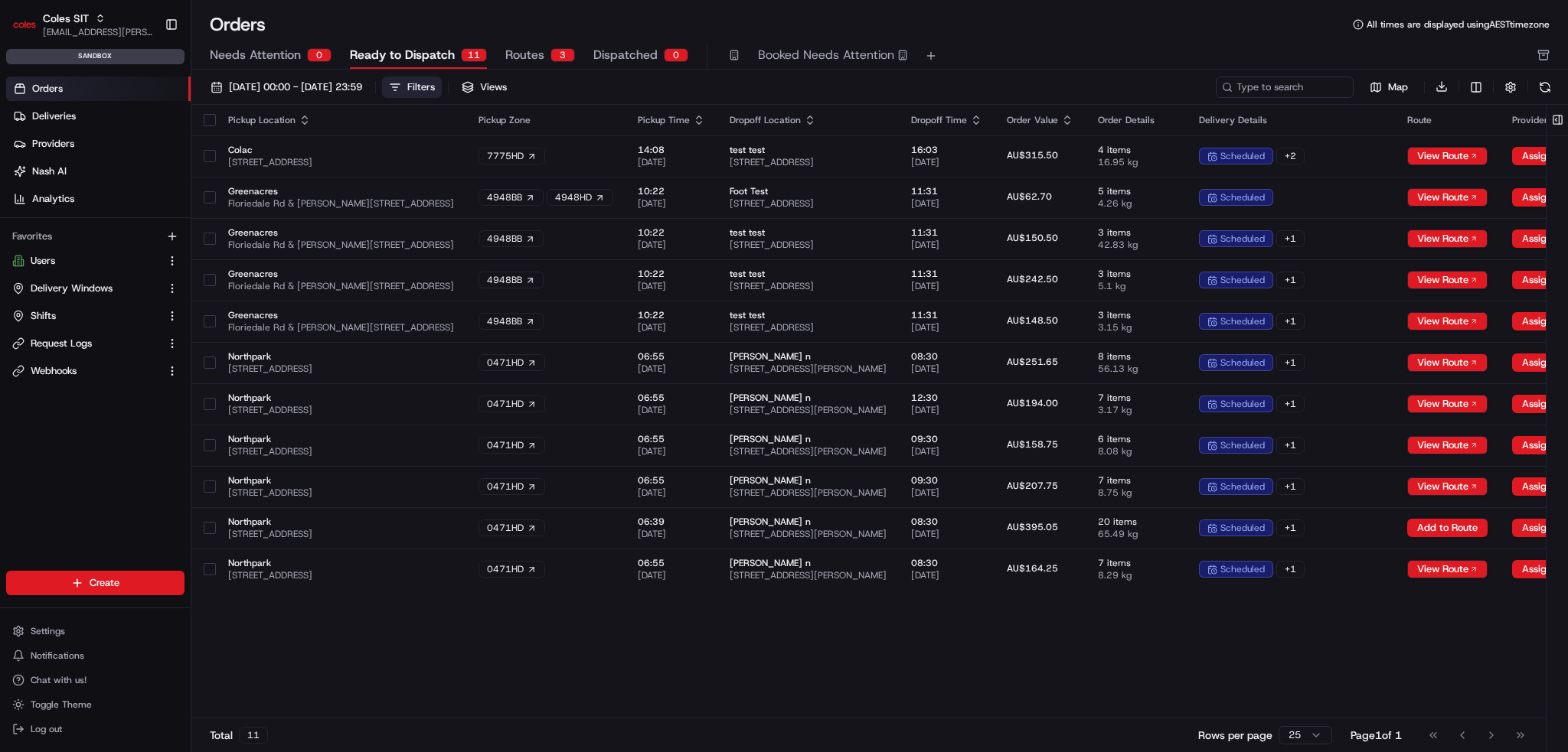
click at [435, 91] on div "Filters" at bounding box center [421, 87] width 27 height 14
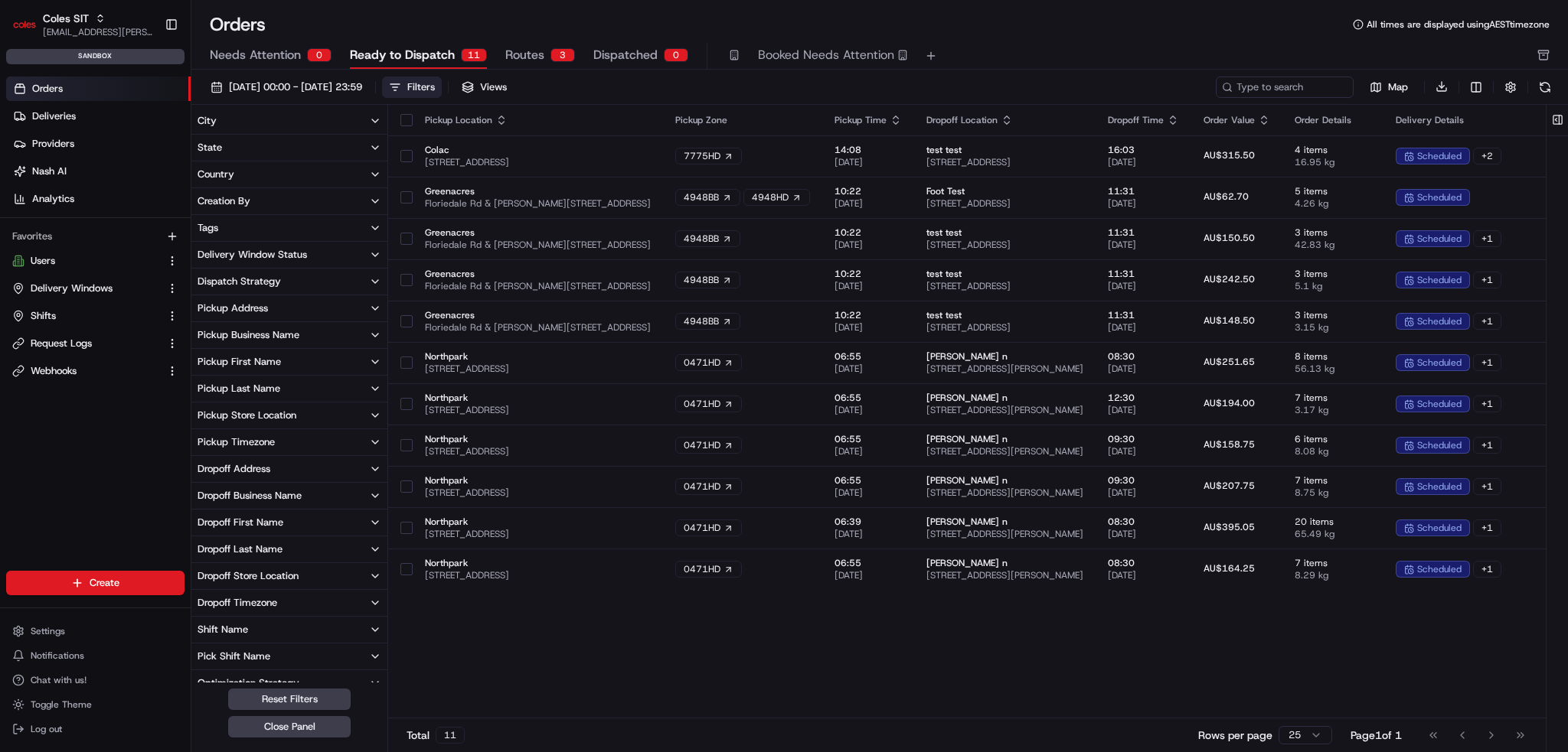
click at [435, 91] on div "Filters" at bounding box center [421, 87] width 27 height 14
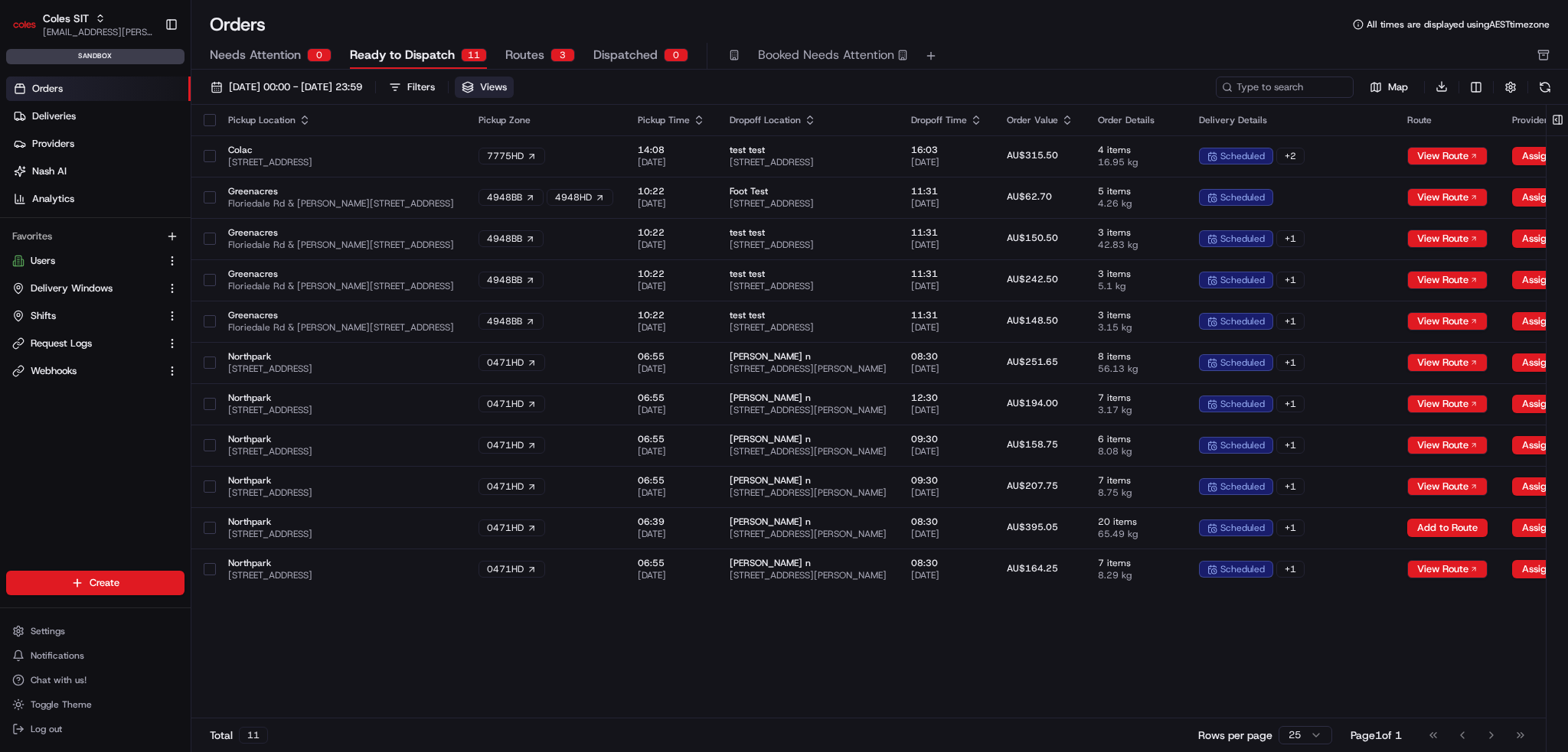
click at [507, 87] on span "Views" at bounding box center [493, 87] width 26 height 14
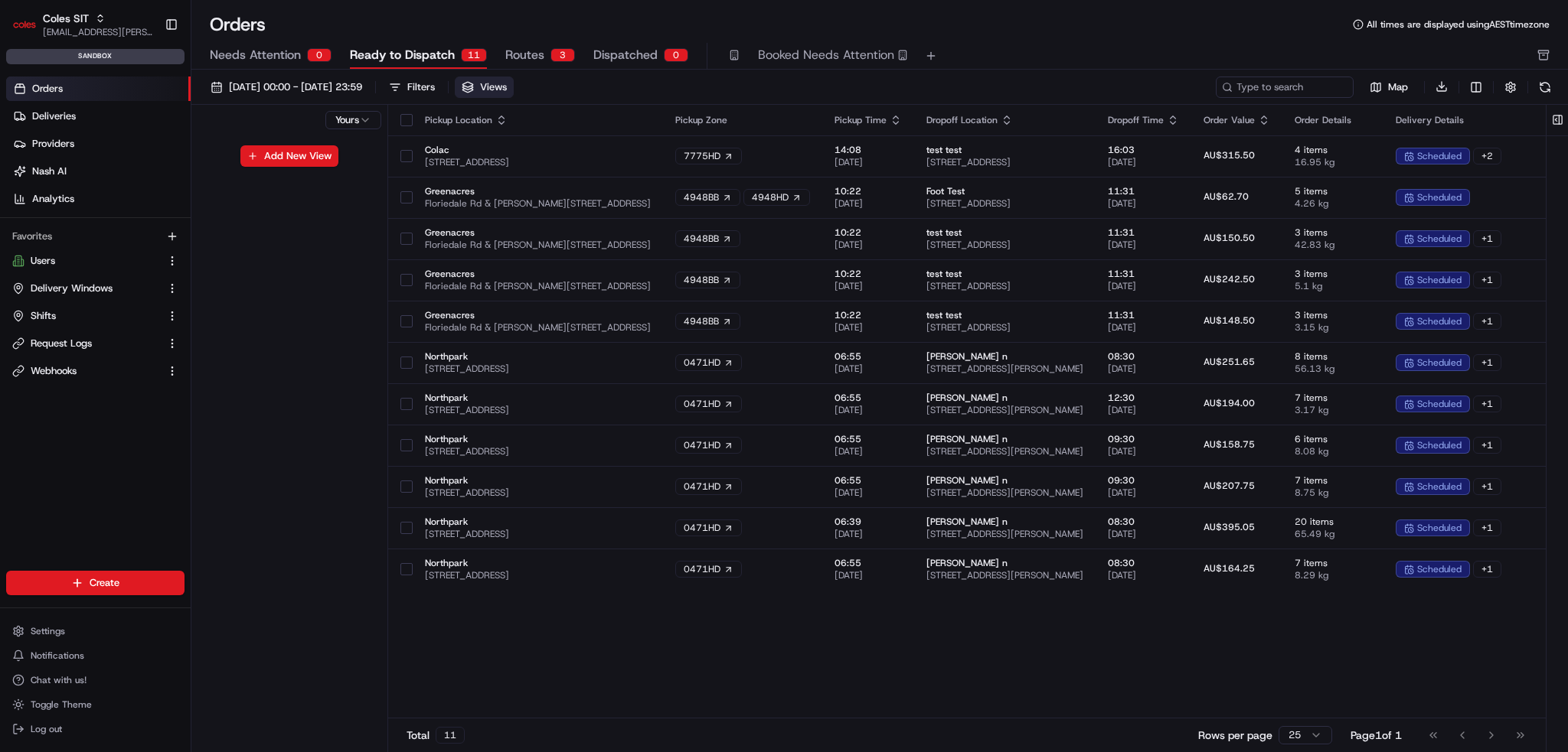
click at [507, 87] on span "Views" at bounding box center [493, 87] width 26 height 14
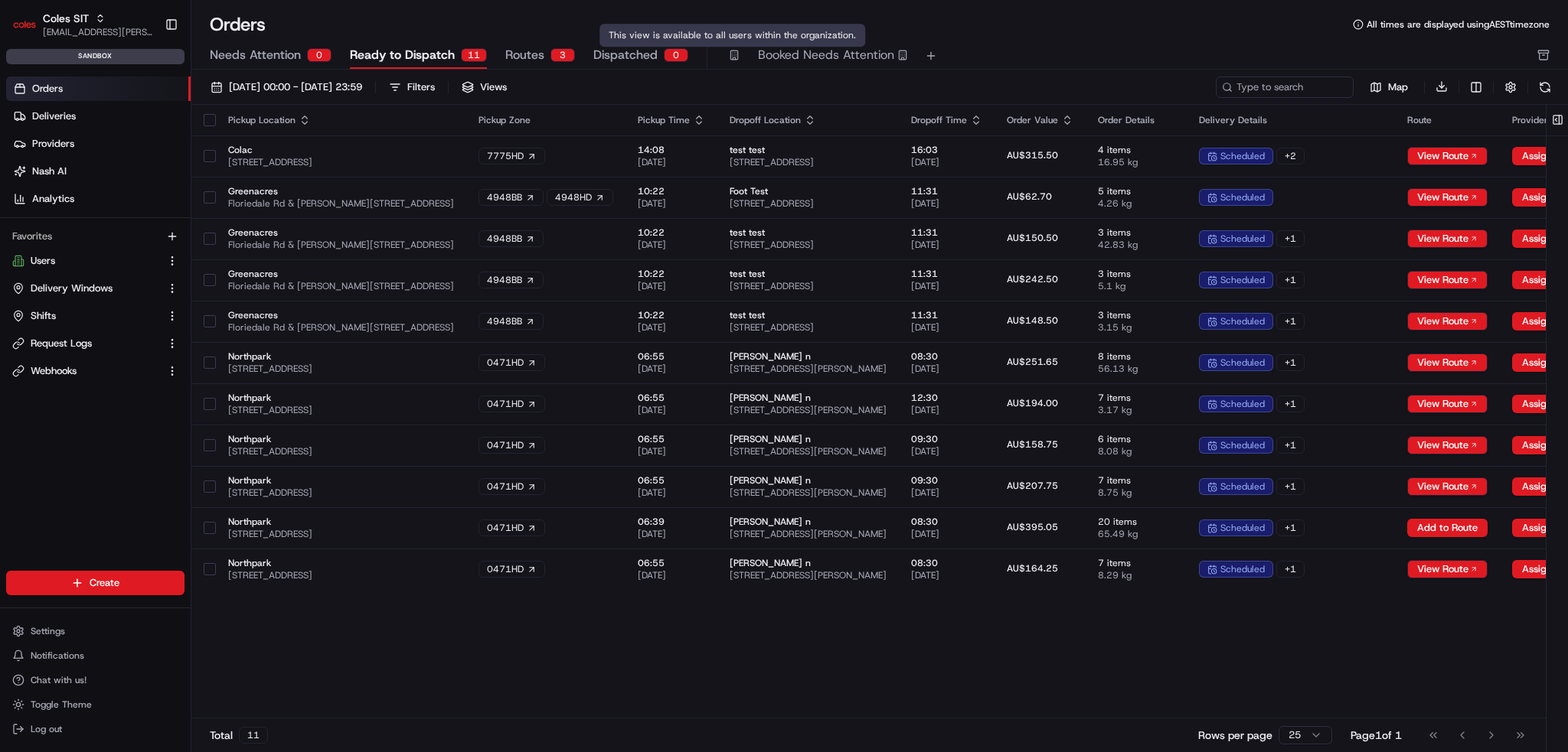
click at [729, 55] on icon "button" at bounding box center [734, 55] width 10 height 10
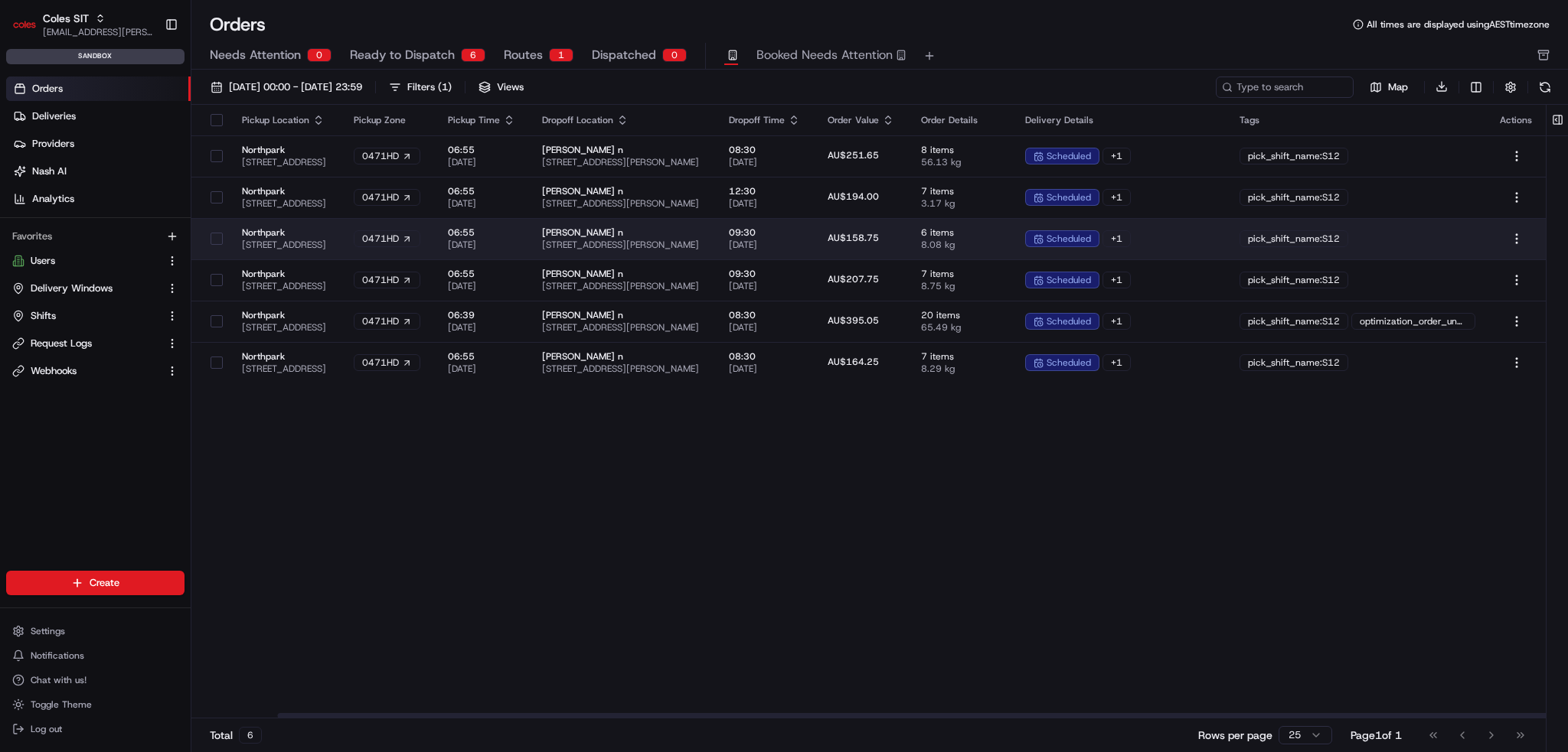
drag, startPoint x: 976, startPoint y: 251, endPoint x: 1264, endPoint y: 250, distance: 288.0
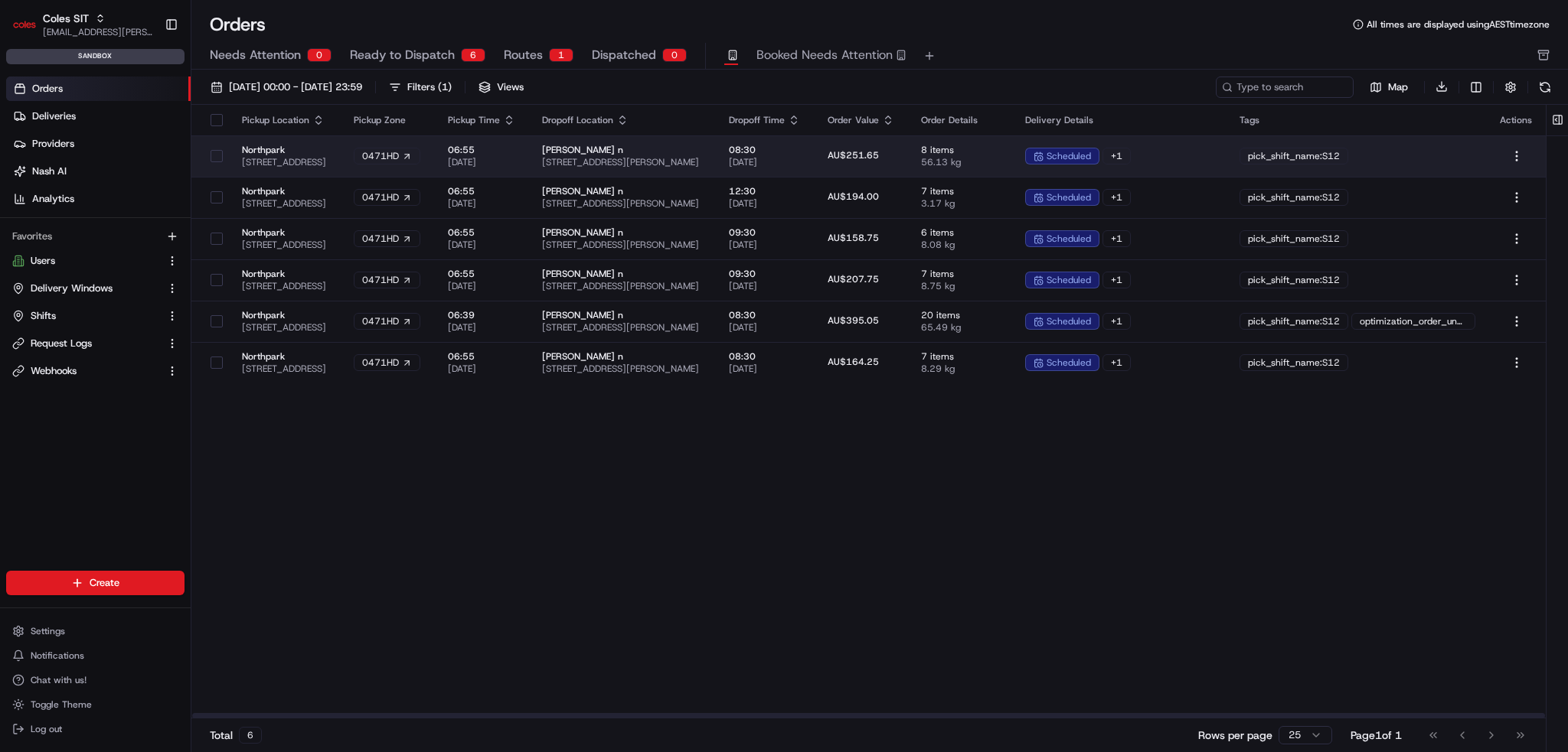
drag, startPoint x: 1259, startPoint y: 245, endPoint x: 667, endPoint y: 165, distance: 597.4
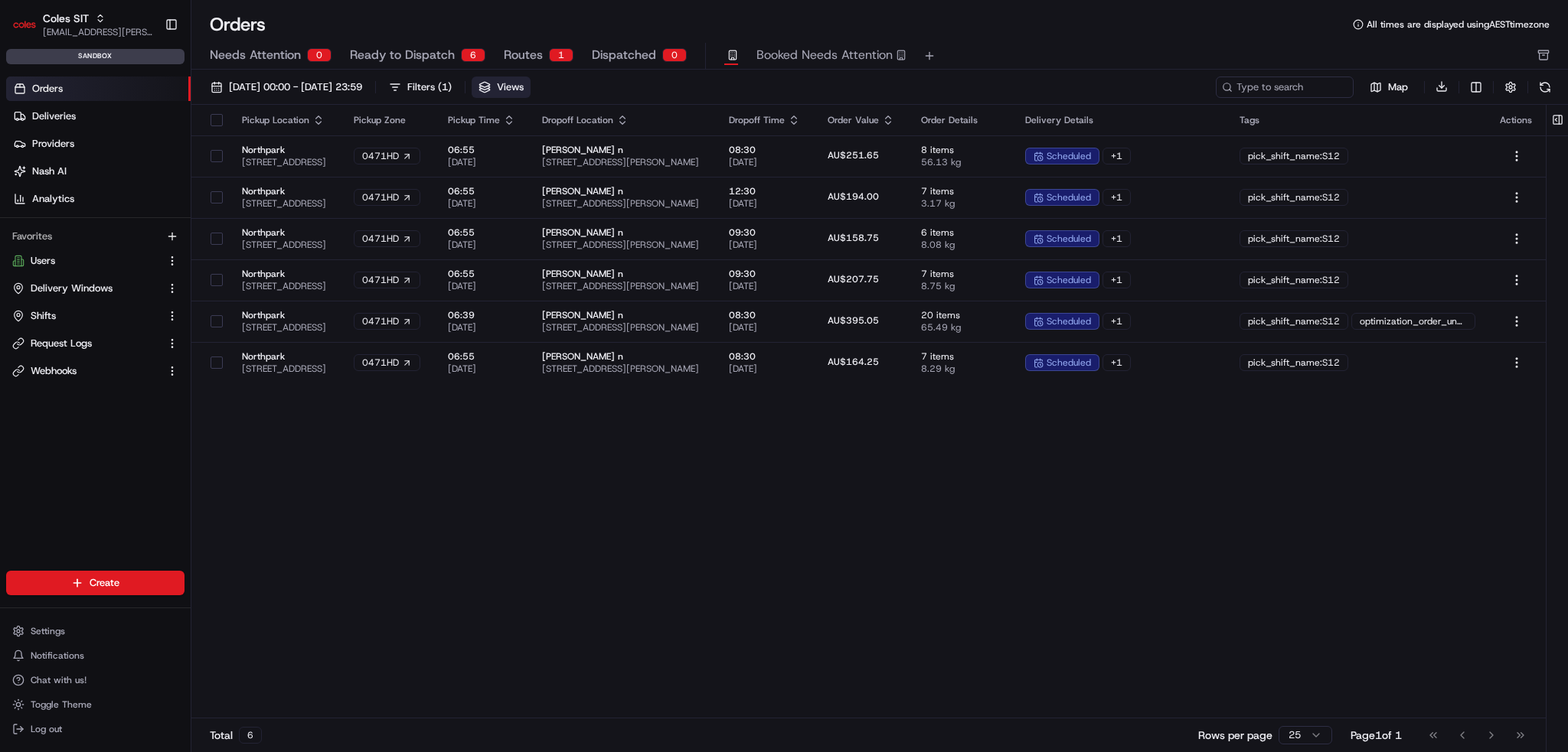
click at [531, 87] on button "Views" at bounding box center [501, 87] width 59 height 22
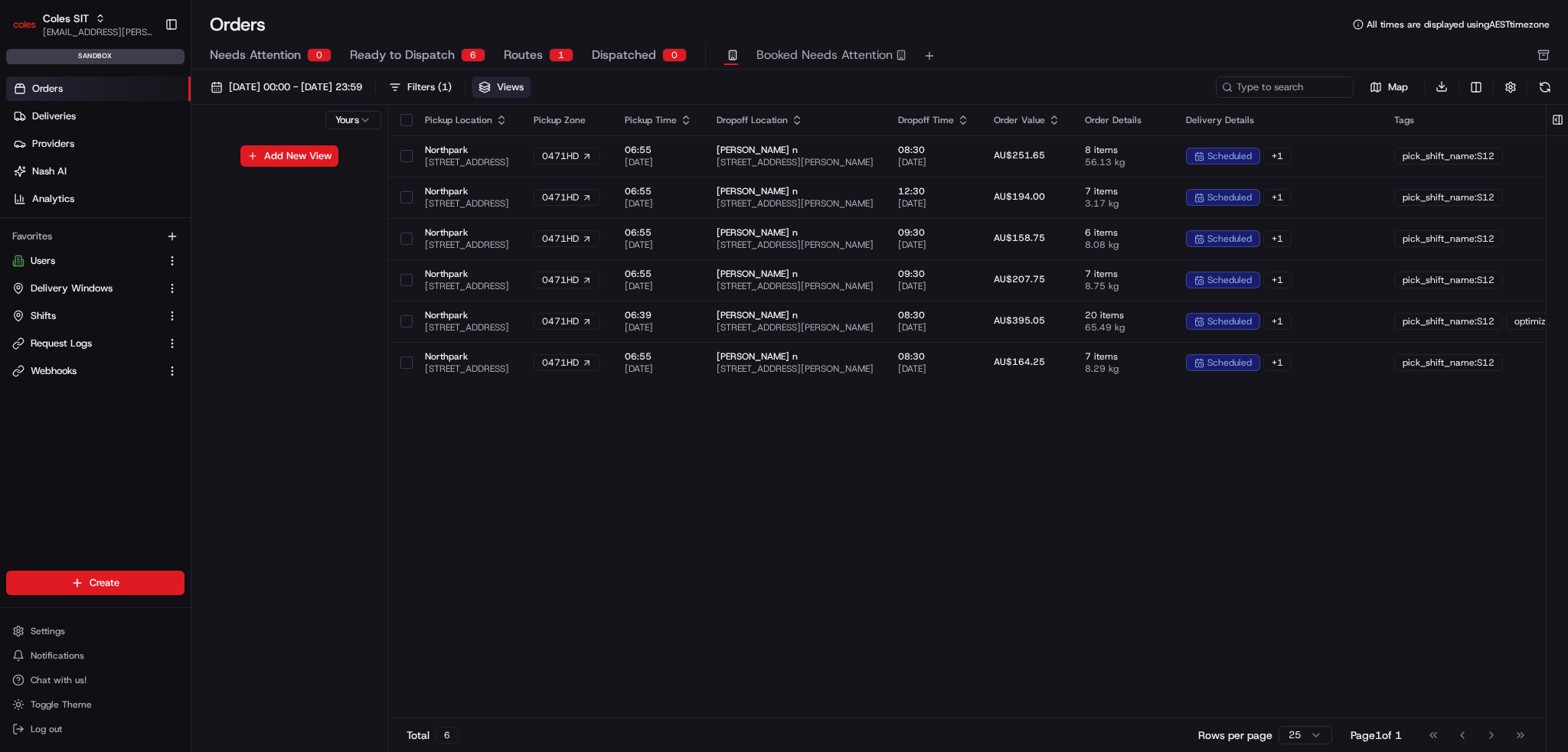
click at [352, 119] on html "Coles SIT [EMAIL_ADDRESS][PERSON_NAME][PERSON_NAME][DOMAIN_NAME] Toggle Sidebar…" at bounding box center [784, 376] width 1568 height 752
click at [350, 119] on html "Coles SIT [EMAIL_ADDRESS][PERSON_NAME][PERSON_NAME][DOMAIN_NAME] Toggle Sidebar…" at bounding box center [784, 376] width 1568 height 752
click at [287, 157] on button "Add New View" at bounding box center [290, 156] width 98 height 22
click at [302, 159] on input at bounding box center [263, 161] width 121 height 22
click at [203, 231] on div "Yours Visibility: Only me All organizations within this account All users withi…" at bounding box center [290, 431] width 197 height 652
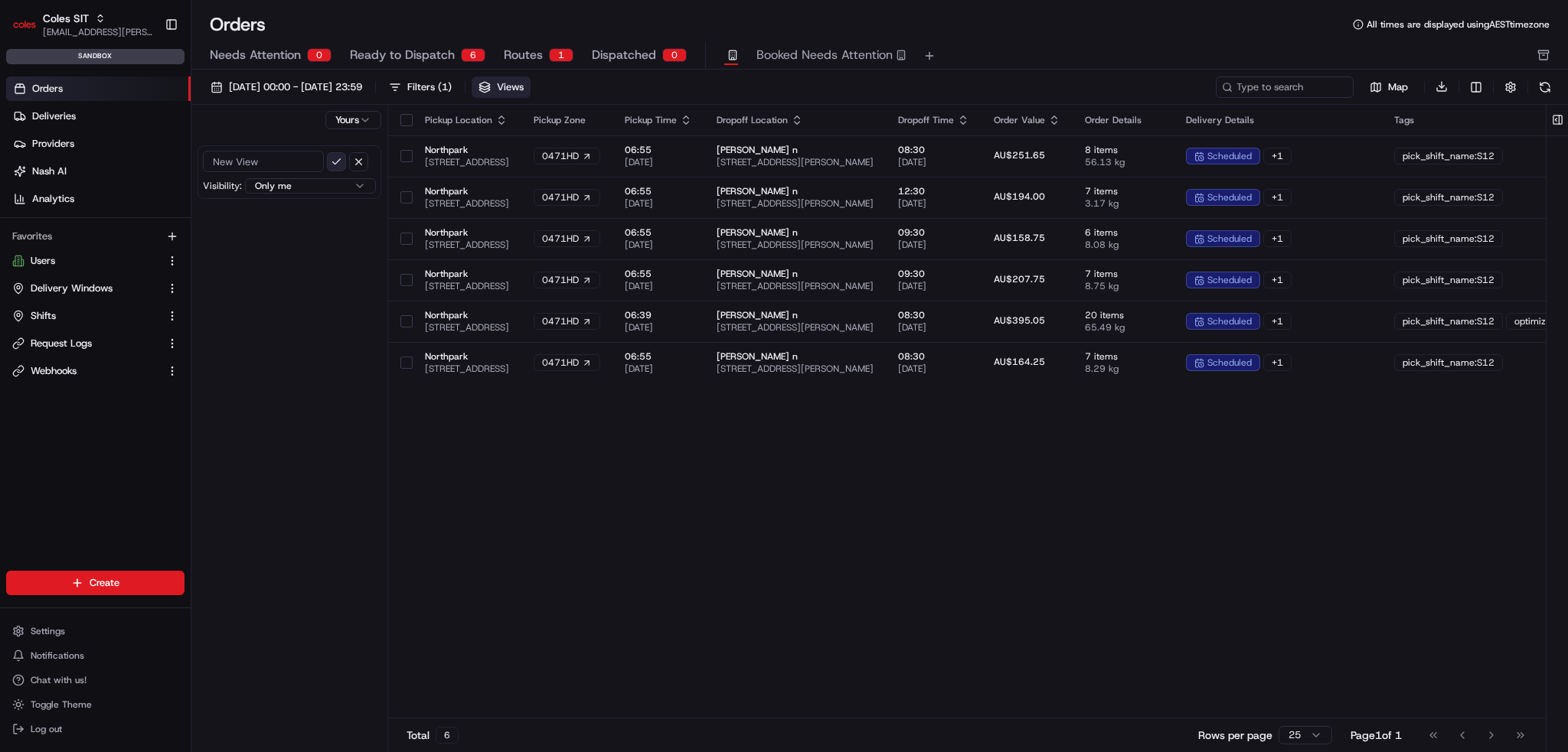
click at [337, 157] on button "submit" at bounding box center [337, 162] width 19 height 19
type input "the view"
click at [327, 152] on button "submit" at bounding box center [337, 162] width 19 height 19
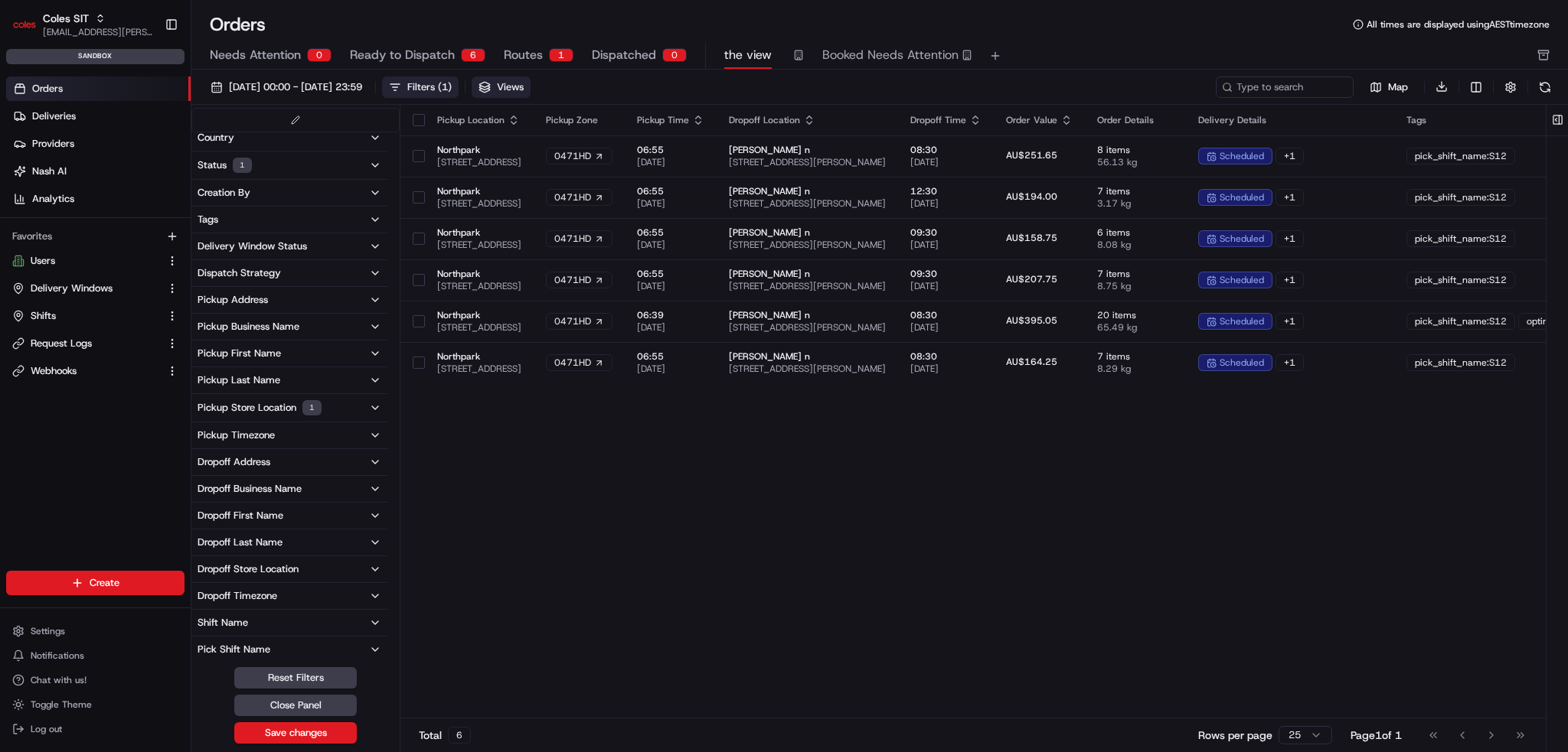
scroll to position [116, 0]
click at [273, 358] on div "Pickup Store Location 1" at bounding box center [259, 353] width 124 height 15
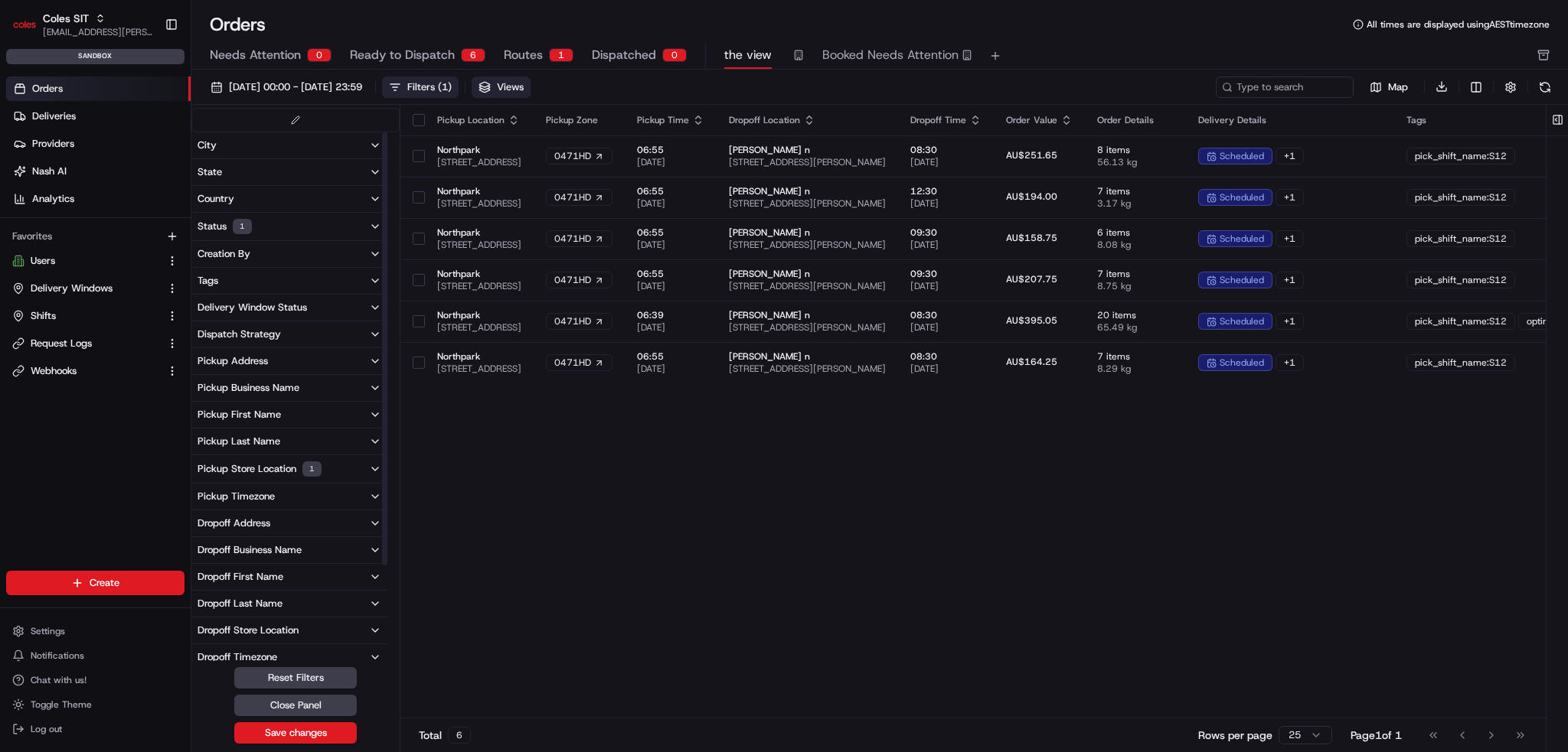
scroll to position [0, 0]
click at [1482, 92] on html "Coles SIT [EMAIL_ADDRESS][PERSON_NAME][PERSON_NAME][DOMAIN_NAME] Toggle Sidebar…" at bounding box center [784, 376] width 1568 height 752
click at [1225, 479] on html "Coles SIT [EMAIL_ADDRESS][PERSON_NAME][PERSON_NAME][DOMAIN_NAME] Toggle Sidebar…" at bounding box center [784, 376] width 1568 height 752
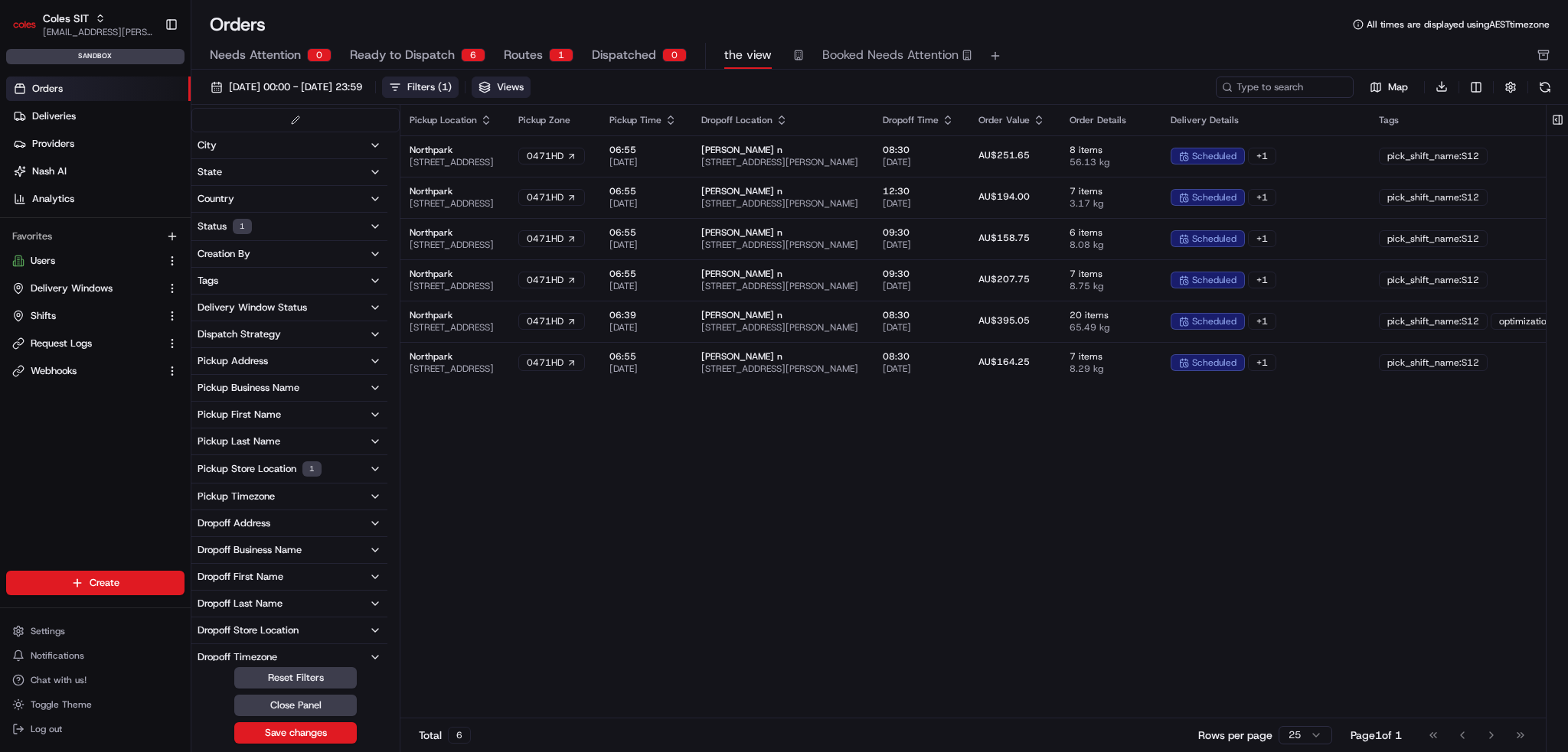
drag, startPoint x: 1285, startPoint y: 390, endPoint x: 1351, endPoint y: 382, distance: 66.5
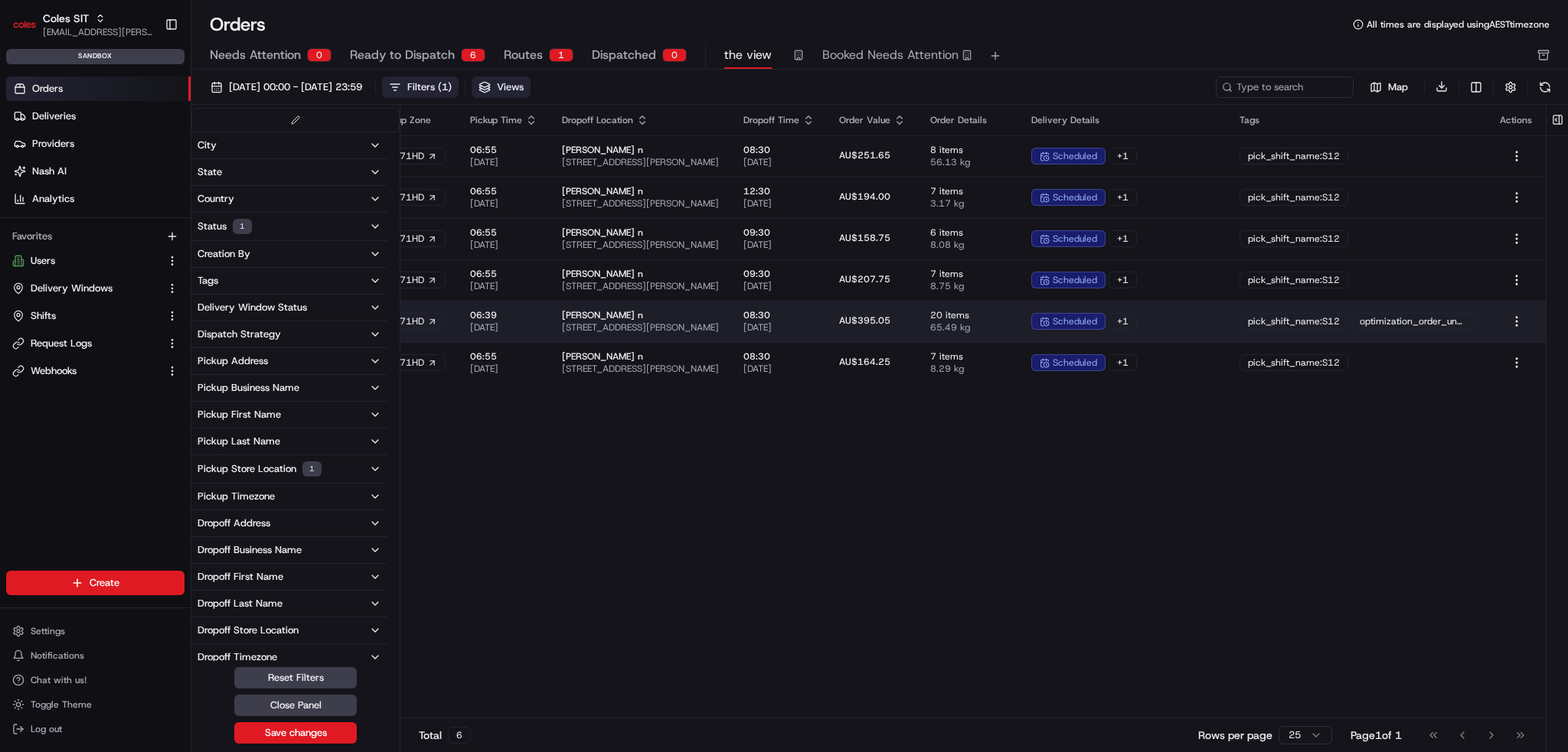
scroll to position [0, 300]
drag, startPoint x: 1164, startPoint y: 312, endPoint x: 1327, endPoint y: 302, distance: 163.3
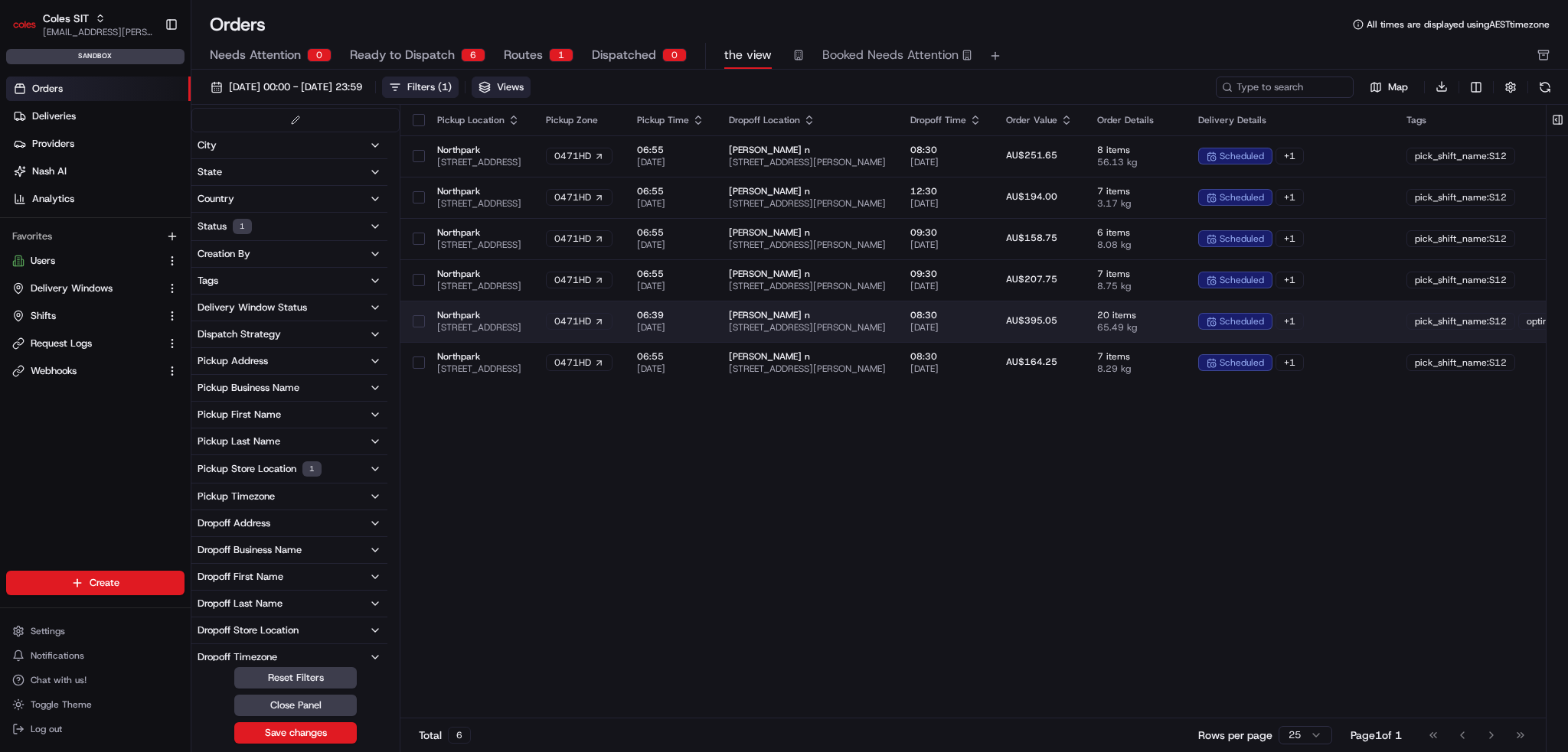
drag, startPoint x: 1274, startPoint y: 319, endPoint x: 1071, endPoint y: 299, distance: 204.0
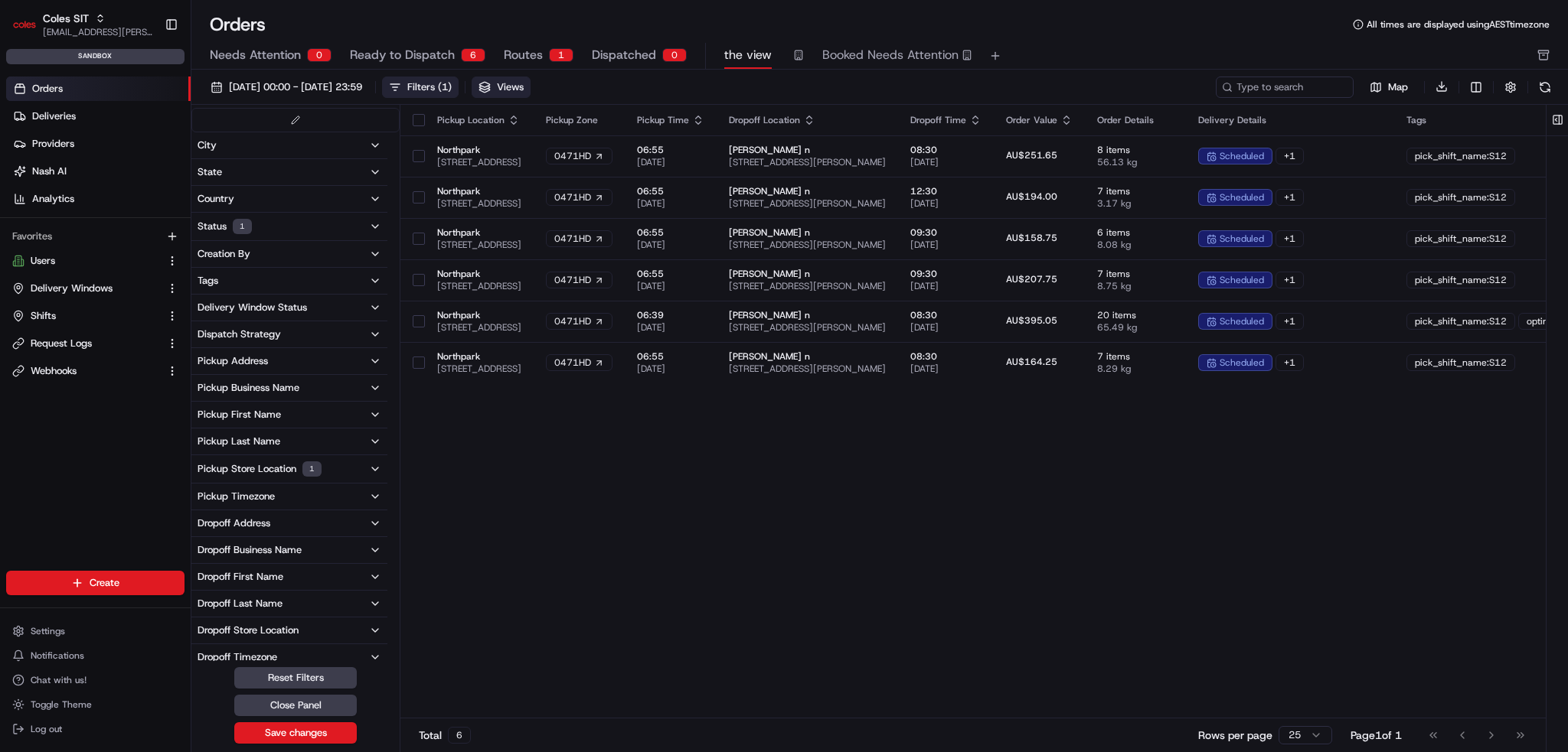
click at [459, 79] on button "Filters ( 1 )" at bounding box center [419, 87] width 76 height 22
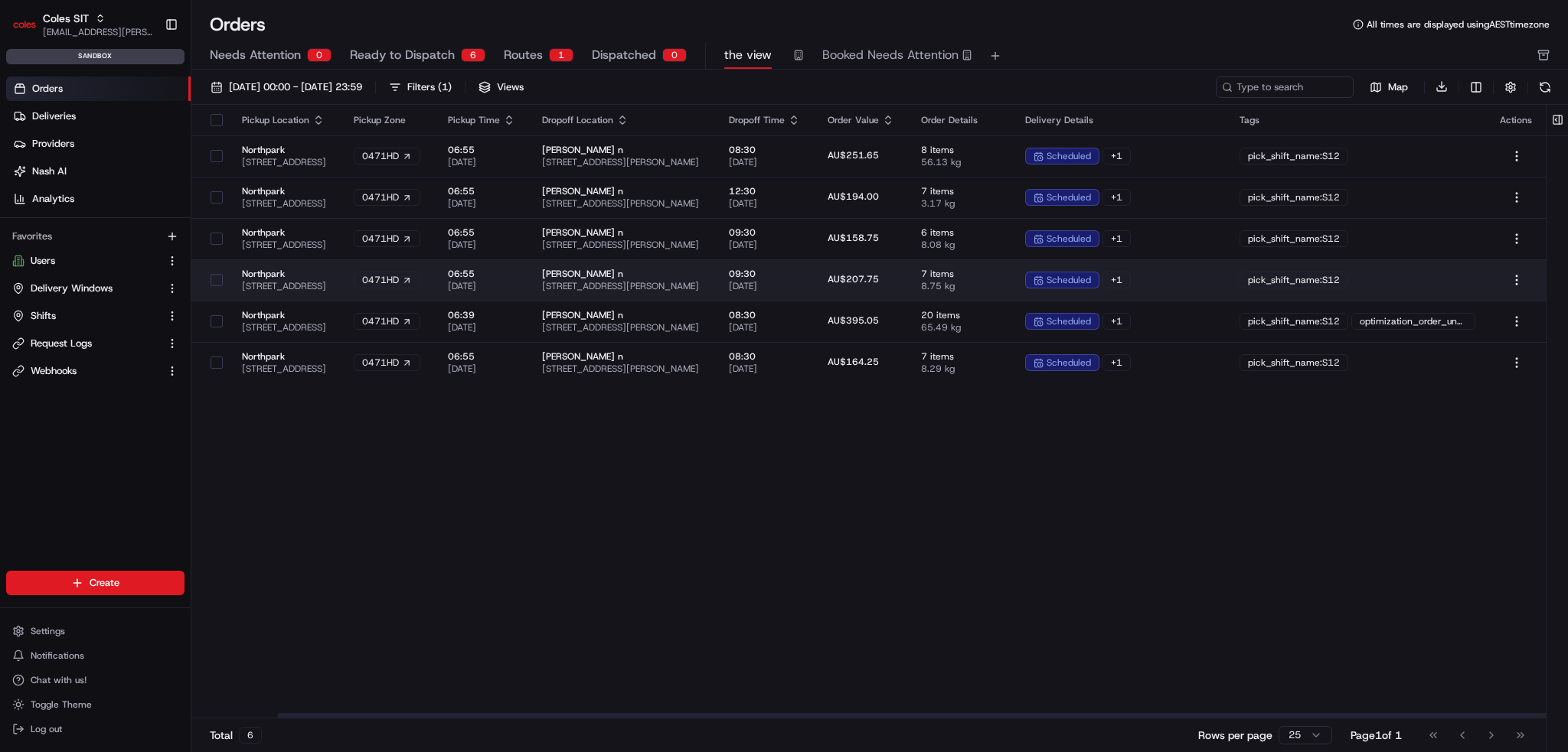
scroll to position [0, 91]
drag, startPoint x: 722, startPoint y: 278, endPoint x: 1060, endPoint y: 290, distance: 338.2
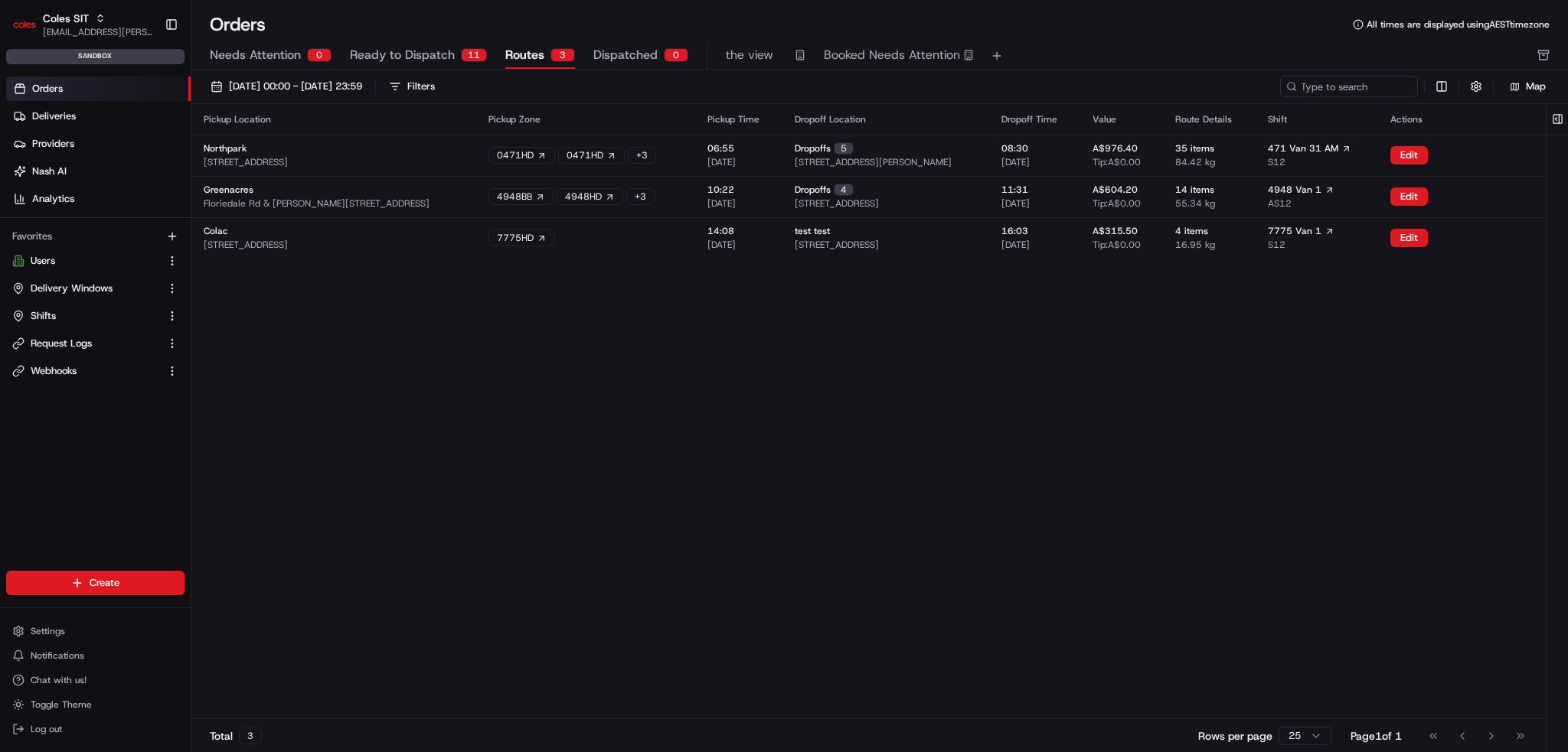
click at [523, 58] on span "Routes" at bounding box center [525, 55] width 39 height 18
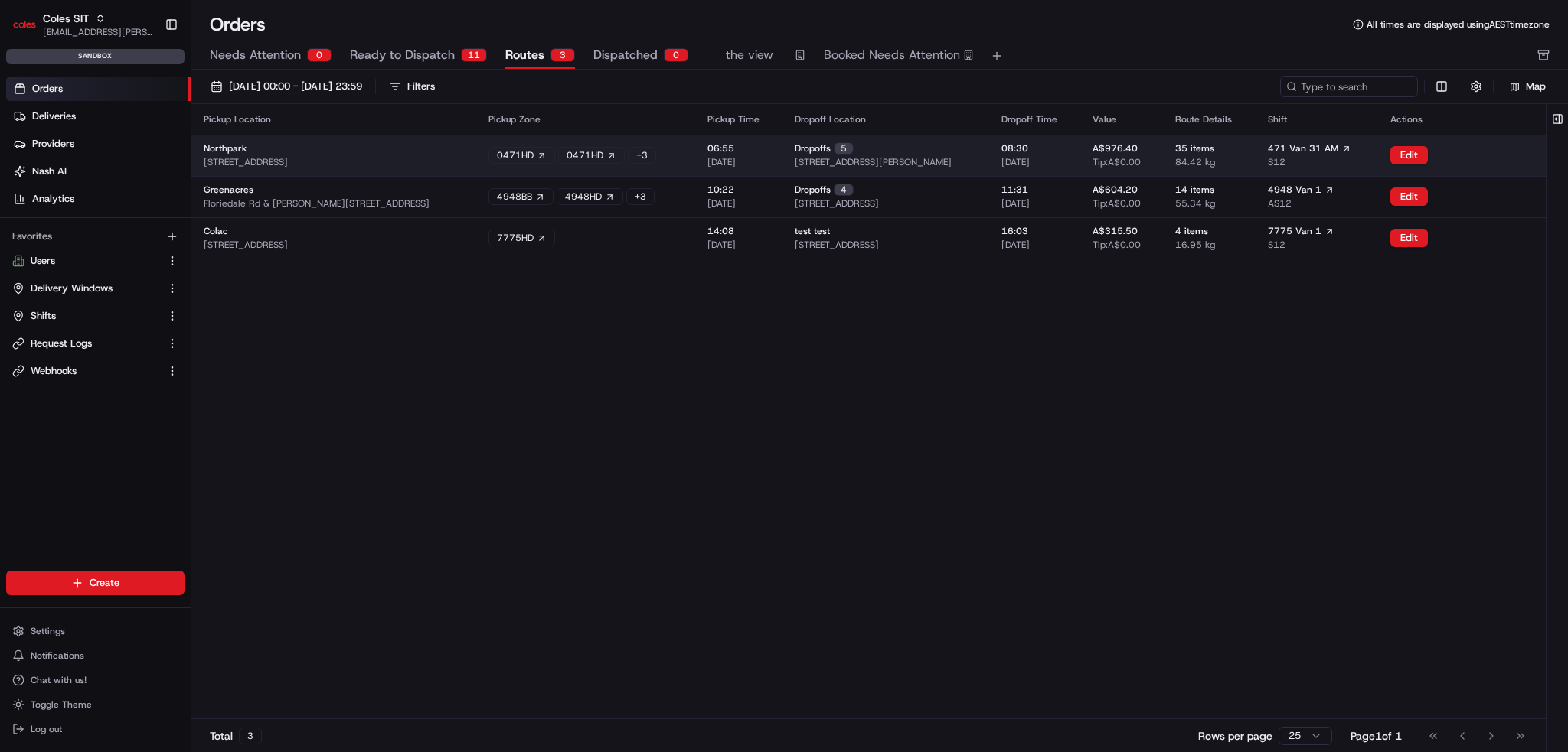
click at [288, 156] on span "[STREET_ADDRESS]" at bounding box center [245, 162] width 84 height 12
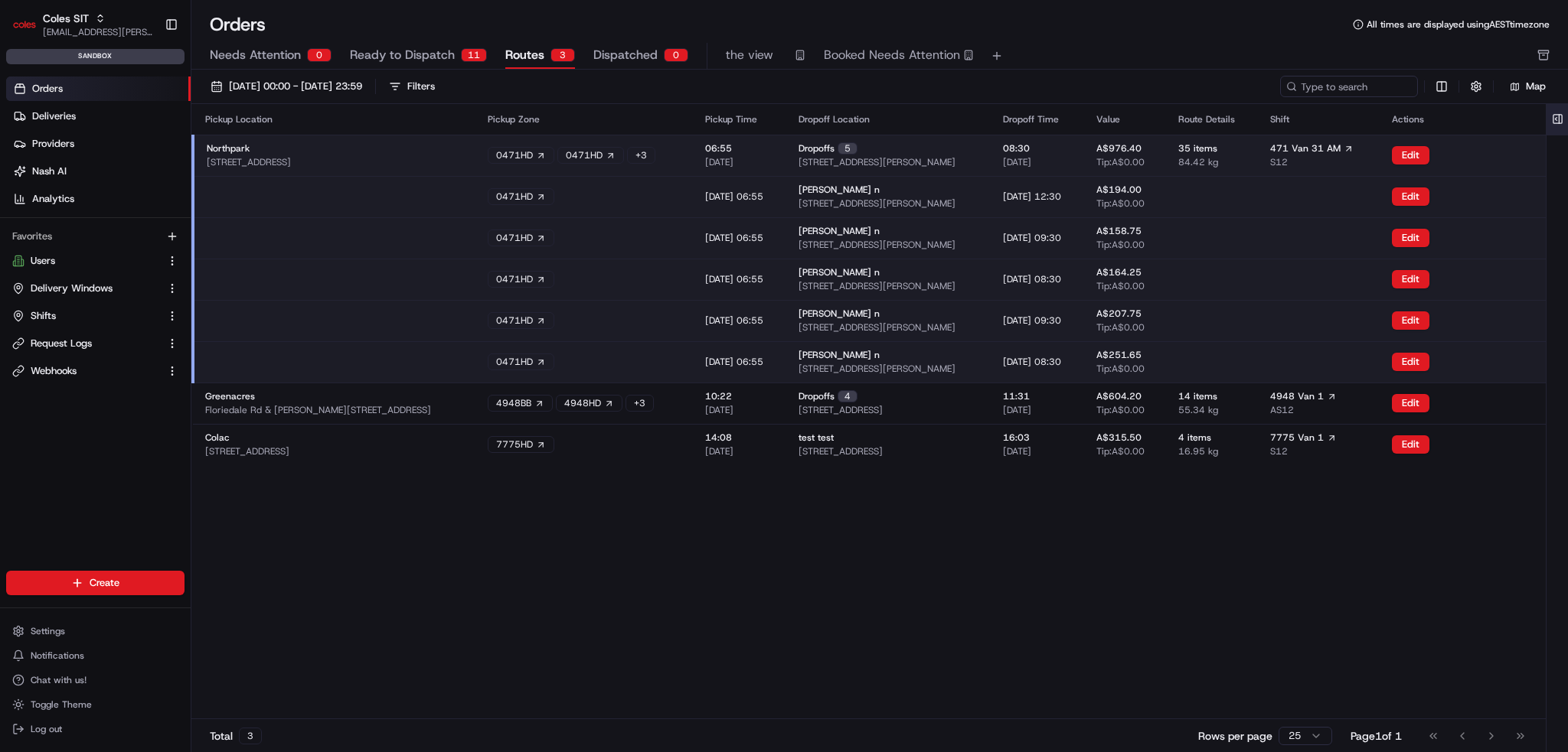
click at [1557, 119] on button at bounding box center [1558, 119] width 26 height 30
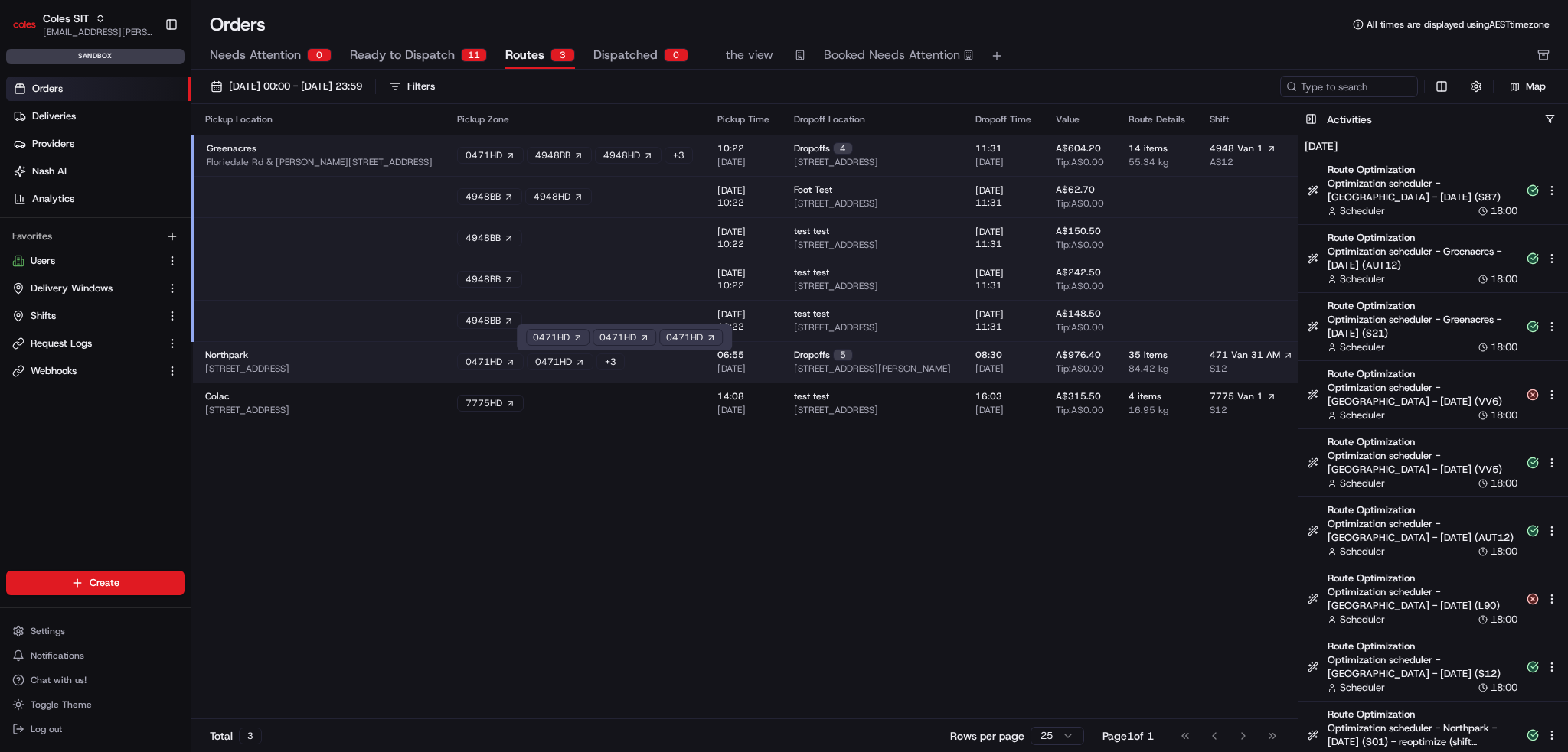
click at [667, 363] on div "0471HD 0471HD + 3" at bounding box center [575, 362] width 236 height 17
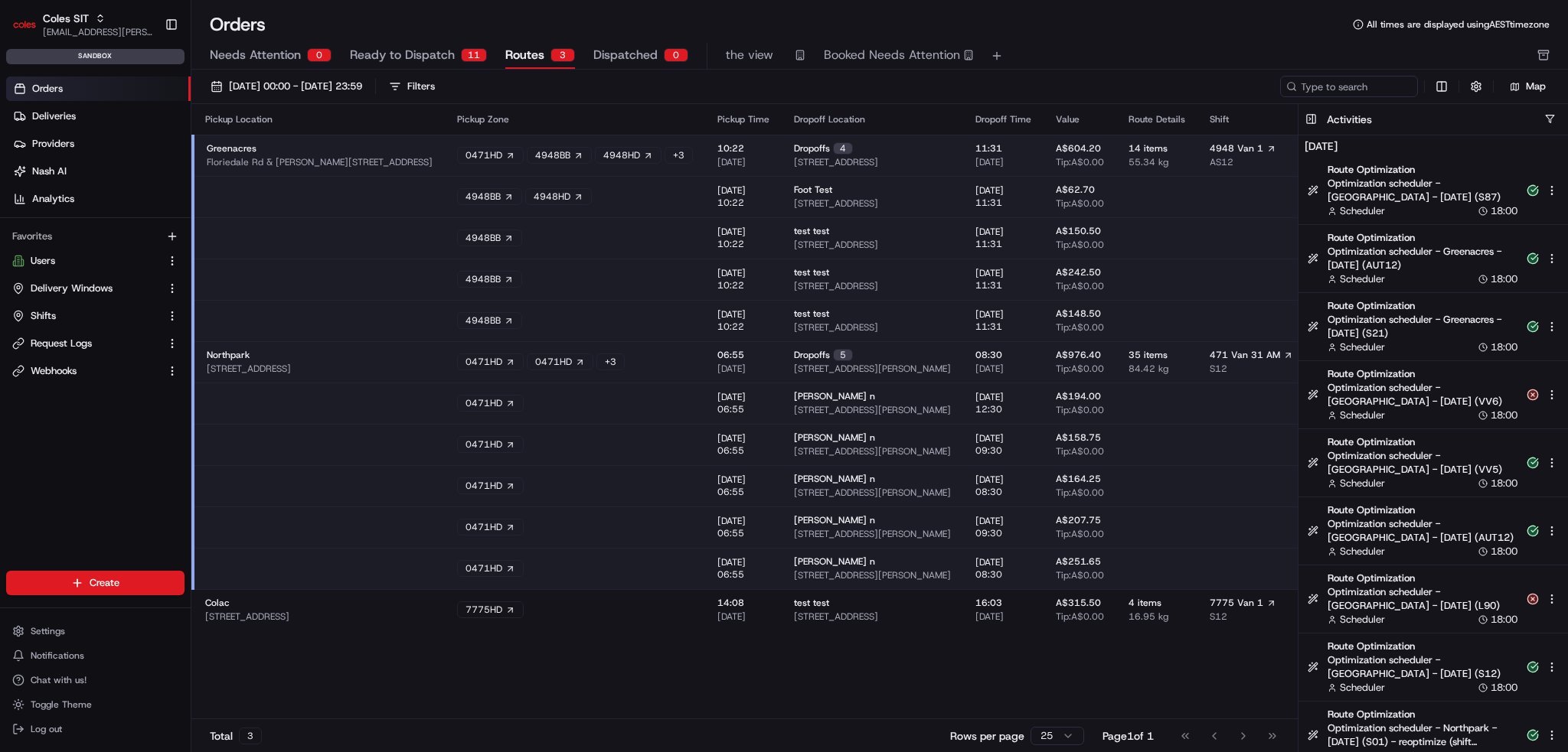
click at [756, 685] on div "Pickup Location Pickup Zone Pickup Time Dropoff Location Dropoff Time Value Rou…" at bounding box center [822, 411] width 1261 height 615
drag, startPoint x: 1299, startPoint y: 118, endPoint x: 1312, endPoint y: 118, distance: 13.0
click at [1303, 119] on button at bounding box center [1311, 119] width 26 height 30
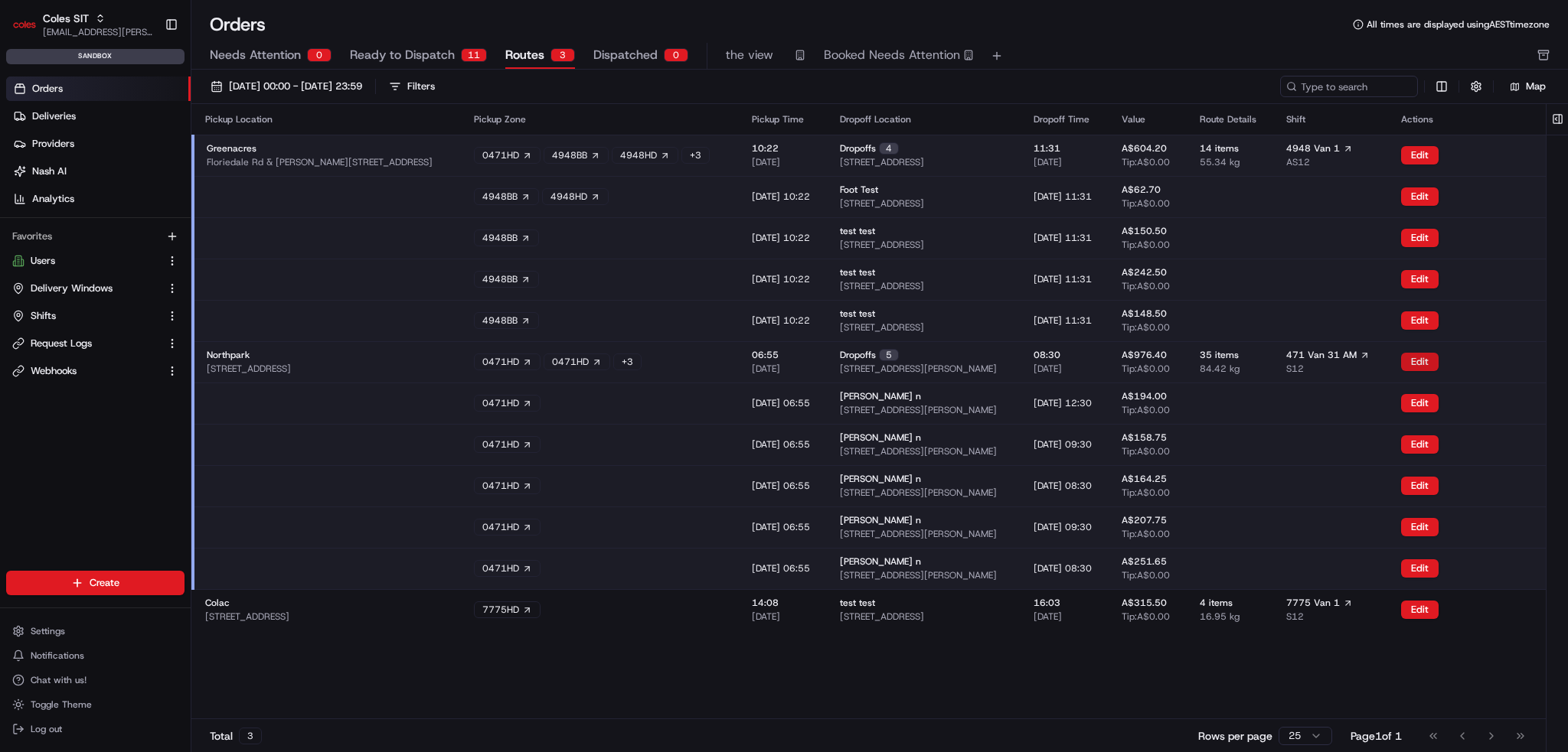
click at [1424, 366] on button "Edit" at bounding box center [1420, 362] width 38 height 18
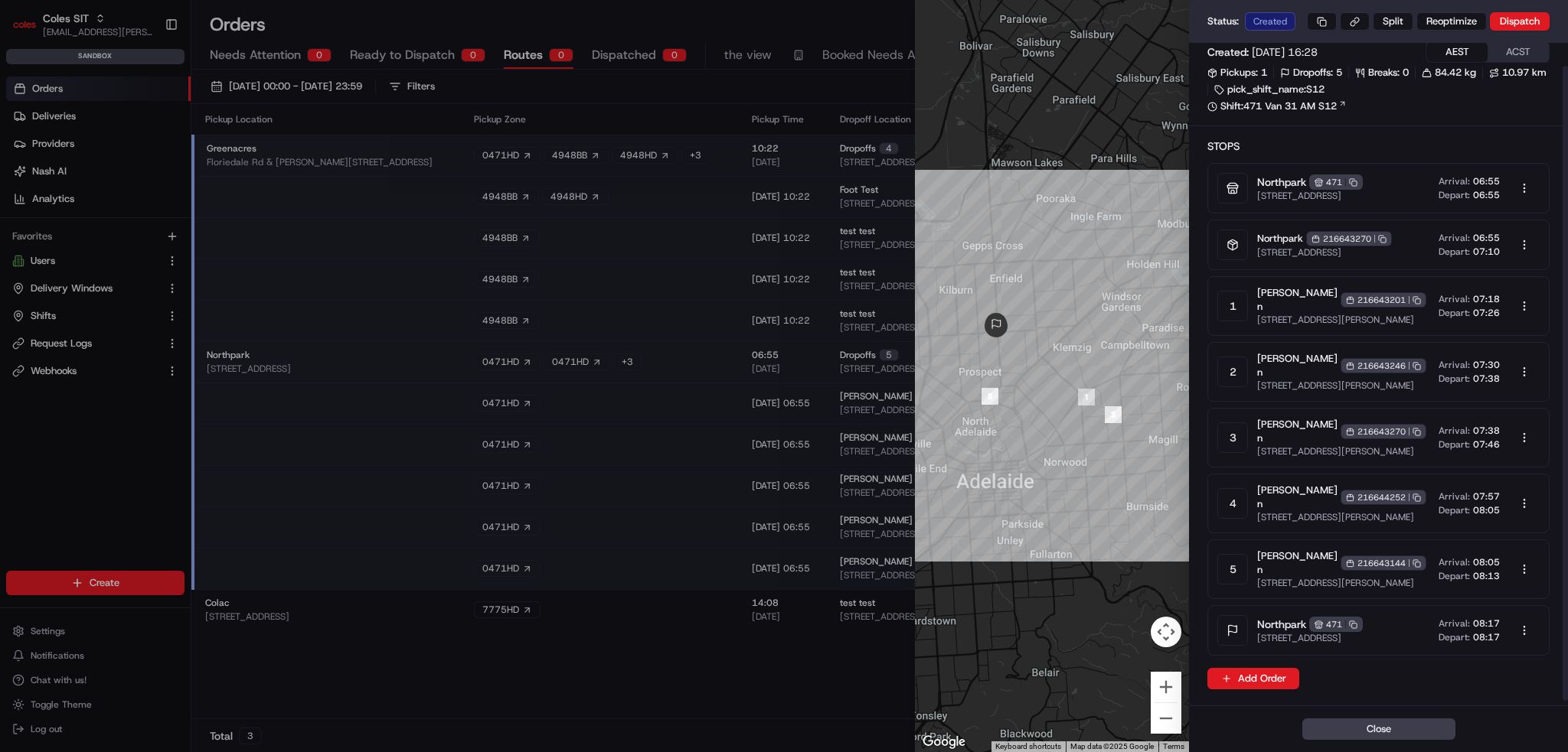
scroll to position [28, 0]
click at [744, 662] on div at bounding box center [784, 376] width 1568 height 752
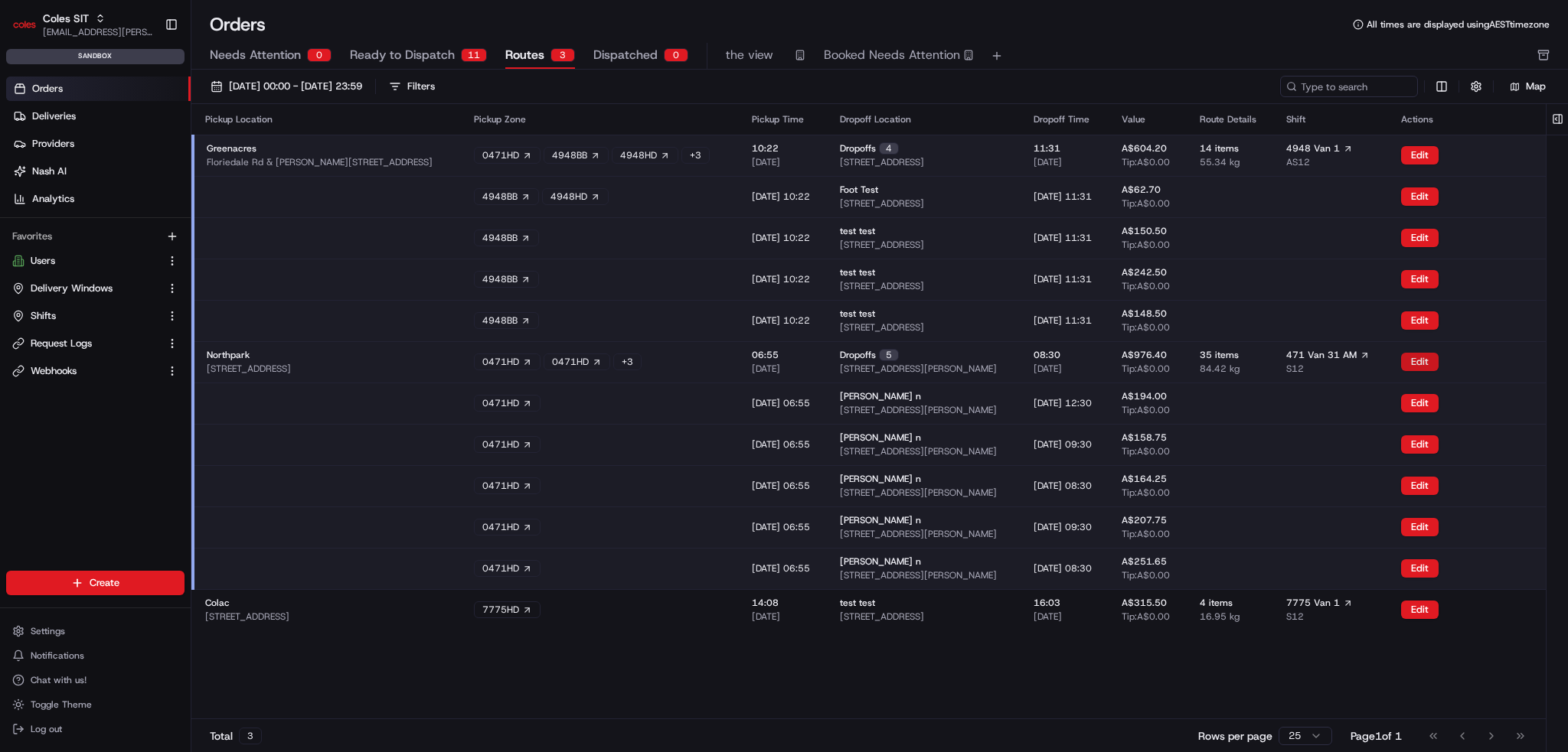
click at [1415, 354] on button "Edit" at bounding box center [1420, 362] width 38 height 18
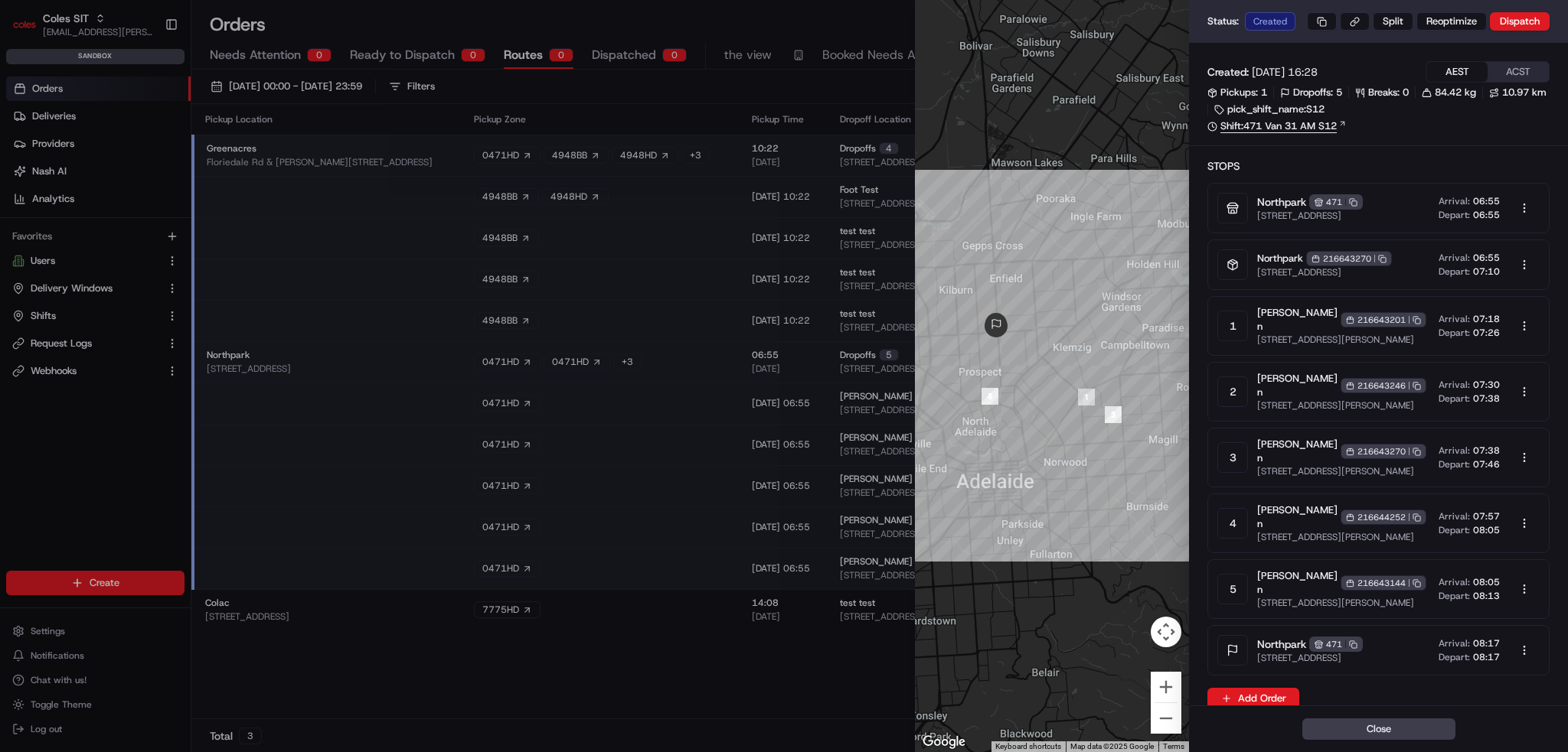
click at [1289, 126] on link "Shift: 471 Van 31 AM S12" at bounding box center [1379, 126] width 342 height 14
click at [1455, 125] on link "Shift: 471 Van 31 AM S12" at bounding box center [1379, 126] width 342 height 14
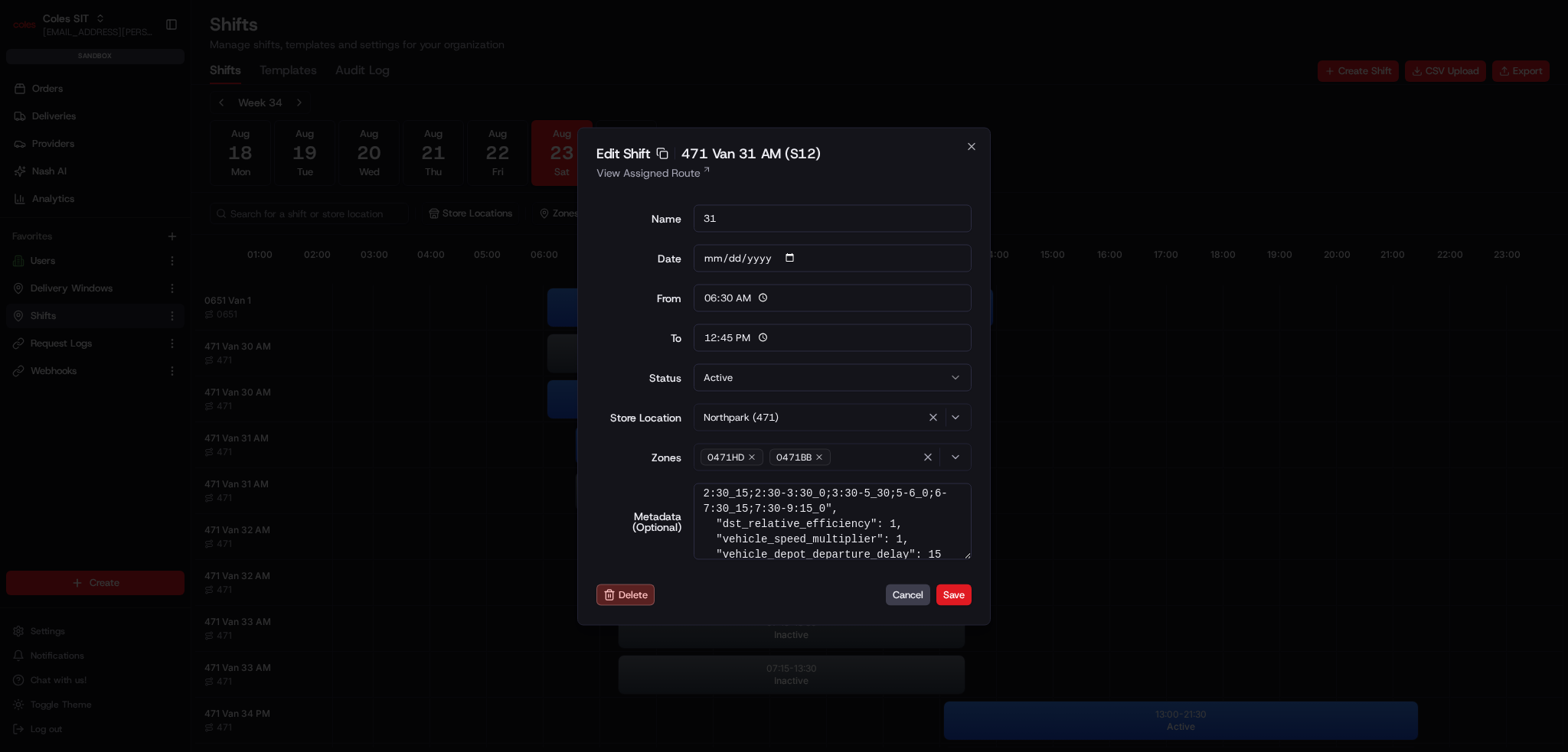
scroll to position [701, 0]
click at [949, 594] on button "Save" at bounding box center [954, 595] width 35 height 22
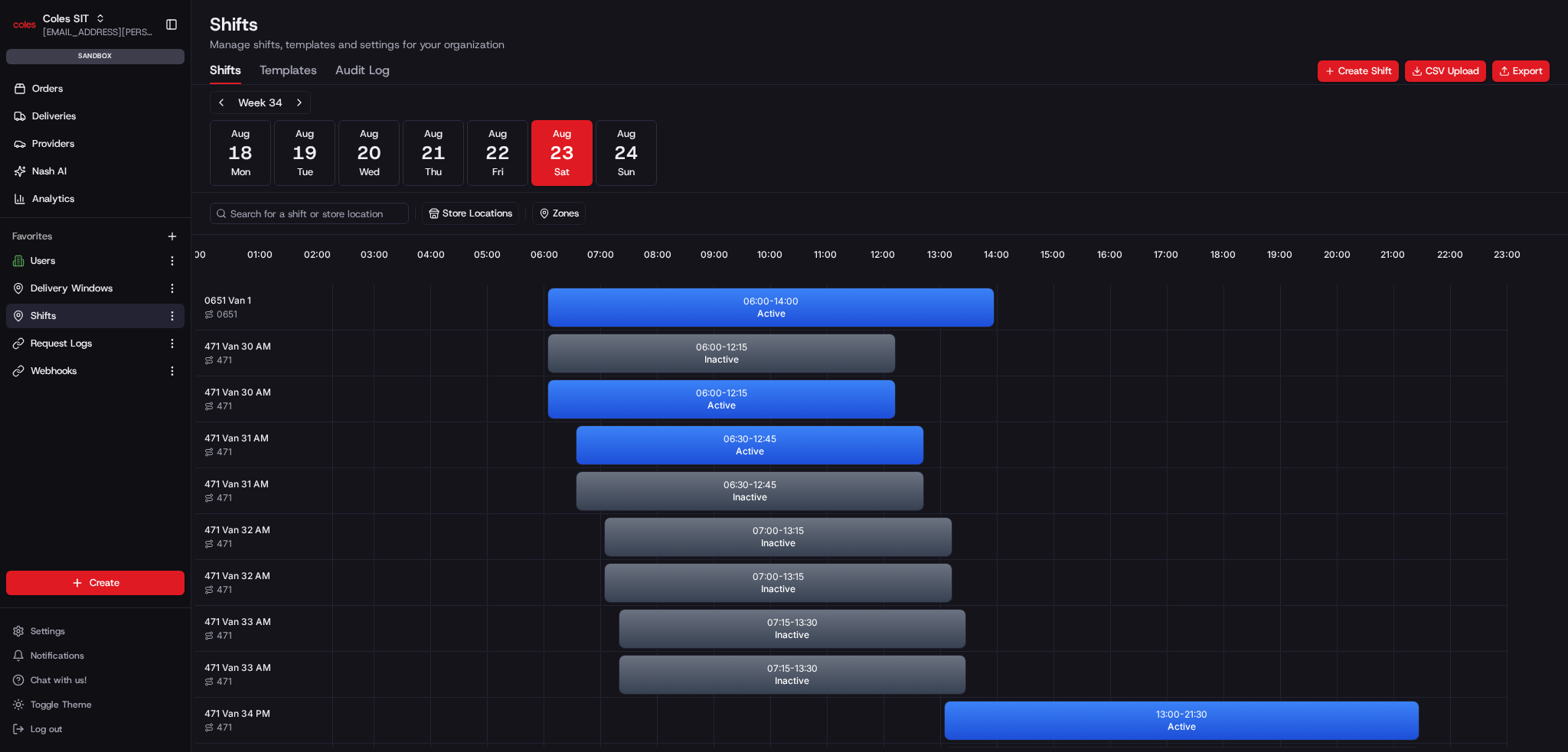
scroll to position [0, 136]
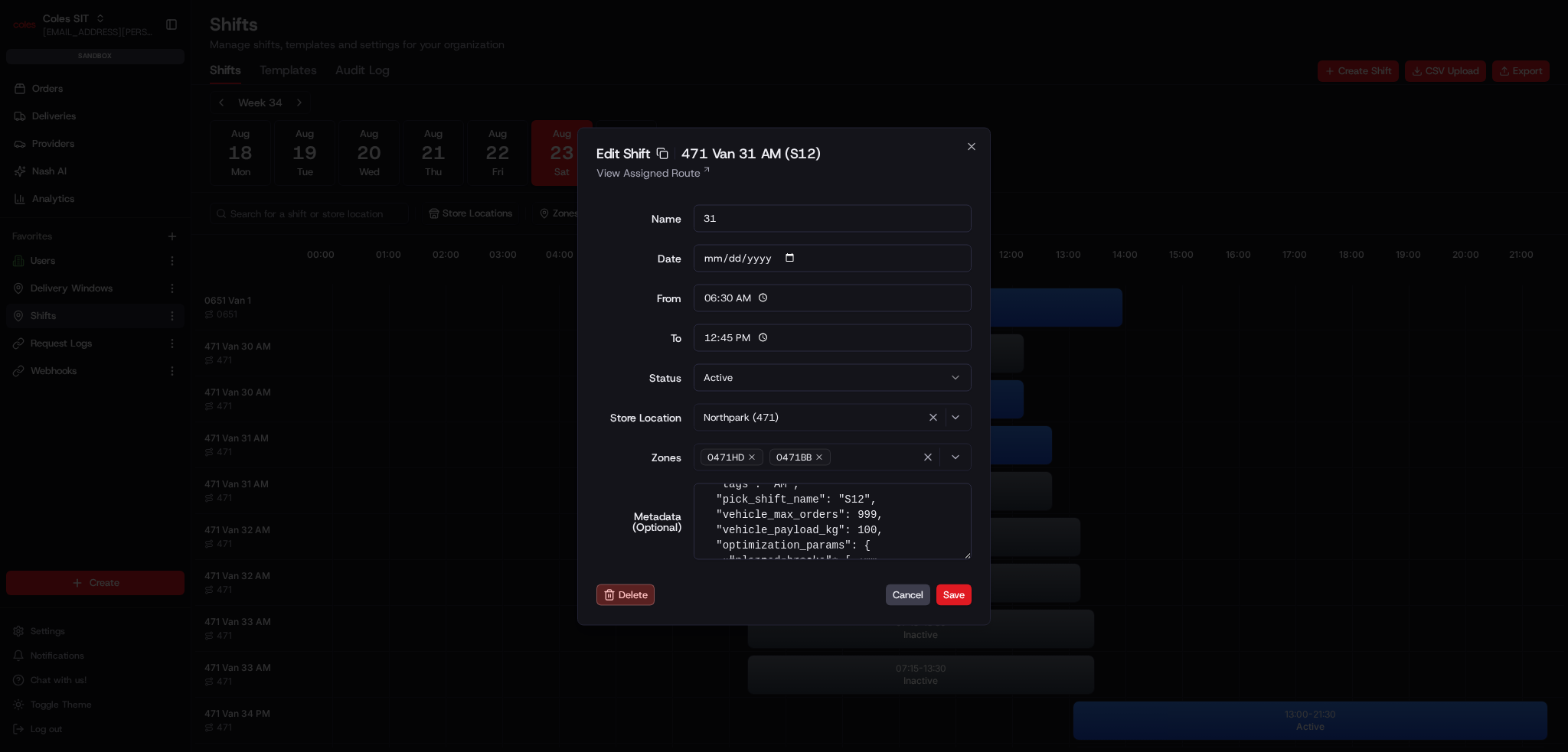
scroll to position [30, 0]
click at [906, 593] on button "Cancel" at bounding box center [908, 595] width 44 height 22
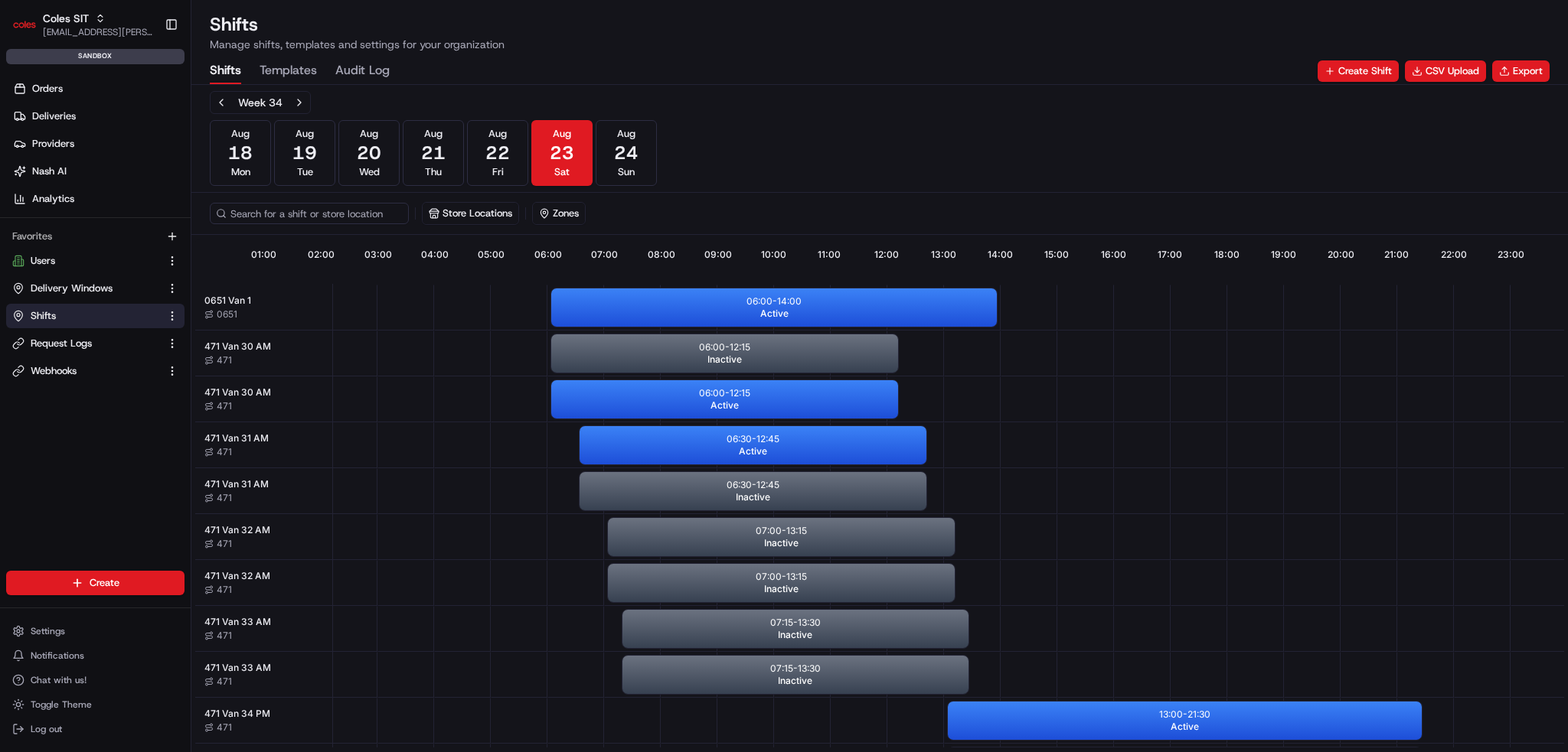
scroll to position [0, 136]
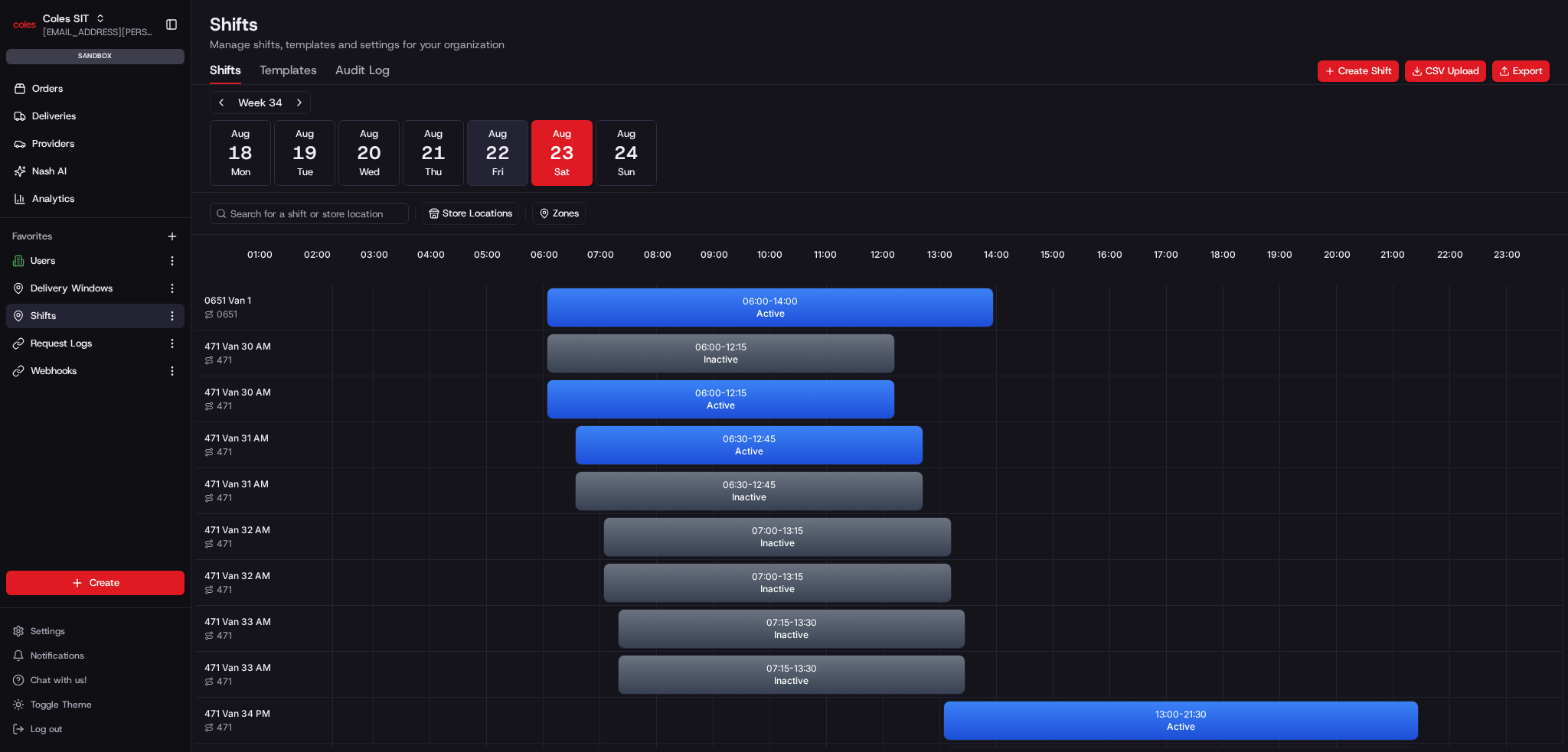
click at [499, 148] on span "22" at bounding box center [497, 153] width 25 height 25
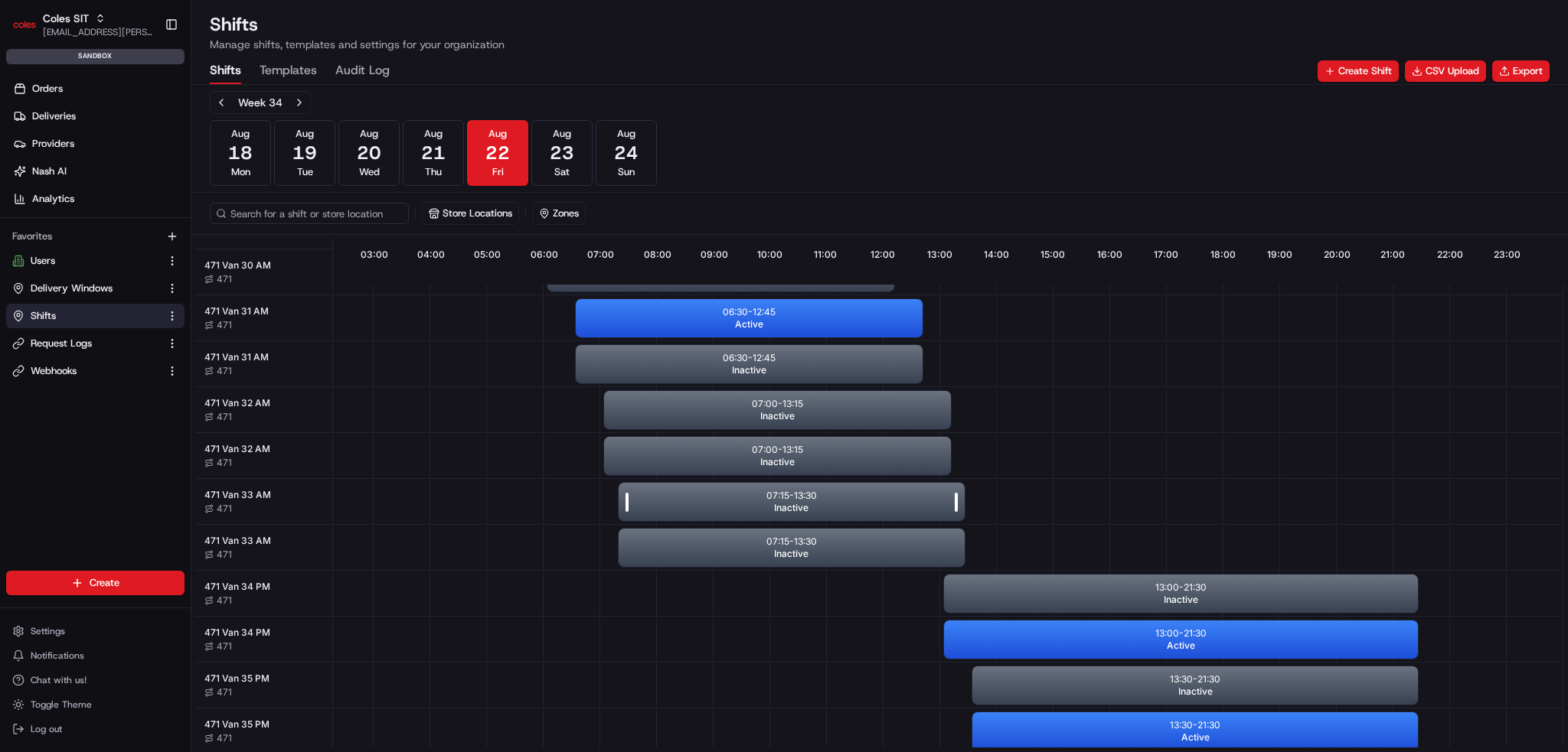
scroll to position [76, 136]
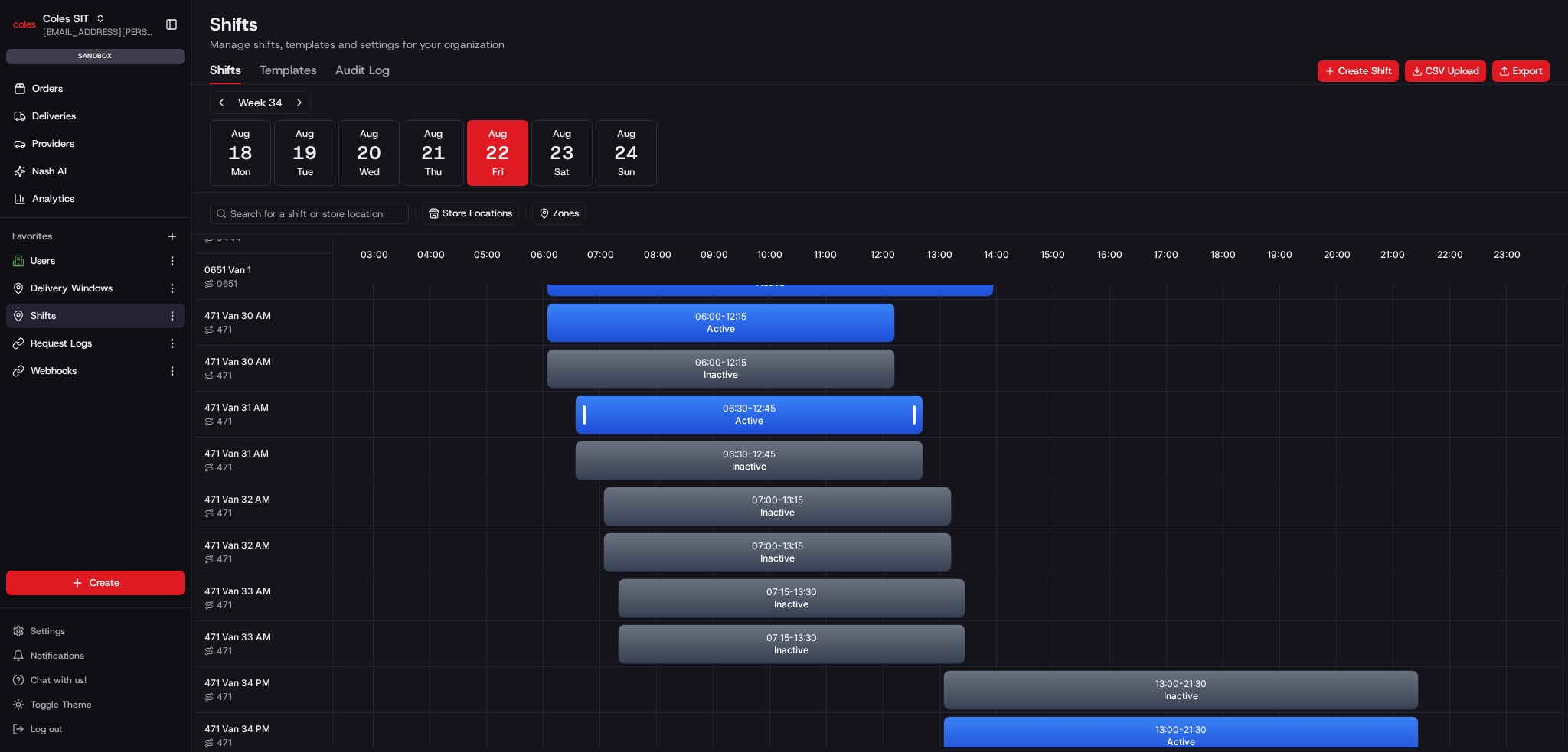
click at [812, 422] on div "06:30 - 12:45 Active" at bounding box center [749, 415] width 346 height 38
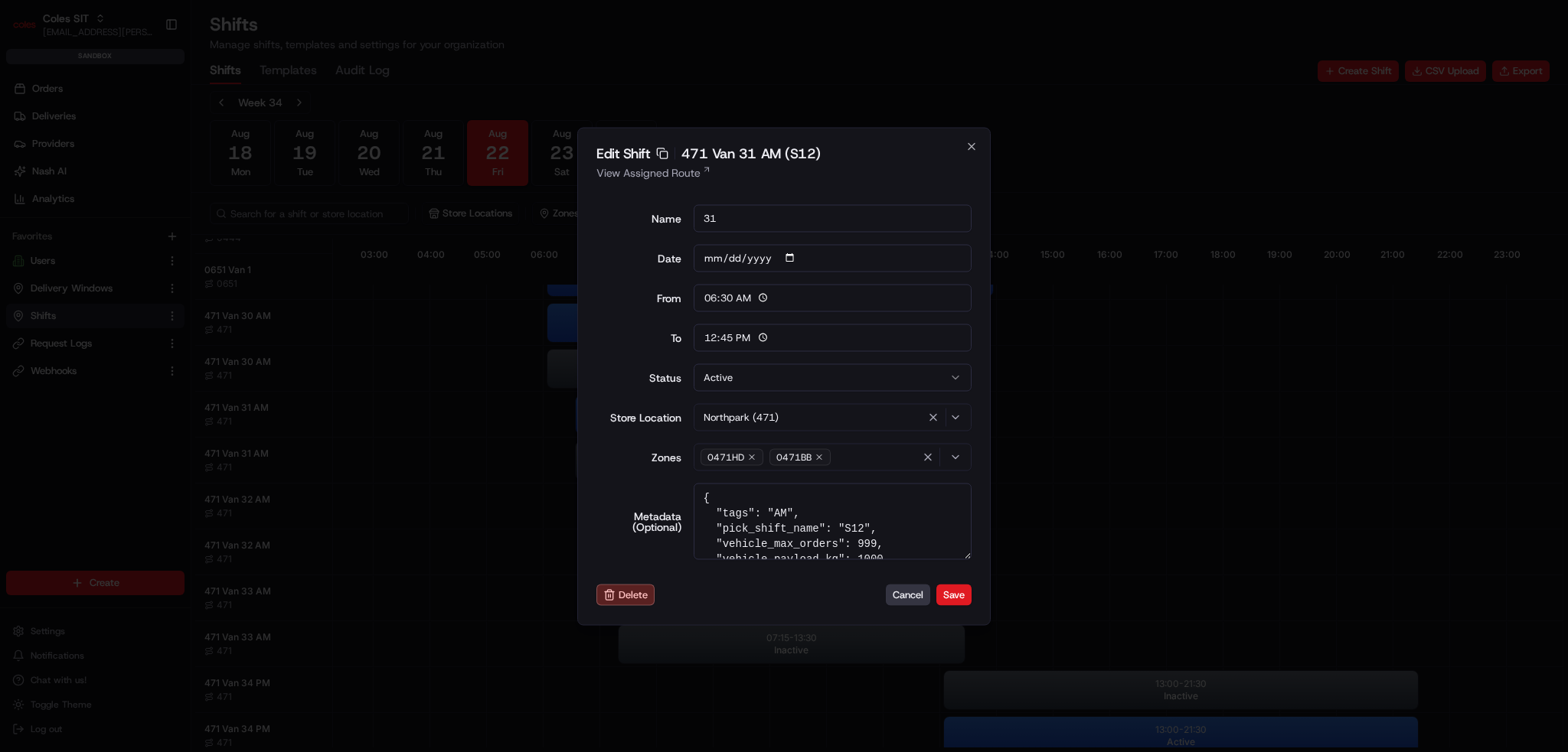
click at [895, 597] on button "Cancel" at bounding box center [908, 595] width 44 height 22
type input "06:00"
type input "14:00"
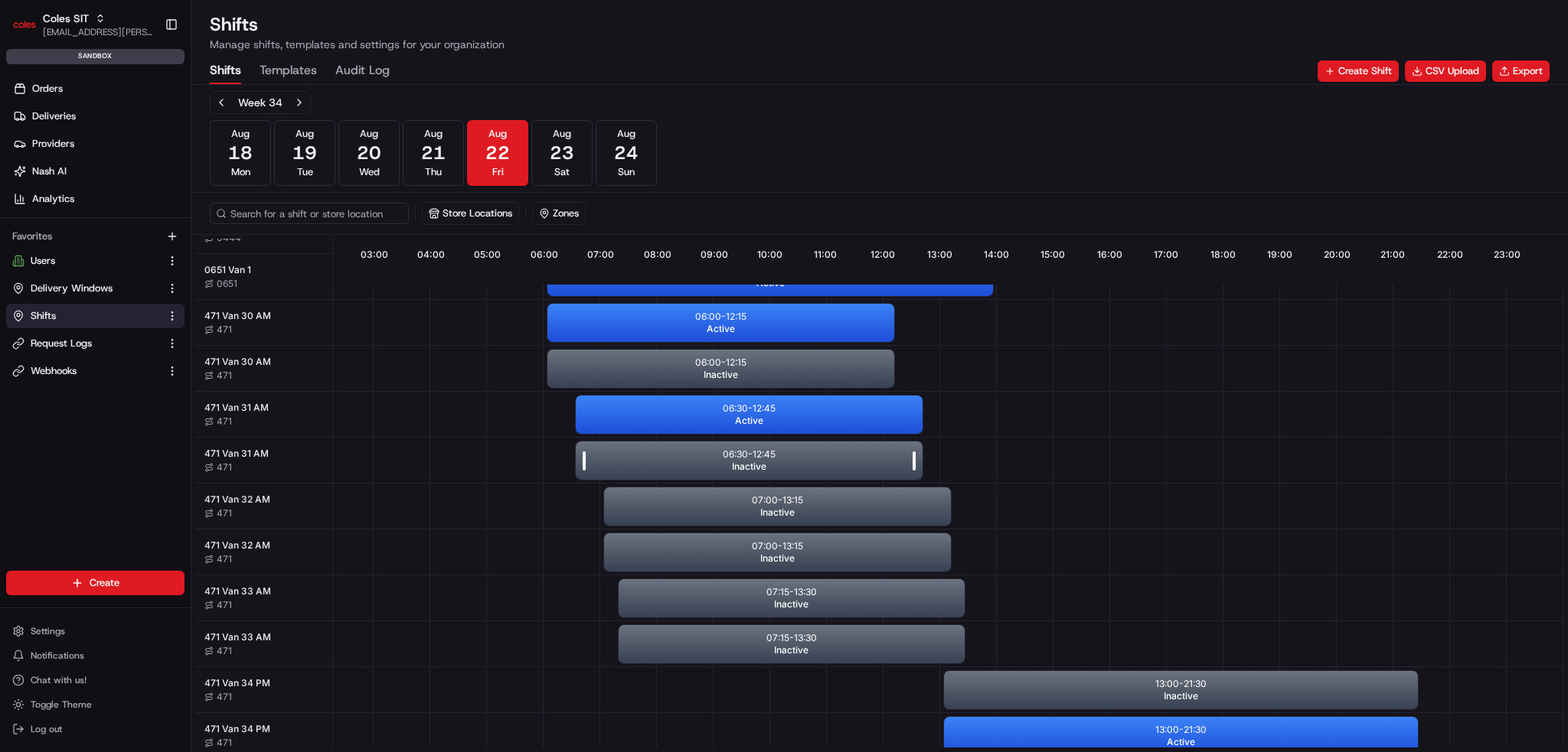
click at [796, 469] on div "06:30 - 12:45 Inactive" at bounding box center [749, 461] width 346 height 38
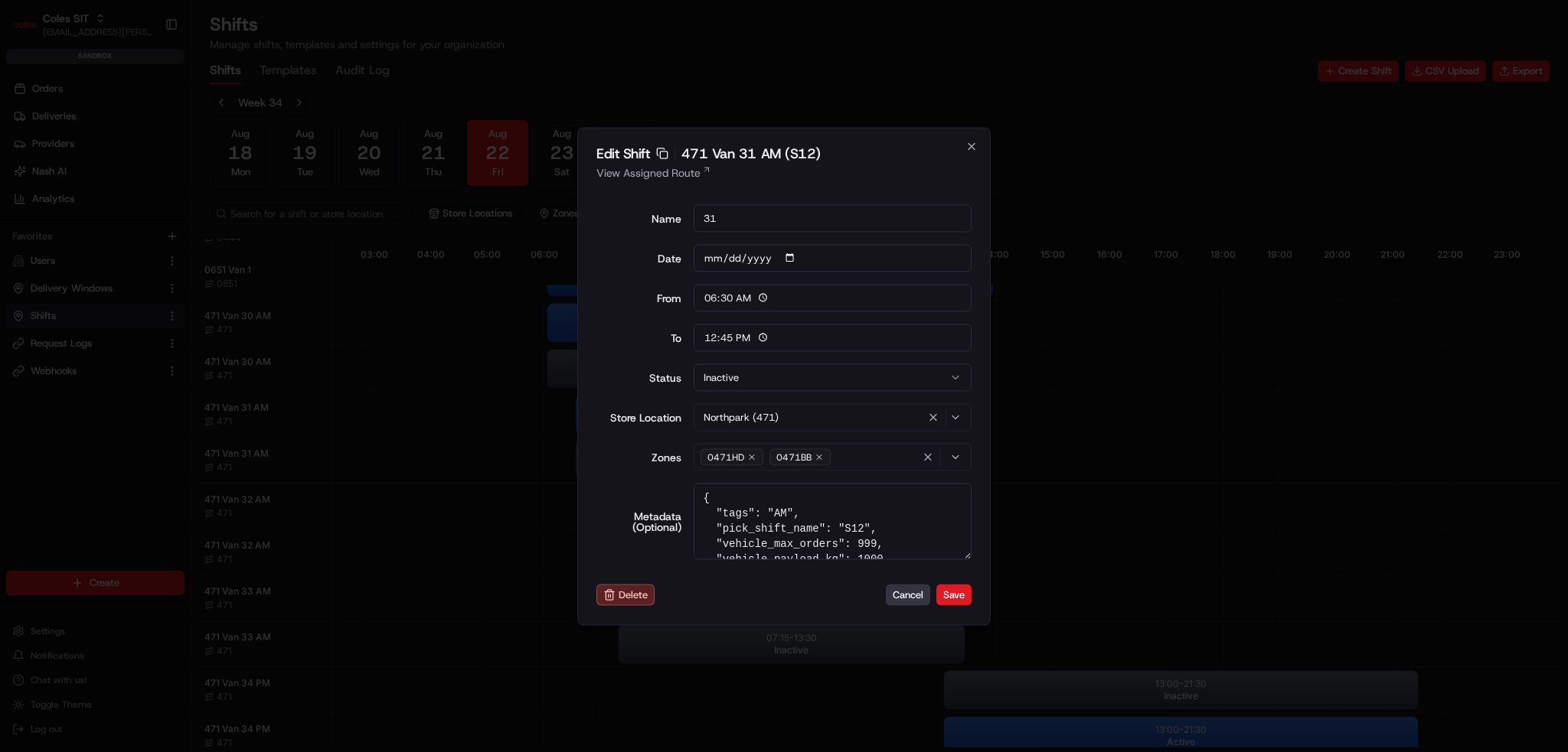
click at [906, 596] on button "Cancel" at bounding box center [908, 595] width 44 height 22
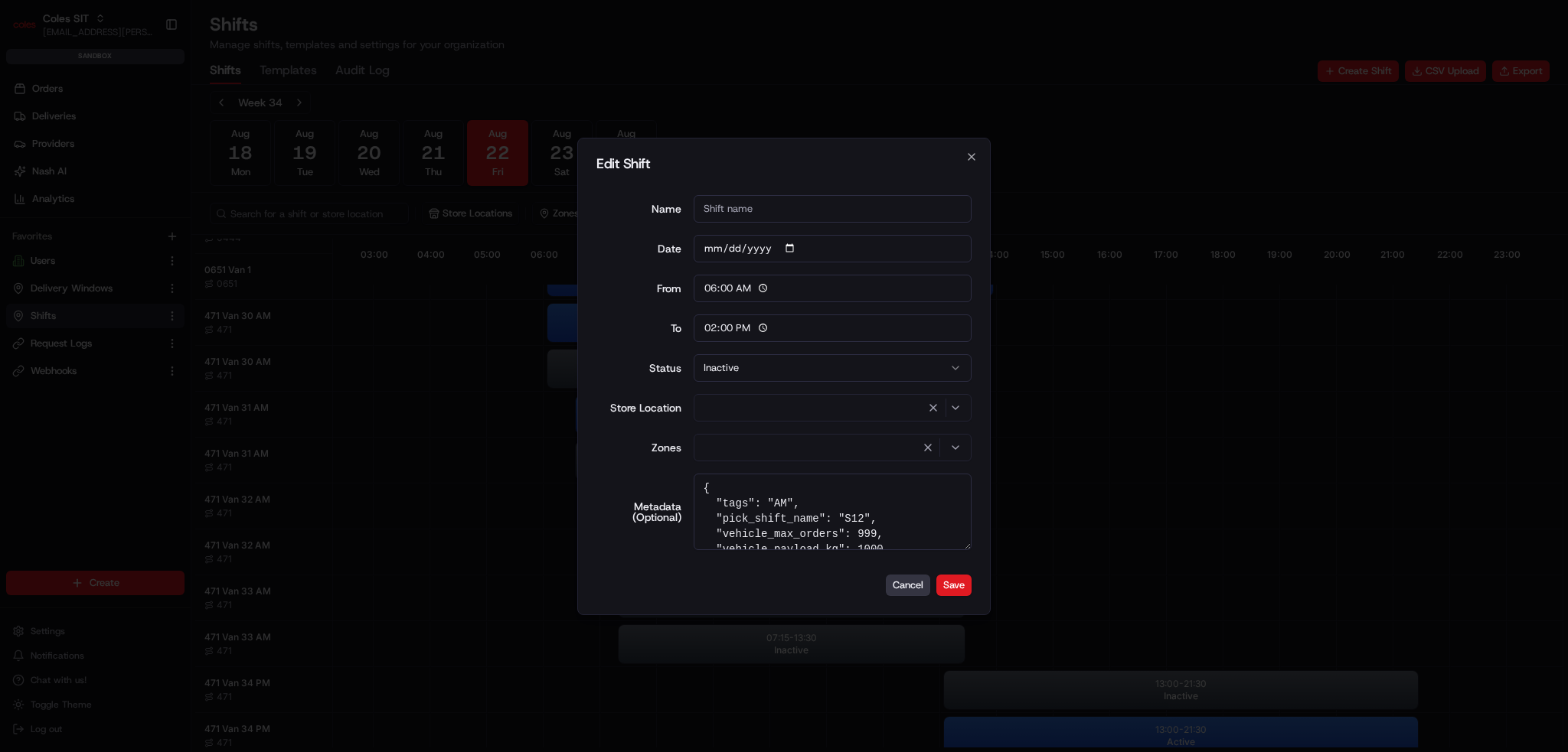
type input "06:00"
type input "14:00"
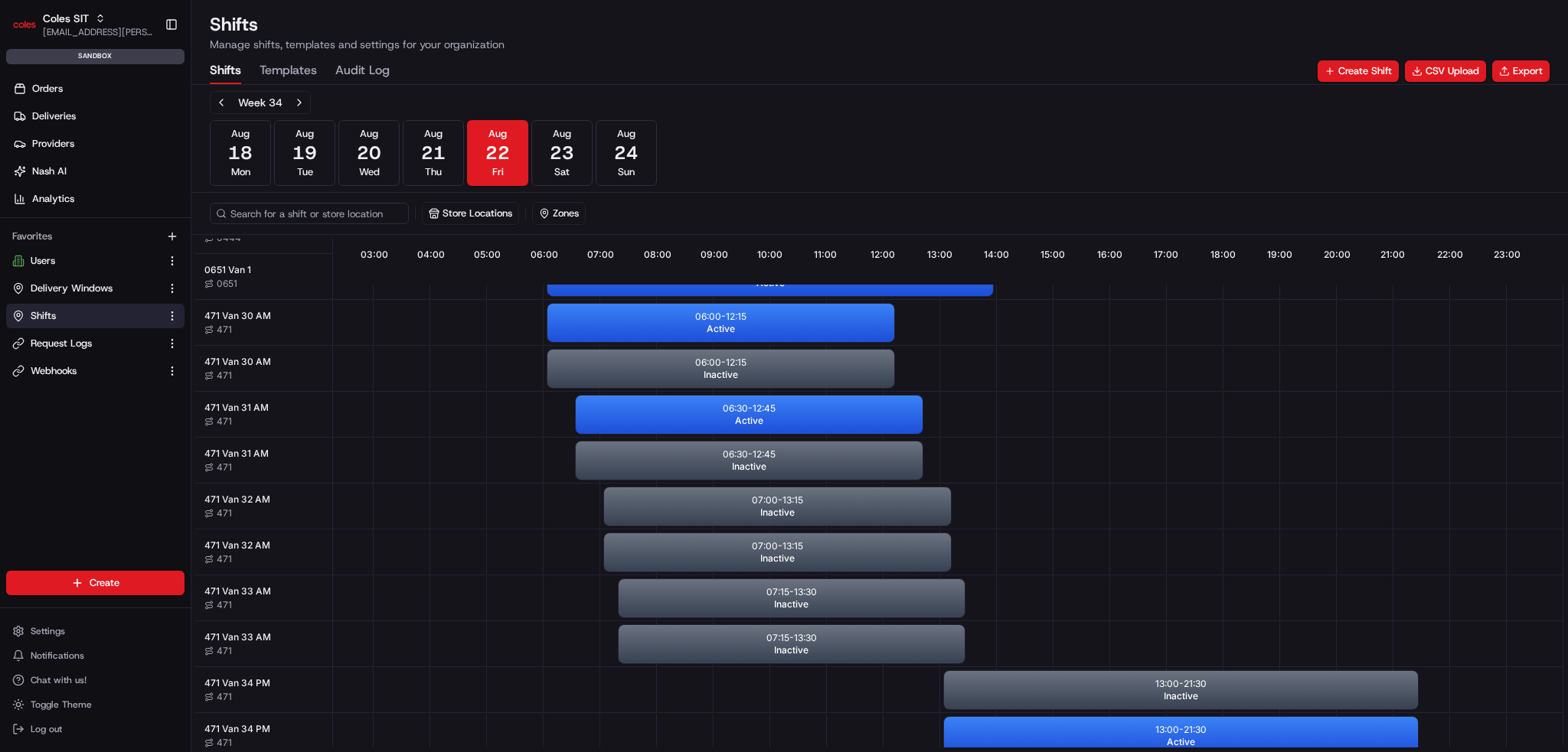
scroll to position [0, 136]
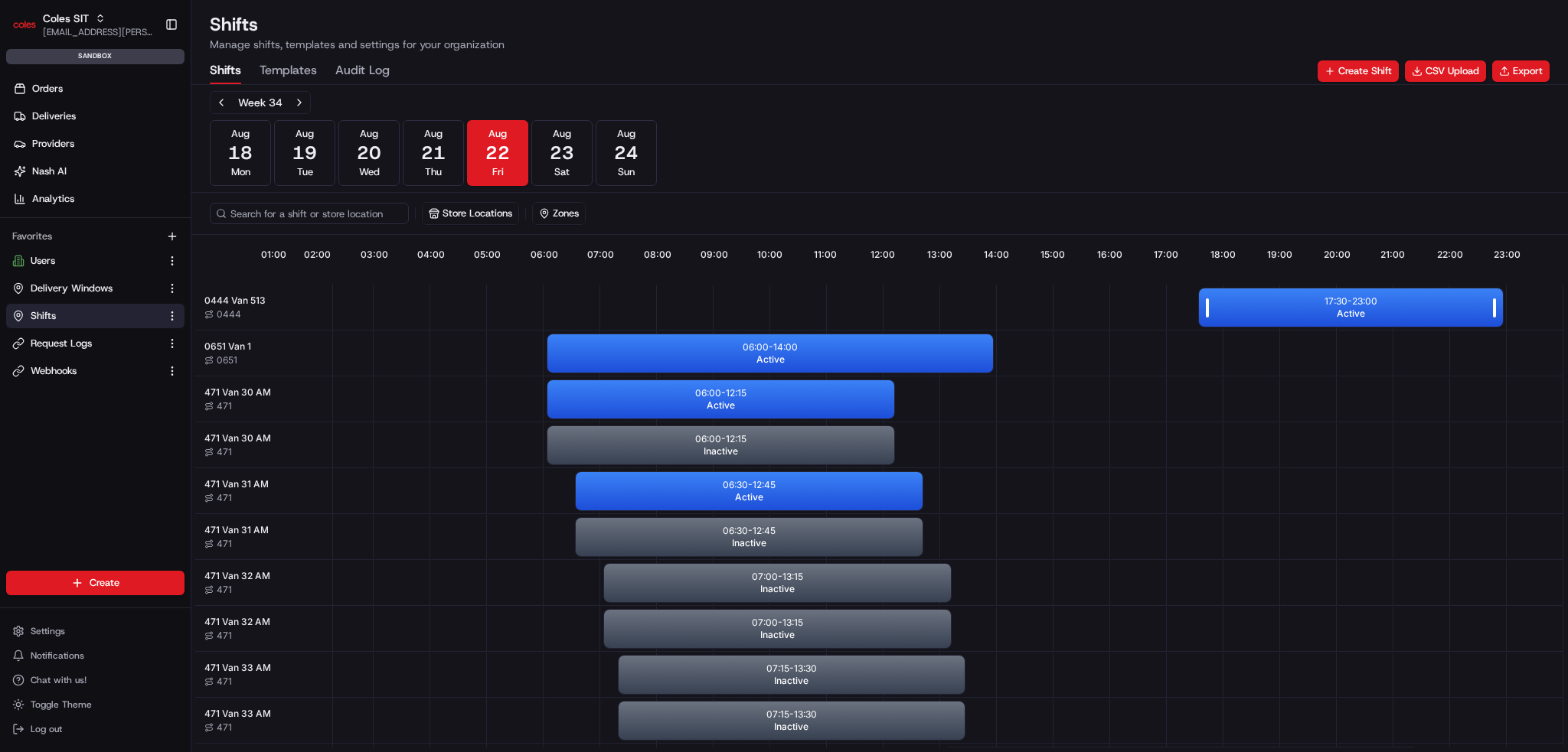
click at [1328, 301] on p "17:30 - 23:00" at bounding box center [1351, 301] width 53 height 12
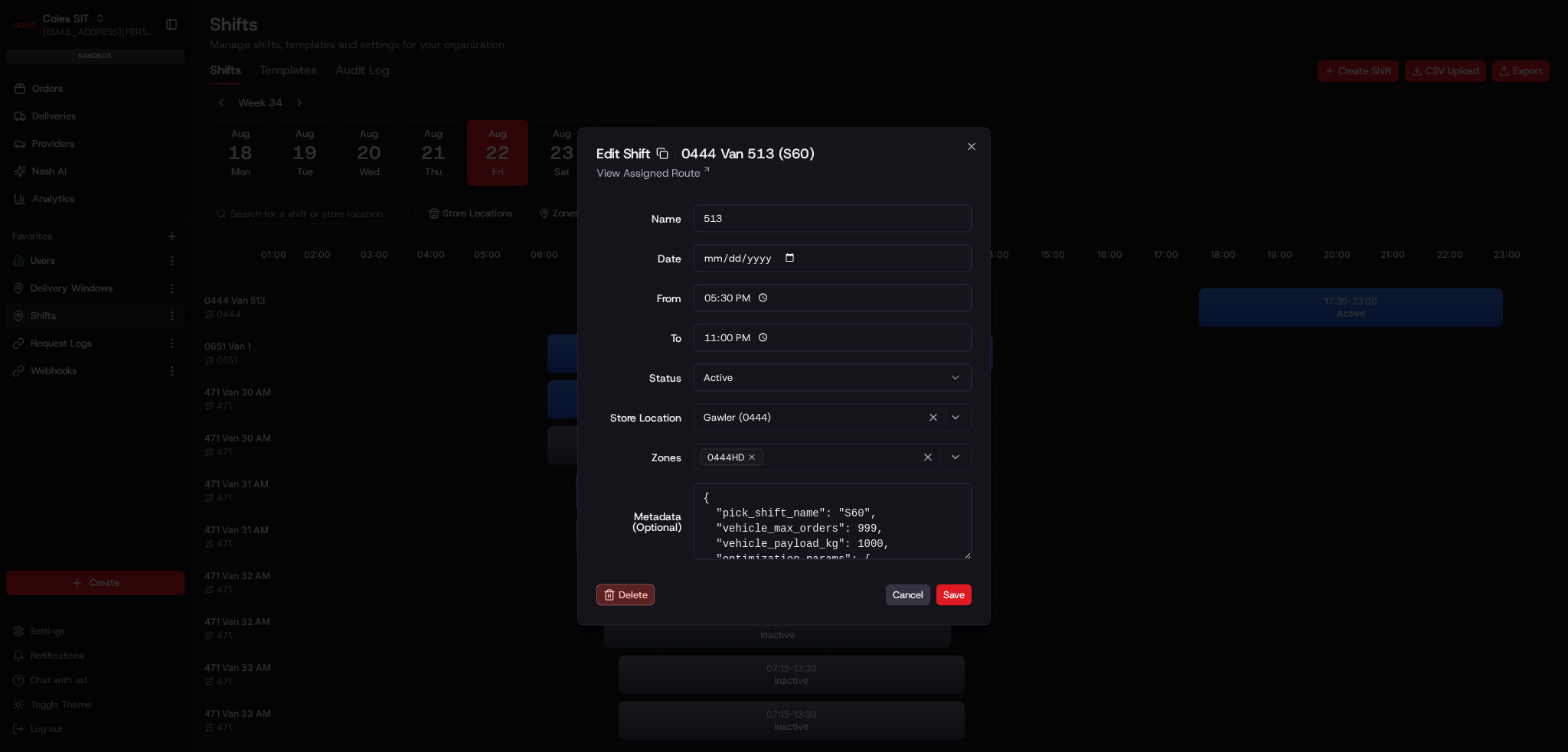
click at [914, 584] on button "Cancel" at bounding box center [908, 595] width 44 height 22
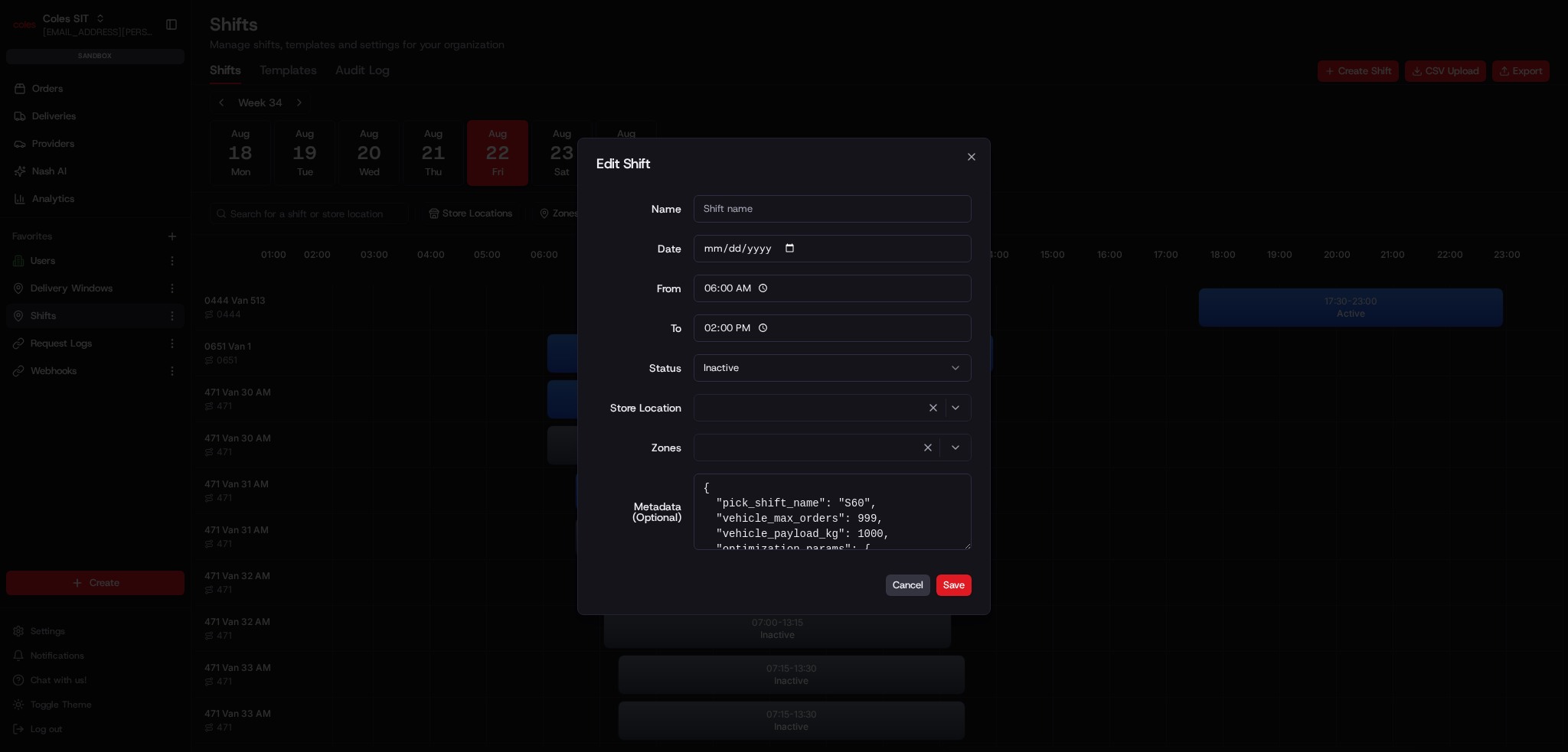
type input "06:00"
type input "14:00"
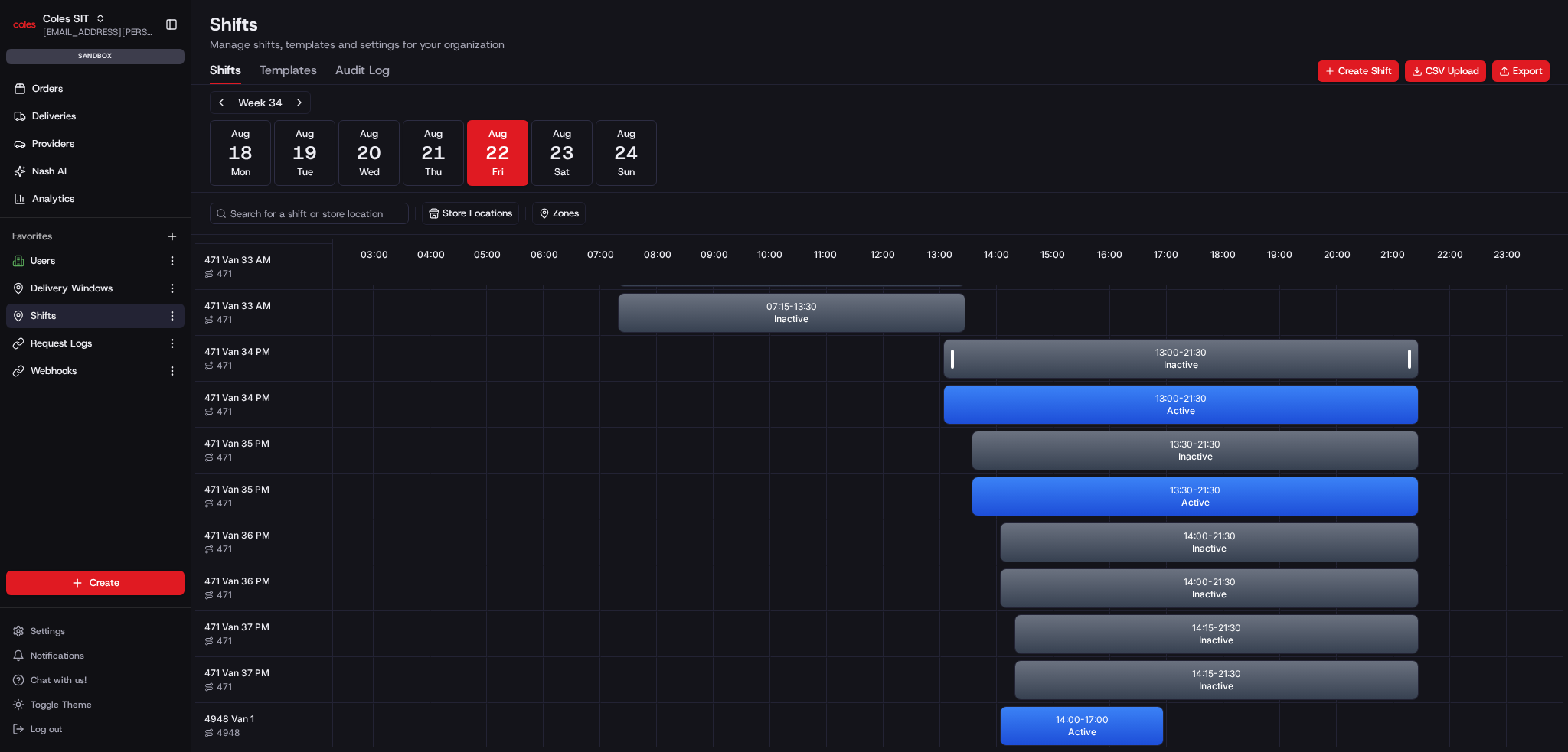
scroll to position [306, 136]
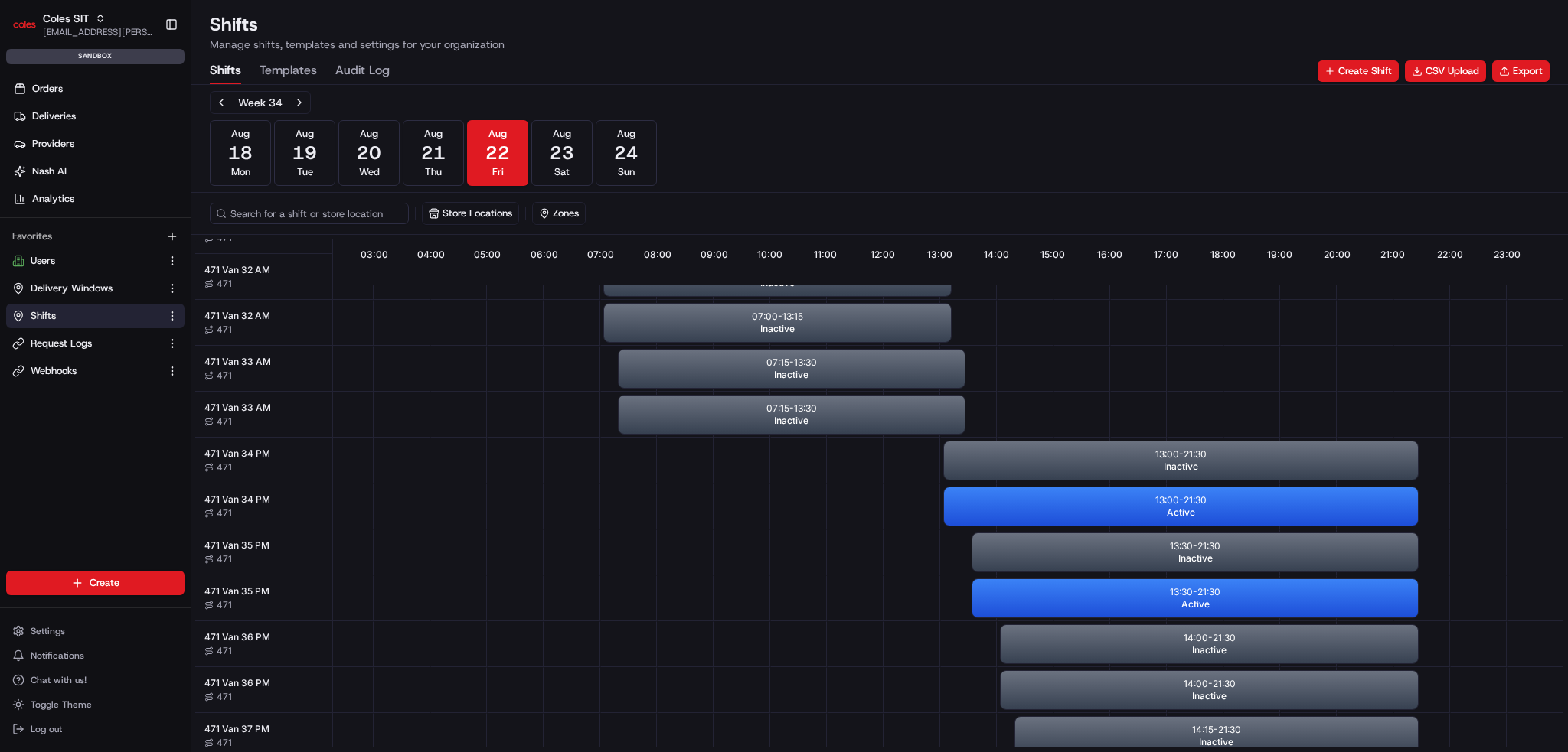
click at [1127, 431] on div at bounding box center [1139, 414] width 57 height 44
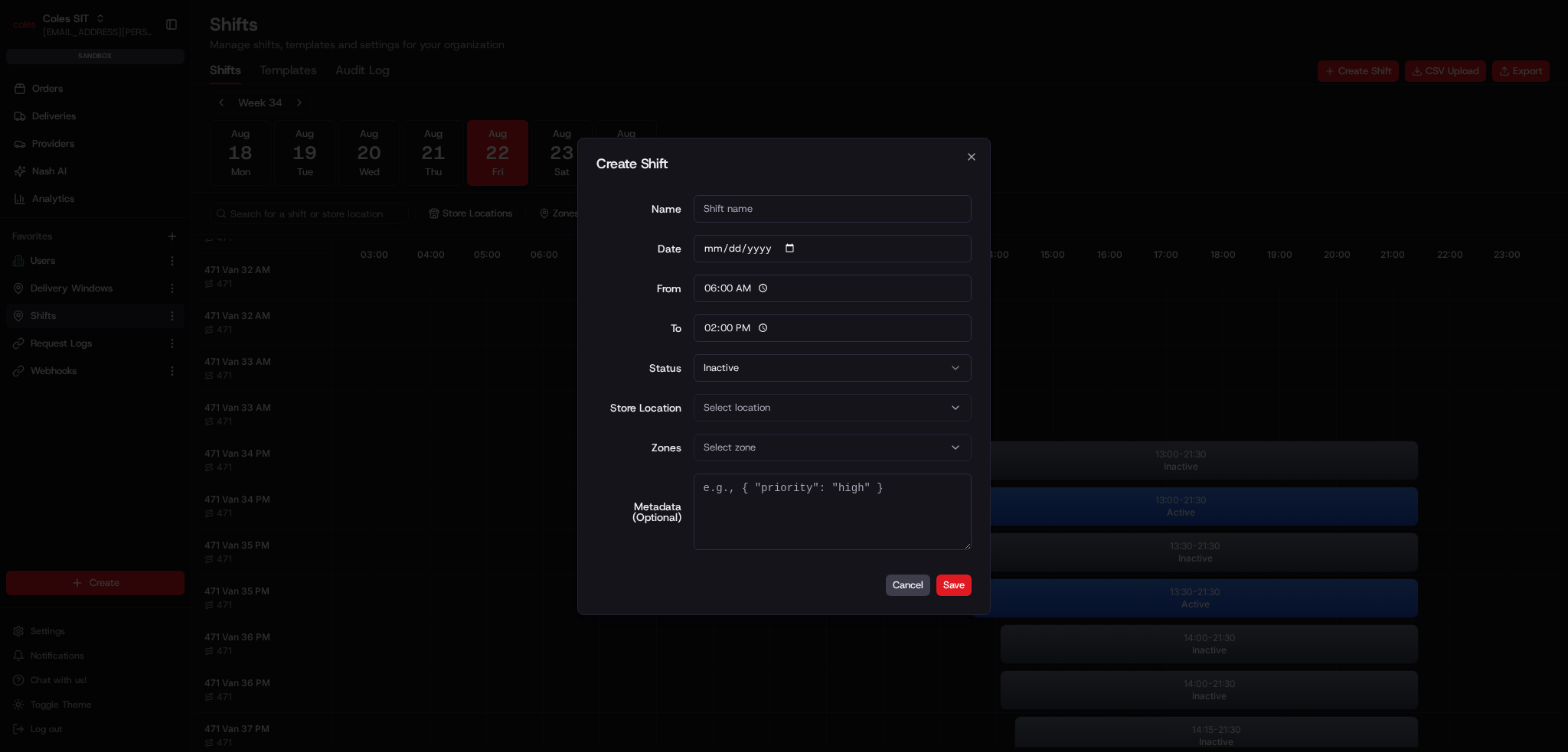
click at [1118, 457] on div at bounding box center [784, 376] width 1568 height 752
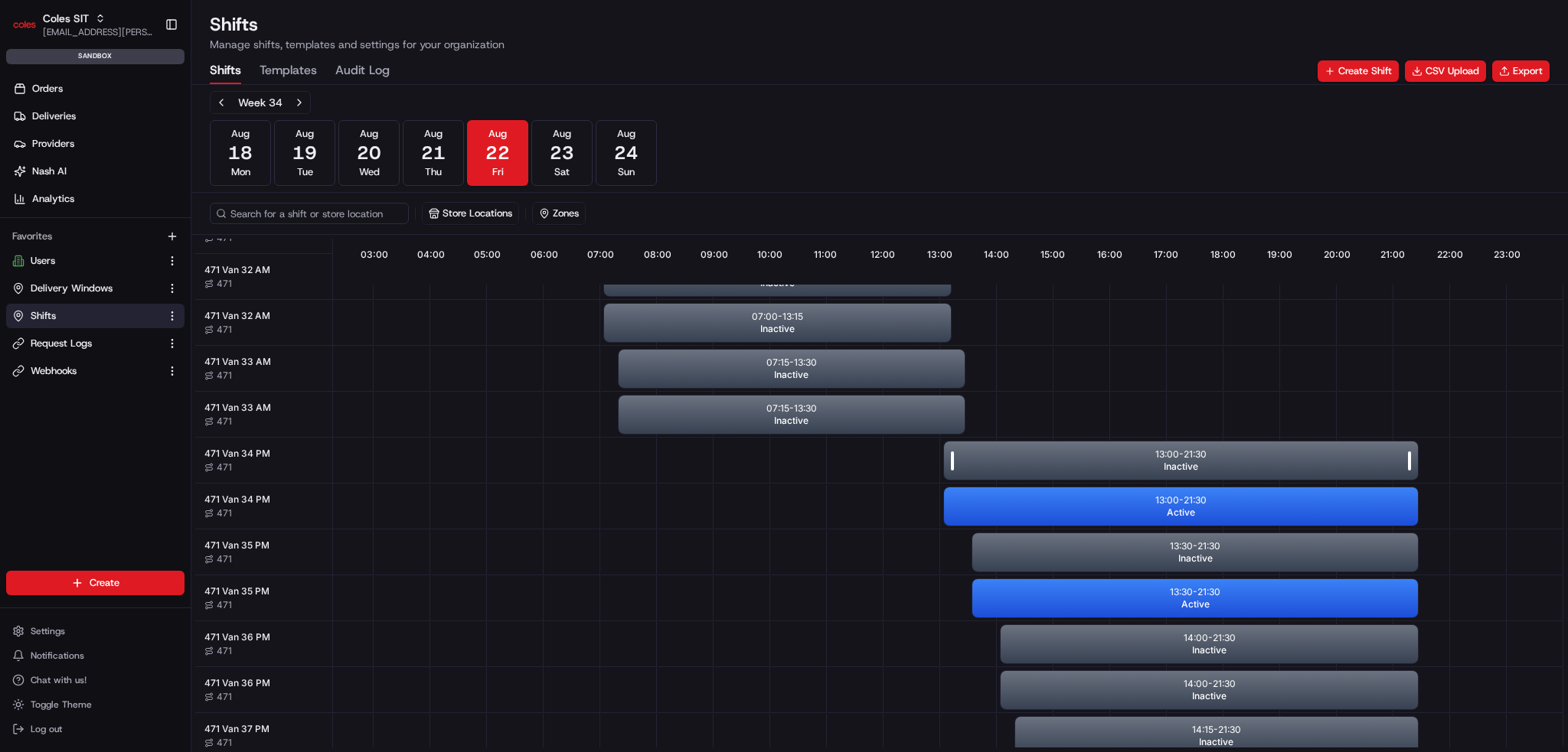
click at [1104, 462] on div "13:00 - 21:30 Inactive" at bounding box center [1181, 461] width 474 height 38
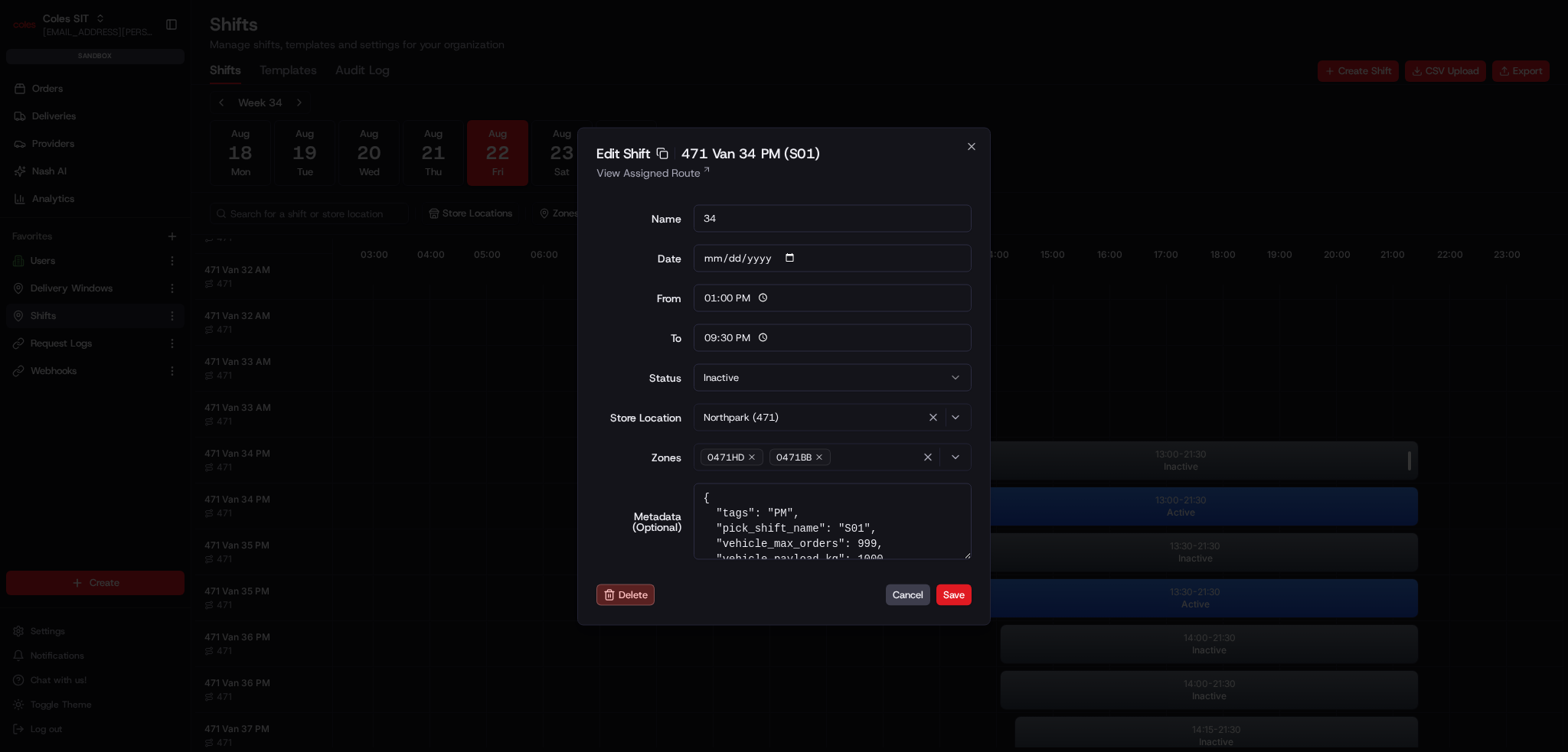
type input "06:00"
type input "14:00"
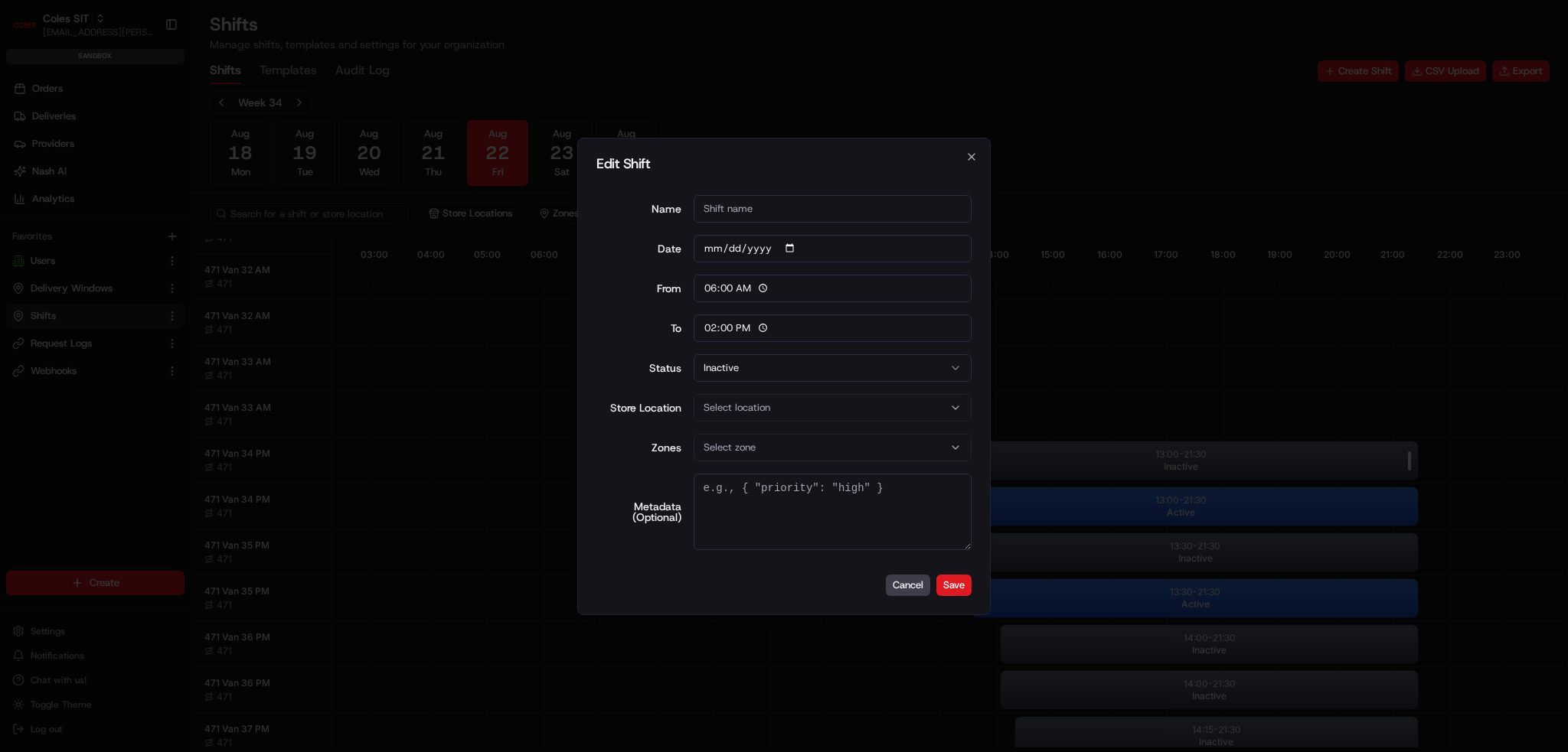
click at [1104, 462] on div at bounding box center [784, 376] width 1568 height 752
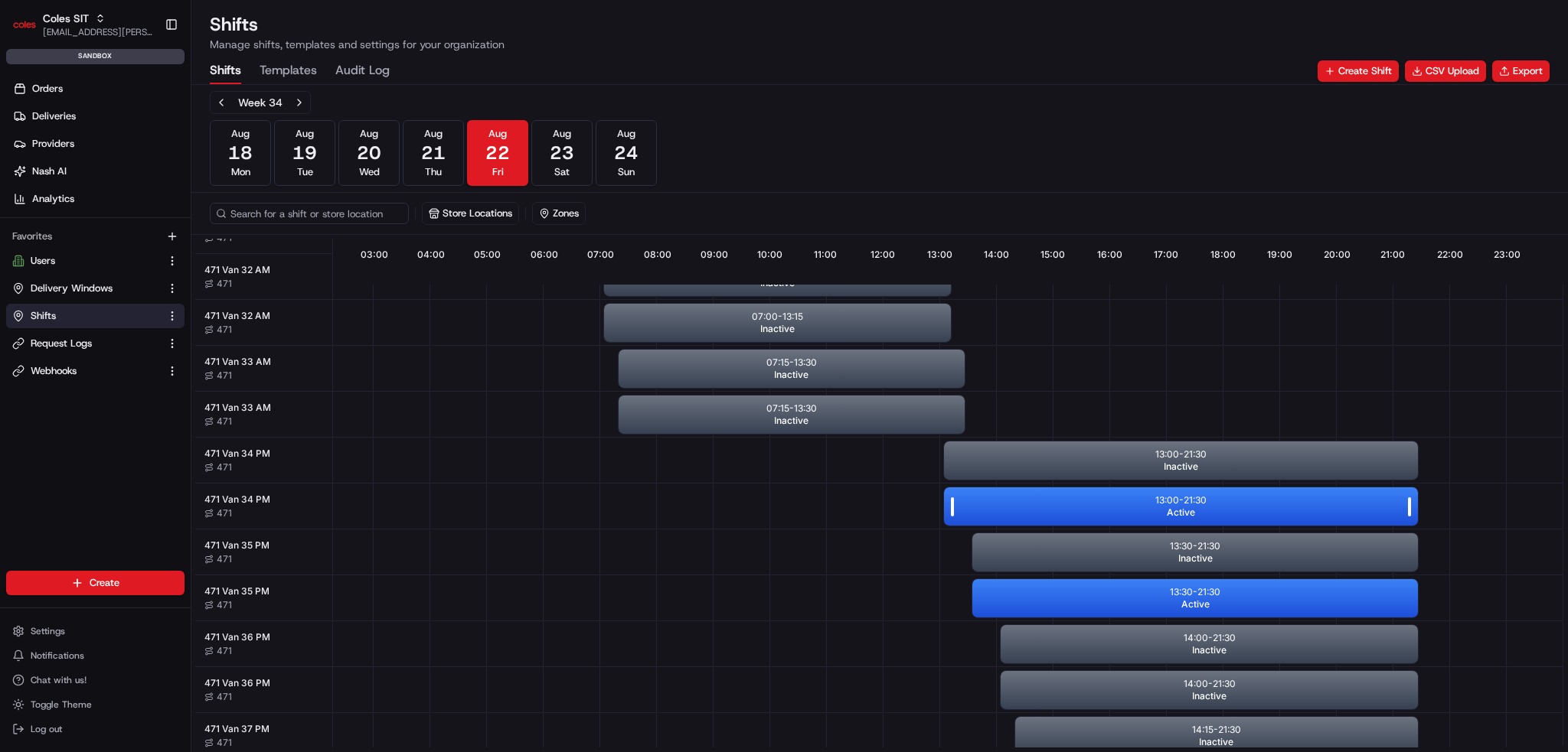
click at [1100, 498] on div "13:00 - 21:30 Active" at bounding box center [1181, 507] width 474 height 38
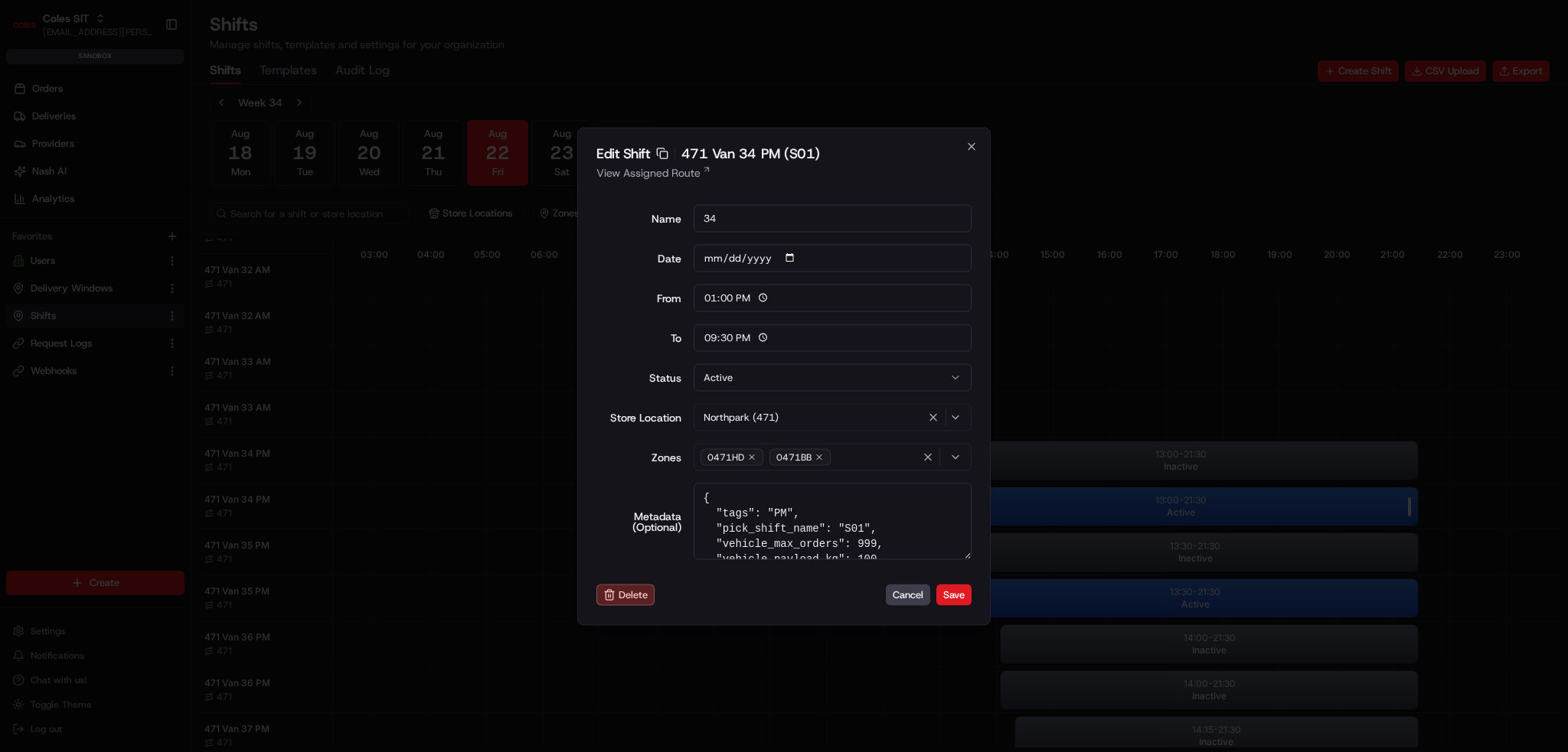
type input "06:00"
type input "14:00"
click at [1100, 498] on div at bounding box center [784, 376] width 1568 height 752
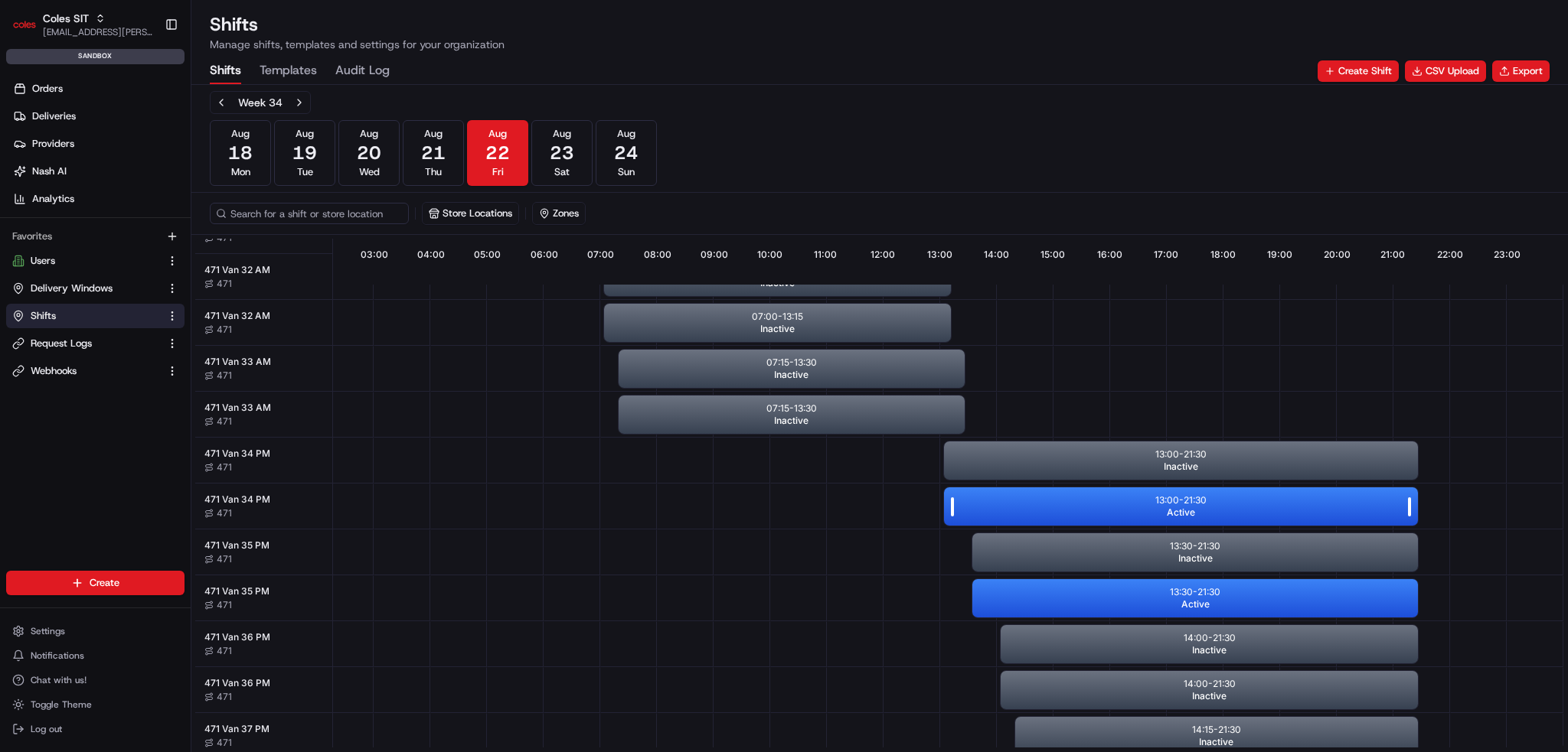
click at [1103, 504] on div "13:00 - 21:30 Active" at bounding box center [1181, 507] width 474 height 38
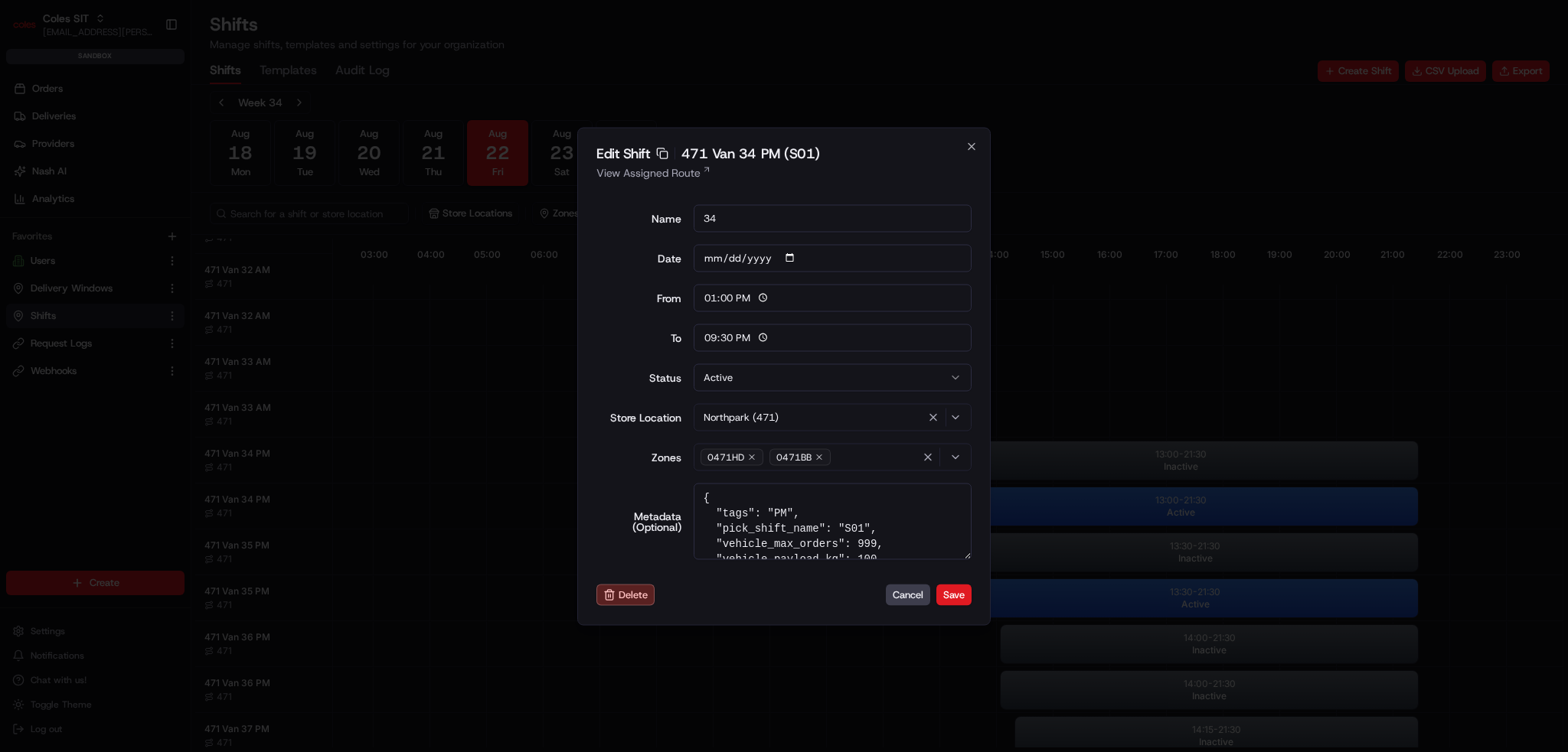
type input "06:00"
type input "14:00"
click at [1106, 511] on div at bounding box center [784, 376] width 1568 height 752
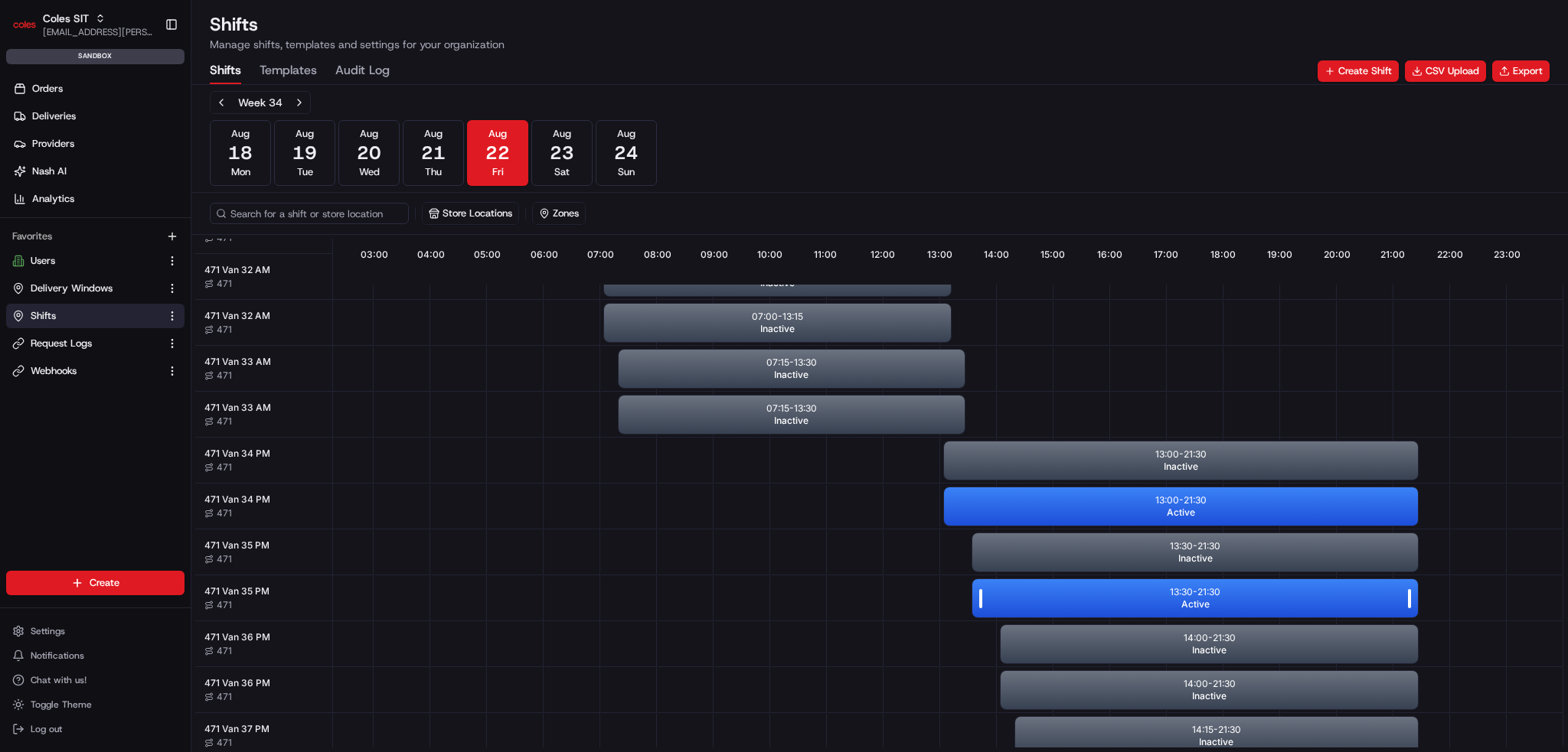
click at [1114, 592] on div "13:30 - 21:30 Active" at bounding box center [1195, 599] width 446 height 38
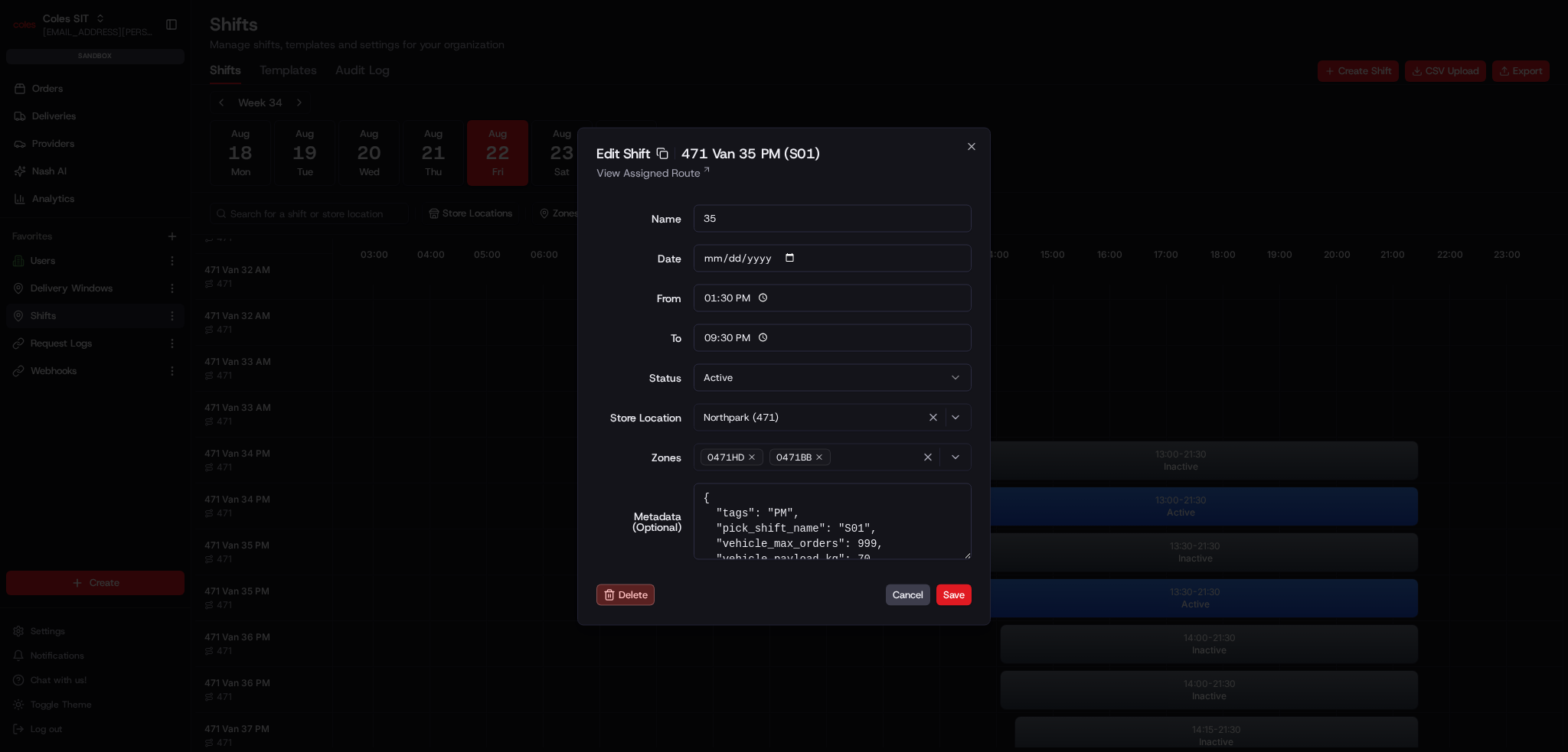
click at [972, 539] on div "Edit Shift Copy sft_YDdbdruUFXqePxi5JHf8N5 471 Van 35 PM (S01) View Assigned Ro…" at bounding box center [784, 375] width 414 height 498
click at [845, 524] on textarea "{ "tags": "PM", "pick_shift_name": "S01", "vehicle_max_orders": 999, "vehicle_p…" at bounding box center [833, 520] width 279 height 76
click at [803, 541] on textarea "{ "tags": "PM", "pick_shift_name": "S01", "vehicle_max_orders": 999, "vehicle_p…" at bounding box center [833, 520] width 279 height 76
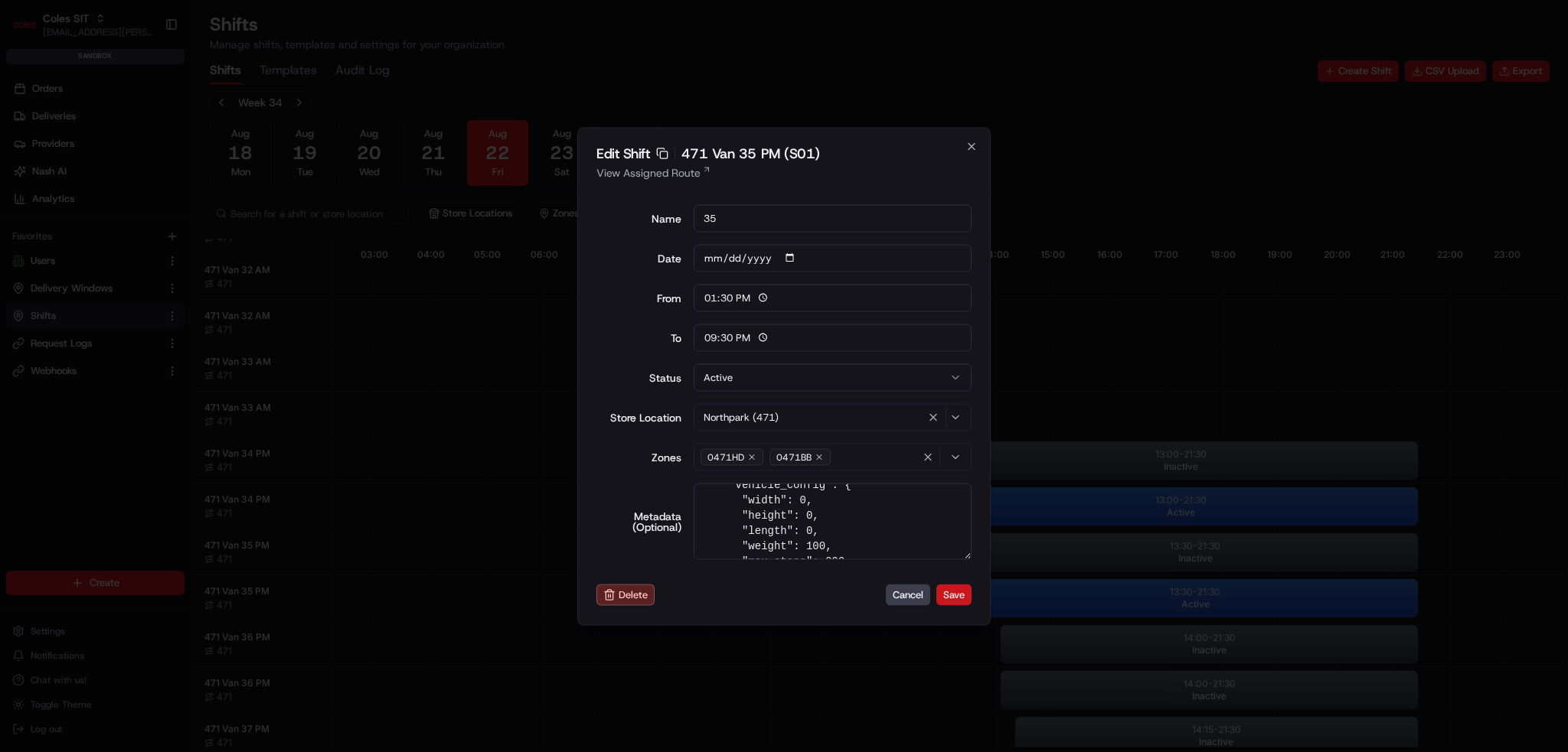
type textarea "{ "tags": "PM", "pick_shift_name": "S01", "vehicle_max_orders": 999, "vehicle_p…"
click at [942, 585] on button "Save" at bounding box center [954, 595] width 35 height 22
type input "06:00"
type input "14:00"
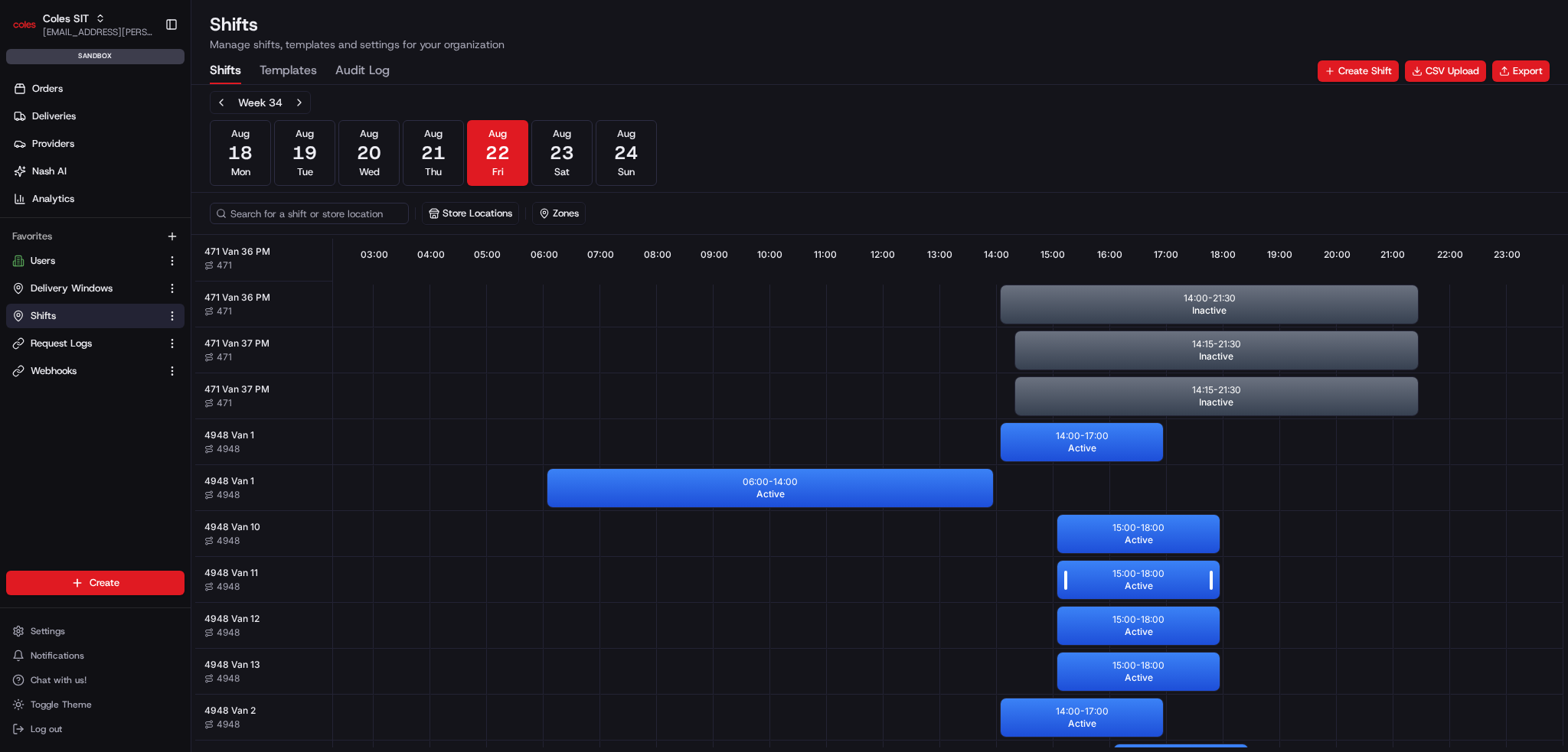
scroll to position [689, 136]
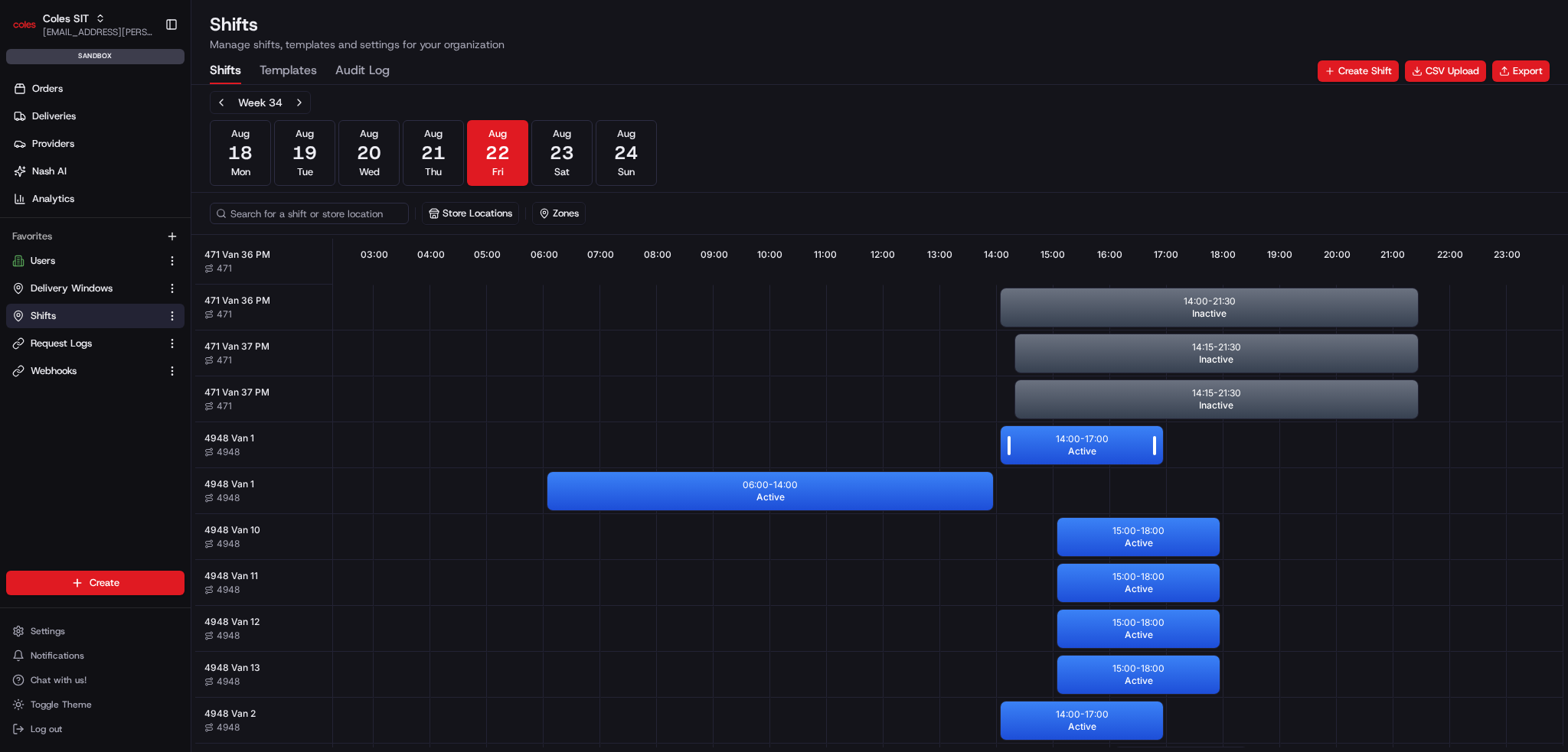
click at [1068, 452] on span "Active" at bounding box center [1082, 451] width 28 height 12
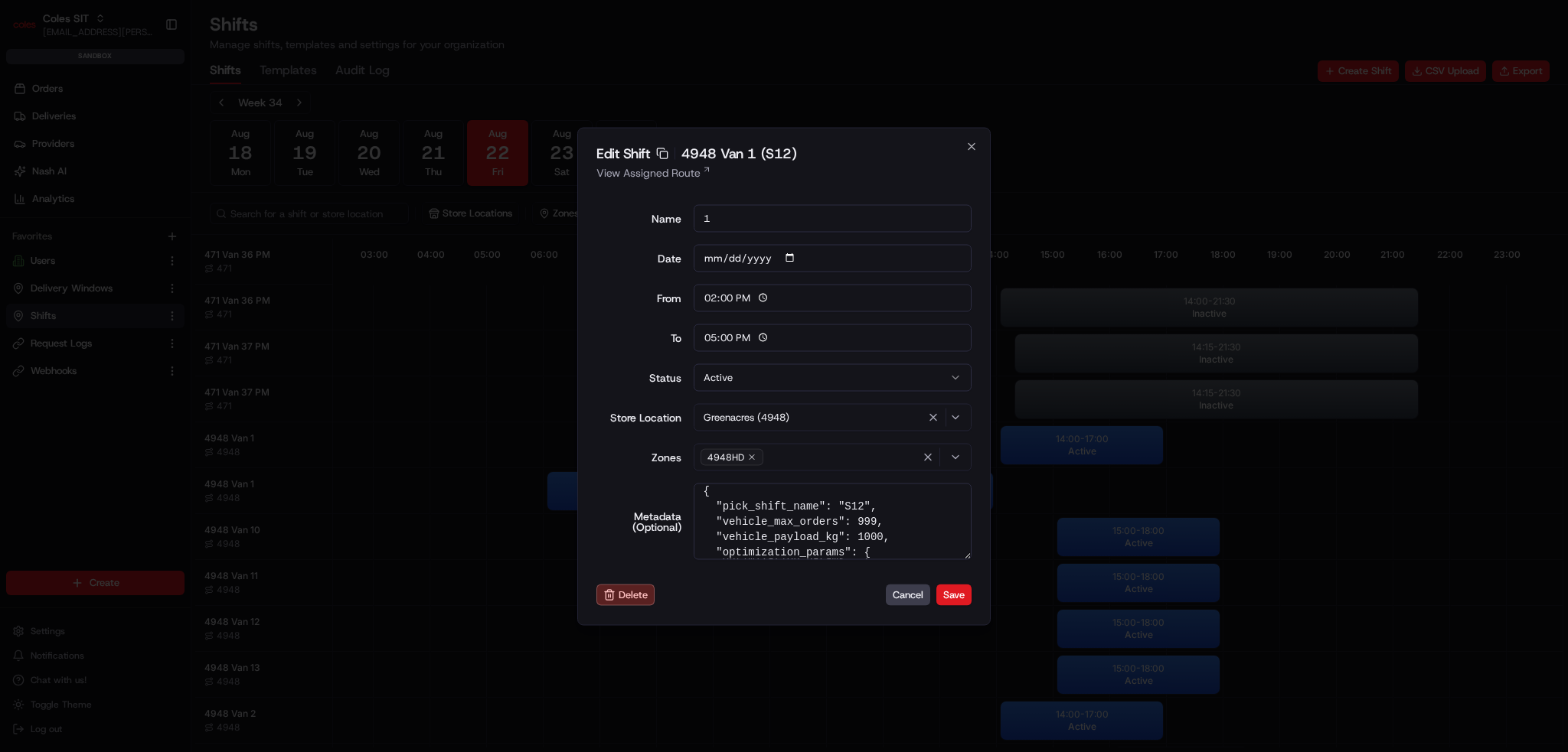
click at [966, 548] on textarea "{ "pick_shift_name": "S12", "vehicle_max_orders": 999, "vehicle_payload_kg": 10…" at bounding box center [833, 520] width 279 height 76
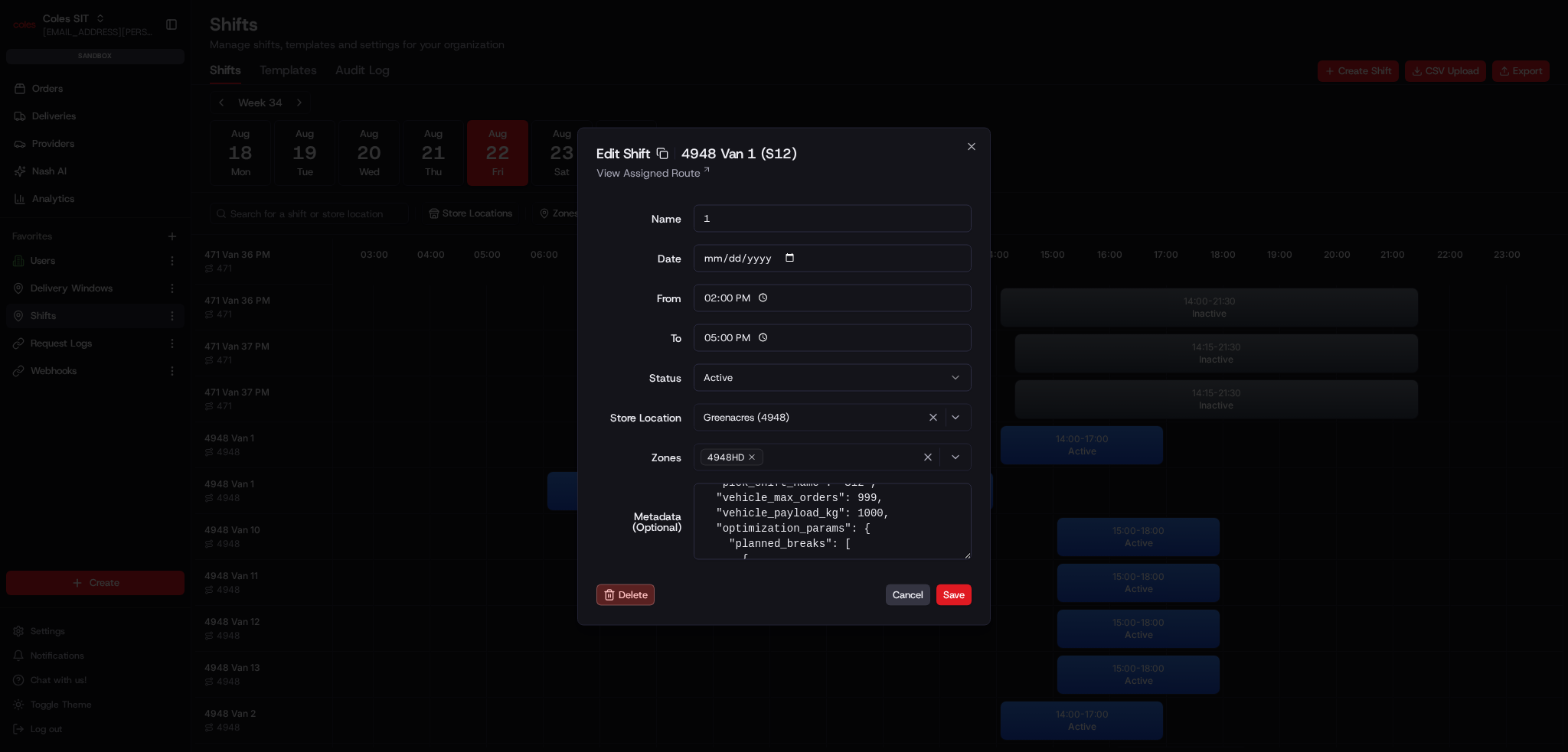
click at [909, 588] on button "Cancel" at bounding box center [908, 595] width 44 height 22
type input "06:00"
type input "14:00"
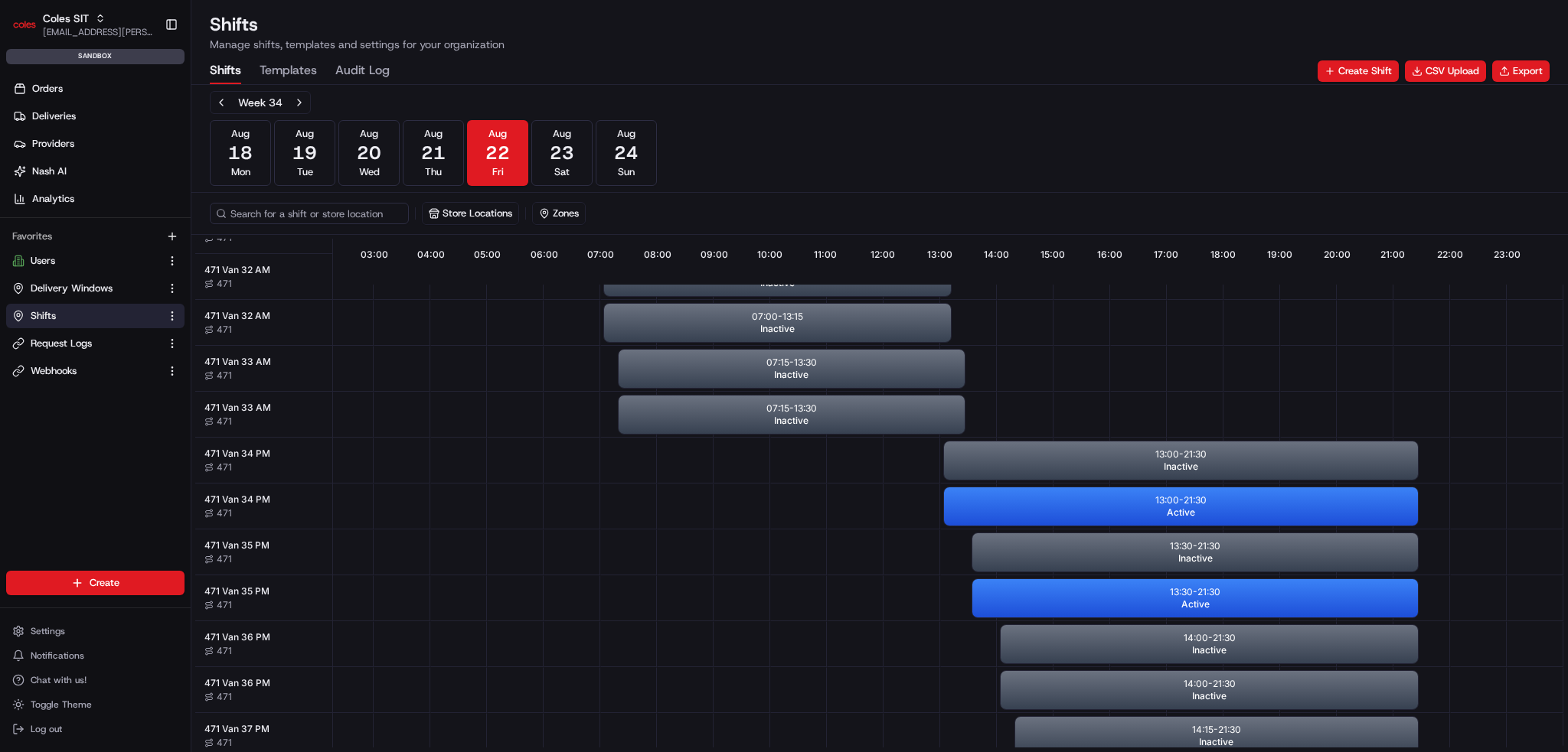
scroll to position [0, 136]
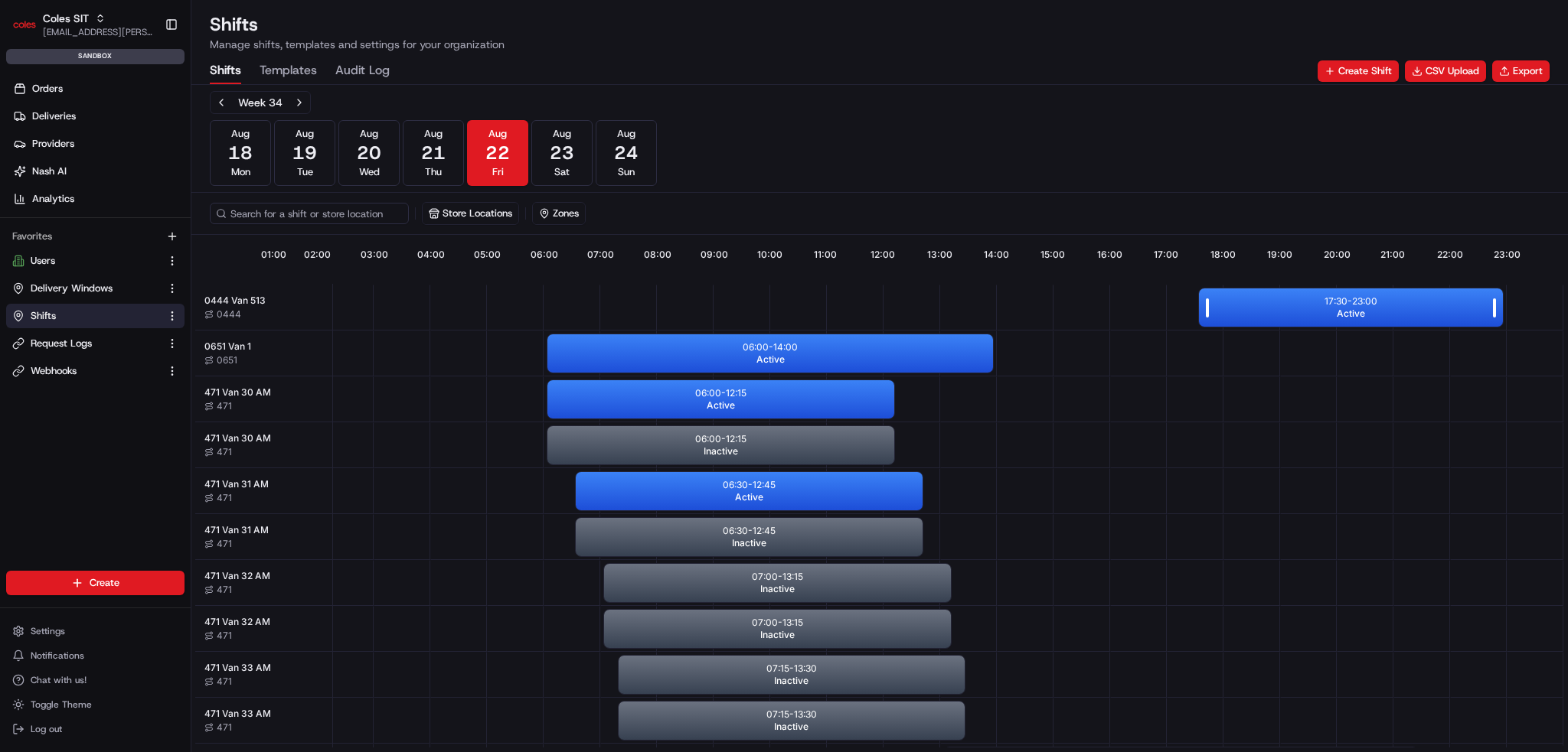
click at [1359, 318] on div "17:30 - 23:00 Active" at bounding box center [1351, 308] width 304 height 38
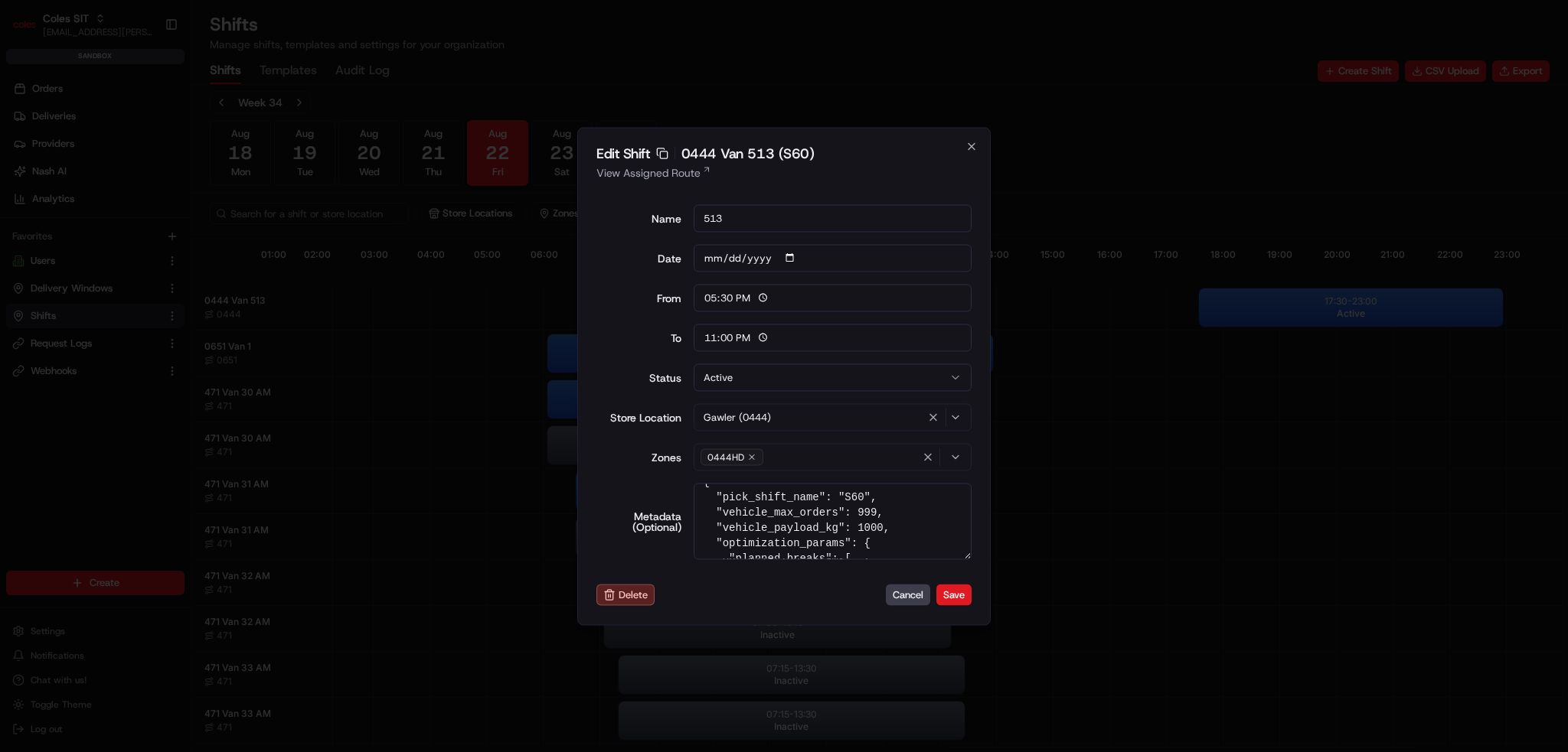
scroll to position [30, 0]
click at [904, 596] on button "Cancel" at bounding box center [908, 595] width 44 height 22
type input "06:00"
type input "14:00"
